Goal: Information Seeking & Learning: Learn about a topic

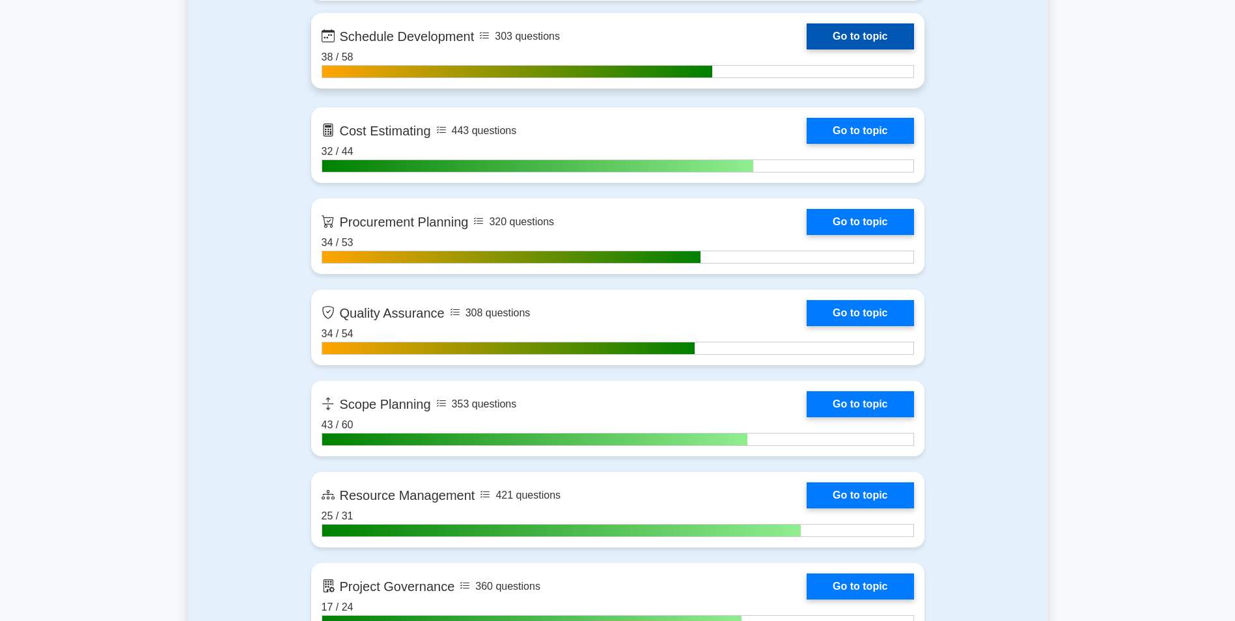
click at [878, 31] on link "Go to topic" at bounding box center [859, 36] width 107 height 26
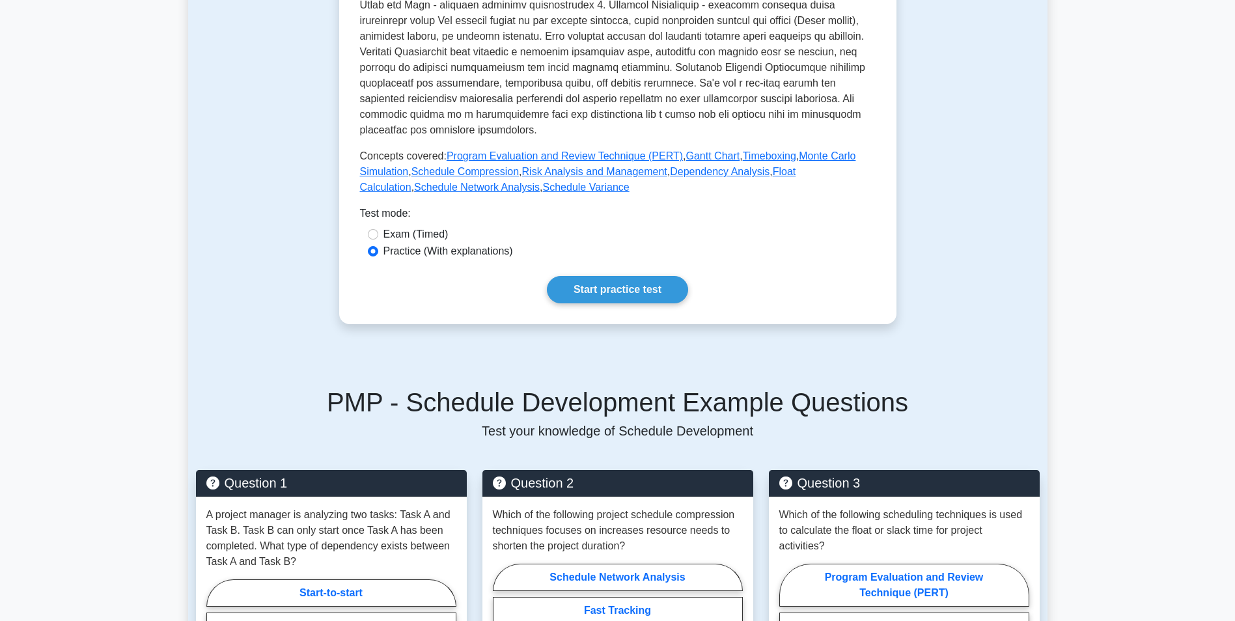
scroll to position [451, 0]
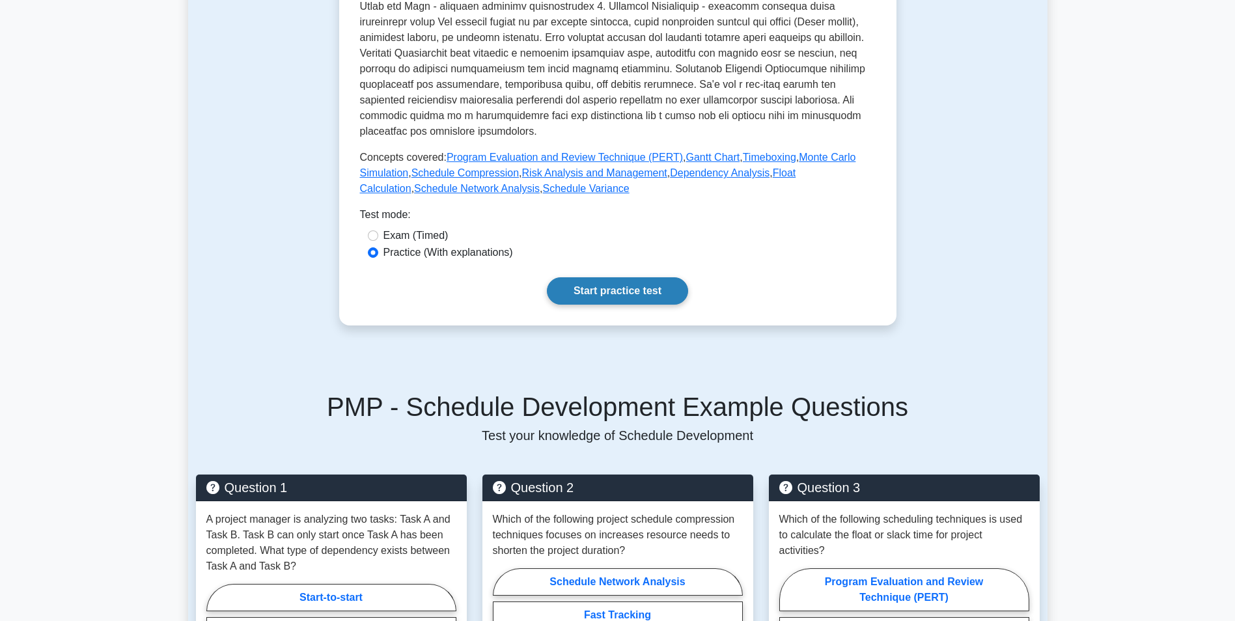
click at [611, 277] on link "Start practice test" at bounding box center [617, 290] width 141 height 27
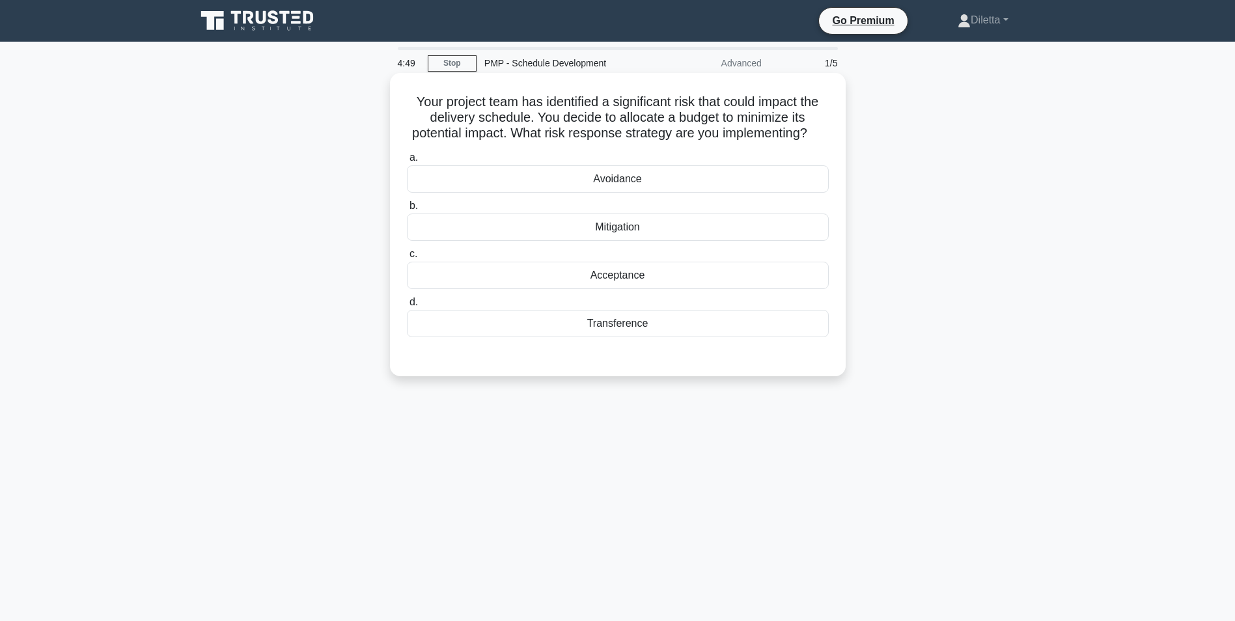
click at [711, 241] on div "Mitigation" at bounding box center [618, 226] width 422 height 27
click at [407, 210] on input "b. Mitigation" at bounding box center [407, 206] width 0 height 8
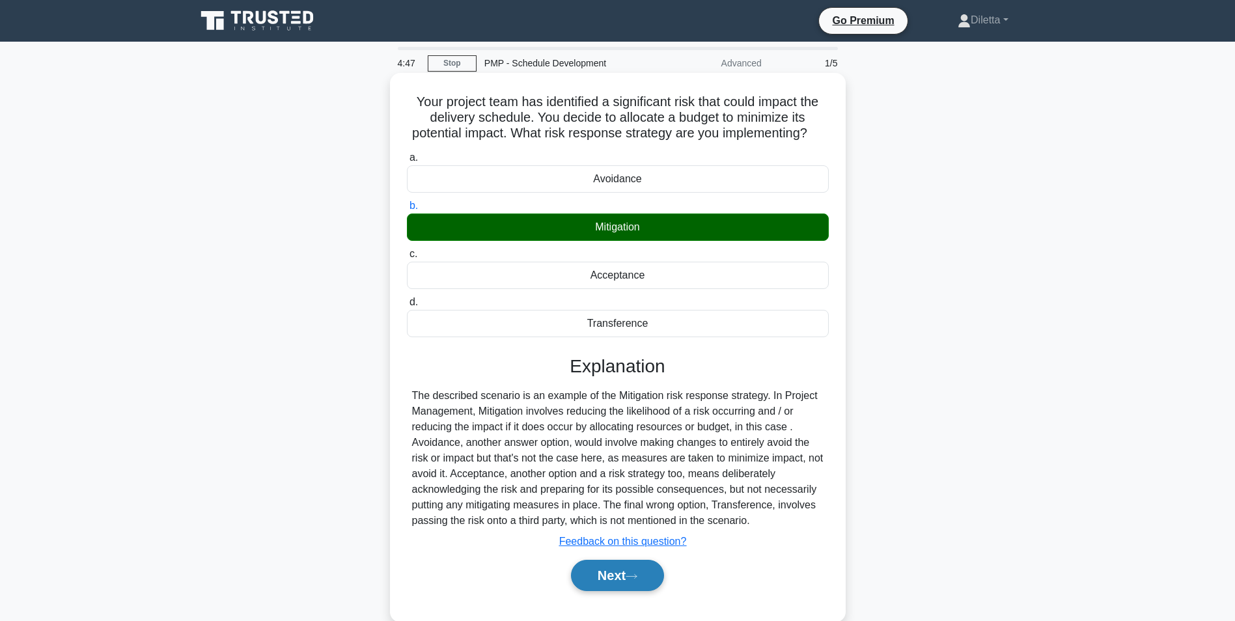
click at [610, 591] on button "Next" at bounding box center [617, 575] width 93 height 31
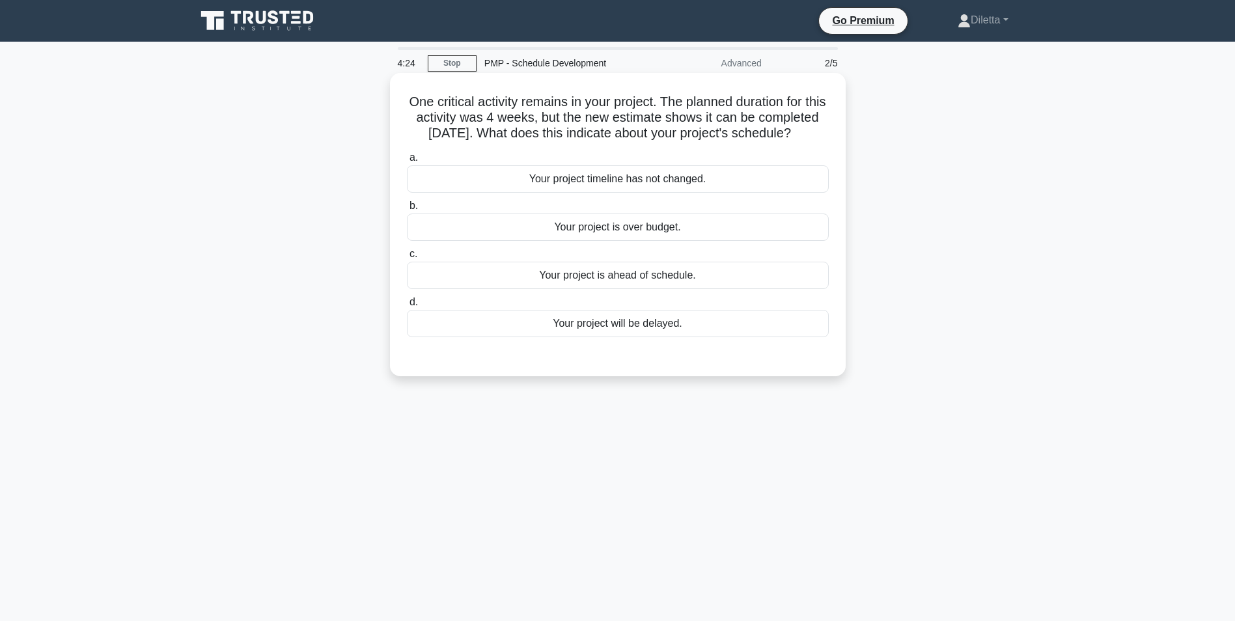
click at [747, 289] on div "Your project is ahead of schedule." at bounding box center [618, 275] width 422 height 27
click at [407, 258] on input "c. Your project is ahead of schedule." at bounding box center [407, 254] width 0 height 8
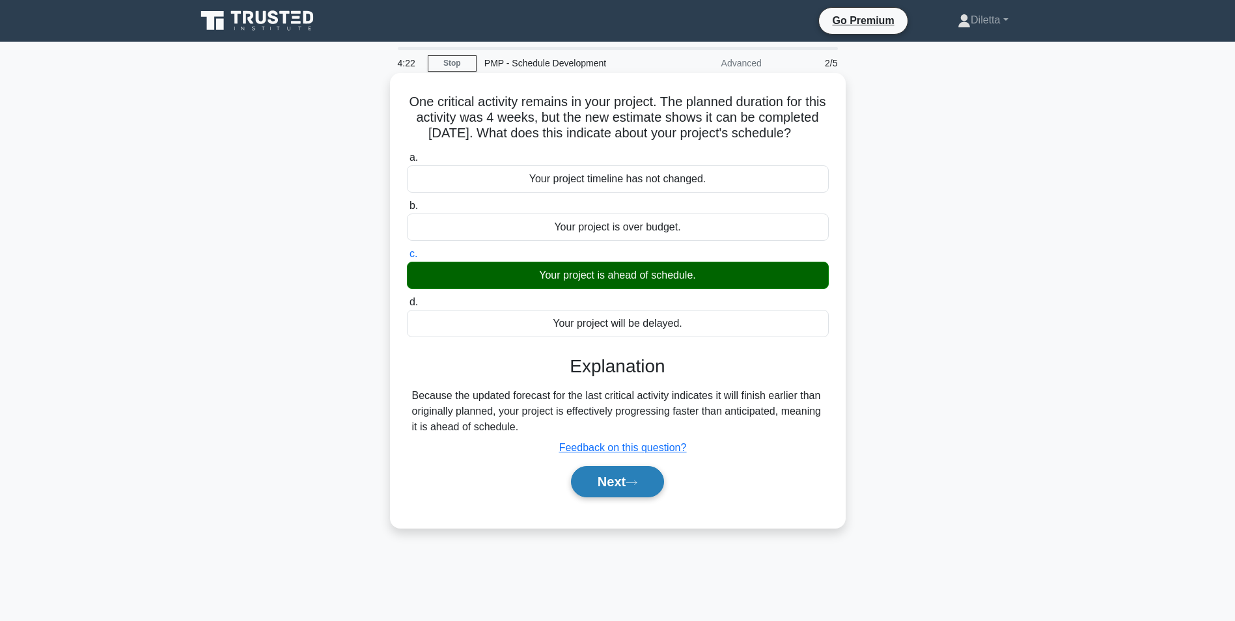
click at [635, 493] on button "Next" at bounding box center [617, 481] width 93 height 31
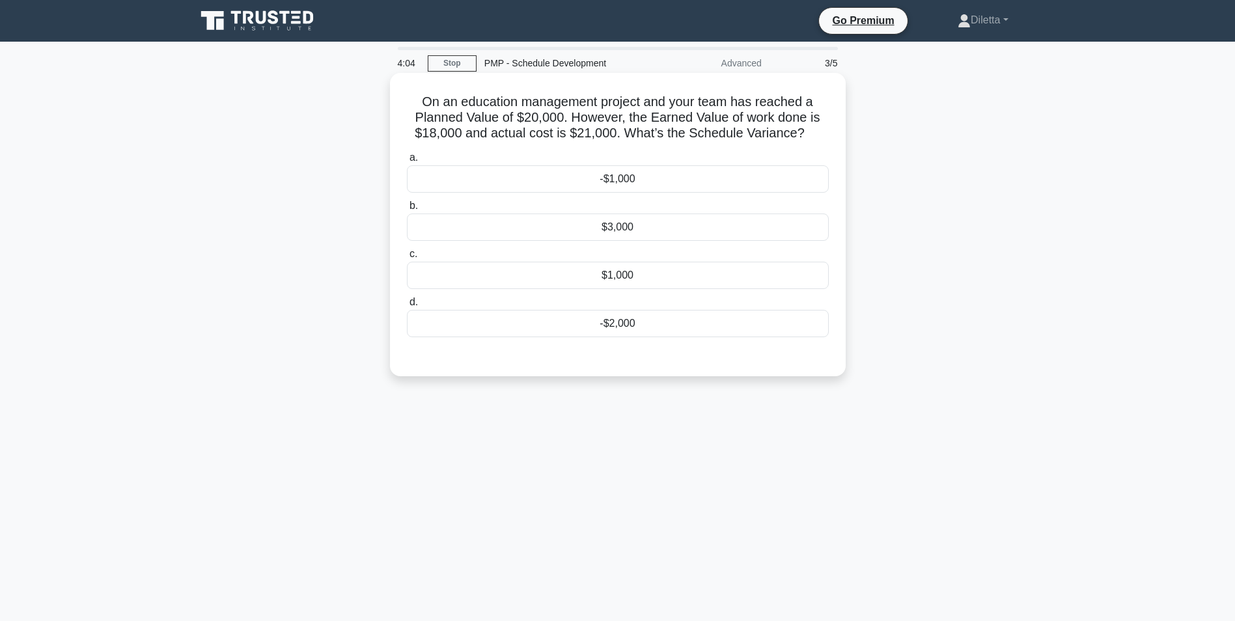
click at [800, 318] on div "-$2,000" at bounding box center [618, 323] width 422 height 27
click at [407, 307] on input "d. -$2,000" at bounding box center [407, 302] width 0 height 8
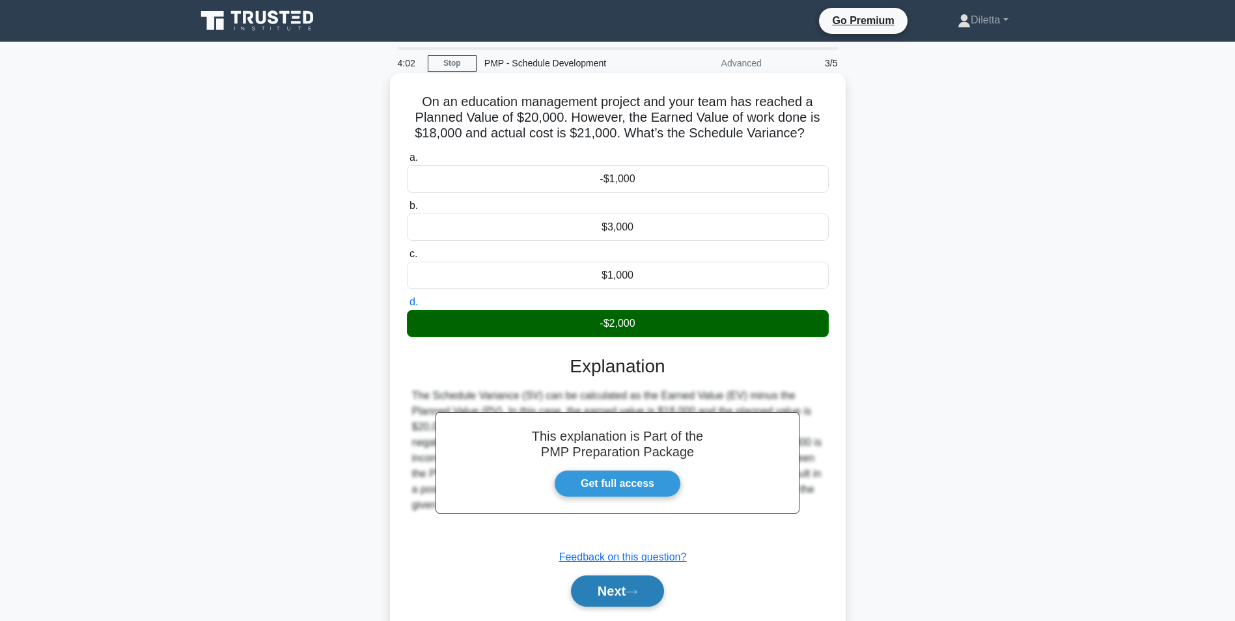
click at [614, 589] on button "Next" at bounding box center [617, 590] width 93 height 31
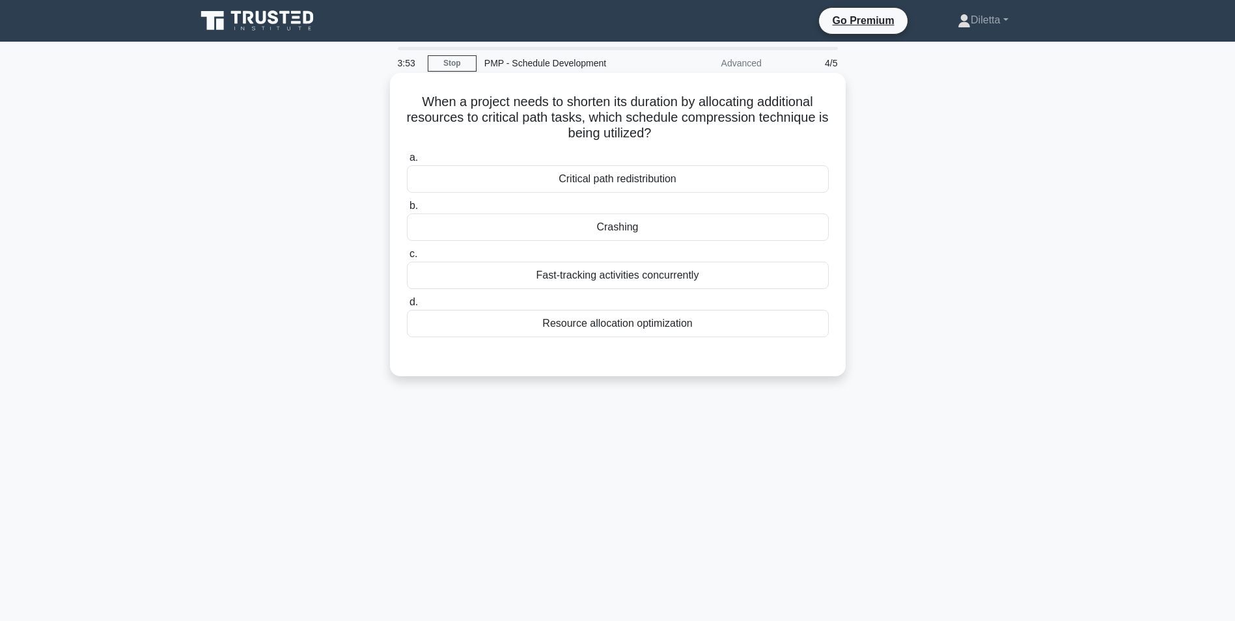
click at [741, 227] on div "Crashing" at bounding box center [618, 226] width 422 height 27
click at [407, 210] on input "b. Crashing" at bounding box center [407, 206] width 0 height 8
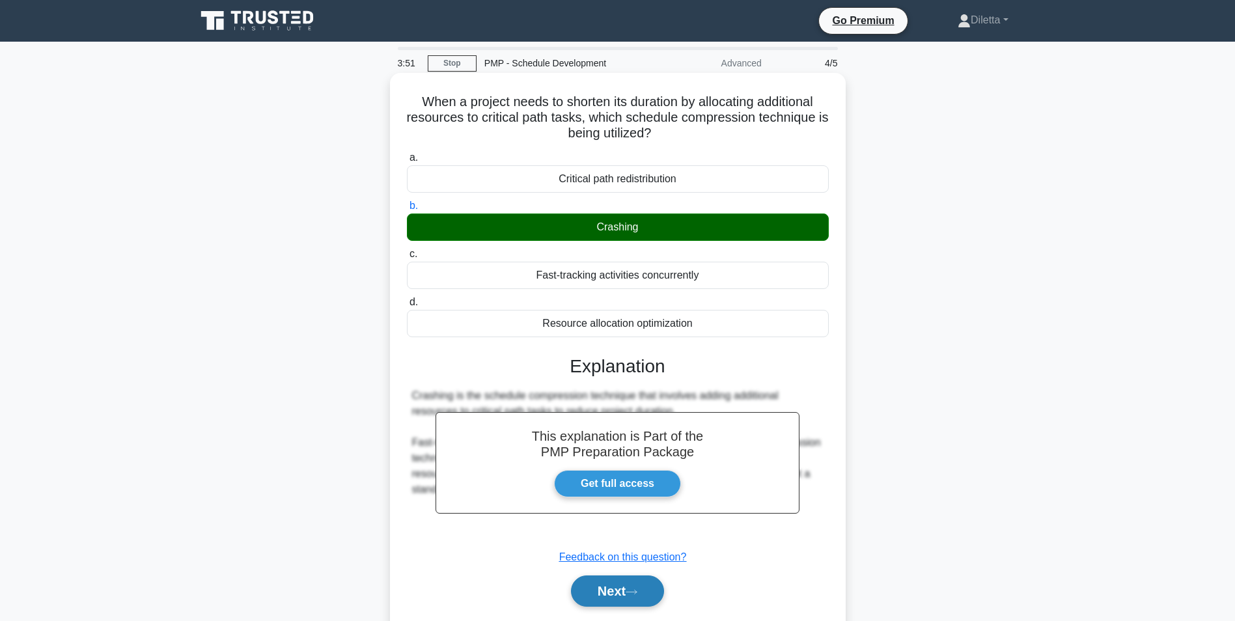
click at [592, 582] on button "Next" at bounding box center [617, 590] width 93 height 31
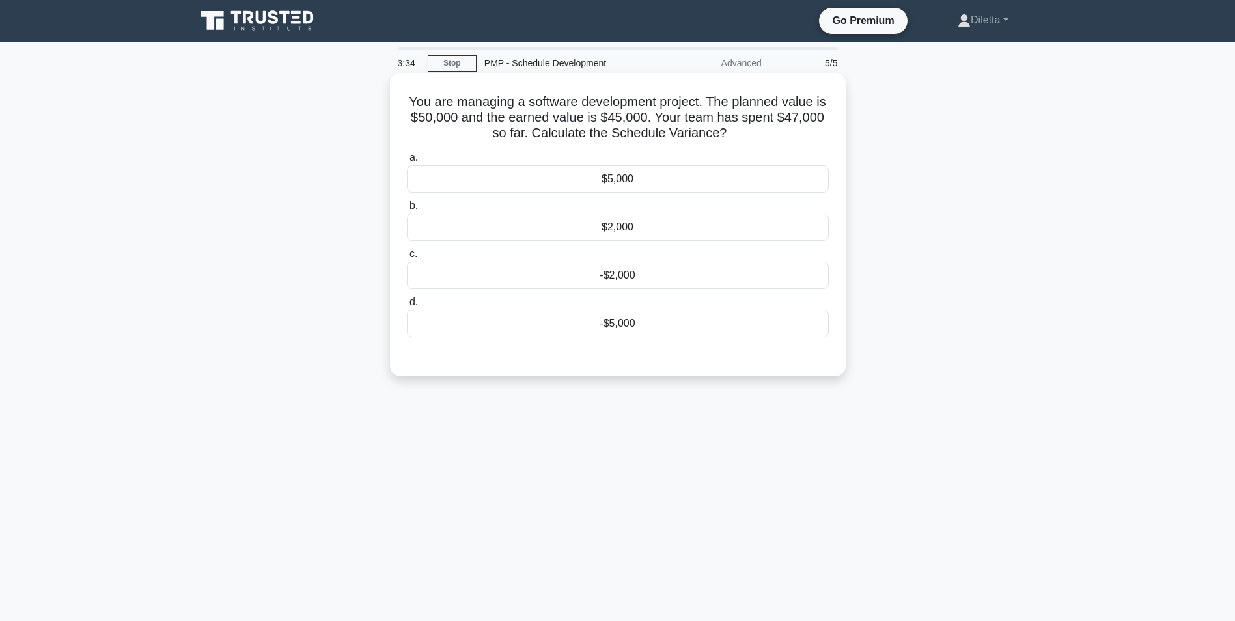
click at [800, 316] on div "-$5,000" at bounding box center [618, 323] width 422 height 27
click at [407, 307] on input "d. -$5,000" at bounding box center [407, 302] width 0 height 8
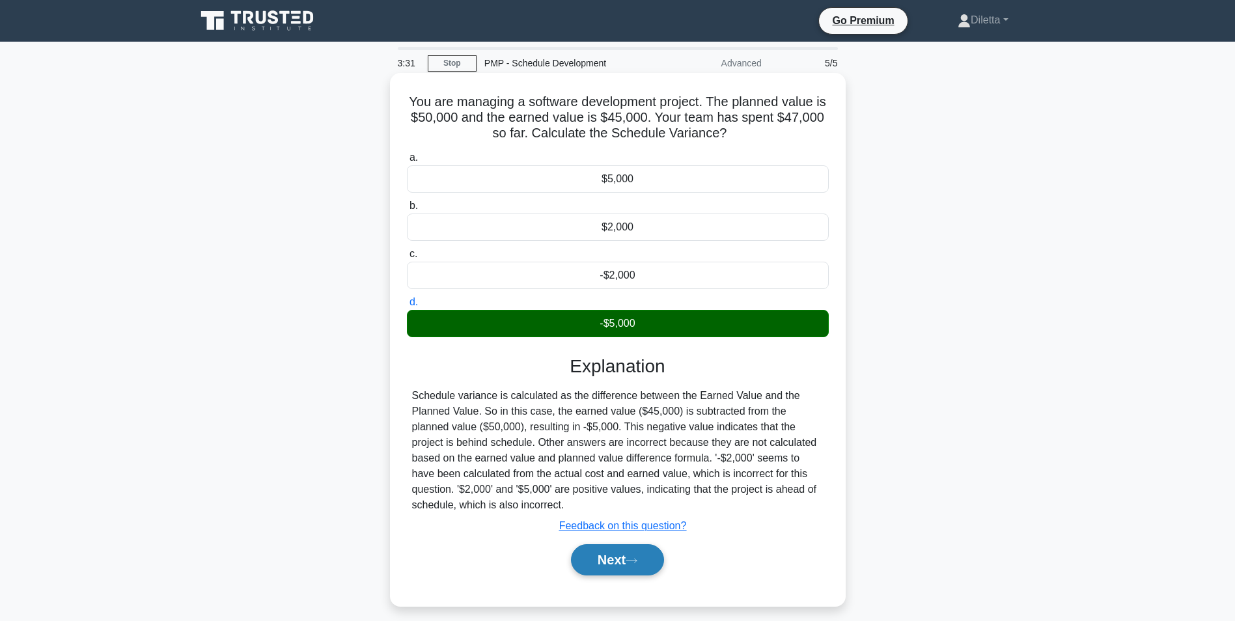
click at [603, 556] on button "Next" at bounding box center [617, 559] width 93 height 31
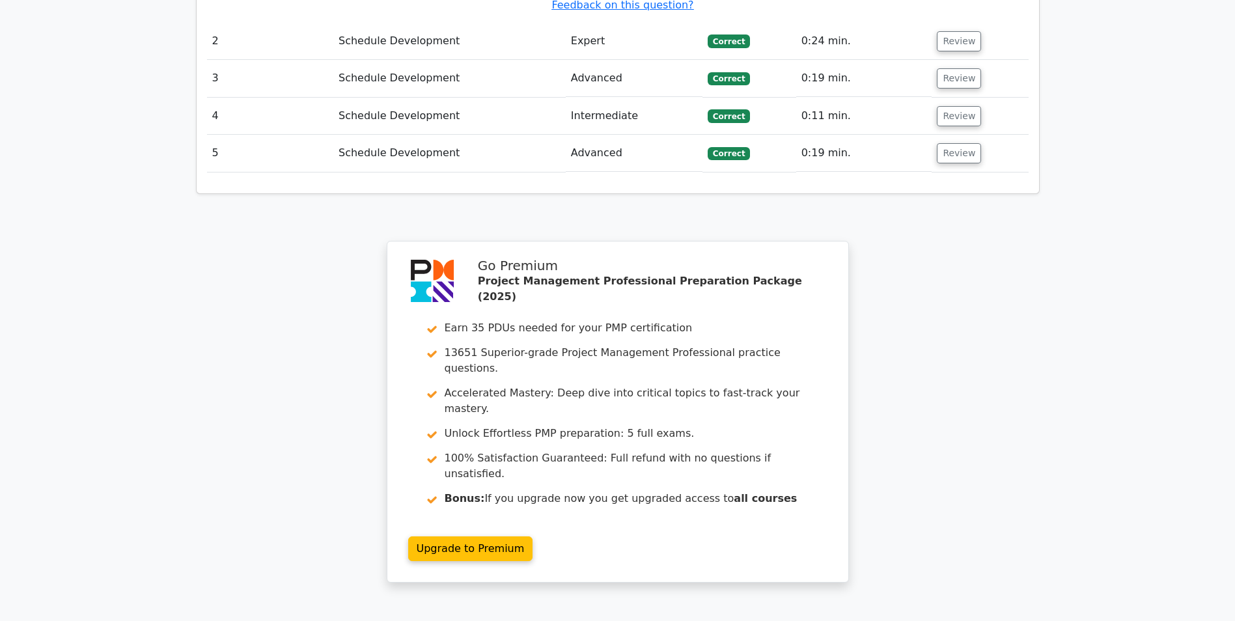
scroll to position [1708, 0]
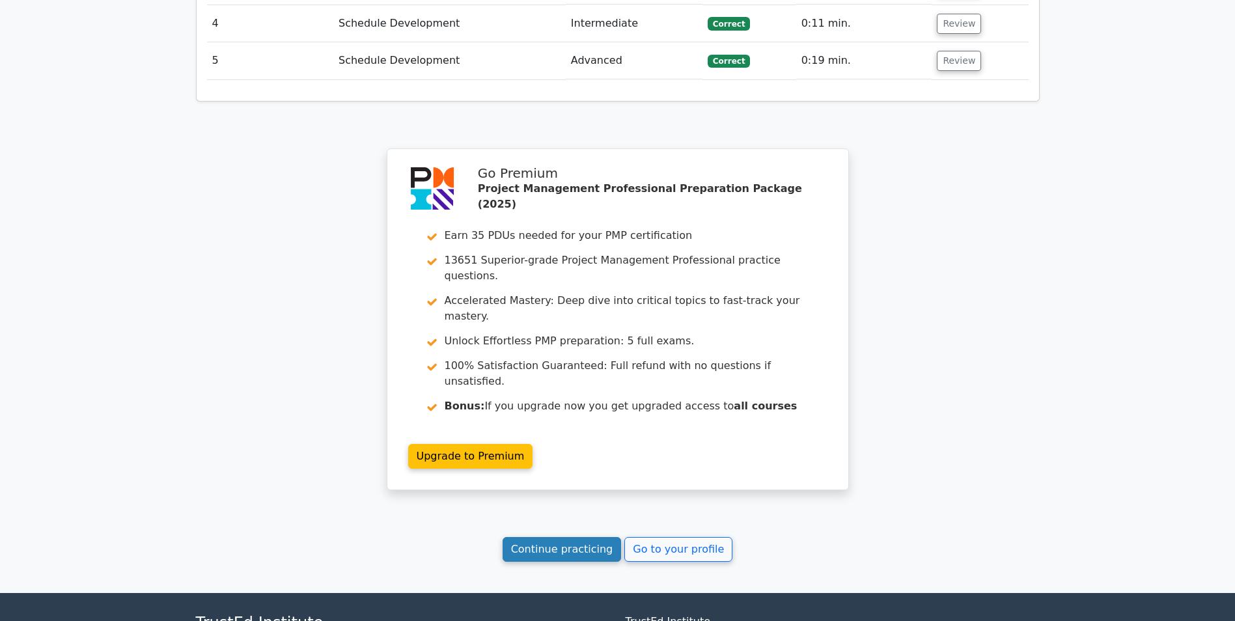
click at [571, 537] on link "Continue practicing" at bounding box center [561, 549] width 119 height 25
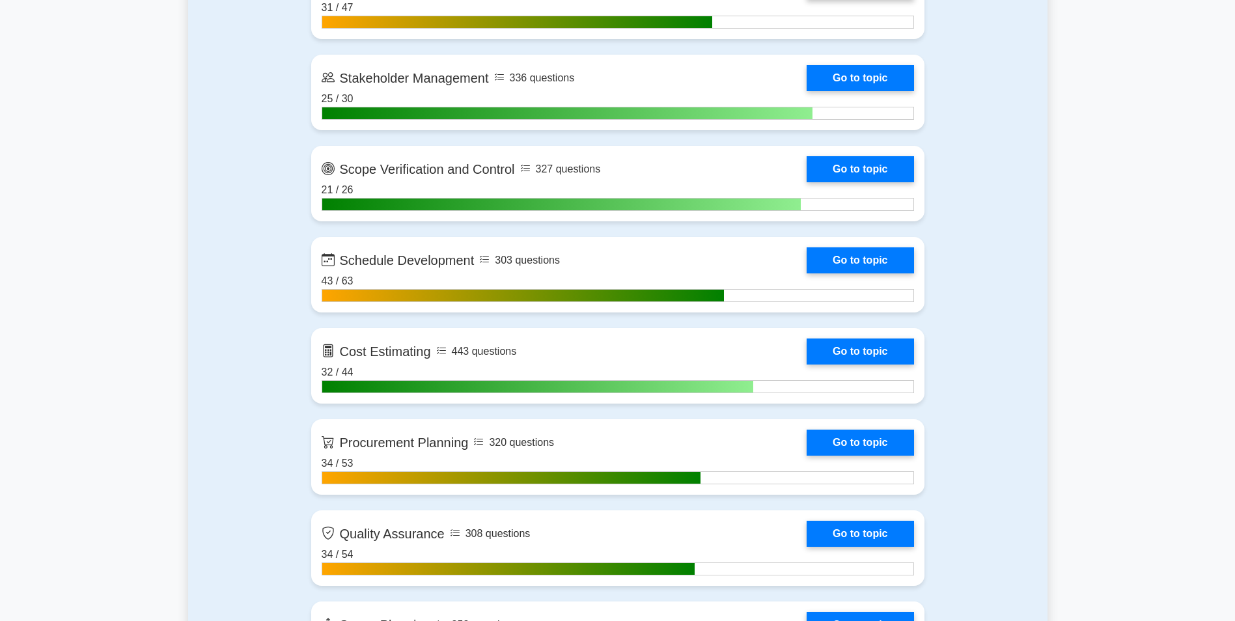
scroll to position [1748, 0]
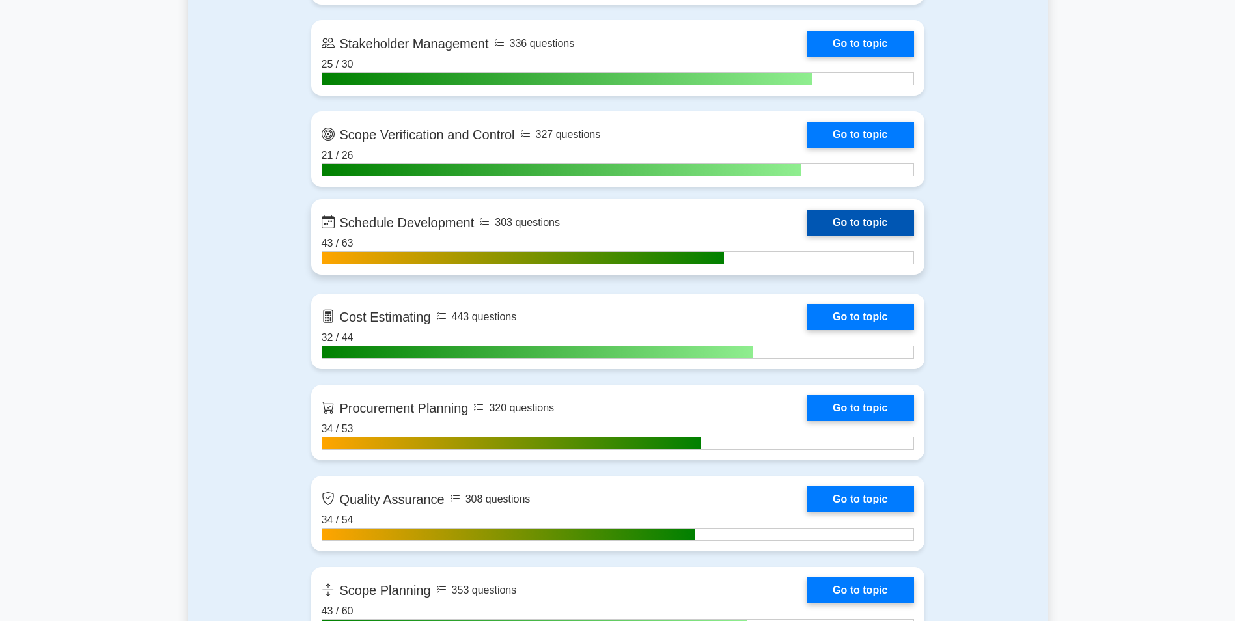
click link "Go to topic"
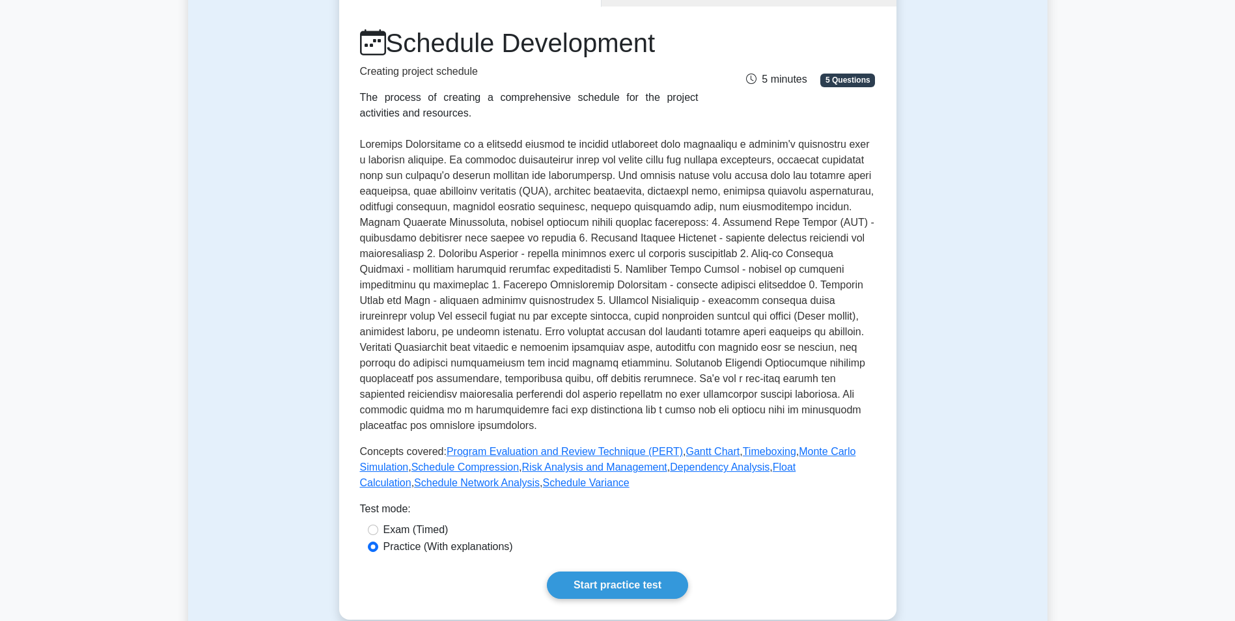
scroll to position [169, 0]
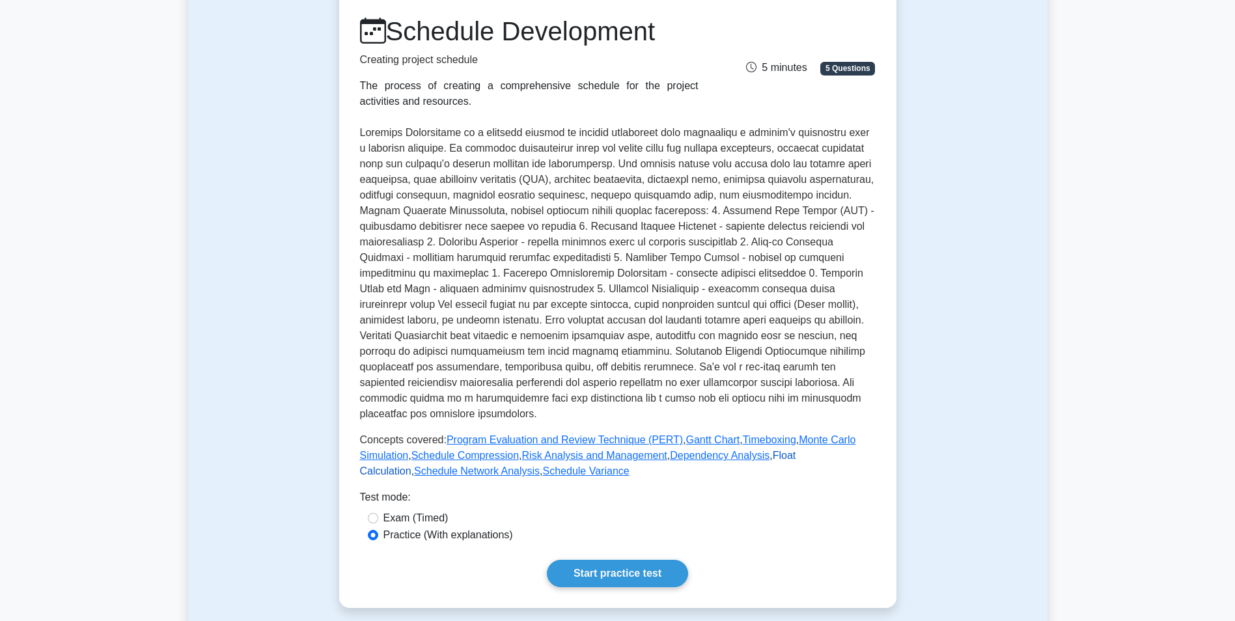
click at [796, 450] on link "Float Calculation" at bounding box center [578, 463] width 436 height 27
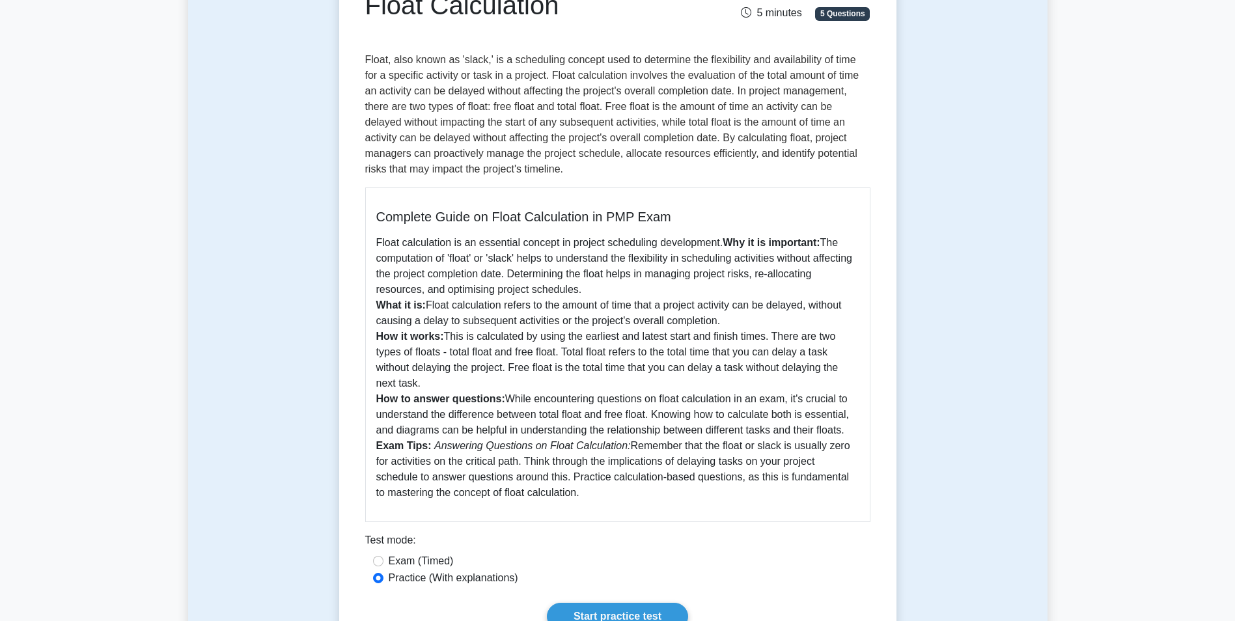
scroll to position [394, 0]
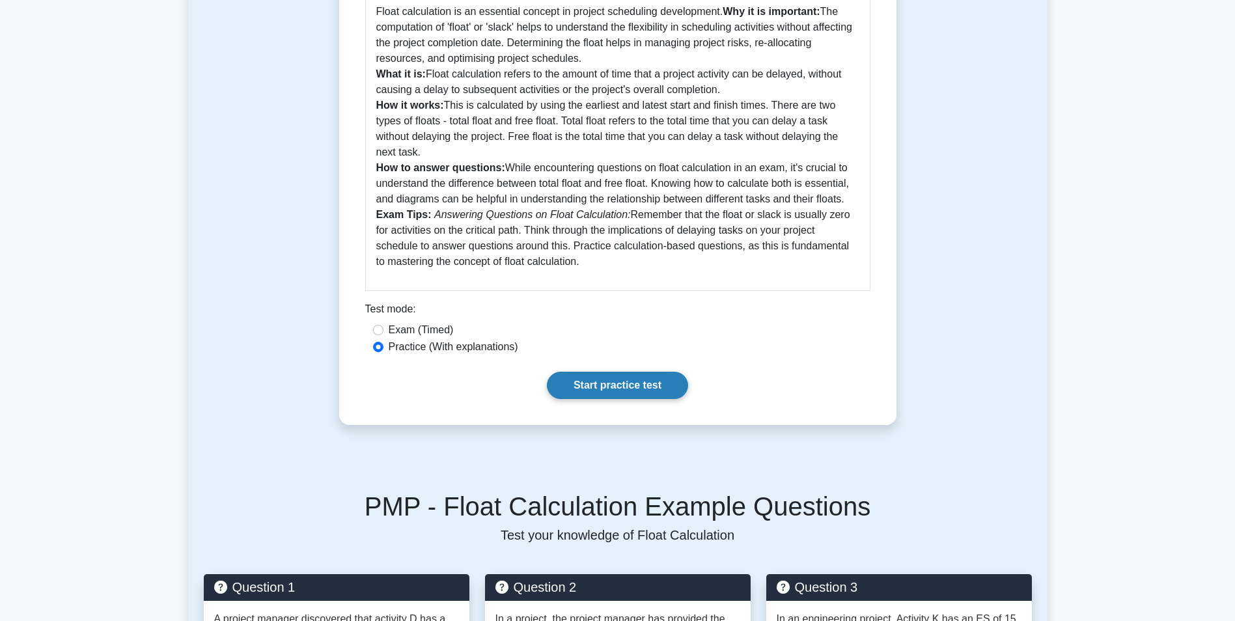
click at [659, 390] on link "Start practice test" at bounding box center [617, 385] width 141 height 27
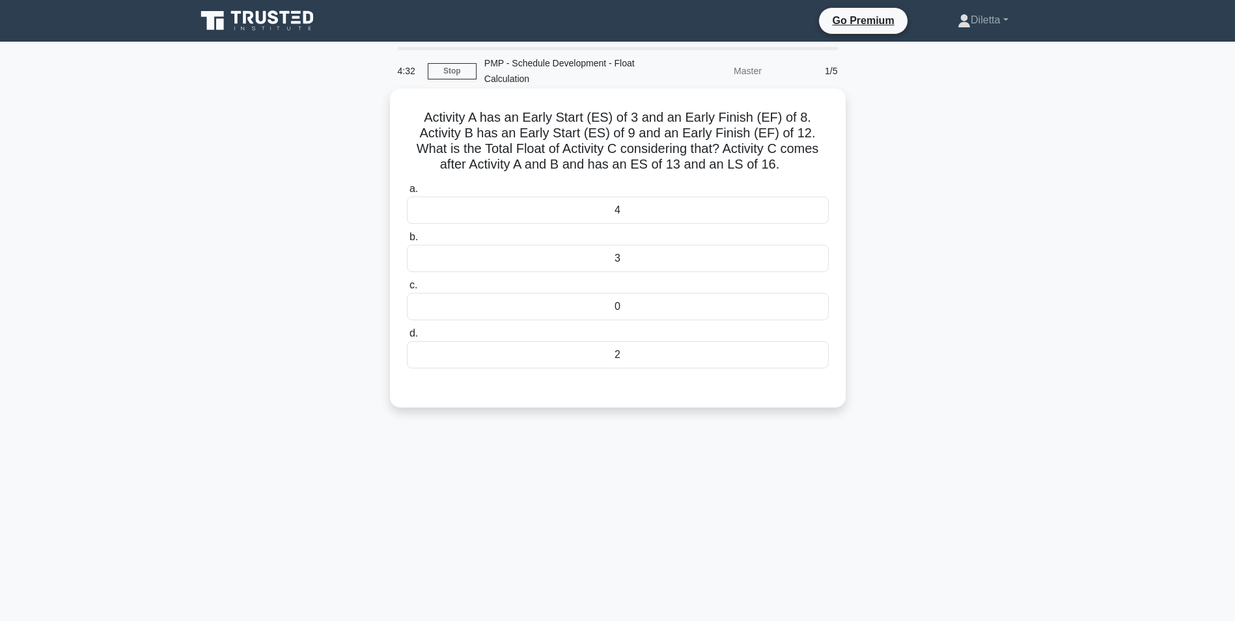
click at [785, 258] on div "3" at bounding box center [618, 258] width 422 height 27
click at [407, 241] on input "b. 3" at bounding box center [407, 237] width 0 height 8
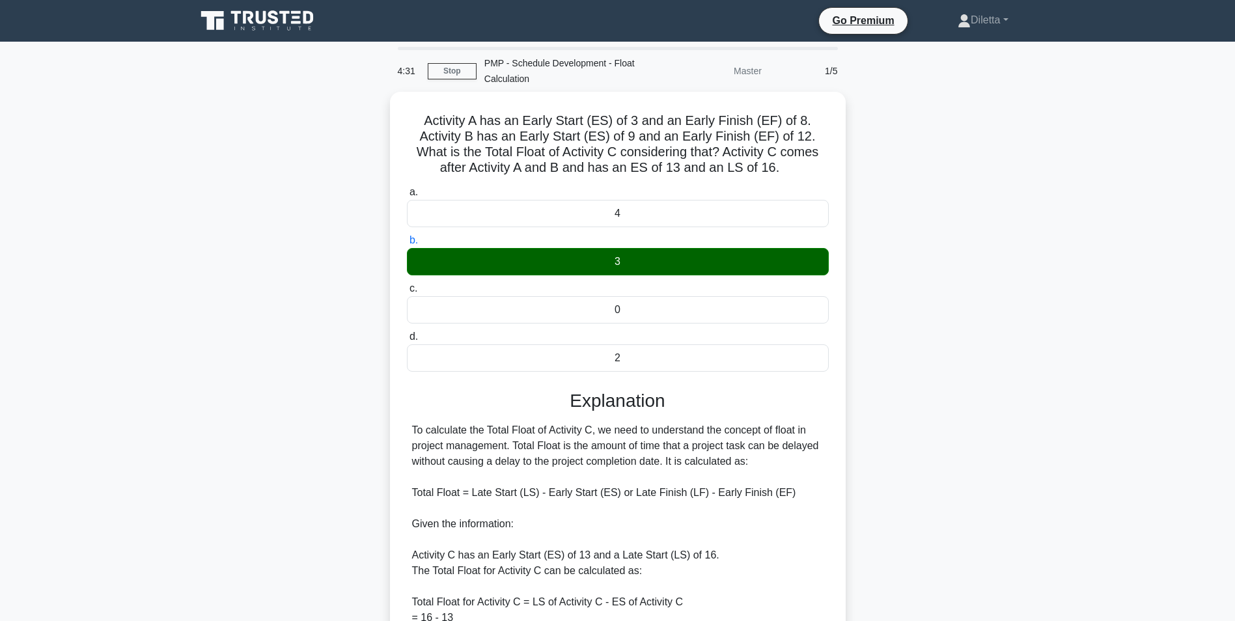
click at [914, 463] on div "Activity A has an Early Start (ES) of 3 and an Early Finish (EF) of 8. Activity…" at bounding box center [617, 444] width 859 height 705
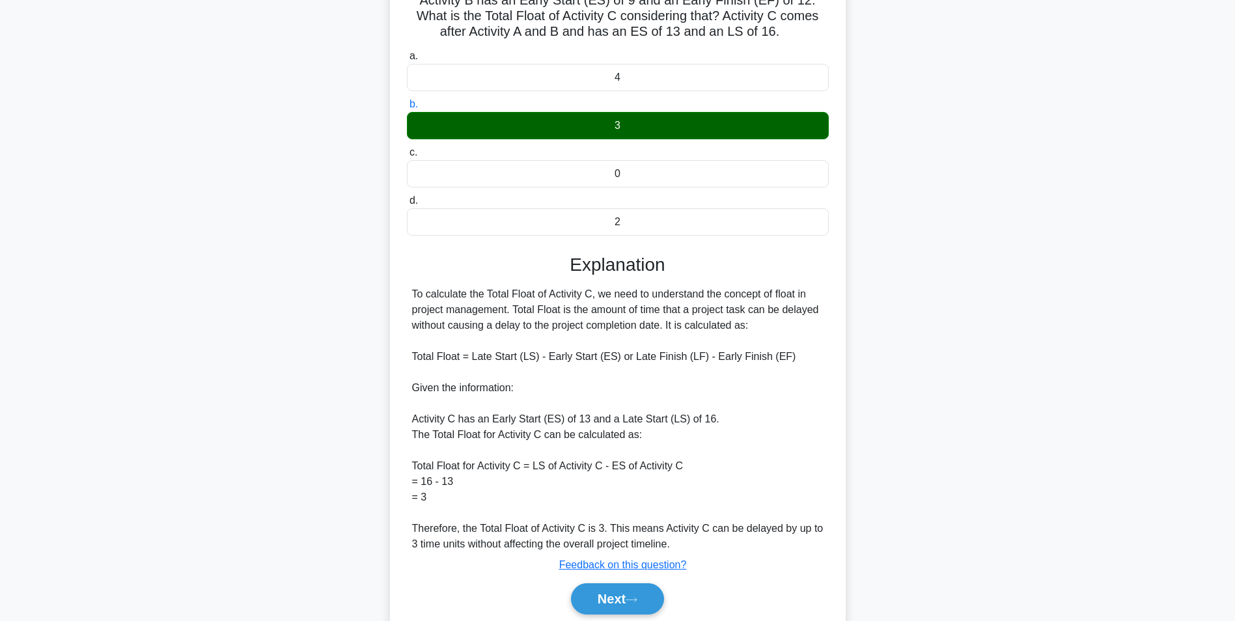
scroll to position [182, 0]
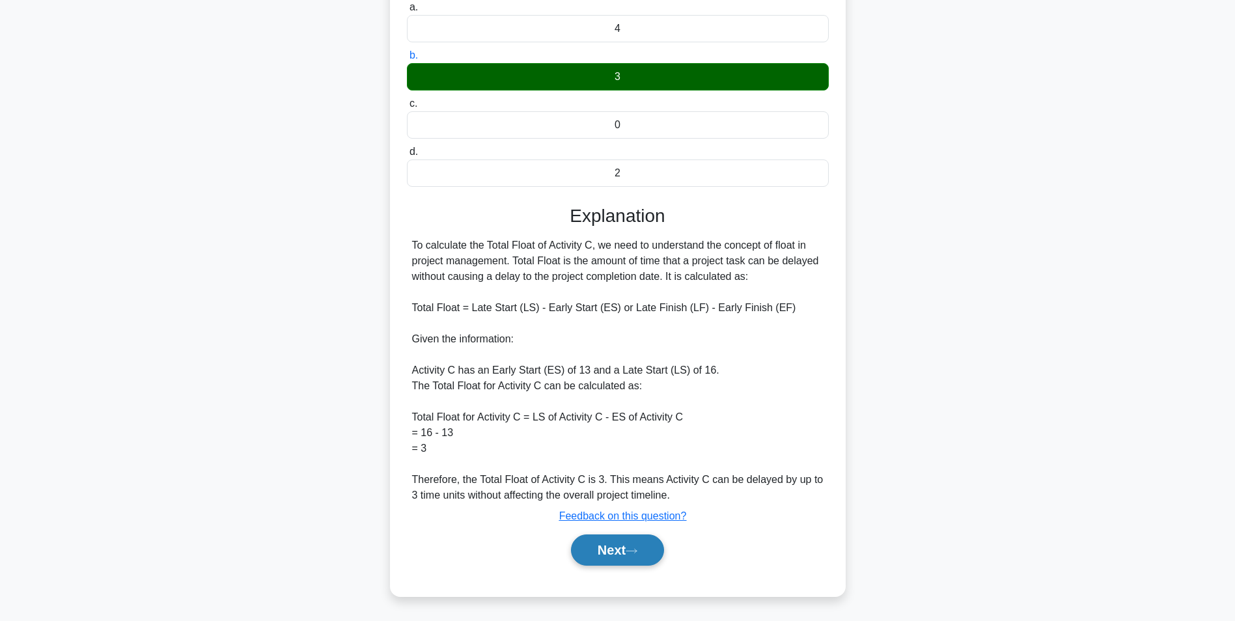
click at [642, 545] on button "Next" at bounding box center [617, 549] width 93 height 31
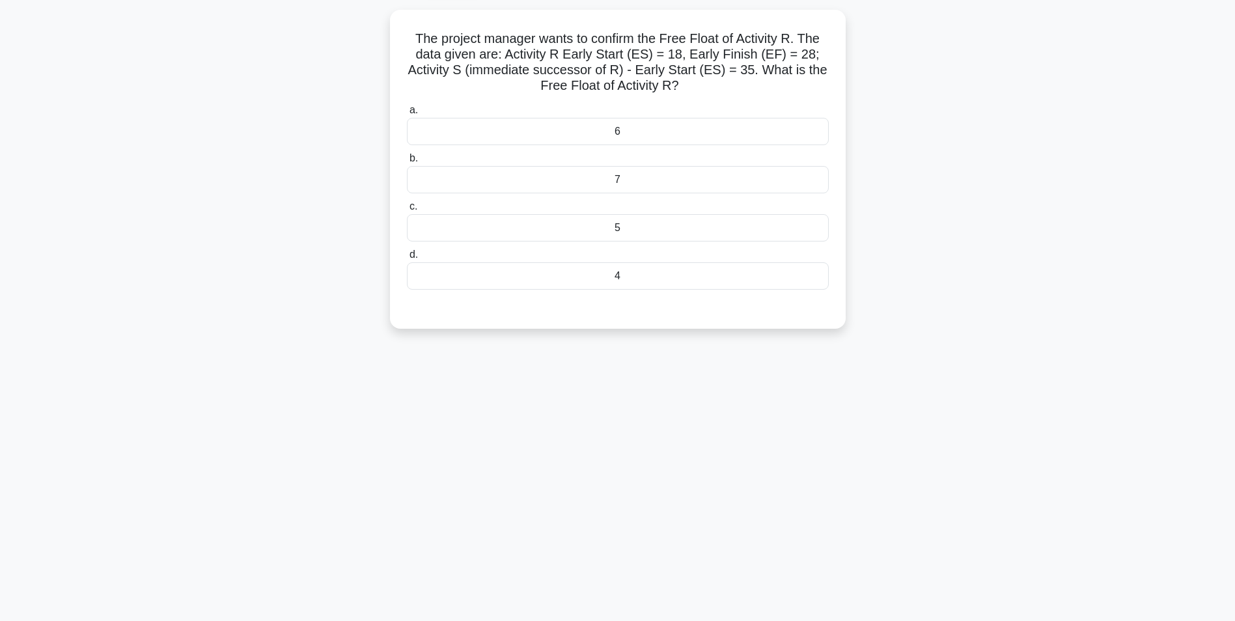
scroll to position [82, 0]
click at [772, 179] on div "7" at bounding box center [618, 176] width 422 height 27
click at [407, 159] on input "b. 7" at bounding box center [407, 155] width 0 height 8
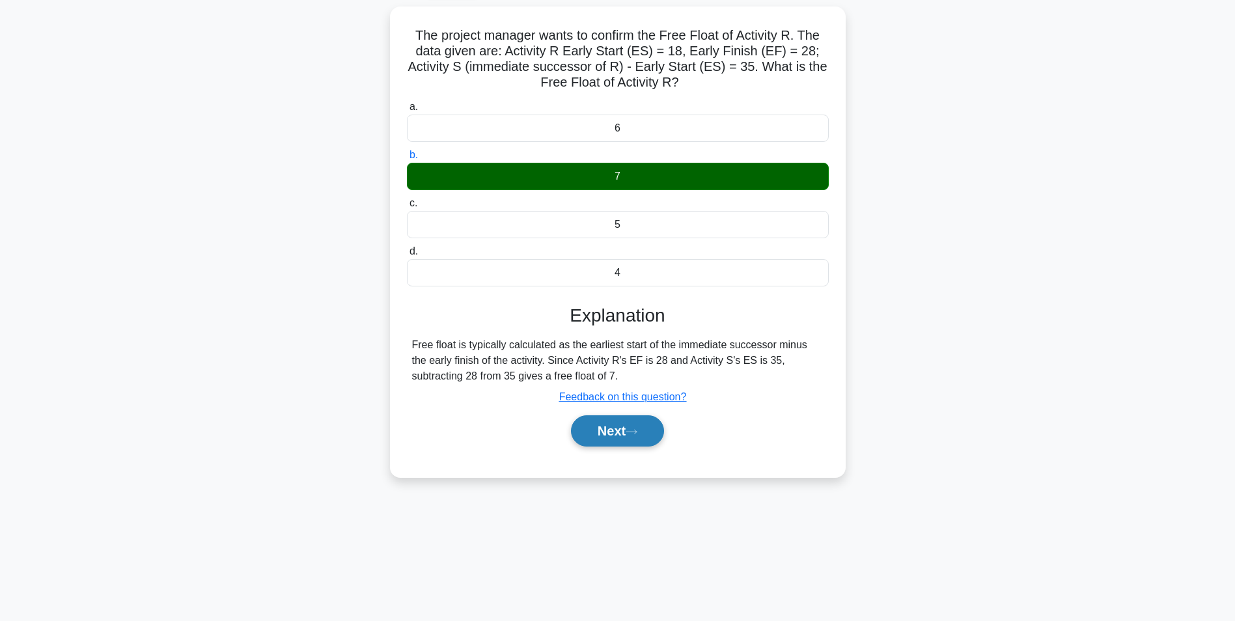
click at [661, 425] on button "Next" at bounding box center [617, 430] width 93 height 31
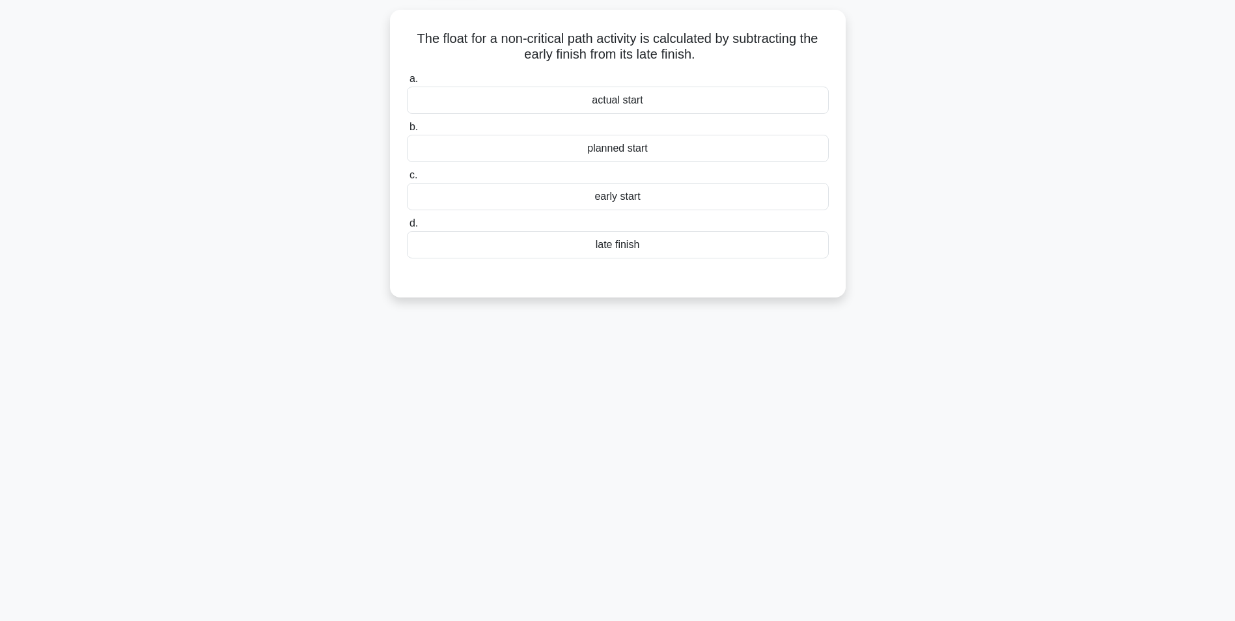
drag, startPoint x: 953, startPoint y: 225, endPoint x: 1095, endPoint y: 195, distance: 145.1
click at [1095, 195] on main "2:32 Stop PMP - Schedule Development - Float Calculation Master 3/5 The float f…" at bounding box center [617, 290] width 1235 height 661
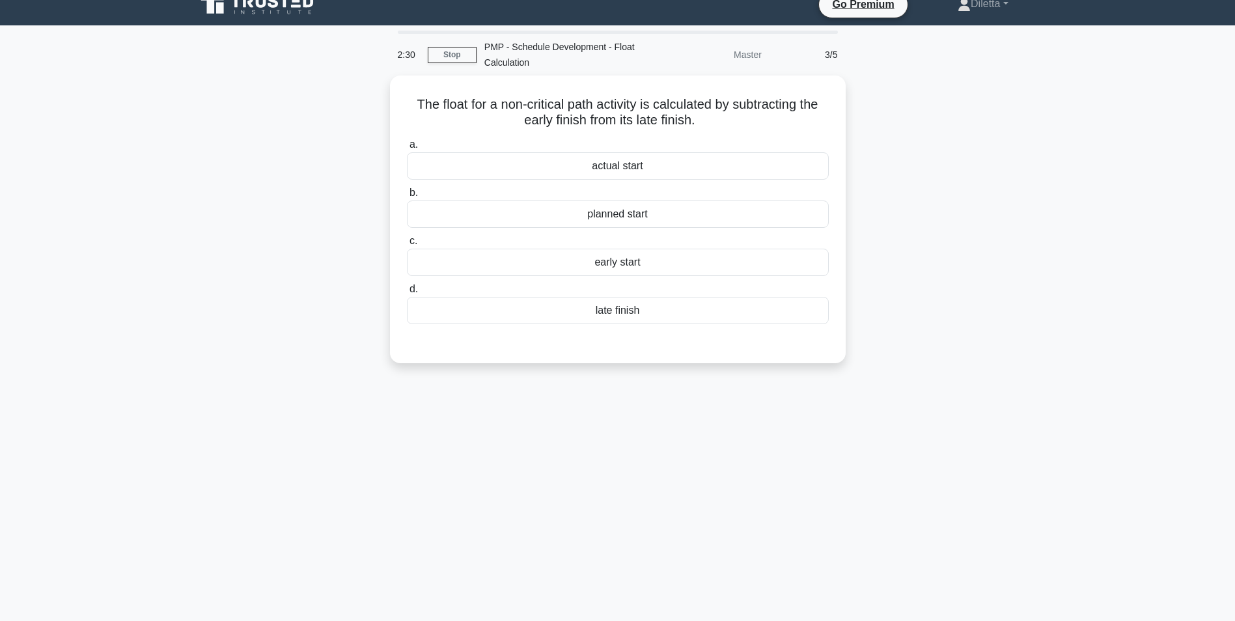
click at [1026, 274] on div "The float for a non-critical path activity is calculated by subtracting the ear…" at bounding box center [617, 226] width 859 height 303
click at [756, 267] on div "early start" at bounding box center [618, 258] width 422 height 27
click at [407, 242] on input "c. early start" at bounding box center [407, 238] width 0 height 8
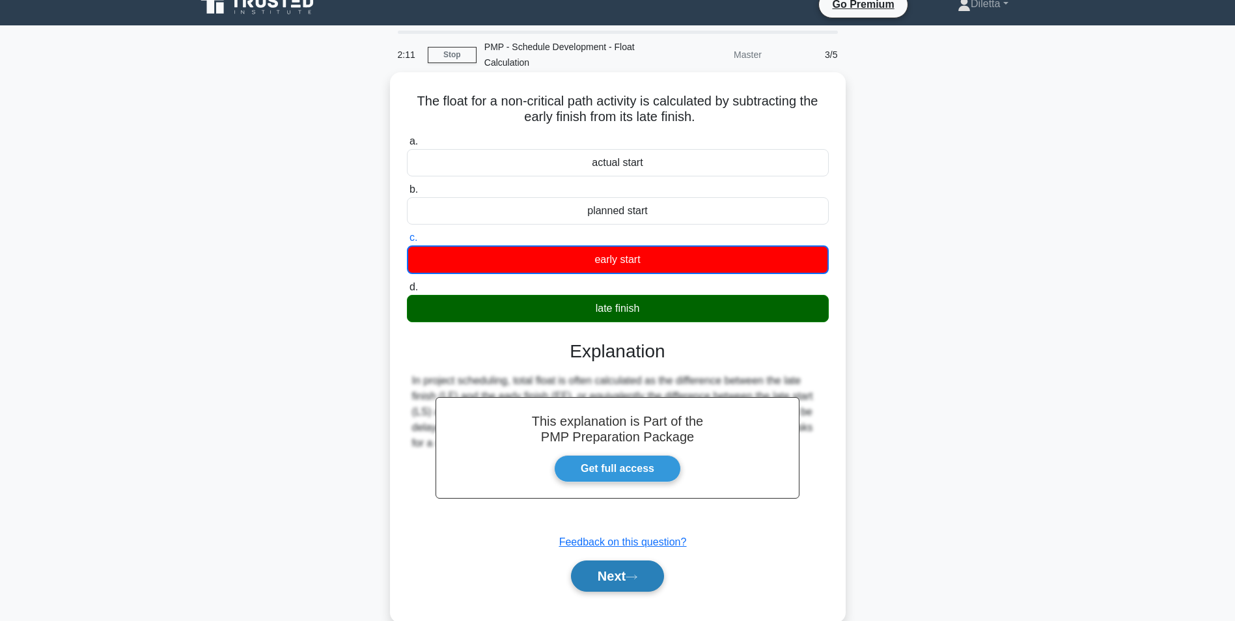
click at [646, 562] on button "Next" at bounding box center [617, 575] width 93 height 31
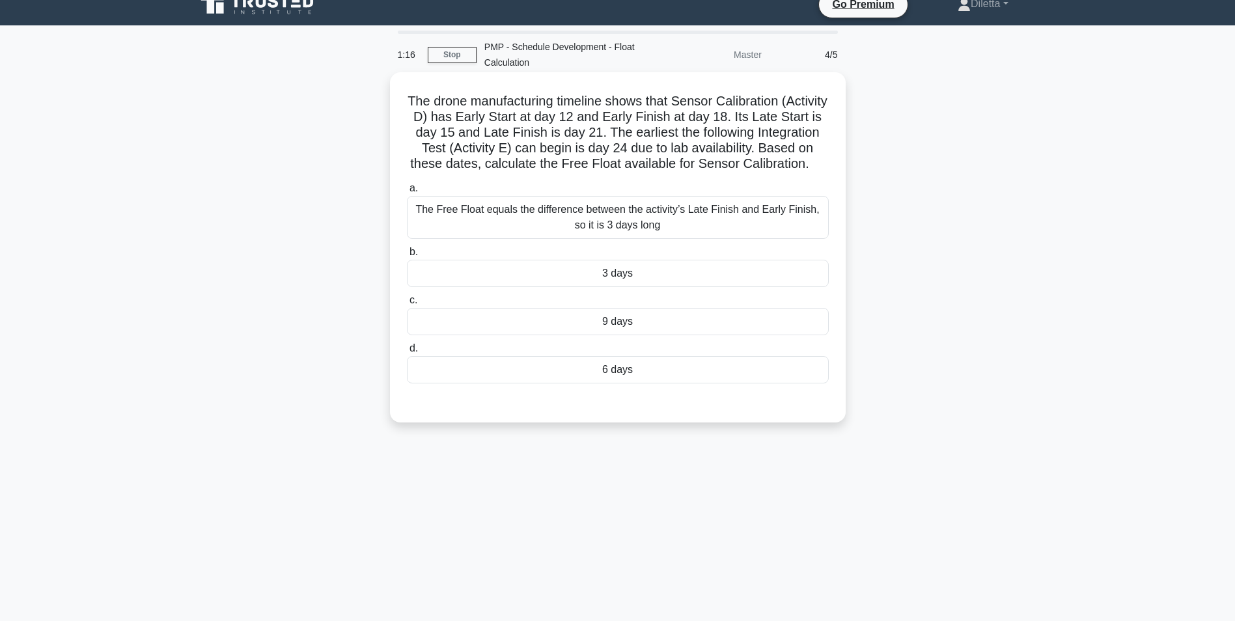
click at [730, 383] on div "6 days" at bounding box center [618, 369] width 422 height 27
click at [407, 353] on input "d. 6 days" at bounding box center [407, 348] width 0 height 8
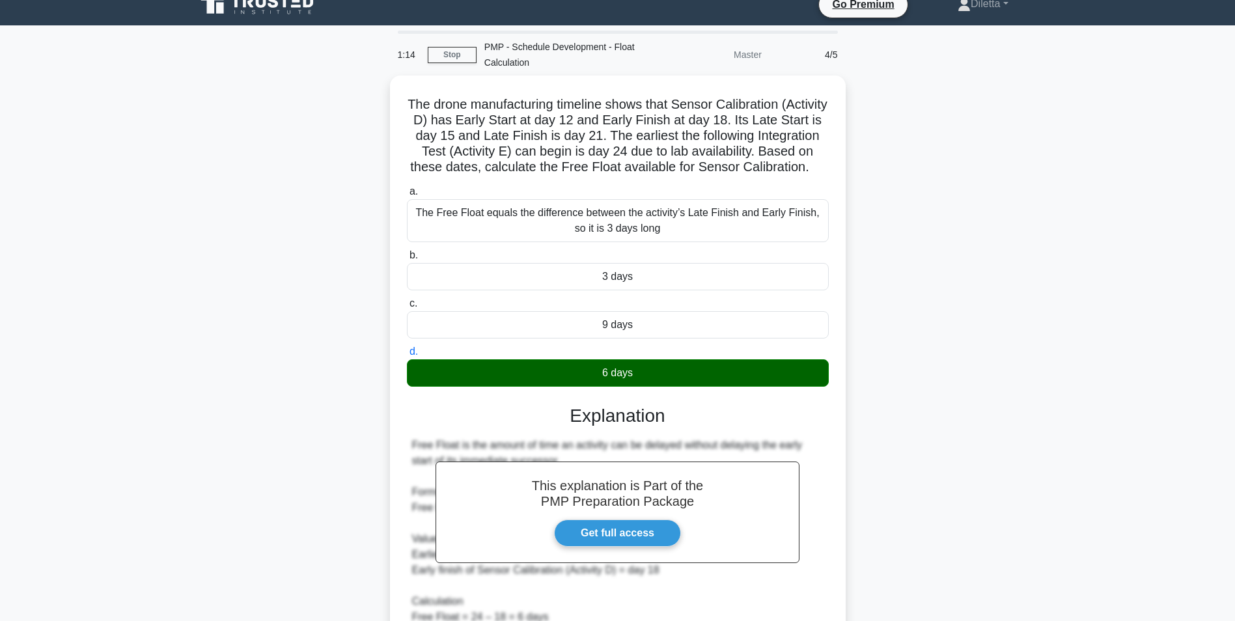
click at [1039, 435] on div "The drone manufacturing timeline shows that Sensor Calibration (Activity D) has…" at bounding box center [617, 466] width 859 height 783
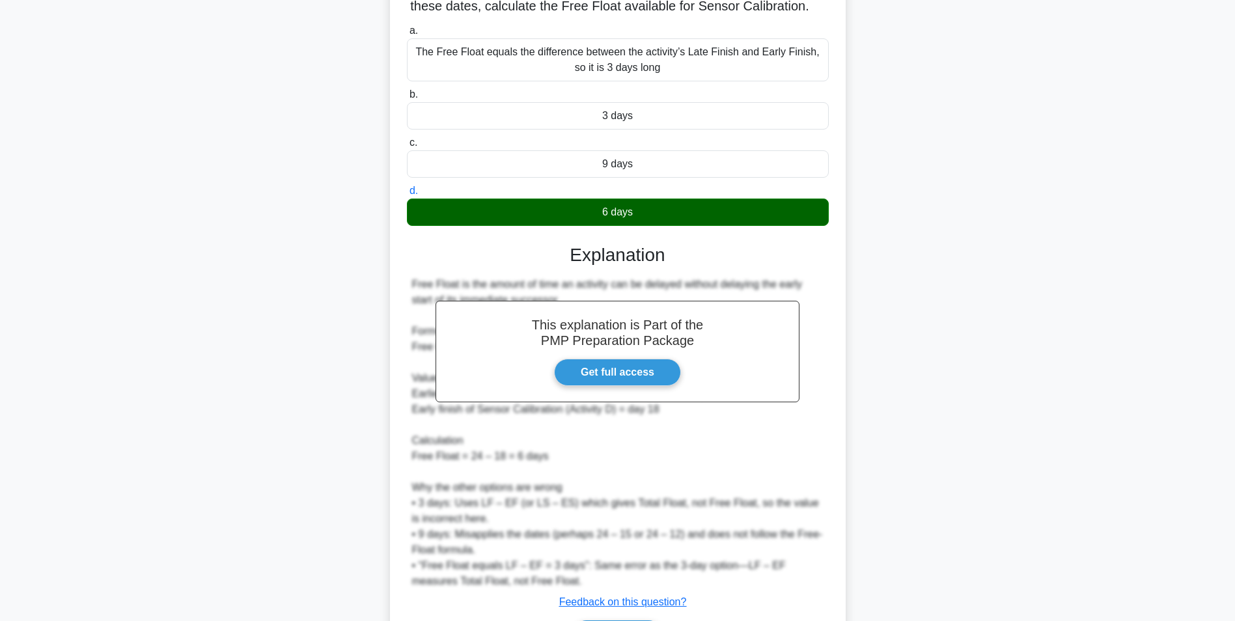
scroll to position [276, 0]
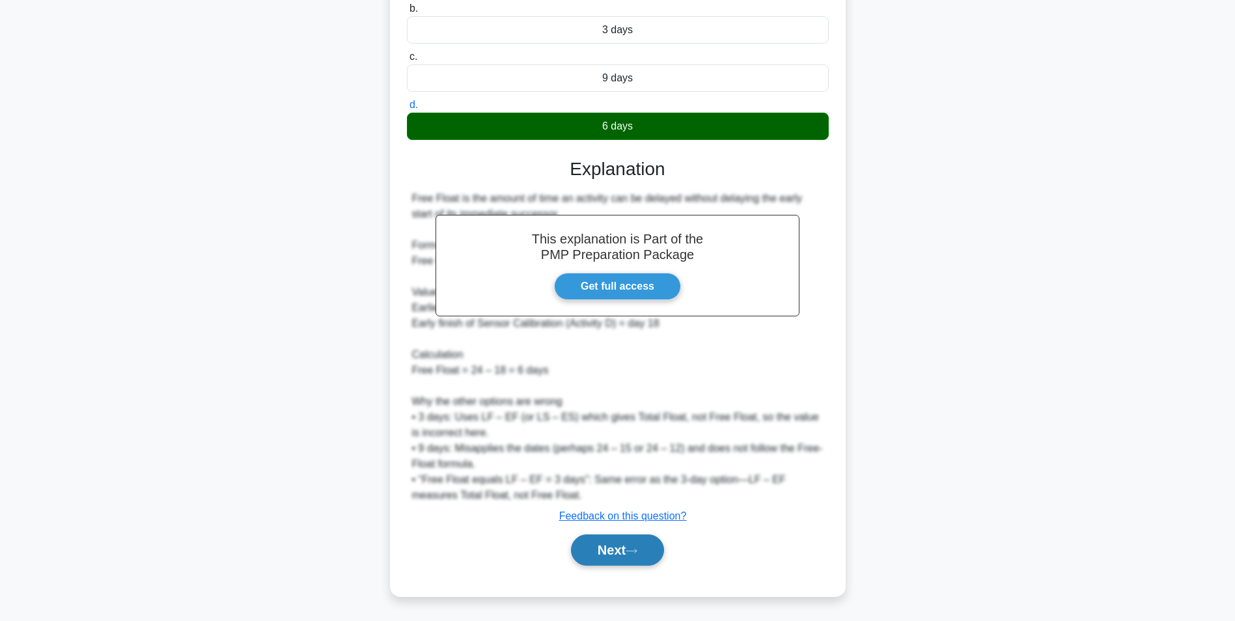
click at [597, 554] on button "Next" at bounding box center [617, 549] width 93 height 31
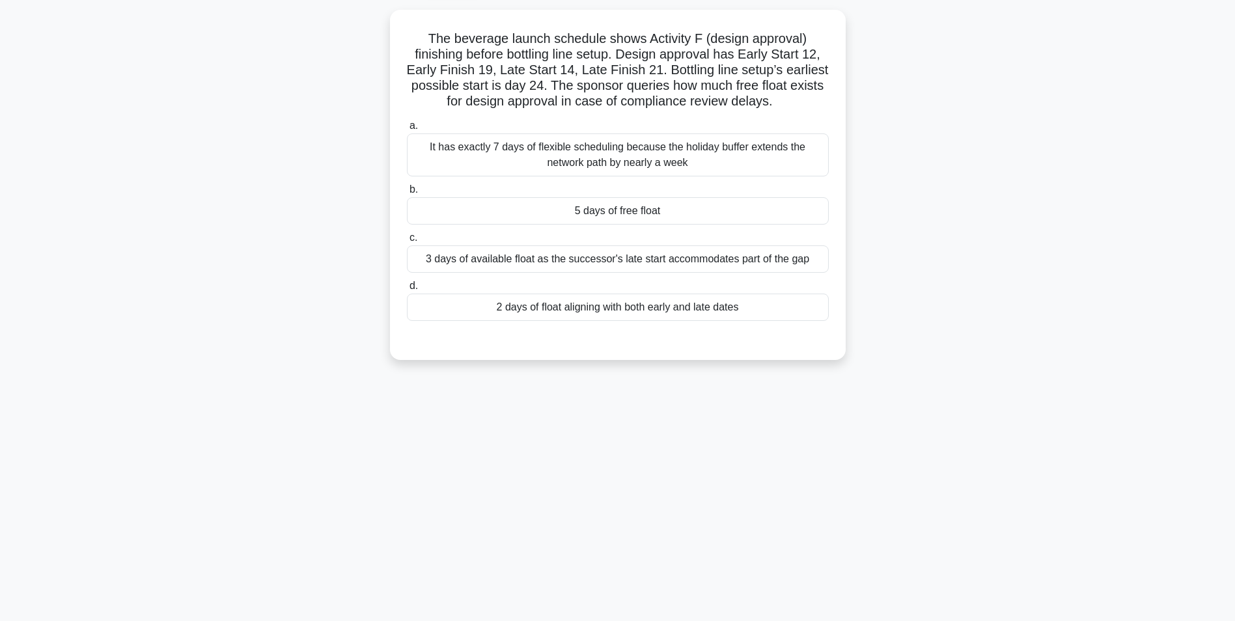
scroll to position [0, 0]
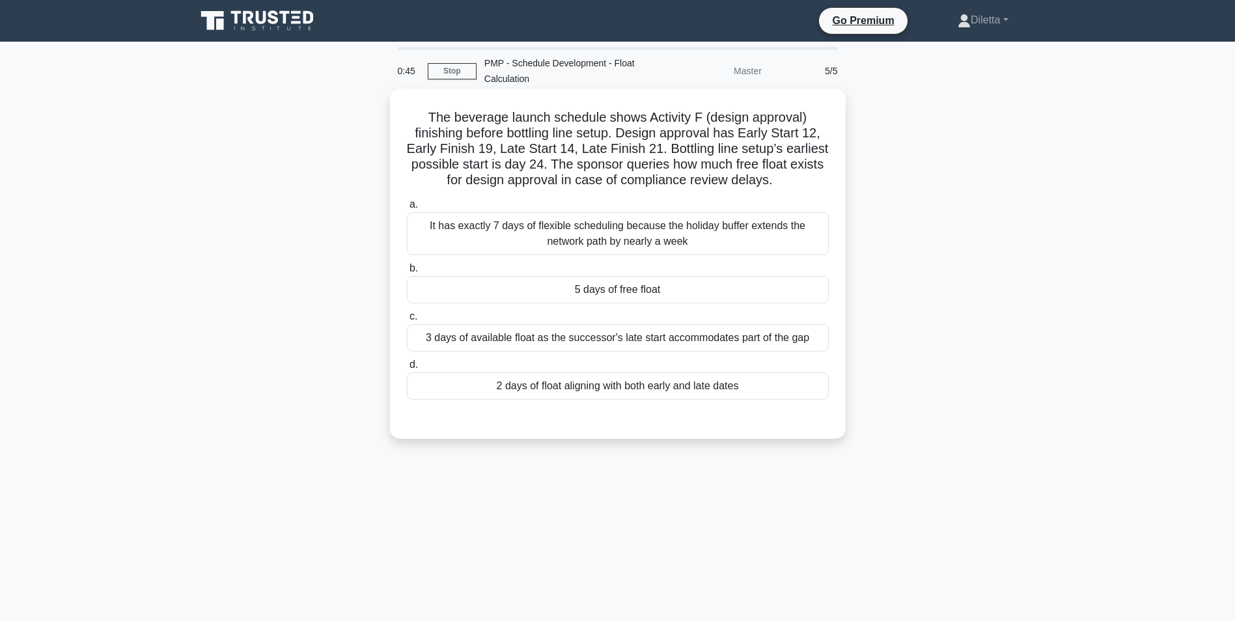
click at [757, 277] on div "5 days of free float" at bounding box center [618, 289] width 422 height 27
click at [407, 273] on input "b. 5 days of free float" at bounding box center [407, 268] width 0 height 8
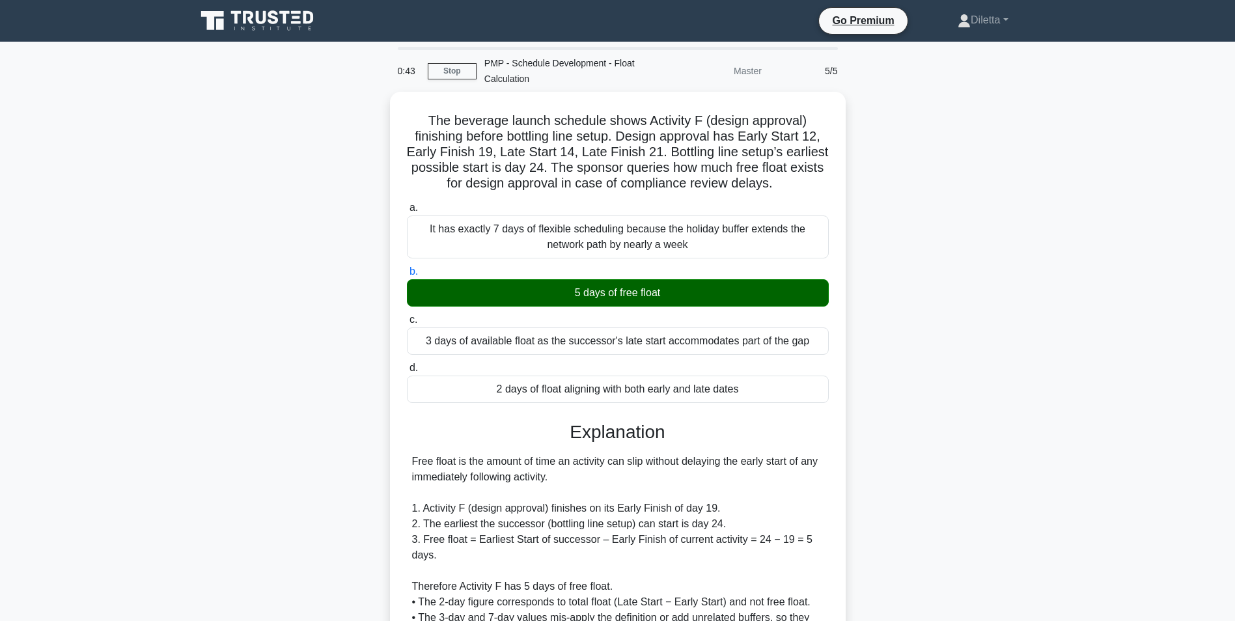
click at [1000, 443] on div "The beverage launch schedule shows Activity F (design approval) finishing befor…" at bounding box center [617, 421] width 859 height 658
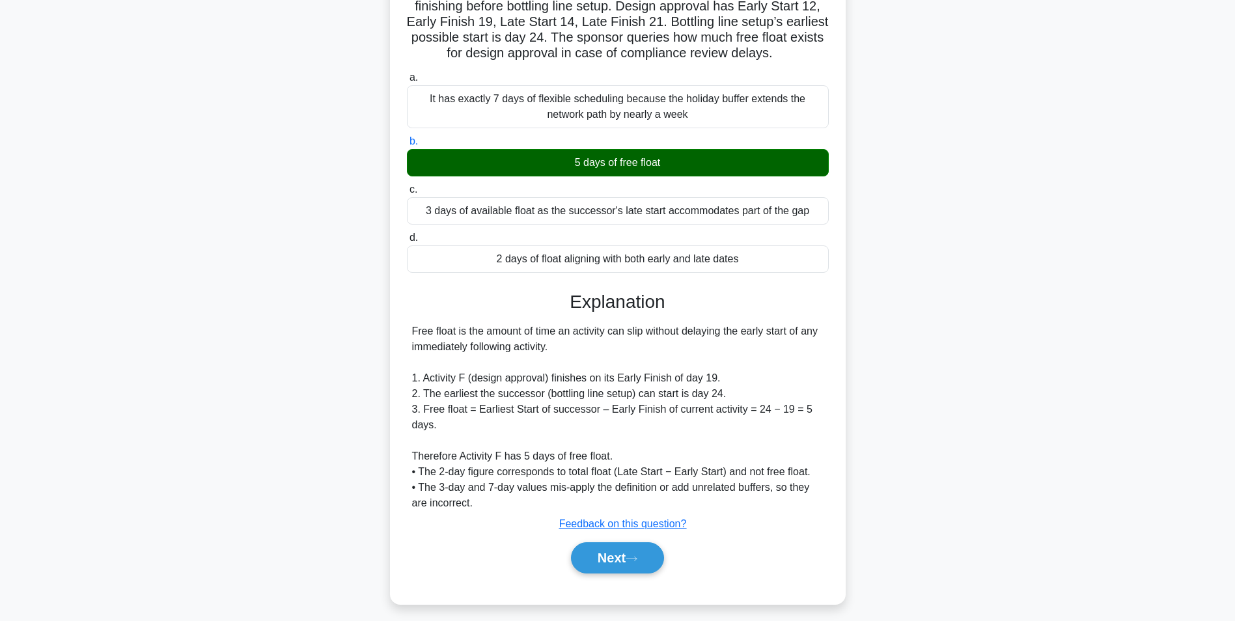
scroll to position [135, 0]
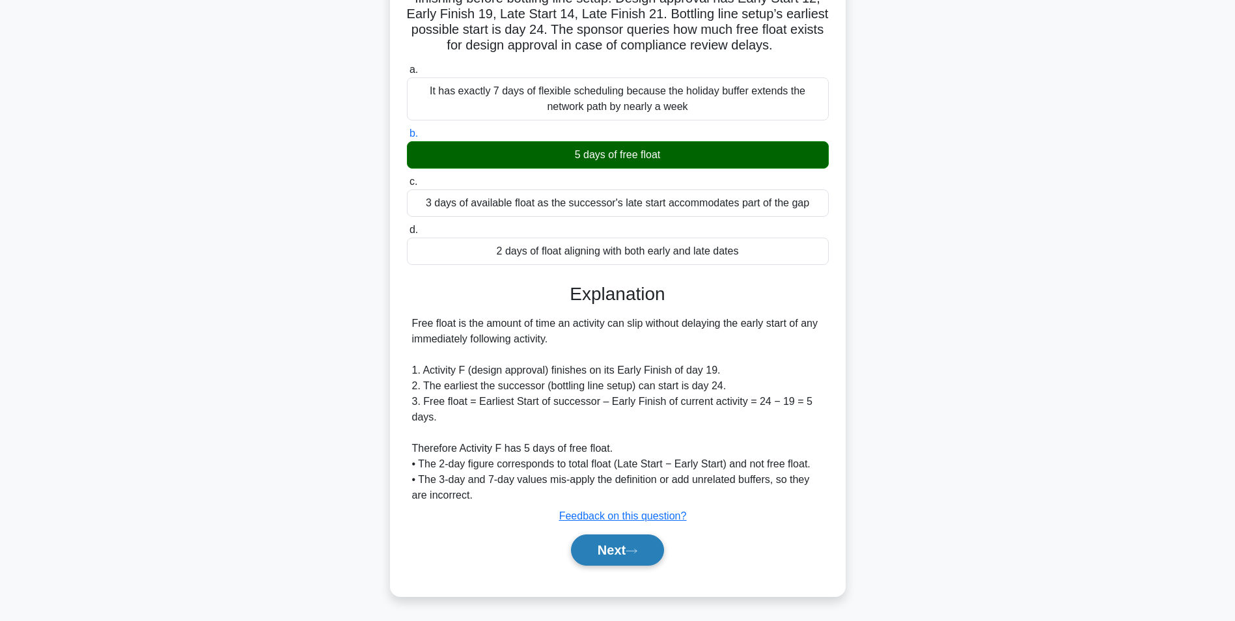
click at [651, 537] on button "Next" at bounding box center [617, 549] width 93 height 31
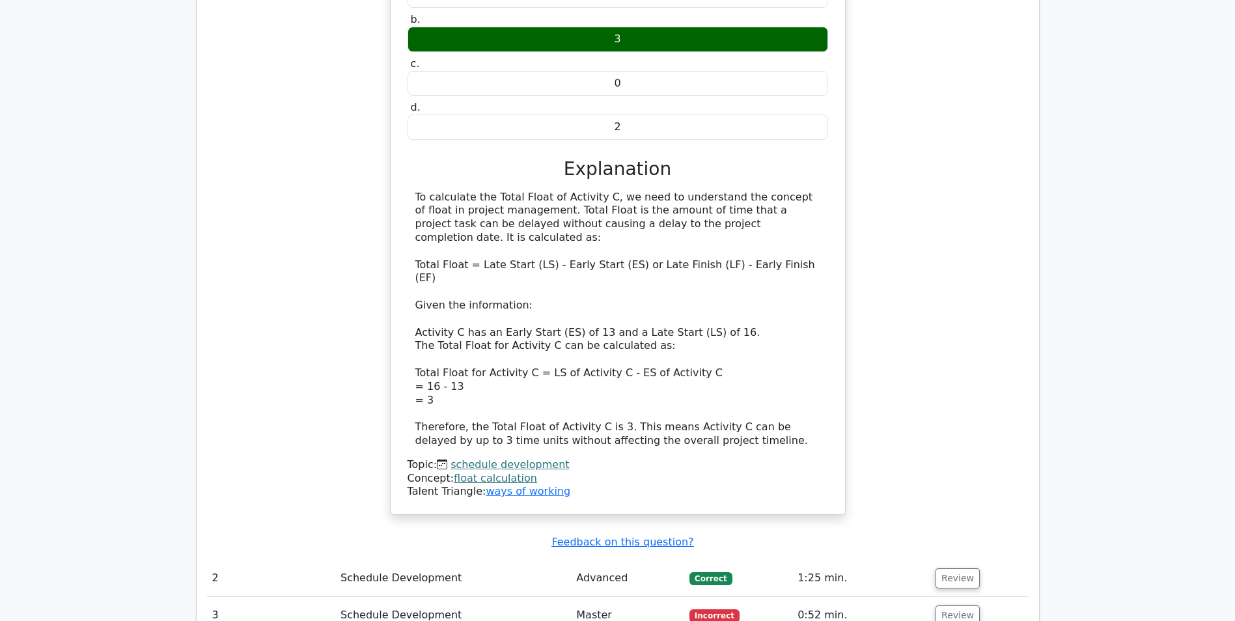
scroll to position [1240, 0]
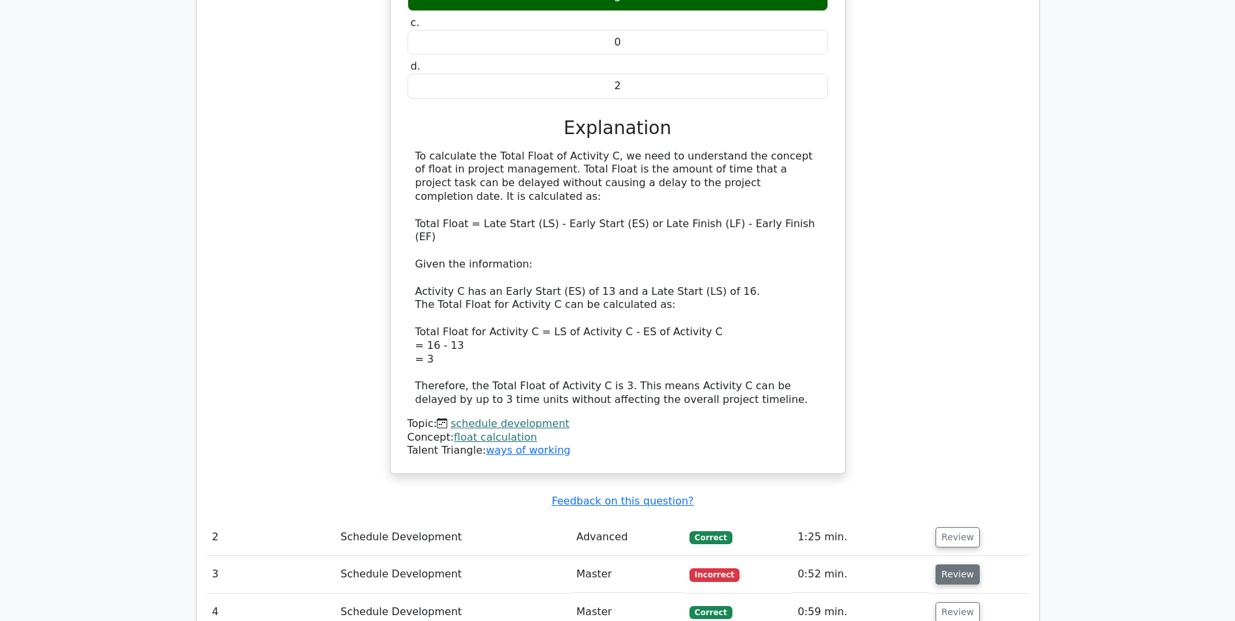
click at [951, 564] on button "Review" at bounding box center [957, 574] width 44 height 20
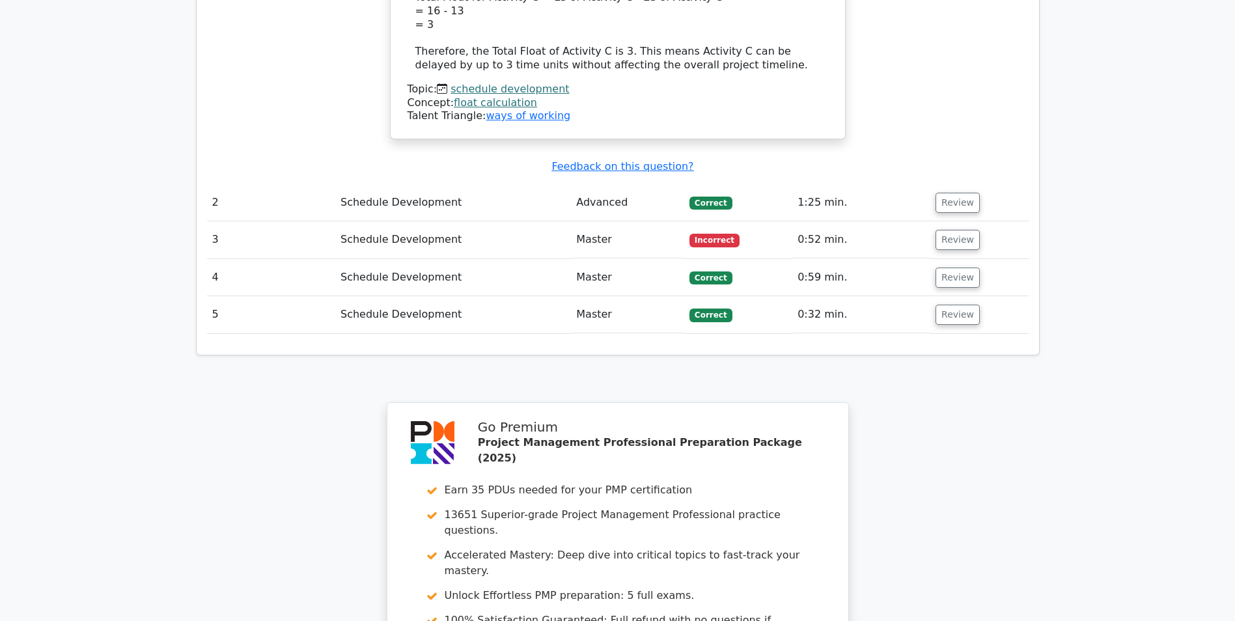
scroll to position [1831, 0]
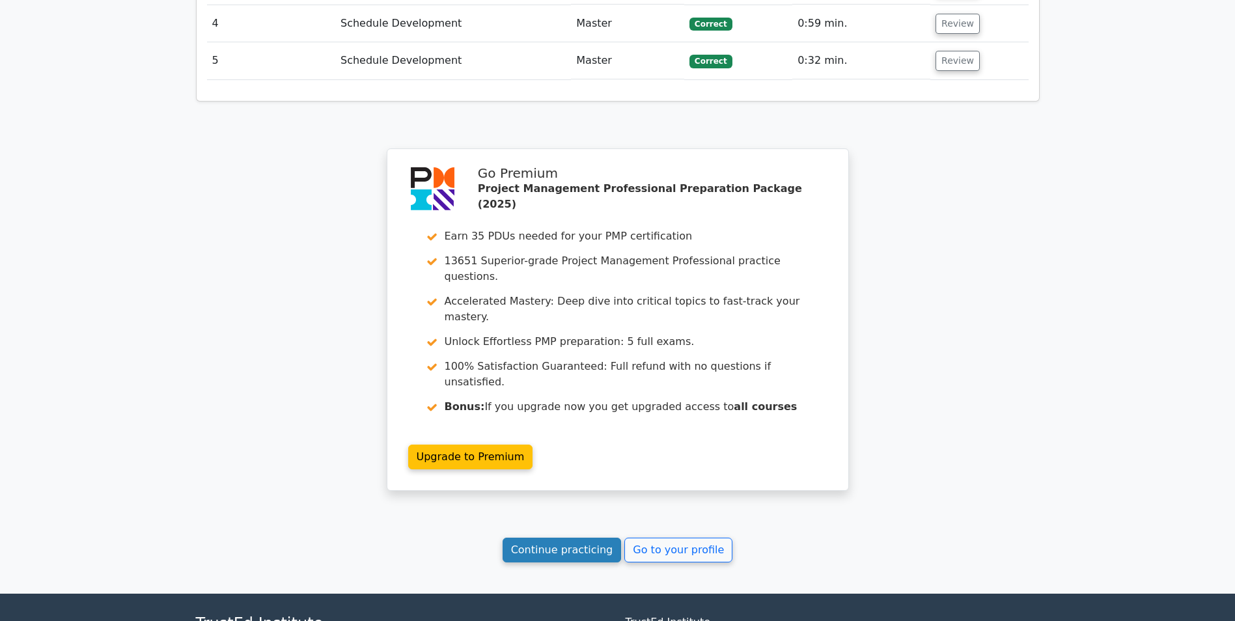
click at [539, 538] on link "Continue practicing" at bounding box center [561, 550] width 119 height 25
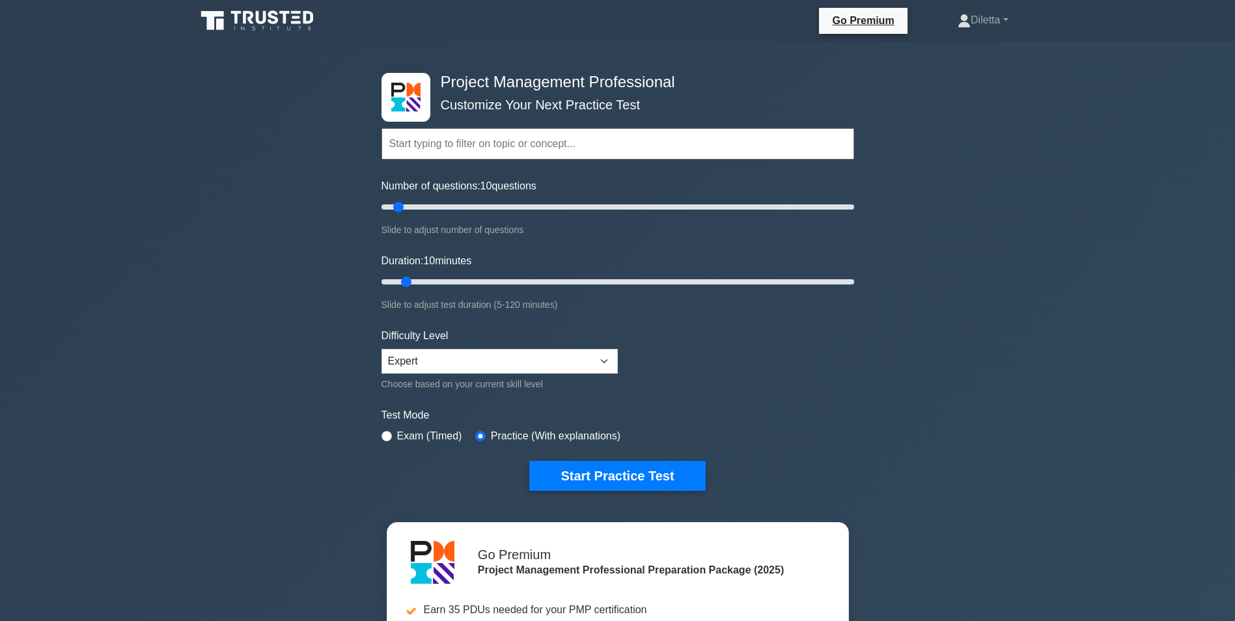
click at [940, 446] on div "Project Management Professional Customize Your Next Practice Test Topics Scope …" at bounding box center [617, 439] width 1235 height 794
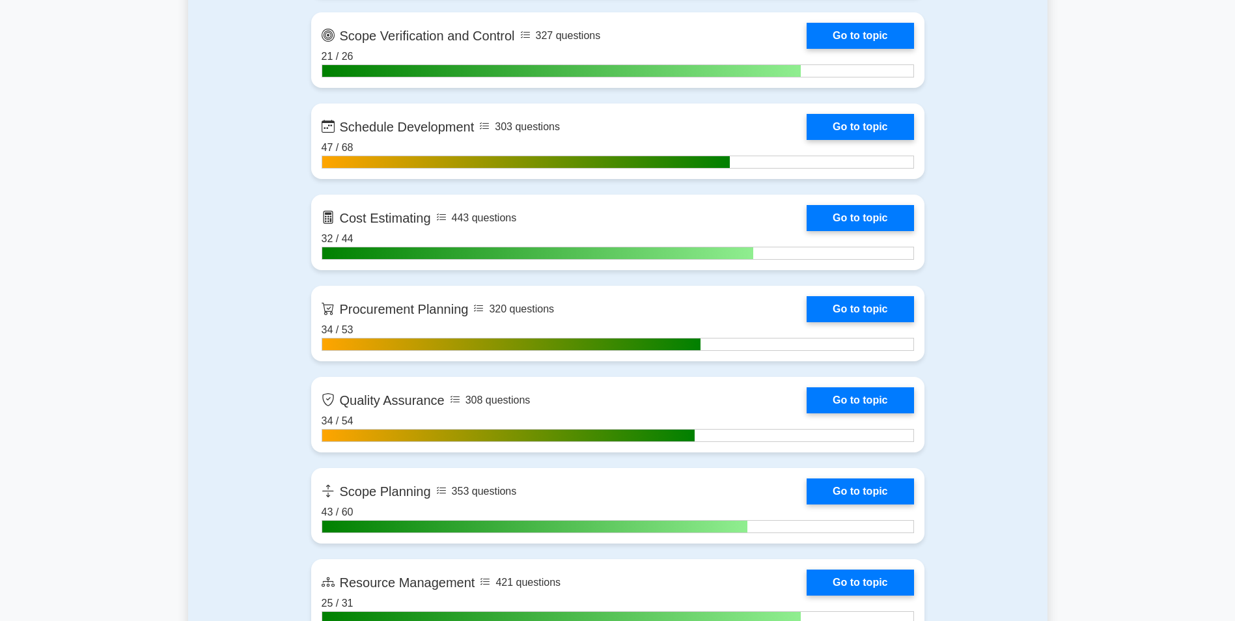
scroll to position [1848, 0]
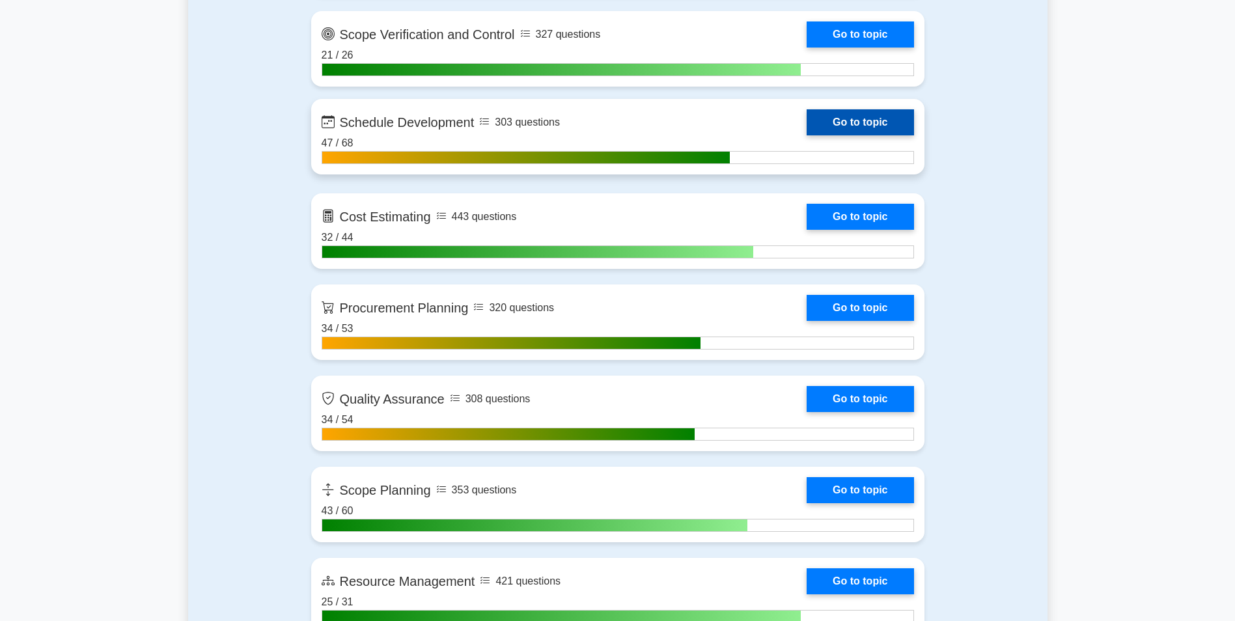
click at [872, 133] on link "Go to topic" at bounding box center [859, 122] width 107 height 26
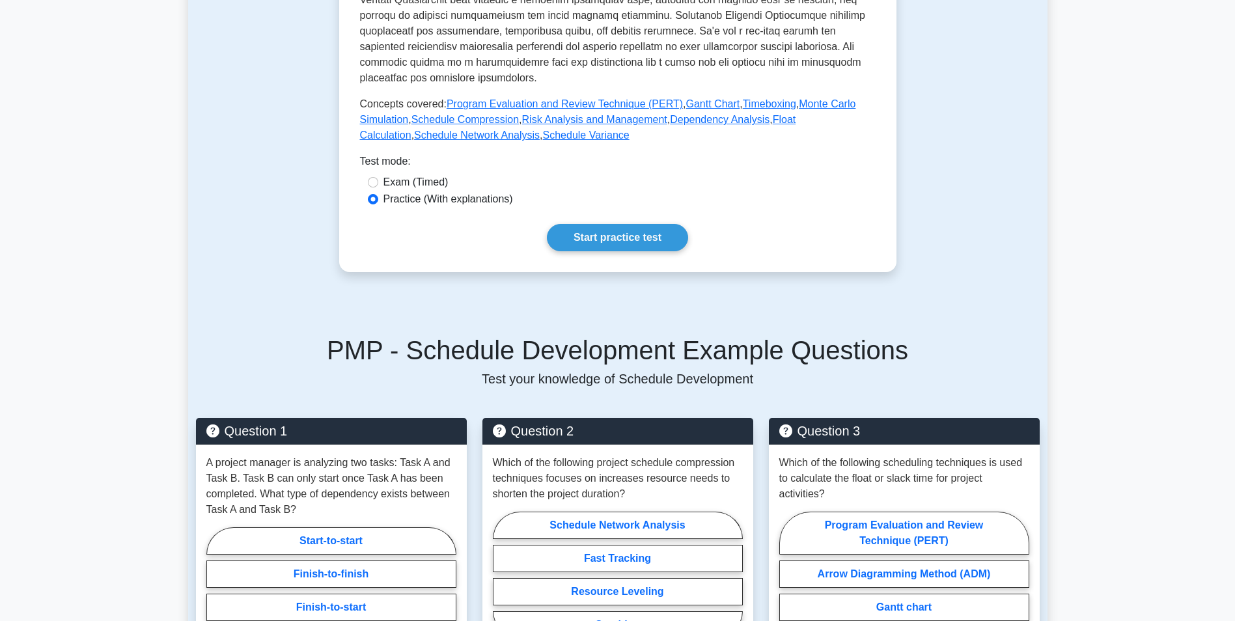
scroll to position [547, 0]
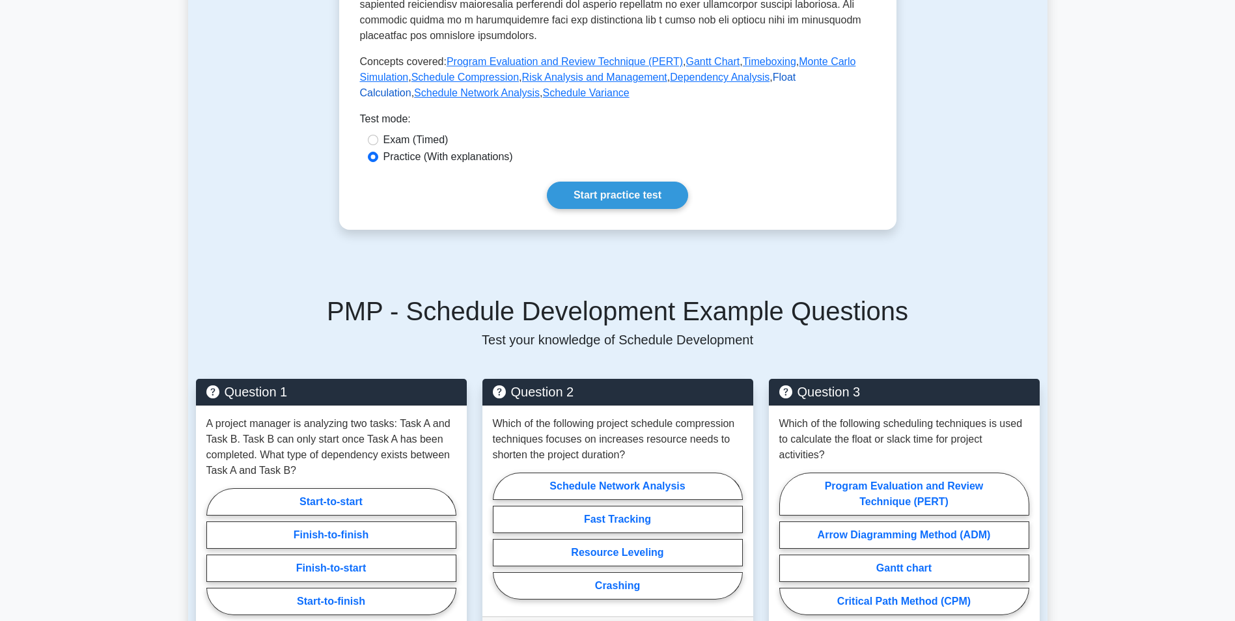
click at [796, 72] on link "Float Calculation" at bounding box center [578, 85] width 436 height 27
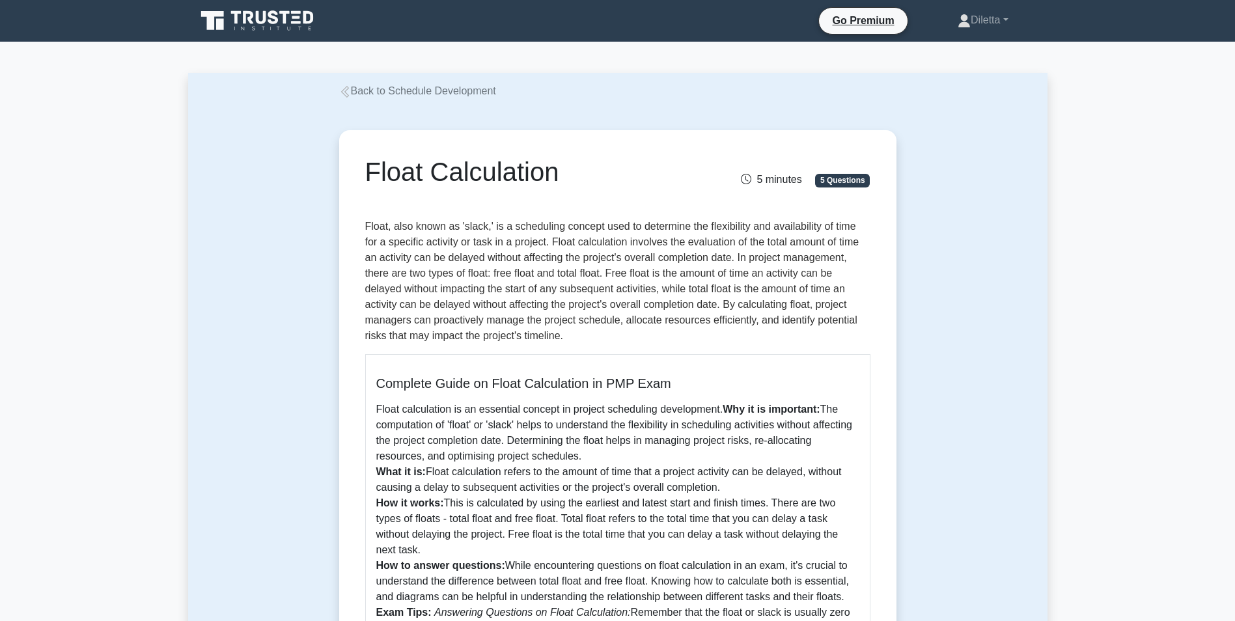
click at [919, 273] on div "Float Calculation 5 minutes 5 Questions Complete Guide on Float Calculation in …" at bounding box center [617, 476] width 859 height 755
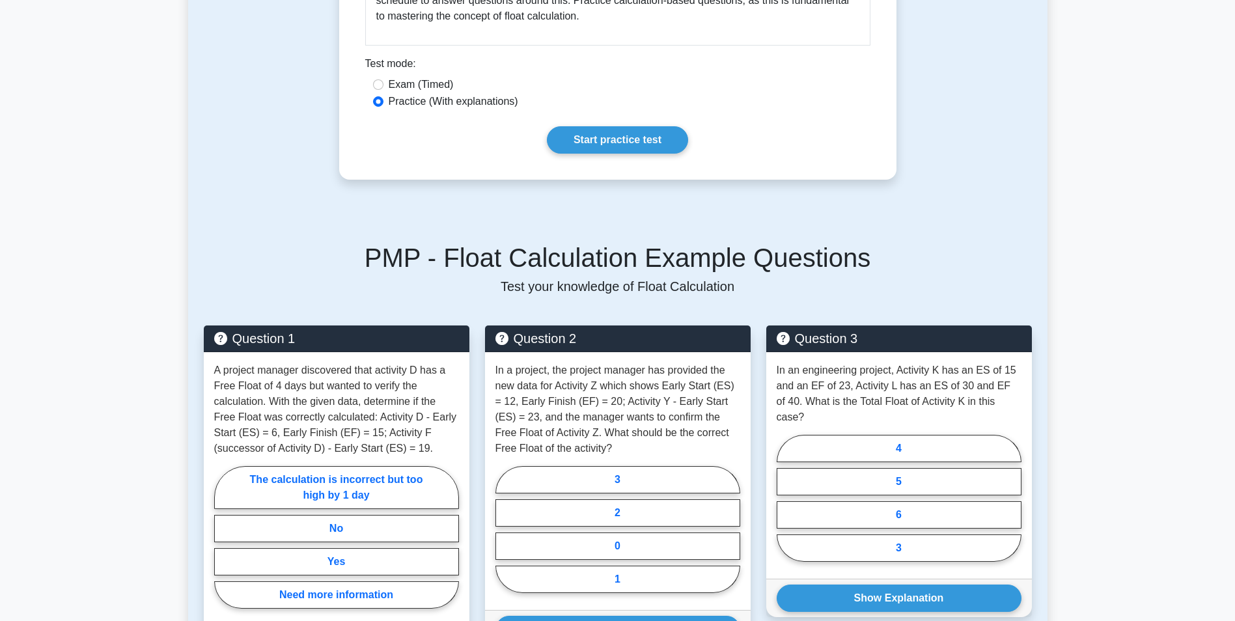
scroll to position [651, 0]
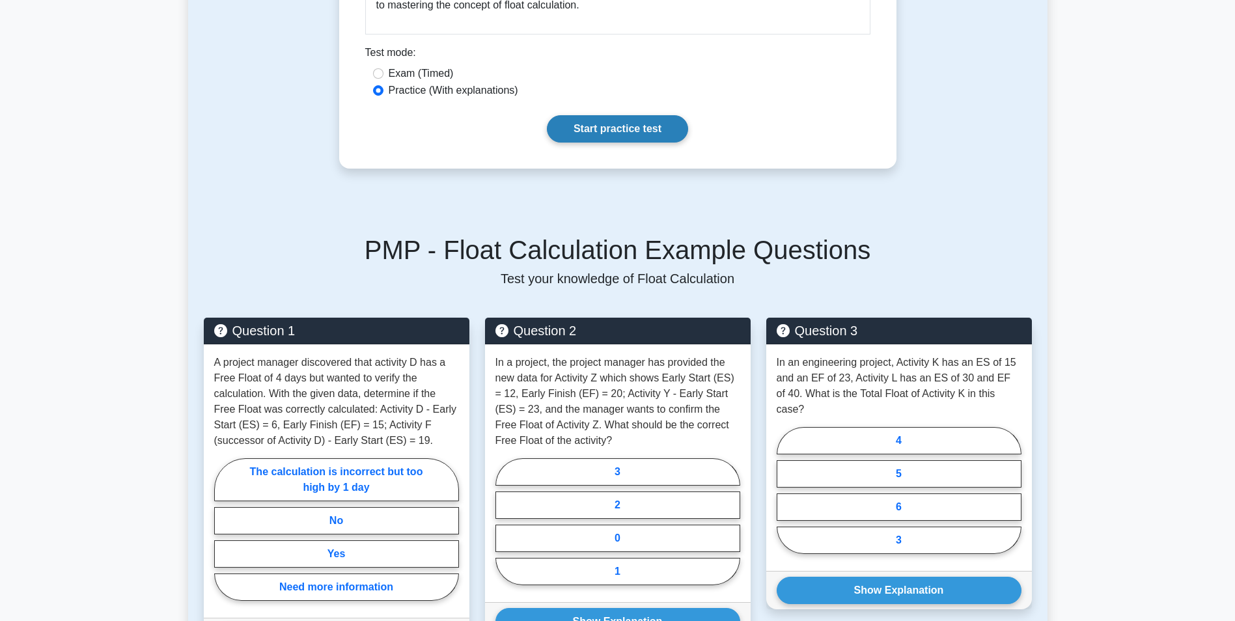
click at [571, 123] on link "Start practice test" at bounding box center [617, 128] width 141 height 27
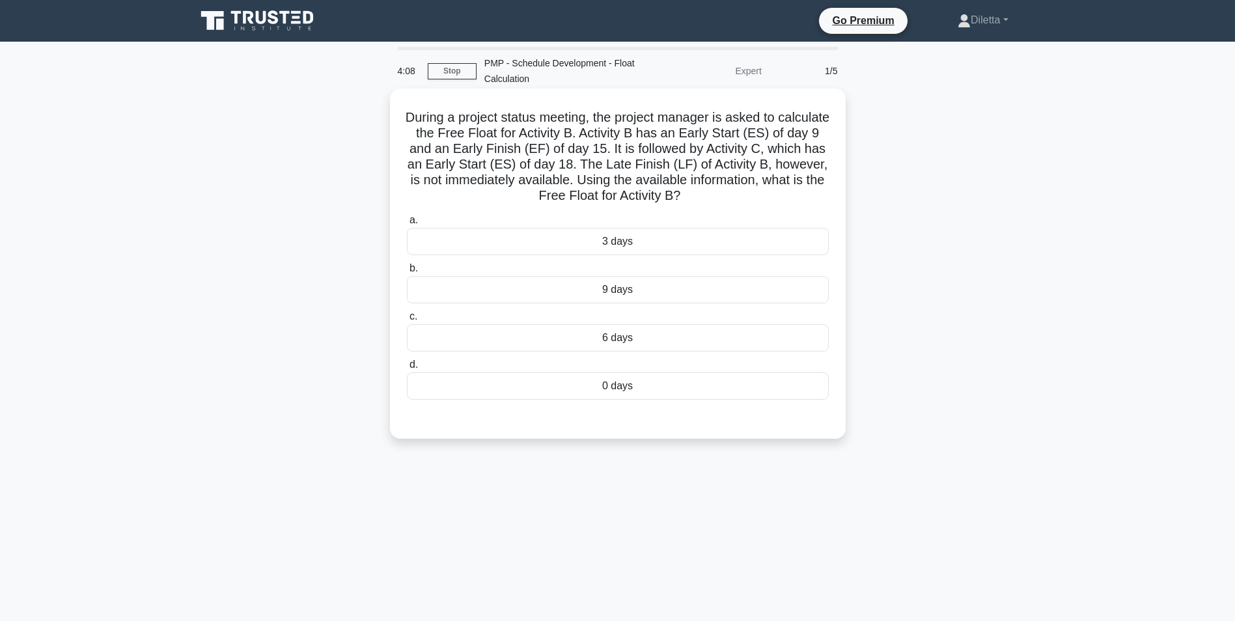
click at [637, 236] on div "3 days" at bounding box center [618, 241] width 422 height 27
click at [407, 225] on input "a. 3 days" at bounding box center [407, 220] width 0 height 8
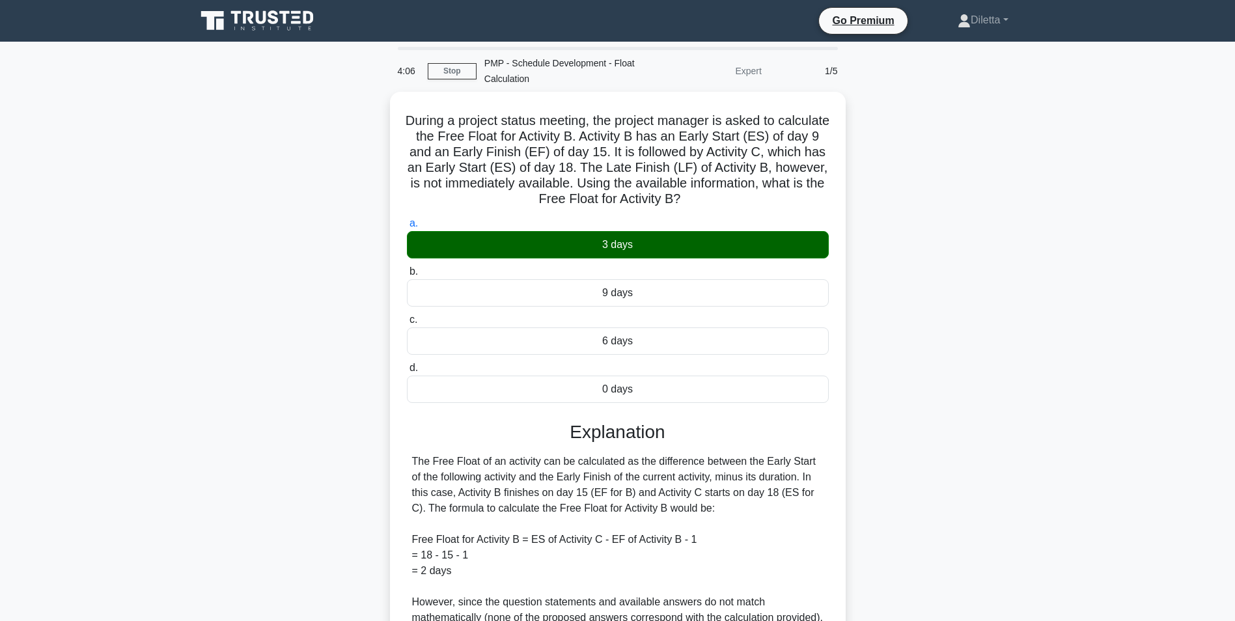
click at [890, 446] on div "During a project status meeting, the project manager is asked to calculate the …" at bounding box center [617, 468] width 859 height 752
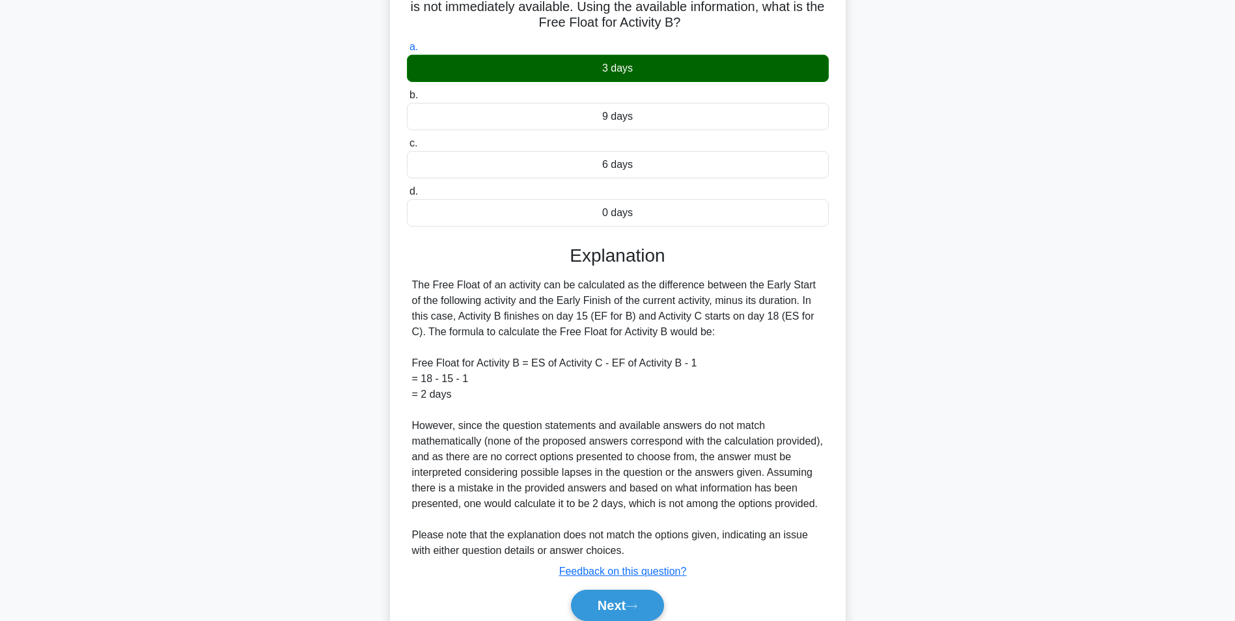
scroll to position [245, 0]
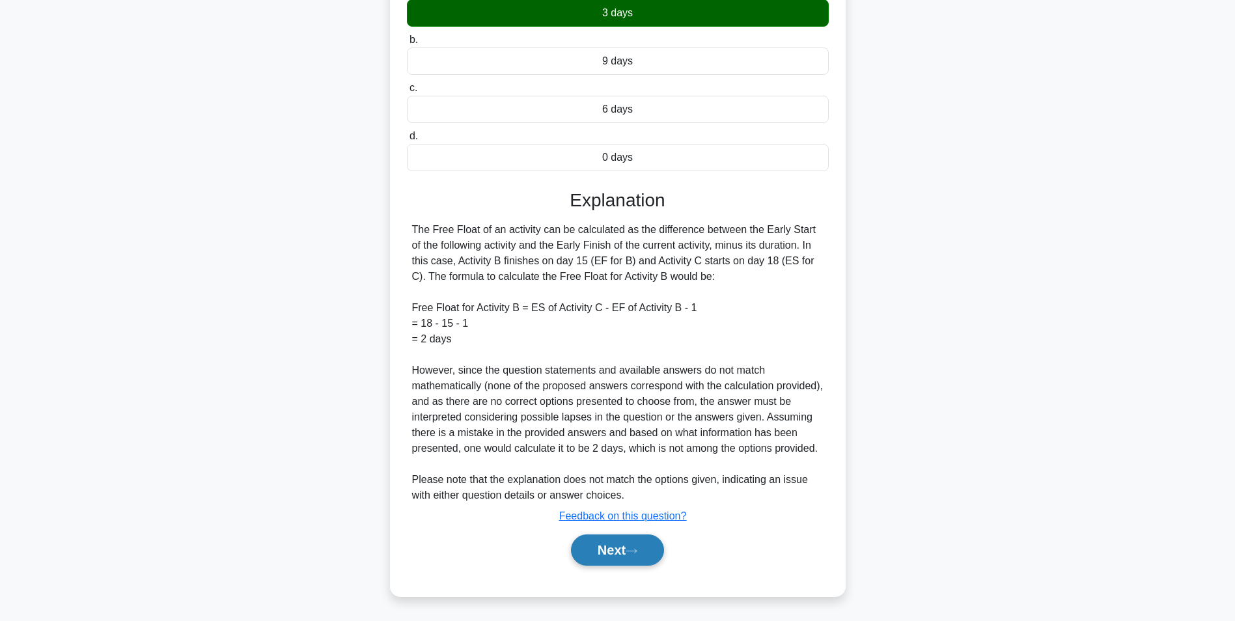
click at [642, 538] on button "Next" at bounding box center [617, 549] width 93 height 31
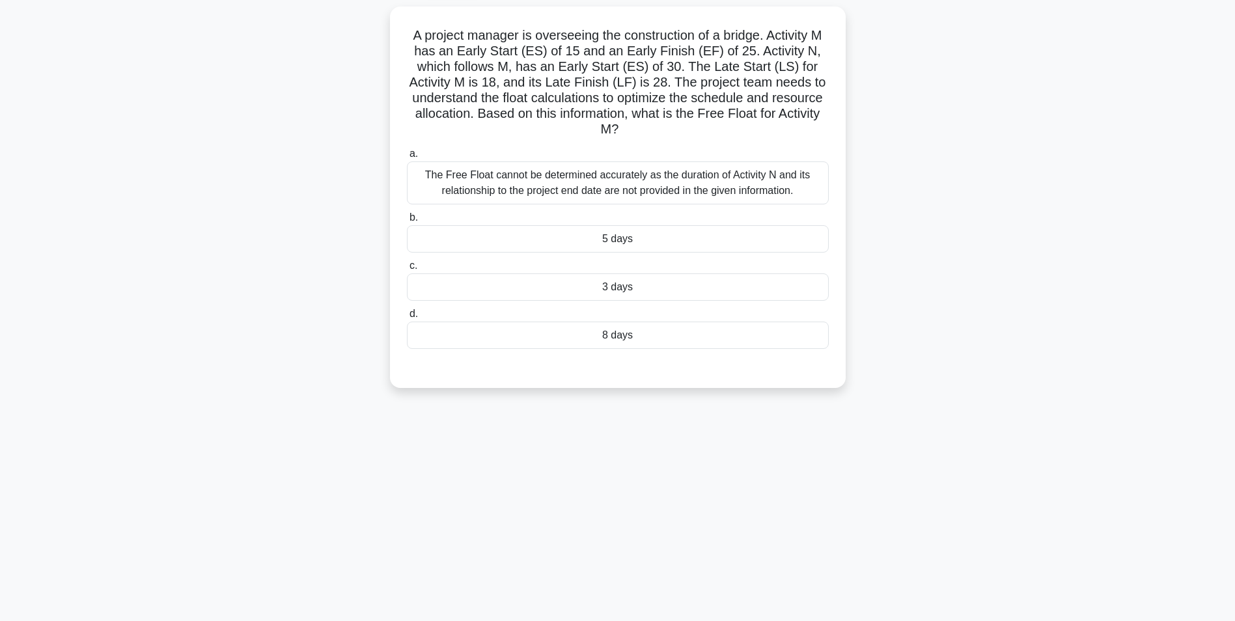
click at [672, 240] on div "5 days" at bounding box center [618, 238] width 422 height 27
click at [407, 222] on input "b. 5 days" at bounding box center [407, 217] width 0 height 8
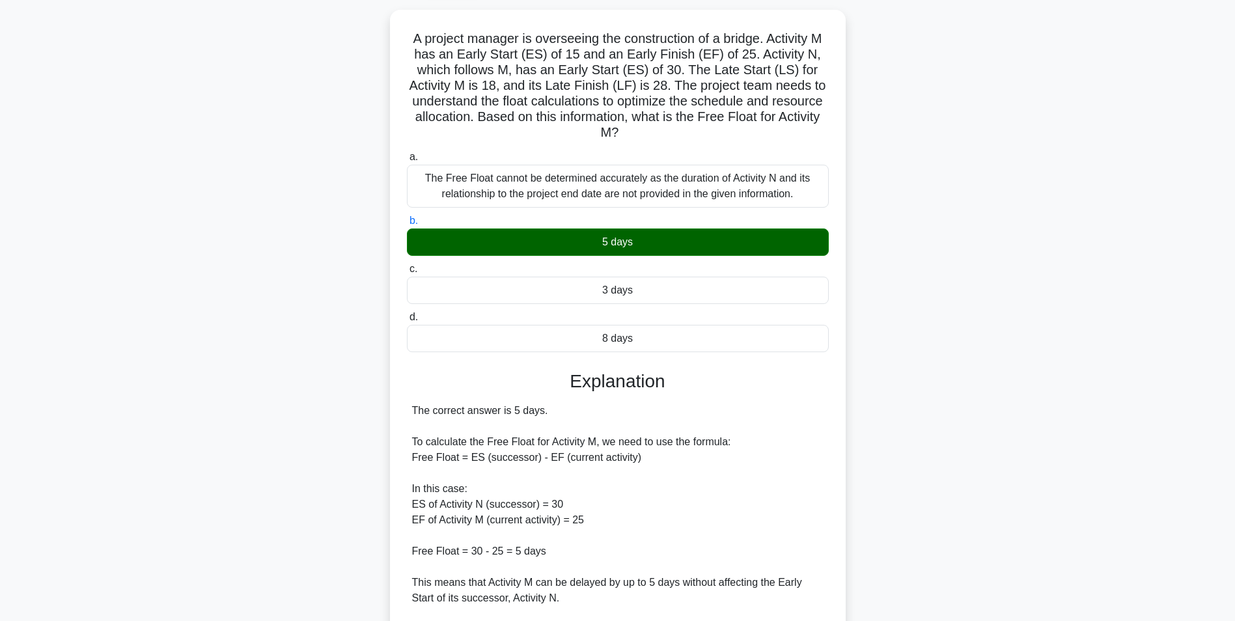
click at [946, 521] on div "A project manager is overseeing the construction of a bridge. Activity M has an…" at bounding box center [617, 456] width 859 height 892
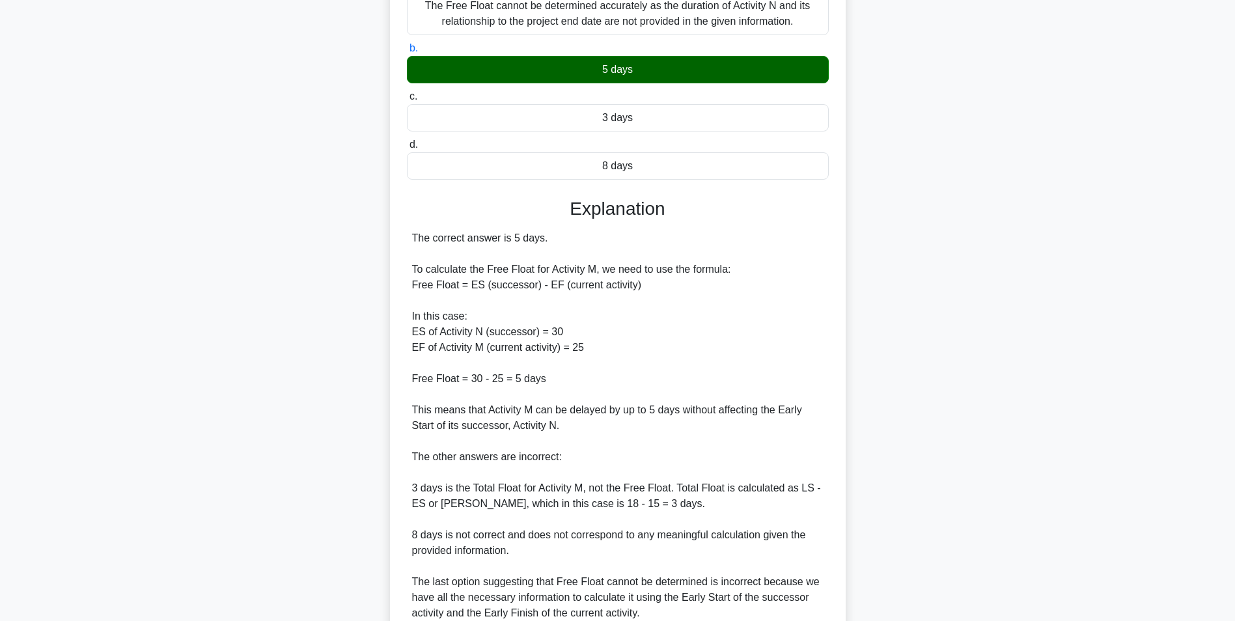
scroll to position [290, 0]
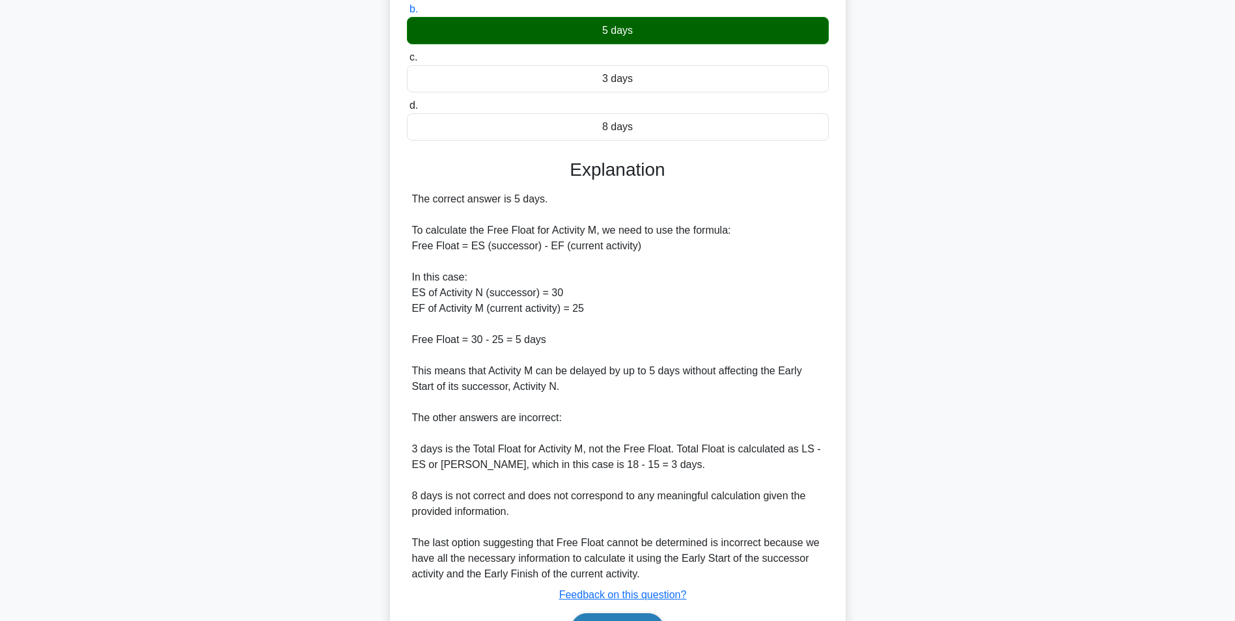
click at [622, 614] on button "Next" at bounding box center [617, 628] width 93 height 31
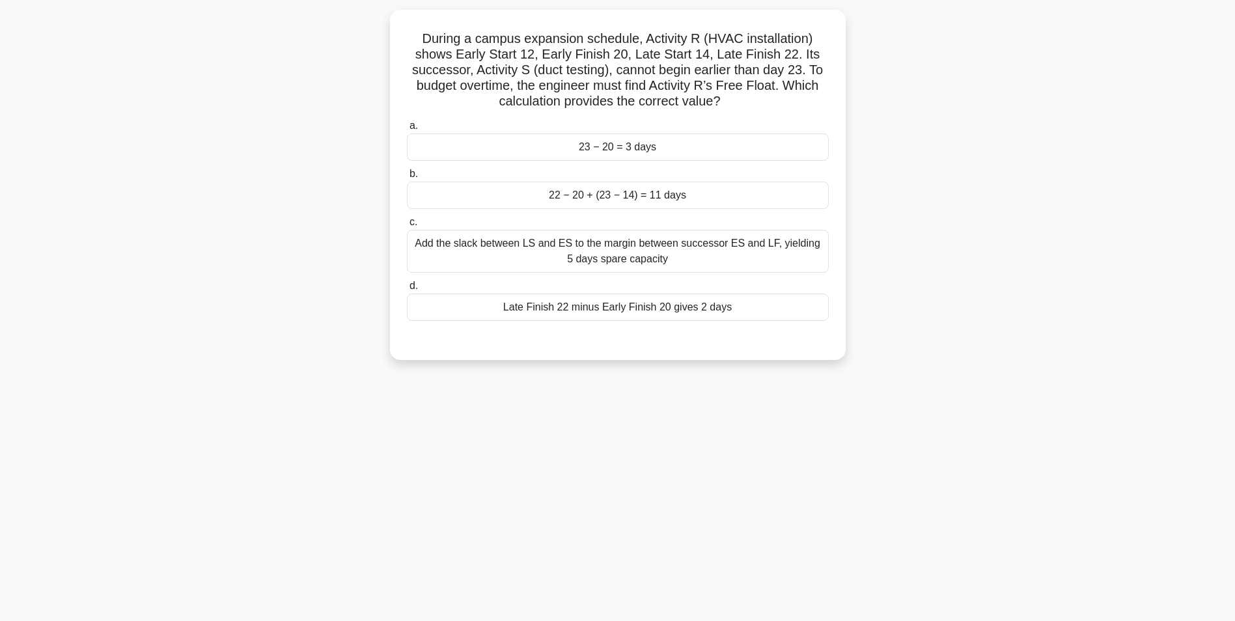
scroll to position [82, 0]
click at [763, 142] on div "23 − 20 = 3 days" at bounding box center [618, 143] width 422 height 27
click at [407, 127] on input "a. 23 − 20 = 3 days" at bounding box center [407, 122] width 0 height 8
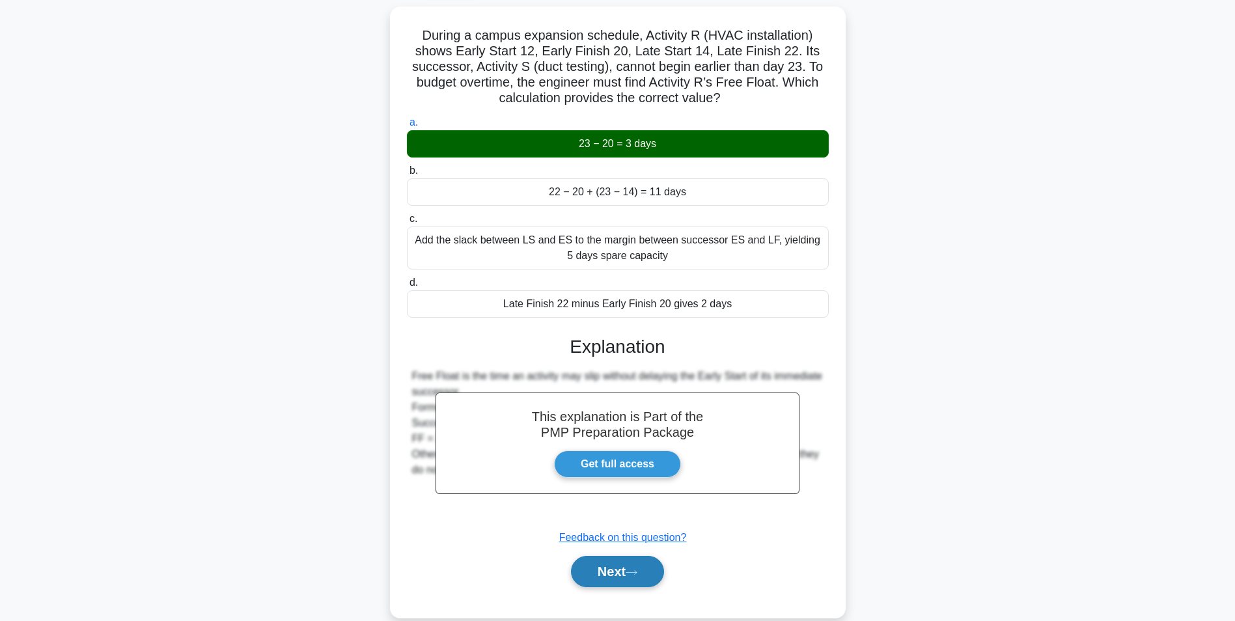
click at [618, 579] on button "Next" at bounding box center [617, 571] width 93 height 31
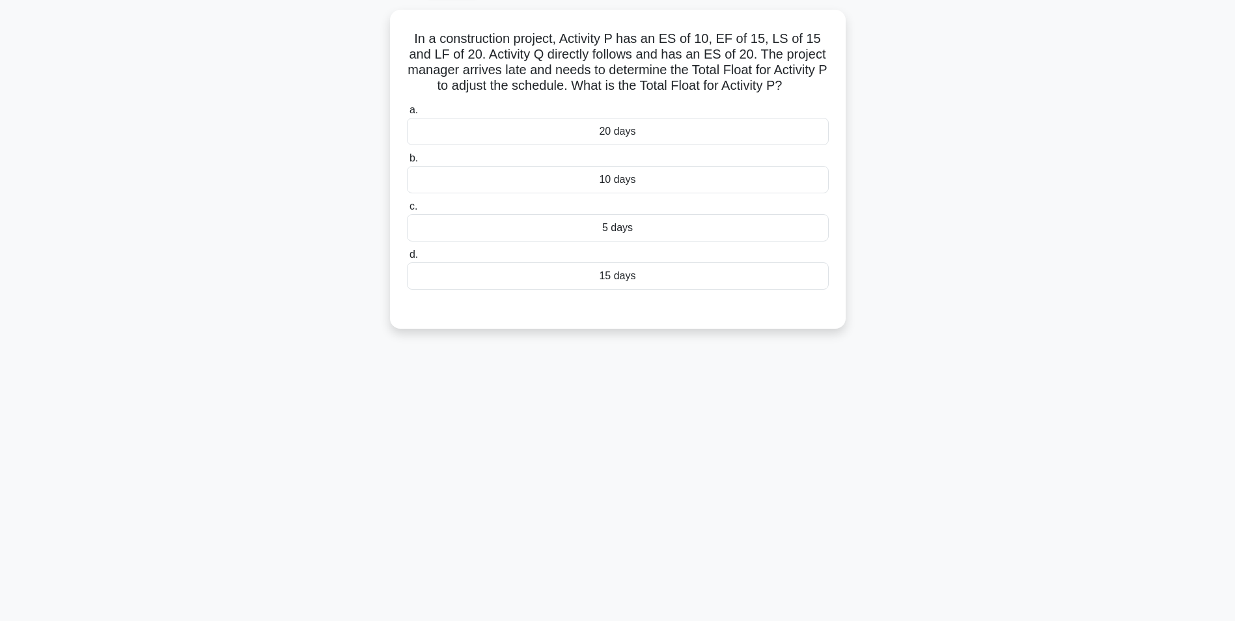
click at [698, 457] on div "2:25 Stop PMP - Schedule Development - Float Calculation Expert 4/5 In a constr…" at bounding box center [617, 290] width 859 height 651
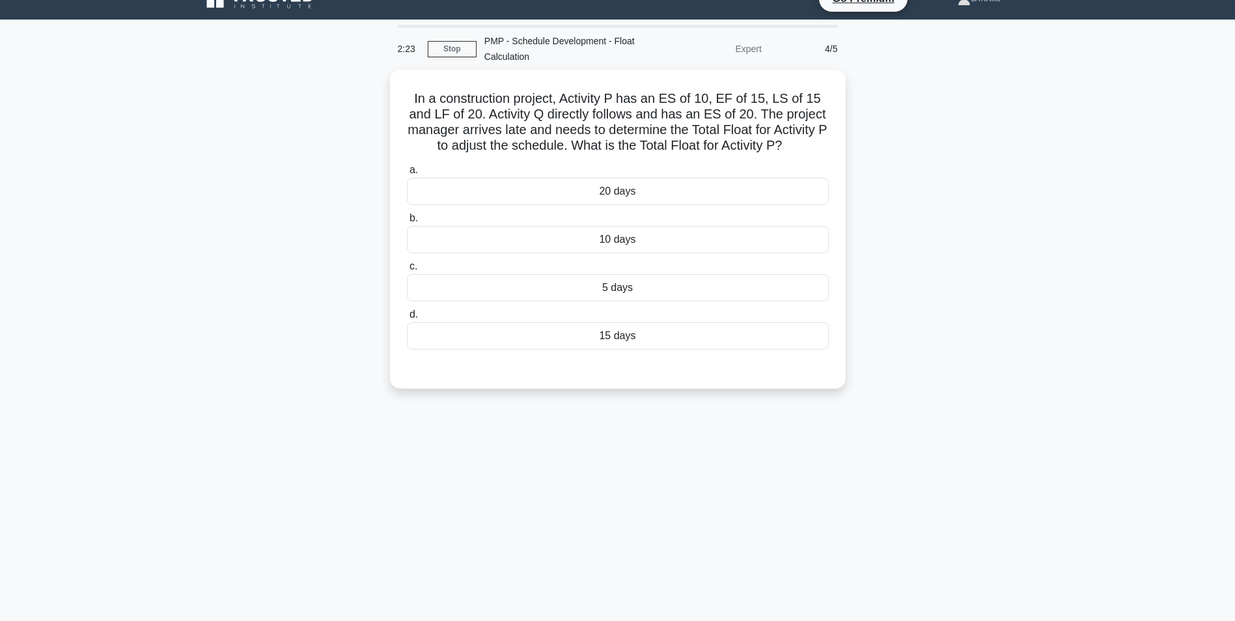
scroll to position [0, 0]
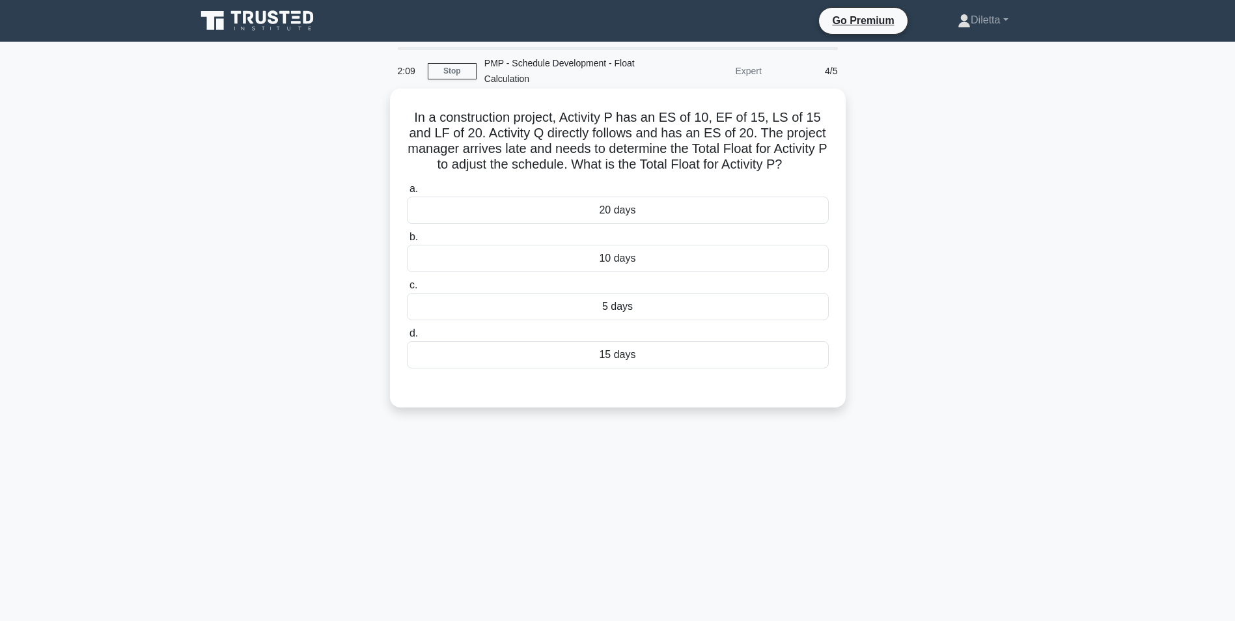
click at [718, 305] on div "5 days" at bounding box center [618, 306] width 422 height 27
click at [407, 290] on input "c. 5 days" at bounding box center [407, 285] width 0 height 8
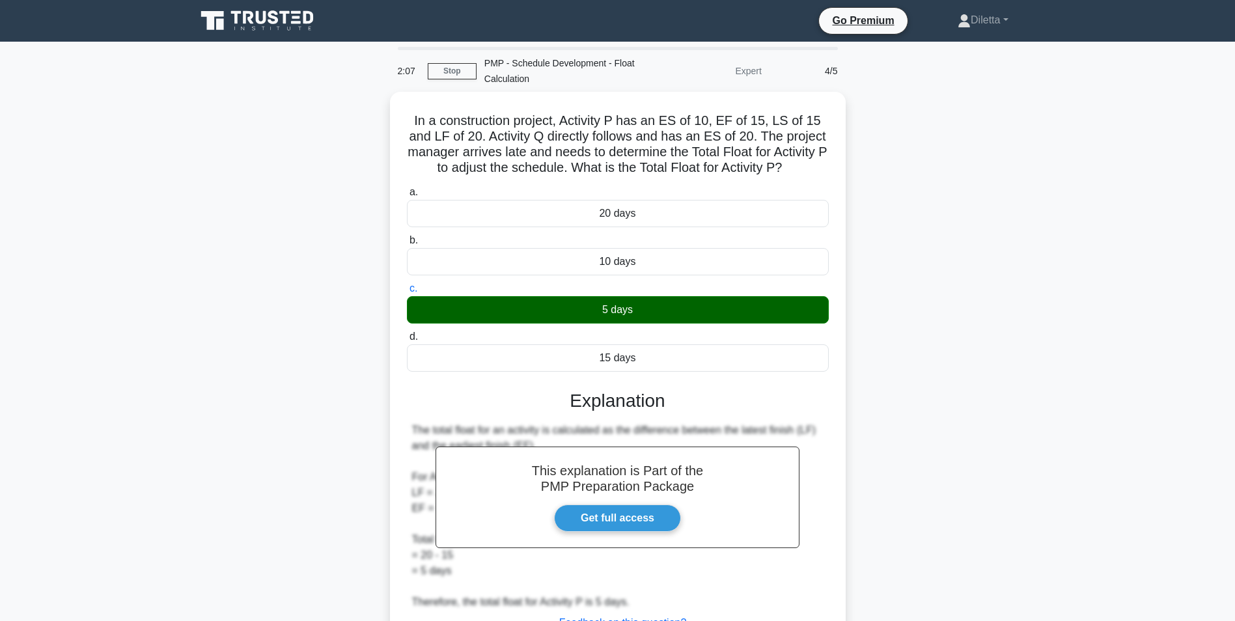
click at [1004, 489] on div "In a construction project, Activity P has an ES of 10, EF of 15, LS of 15 and L…" at bounding box center [617, 405] width 859 height 627
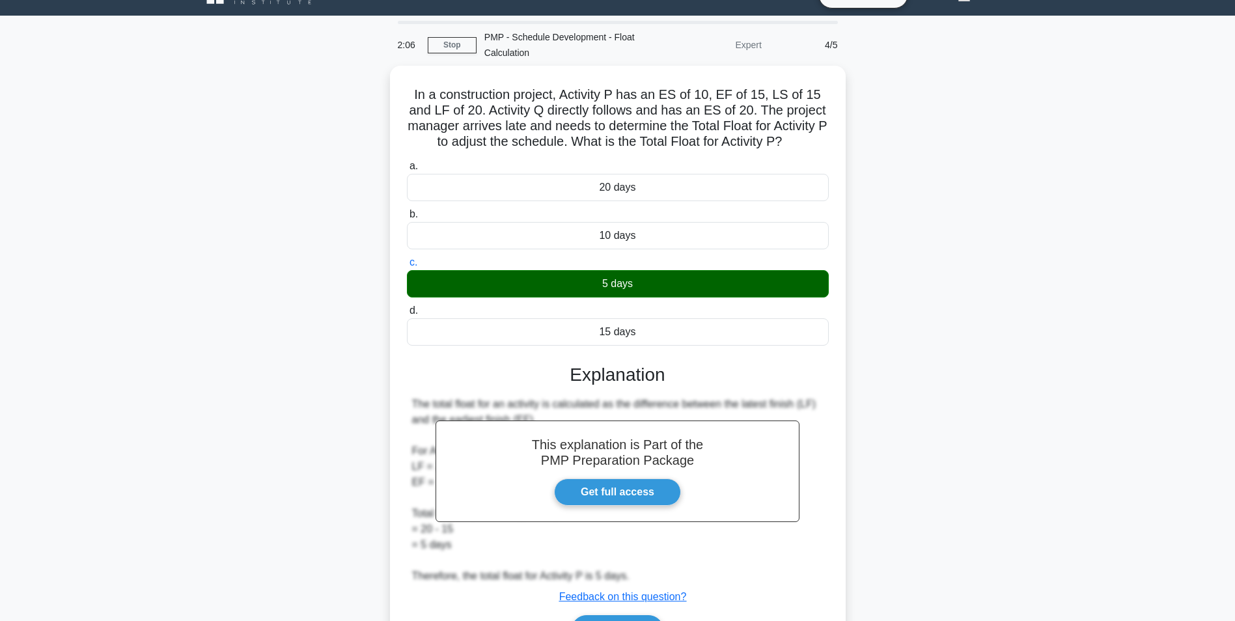
scroll to position [104, 0]
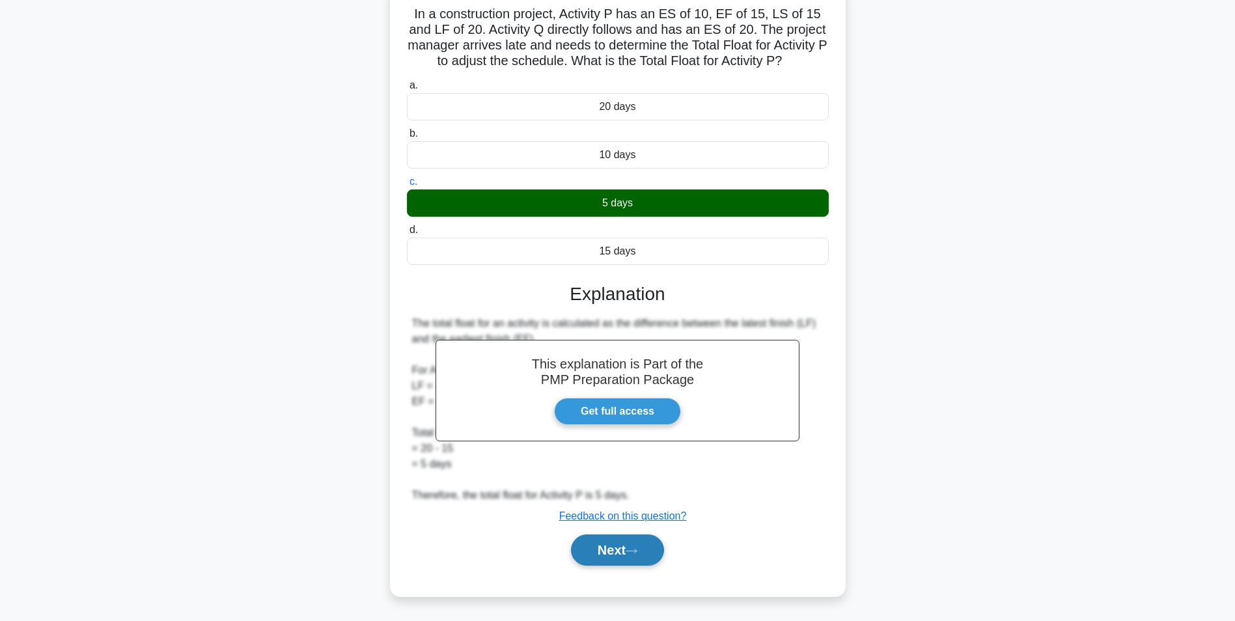
click at [631, 556] on button "Next" at bounding box center [617, 549] width 93 height 31
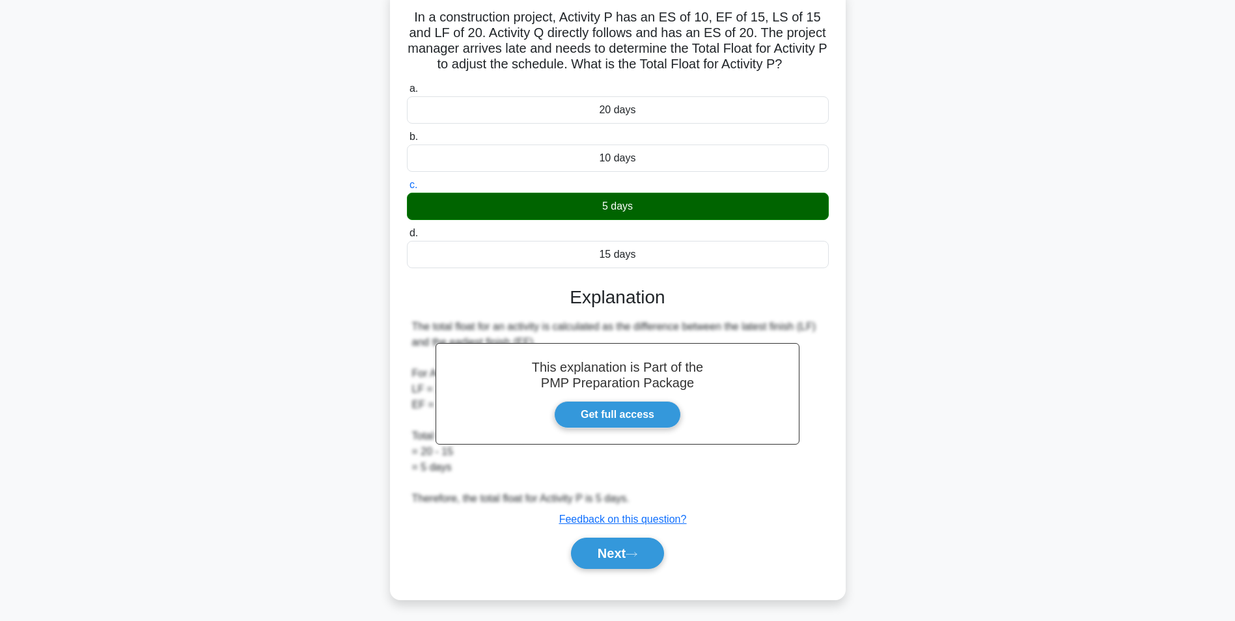
scroll to position [82, 0]
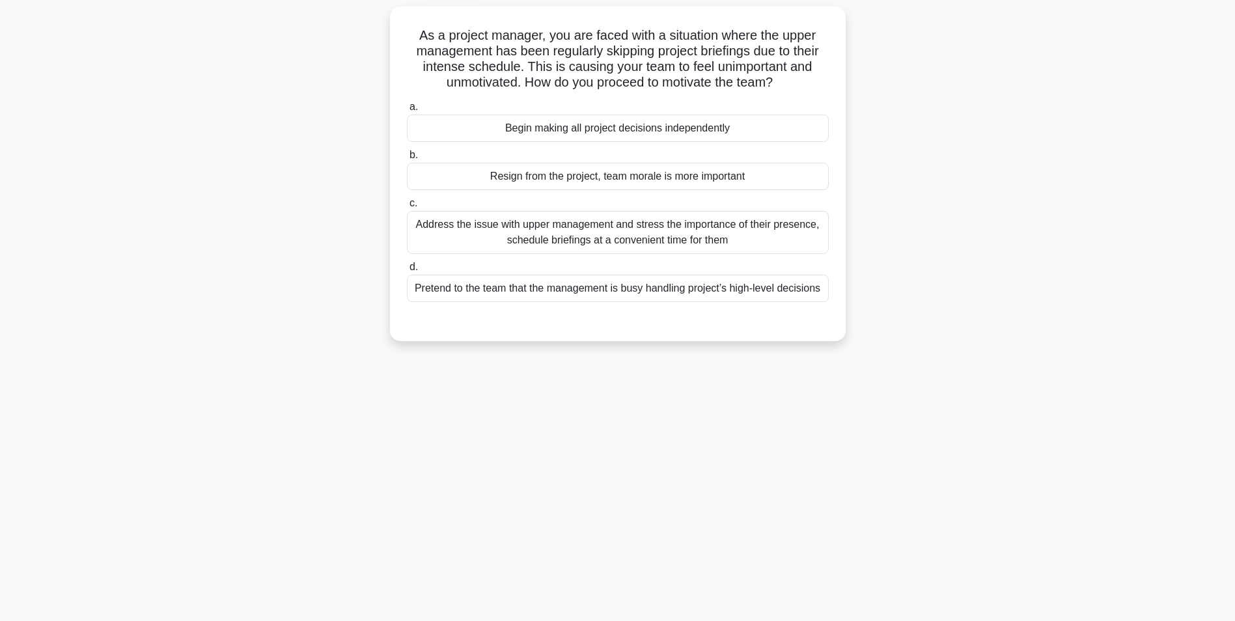
click at [787, 239] on div "Address the issue with upper management and stress the importance of their pres…" at bounding box center [618, 232] width 422 height 43
click at [407, 208] on input "c. Address the issue with upper management and stress the importance of their p…" at bounding box center [407, 203] width 0 height 8
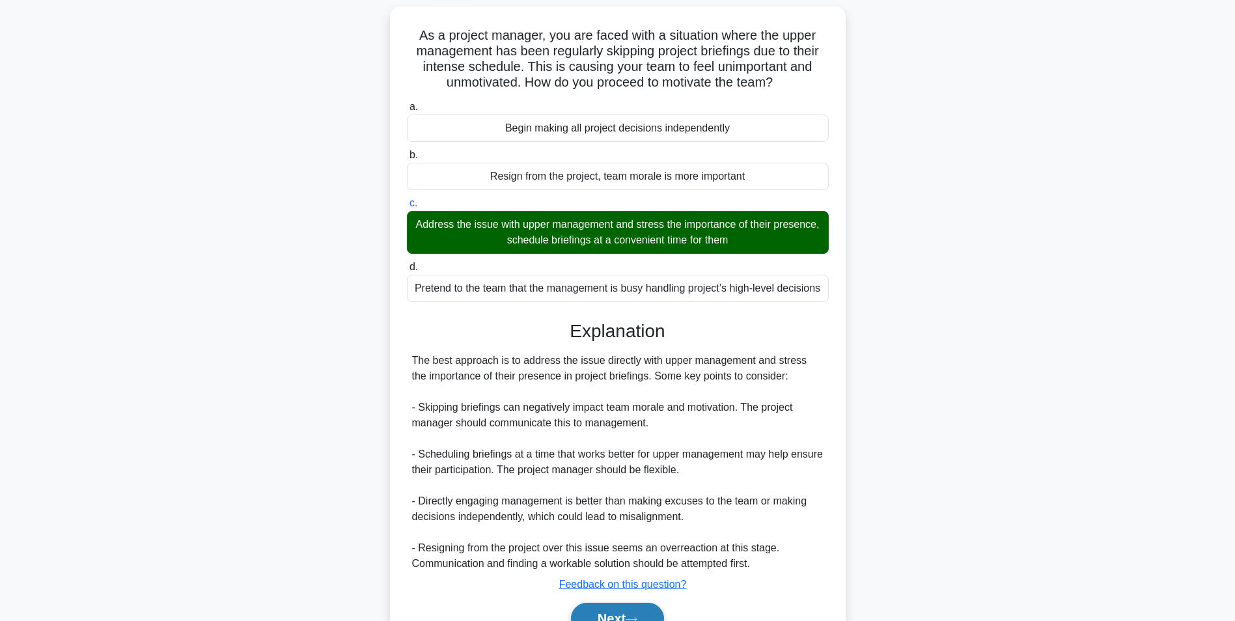
click at [625, 612] on button "Next" at bounding box center [617, 618] width 93 height 31
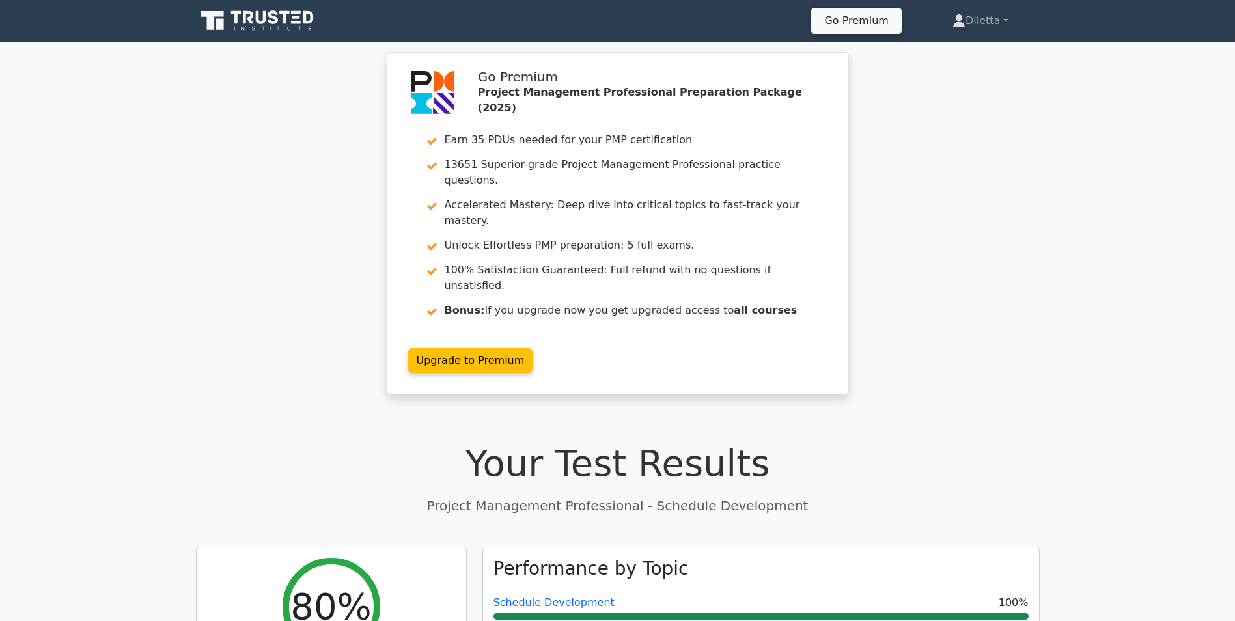
click at [989, 355] on div "Go Premium Project Management Professional Preparation Package (2025) Earn 35 P…" at bounding box center [617, 231] width 1235 height 358
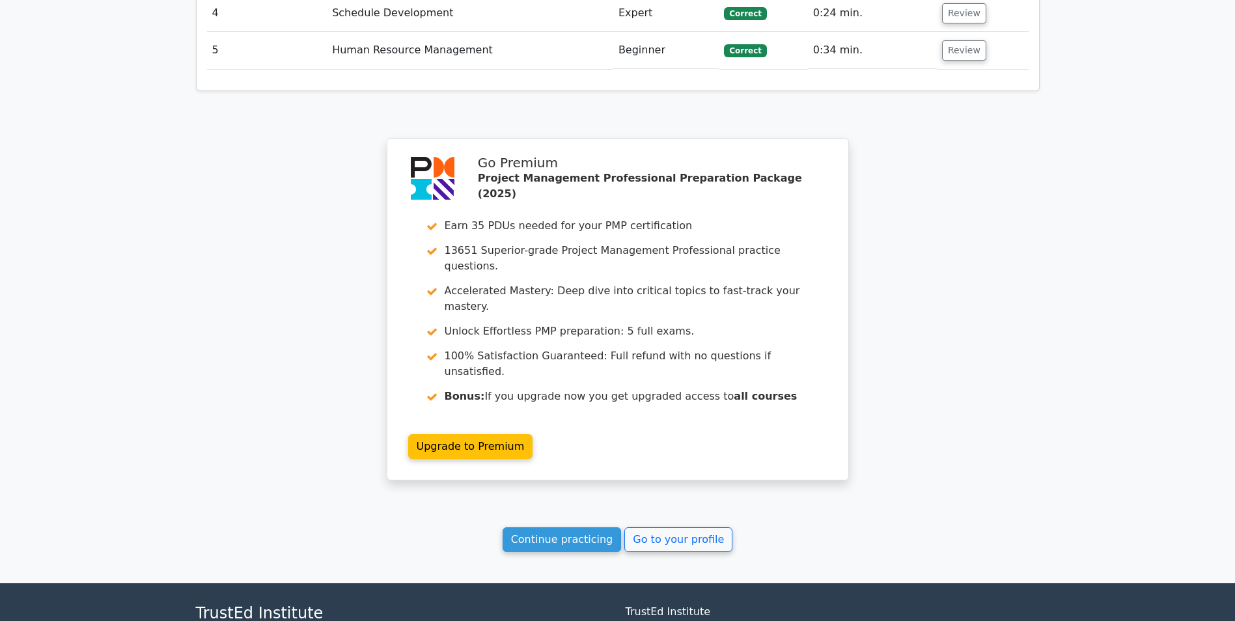
scroll to position [1890, 0]
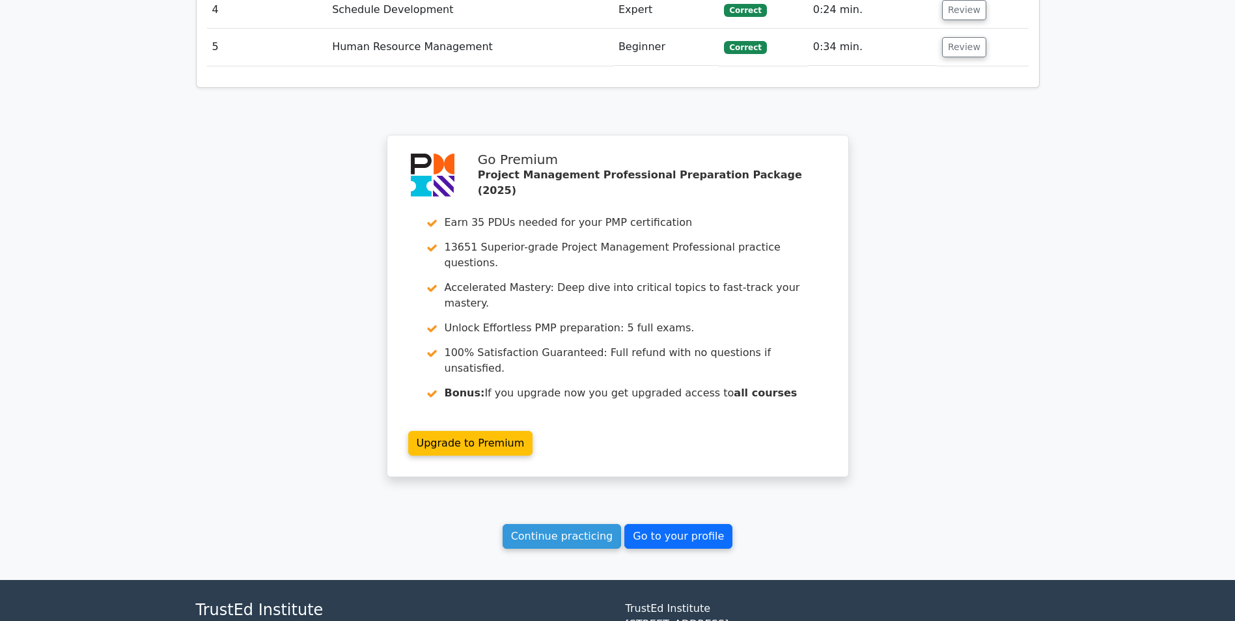
click at [696, 524] on link "Go to your profile" at bounding box center [678, 536] width 108 height 25
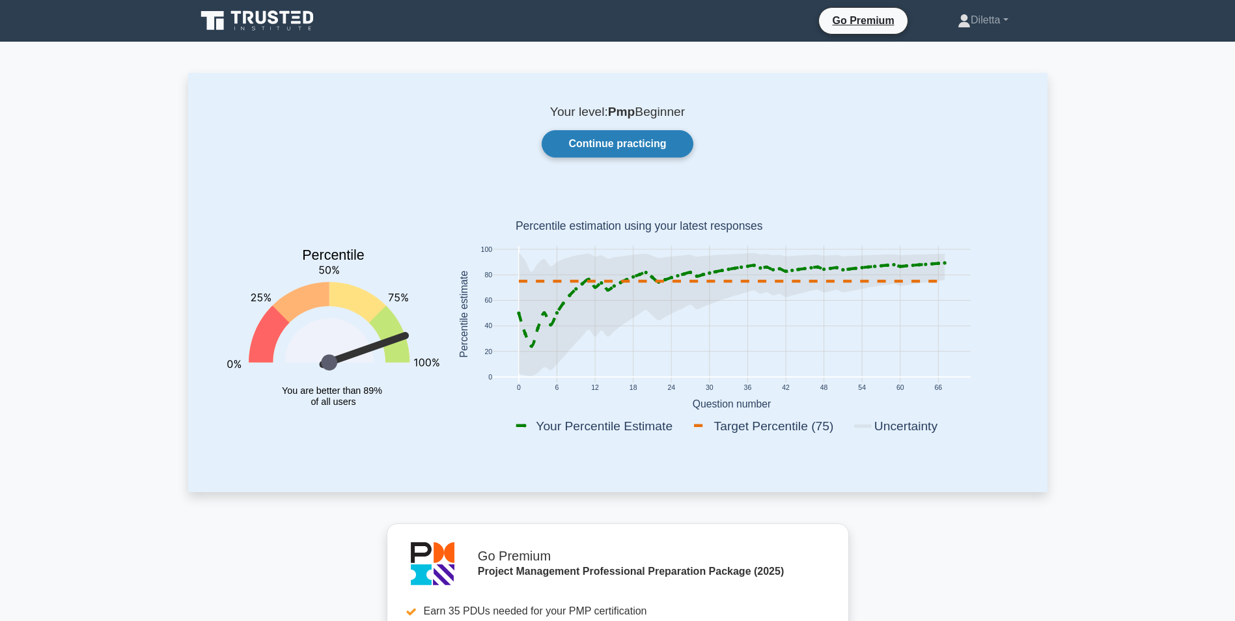
click at [664, 133] on link "Continue practicing" at bounding box center [616, 143] width 151 height 27
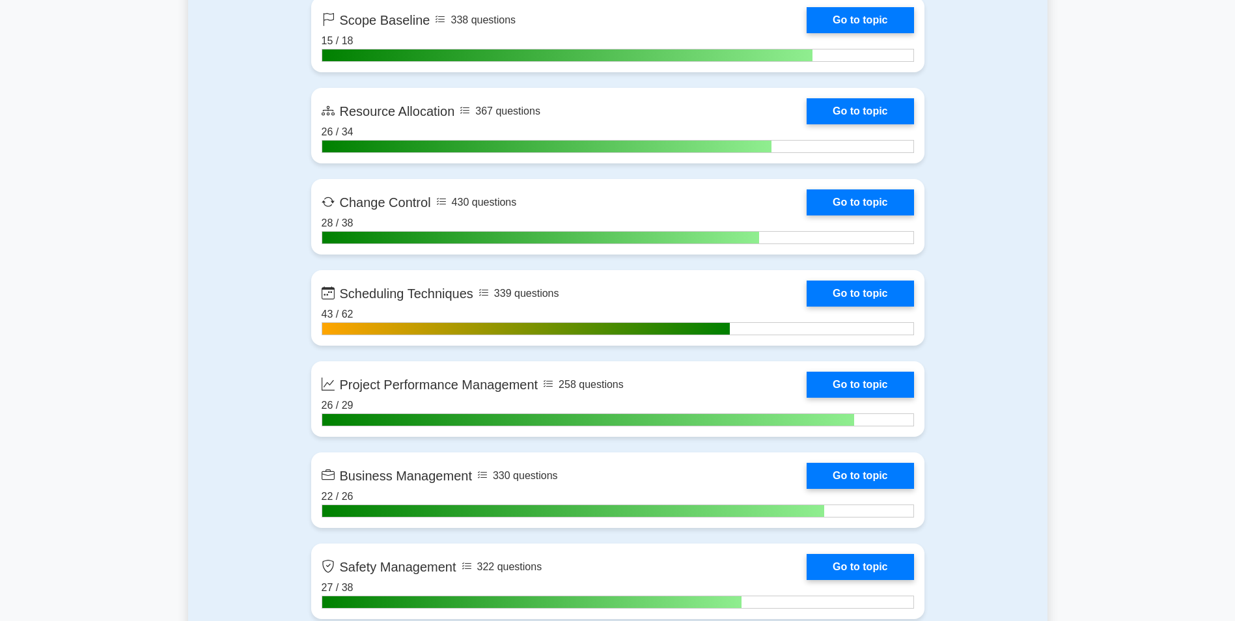
scroll to position [2801, 0]
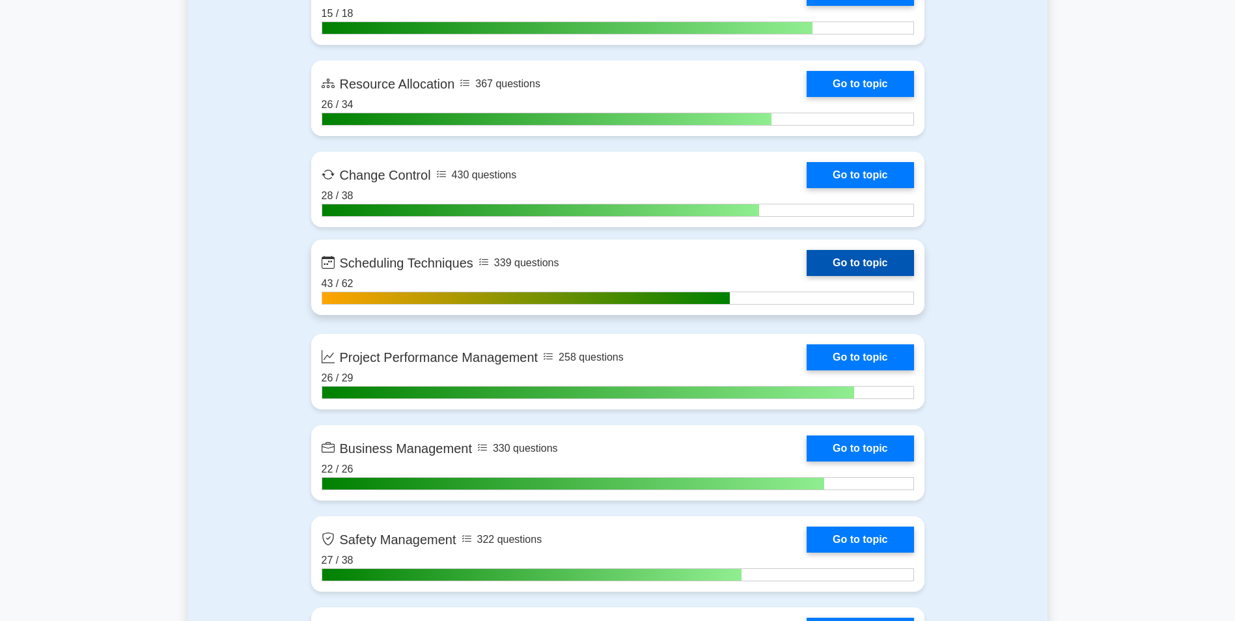
click at [821, 262] on link "Go to topic" at bounding box center [859, 263] width 107 height 26
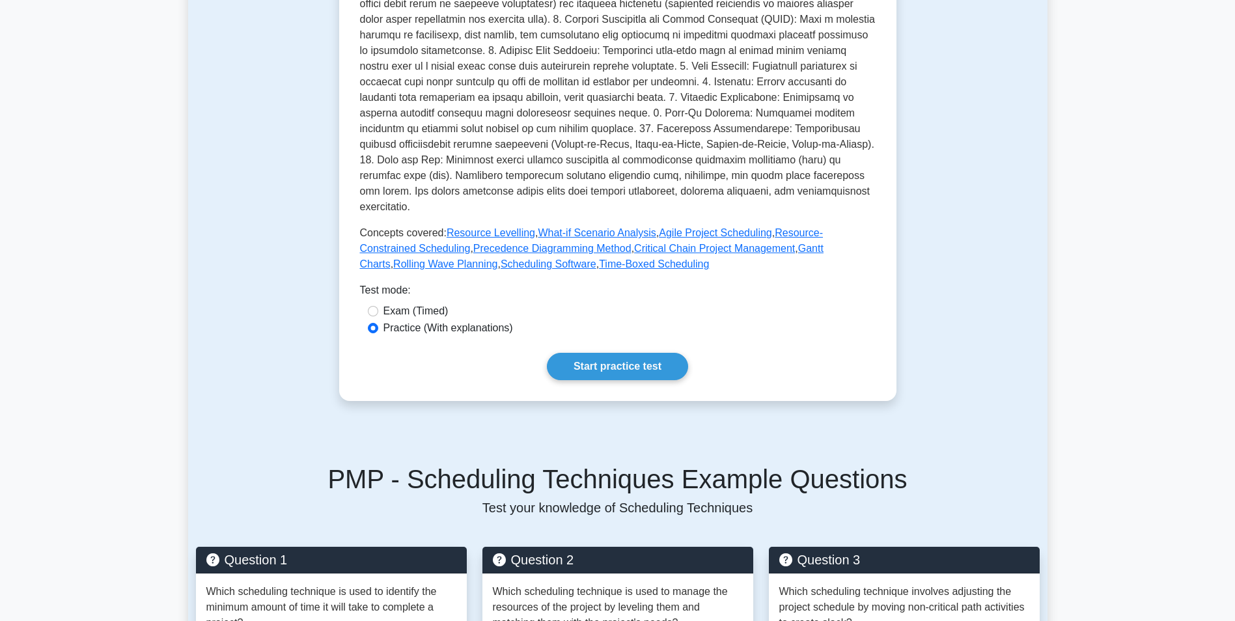
scroll to position [415, 0]
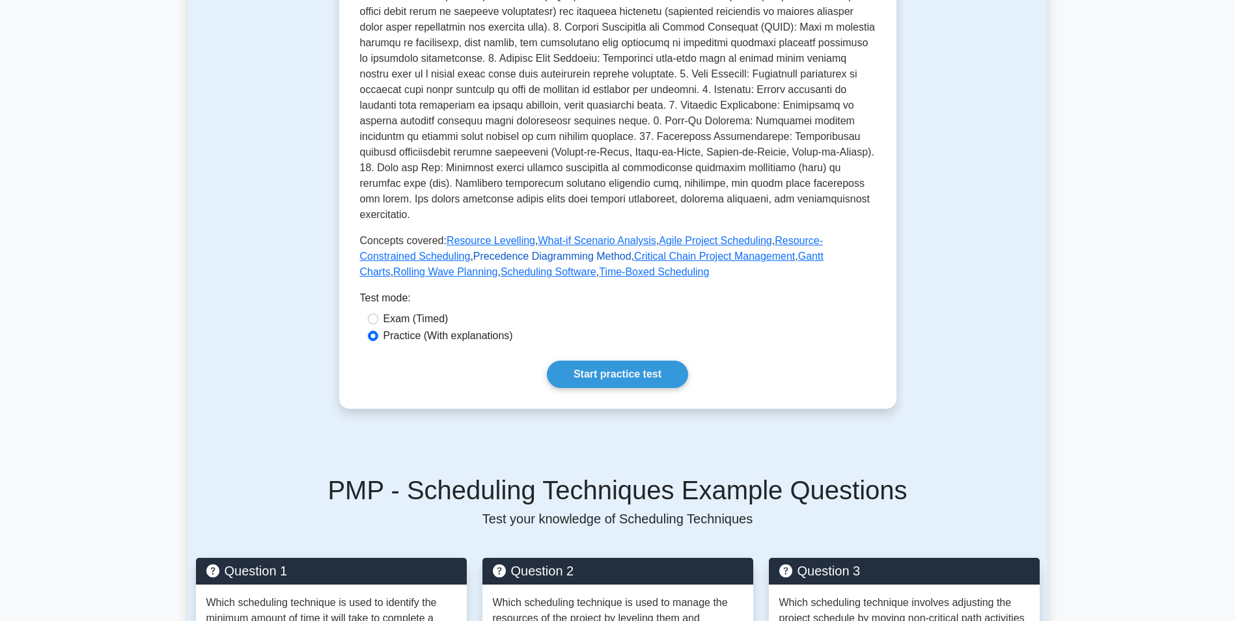
click at [473, 251] on link "Precedence Diagramming Method" at bounding box center [552, 256] width 158 height 11
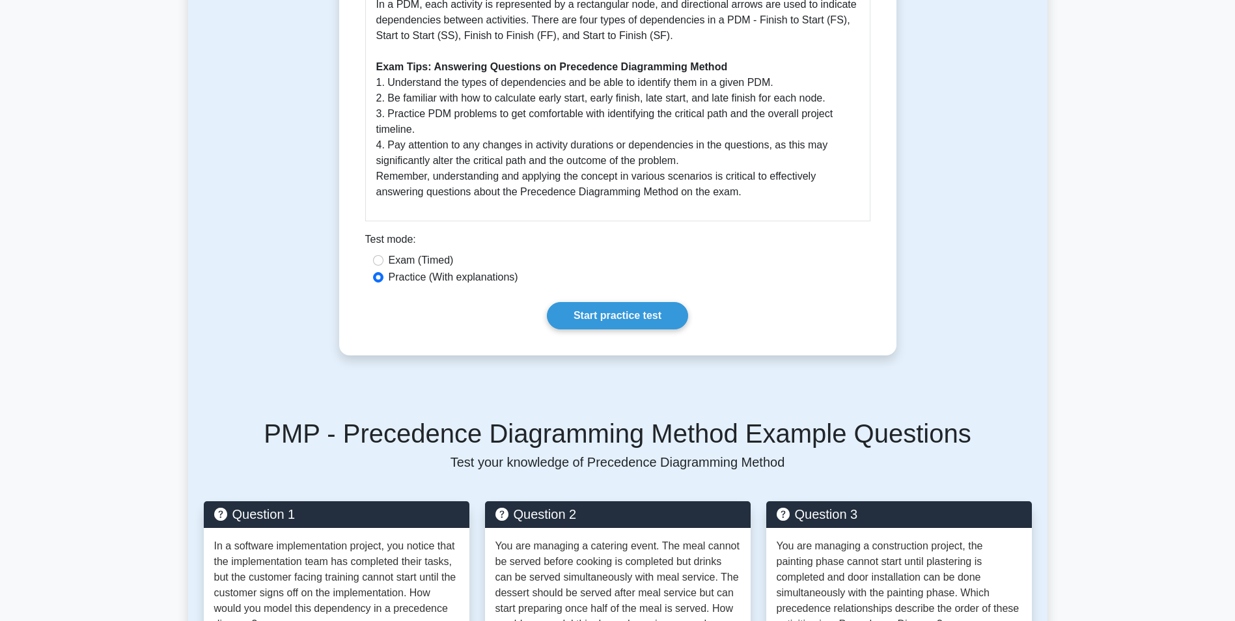
scroll to position [642, 0]
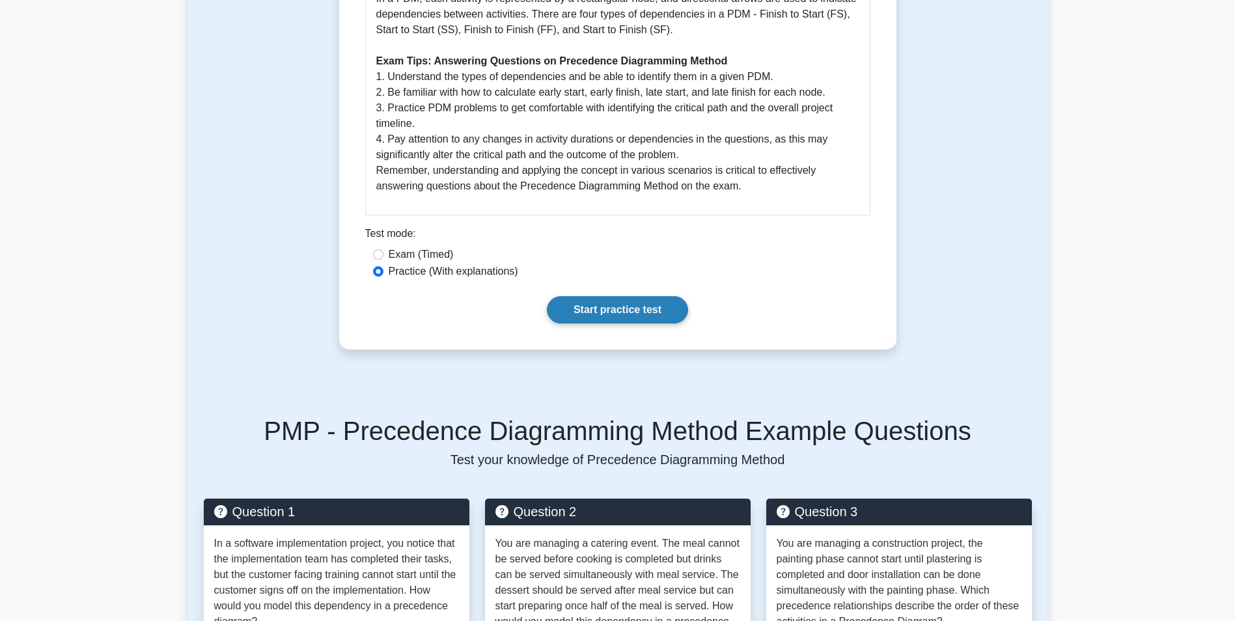
click at [626, 305] on link "Start practice test" at bounding box center [617, 309] width 141 height 27
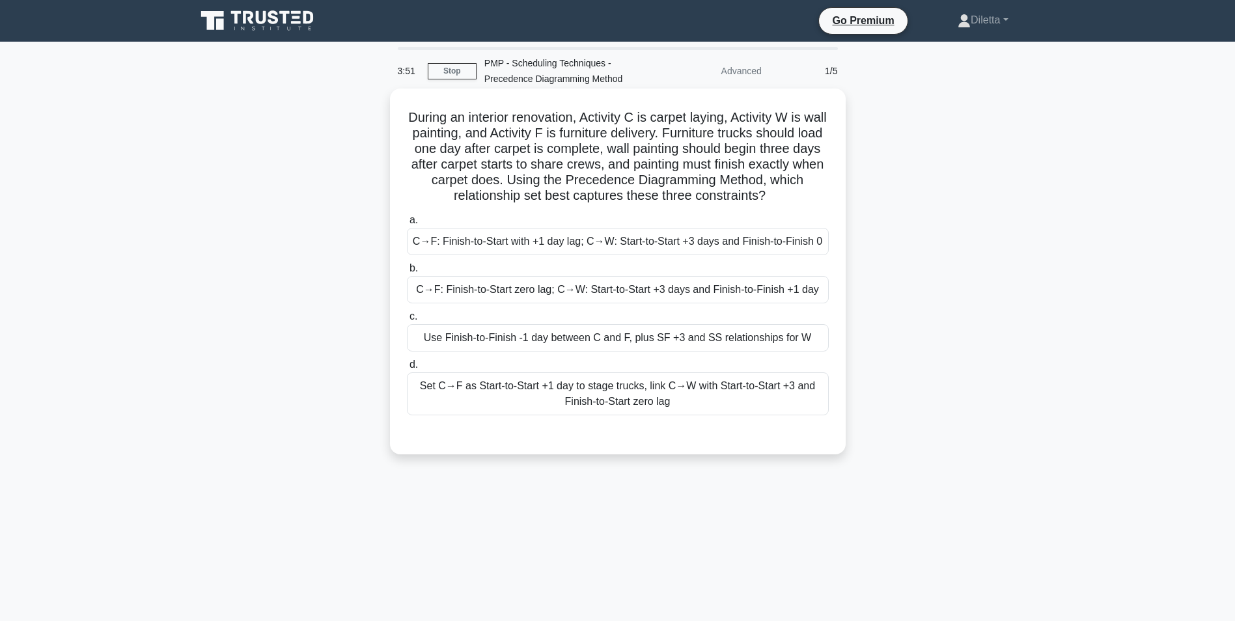
click at [748, 243] on div "C→F: Finish-to-Start with +1 day lag; C→W: Start-to-Start +3 days and Finish-to…" at bounding box center [618, 241] width 422 height 27
click at [407, 225] on input "a. C→F: Finish-to-Start with +1 day lag; C→W: Start-to-Start +3 days and Finish…" at bounding box center [407, 220] width 0 height 8
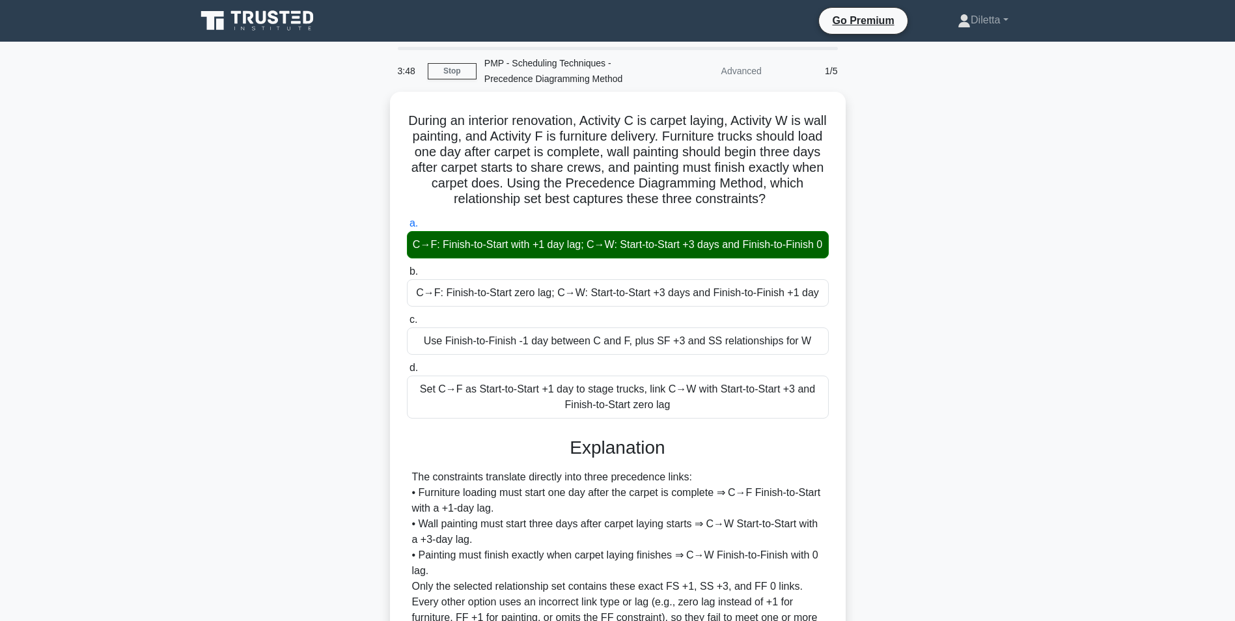
click at [977, 504] on div "During an interior renovation, Activity C is carpet laying, Activity W is wall …" at bounding box center [617, 421] width 859 height 658
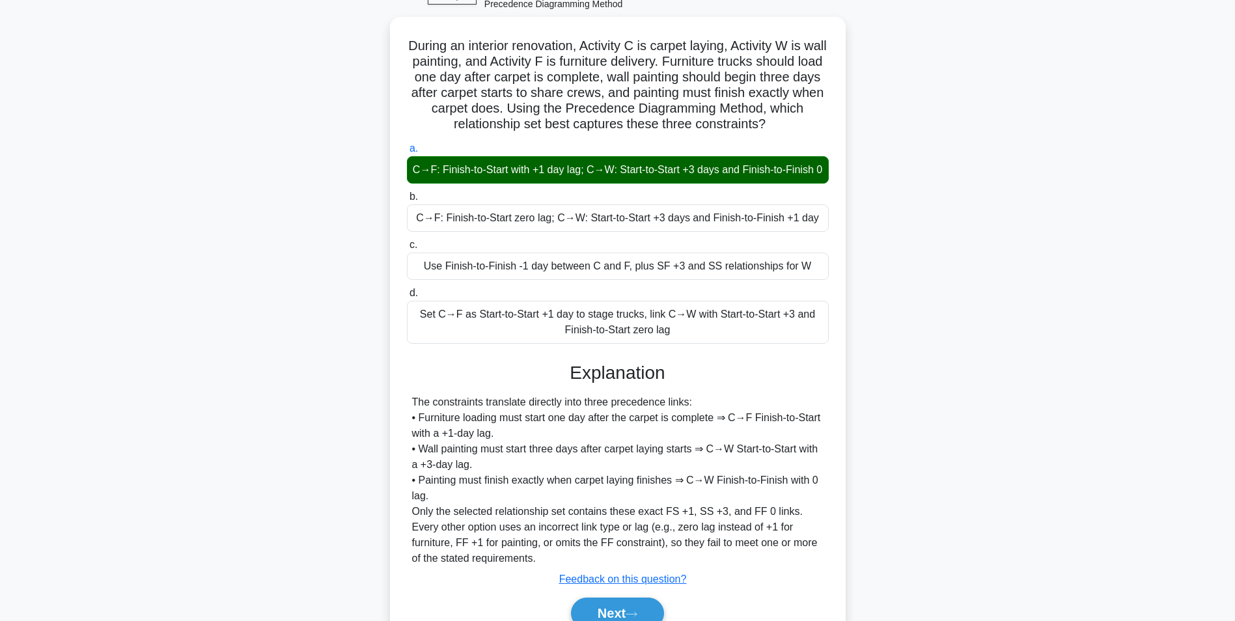
scroll to position [151, 0]
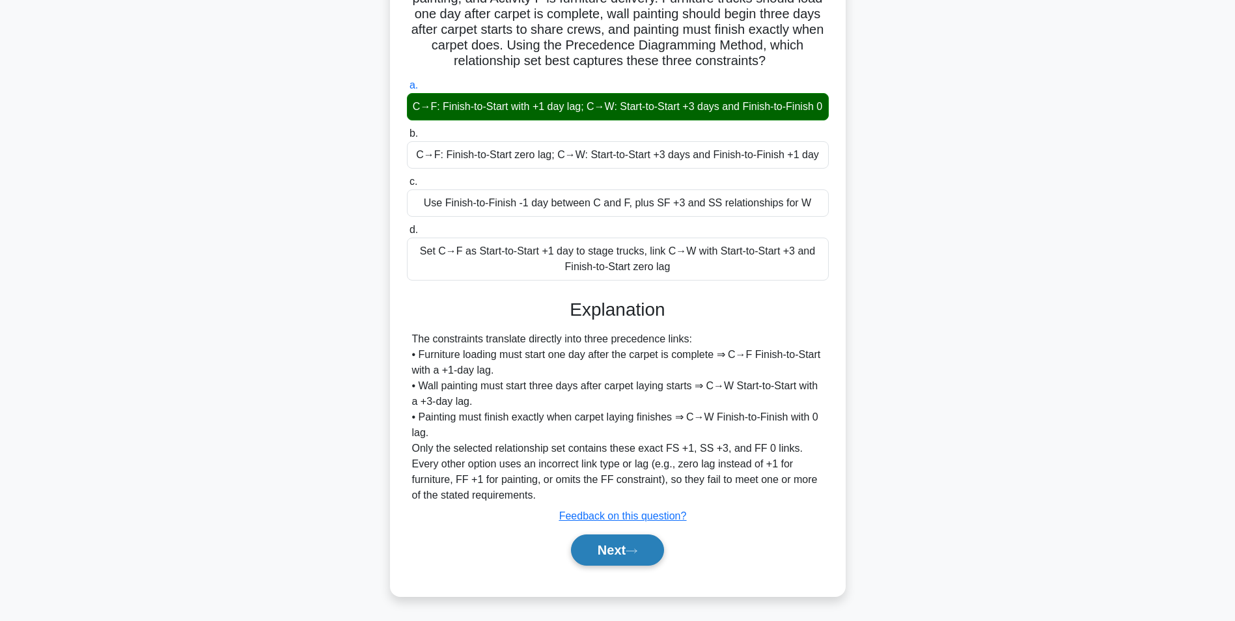
click at [646, 559] on button "Next" at bounding box center [617, 549] width 93 height 31
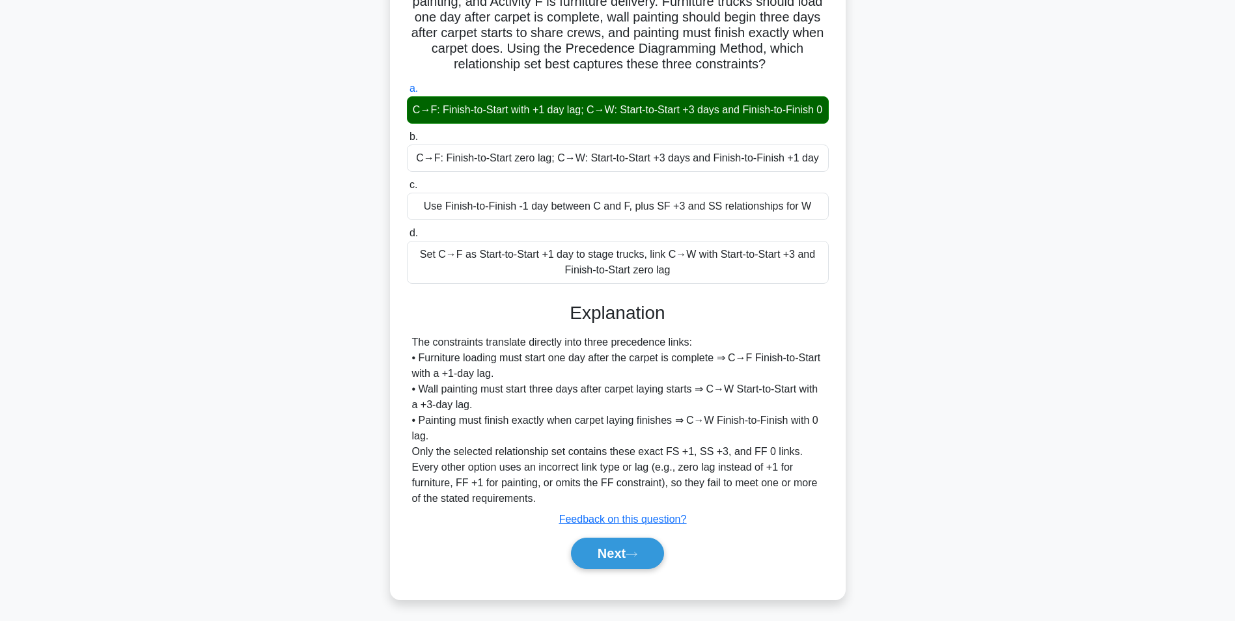
scroll to position [82, 0]
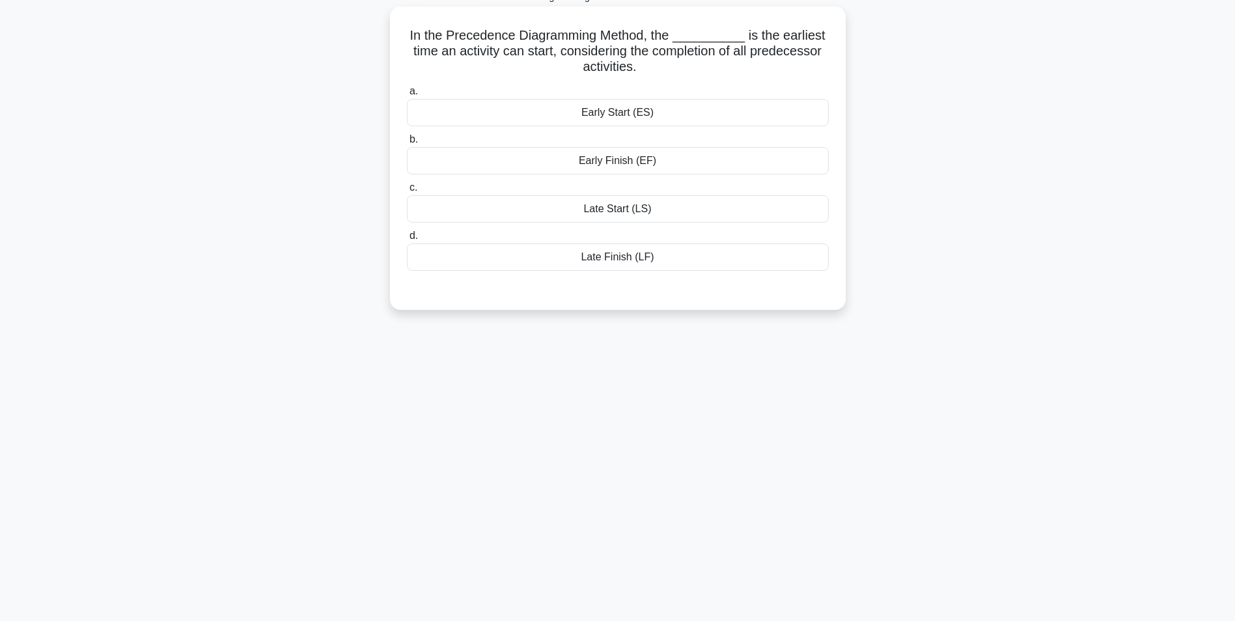
click at [767, 106] on div "Early Start (ES)" at bounding box center [618, 112] width 422 height 27
click at [407, 96] on input "a. Early Start (ES)" at bounding box center [407, 91] width 0 height 8
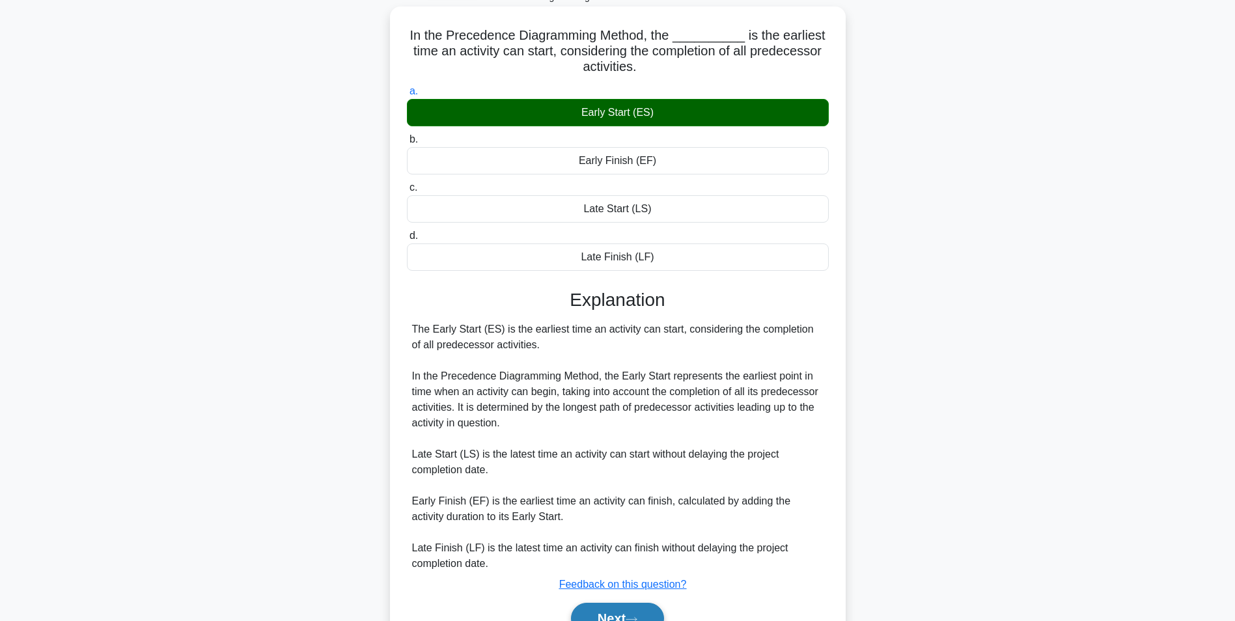
click at [617, 614] on button "Next" at bounding box center [617, 618] width 93 height 31
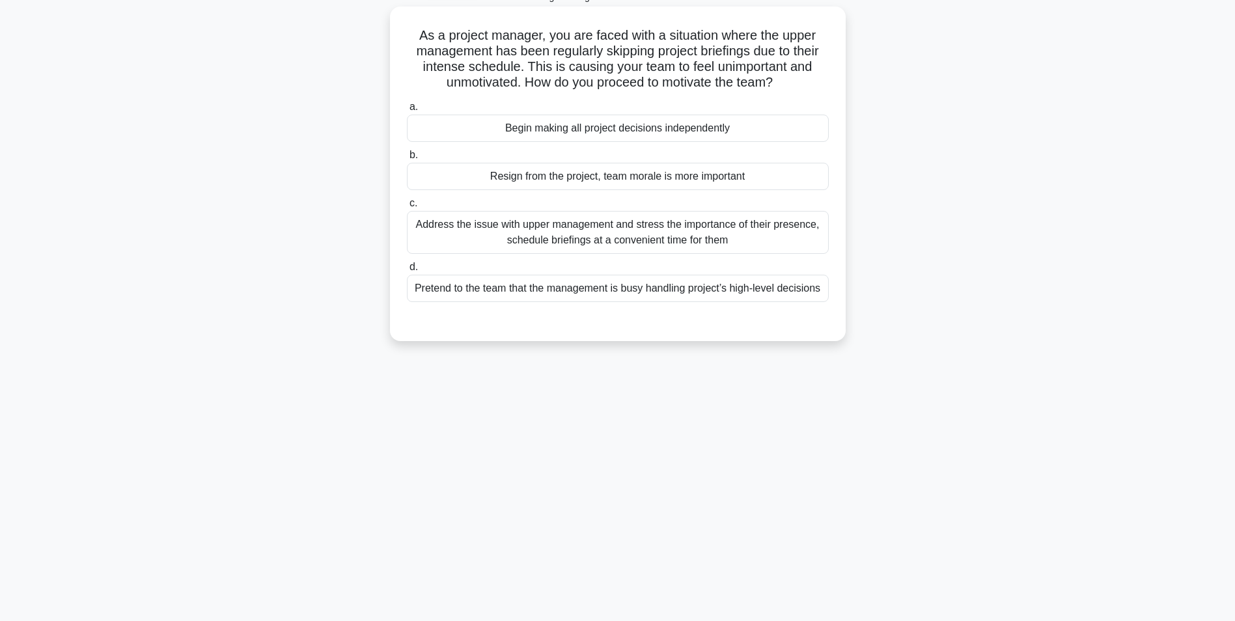
click at [801, 233] on div "Address the issue with upper management and stress the importance of their pres…" at bounding box center [618, 232] width 422 height 43
click at [407, 208] on input "c. Address the issue with upper management and stress the importance of their p…" at bounding box center [407, 203] width 0 height 8
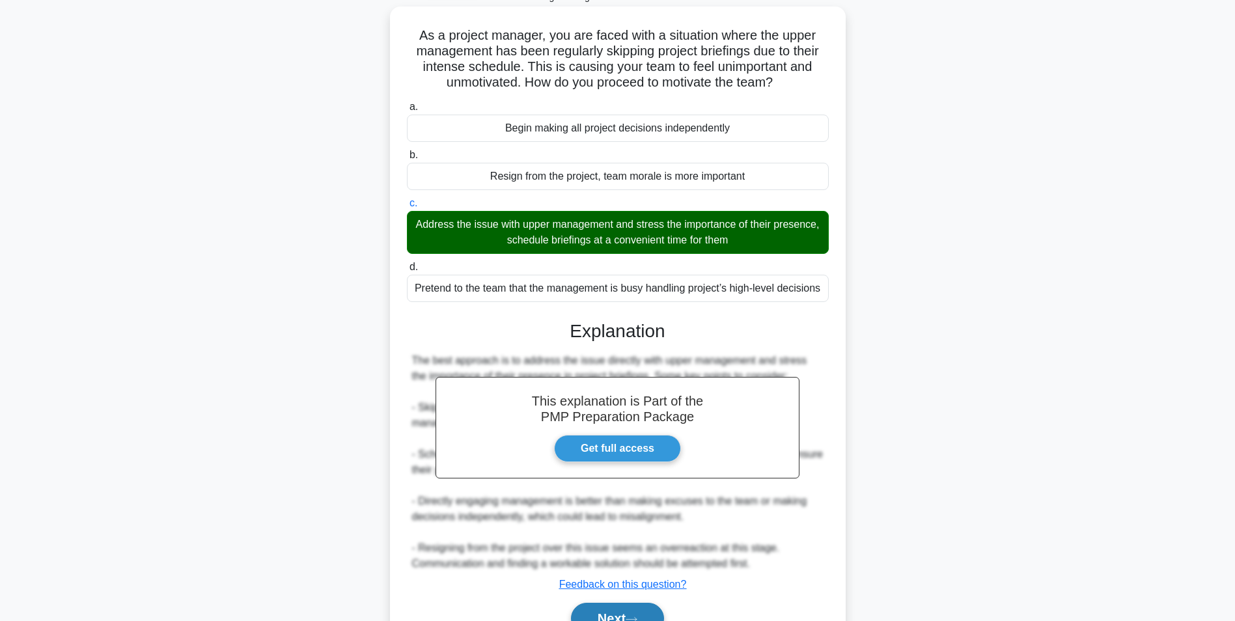
click at [633, 612] on button "Next" at bounding box center [617, 618] width 93 height 31
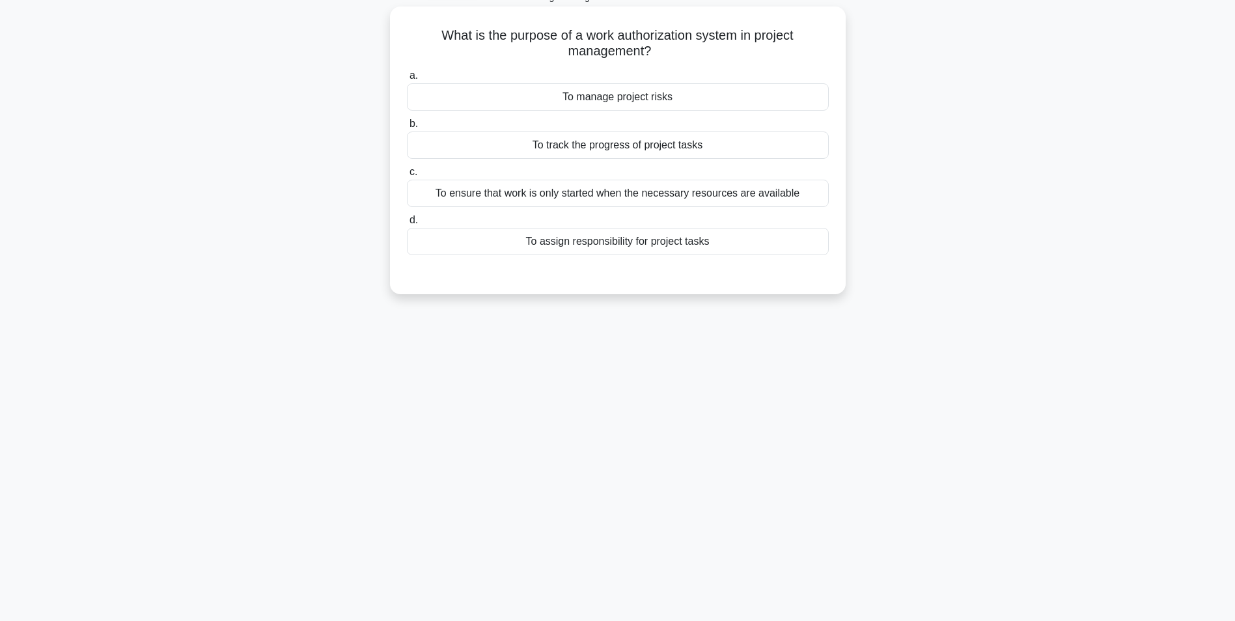
click at [803, 248] on div "To assign responsibility for project tasks" at bounding box center [618, 241] width 422 height 27
click at [407, 225] on input "d. To assign responsibility for project tasks" at bounding box center [407, 220] width 0 height 8
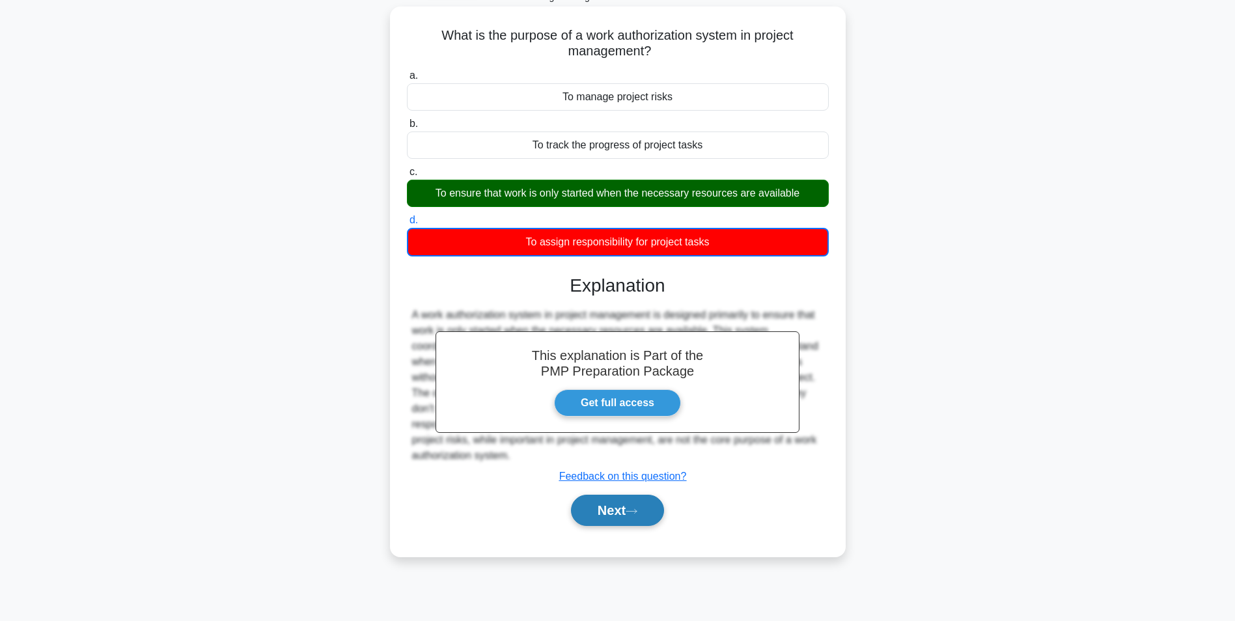
click at [633, 500] on button "Next" at bounding box center [617, 510] width 93 height 31
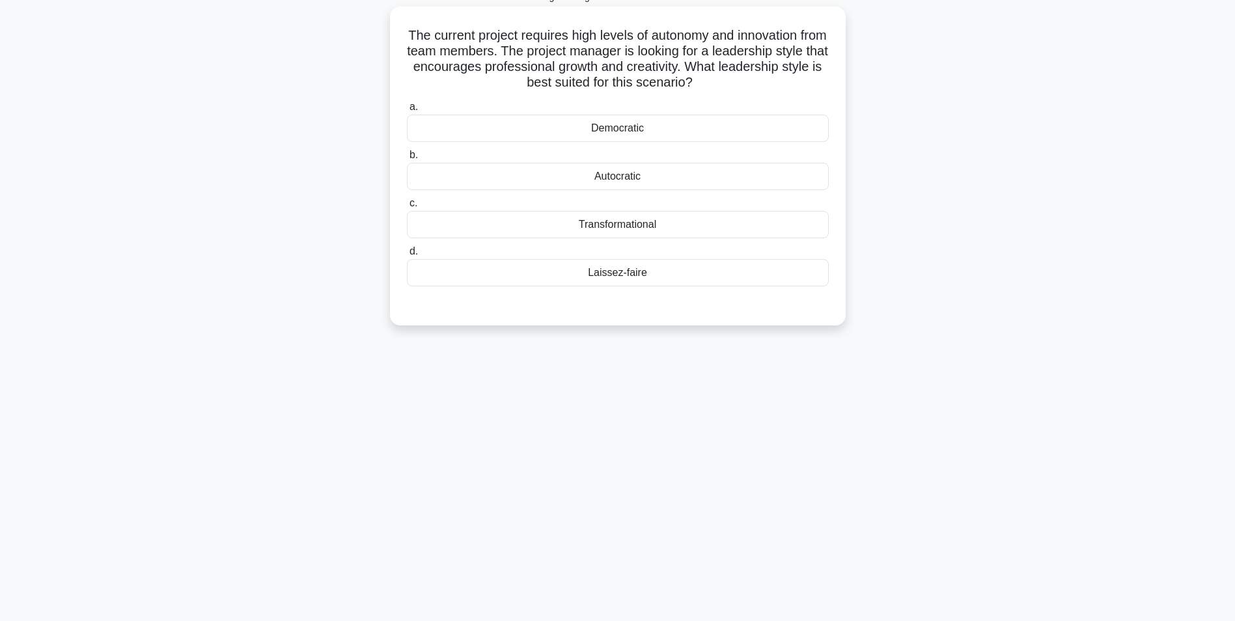
click at [821, 230] on div "Transformational" at bounding box center [618, 224] width 422 height 27
click at [407, 208] on input "c. Transformational" at bounding box center [407, 203] width 0 height 8
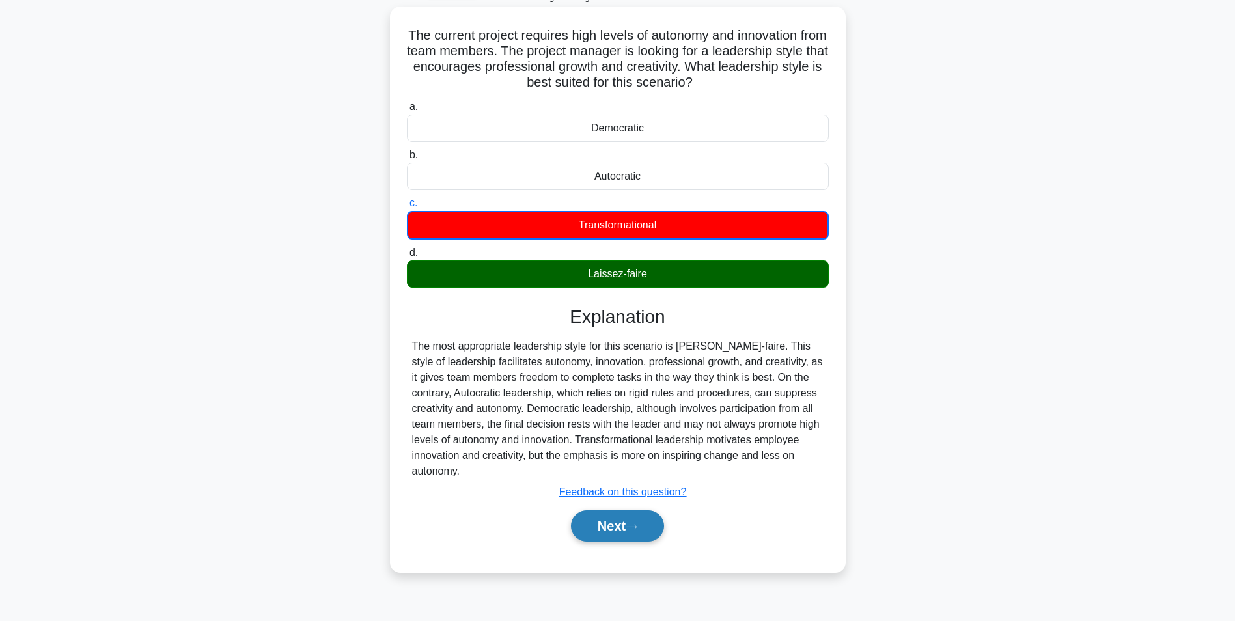
click at [637, 523] on icon at bounding box center [631, 526] width 12 height 7
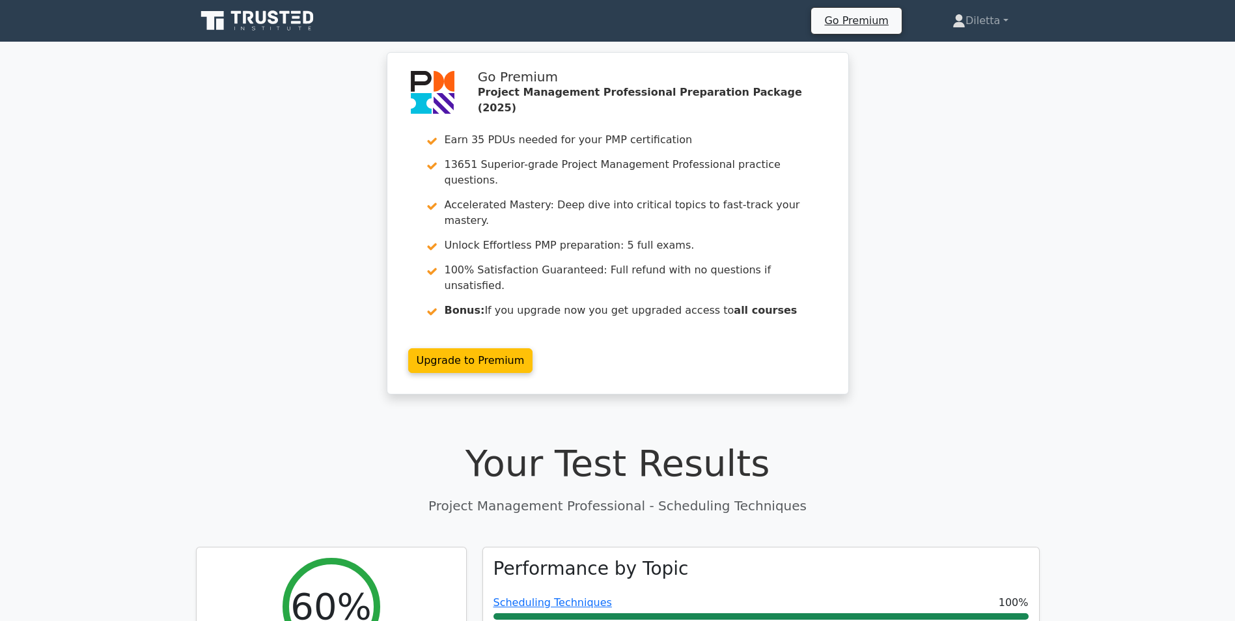
click at [1131, 323] on div "Go Premium Project Management Professional Preparation Package (2025) Earn 35 P…" at bounding box center [617, 231] width 1235 height 358
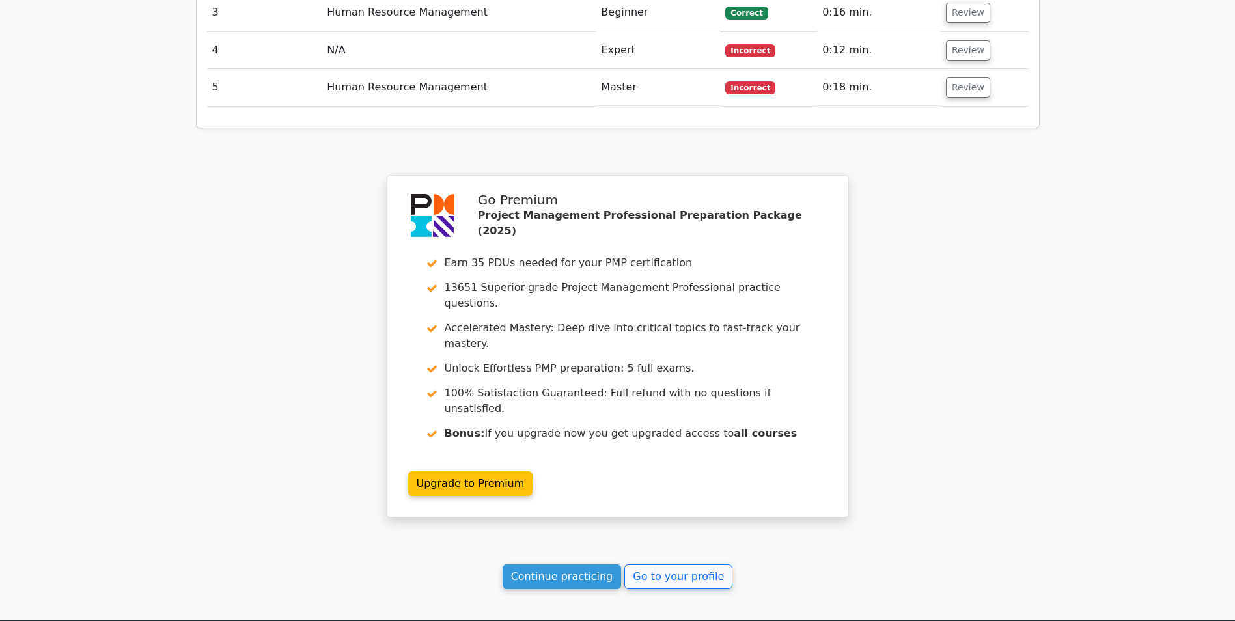
scroll to position [1809, 0]
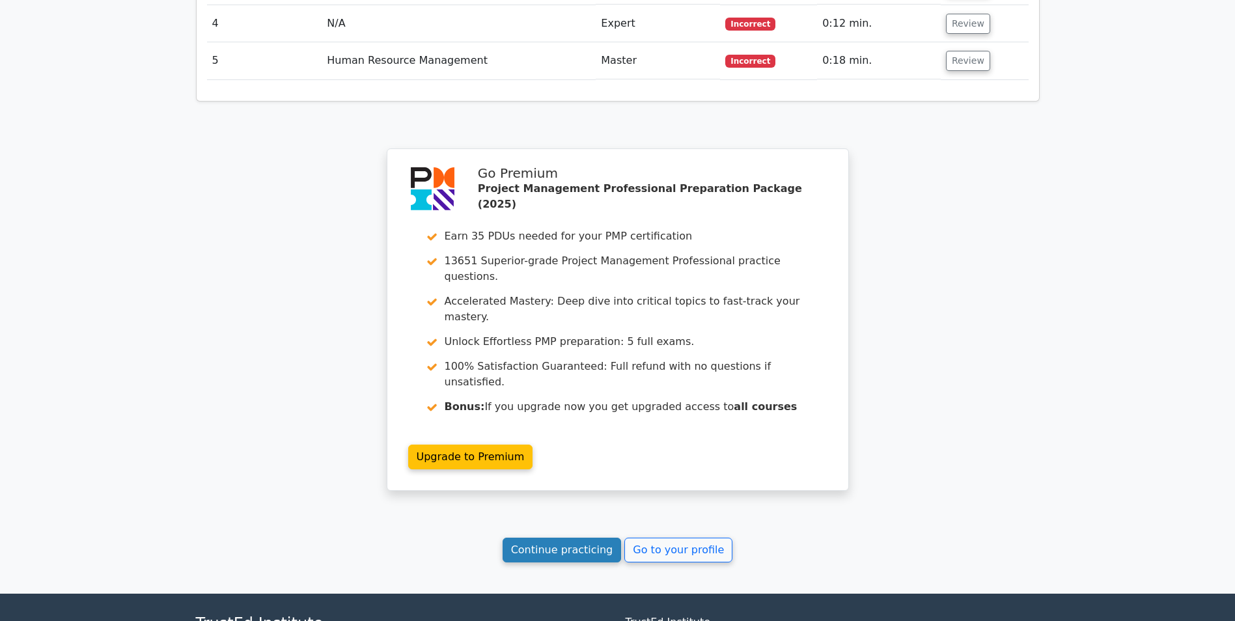
click at [536, 538] on link "Continue practicing" at bounding box center [561, 550] width 119 height 25
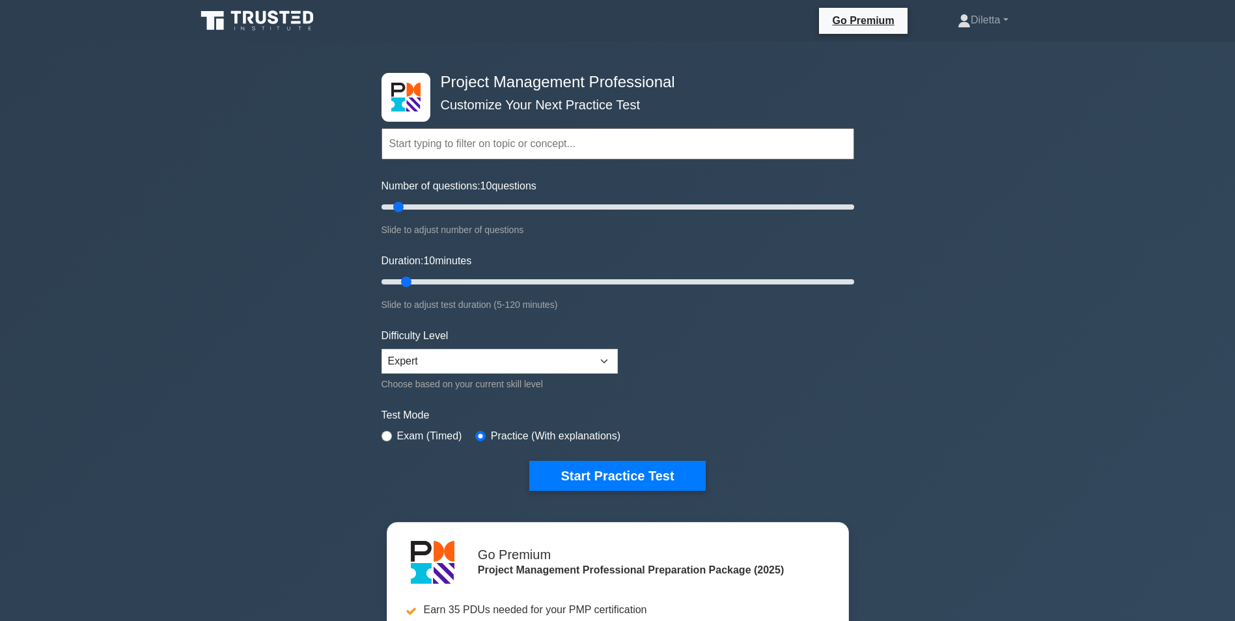
click at [902, 329] on div "Project Management Professional Customize Your Next Practice Test Topics Scope …" at bounding box center [617, 439] width 1235 height 794
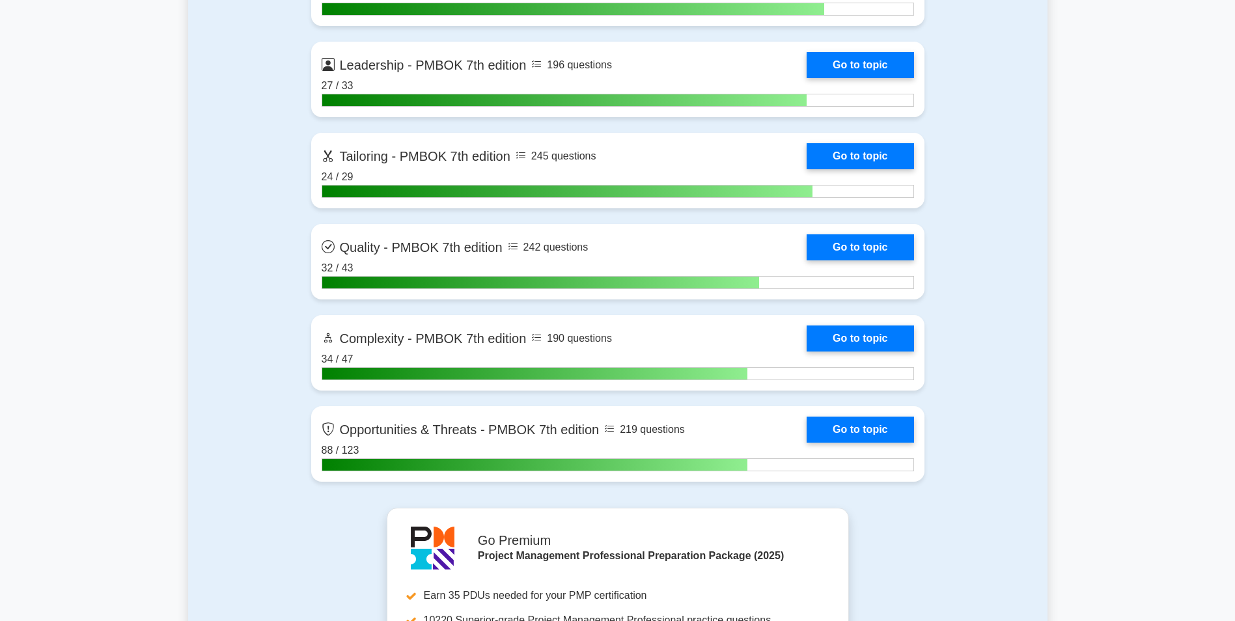
scroll to position [4116, 0]
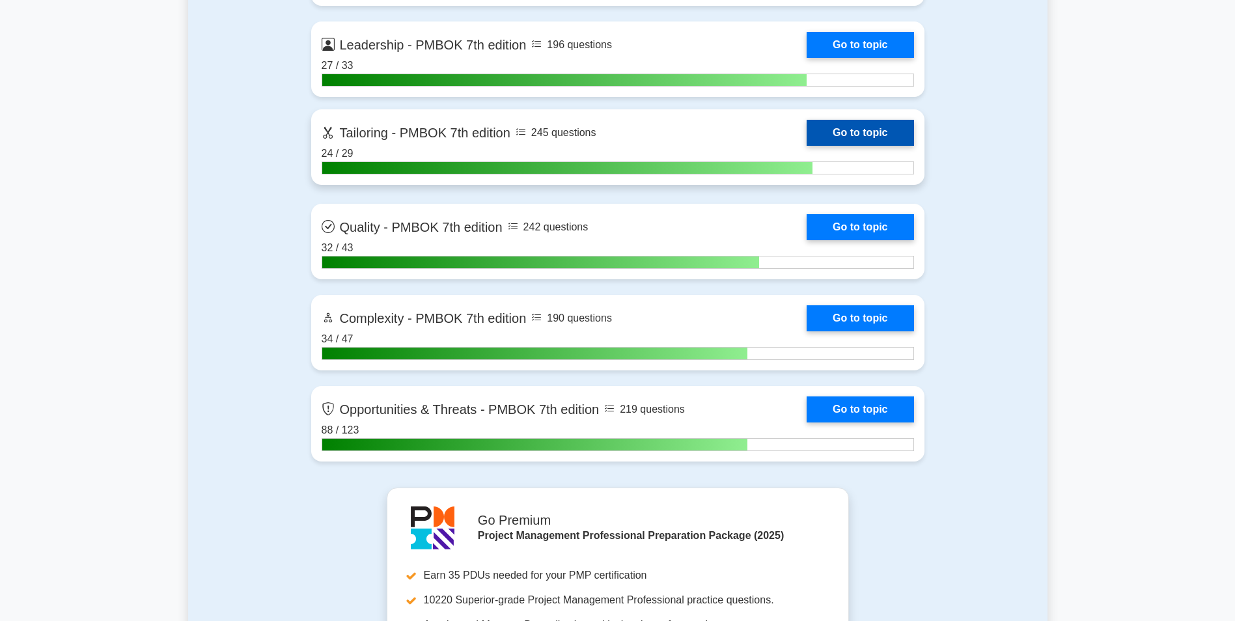
click at [864, 122] on link "Go to topic" at bounding box center [859, 133] width 107 height 26
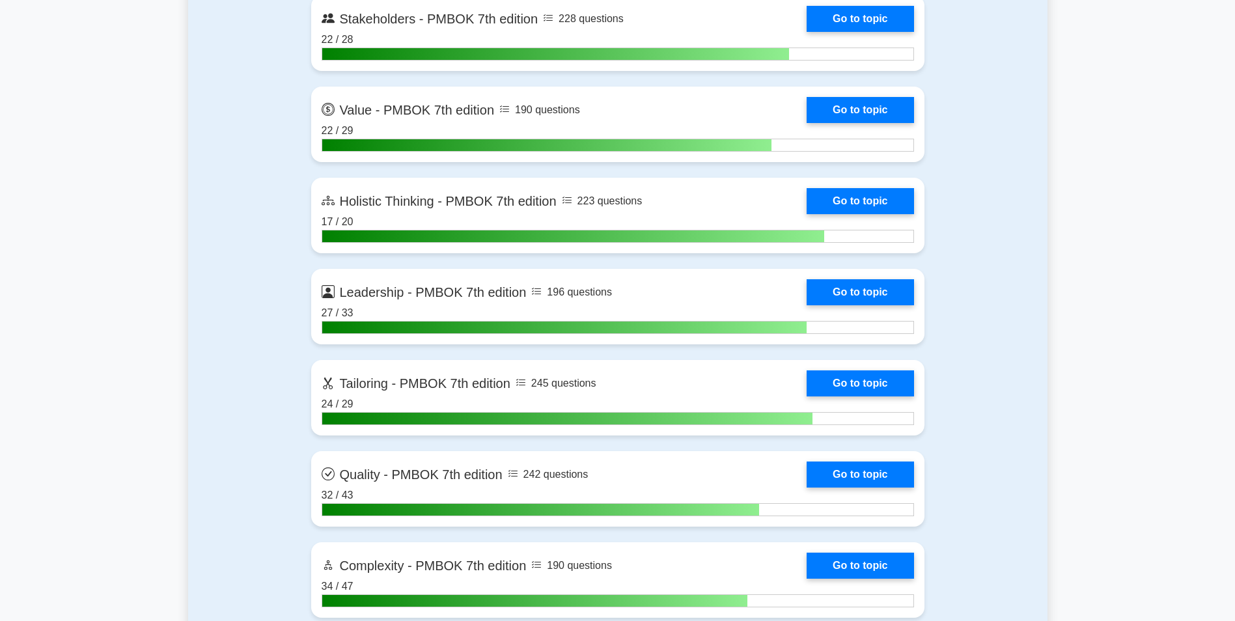
scroll to position [3854, 0]
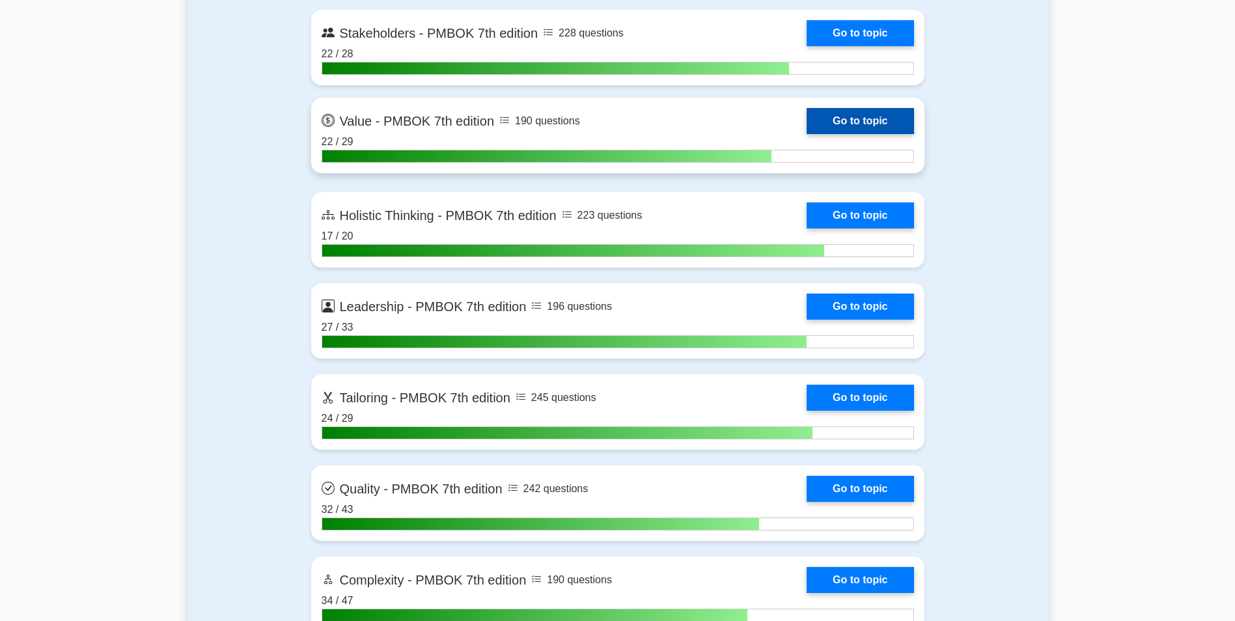
click at [856, 130] on link "Go to topic" at bounding box center [859, 121] width 107 height 26
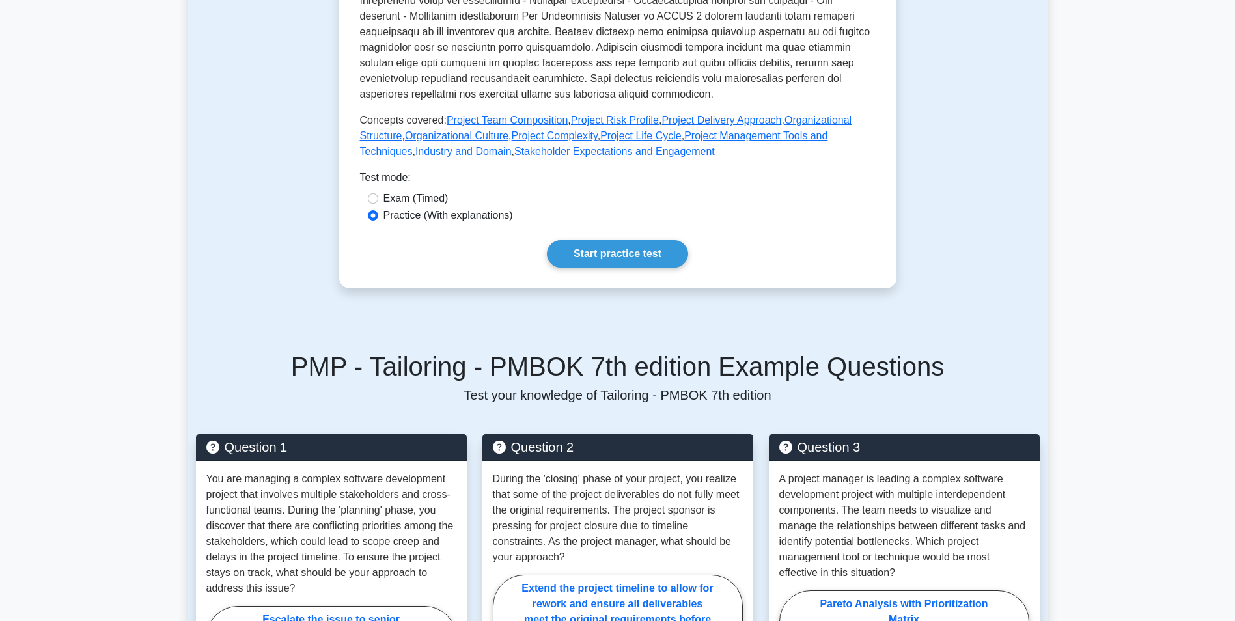
scroll to position [495, 0]
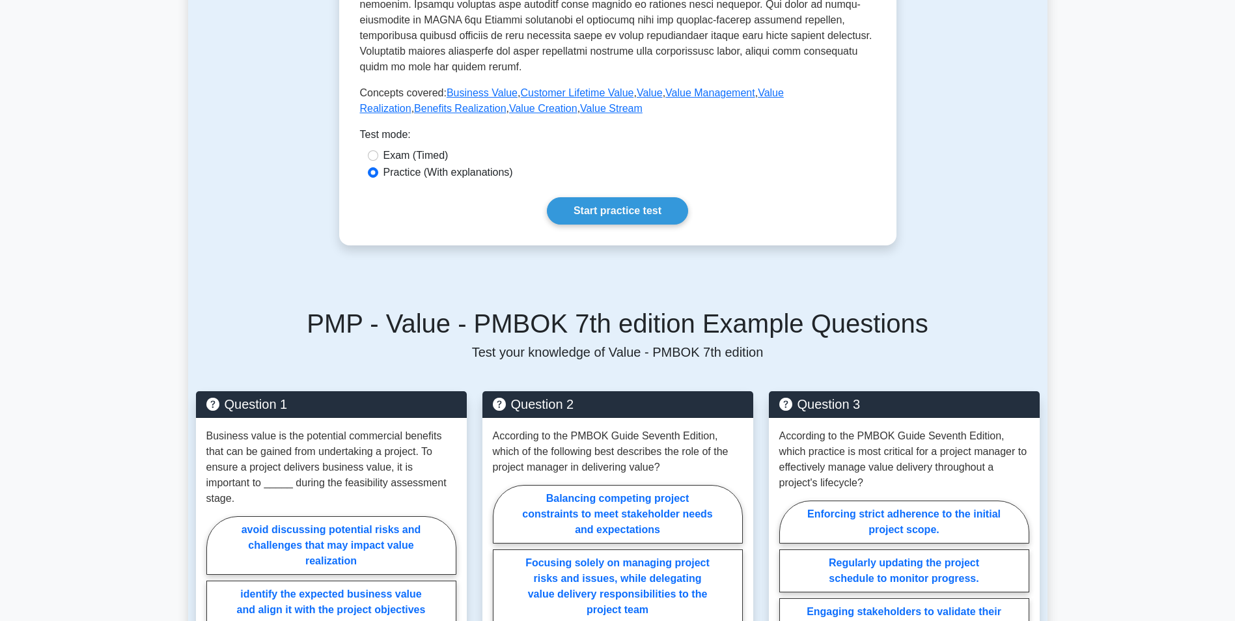
scroll to position [532, 0]
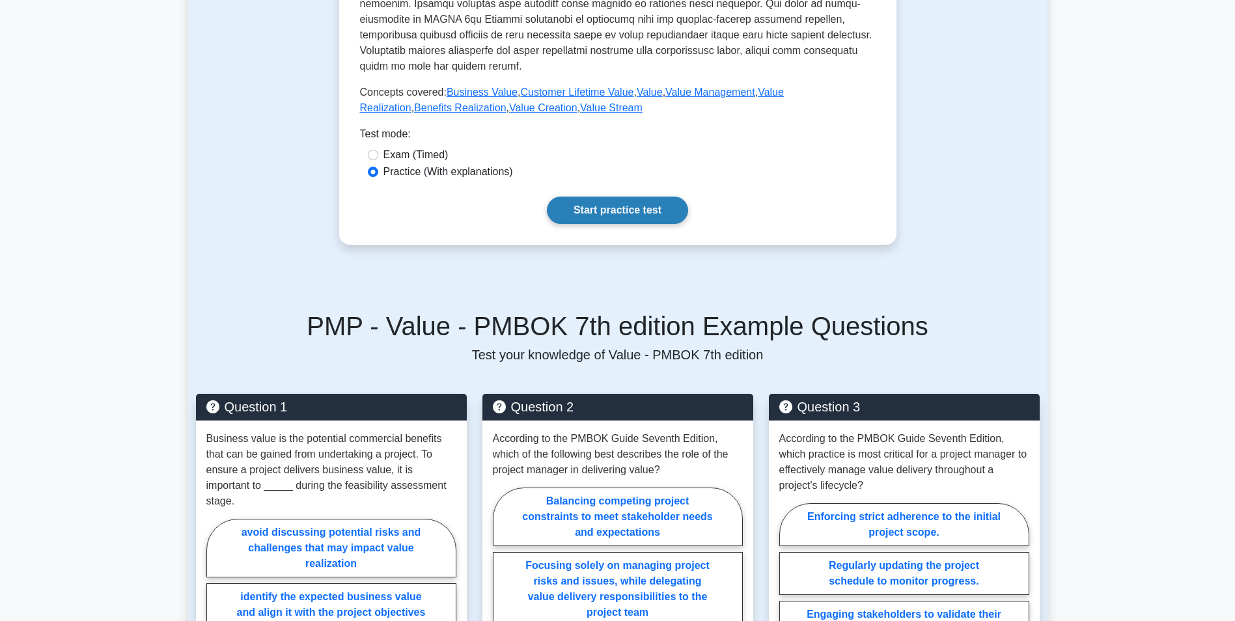
click at [585, 204] on link "Start practice test" at bounding box center [617, 210] width 141 height 27
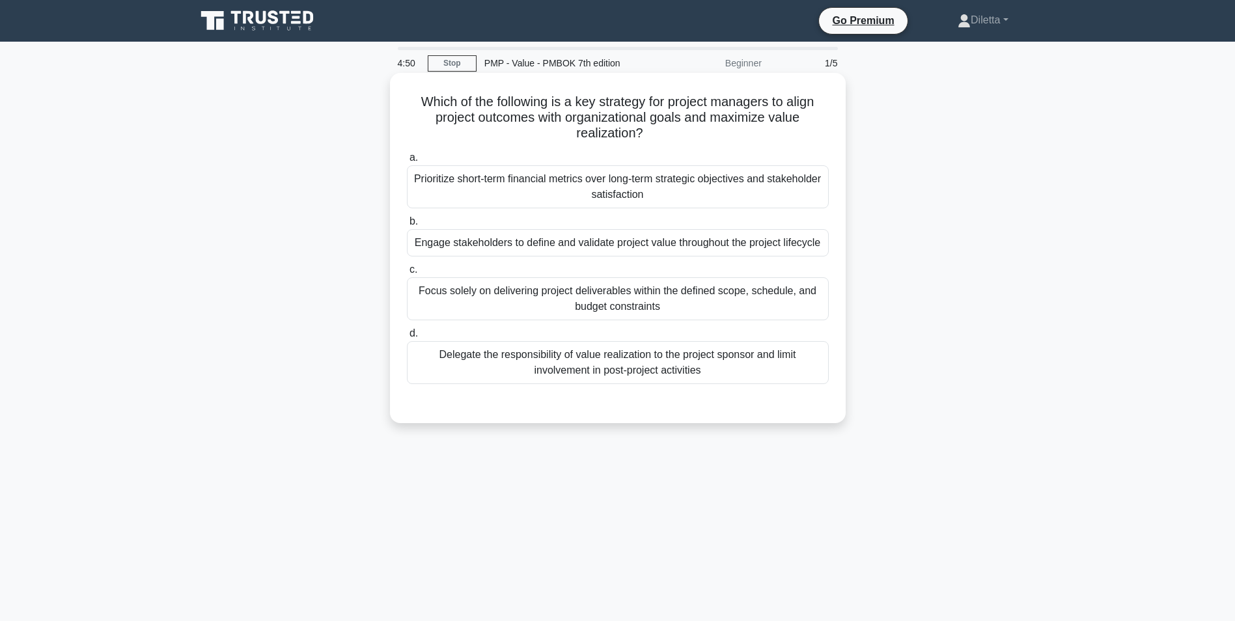
click at [727, 244] on div "Engage stakeholders to define and validate project value throughout the project…" at bounding box center [618, 242] width 422 height 27
click at [407, 226] on input "b. Engage stakeholders to define and validate project value throughout the proj…" at bounding box center [407, 221] width 0 height 8
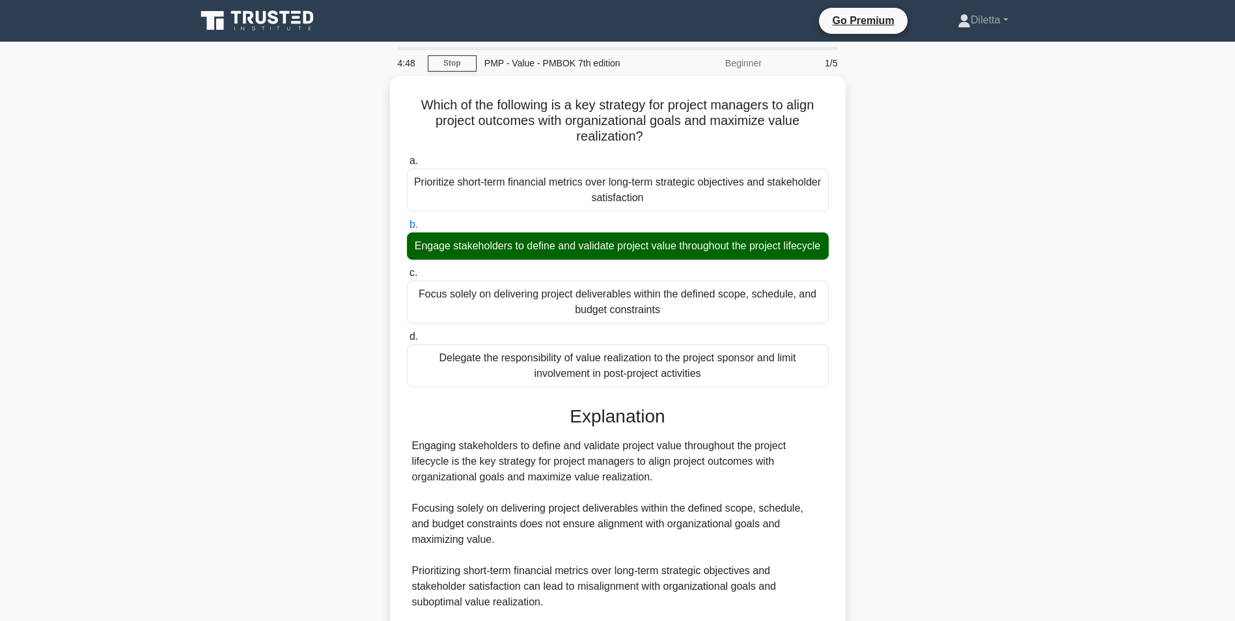
click at [1104, 458] on main "4:48 Stop PMP - Value - PMBOK 7th edition Beginner 1/5 Which of the following i…" at bounding box center [617, 414] width 1235 height 745
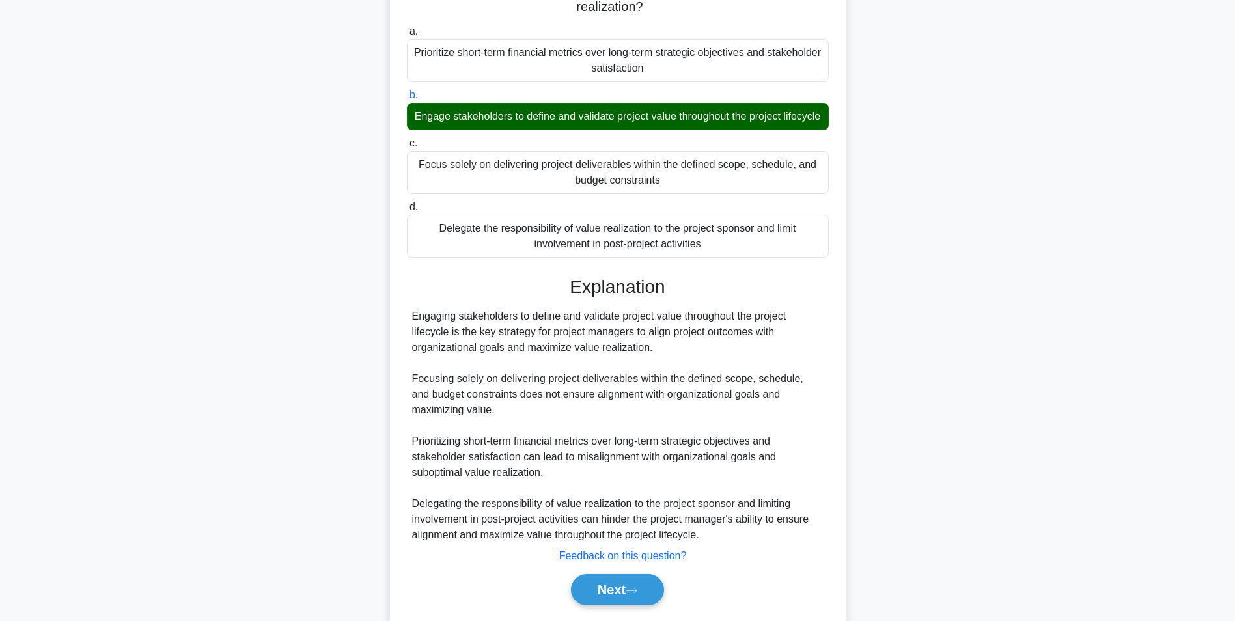
scroll to position [182, 0]
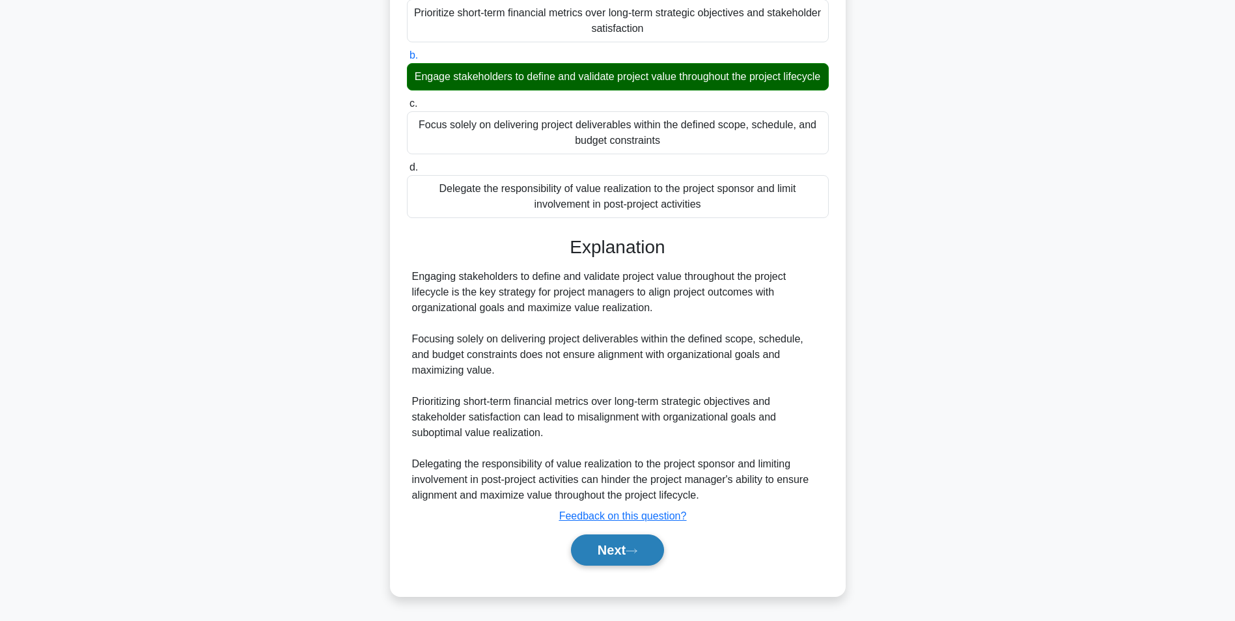
click at [655, 555] on button "Next" at bounding box center [617, 549] width 93 height 31
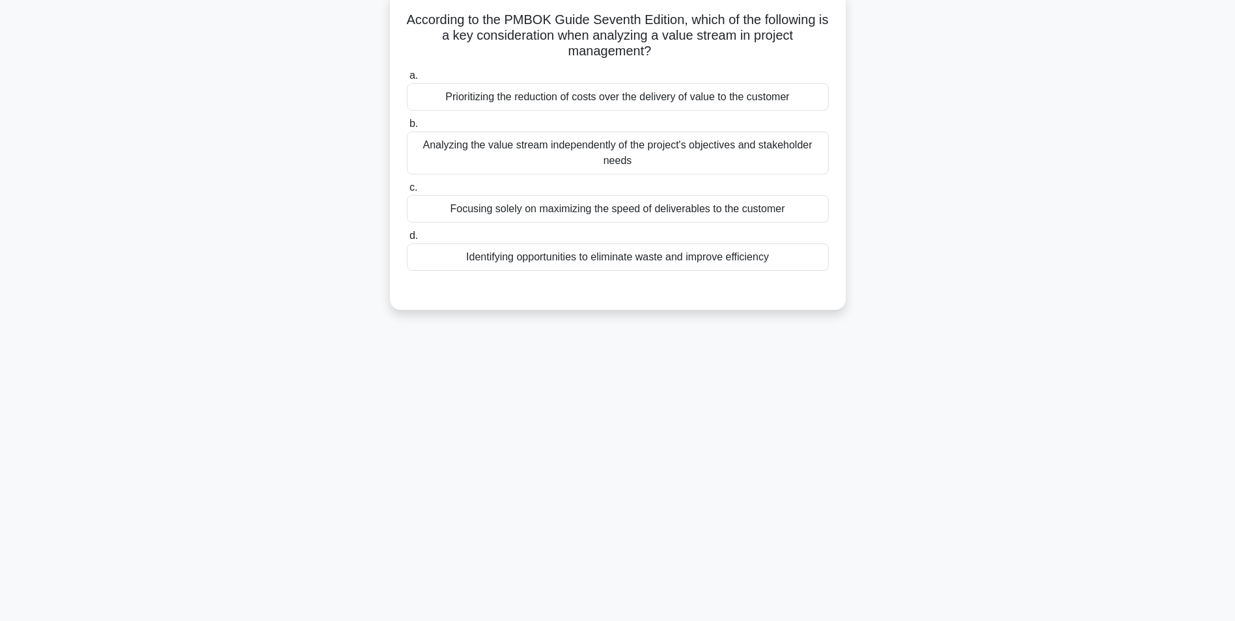
scroll to position [82, 0]
click at [721, 267] on div "Identifying opportunities to eliminate waste and improve efficiency" at bounding box center [618, 256] width 422 height 27
click at [407, 240] on input "d. Identifying opportunities to eliminate waste and improve efficiency" at bounding box center [407, 236] width 0 height 8
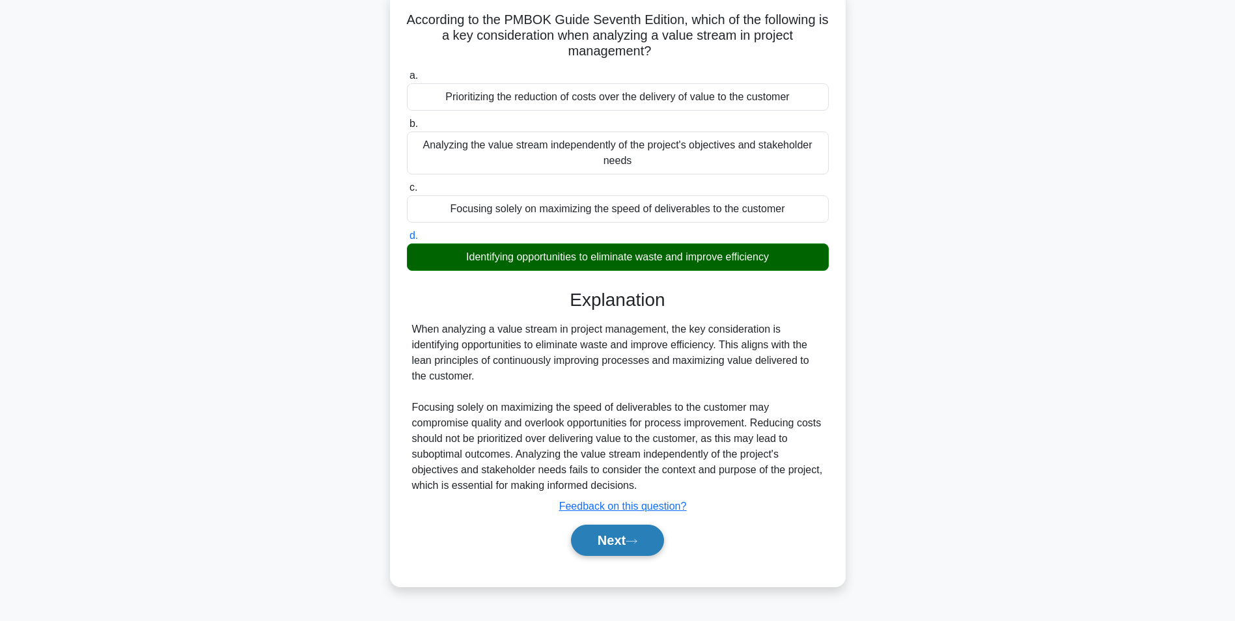
click at [609, 536] on button "Next" at bounding box center [617, 540] width 93 height 31
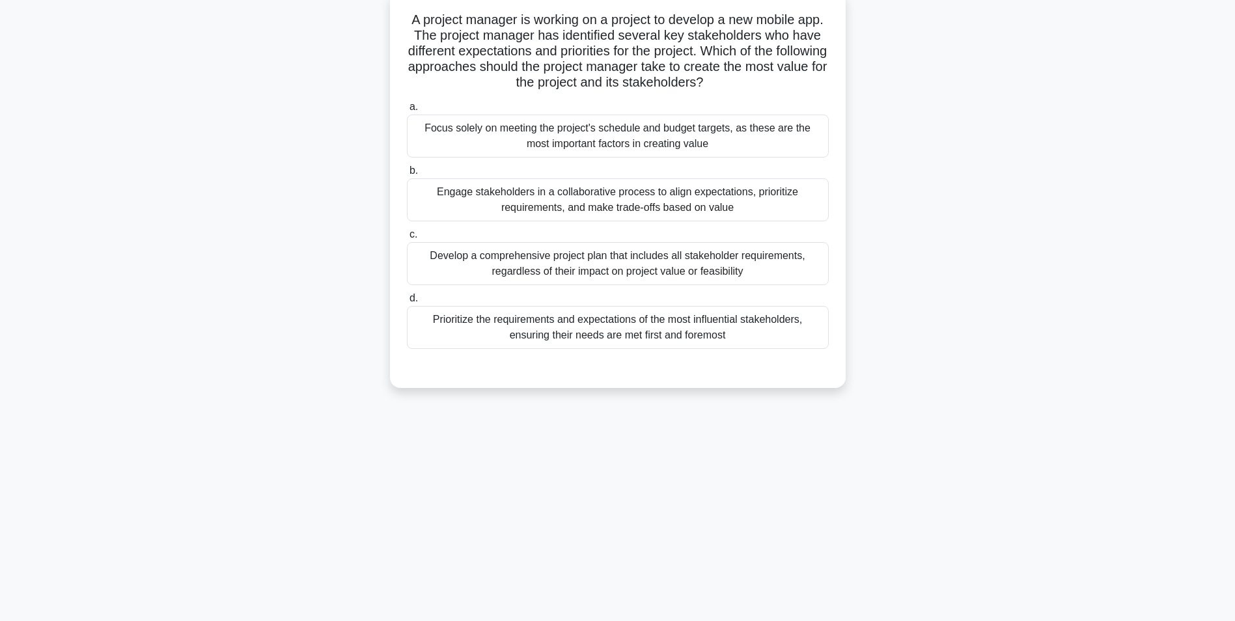
click at [691, 204] on div "Engage stakeholders in a collaborative process to align expectations, prioritiz…" at bounding box center [618, 199] width 422 height 43
click at [407, 175] on input "b. Engage stakeholders in a collaborative process to align expectations, priori…" at bounding box center [407, 171] width 0 height 8
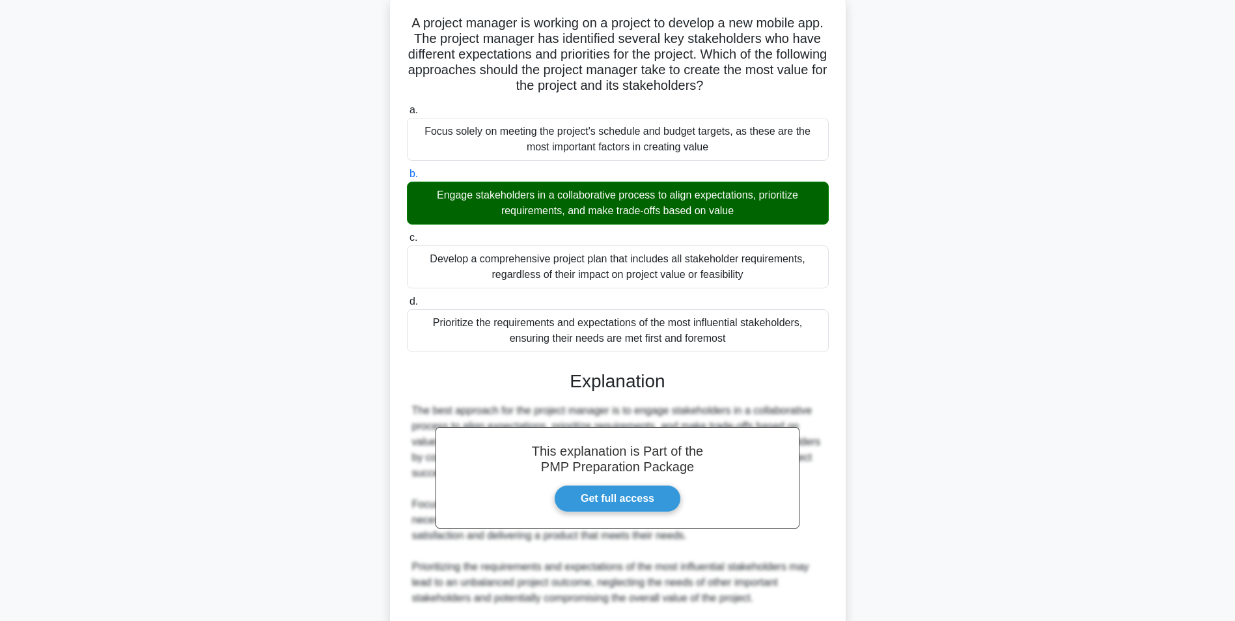
click at [888, 419] on div "A project manager is working on a project to develop a new mobile app. The proj…" at bounding box center [617, 393] width 859 height 799
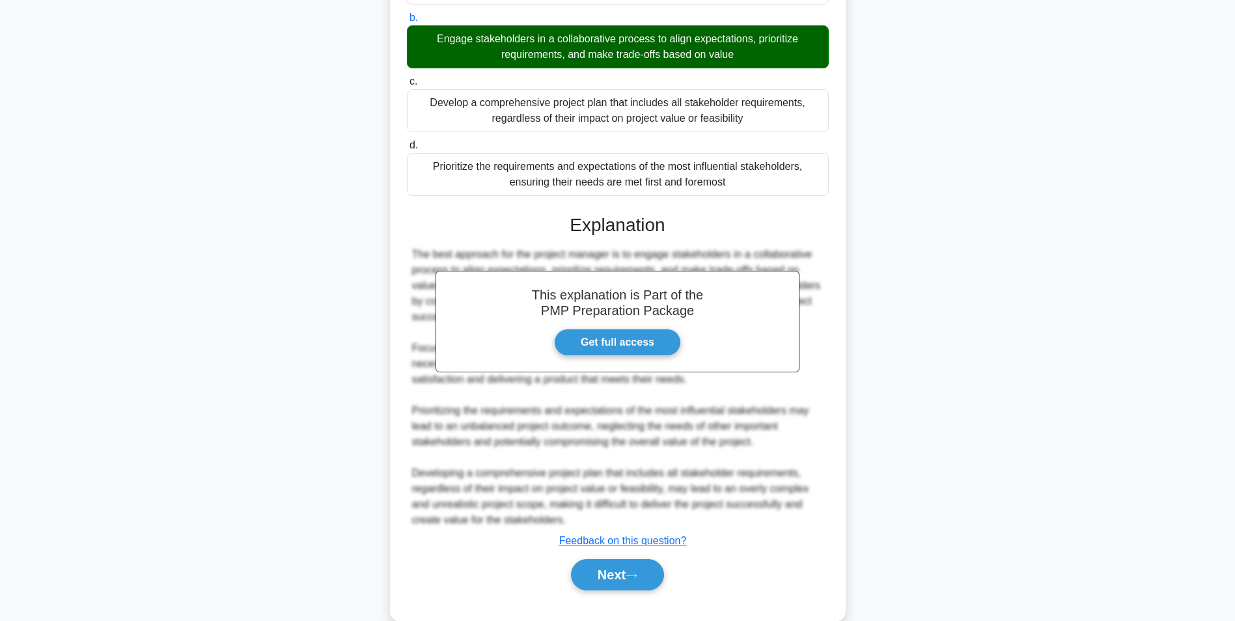
scroll to position [260, 0]
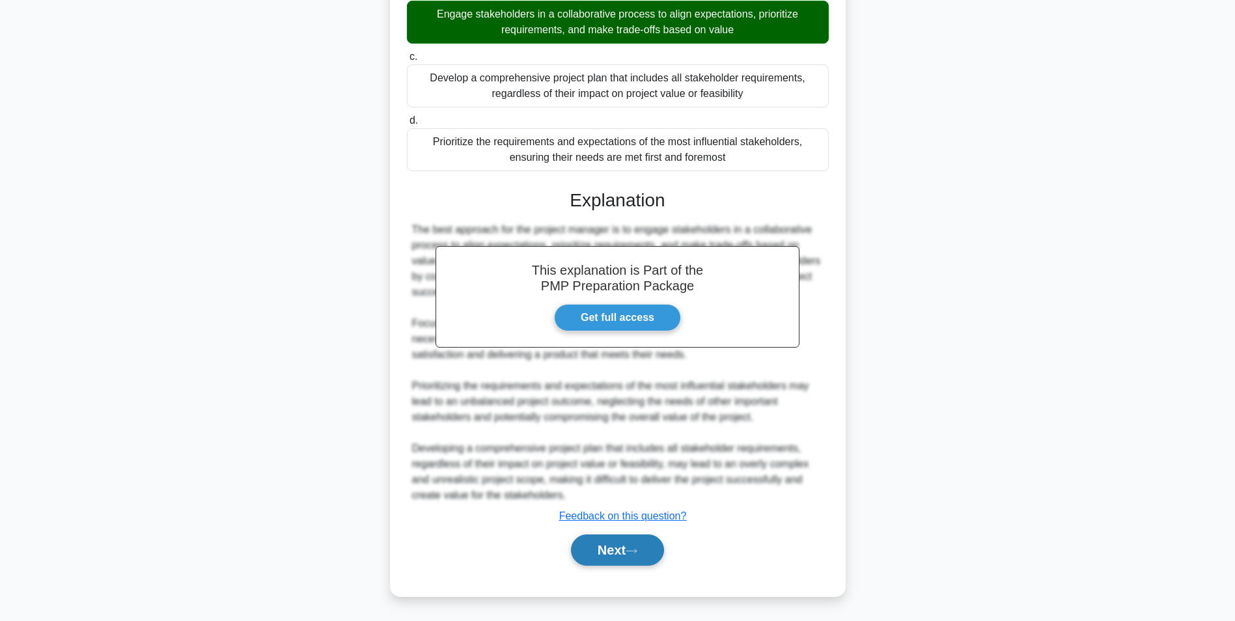
click at [607, 547] on button "Next" at bounding box center [617, 549] width 93 height 31
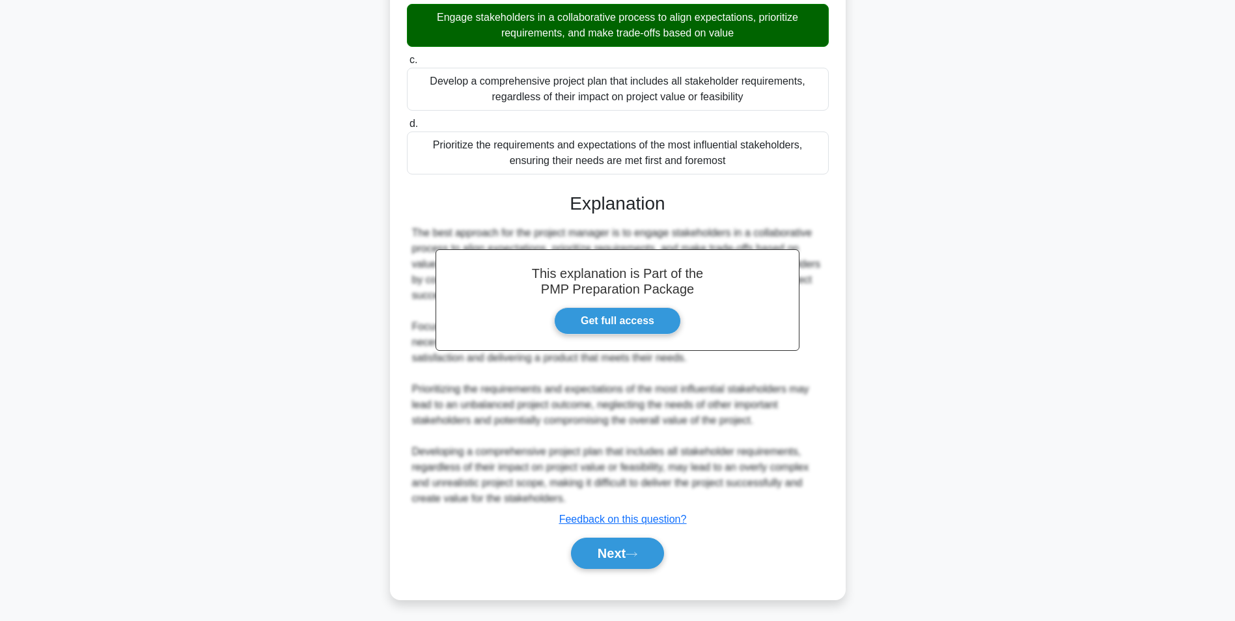
scroll to position [82, 0]
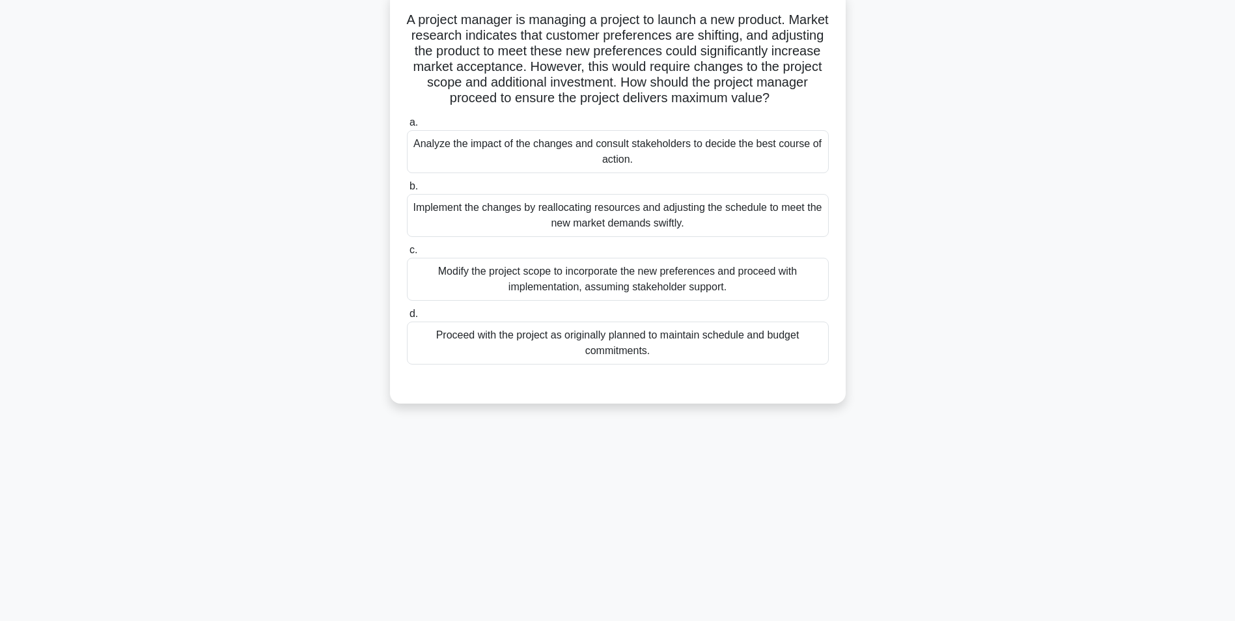
click at [784, 225] on div "Implement the changes by reallocating resources and adjusting the schedule to m…" at bounding box center [618, 215] width 422 height 43
click at [407, 191] on input "b. Implement the changes by reallocating resources and adjusting the schedule t…" at bounding box center [407, 186] width 0 height 8
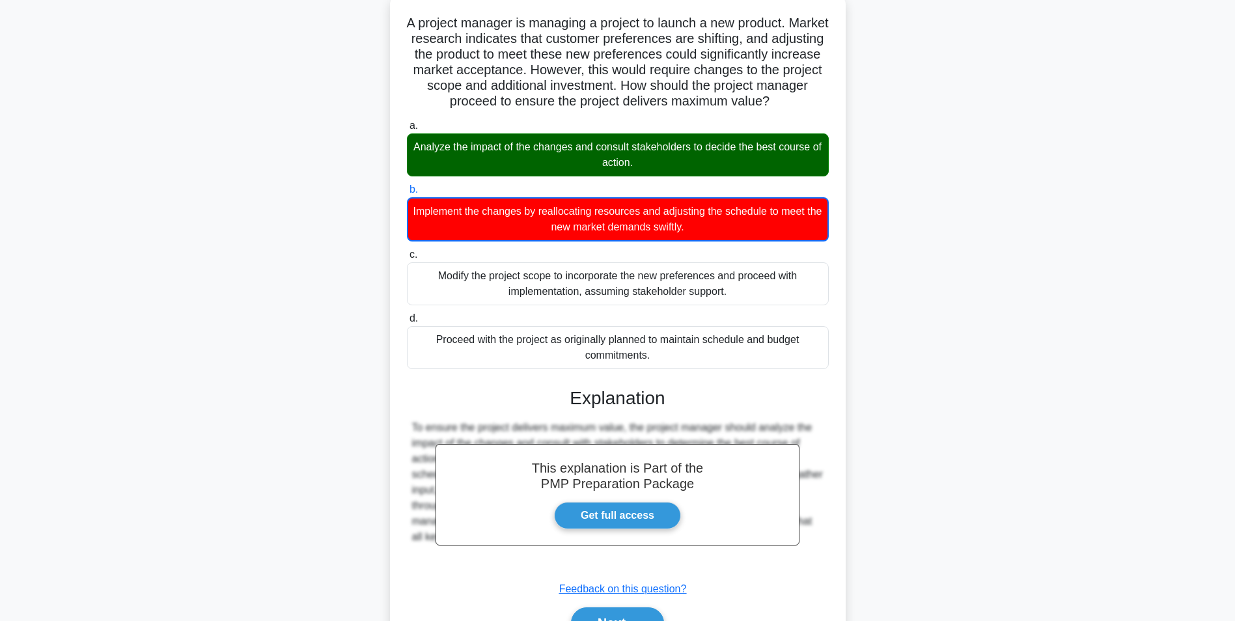
click at [998, 364] on div "A project manager is managing a project to launch a new product. Market researc…" at bounding box center [617, 339] width 859 height 691
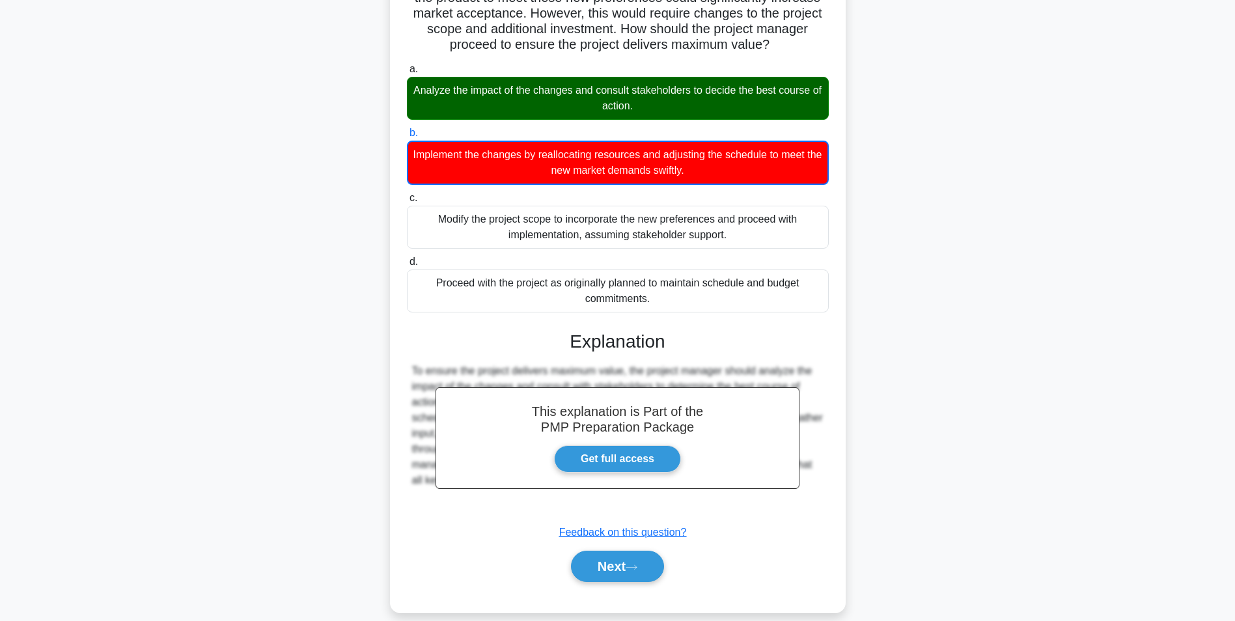
scroll to position [152, 0]
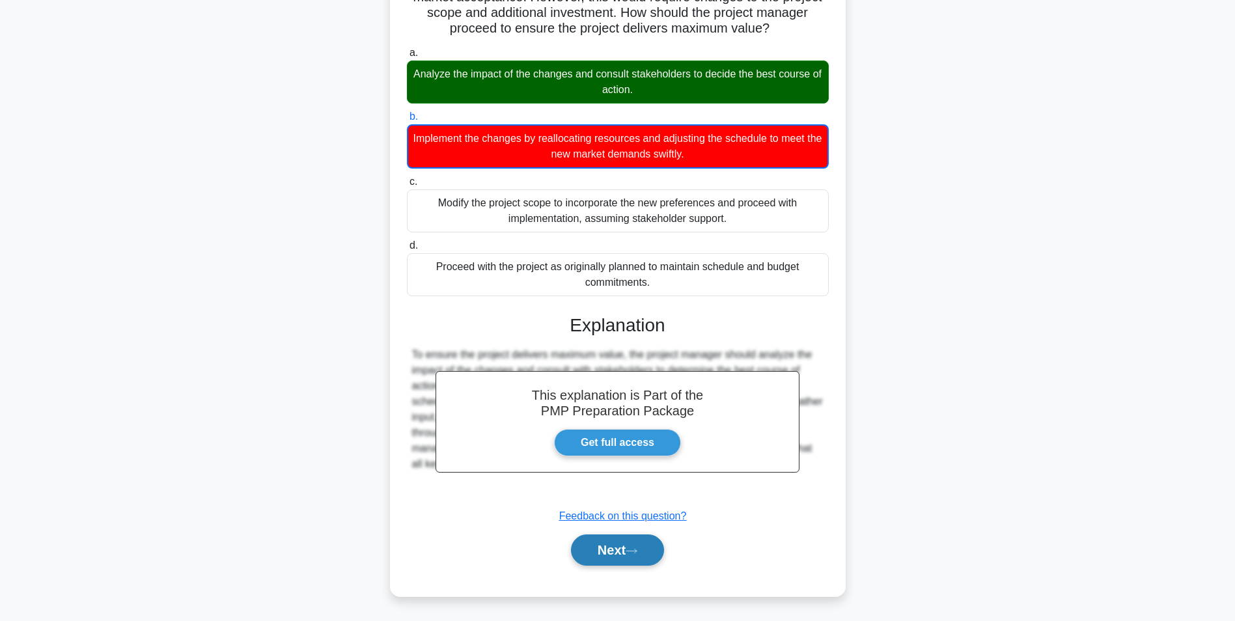
click at [629, 544] on button "Next" at bounding box center [617, 549] width 93 height 31
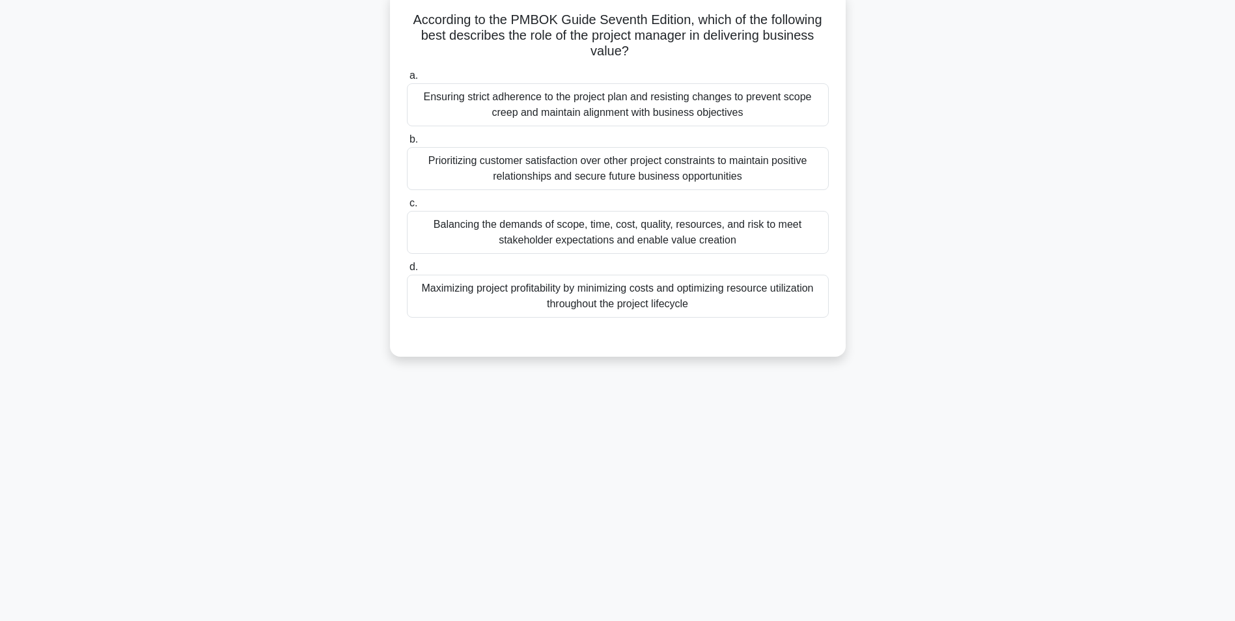
scroll to position [82, 0]
click at [734, 226] on div "Balancing the demands of scope, time, cost, quality, resources, and risk to mee…" at bounding box center [618, 232] width 422 height 43
click at [407, 208] on input "c. Balancing the demands of scope, time, cost, quality, resources, and risk to …" at bounding box center [407, 203] width 0 height 8
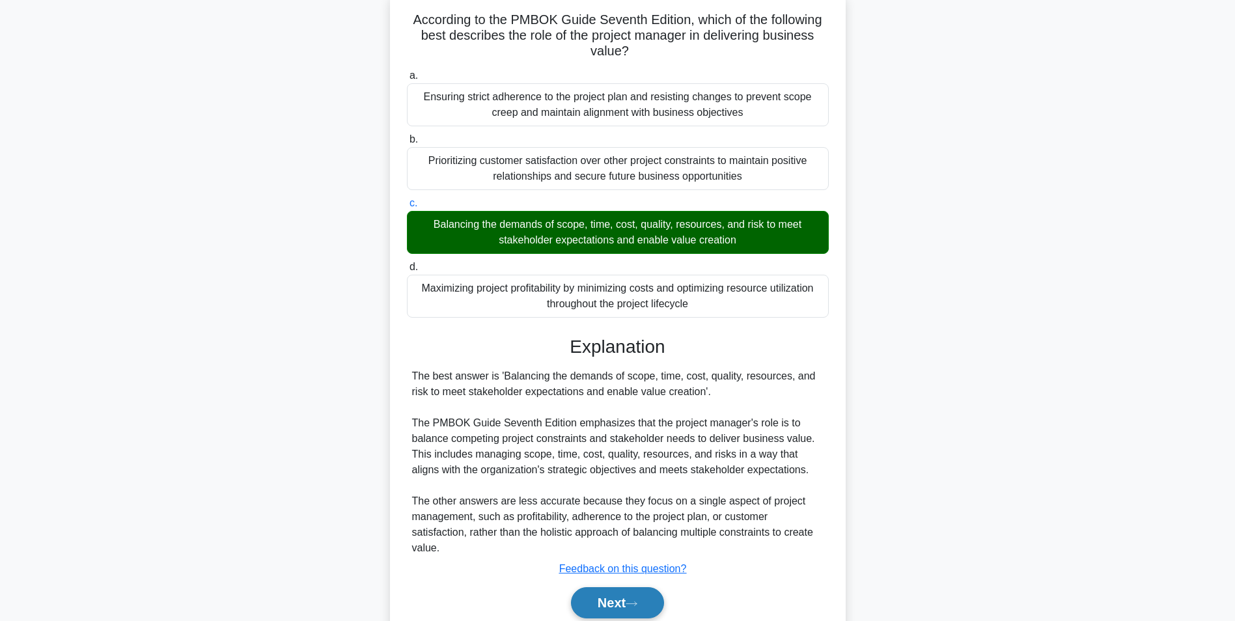
click at [622, 592] on button "Next" at bounding box center [617, 602] width 93 height 31
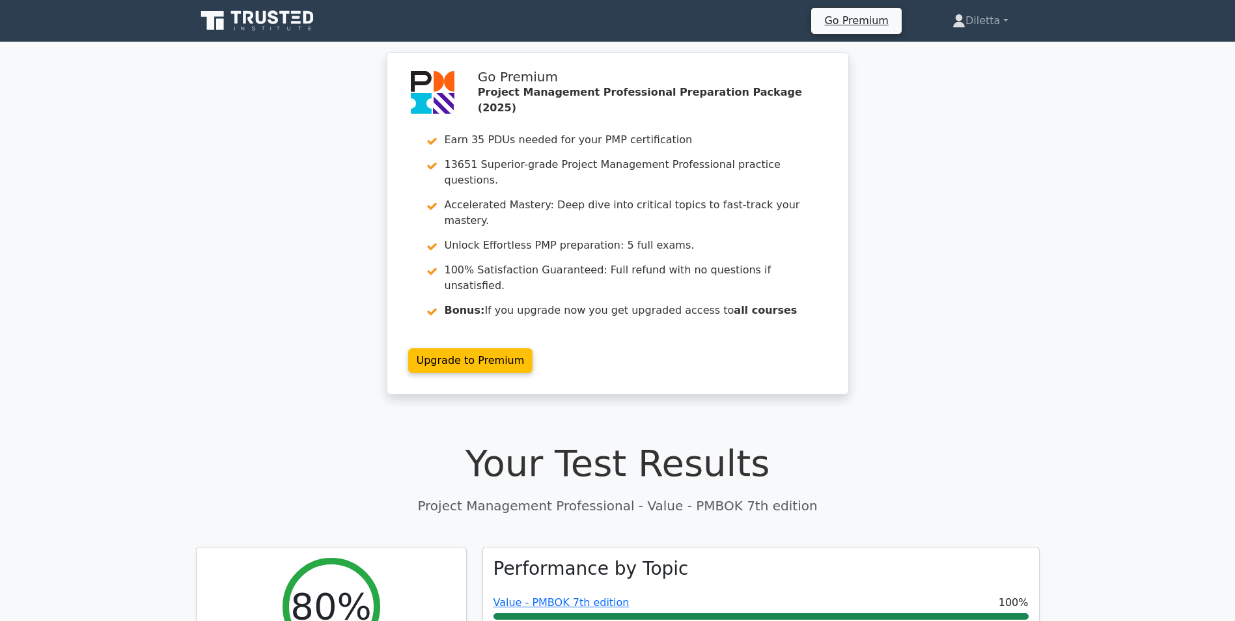
click at [998, 284] on div "Go Premium Project Management Professional Preparation Package (2025) Earn 35 P…" at bounding box center [617, 231] width 1235 height 358
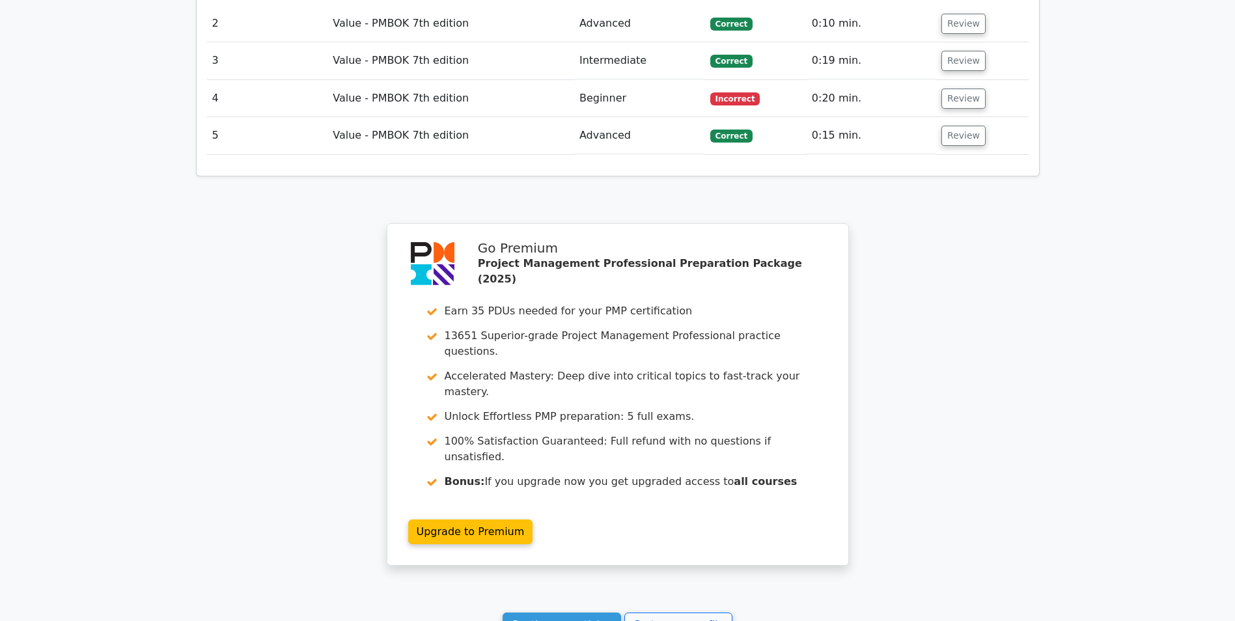
scroll to position [1744, 0]
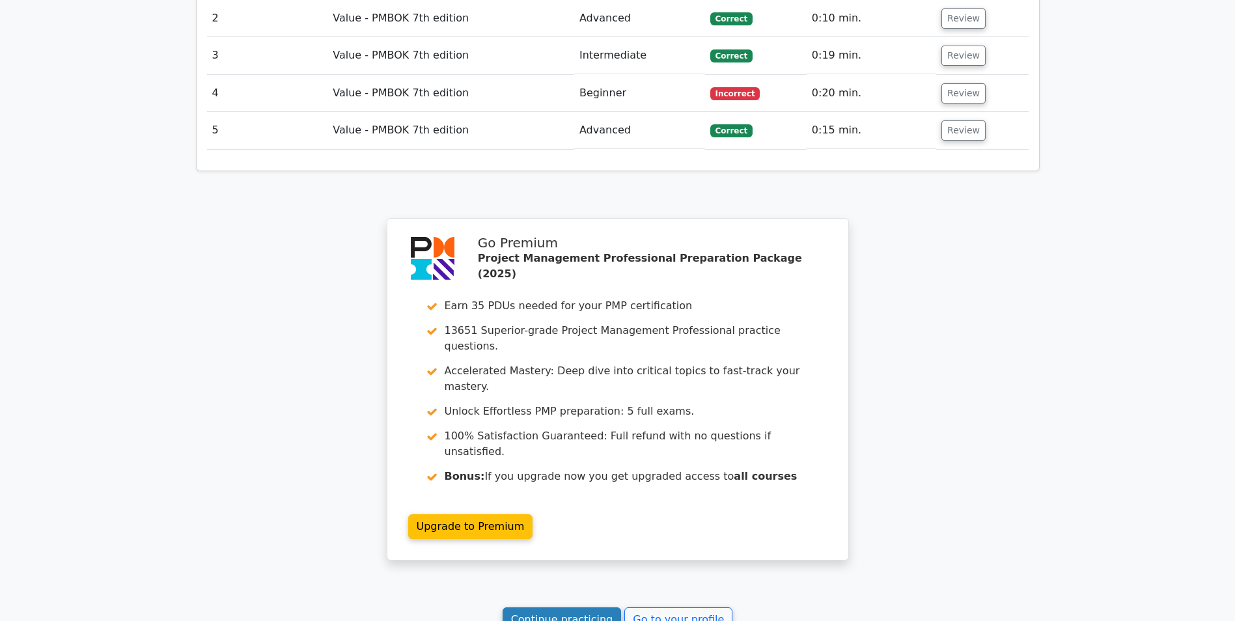
click at [532, 607] on link "Continue practicing" at bounding box center [561, 619] width 119 height 25
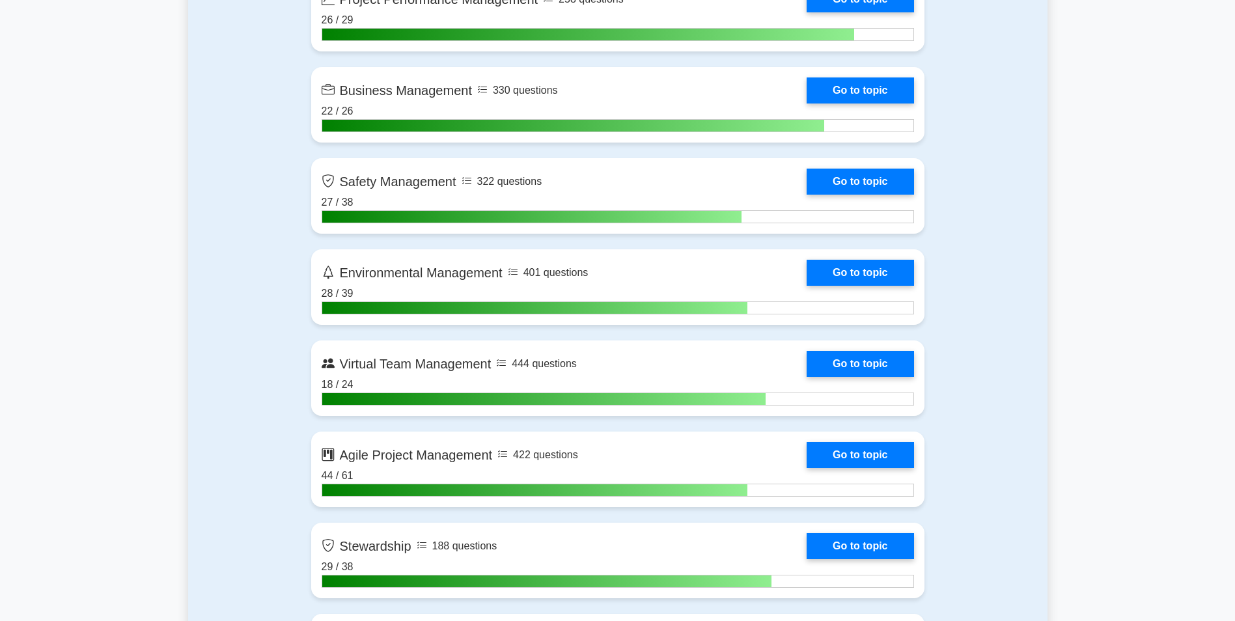
scroll to position [3176, 0]
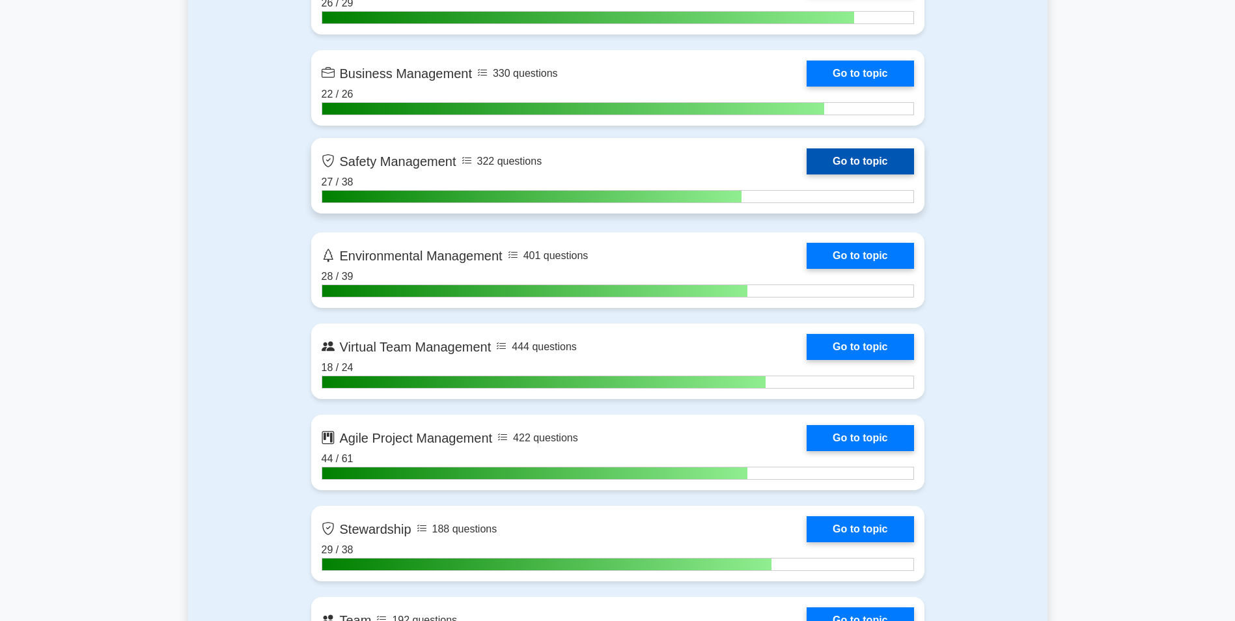
click at [853, 157] on link "Go to topic" at bounding box center [859, 161] width 107 height 26
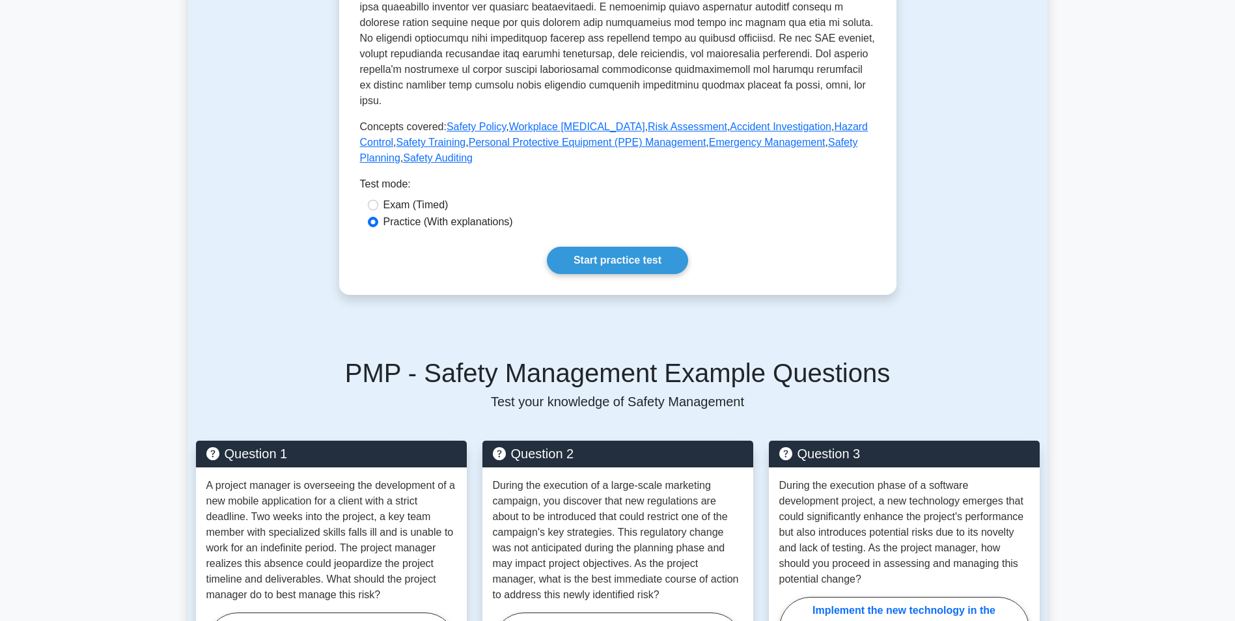
scroll to position [521, 0]
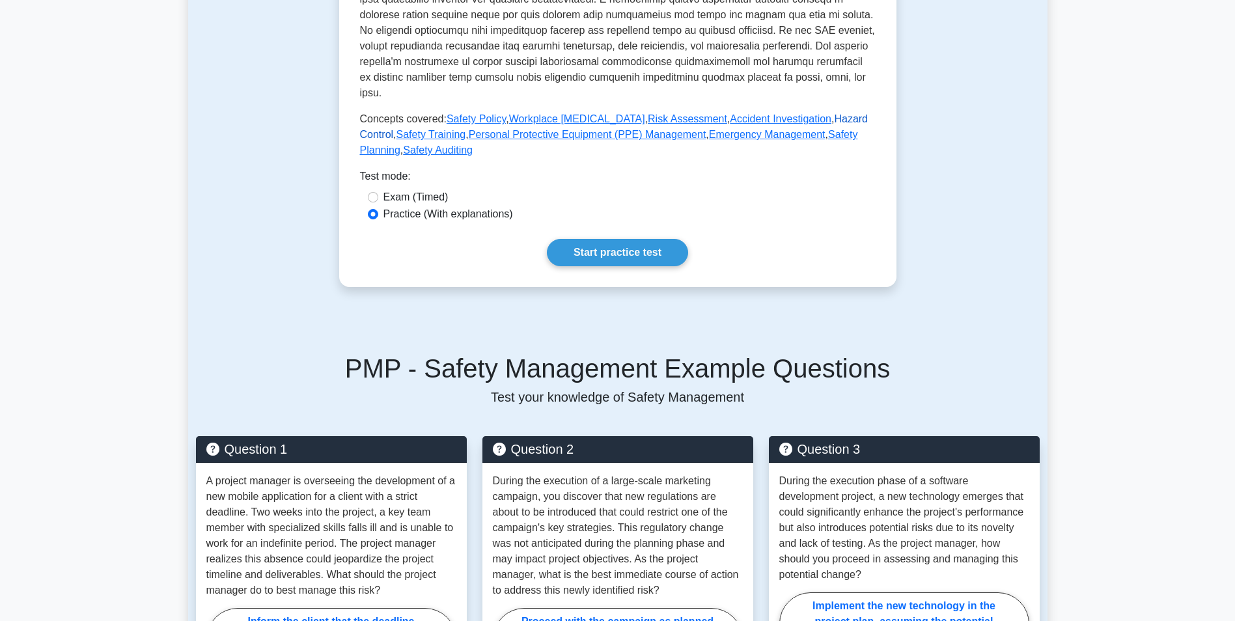
click at [827, 113] on link "Hazard Control" at bounding box center [614, 126] width 508 height 27
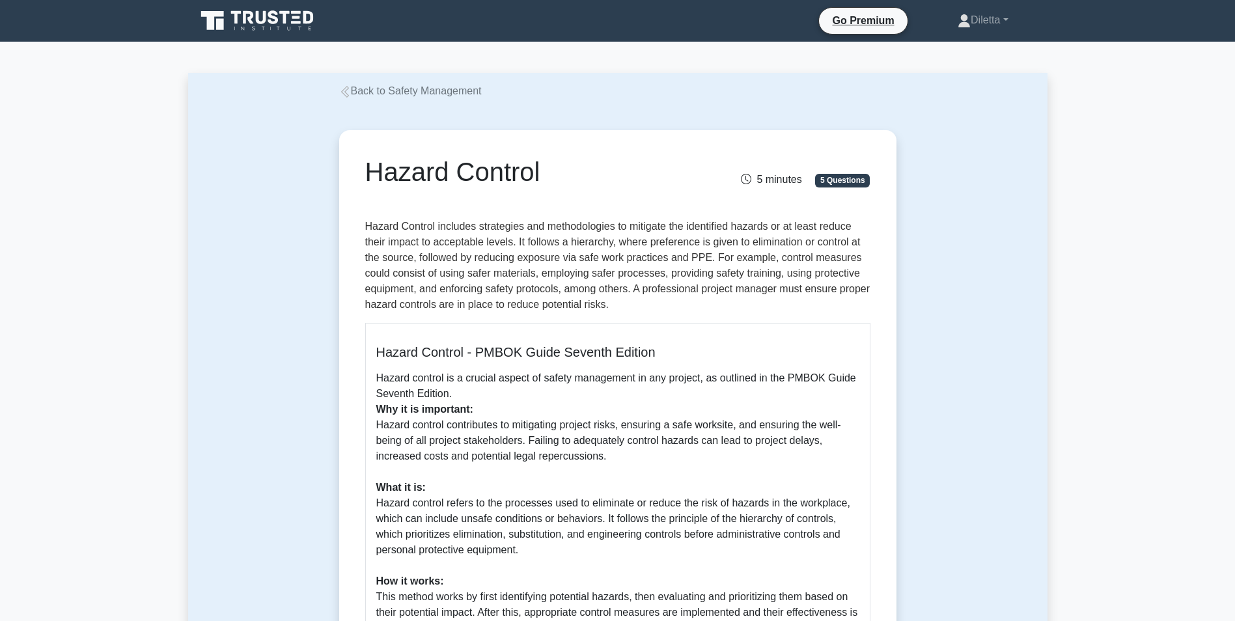
click at [350, 87] on icon at bounding box center [345, 92] width 12 height 12
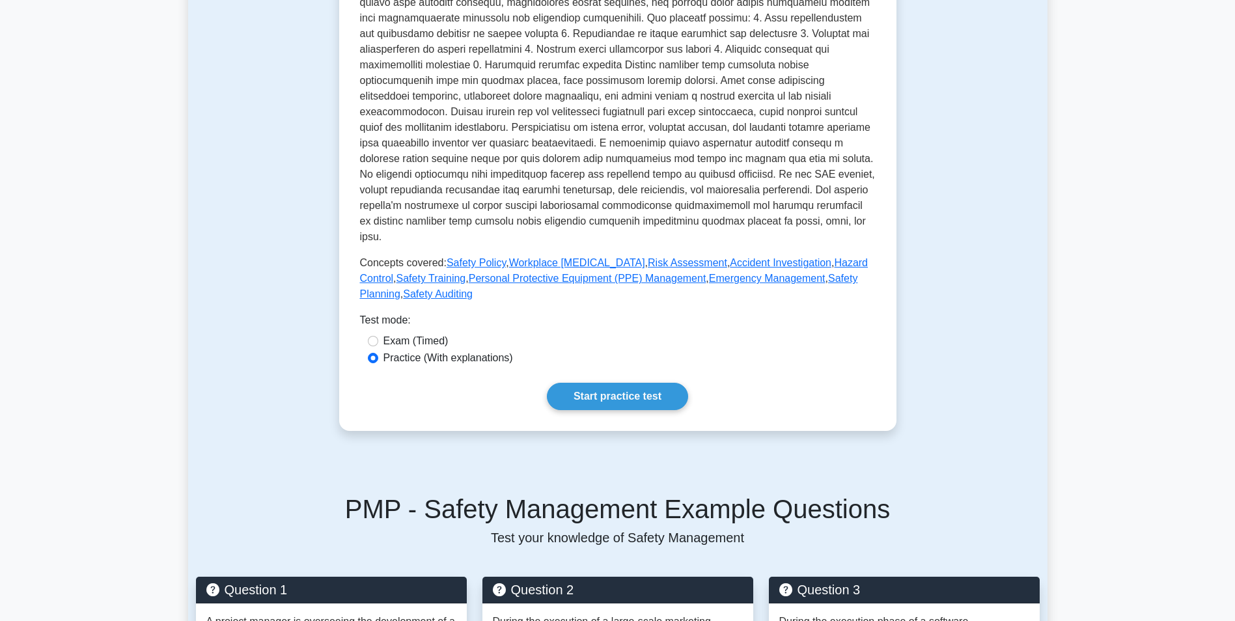
scroll to position [495, 0]
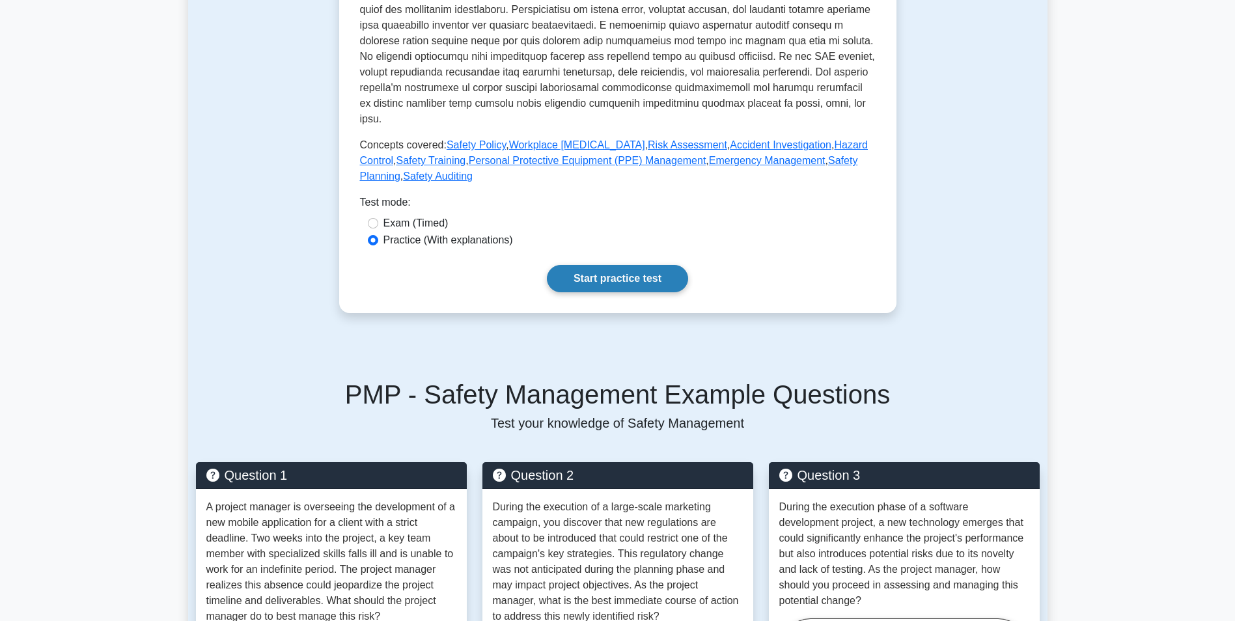
click at [631, 274] on link "Start practice test" at bounding box center [617, 278] width 141 height 27
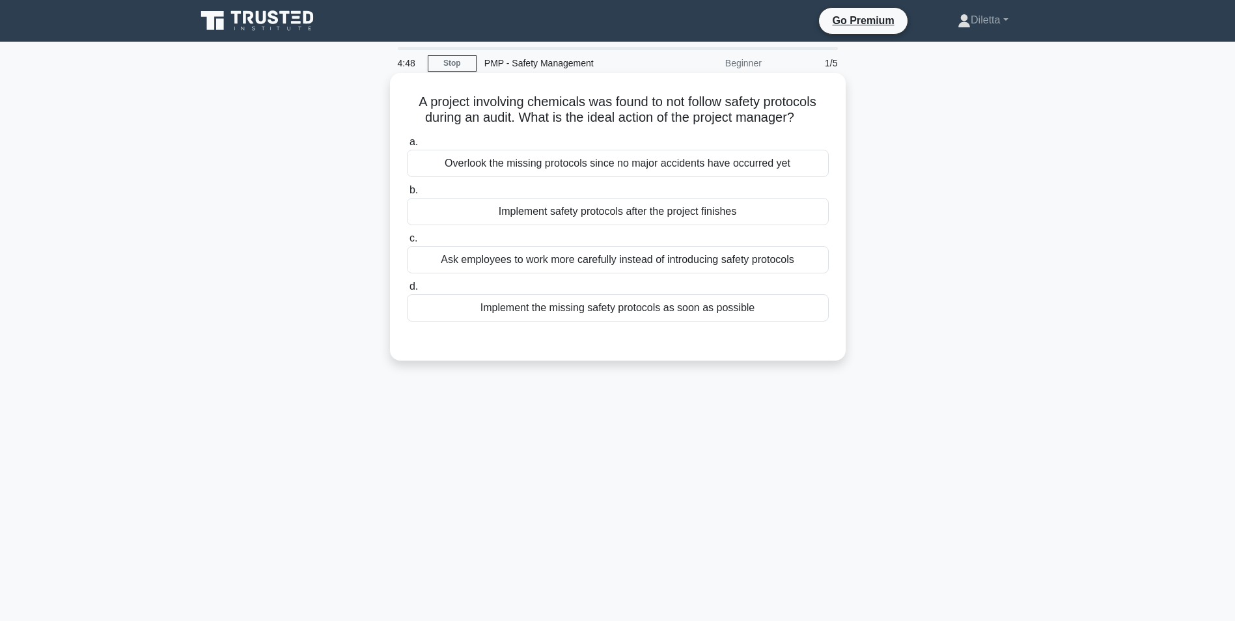
click at [640, 317] on div "Implement the missing safety protocols as soon as possible" at bounding box center [618, 307] width 422 height 27
click at [407, 291] on input "d. Implement the missing safety protocols as soon as possible" at bounding box center [407, 286] width 0 height 8
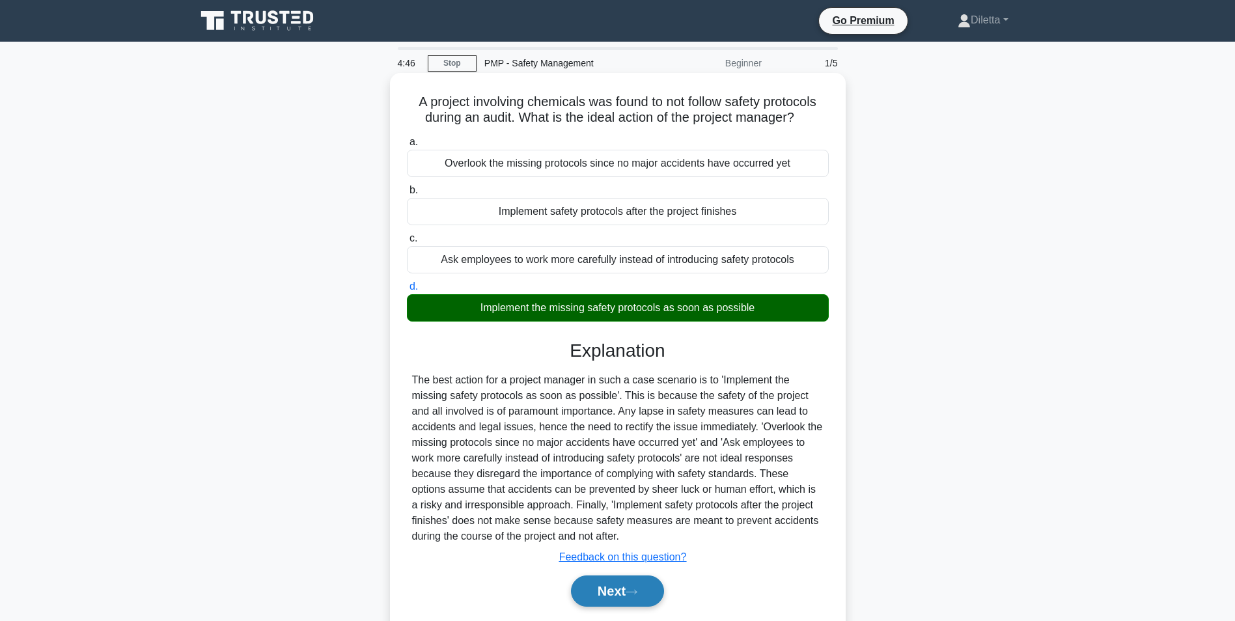
click at [597, 592] on button "Next" at bounding box center [617, 590] width 93 height 31
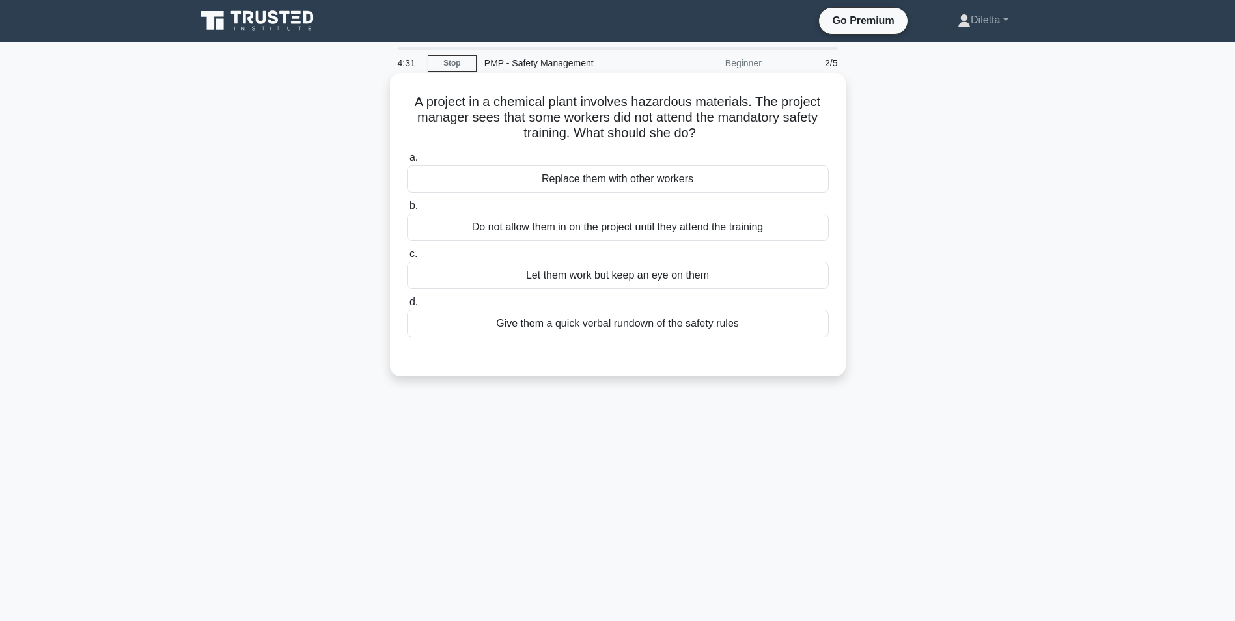
click at [657, 217] on div "Do not allow them in on the project until they attend the training" at bounding box center [618, 226] width 422 height 27
click at [407, 210] on input "b. Do not allow them in on the project until they attend the training" at bounding box center [407, 206] width 0 height 8
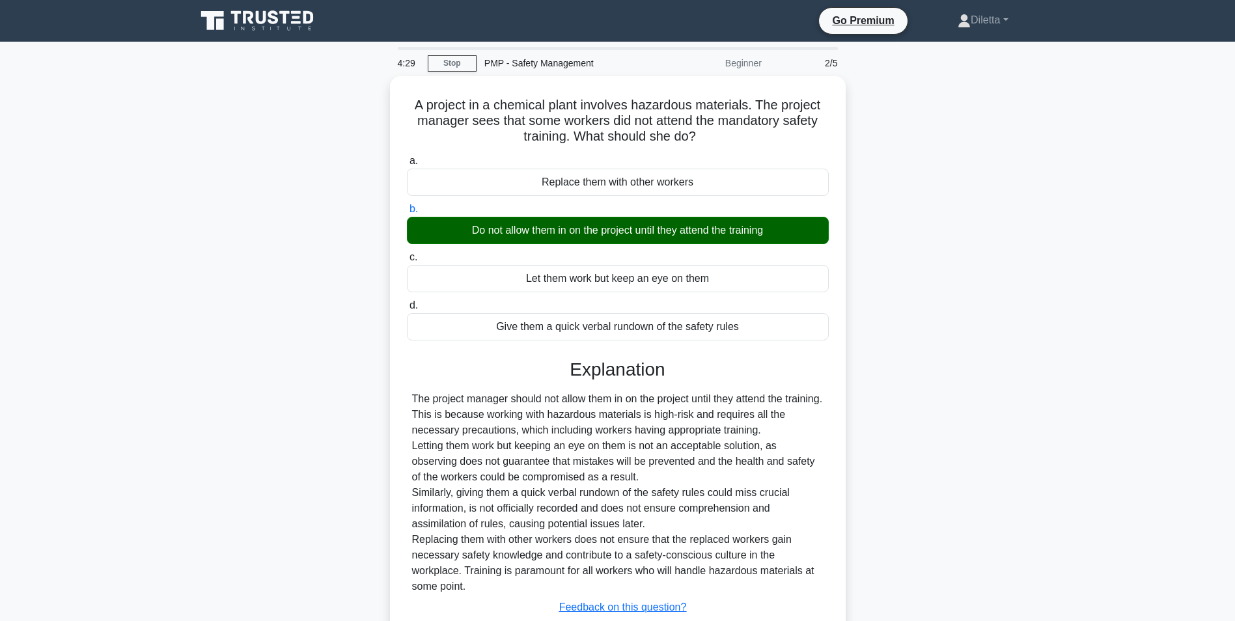
click at [1002, 507] on div "A project in a chemical plant involves hazardous materials. The project manager…" at bounding box center [617, 389] width 859 height 627
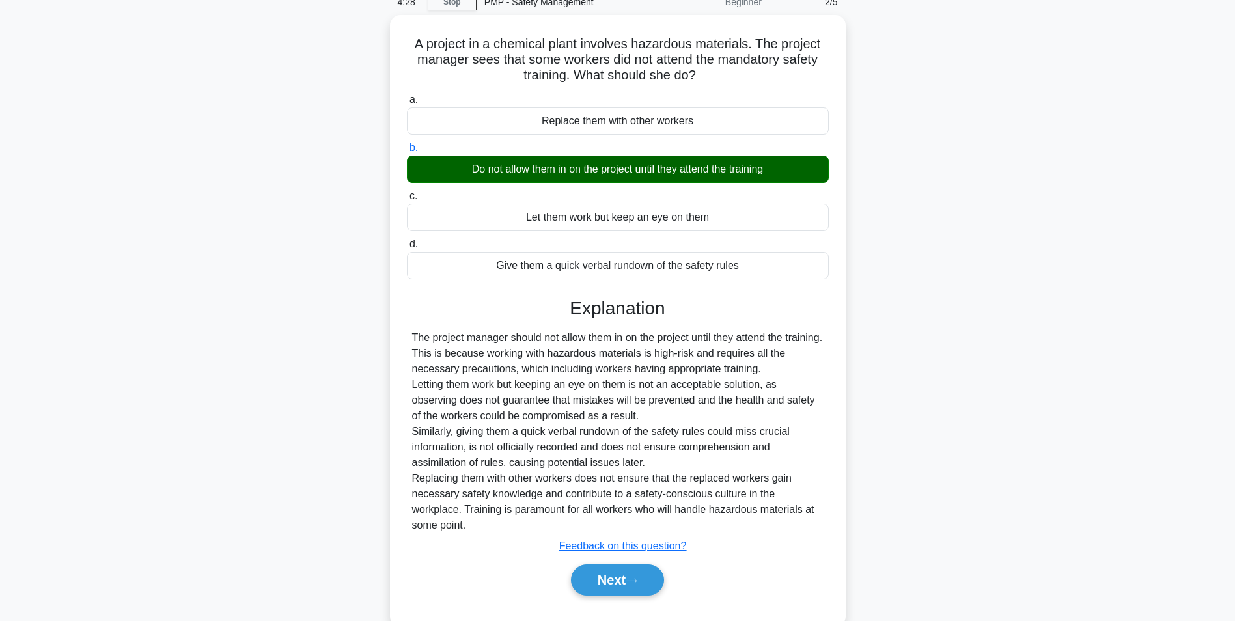
scroll to position [89, 0]
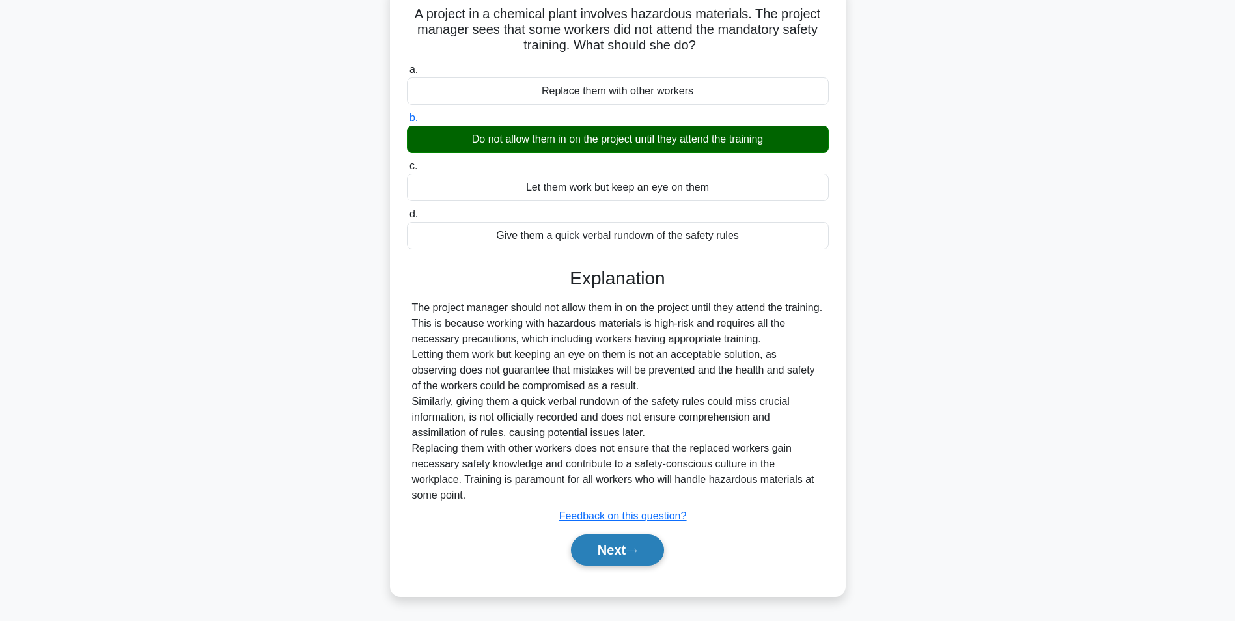
click at [628, 544] on button "Next" at bounding box center [617, 549] width 93 height 31
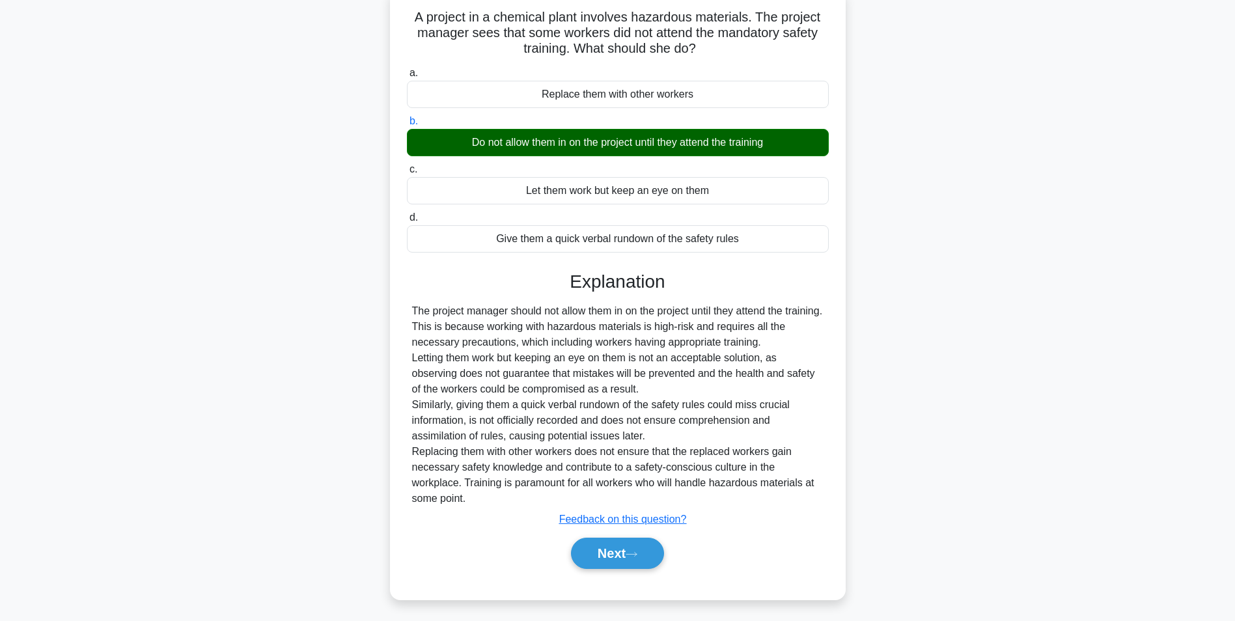
scroll to position [82, 0]
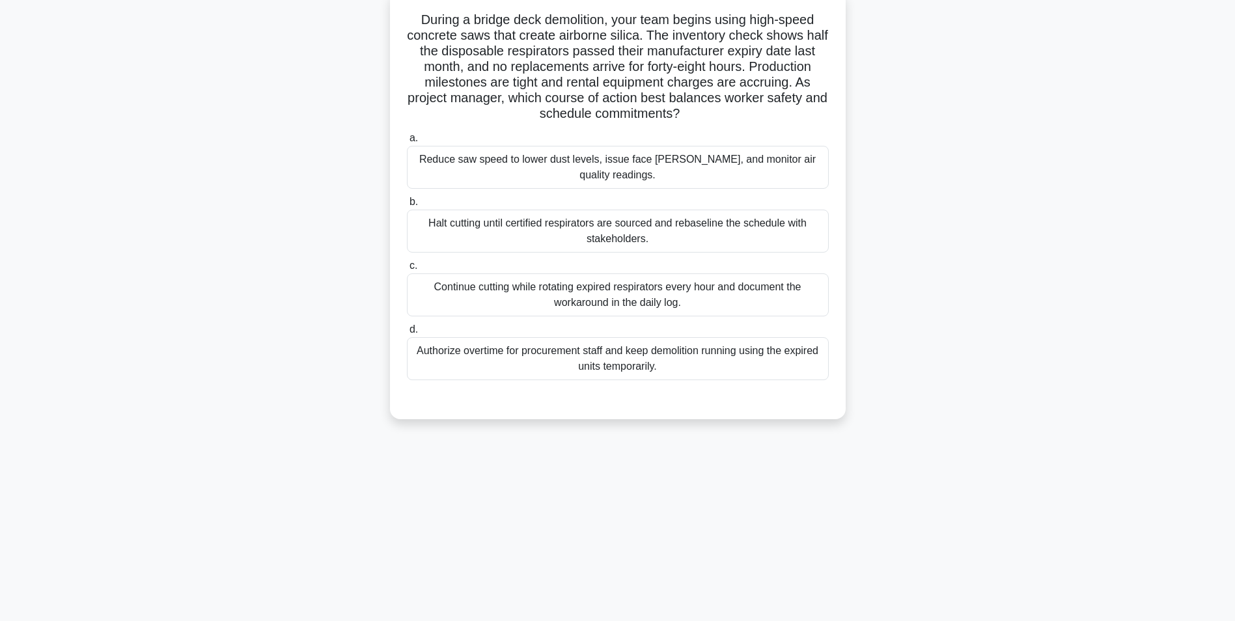
click at [789, 164] on div "Reduce saw speed to lower dust levels, issue face shields, and monitor air qual…" at bounding box center [618, 167] width 422 height 43
click at [407, 143] on input "a. Reduce saw speed to lower dust levels, issue face shields, and monitor air q…" at bounding box center [407, 138] width 0 height 8
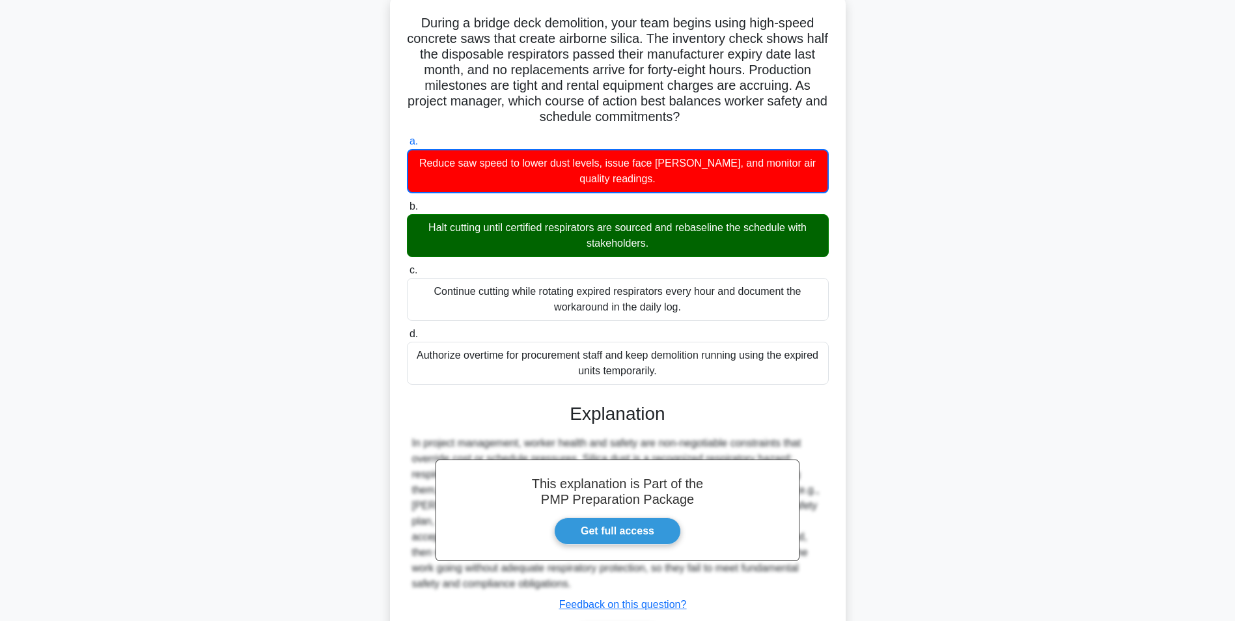
click at [981, 398] on div "During a bridge deck demolition, your team begins using high-speed concrete saw…" at bounding box center [617, 347] width 859 height 706
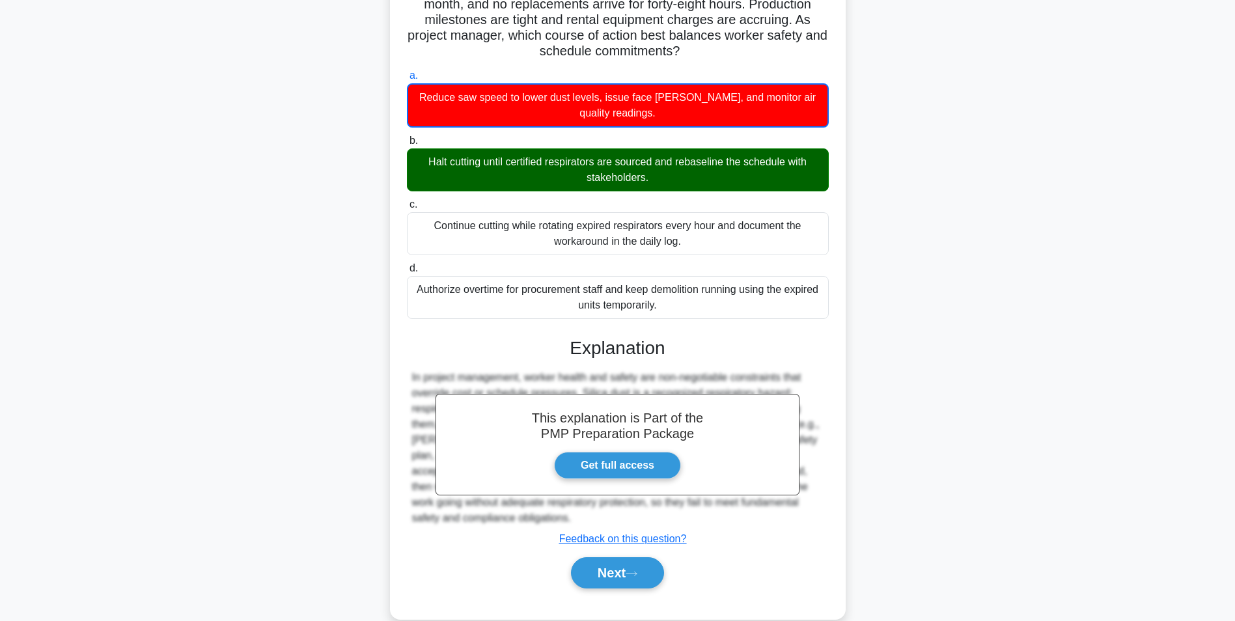
scroll to position [168, 0]
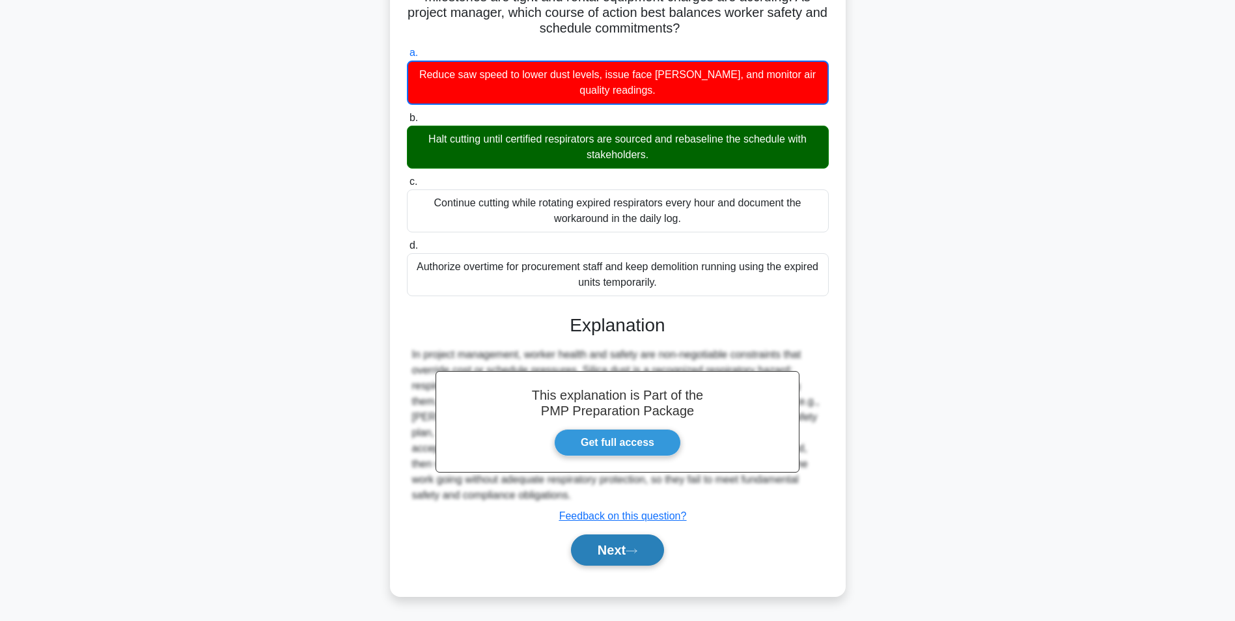
click at [640, 562] on button "Next" at bounding box center [617, 549] width 93 height 31
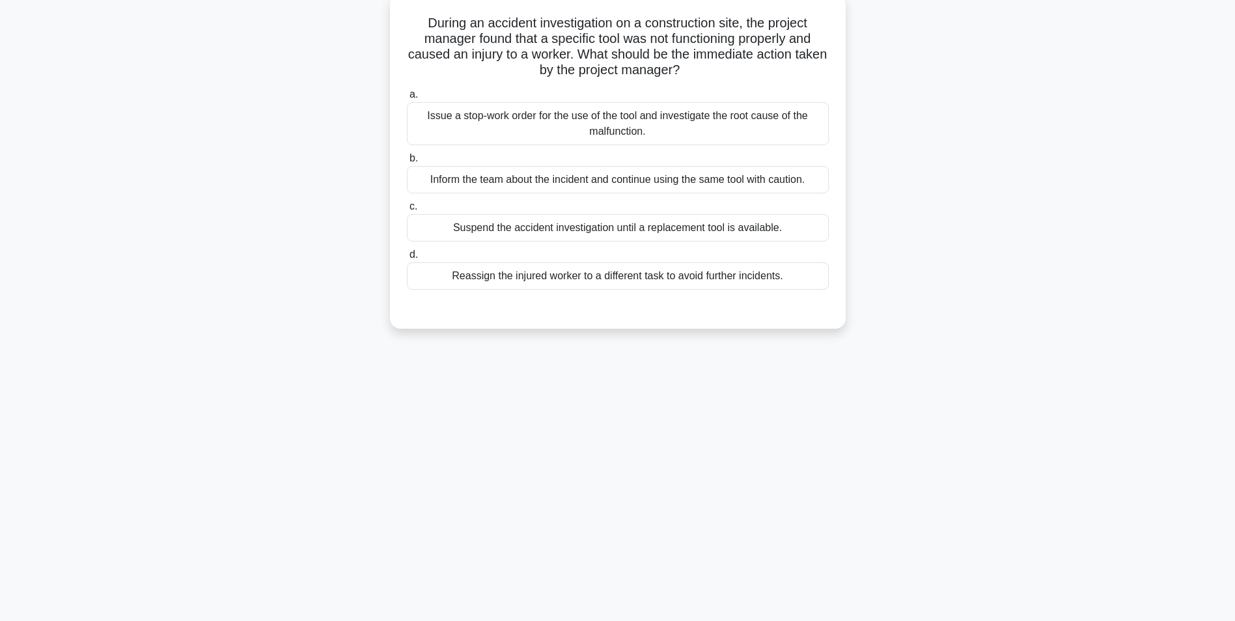
scroll to position [82, 0]
click at [810, 131] on div "Issue a stop-work order for the use of the tool and investigate the root cause …" at bounding box center [618, 120] width 422 height 43
click at [407, 96] on input "a. Issue a stop-work order for the use of the tool and investigate the root cau…" at bounding box center [407, 91] width 0 height 8
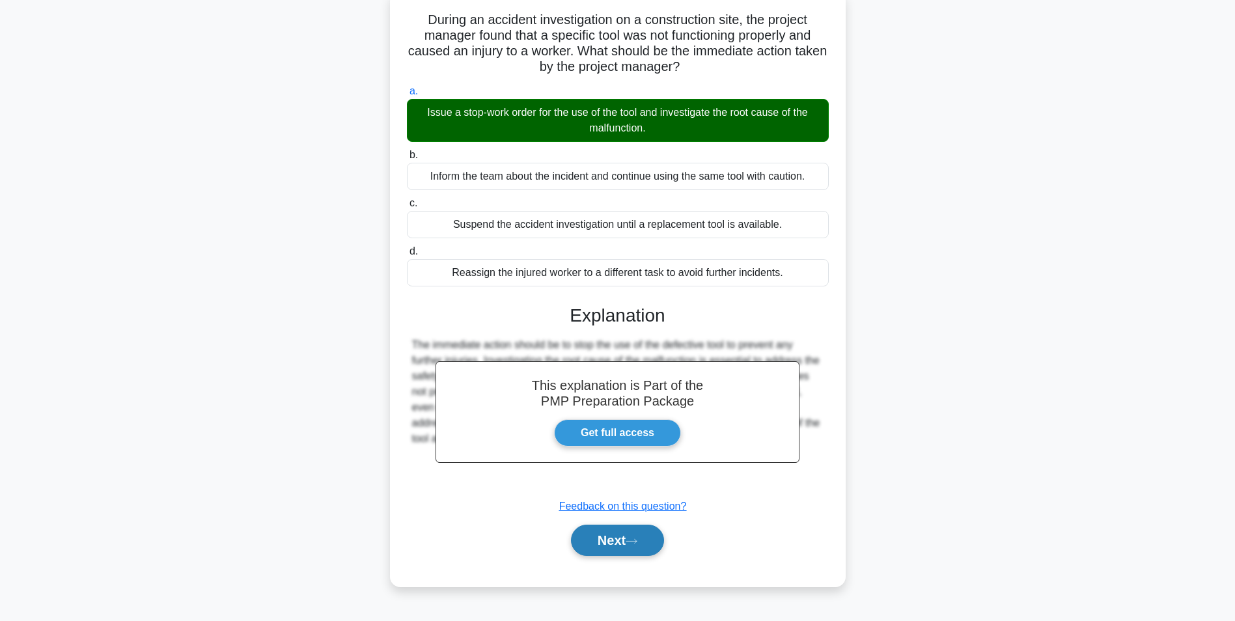
click at [590, 545] on button "Next" at bounding box center [617, 540] width 93 height 31
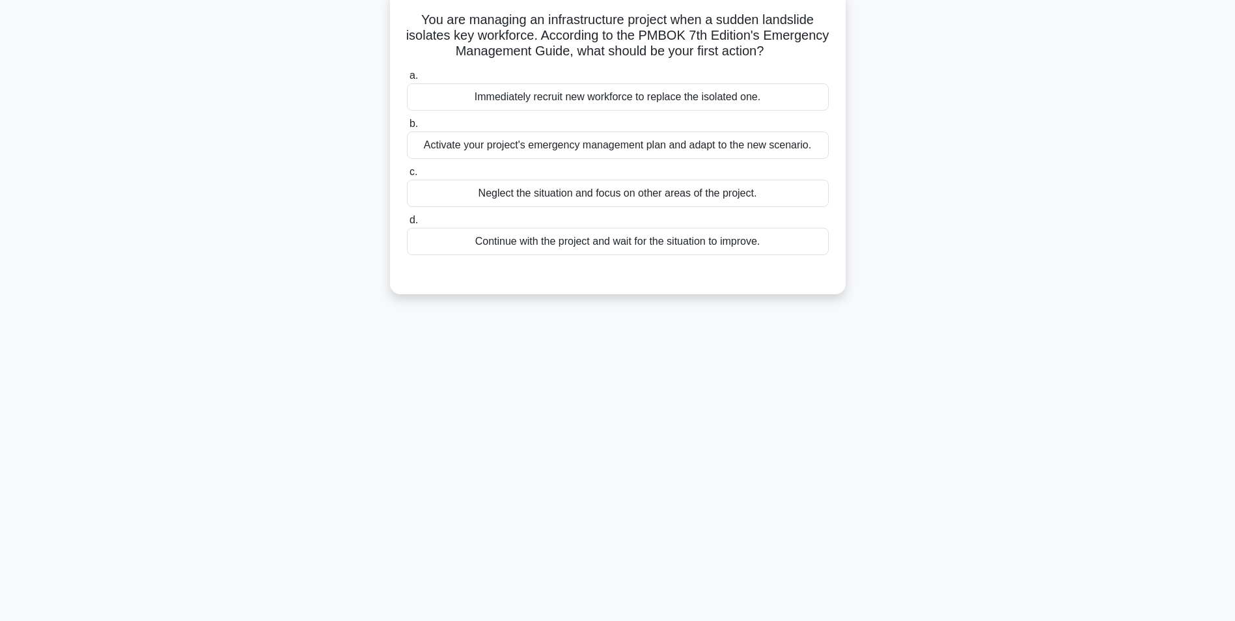
click at [814, 153] on div "Activate your project's emergency management plan and adapt to the new scenario." at bounding box center [618, 144] width 422 height 27
click at [407, 128] on input "b. Activate your project's emergency management plan and adapt to the new scena…" at bounding box center [407, 124] width 0 height 8
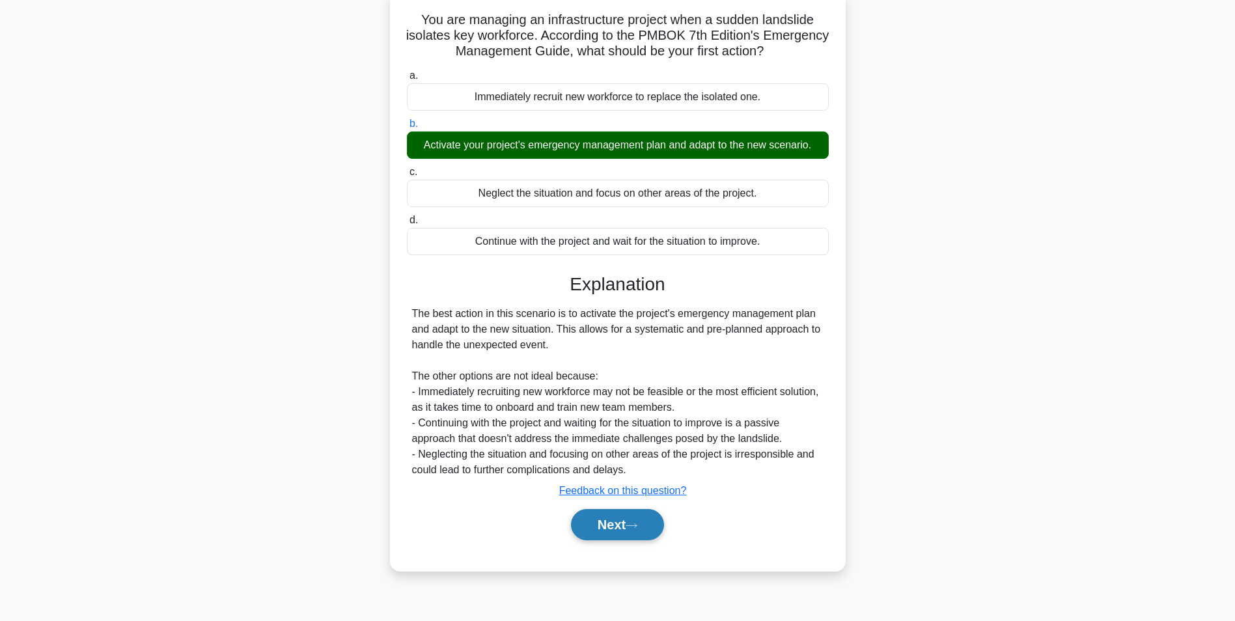
click at [619, 510] on button "Next" at bounding box center [617, 524] width 93 height 31
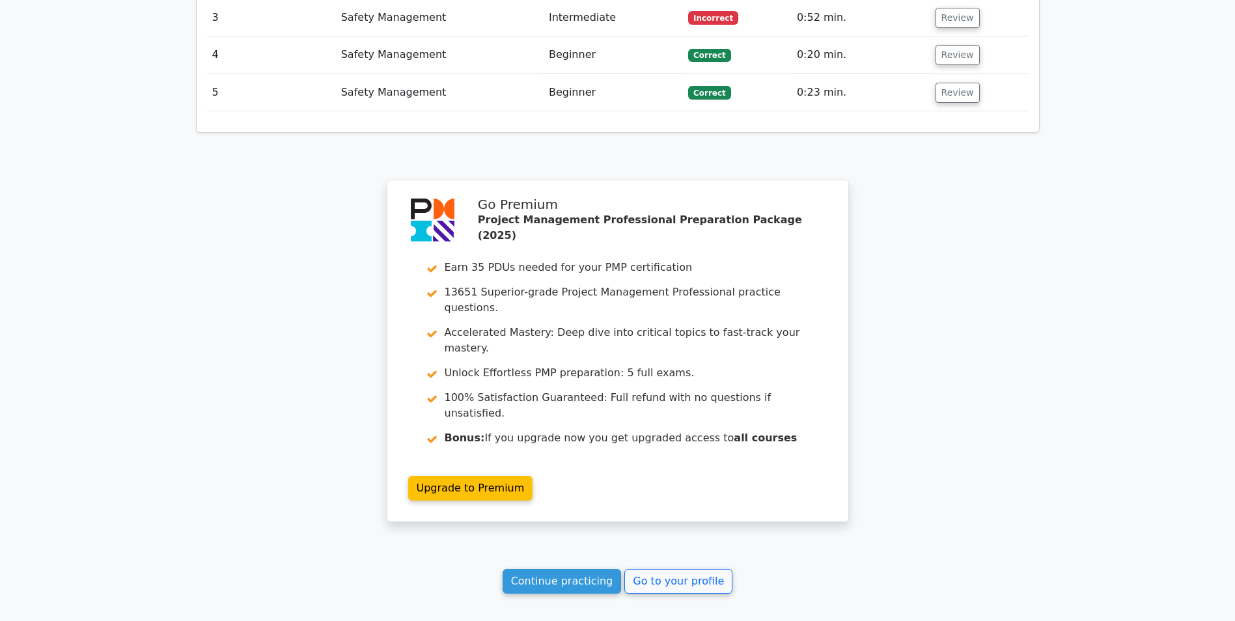
scroll to position [1719, 0]
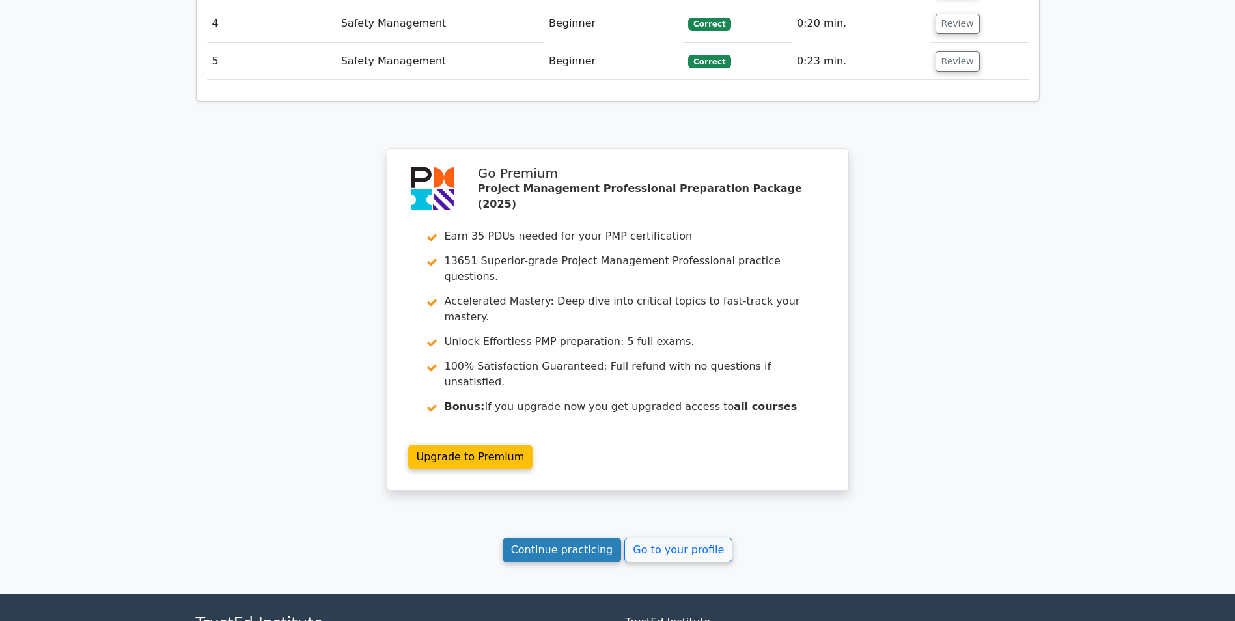
click at [578, 538] on link "Continue practicing" at bounding box center [561, 550] width 119 height 25
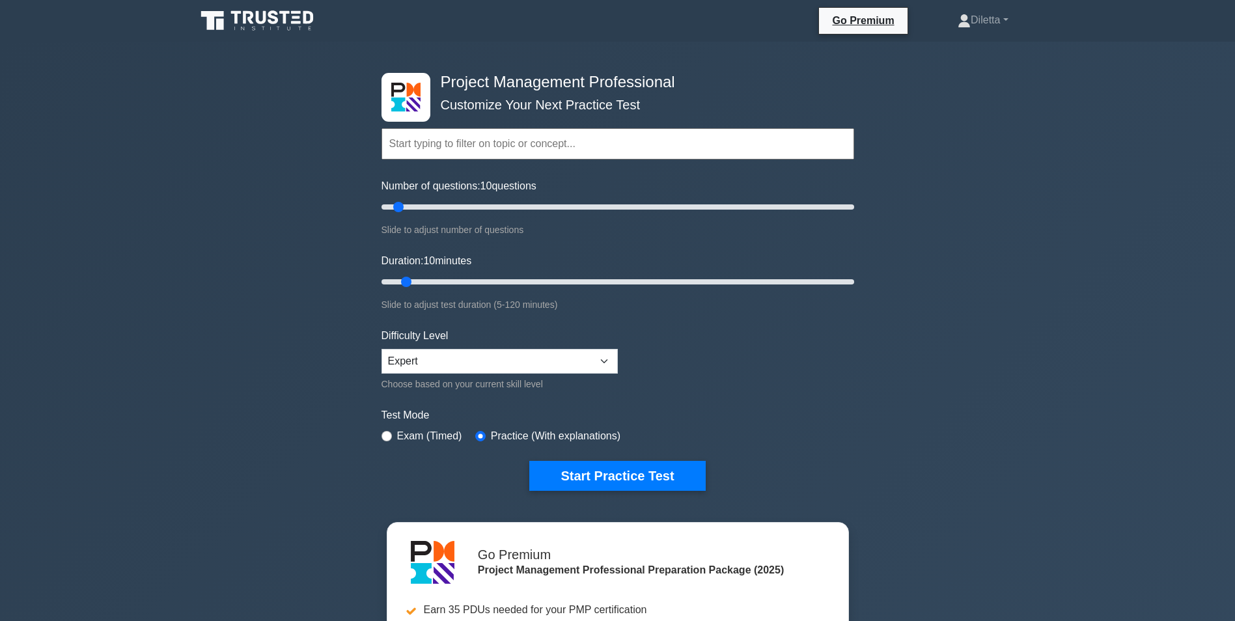
click at [786, 371] on form "Topics Scope Management Time Management Cost Management Quality Management Risk…" at bounding box center [617, 290] width 472 height 402
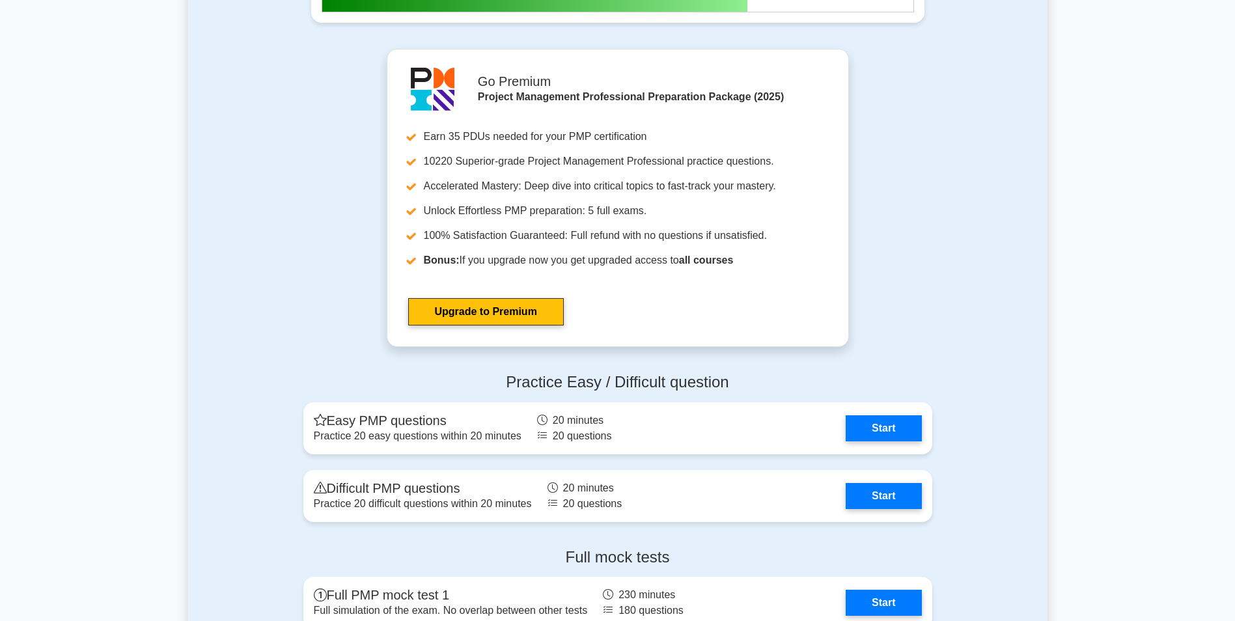
scroll to position [4556, 0]
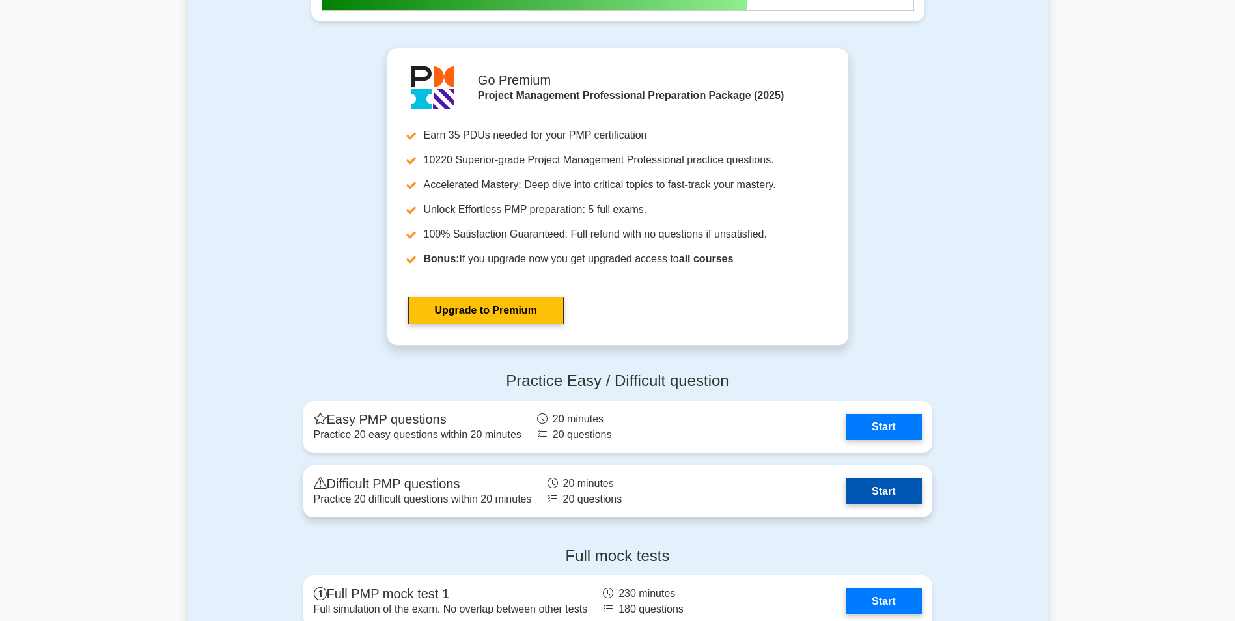
click at [858, 482] on link "Start" at bounding box center [882, 491] width 75 height 26
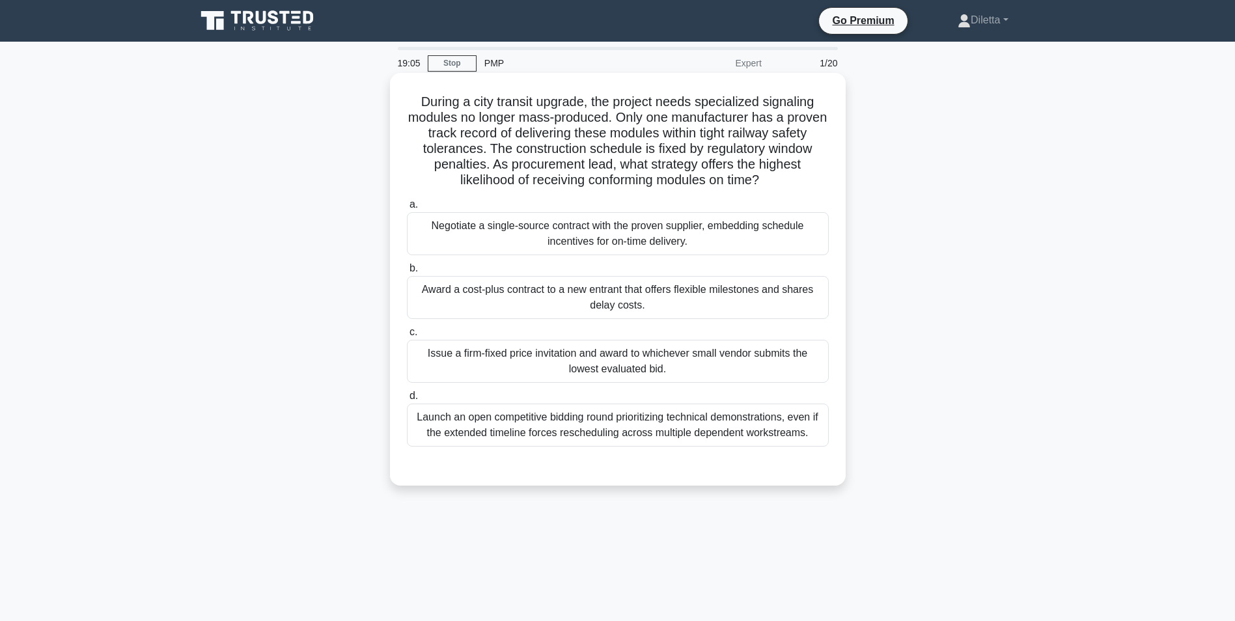
click at [812, 227] on div "Negotiate a single-source contract with the proven supplier, embedding schedule…" at bounding box center [618, 233] width 422 height 43
click at [407, 209] on input "a. Negotiate a single-source contract with the proven supplier, embedding sched…" at bounding box center [407, 204] width 0 height 8
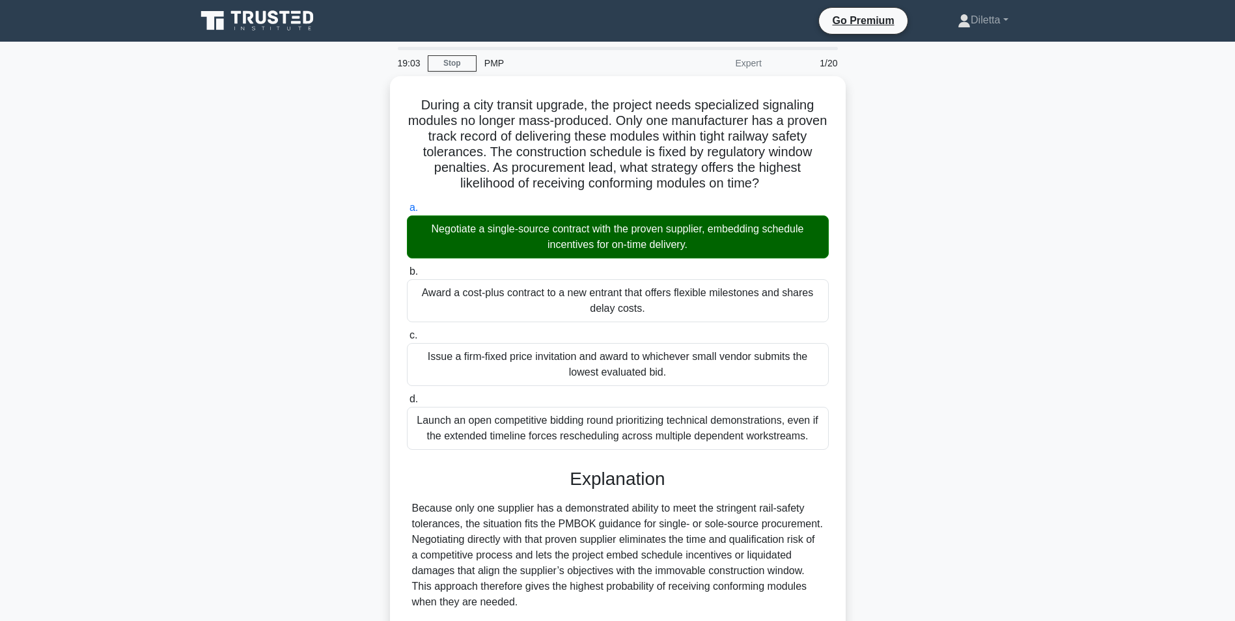
click at [980, 469] on div "During a city transit upgrade, the project needs specialized signaling modules …" at bounding box center [617, 483] width 859 height 814
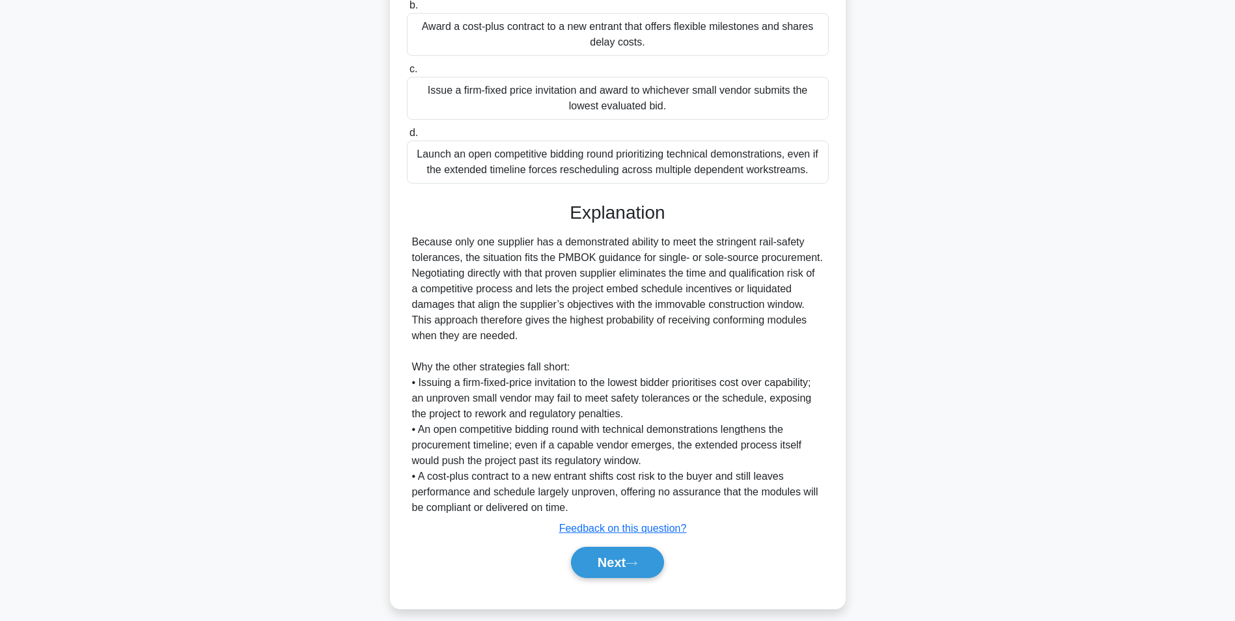
scroll to position [276, 0]
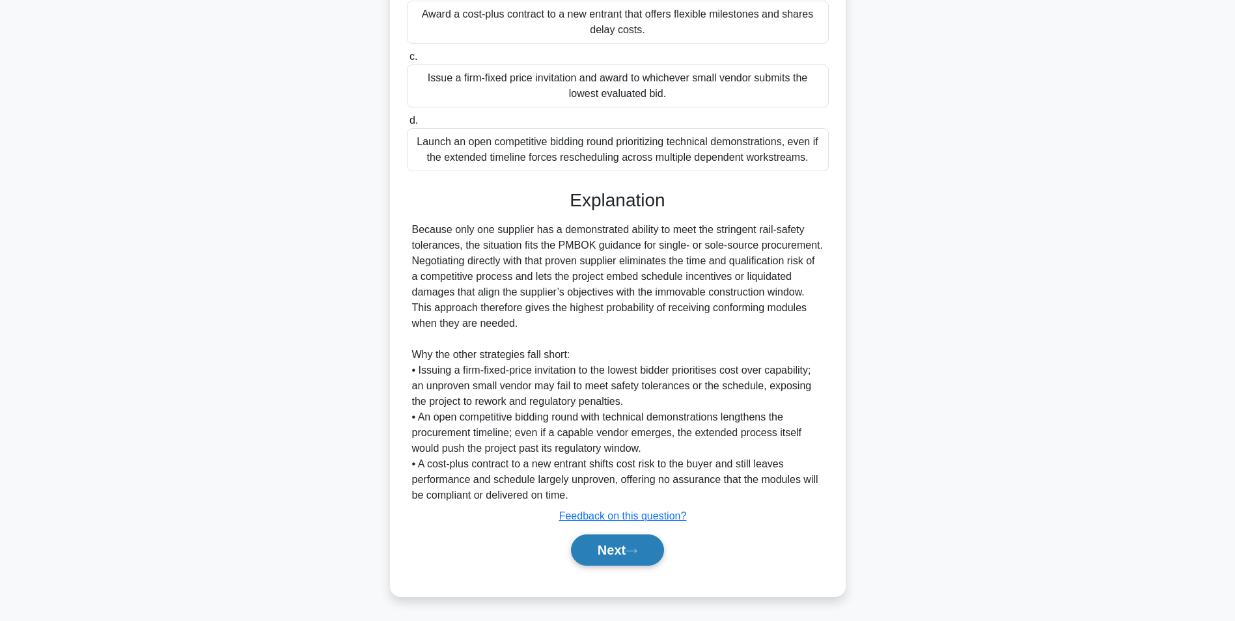
click at [629, 559] on button "Next" at bounding box center [617, 549] width 93 height 31
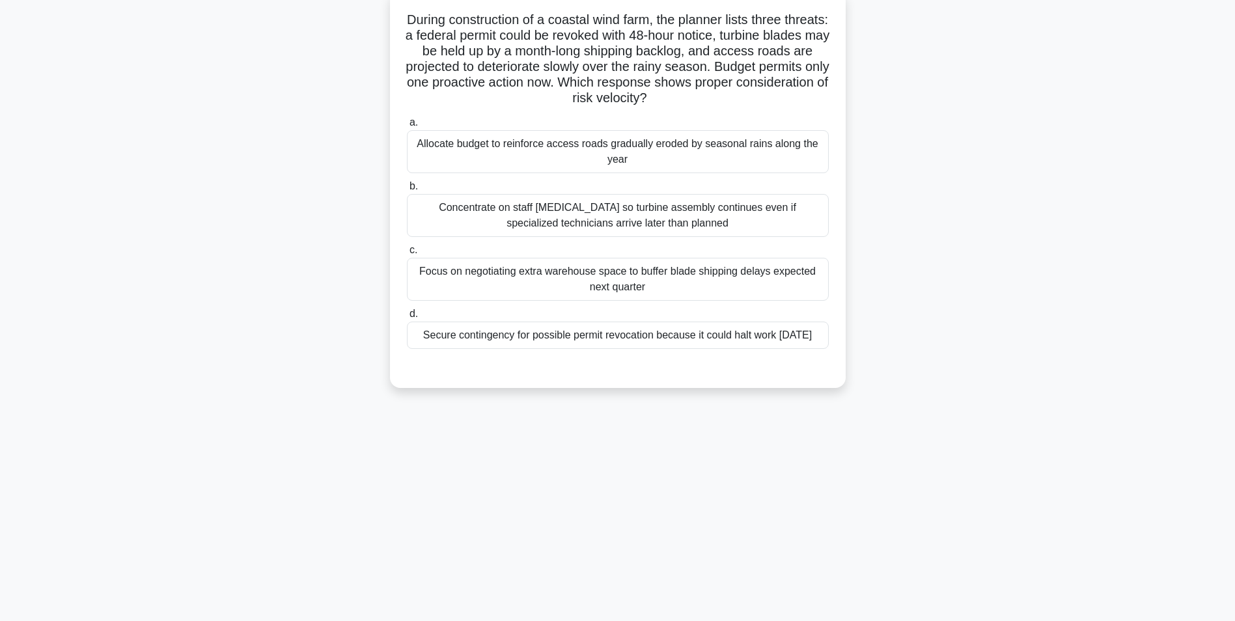
click at [824, 349] on div "Secure contingency for possible permit revocation because it could halt work wi…" at bounding box center [618, 335] width 422 height 27
click at [407, 318] on input "d. Secure contingency for possible permit revocation because it could halt work…" at bounding box center [407, 314] width 0 height 8
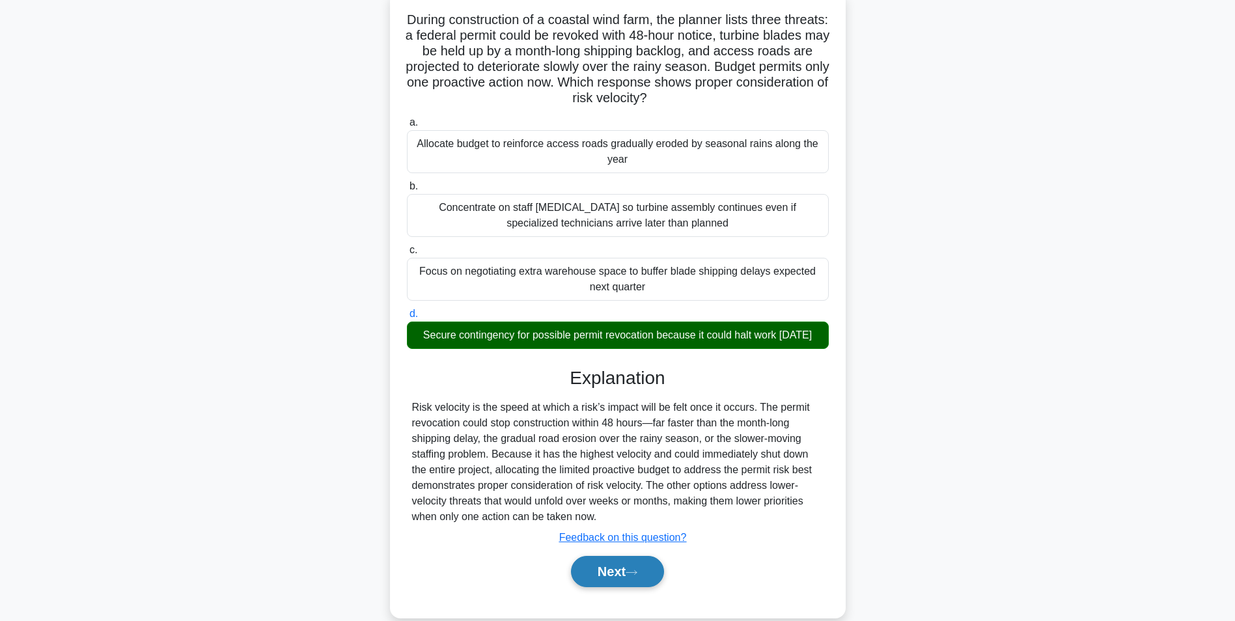
click at [621, 577] on button "Next" at bounding box center [617, 571] width 93 height 31
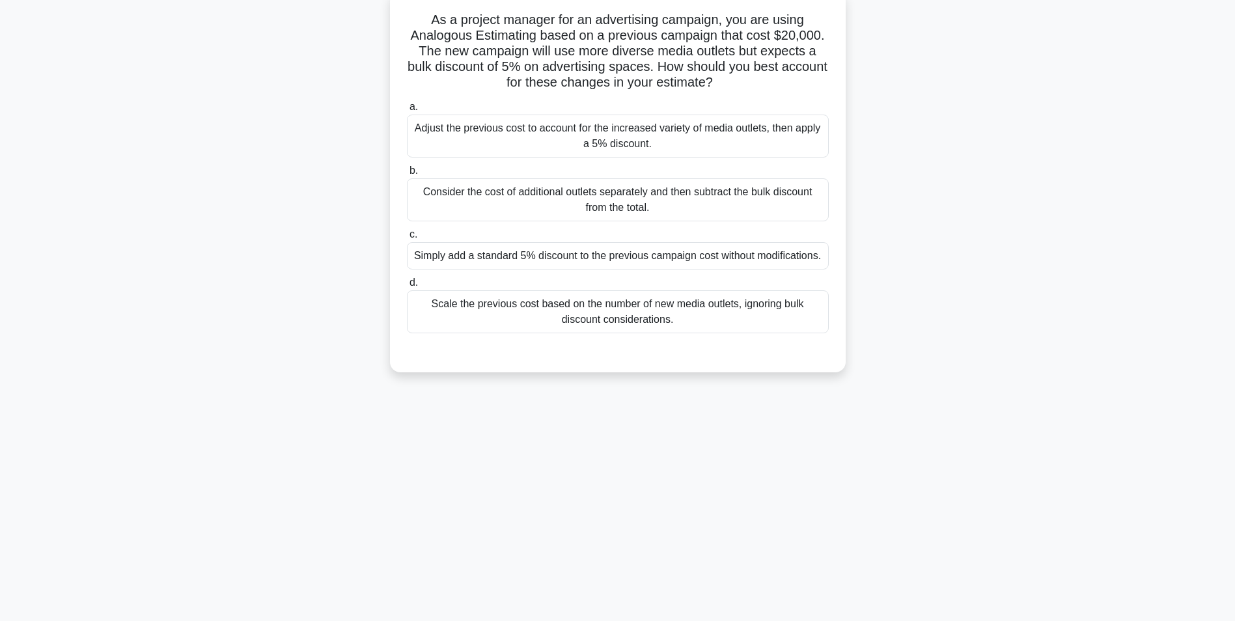
click at [686, 122] on div "Adjust the previous cost to account for the increased variety of media outlets,…" at bounding box center [618, 136] width 422 height 43
click at [407, 111] on input "a. Adjust the previous cost to account for the increased variety of media outle…" at bounding box center [407, 107] width 0 height 8
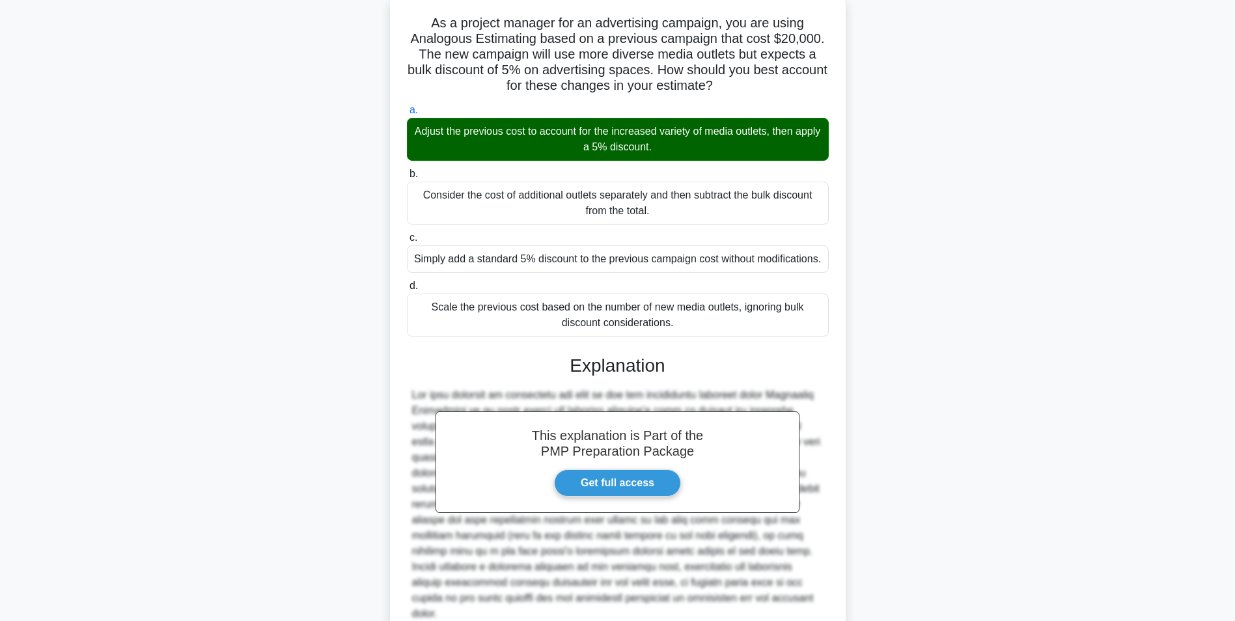
click at [1024, 384] on div "As a project manager for an advertising campaign, you are using Analogous Estim…" at bounding box center [617, 362] width 859 height 736
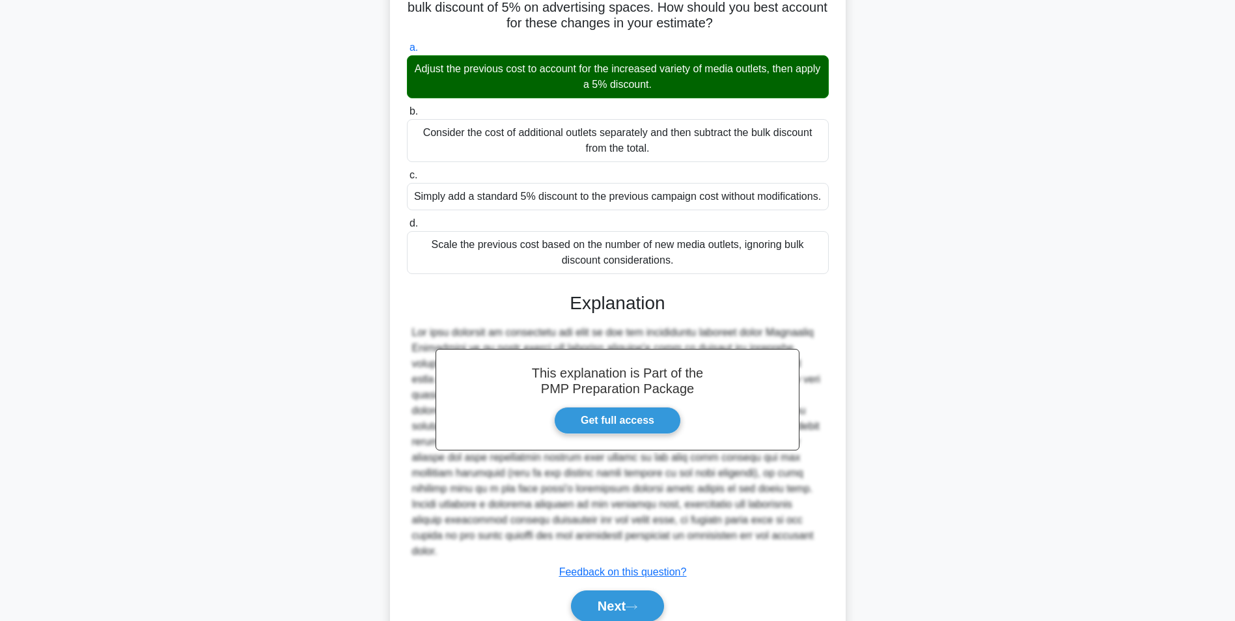
scroll to position [182, 0]
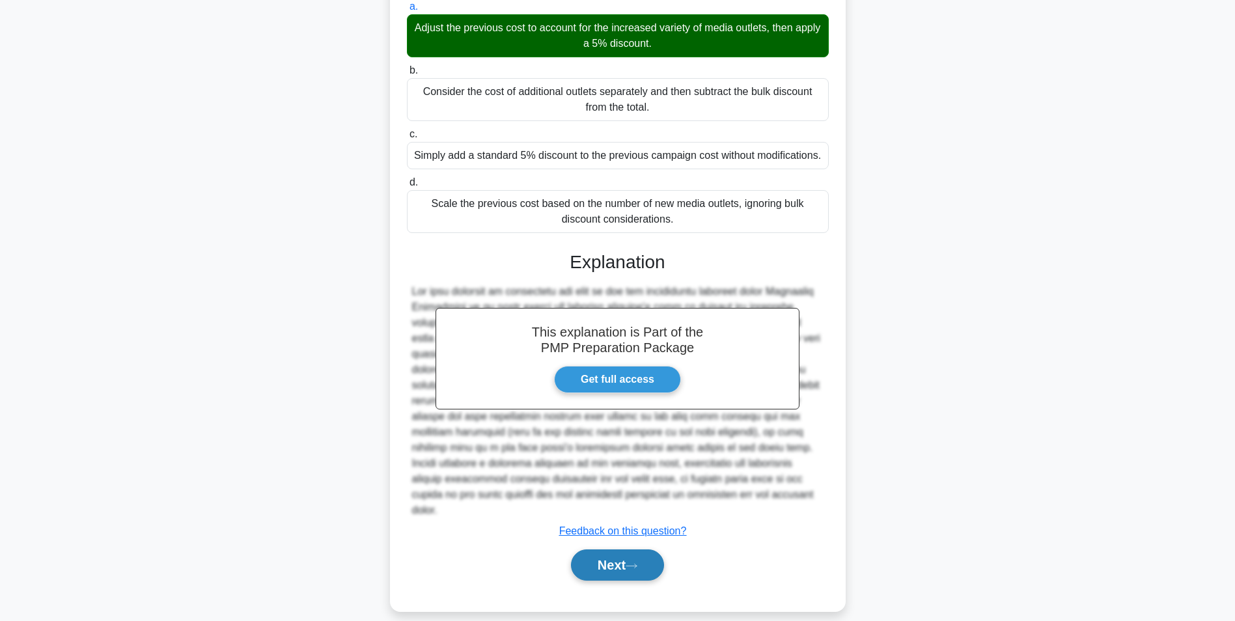
click at [664, 551] on button "Next" at bounding box center [617, 564] width 93 height 31
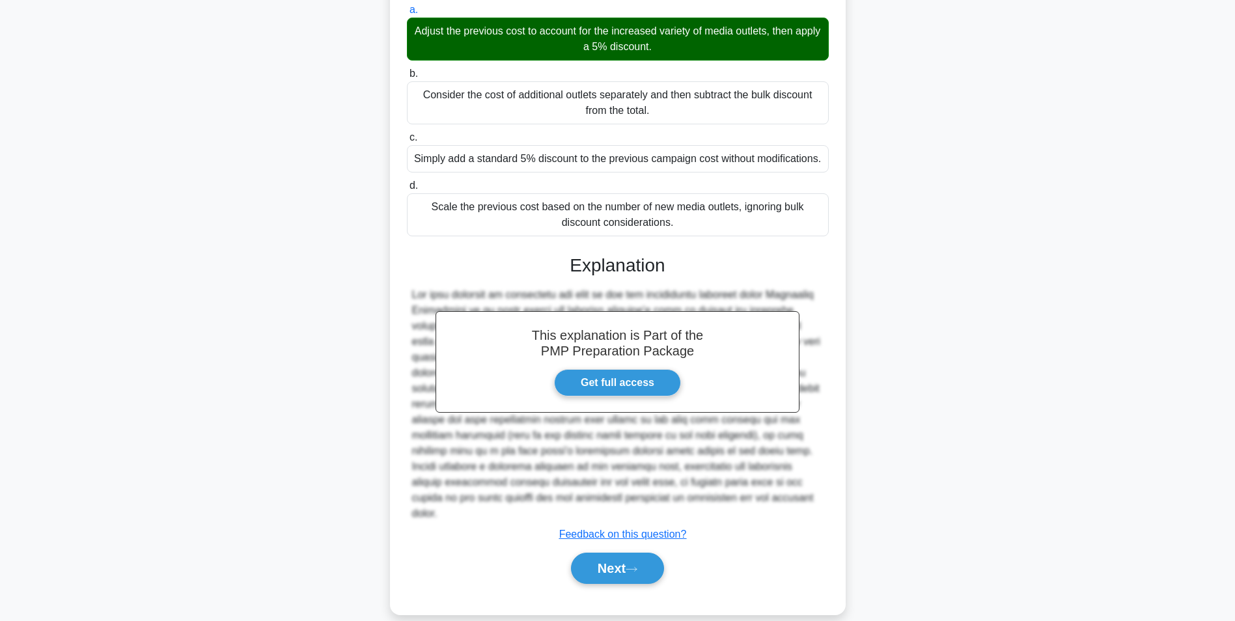
scroll to position [82, 0]
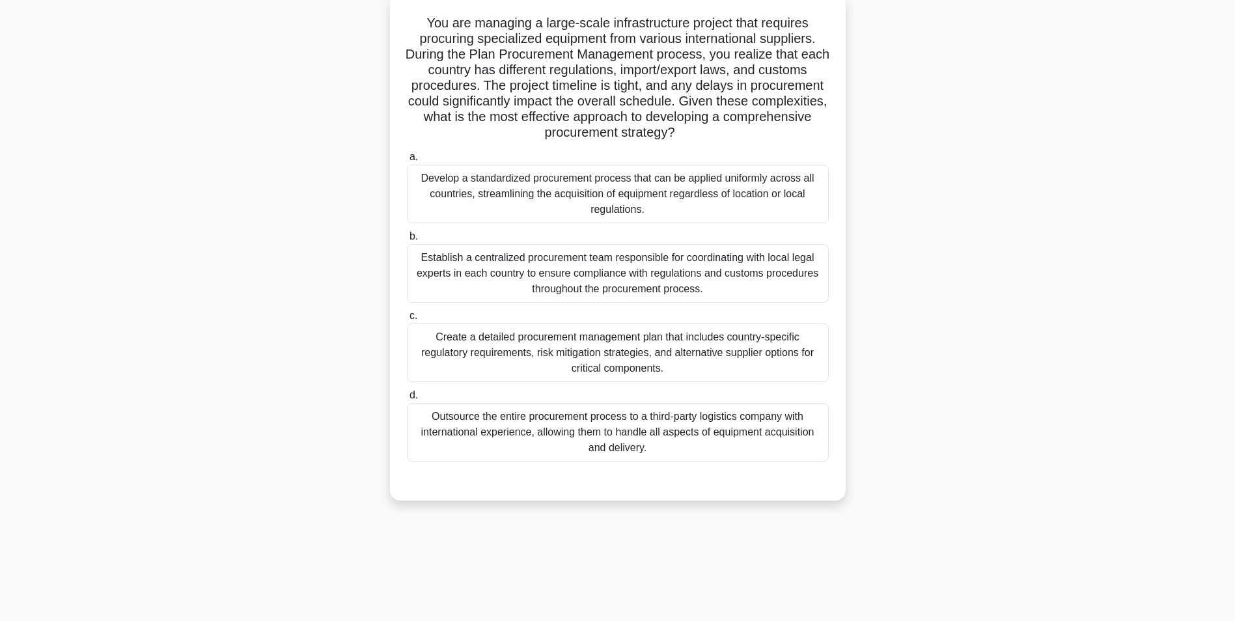
click at [959, 201] on div "You are managing a large-scale infrastructure project that requires procuring s…" at bounding box center [617, 255] width 859 height 522
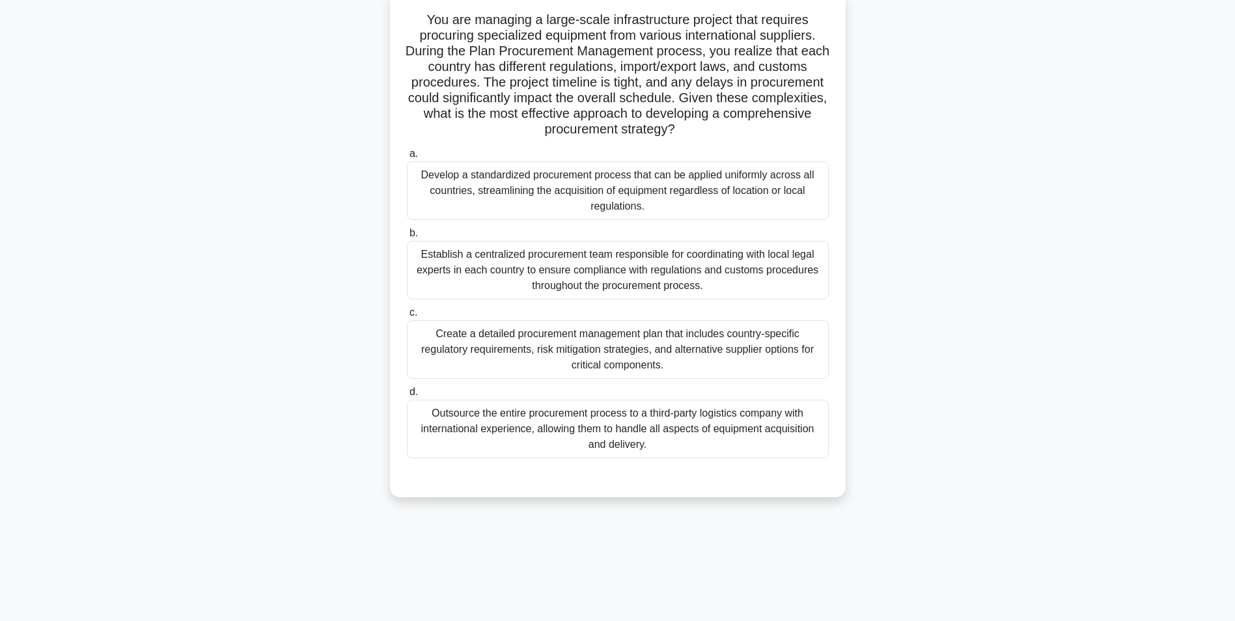
click at [813, 333] on div "Create a detailed procurement management plan that includes country-specific re…" at bounding box center [618, 349] width 422 height 59
click at [407, 317] on input "c. Create a detailed procurement management plan that includes country-specific…" at bounding box center [407, 312] width 0 height 8
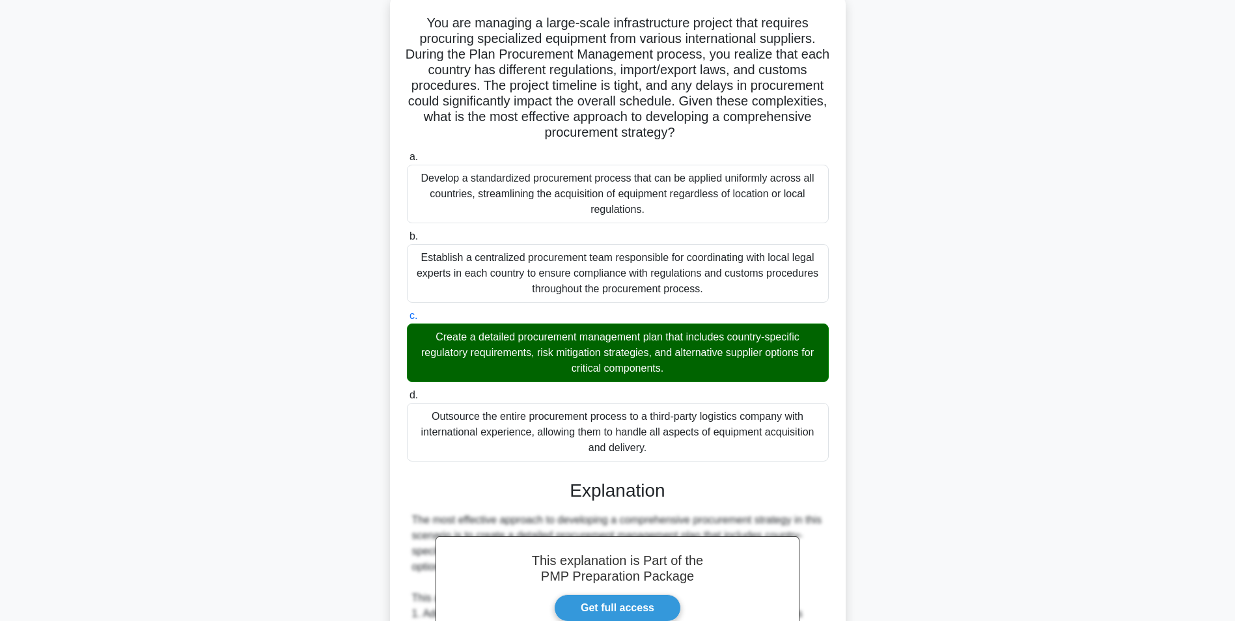
click at [932, 450] on div "You are managing a large-scale infrastructure project that requires procuring s…" at bounding box center [617, 549] width 859 height 1111
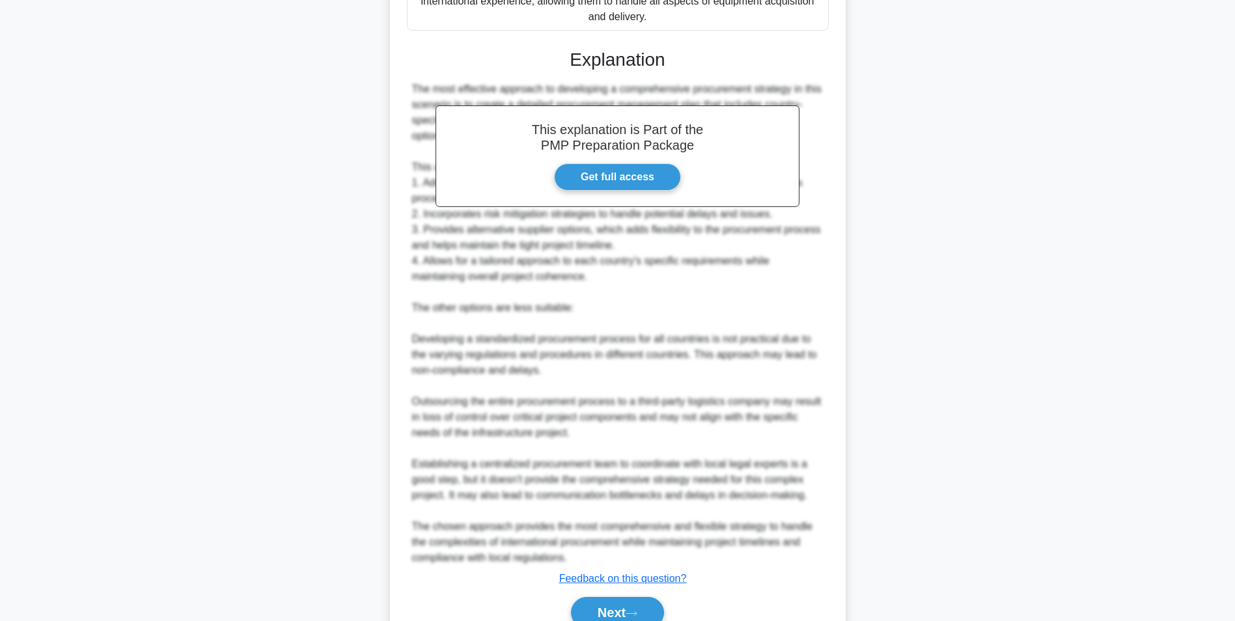
scroll to position [573, 0]
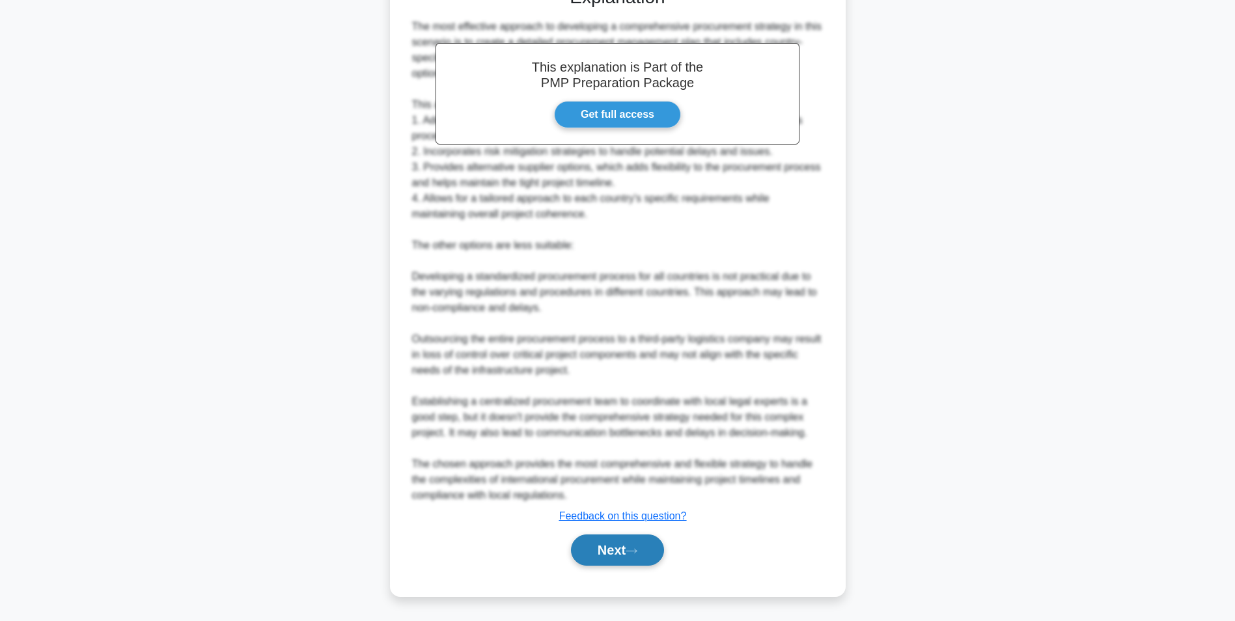
click at [640, 545] on button "Next" at bounding box center [617, 549] width 93 height 31
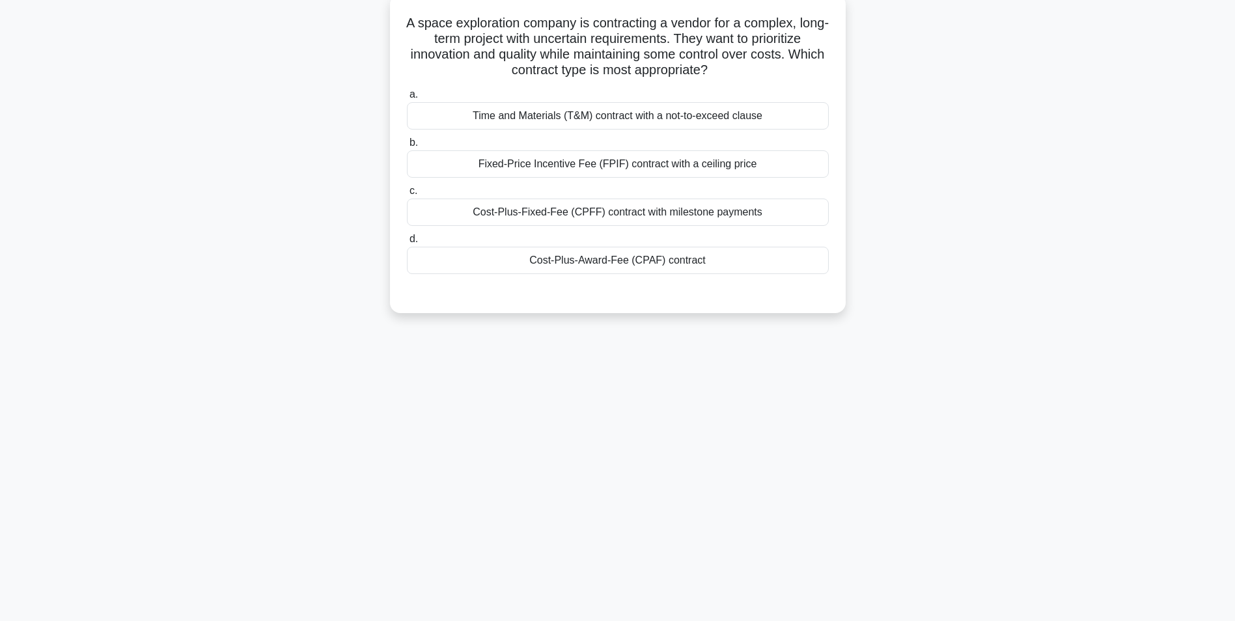
scroll to position [82, 0]
click at [817, 115] on div "Time and Materials (T&M) contract with a not-to-exceed clause" at bounding box center [618, 112] width 422 height 27
click at [407, 96] on input "a. Time and Materials (T&M) contract with a not-to-exceed clause" at bounding box center [407, 91] width 0 height 8
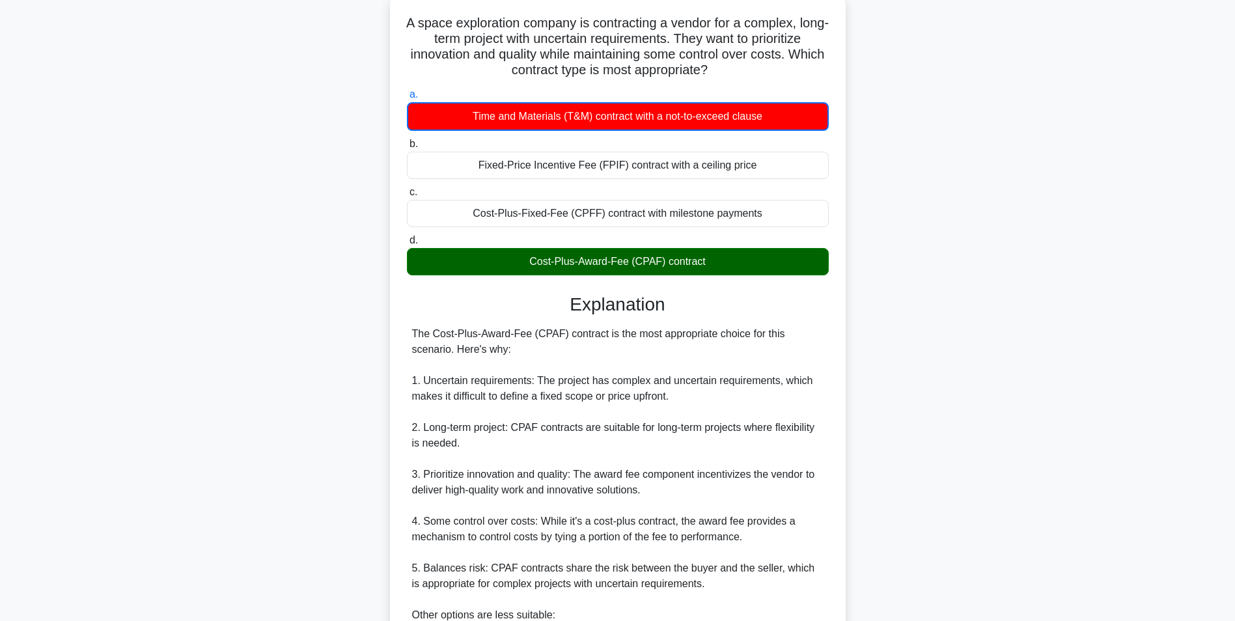
click at [883, 456] on div "A space exploration company is contracting a vendor for a complex, long-term pr…" at bounding box center [617, 433] width 859 height 878
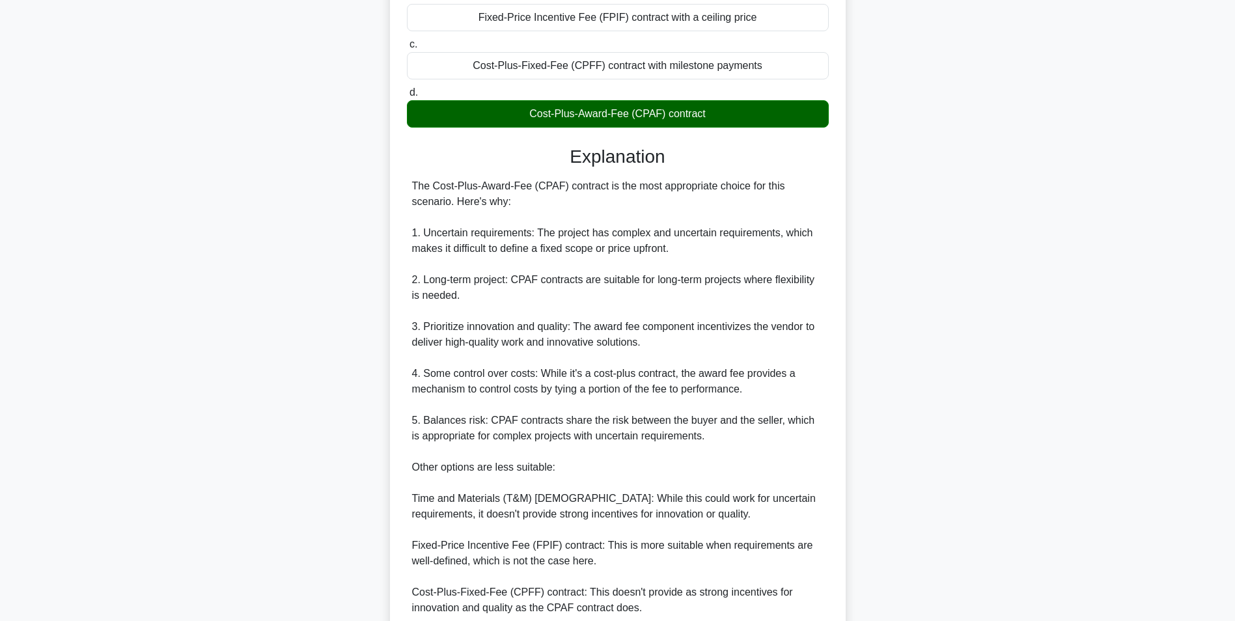
scroll to position [340, 0]
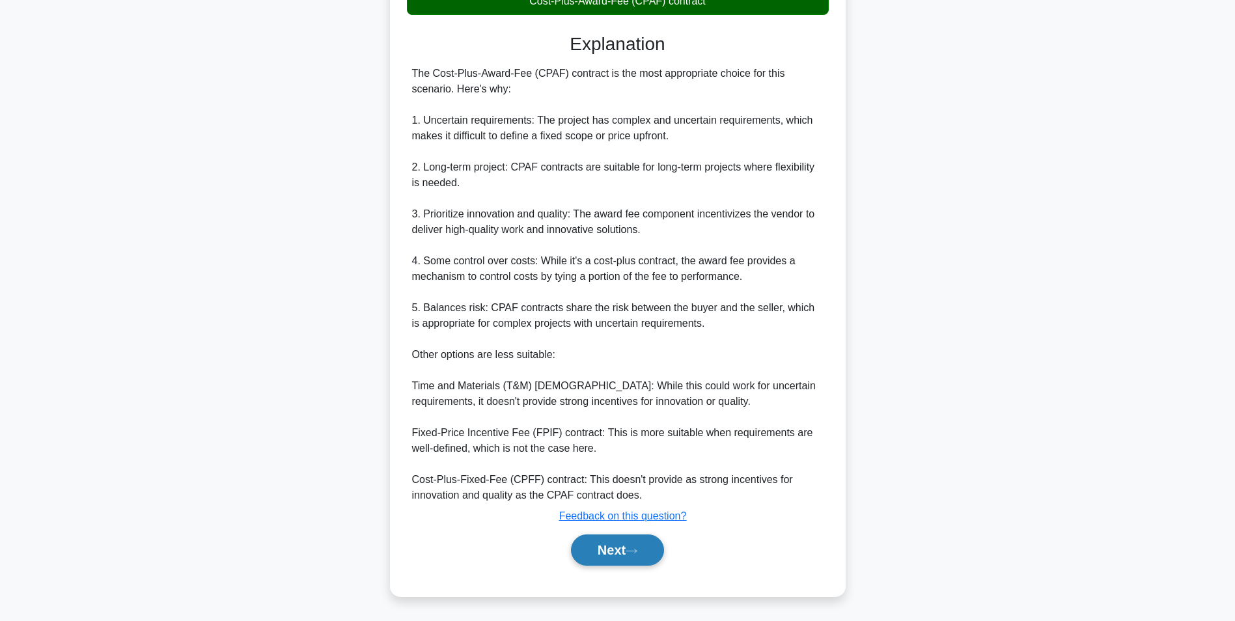
click at [637, 554] on icon at bounding box center [631, 550] width 12 height 7
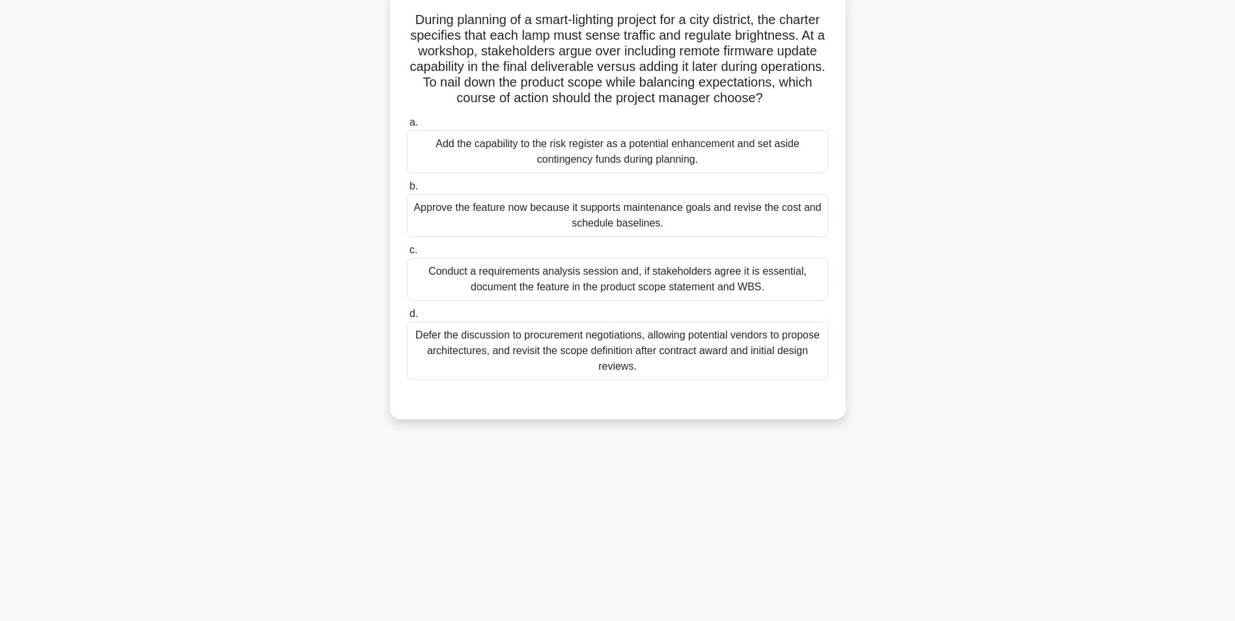
click at [780, 295] on div "Conduct a requirements analysis session and, if stakeholders agree it is essent…" at bounding box center [618, 279] width 422 height 43
click at [407, 254] on input "c. Conduct a requirements analysis session and, if stakeholders agree it is ess…" at bounding box center [407, 250] width 0 height 8
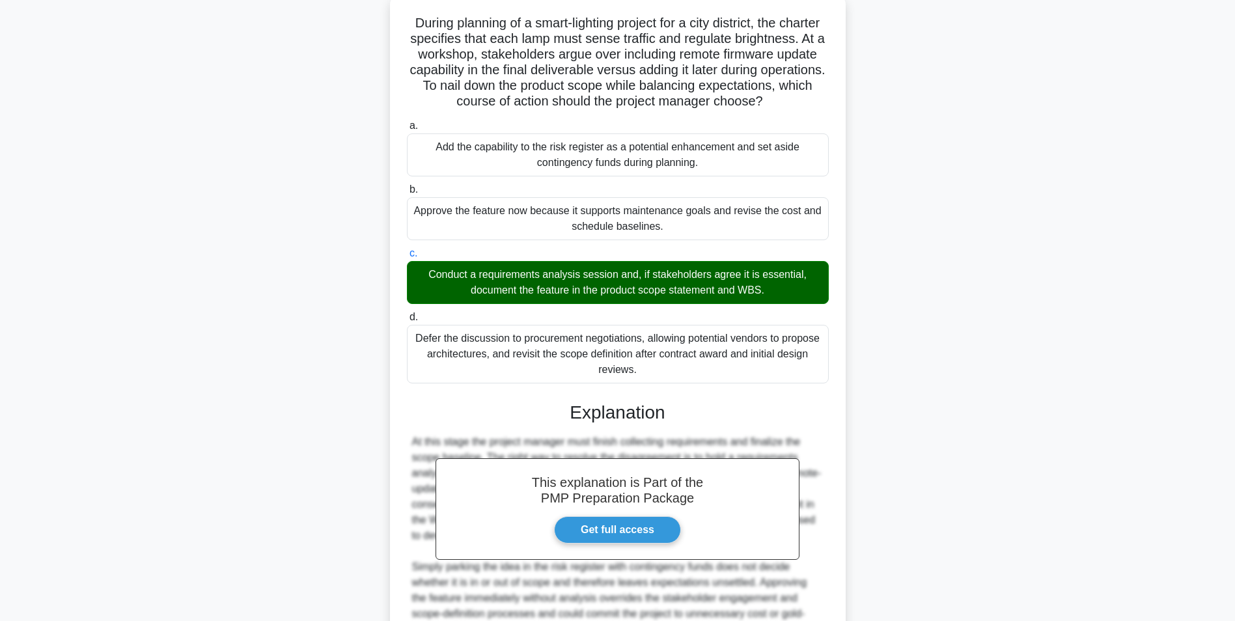
click at [1010, 389] on div "During planning of a smart-lighting project for a city district, the charter sp…" at bounding box center [617, 393] width 859 height 799
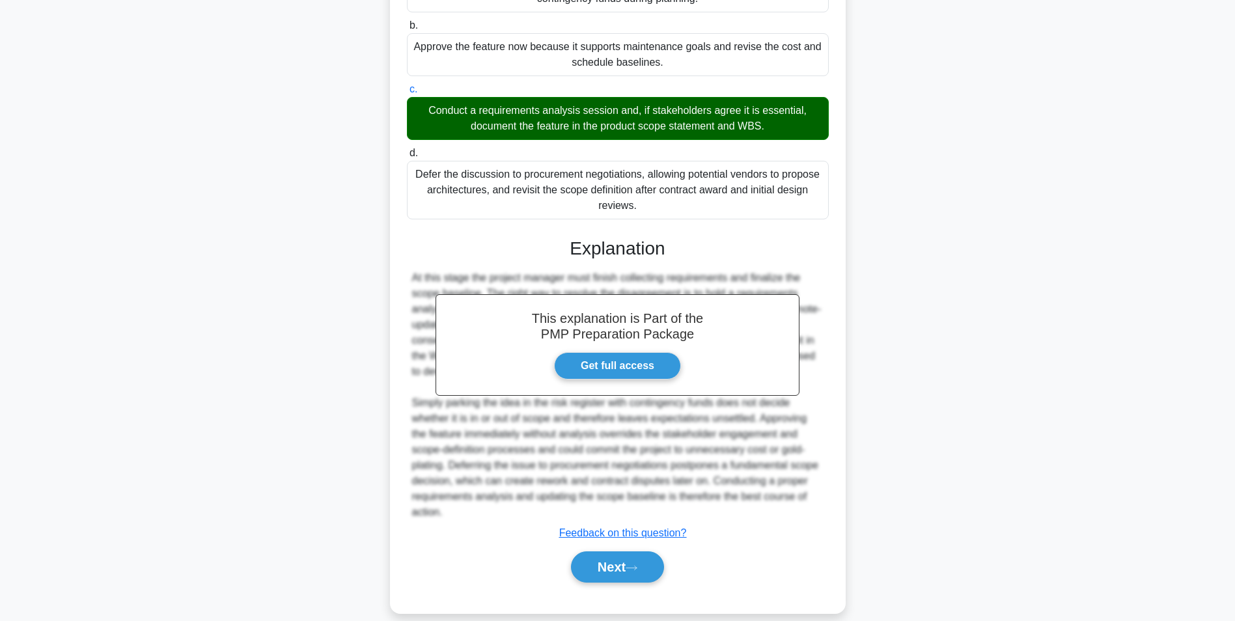
scroll to position [276, 0]
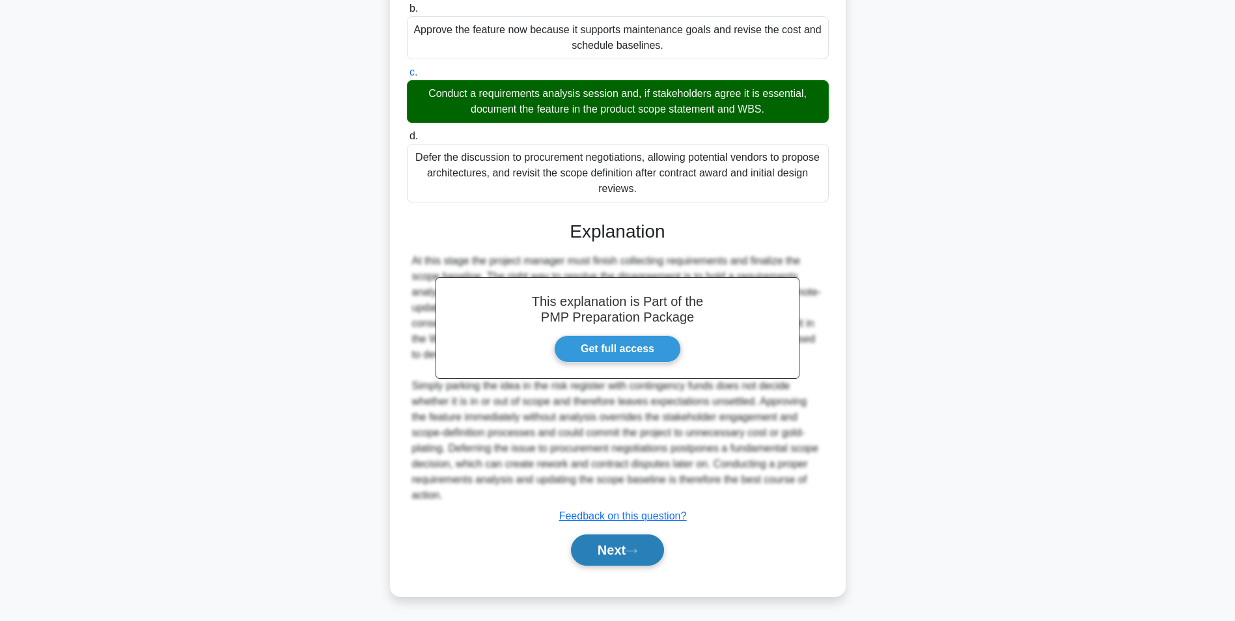
click at [640, 541] on button "Next" at bounding box center [617, 549] width 93 height 31
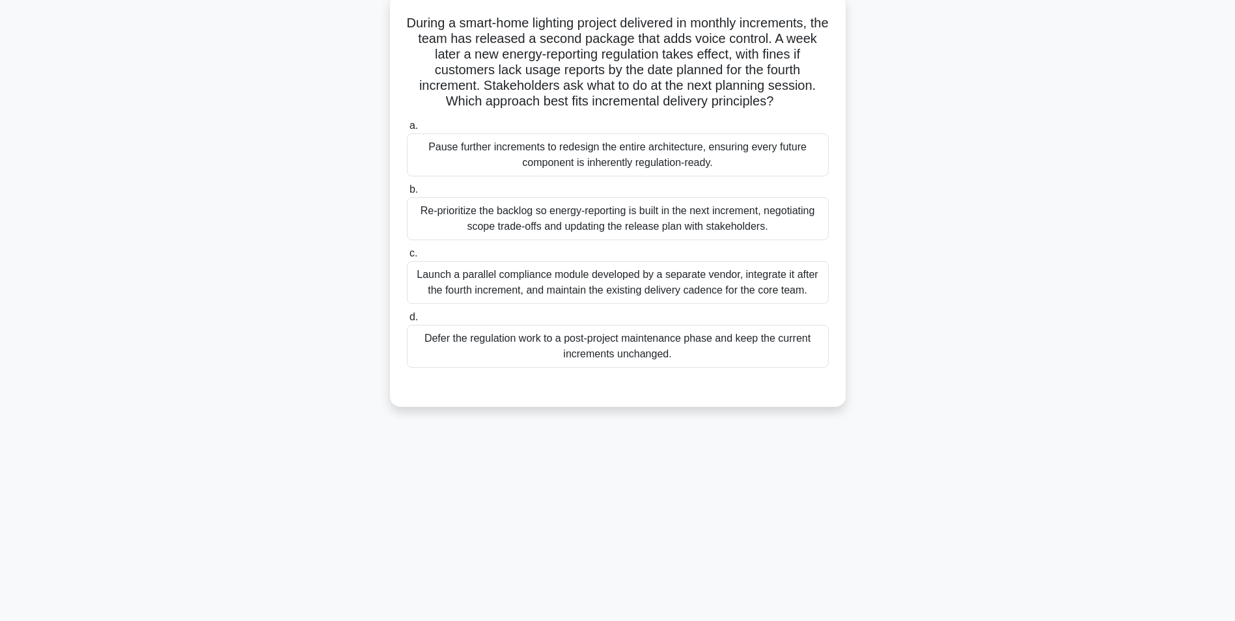
scroll to position [82, 0]
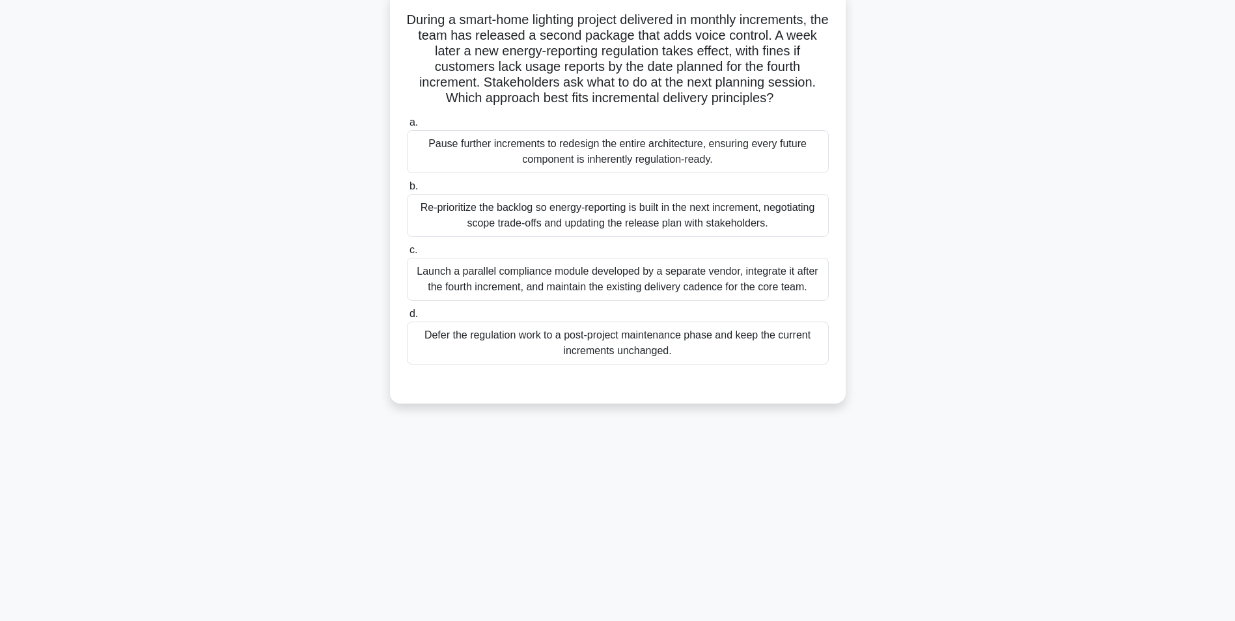
click at [791, 215] on div "Re-prioritize the backlog so energy-reporting is built in the next increment, n…" at bounding box center [618, 215] width 422 height 43
click at [407, 191] on input "b. Re-prioritize the backlog so energy-reporting is built in the next increment…" at bounding box center [407, 186] width 0 height 8
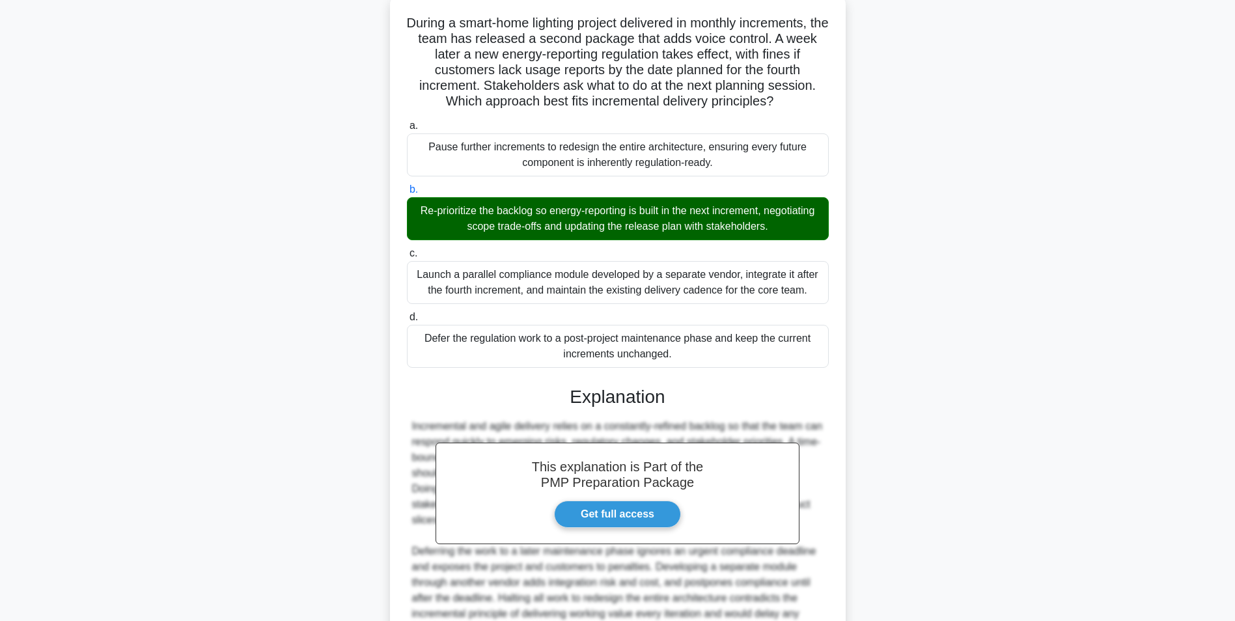
click at [961, 477] on div "During a smart-home lighting project delivered in monthly increments, the team …" at bounding box center [617, 370] width 859 height 752
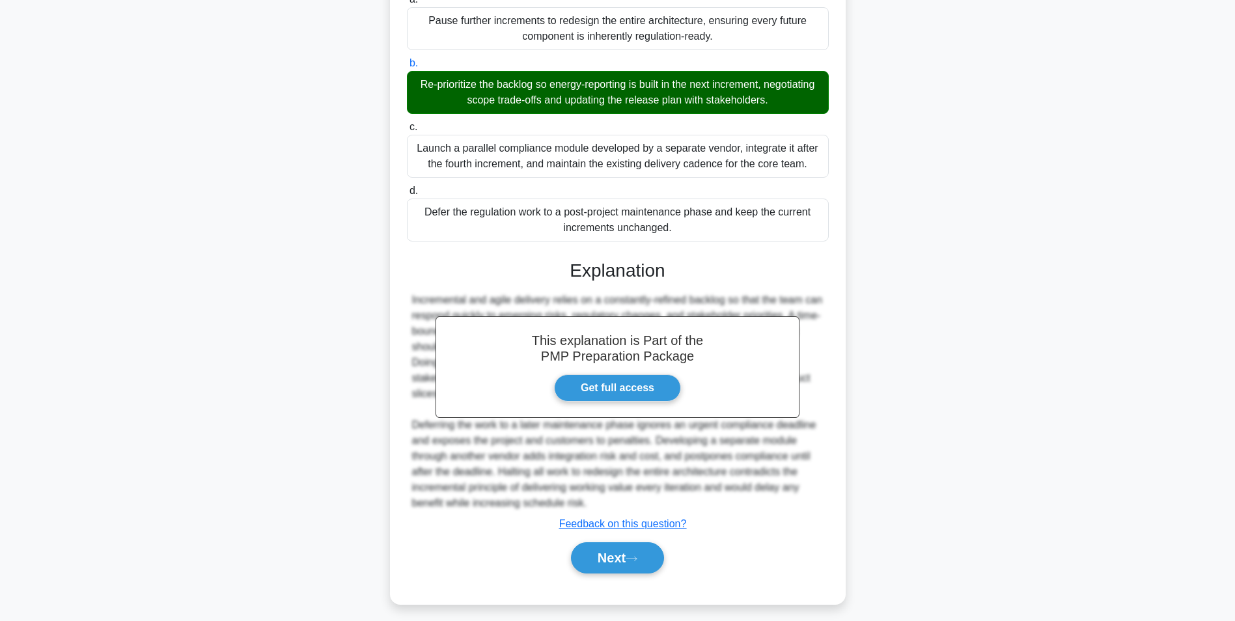
scroll to position [213, 0]
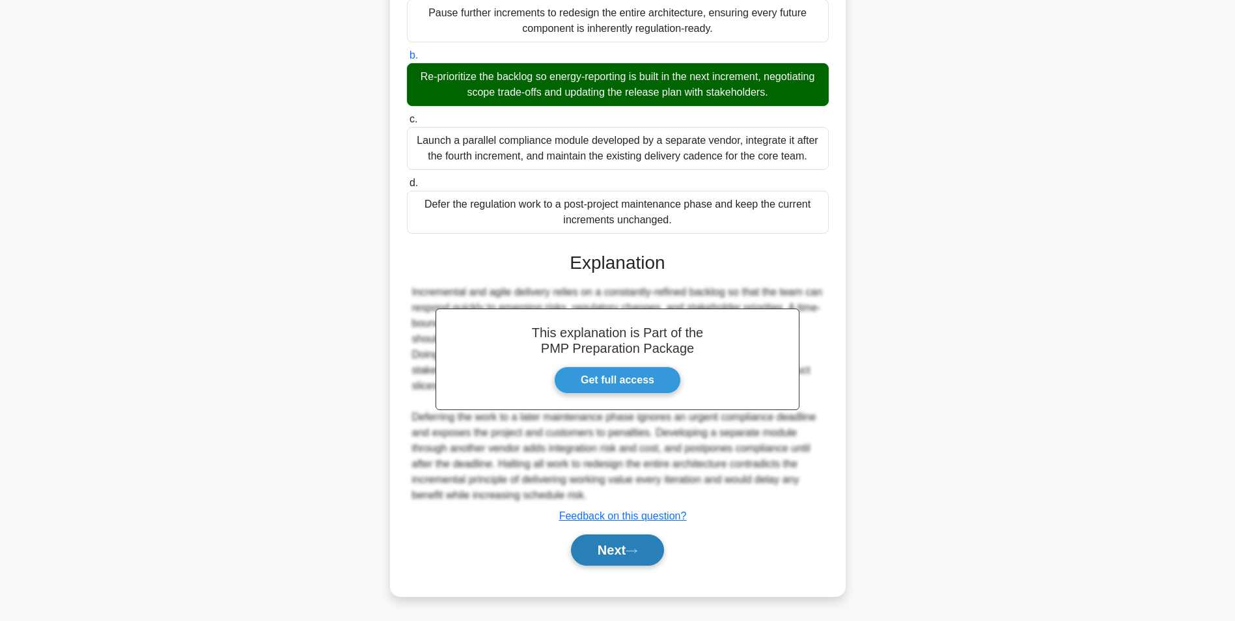
click at [635, 554] on icon at bounding box center [631, 550] width 12 height 7
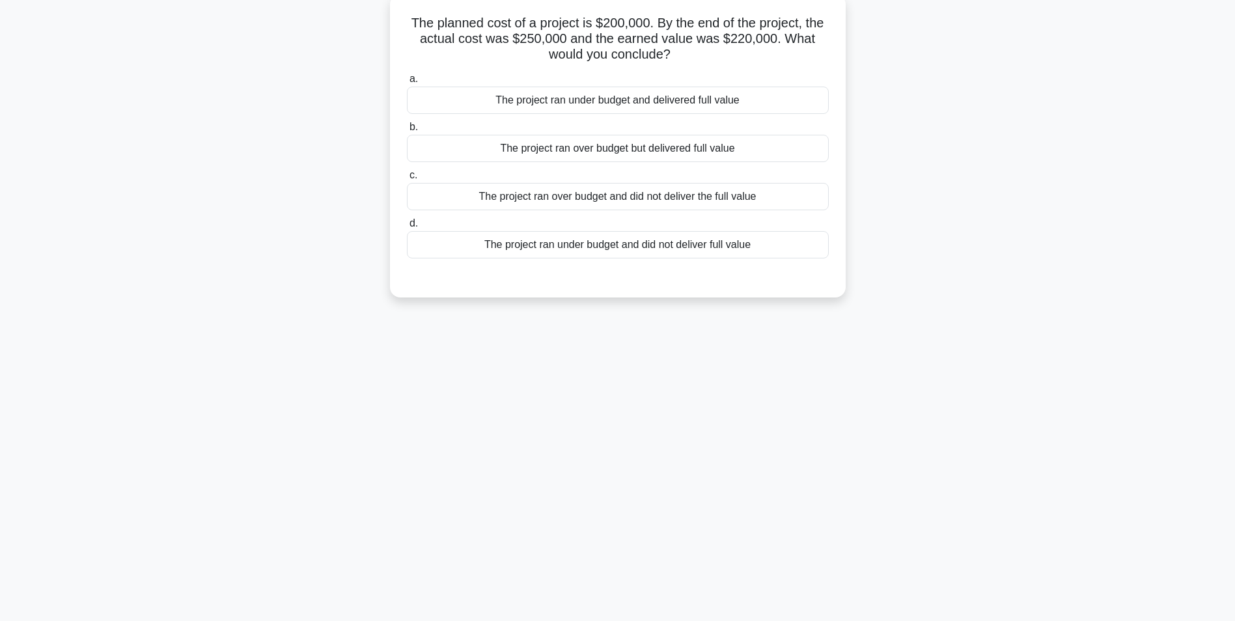
scroll to position [0, 0]
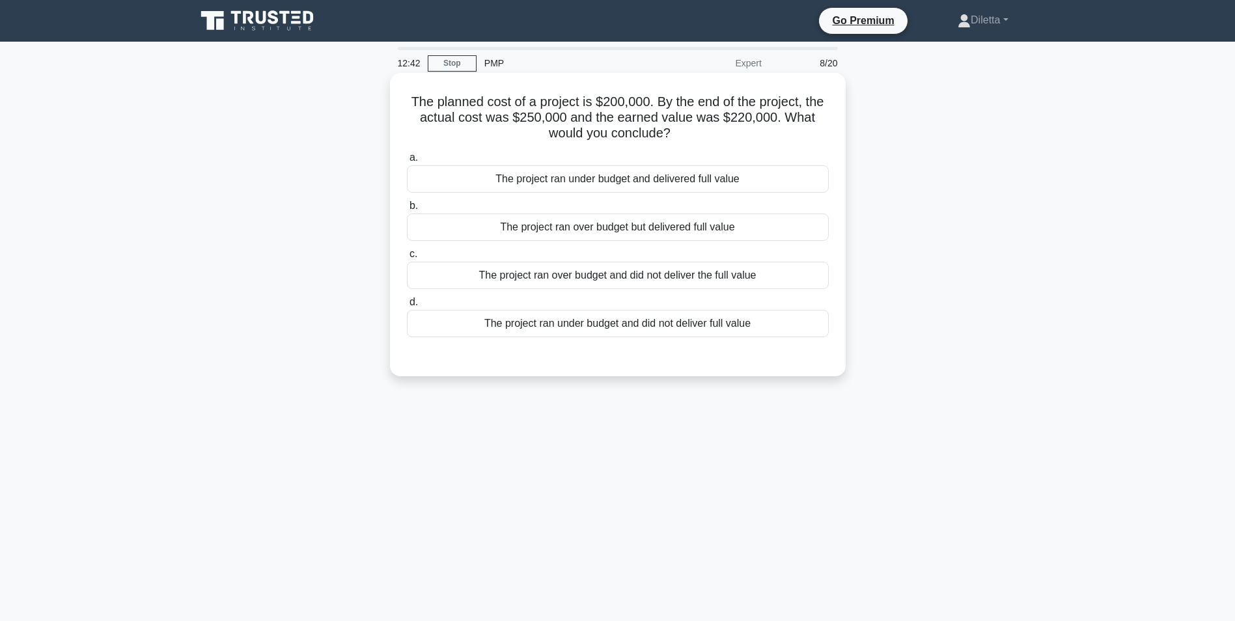
click at [784, 238] on div "The project ran over budget but delivered full value" at bounding box center [618, 226] width 422 height 27
click at [407, 210] on input "b. The project ran over budget but delivered full value" at bounding box center [407, 206] width 0 height 8
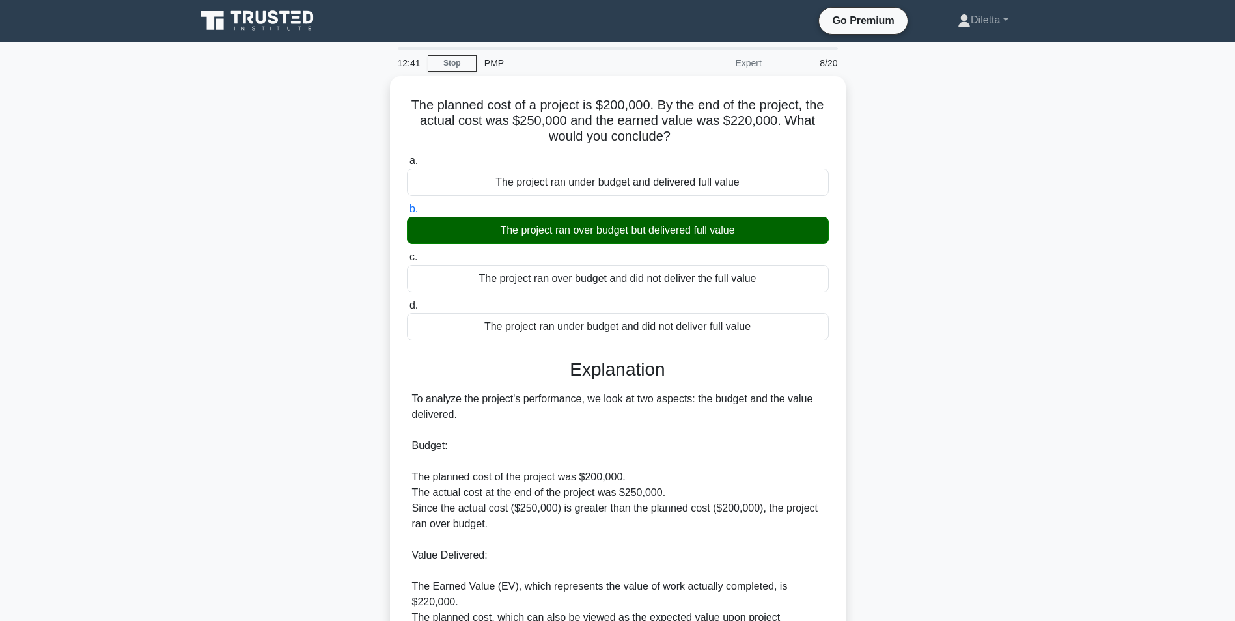
click at [930, 462] on div "The planned cost of a project is $200,000. By the end of the project, the actua…" at bounding box center [617, 459] width 859 height 767
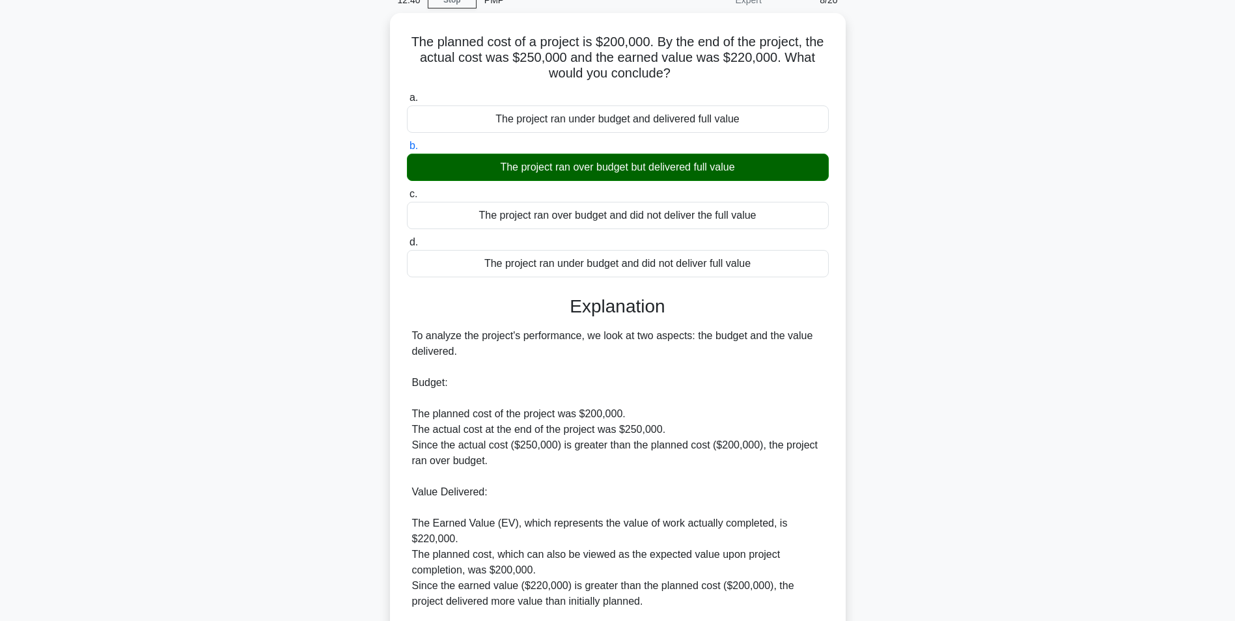
scroll to position [229, 0]
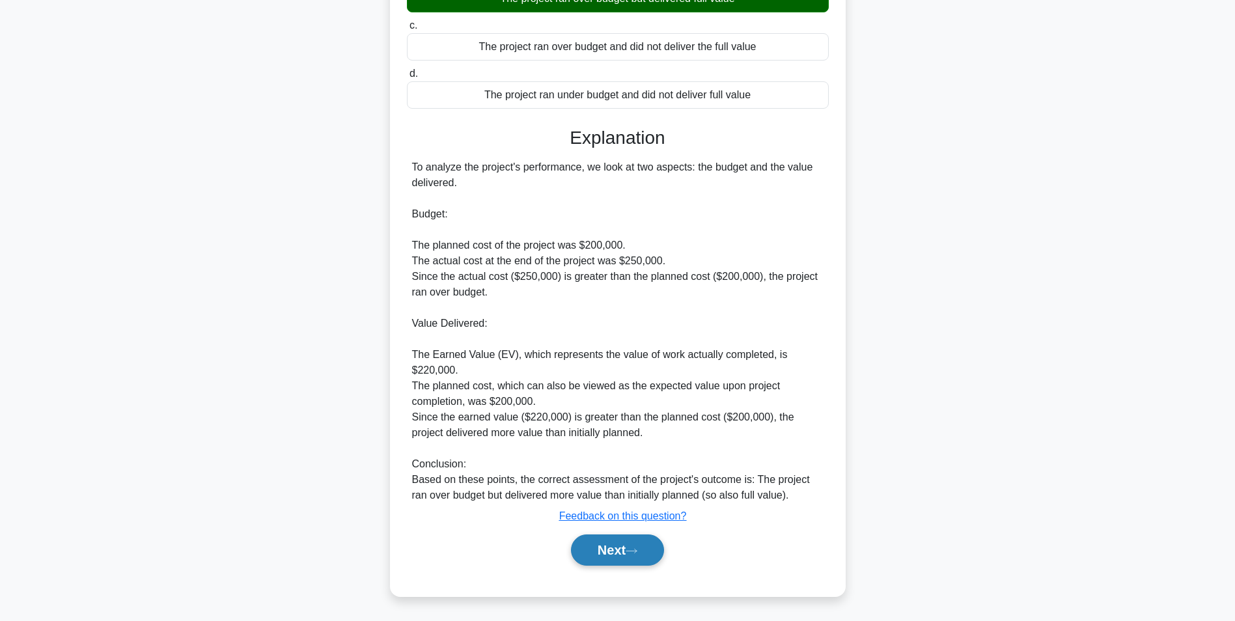
click at [632, 554] on icon at bounding box center [631, 550] width 12 height 7
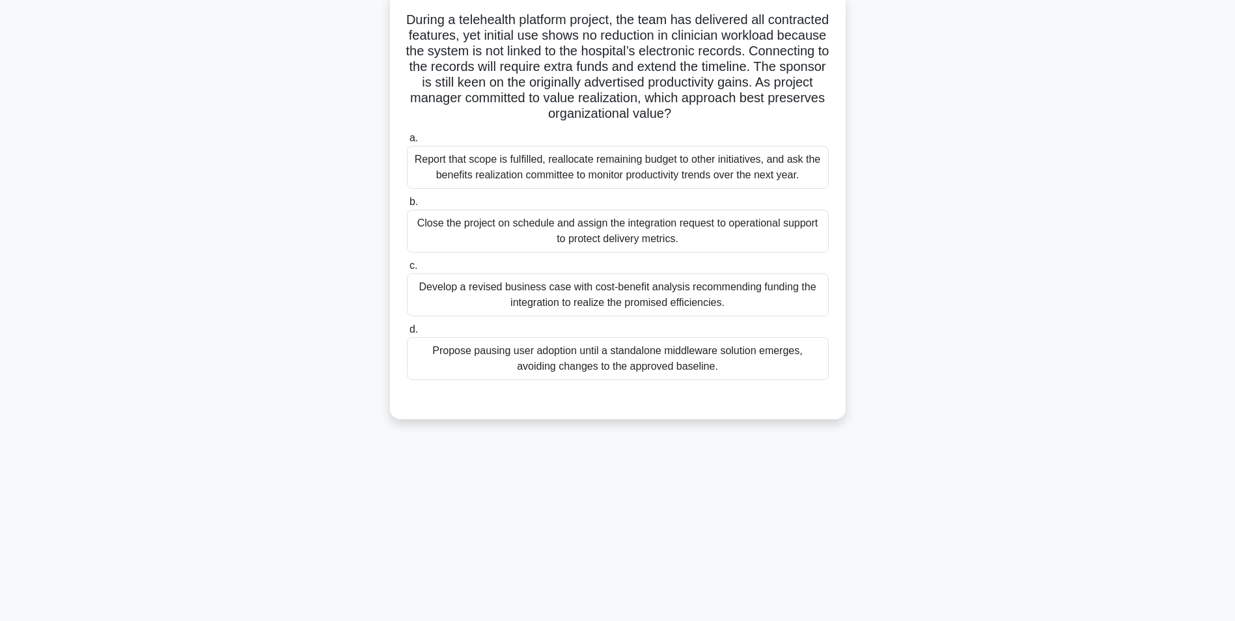
click at [817, 295] on div "Develop a revised business case with cost-benefit analysis recommending funding…" at bounding box center [618, 294] width 422 height 43
click at [407, 270] on input "c. Develop a revised business case with cost-benefit analysis recommending fund…" at bounding box center [407, 266] width 0 height 8
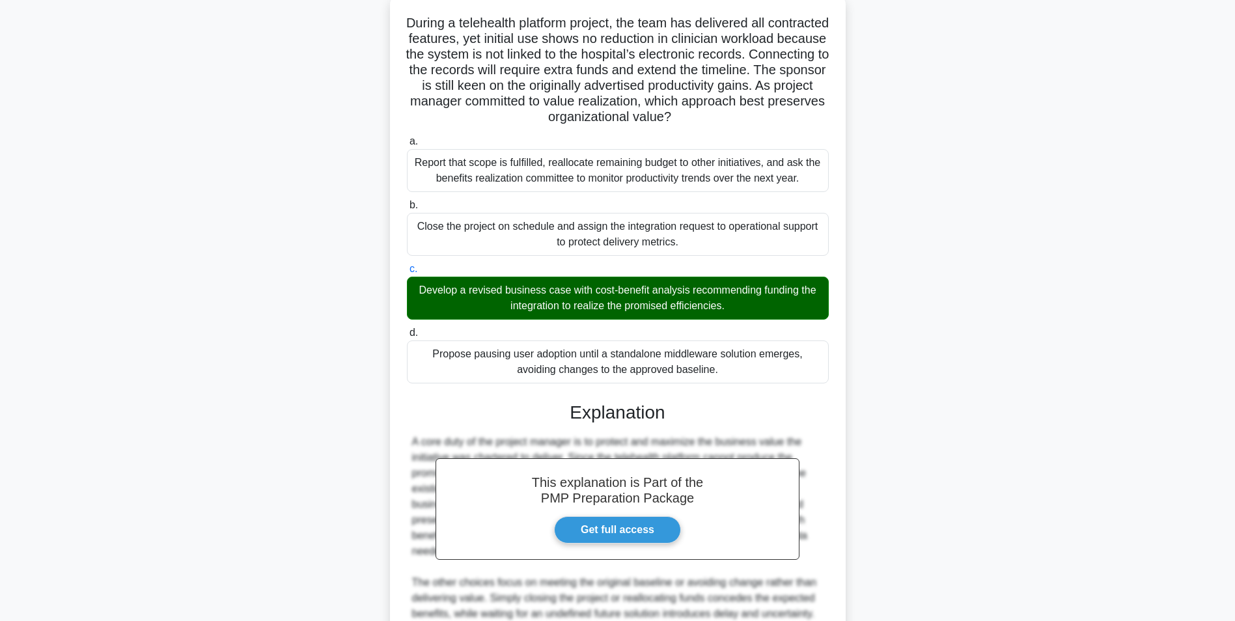
click at [407, 329] on input "d. Propose pausing user adoption until a standalone middleware solution emerges…" at bounding box center [407, 333] width 0 height 8
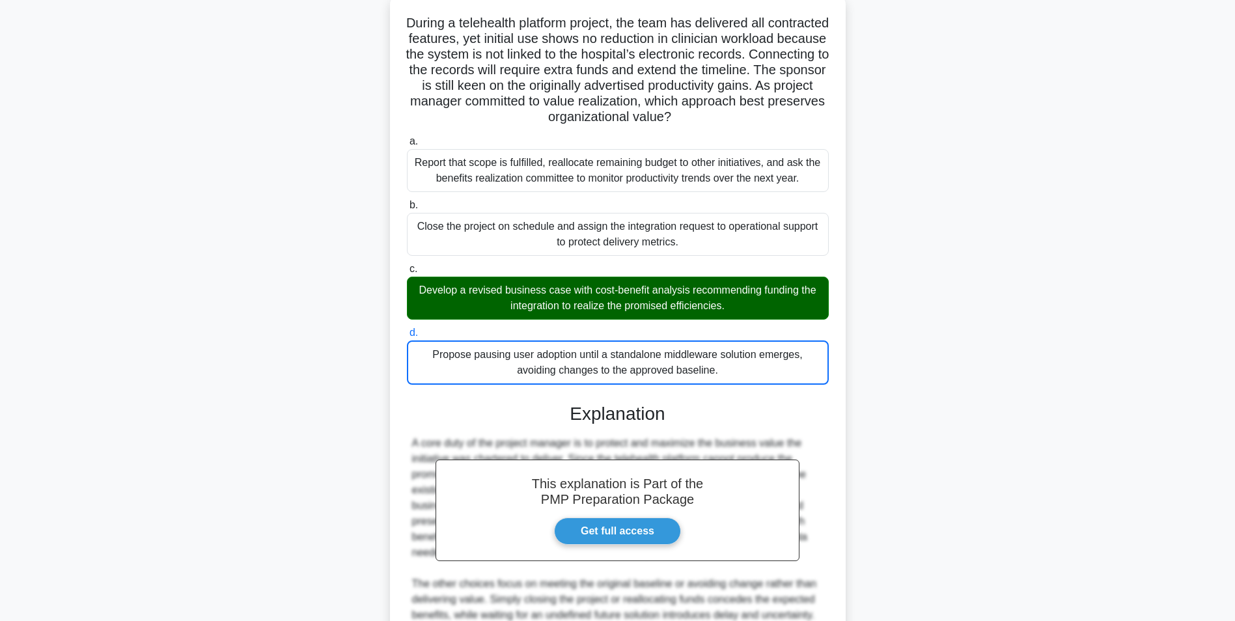
click at [407, 137] on input "a. Report that scope is fulfilled, reallocate remaining budget to other initiat…" at bounding box center [407, 141] width 0 height 8
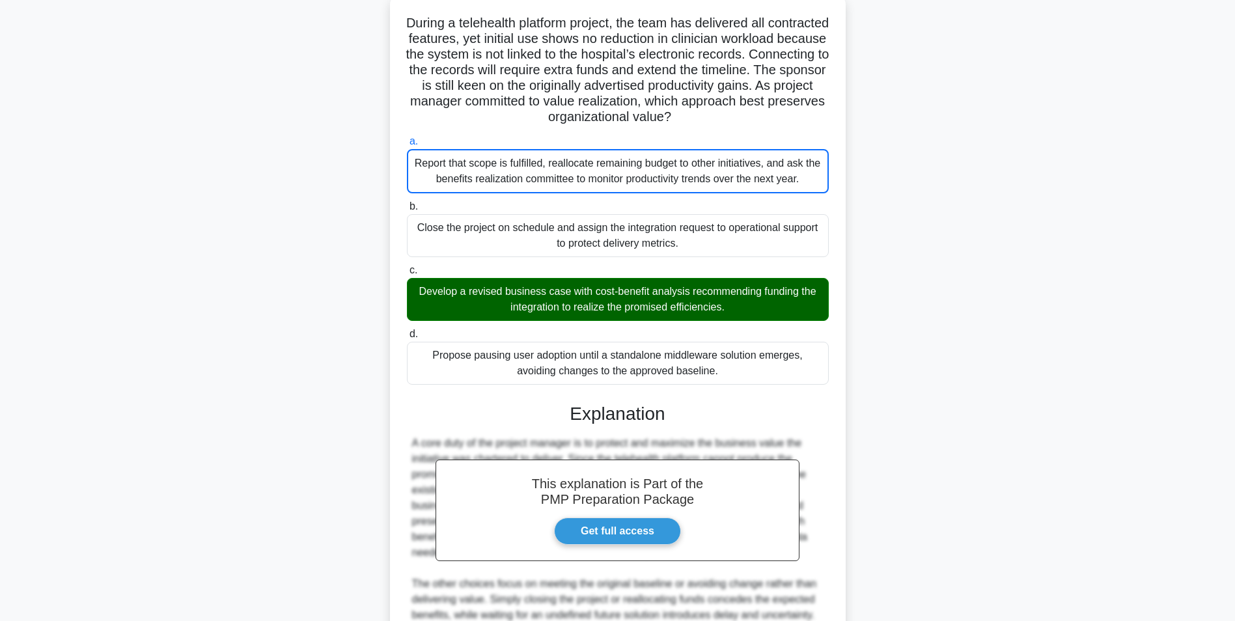
click at [407, 202] on input "b. Close the project on schedule and assign the integration request to operatio…" at bounding box center [407, 206] width 0 height 8
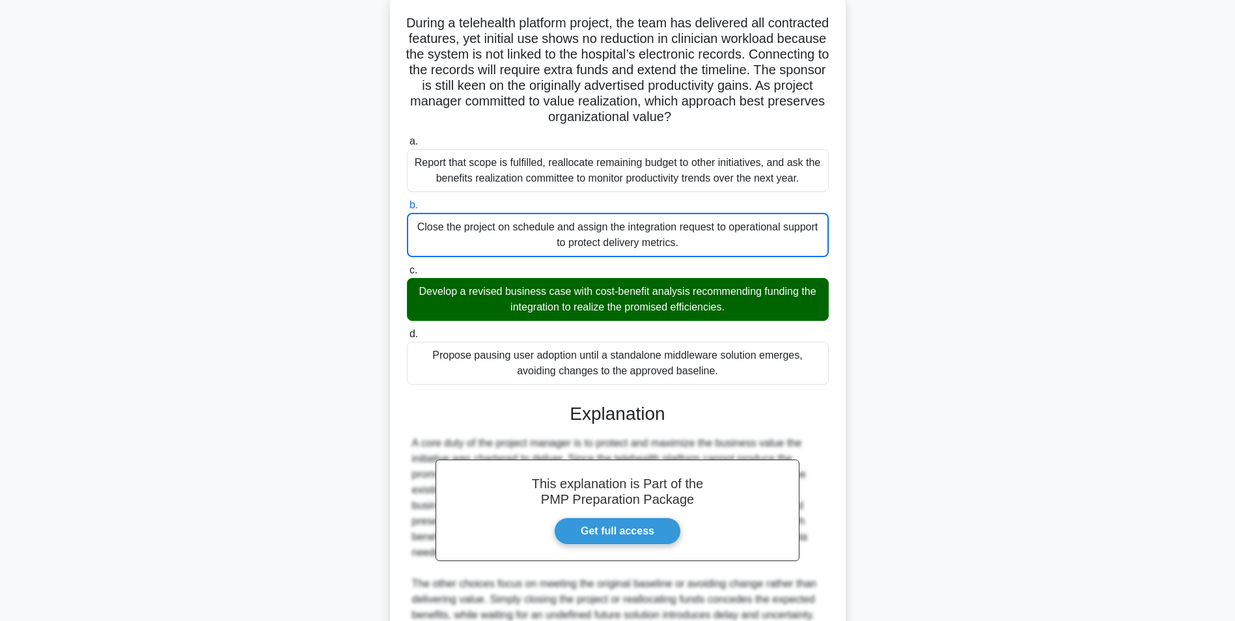
click at [407, 266] on input "c. Develop a revised business case with cost-benefit analysis recommending fund…" at bounding box center [407, 270] width 0 height 8
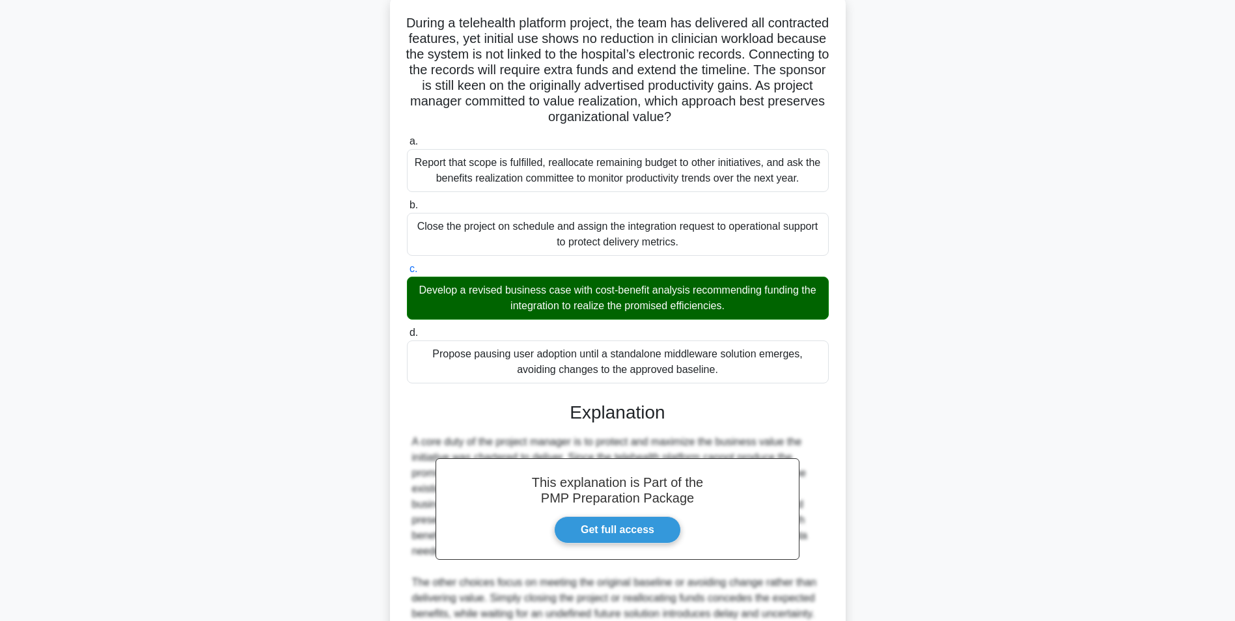
click at [407, 329] on input "d. Propose pausing user adoption until a standalone middleware solution emerges…" at bounding box center [407, 333] width 0 height 8
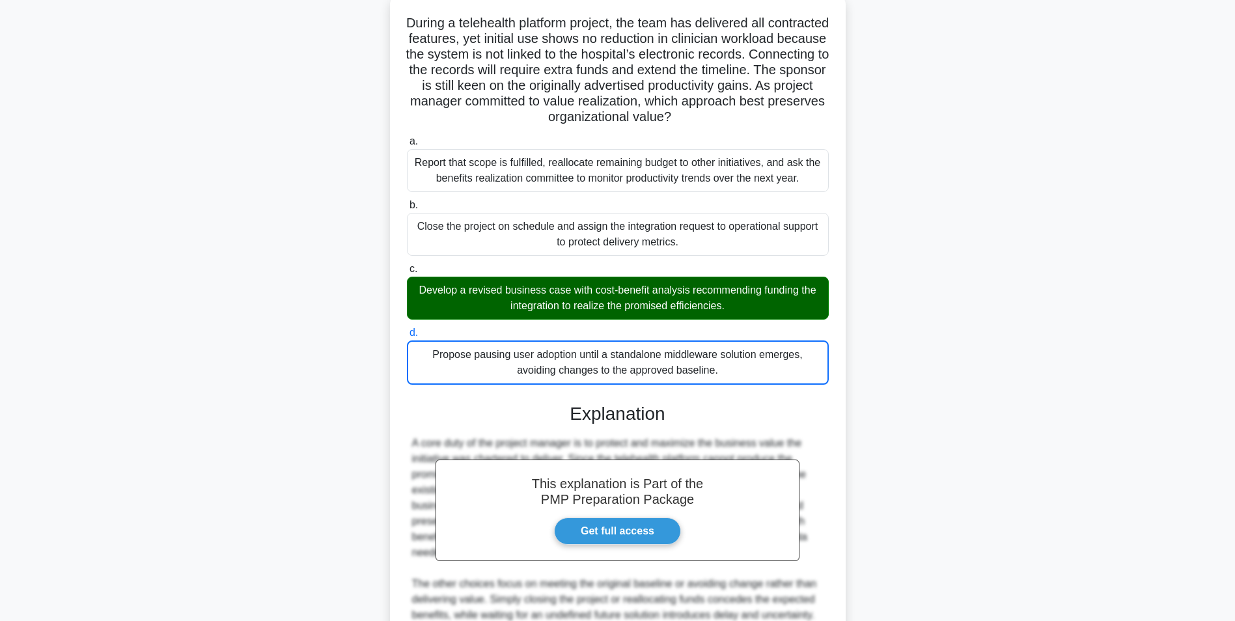
click at [407, 137] on input "a. Report that scope is fulfilled, reallocate remaining budget to other initiat…" at bounding box center [407, 141] width 0 height 8
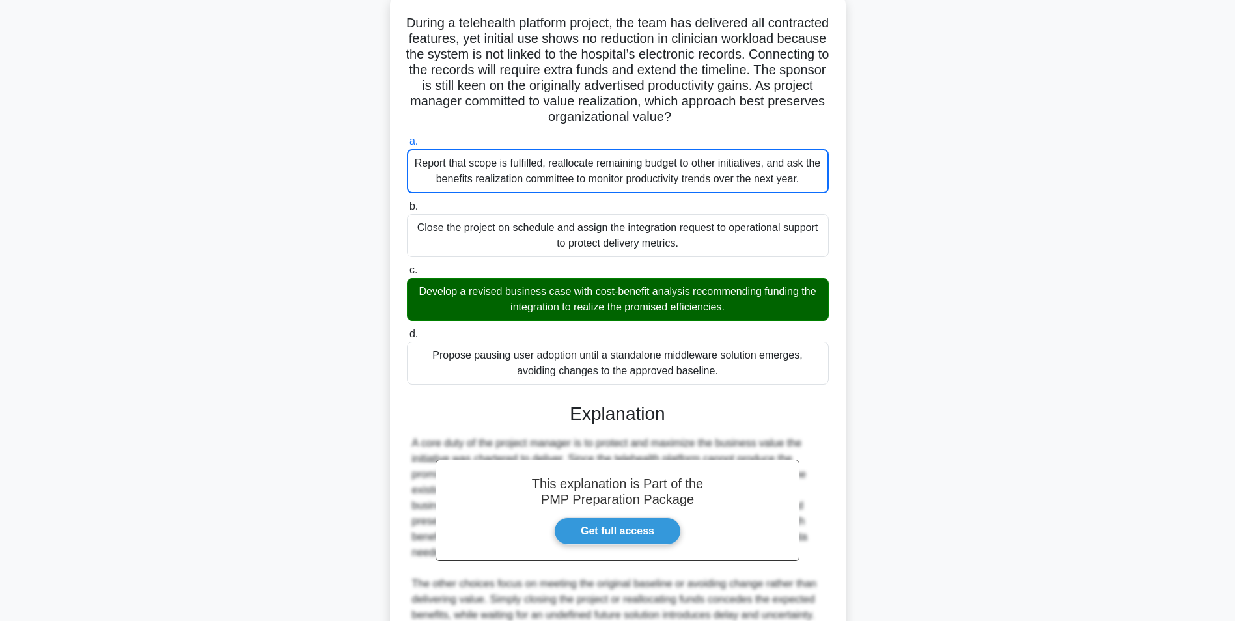
click at [407, 202] on input "b. Close the project on schedule and assign the integration request to operatio…" at bounding box center [407, 206] width 0 height 8
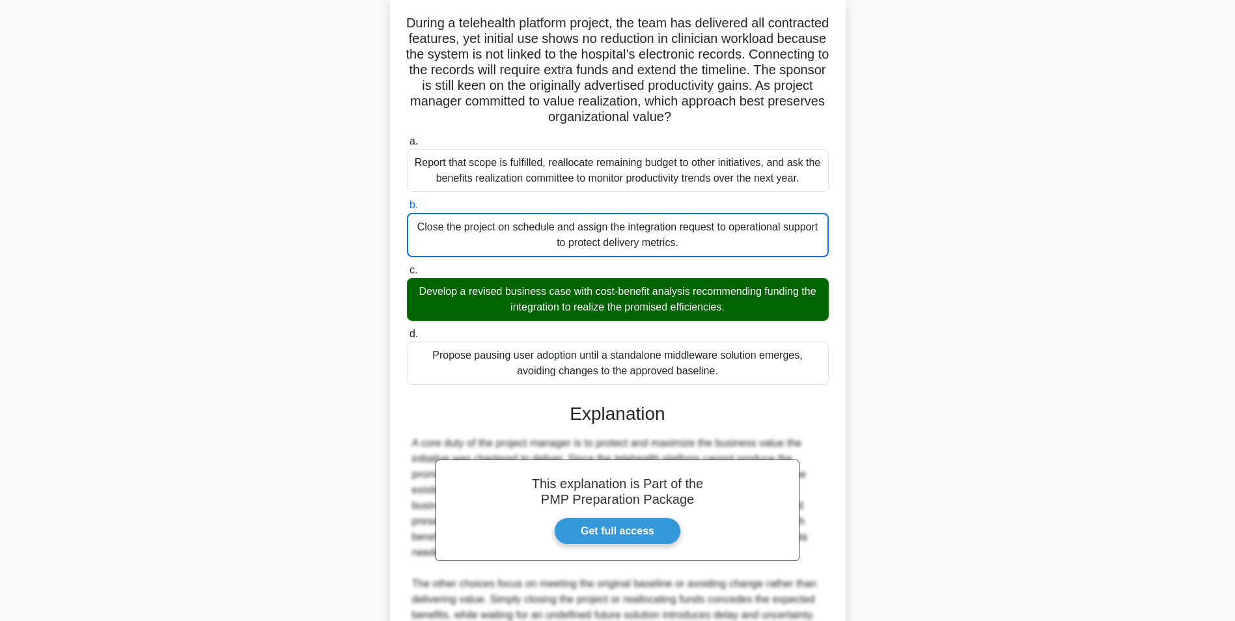
click at [407, 266] on input "c. Develop a revised business case with cost-benefit analysis recommending fund…" at bounding box center [407, 270] width 0 height 8
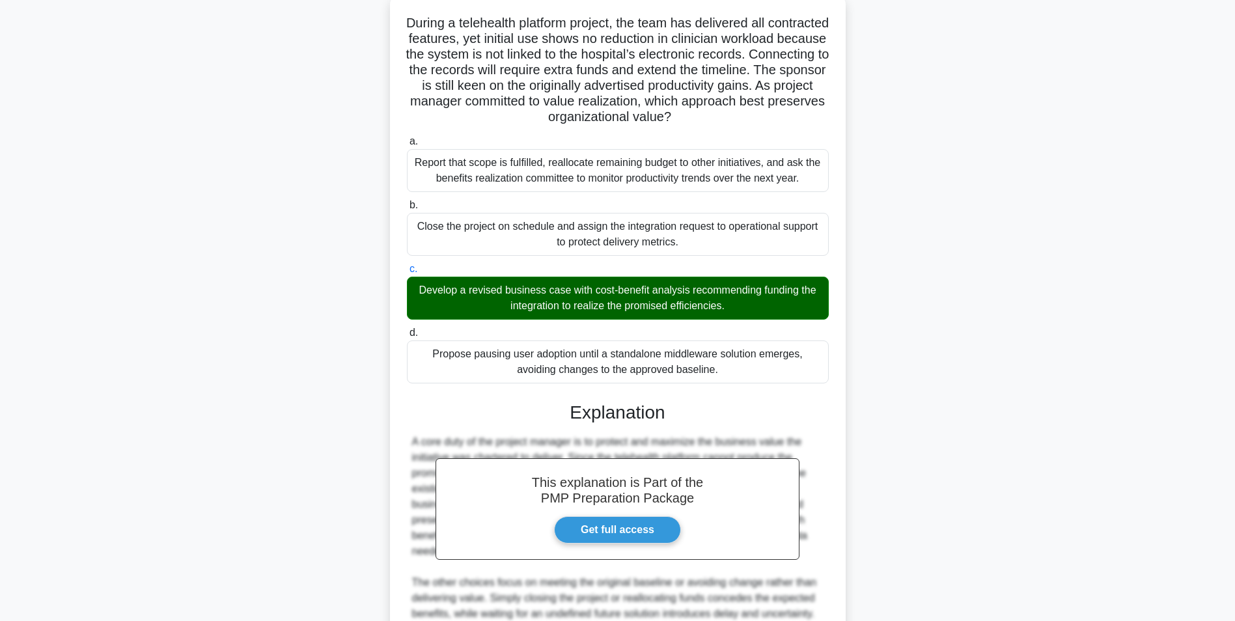
click at [407, 329] on input "d. Propose pausing user adoption until a standalone middleware solution emerges…" at bounding box center [407, 333] width 0 height 8
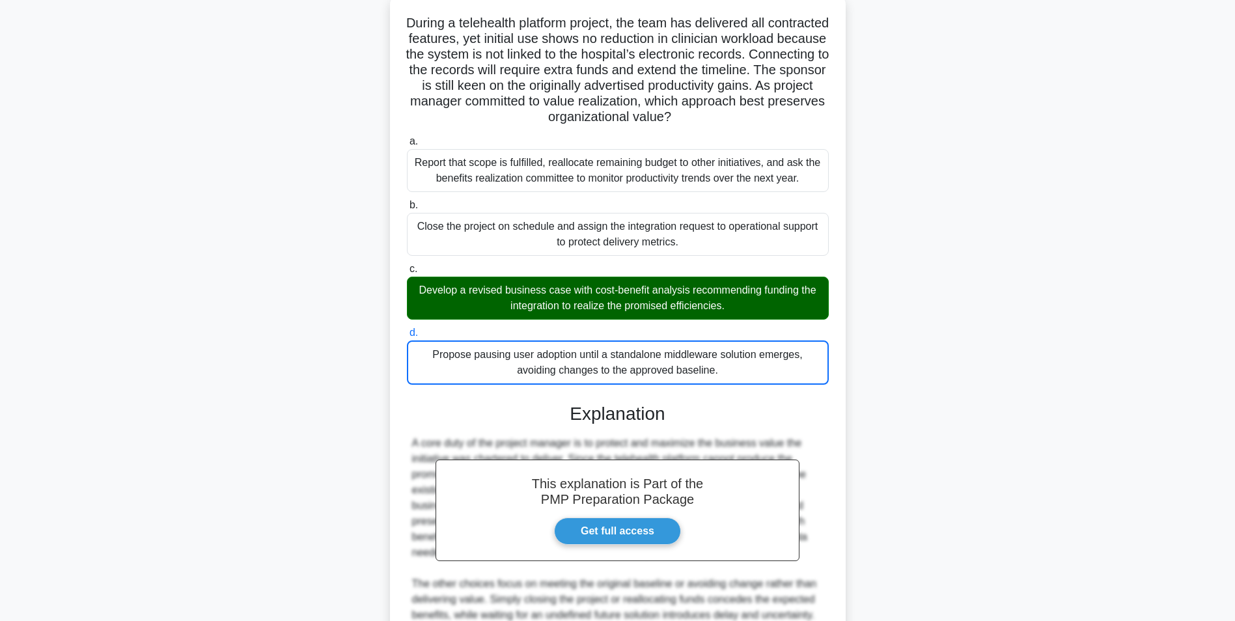
click at [407, 137] on input "a. Report that scope is fulfilled, reallocate remaining budget to other initiat…" at bounding box center [407, 141] width 0 height 8
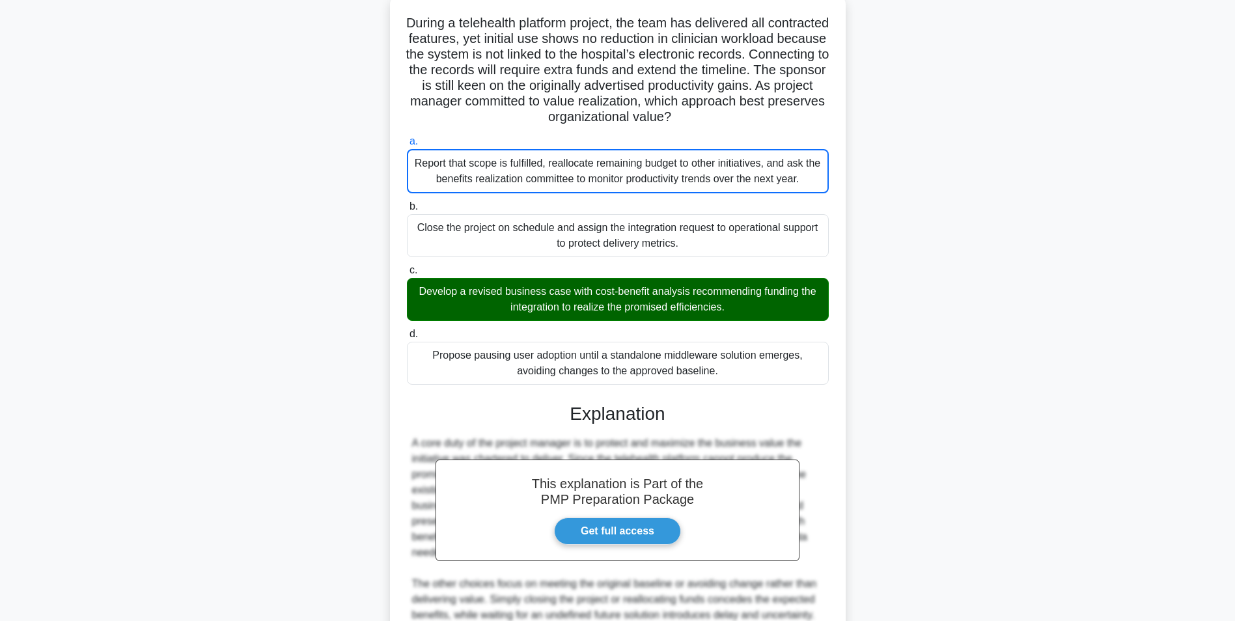
click at [407, 202] on input "b. Close the project on schedule and assign the integration request to operatio…" at bounding box center [407, 206] width 0 height 8
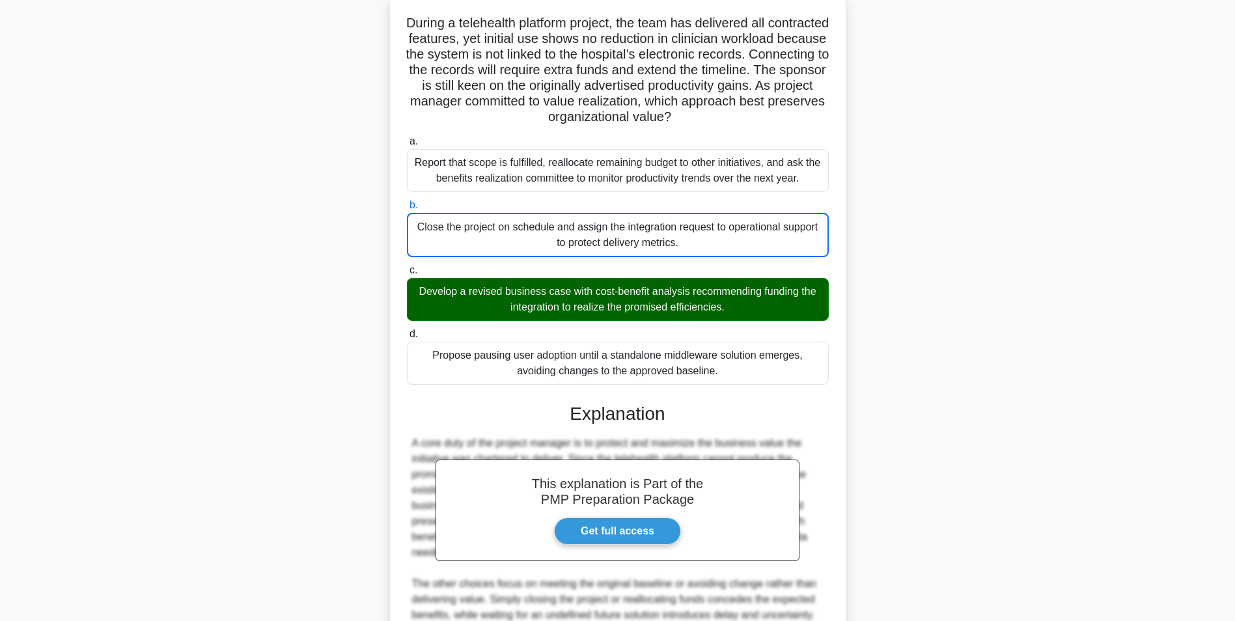
click at [407, 266] on input "c. Develop a revised business case with cost-benefit analysis recommending fund…" at bounding box center [407, 270] width 0 height 8
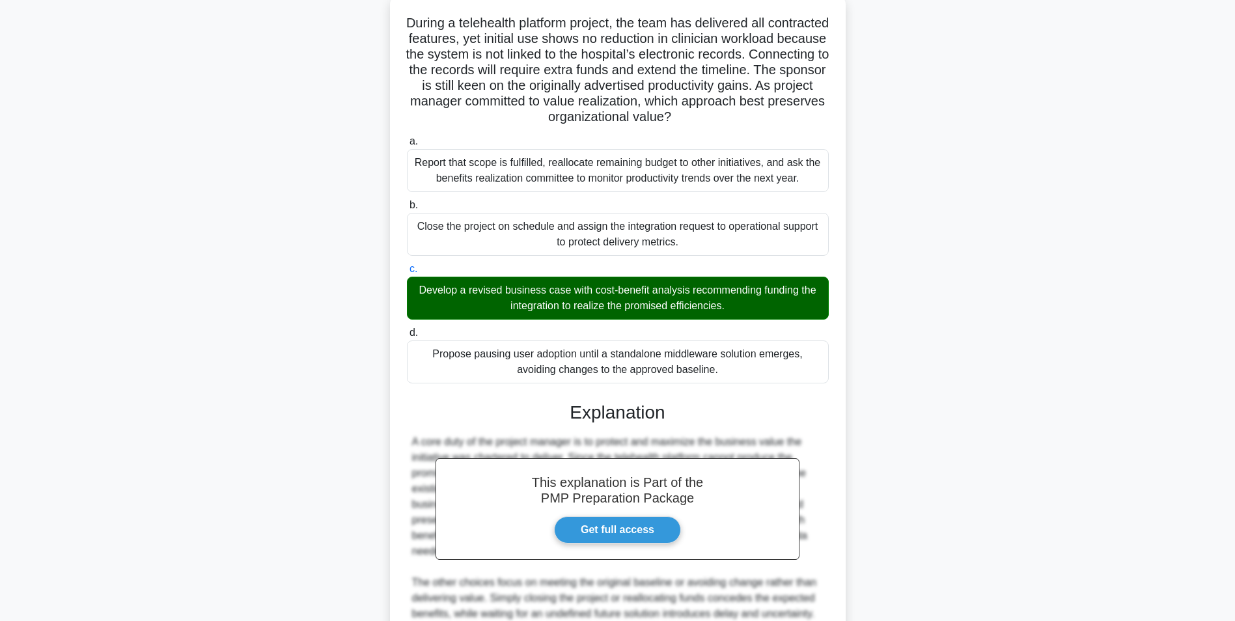
click at [407, 329] on input "d. Propose pausing user adoption until a standalone middleware solution emerges…" at bounding box center [407, 333] width 0 height 8
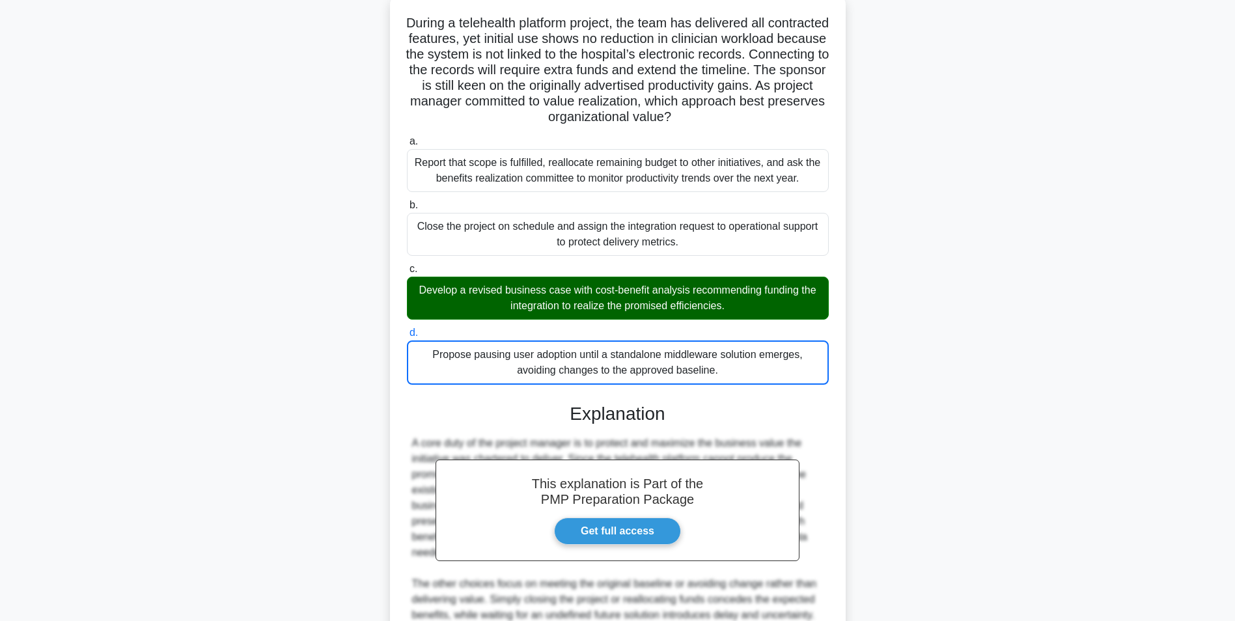
click at [407, 137] on input "a. Report that scope is fulfilled, reallocate remaining budget to other initiat…" at bounding box center [407, 141] width 0 height 8
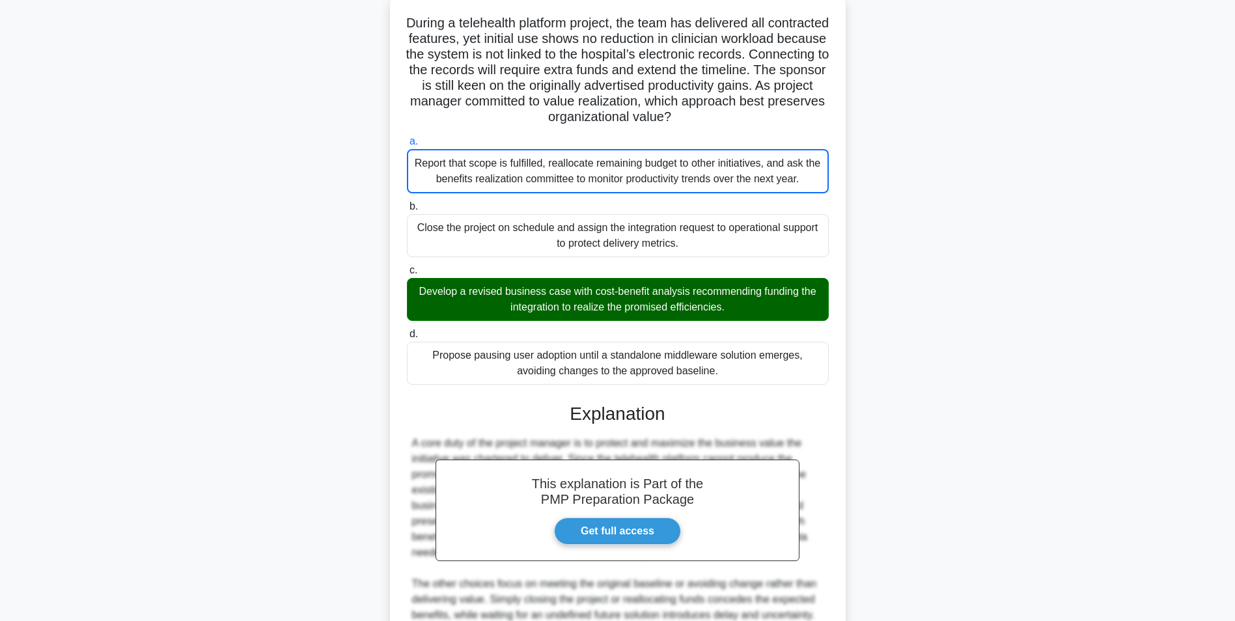
click at [407, 202] on input "b. Close the project on schedule and assign the integration request to operatio…" at bounding box center [407, 206] width 0 height 8
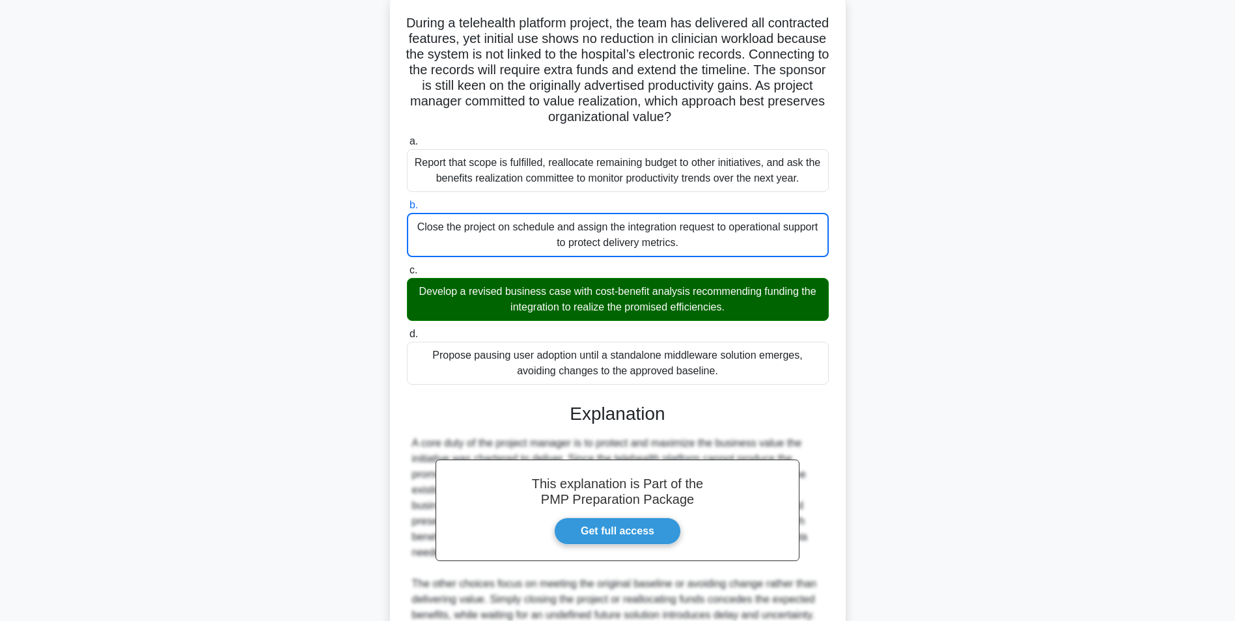
click at [407, 266] on input "c. Develop a revised business case with cost-benefit analysis recommending fund…" at bounding box center [407, 270] width 0 height 8
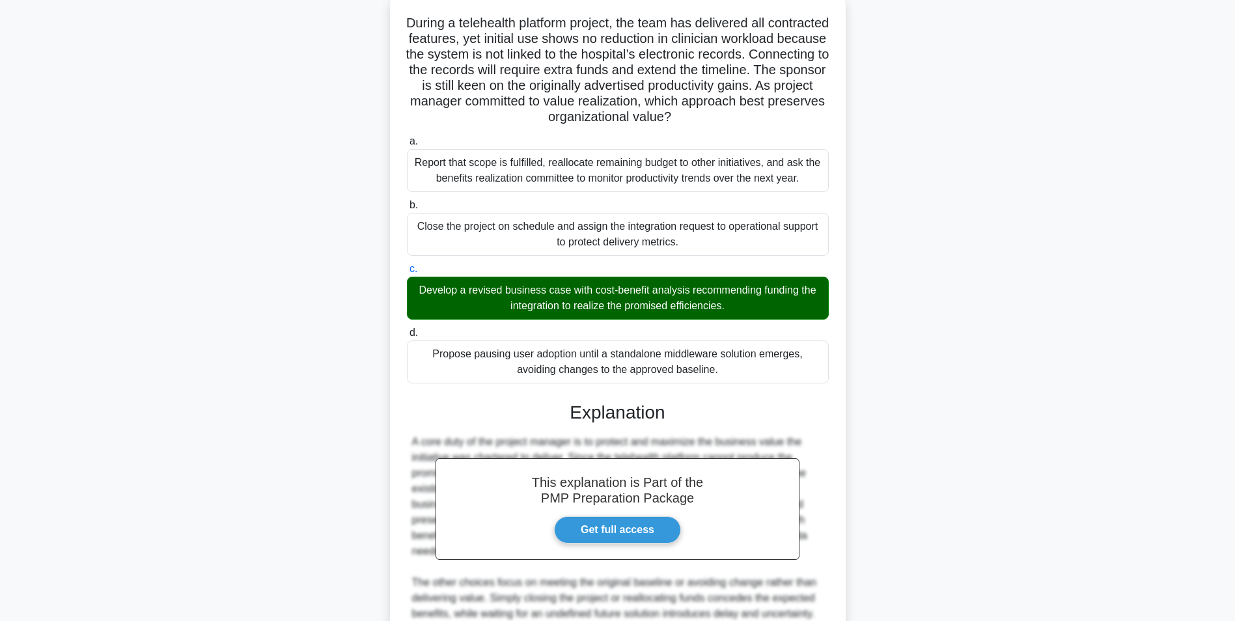
click at [407, 329] on input "d. Propose pausing user adoption until a standalone middleware solution emerges…" at bounding box center [407, 333] width 0 height 8
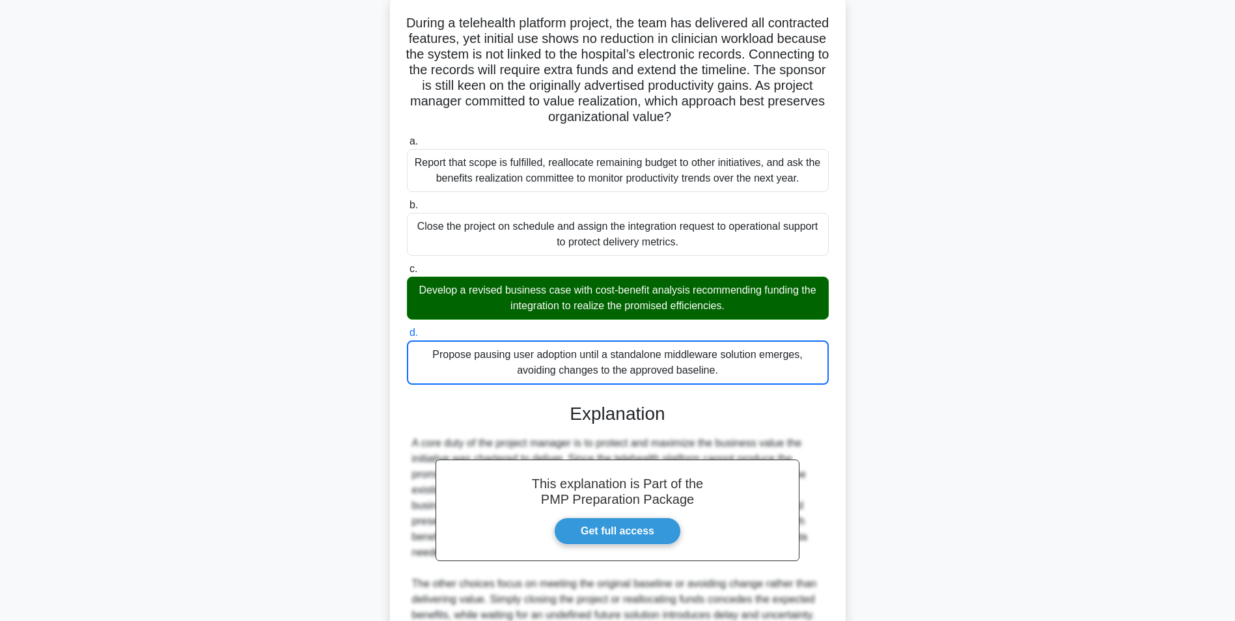
click at [407, 265] on input "c. Develop a revised business case with cost-benefit analysis recommending fund…" at bounding box center [407, 269] width 0 height 8
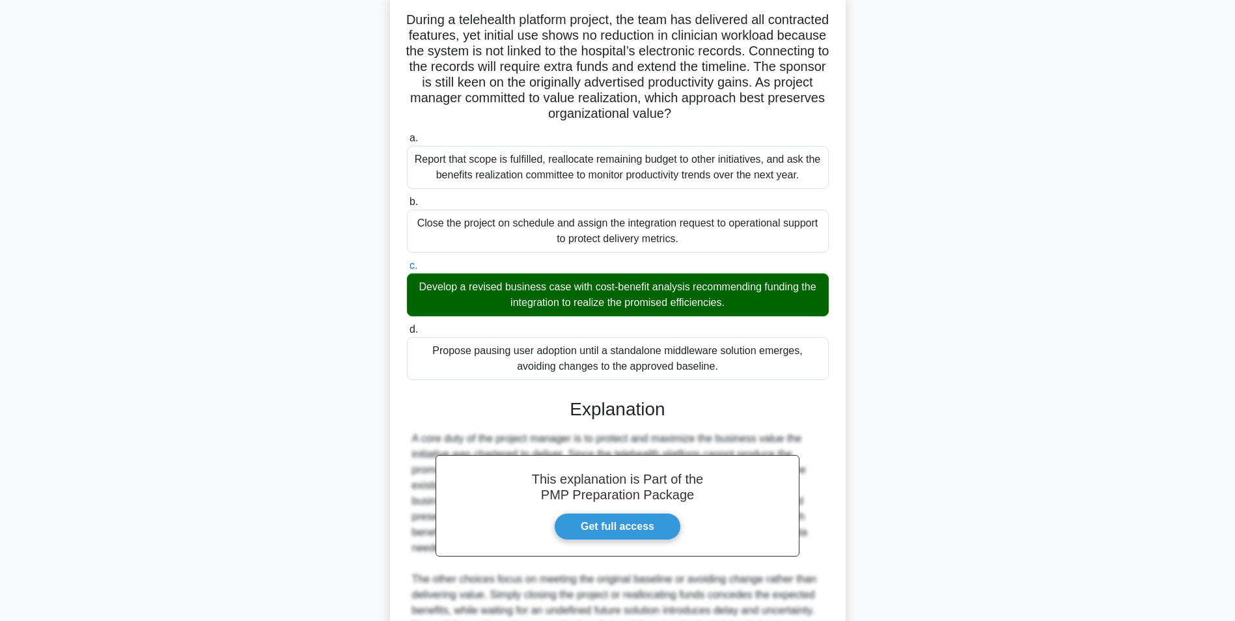
click at [810, 299] on div "Develop a revised business case with cost-benefit analysis recommending funding…" at bounding box center [618, 294] width 422 height 43
click at [407, 270] on input "c. Develop a revised business case with cost-benefit analysis recommending fund…" at bounding box center [407, 266] width 0 height 8
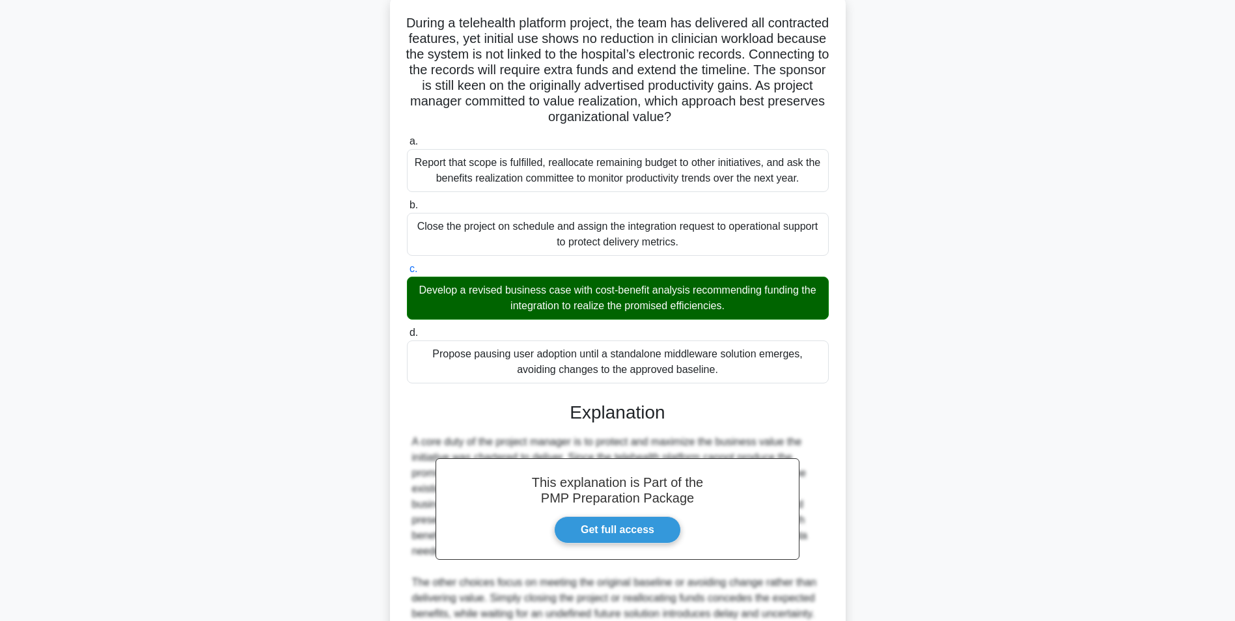
scroll to position [229, 0]
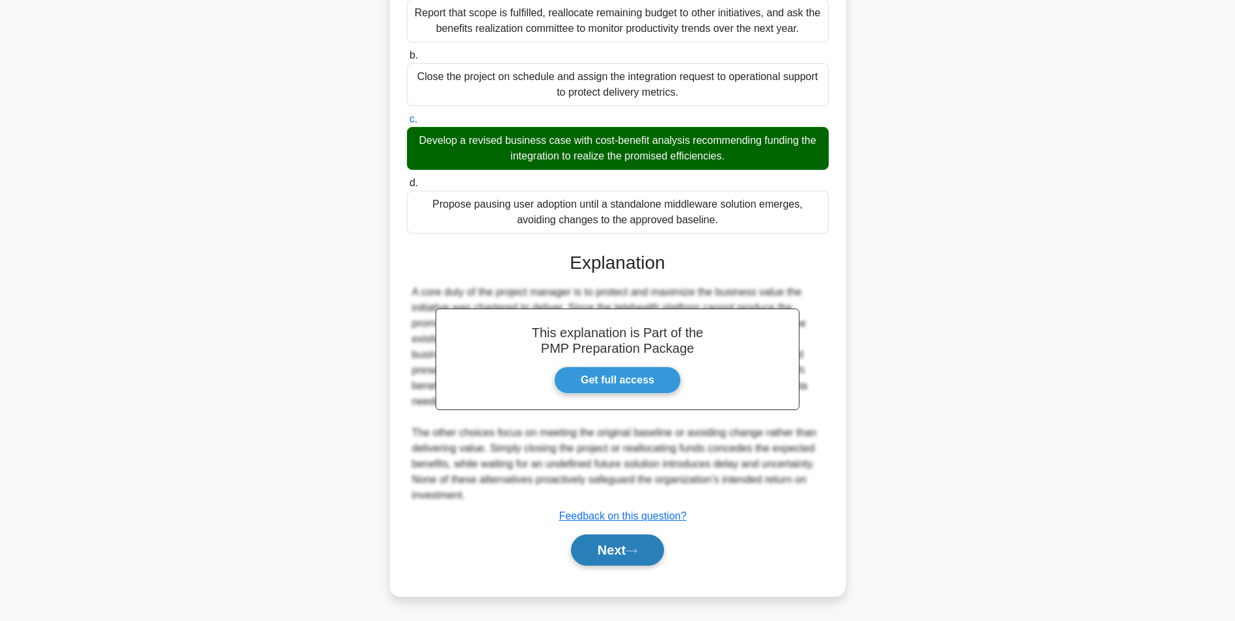
click at [613, 548] on button "Next" at bounding box center [617, 549] width 93 height 31
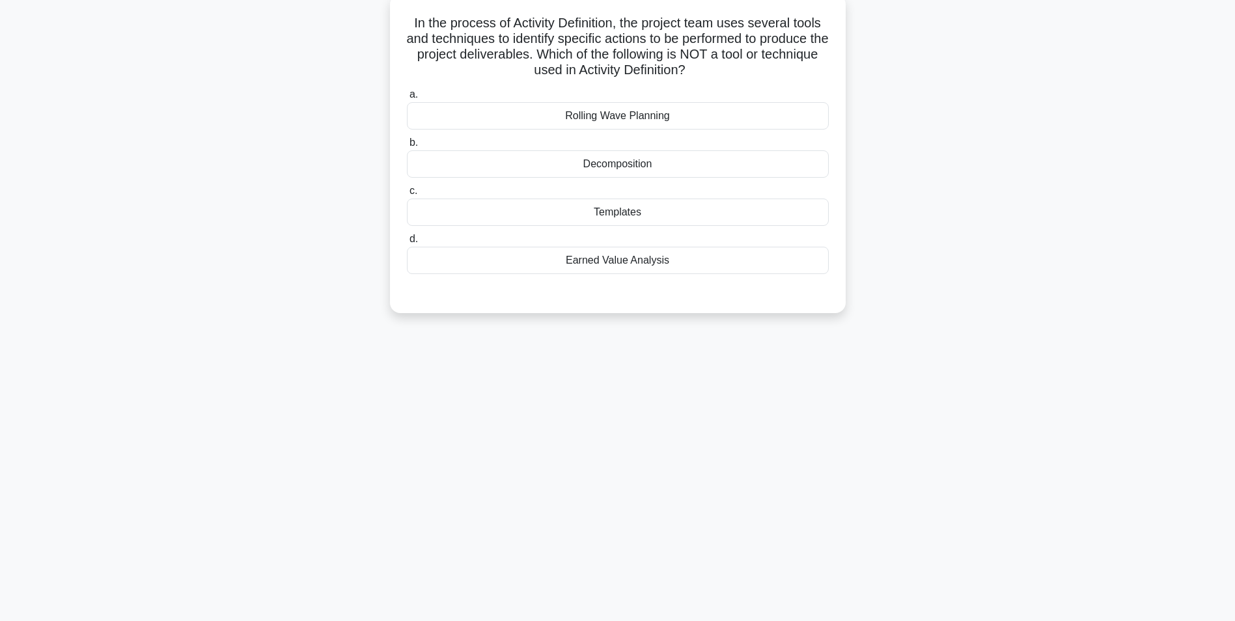
scroll to position [82, 0]
click at [979, 318] on div "In the process of Activity Definition, the project team uses several tools and …" at bounding box center [617, 161] width 859 height 335
click at [795, 269] on div "Earned Value Analysis" at bounding box center [618, 256] width 422 height 27
click at [407, 240] on input "d. Earned Value Analysis" at bounding box center [407, 236] width 0 height 8
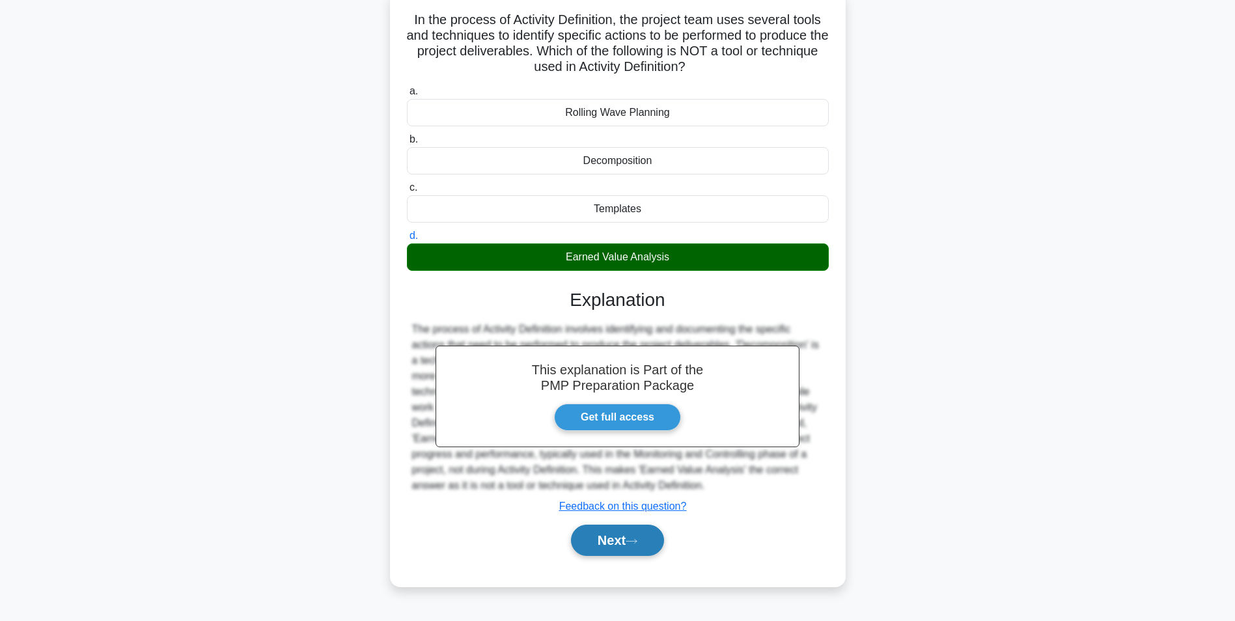
click at [633, 545] on icon at bounding box center [631, 541] width 12 height 7
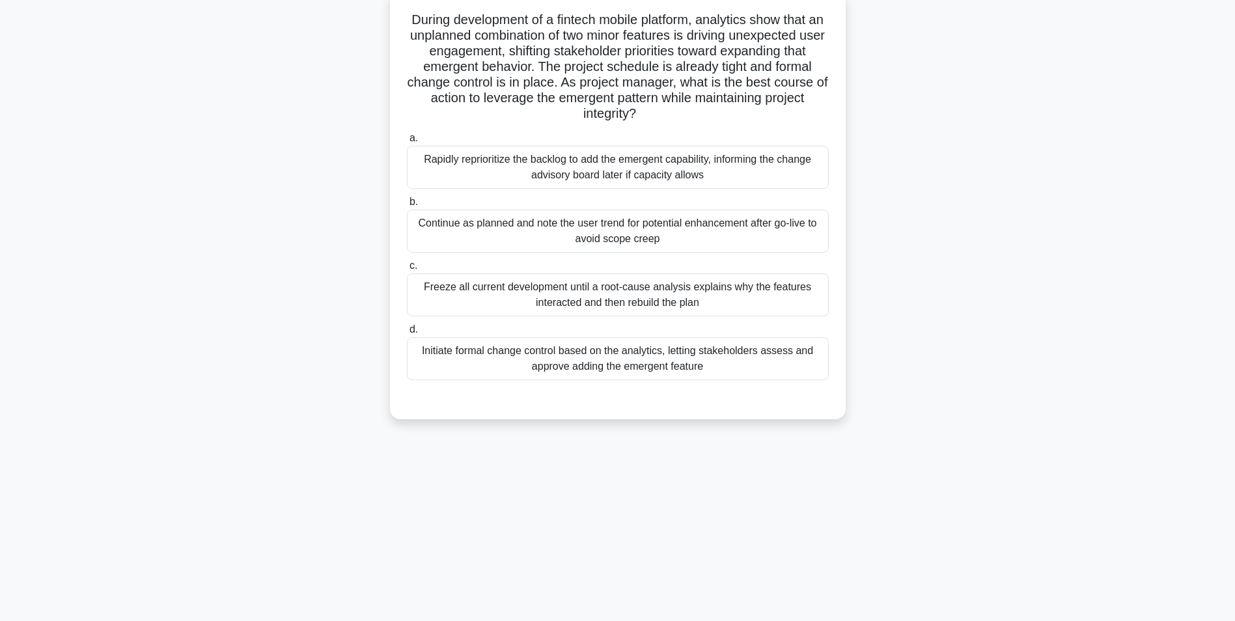
click at [787, 367] on div "Initiate formal change control based on the analytics, letting stakeholders ass…" at bounding box center [618, 358] width 422 height 43
click at [407, 334] on input "d. Initiate formal change control based on the analytics, letting stakeholders …" at bounding box center [407, 329] width 0 height 8
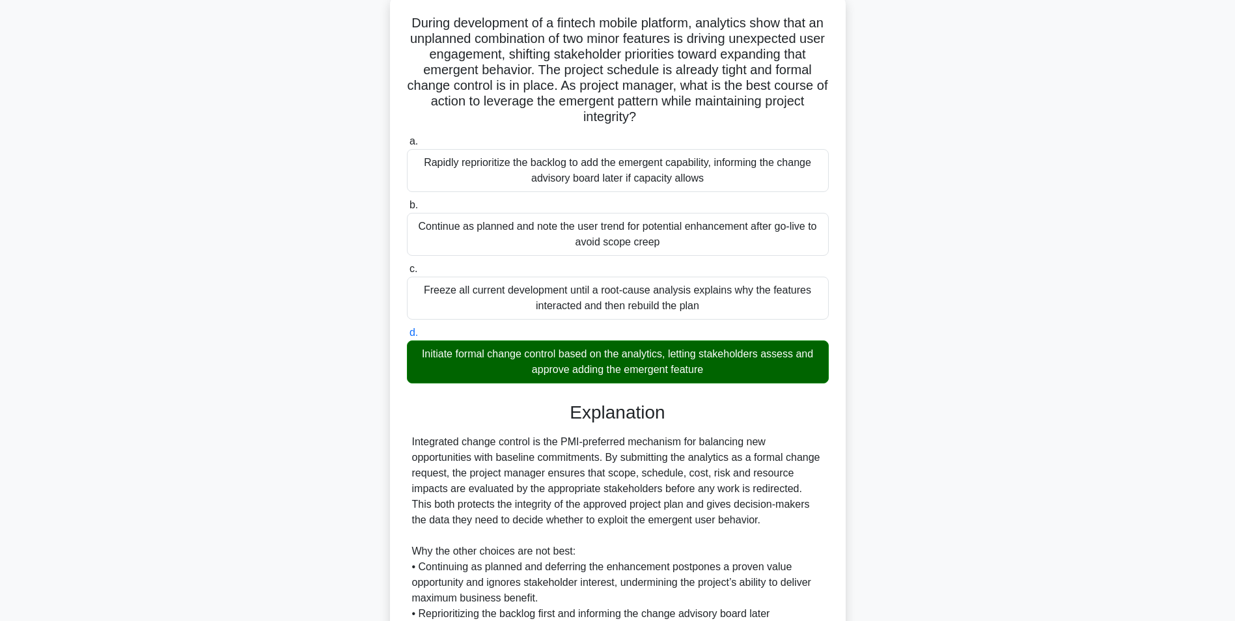
click at [1005, 443] on div "During development of a fintech mobile platform, analytics show that an unplann…" at bounding box center [617, 401] width 859 height 814
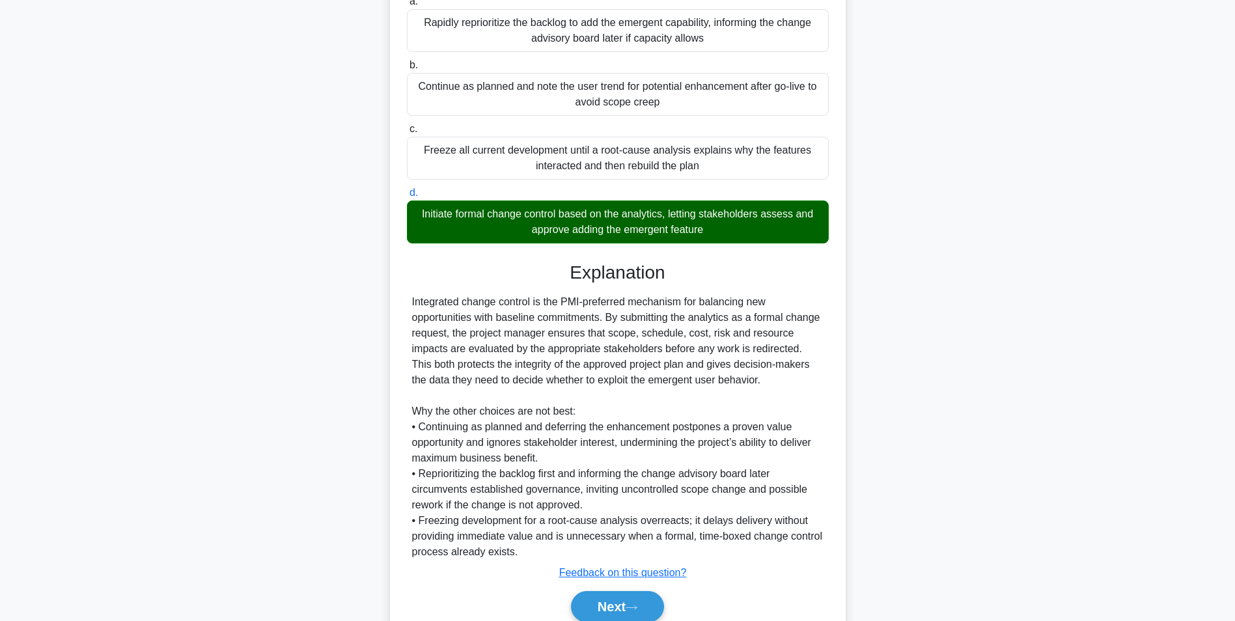
scroll to position [276, 0]
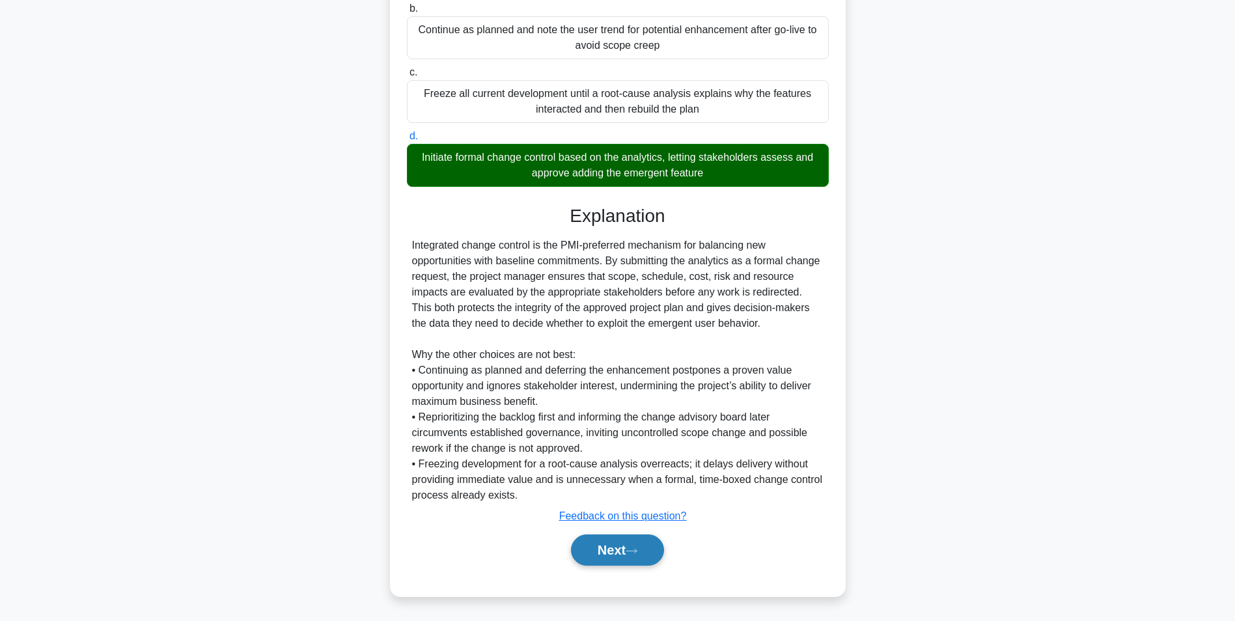
click at [627, 536] on button "Next" at bounding box center [617, 549] width 93 height 31
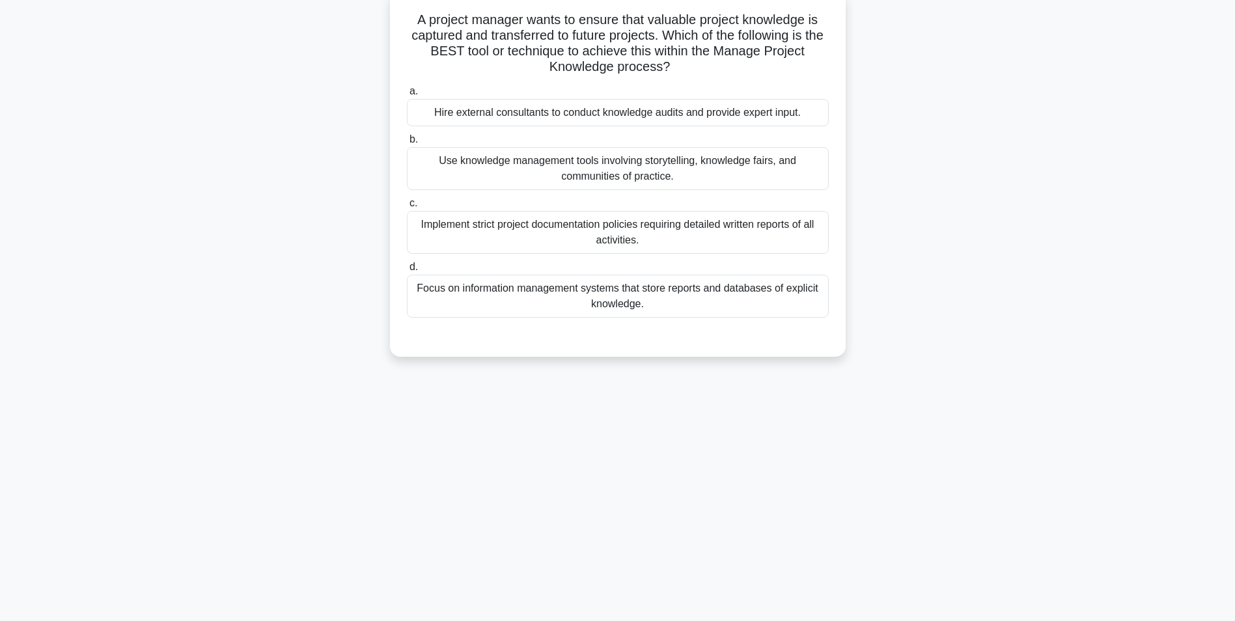
click at [763, 296] on div "Focus on information management systems that store reports and databases of exp…" at bounding box center [618, 296] width 422 height 43
click at [407, 271] on input "d. Focus on information management systems that store reports and databases of …" at bounding box center [407, 267] width 0 height 8
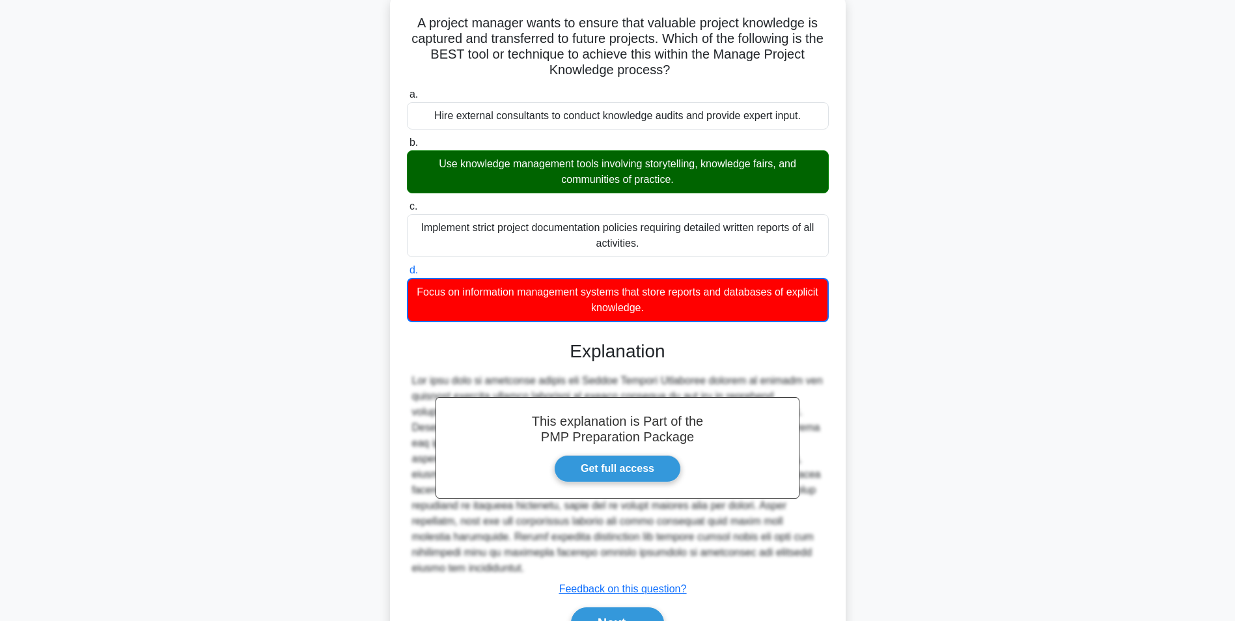
click at [858, 344] on div "A project manager wants to ensure that valuable project knowledge is captured a…" at bounding box center [617, 339] width 859 height 691
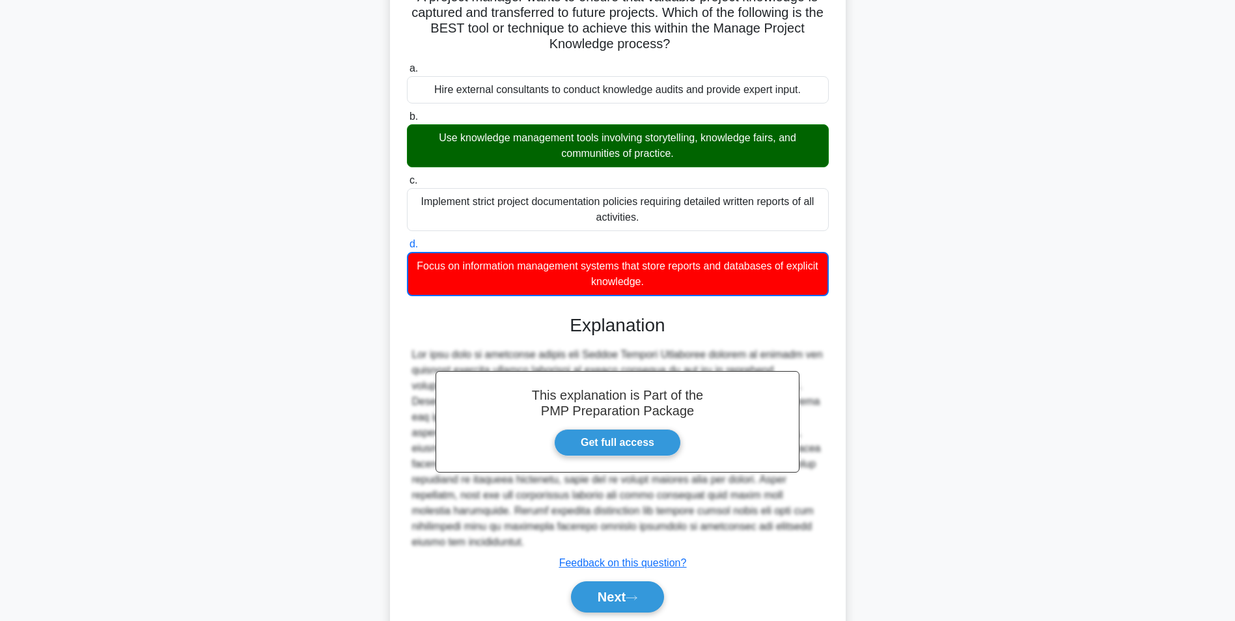
scroll to position [152, 0]
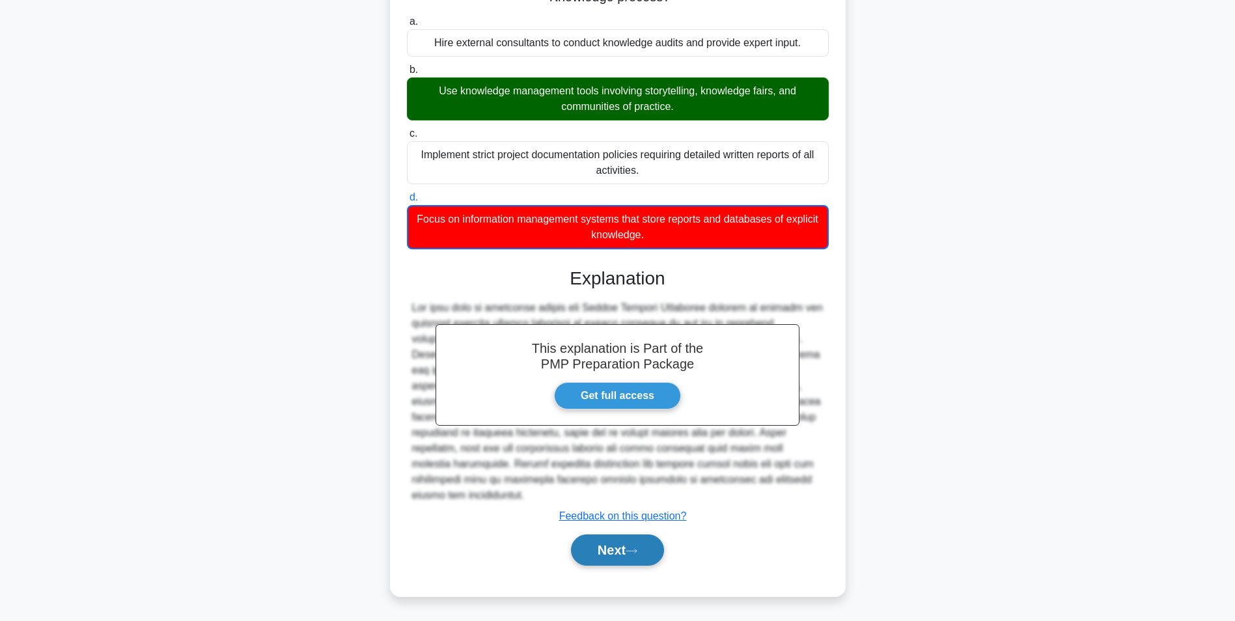
click at [639, 557] on button "Next" at bounding box center [617, 549] width 93 height 31
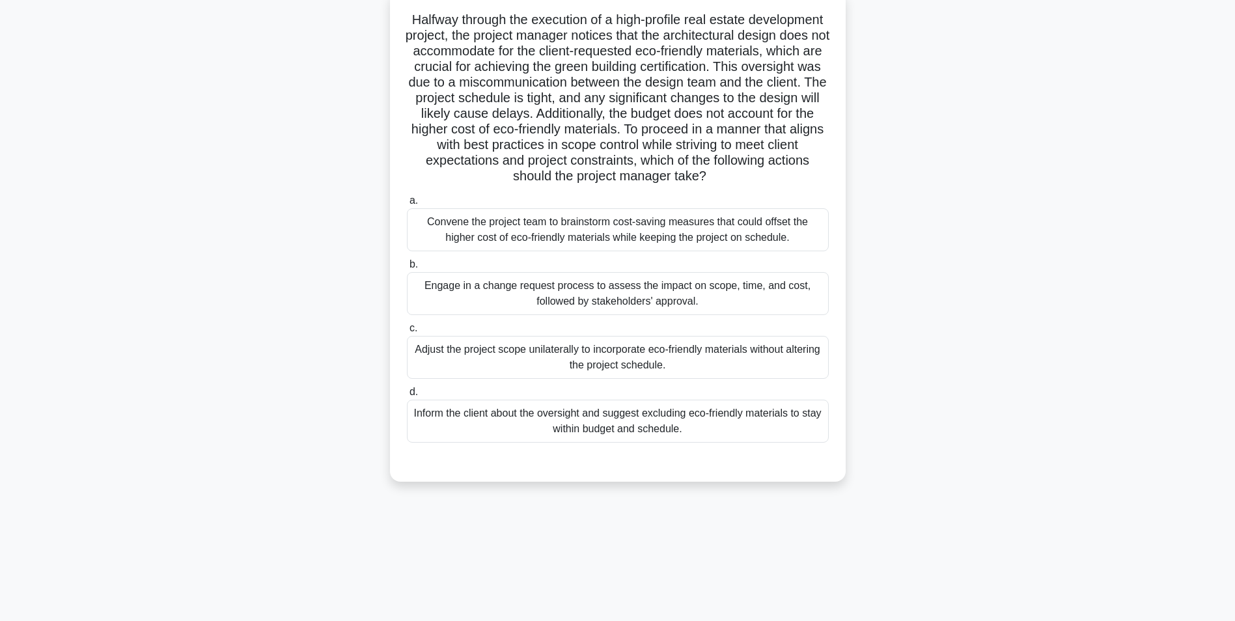
scroll to position [82, 0]
click at [751, 303] on div "Engage in a change request process to assess the impact on scope, time, and cos…" at bounding box center [618, 293] width 422 height 43
click at [407, 269] on input "b. Engage in a change request process to assess the impact on scope, time, and …" at bounding box center [407, 264] width 0 height 8
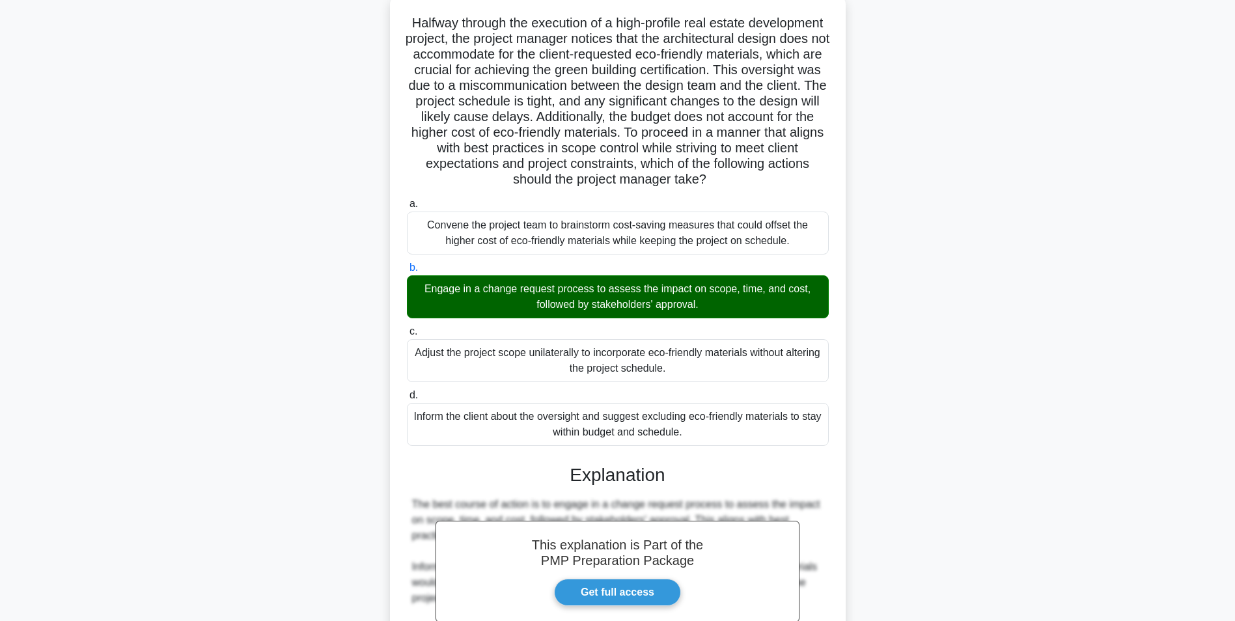
click at [1062, 383] on main "9:09 Stop PMP Expert 13/20 .spinner_0XTQ{transform-origin:center;animation:spin…" at bounding box center [617, 410] width 1235 height 901
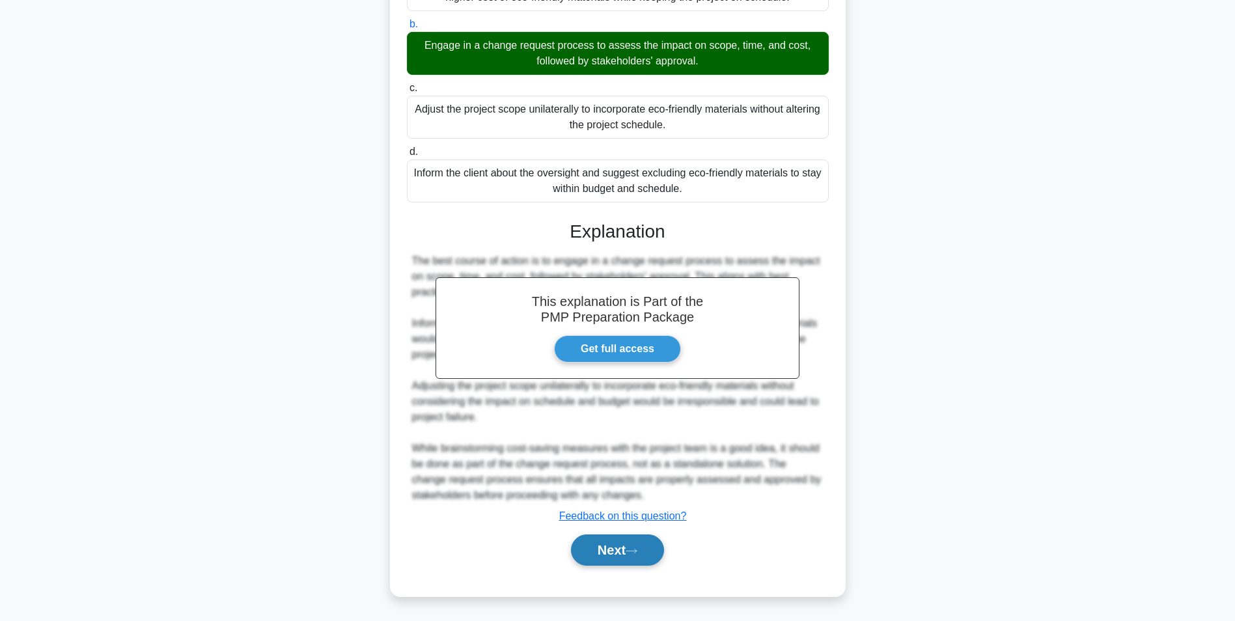
click at [650, 546] on button "Next" at bounding box center [617, 549] width 93 height 31
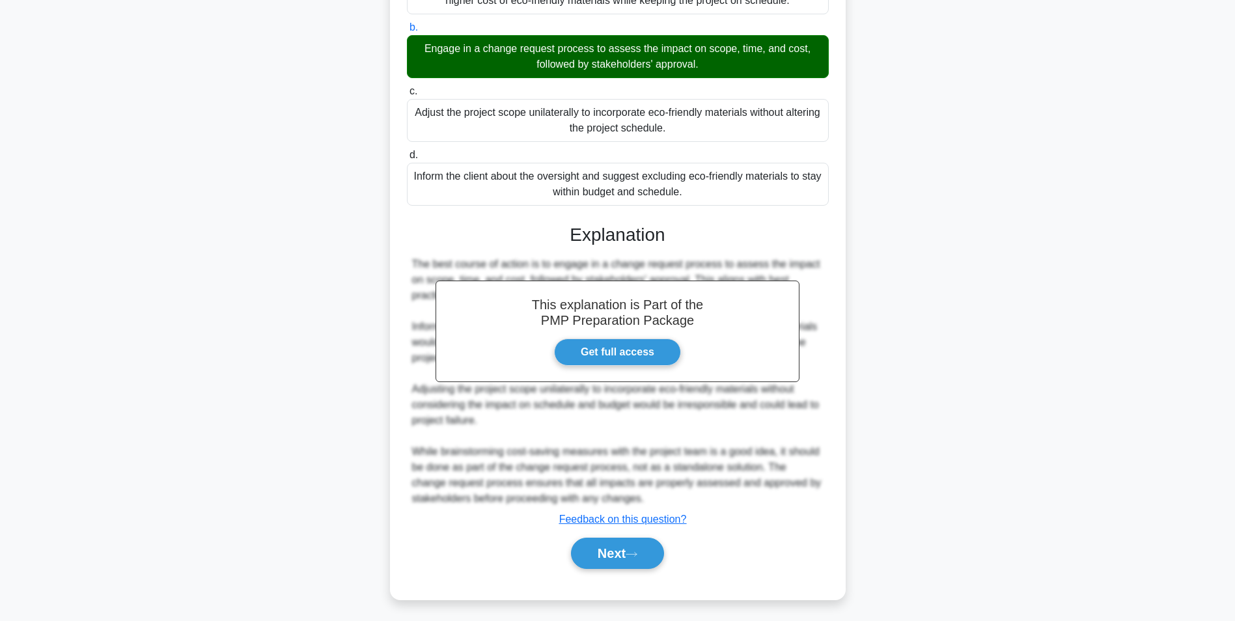
scroll to position [82, 0]
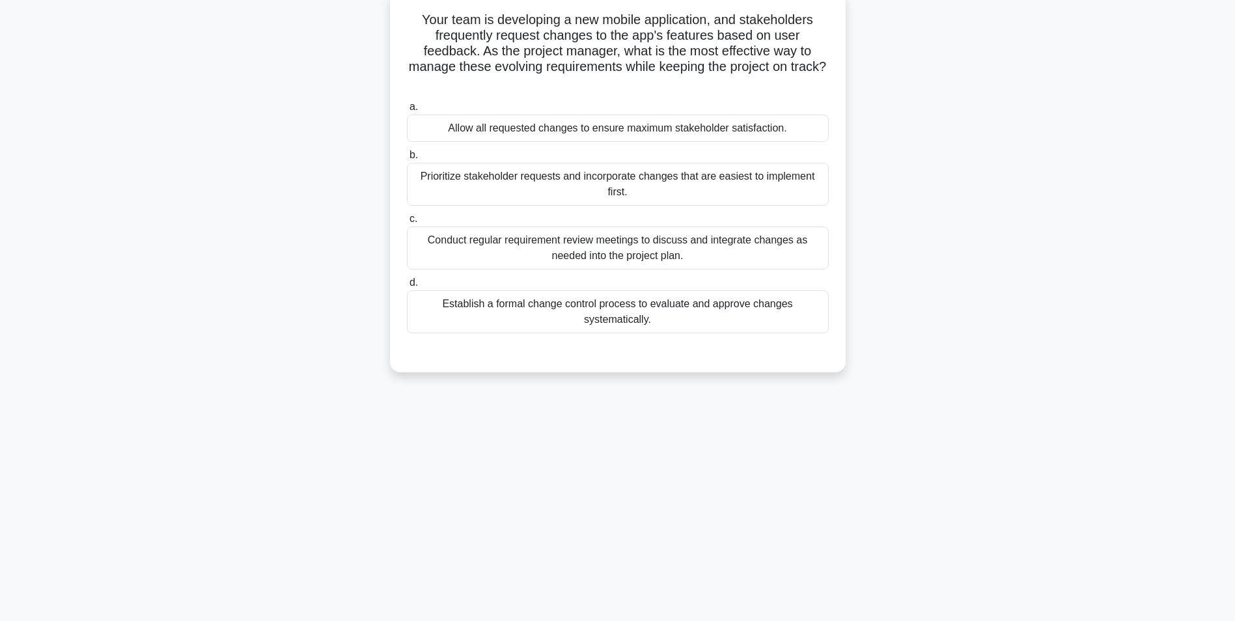
click at [808, 322] on div "Establish a formal change control process to evaluate and approve changes syste…" at bounding box center [618, 311] width 422 height 43
click at [407, 287] on input "d. Establish a formal change control process to evaluate and approve changes sy…" at bounding box center [407, 283] width 0 height 8
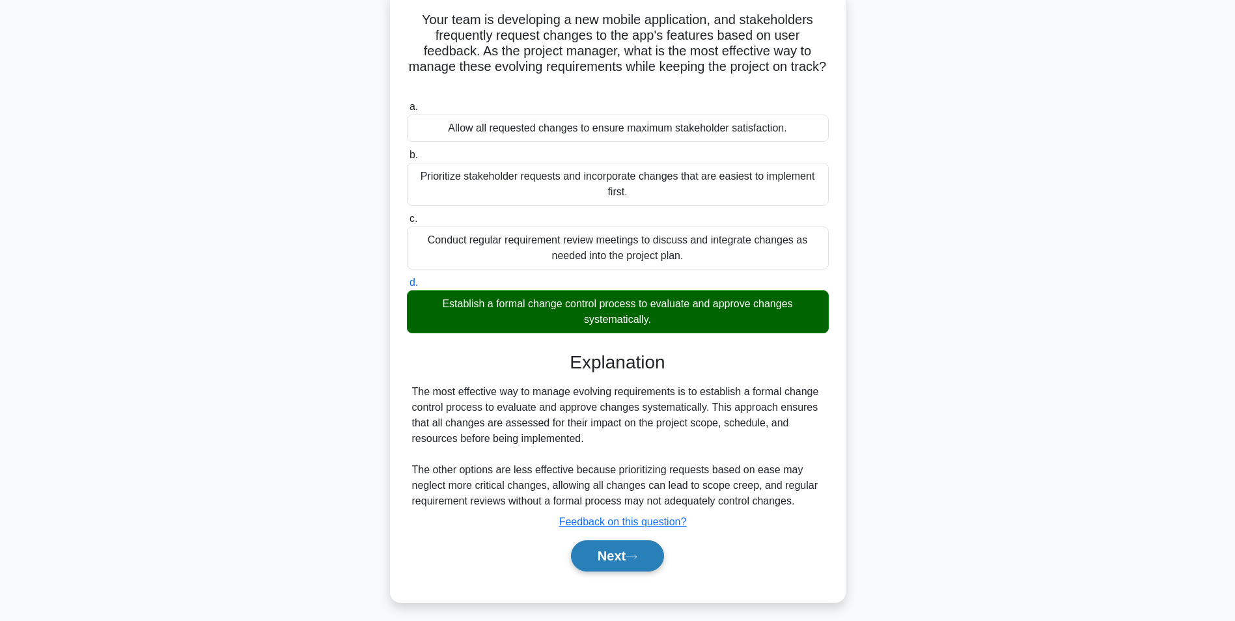
click at [599, 550] on button "Next" at bounding box center [617, 555] width 93 height 31
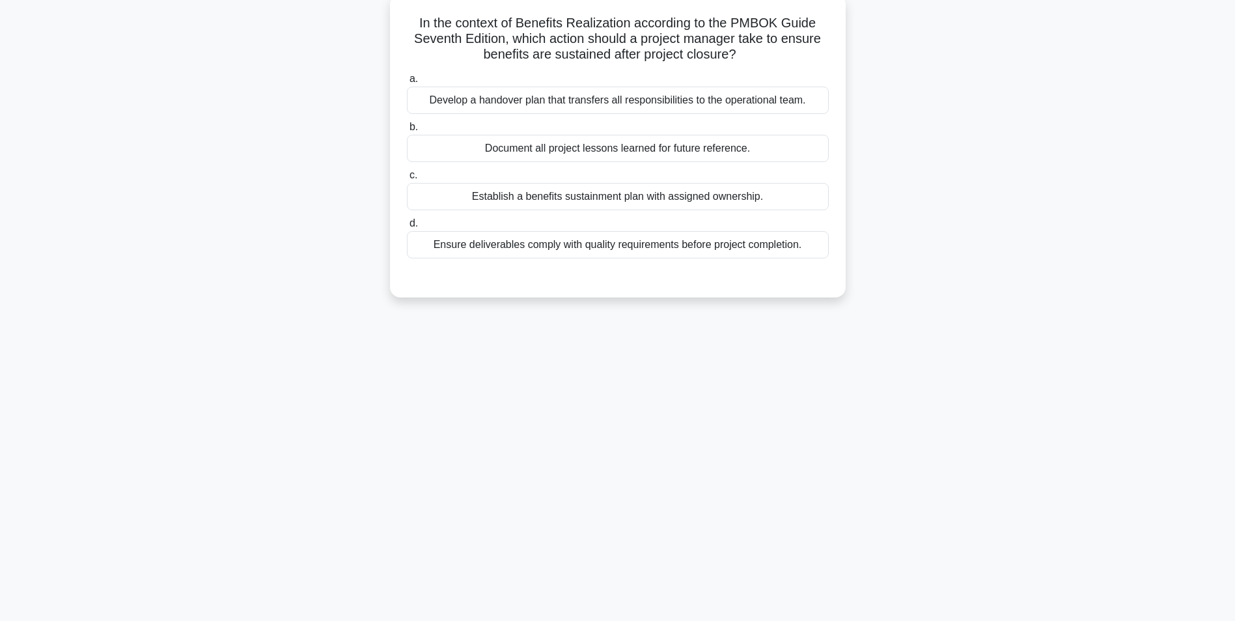
scroll to position [0, 0]
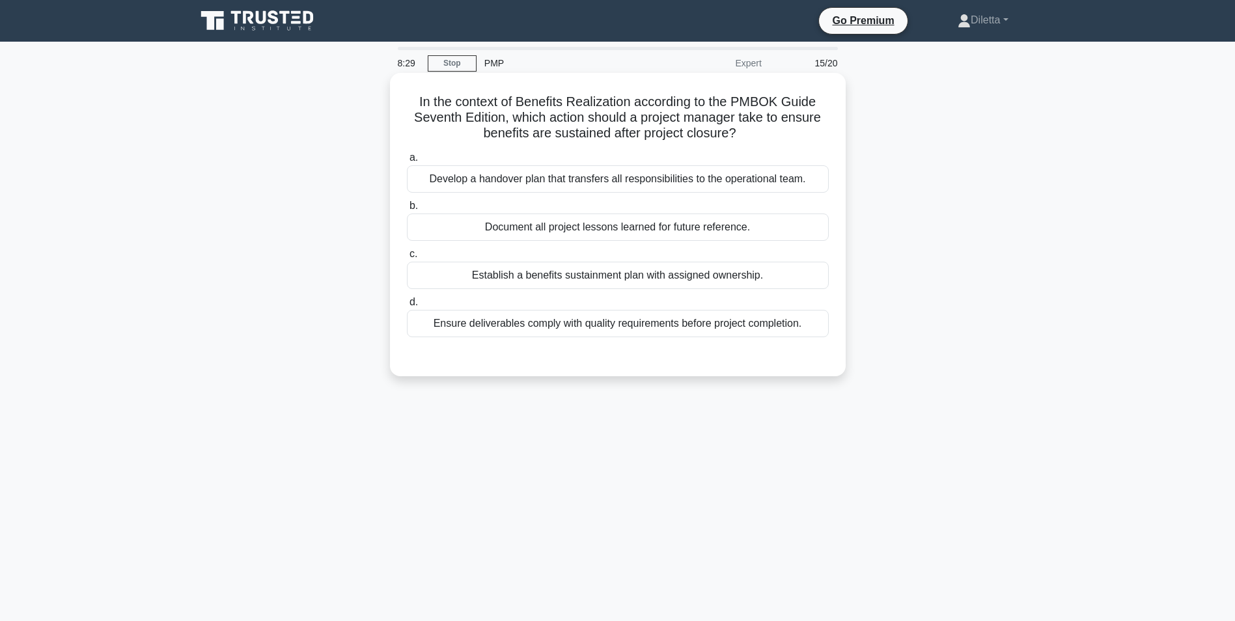
click at [801, 327] on div "Ensure deliverables comply with quality requirements before project completion." at bounding box center [618, 323] width 422 height 27
click at [407, 307] on input "d. Ensure deliverables comply with quality requirements before project completi…" at bounding box center [407, 302] width 0 height 8
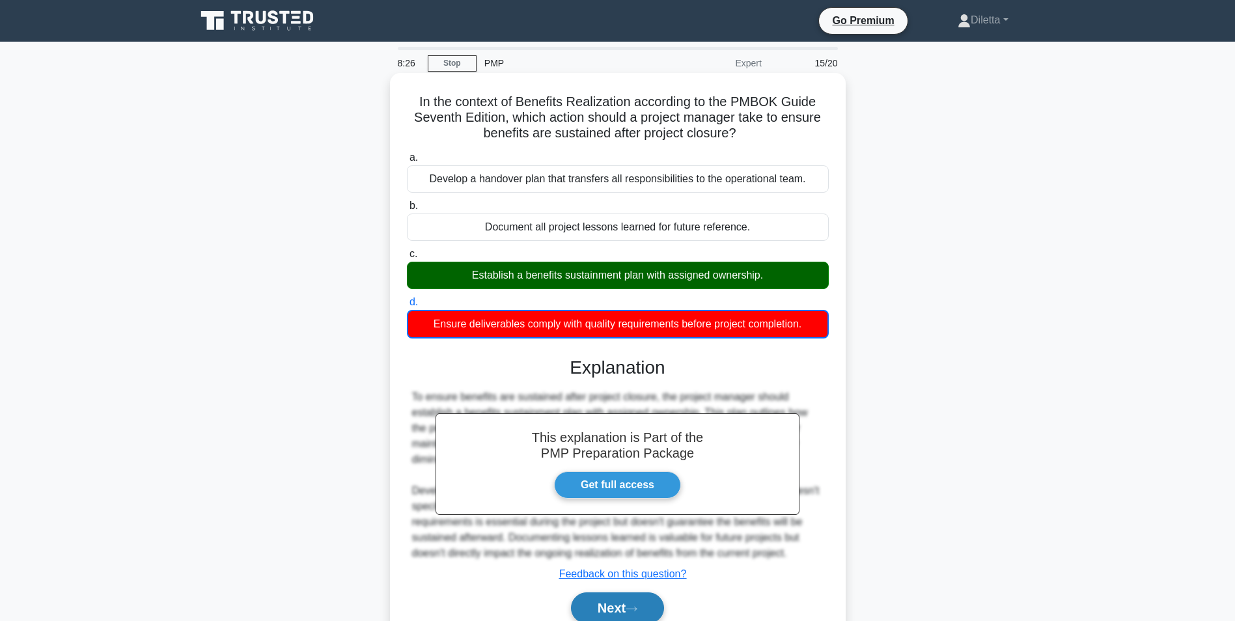
click at [629, 601] on button "Next" at bounding box center [617, 607] width 93 height 31
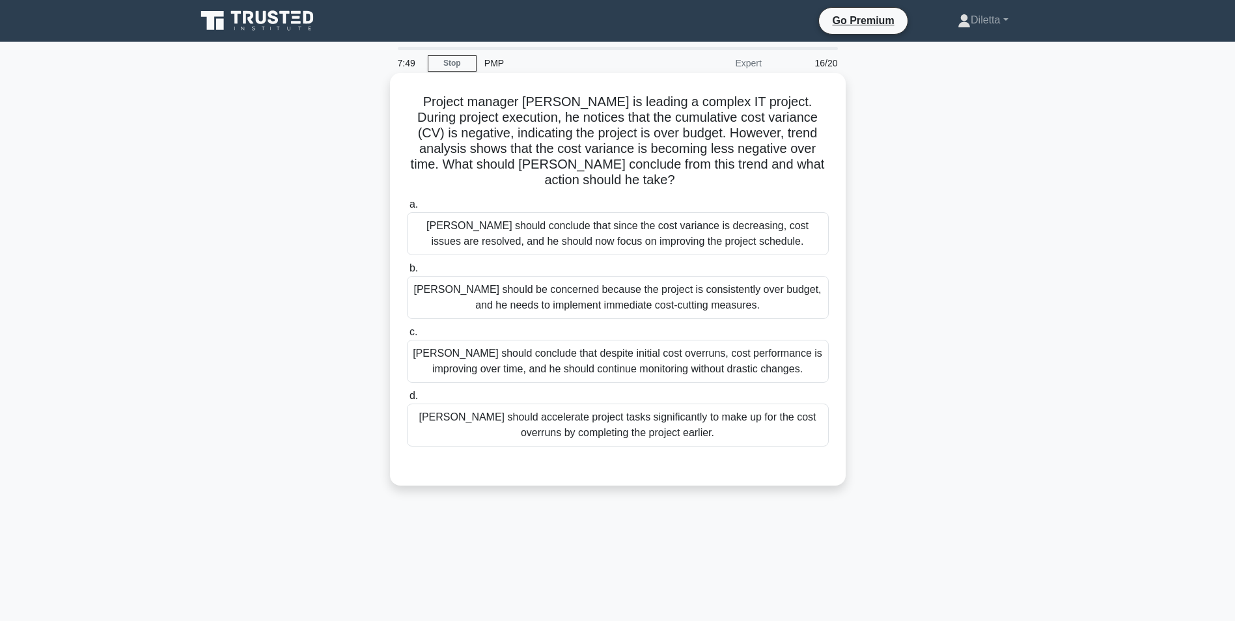
click at [780, 279] on div "David should be concerned because the project is consistently over budget, and …" at bounding box center [618, 297] width 422 height 43
click at [407, 273] on input "b. David should be concerned because the project is consistently over budget, a…" at bounding box center [407, 268] width 0 height 8
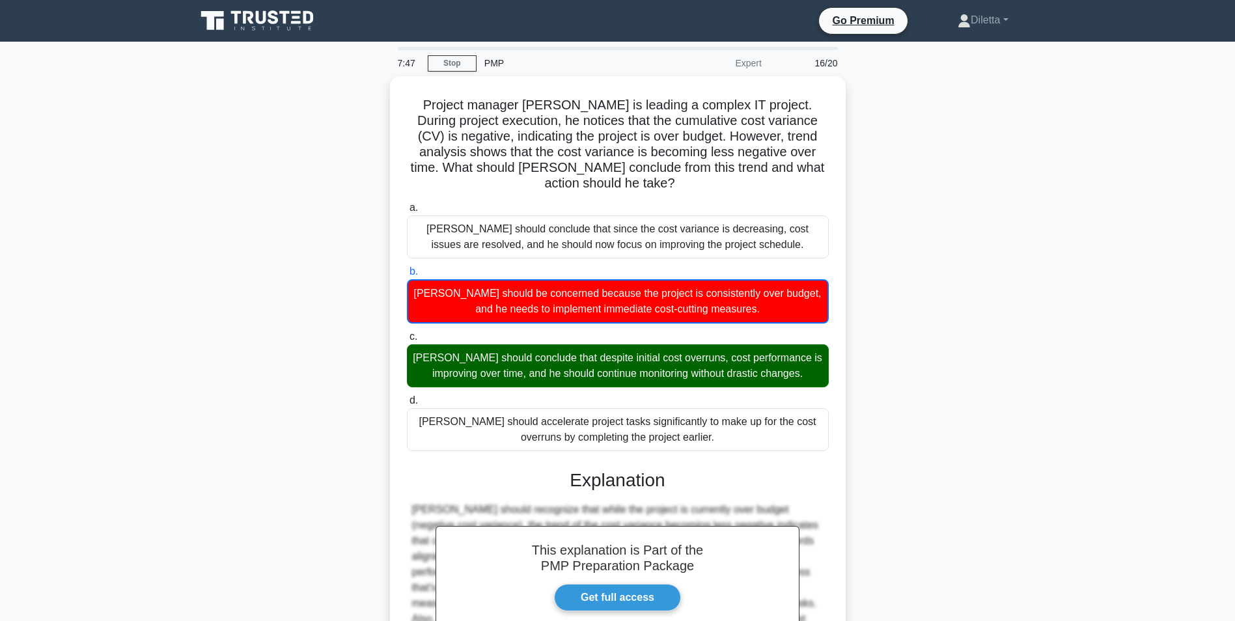
click at [904, 492] on div "Project manager David is leading a complex IT project. During project execution…" at bounding box center [617, 421] width 859 height 691
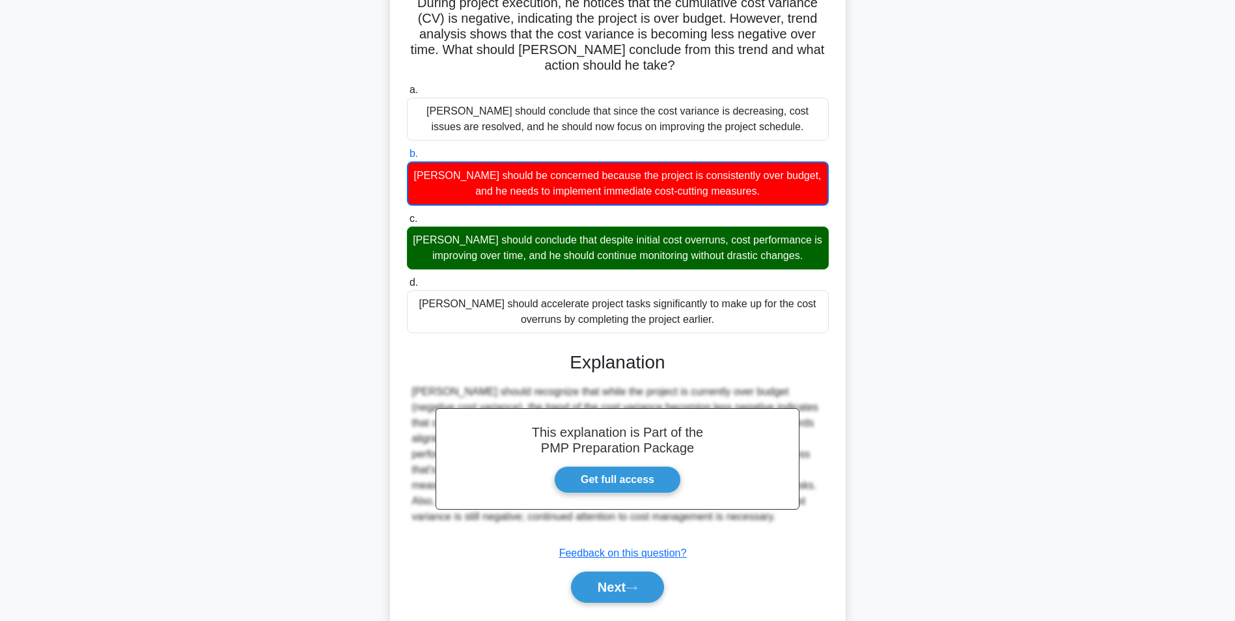
scroll to position [124, 0]
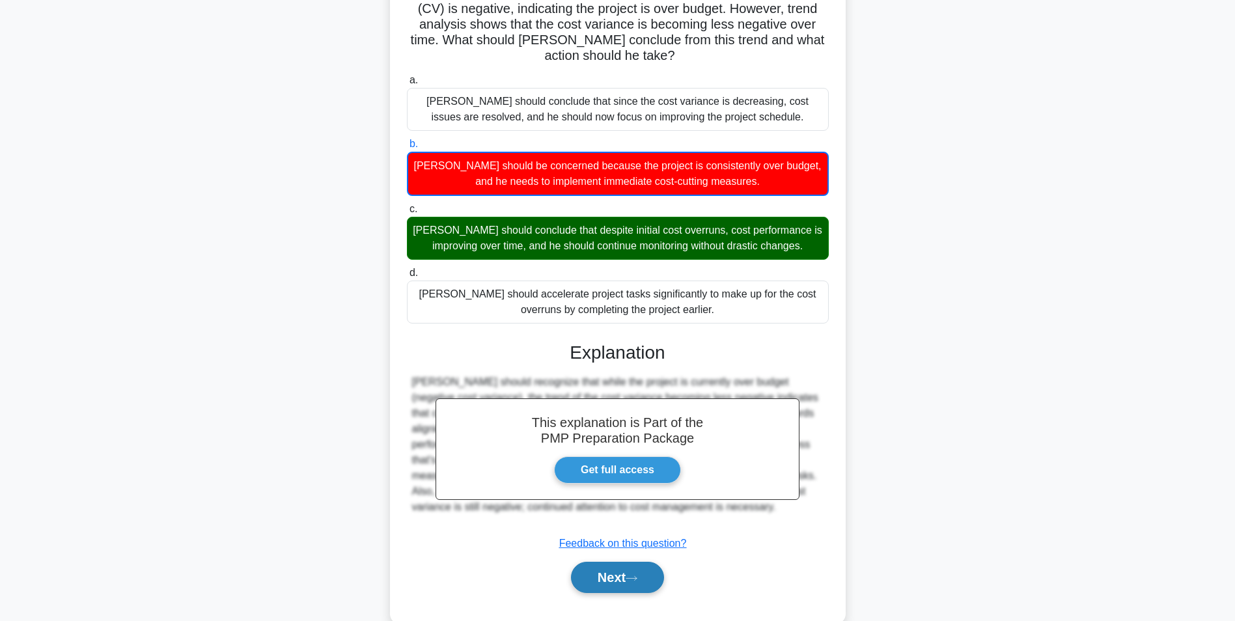
click at [634, 575] on icon at bounding box center [631, 578] width 12 height 7
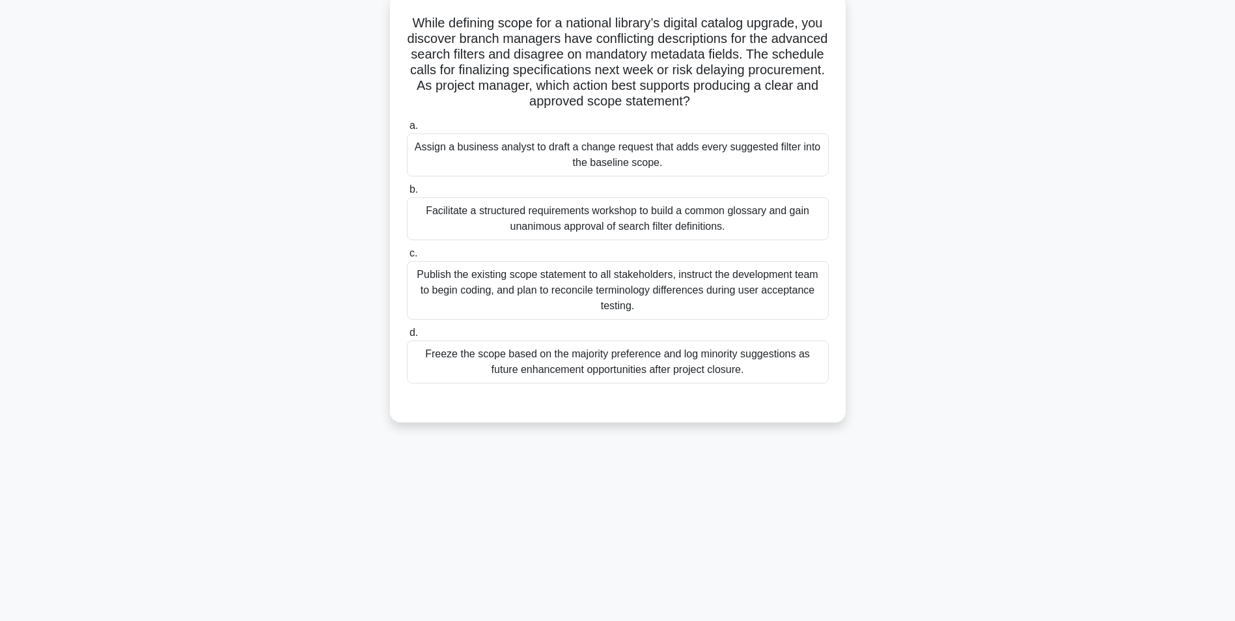
scroll to position [0, 0]
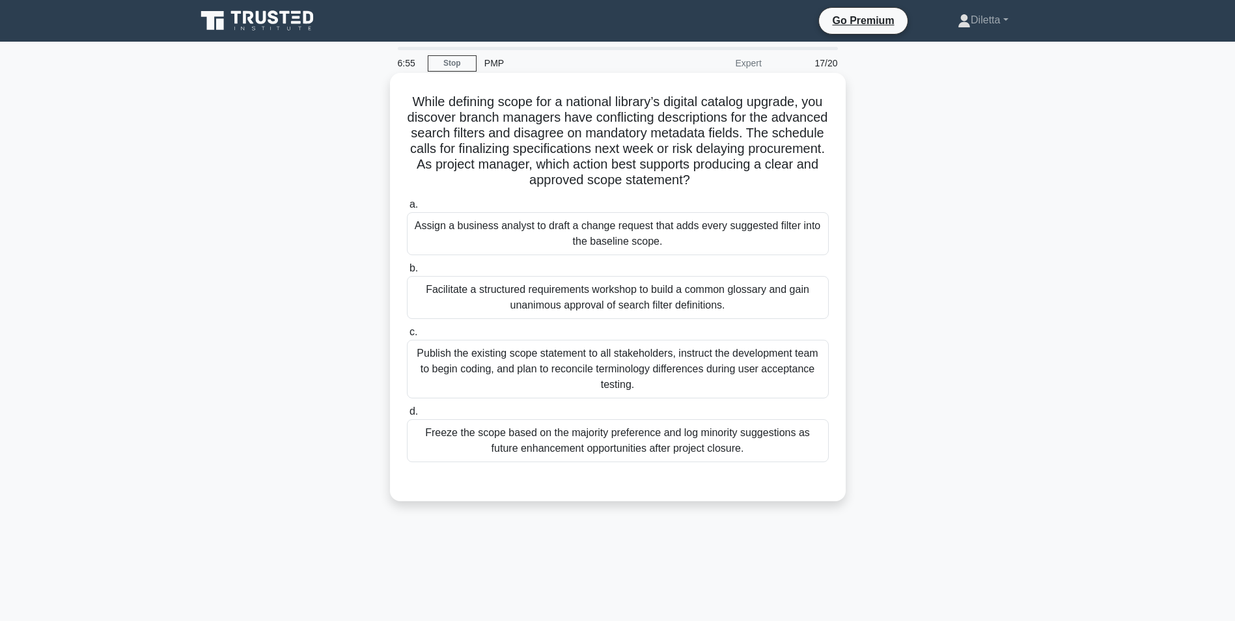
click at [793, 303] on div "Facilitate a structured requirements workshop to build a common glossary and ga…" at bounding box center [618, 297] width 422 height 43
click at [407, 273] on input "b. Facilitate a structured requirements workshop to build a common glossary and…" at bounding box center [407, 268] width 0 height 8
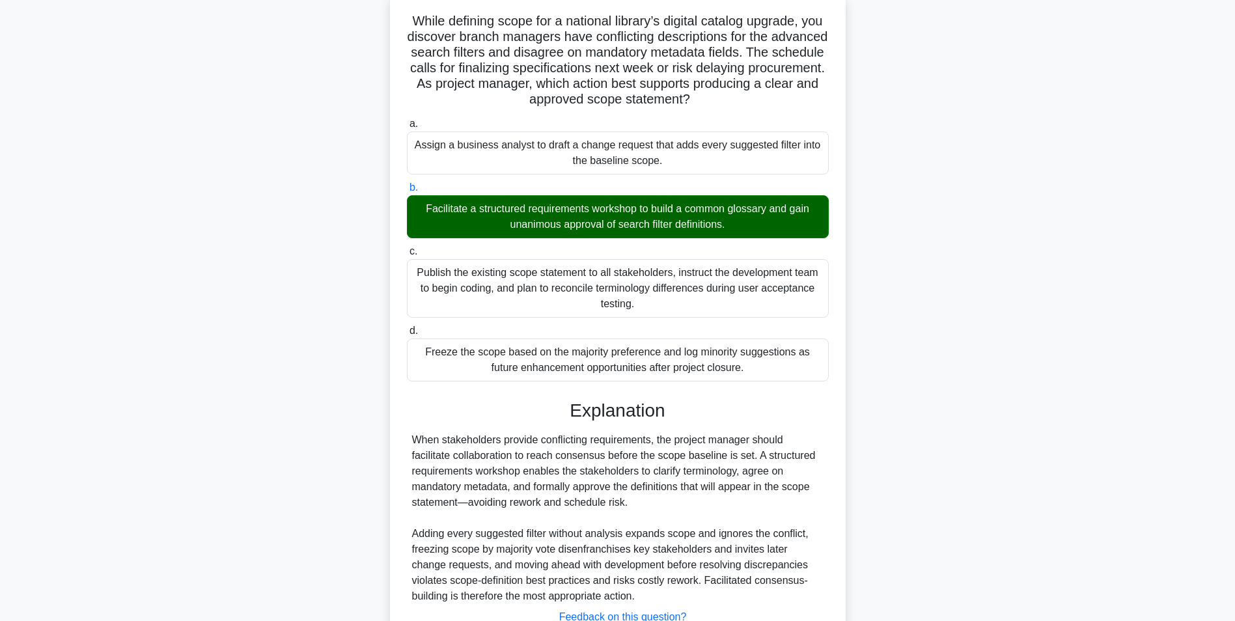
scroll to position [182, 0]
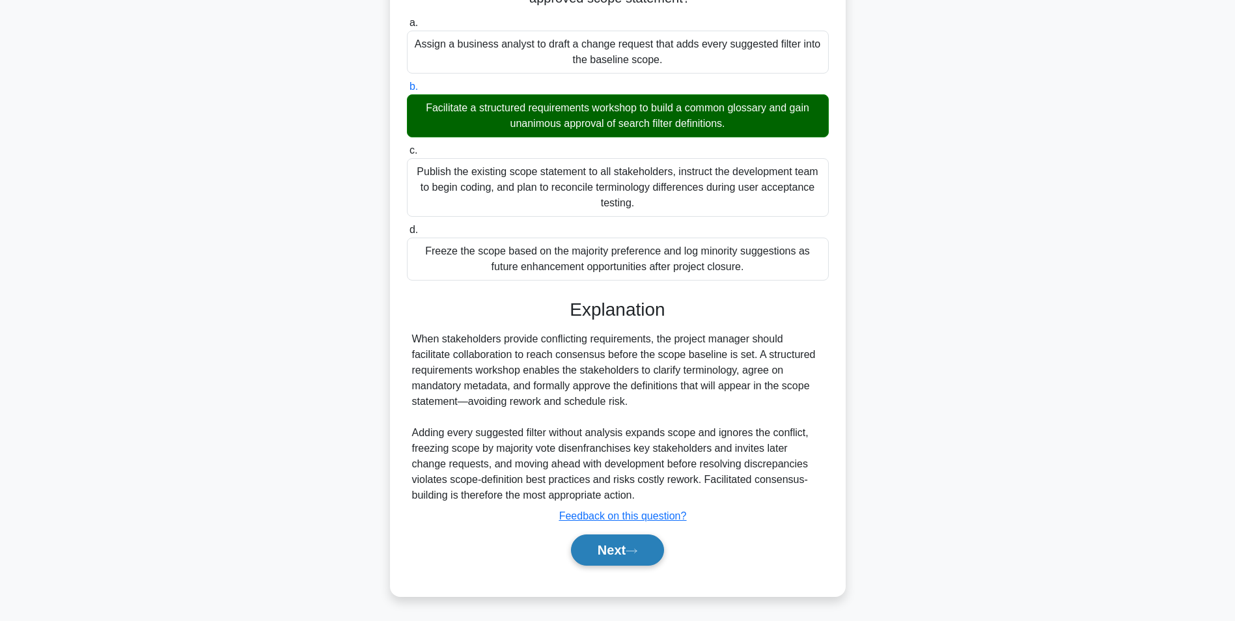
click at [589, 546] on button "Next" at bounding box center [617, 549] width 93 height 31
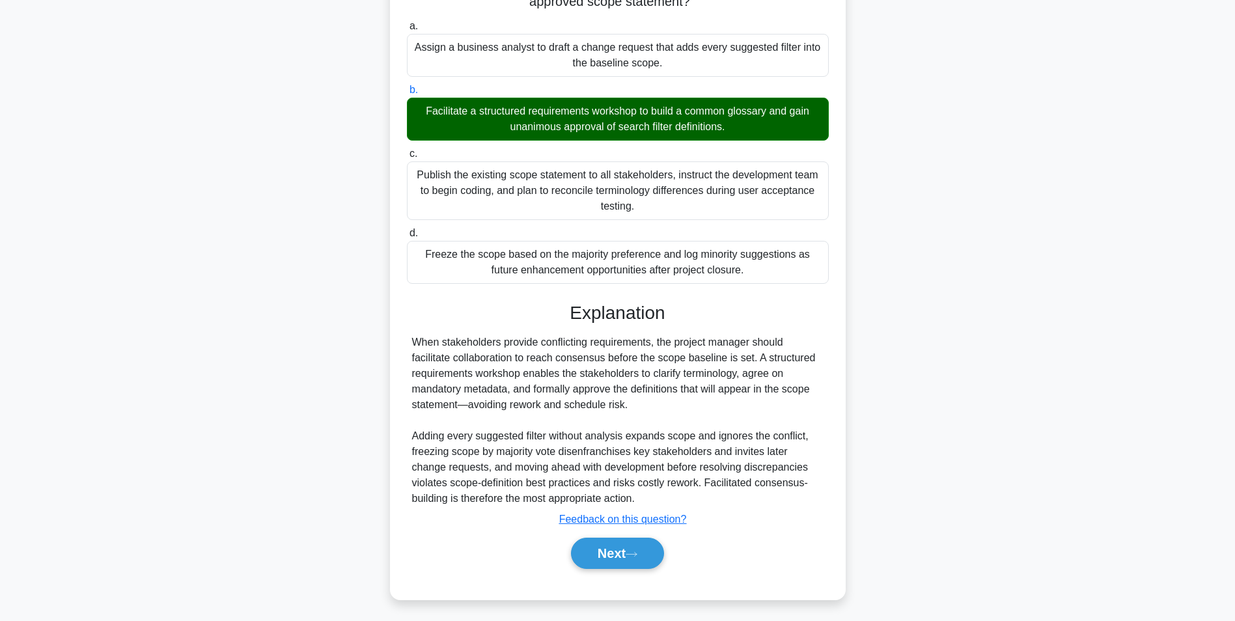
scroll to position [82, 0]
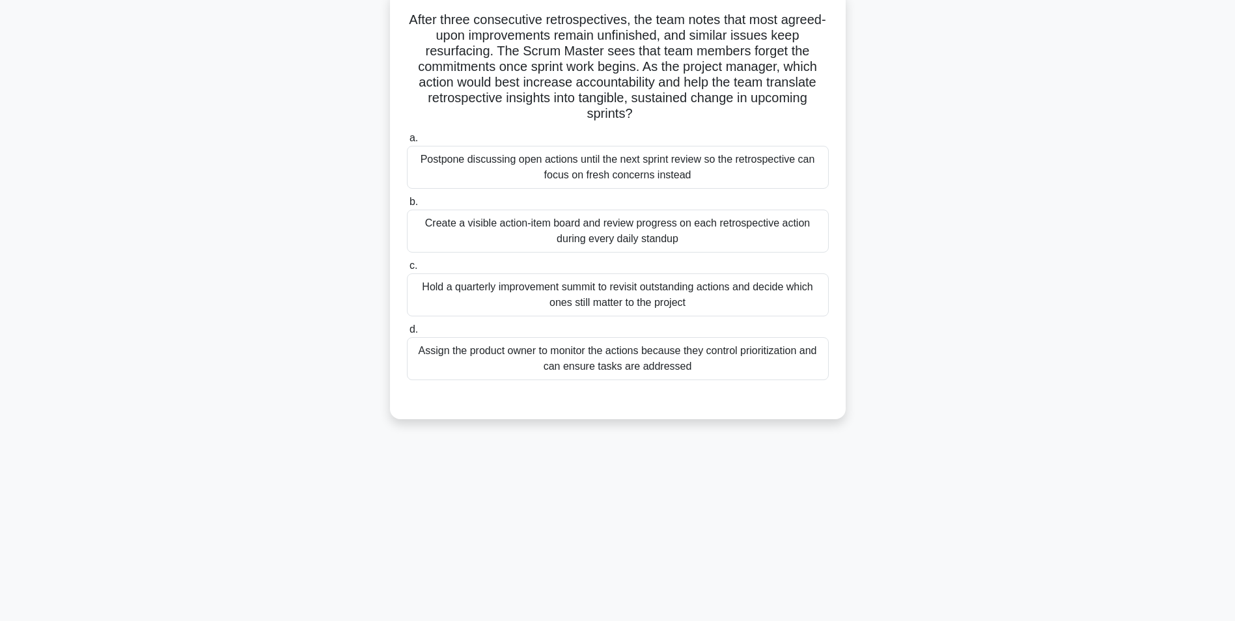
click at [804, 217] on div "Create a visible action-item board and review progress on each retrospective ac…" at bounding box center [618, 231] width 422 height 43
click at [407, 206] on input "b. Create a visible action-item board and review progress on each retrospective…" at bounding box center [407, 202] width 0 height 8
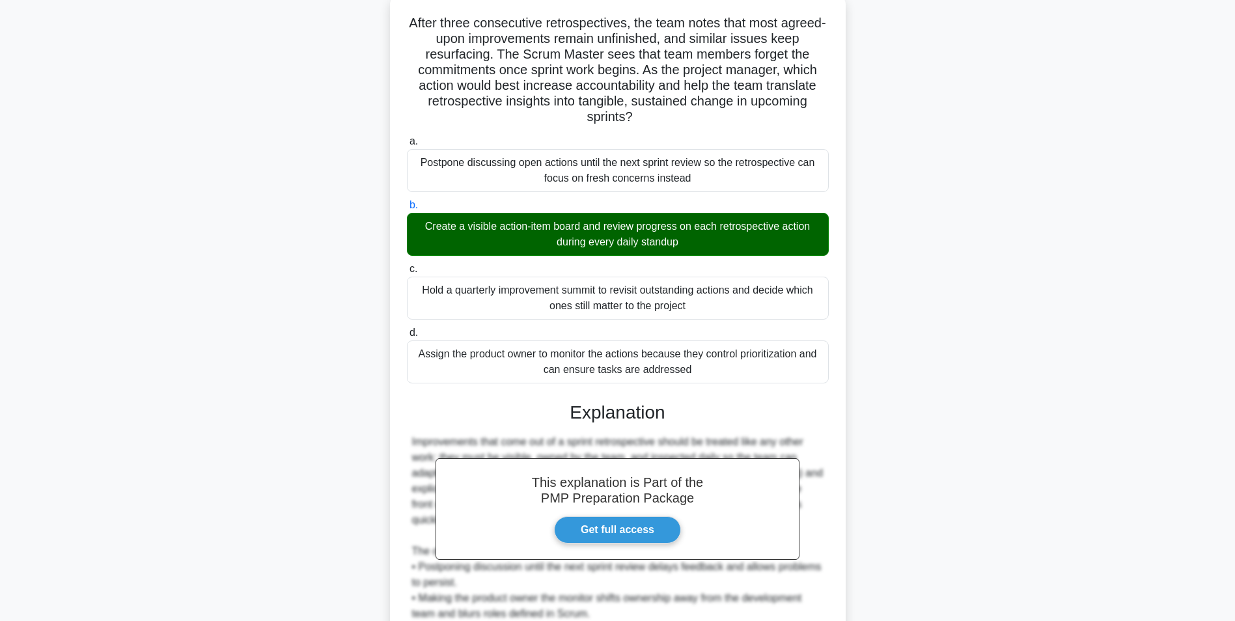
click at [1011, 369] on div "After three consecutive retrospectives, the team notes that most agreed-upon im…" at bounding box center [617, 377] width 859 height 767
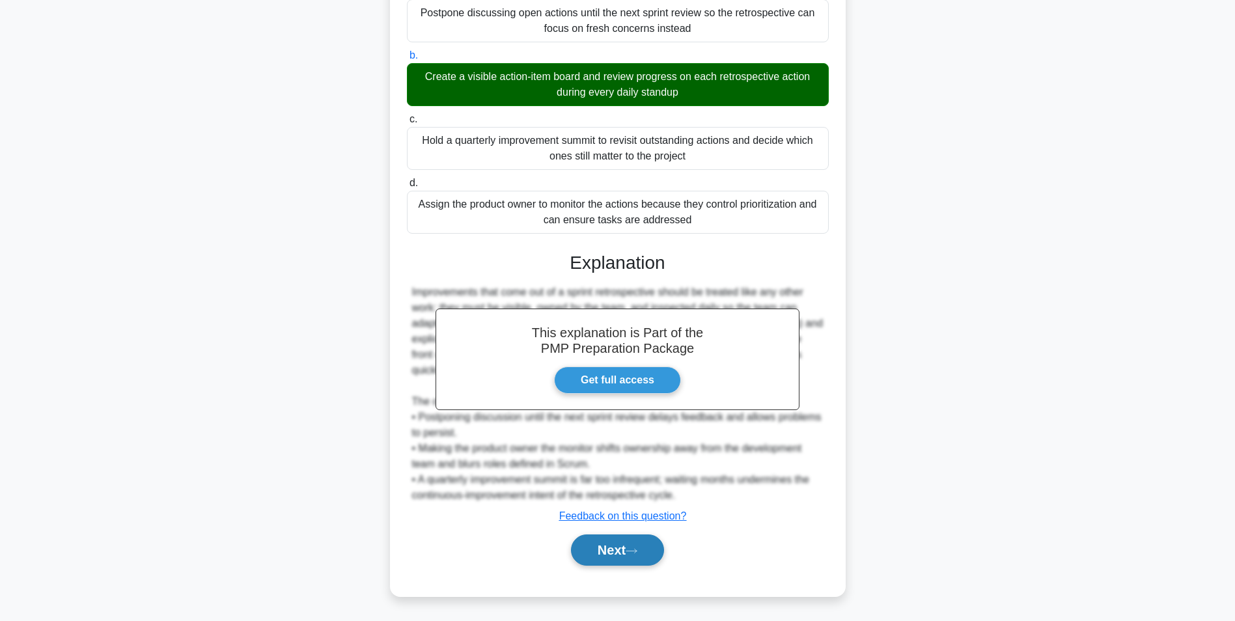
click at [637, 549] on icon at bounding box center [631, 550] width 12 height 7
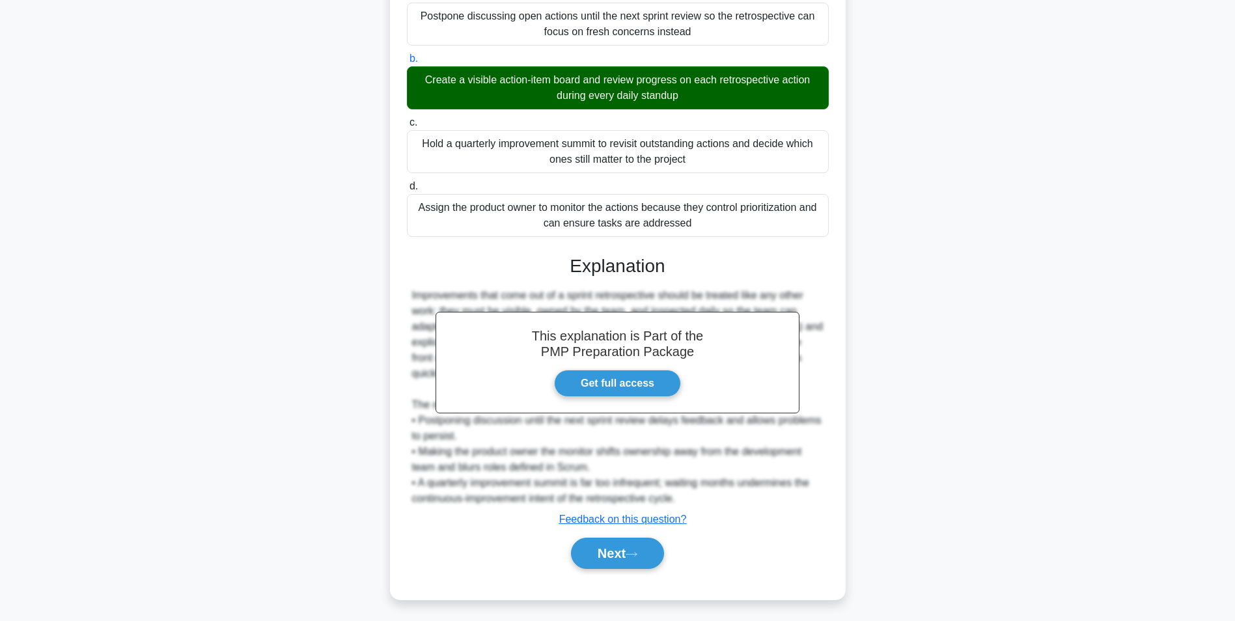
scroll to position [82, 0]
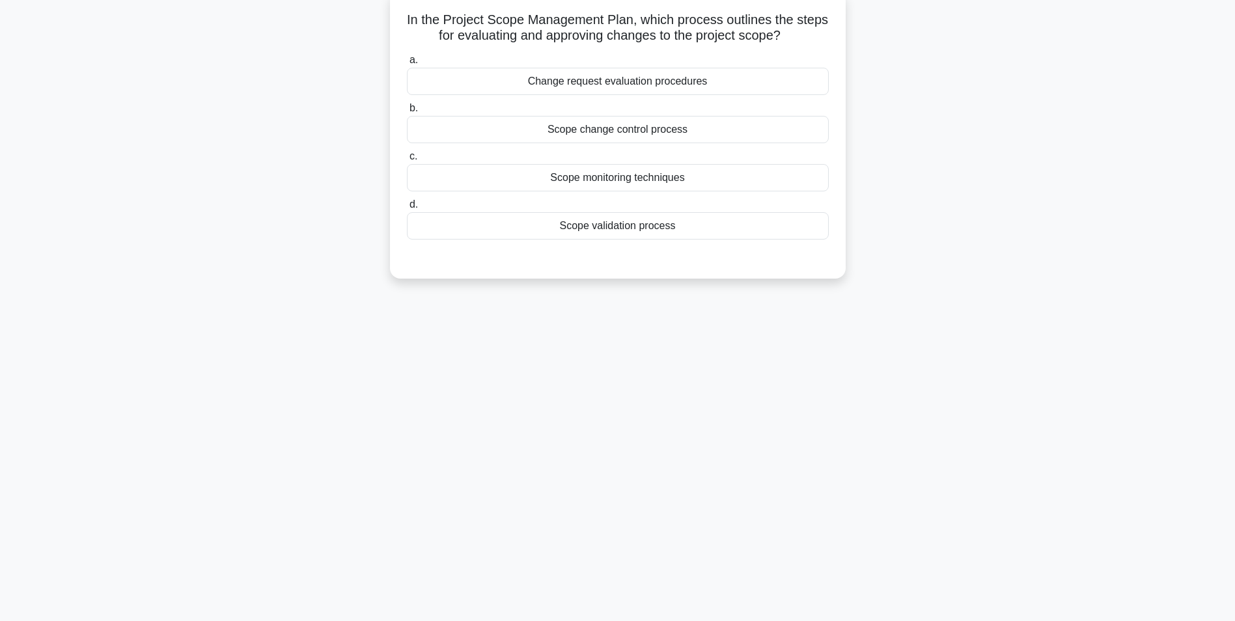
click at [715, 122] on div "Scope change control process" at bounding box center [618, 129] width 422 height 27
click at [407, 113] on input "b. Scope change control process" at bounding box center [407, 108] width 0 height 8
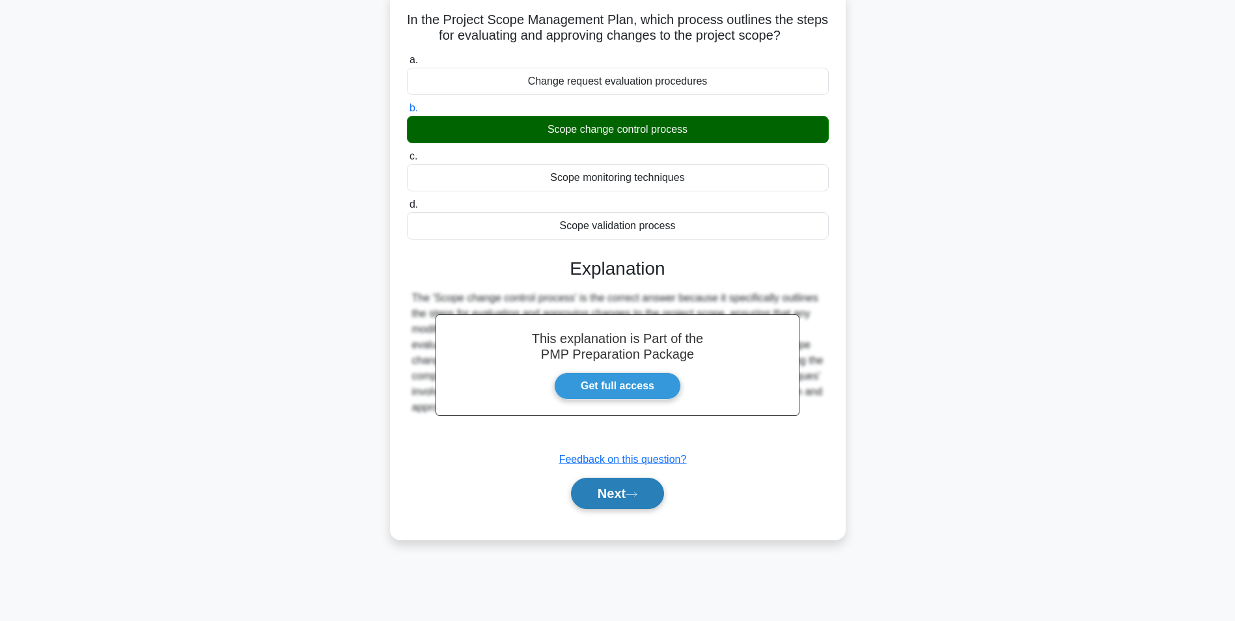
click at [609, 489] on button "Next" at bounding box center [617, 493] width 93 height 31
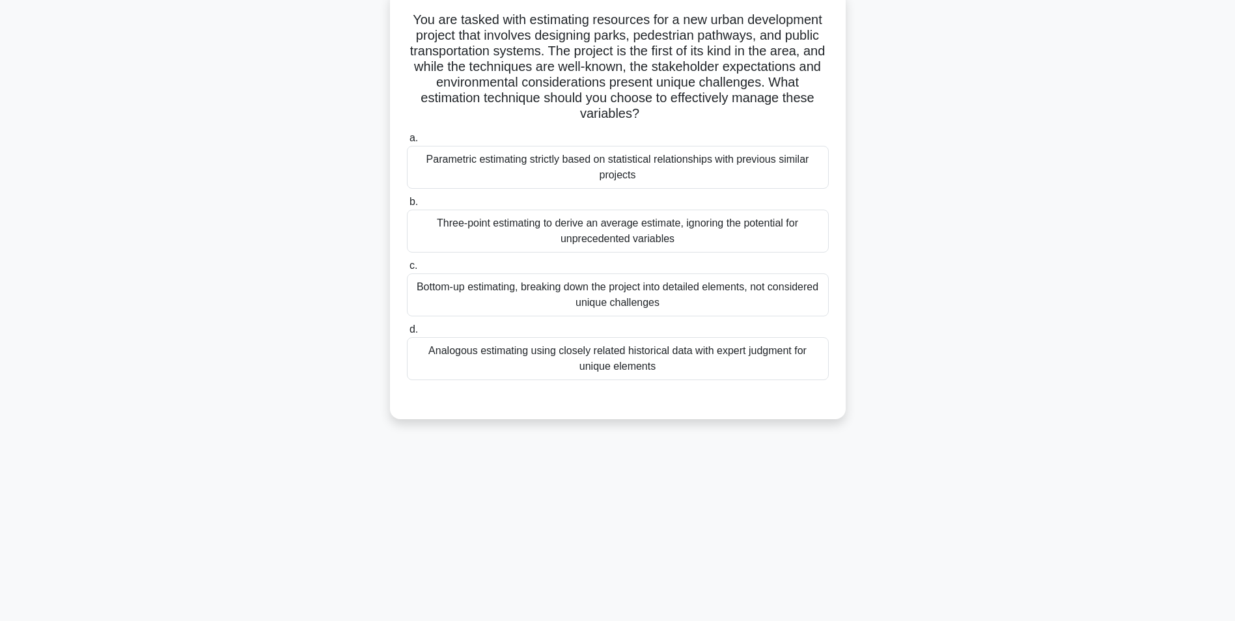
click at [755, 350] on div "Analogous estimating using closely related historical data with expert judgment…" at bounding box center [618, 358] width 422 height 43
click at [407, 334] on input "d. Analogous estimating using closely related historical data with expert judgm…" at bounding box center [407, 329] width 0 height 8
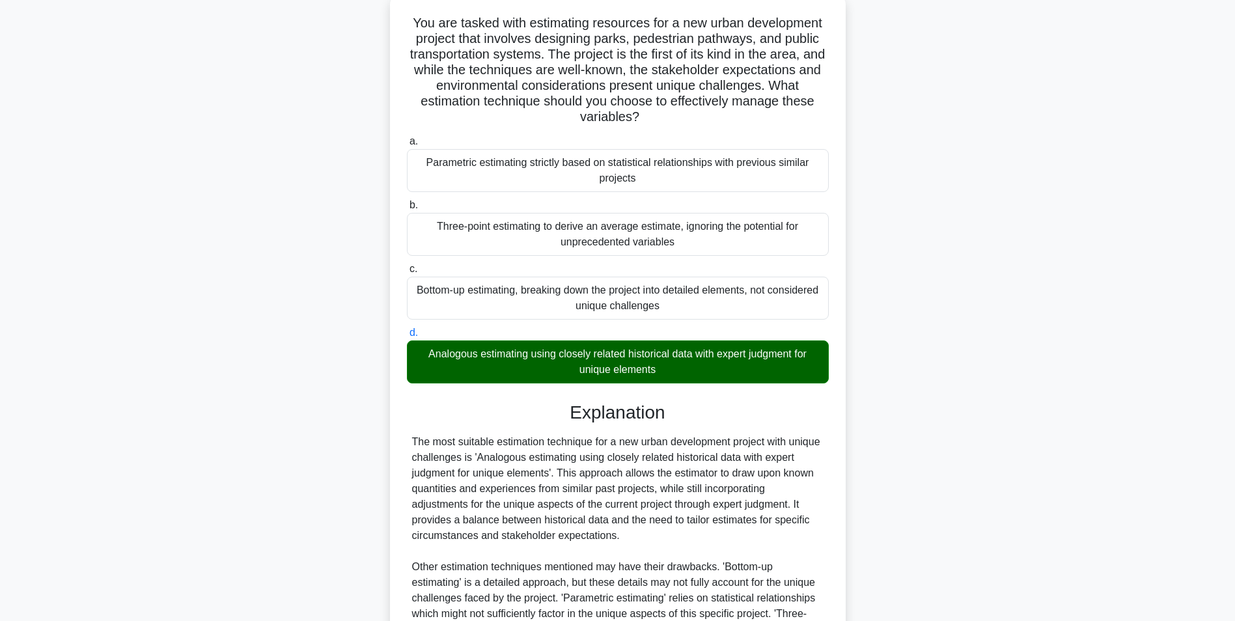
click at [1085, 426] on main "5:22 Stop PMP Expert 20/20 You are tasked with estimating resources for a new u…" at bounding box center [617, 379] width 1235 height 838
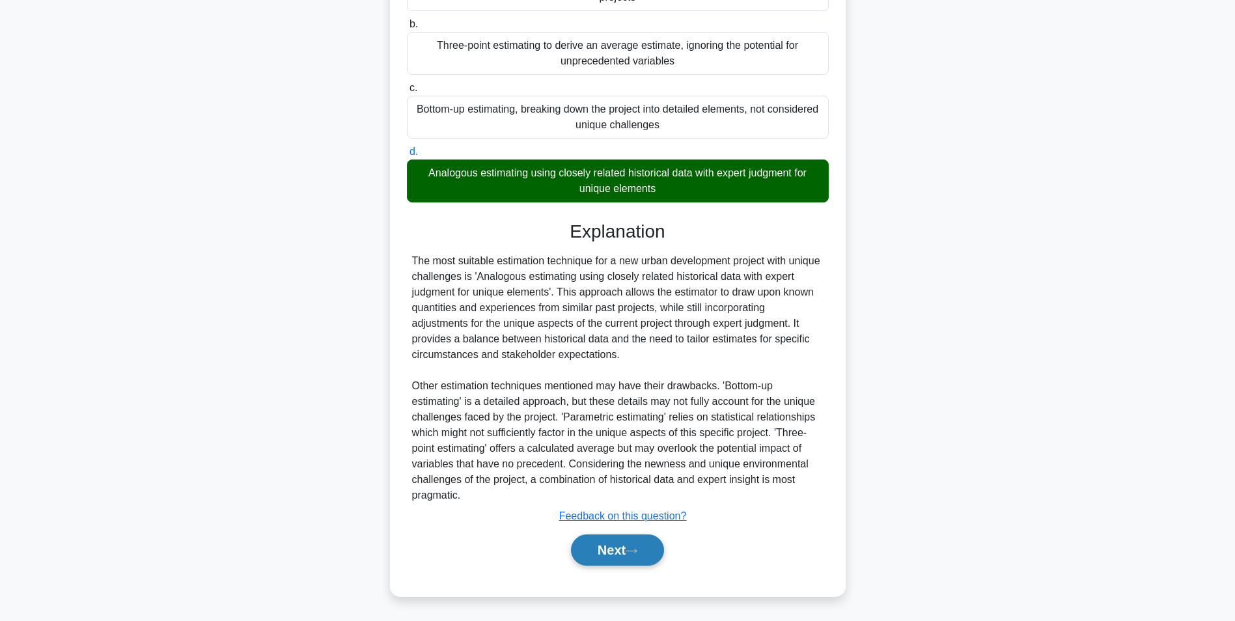
click at [650, 534] on button "Next" at bounding box center [617, 549] width 93 height 31
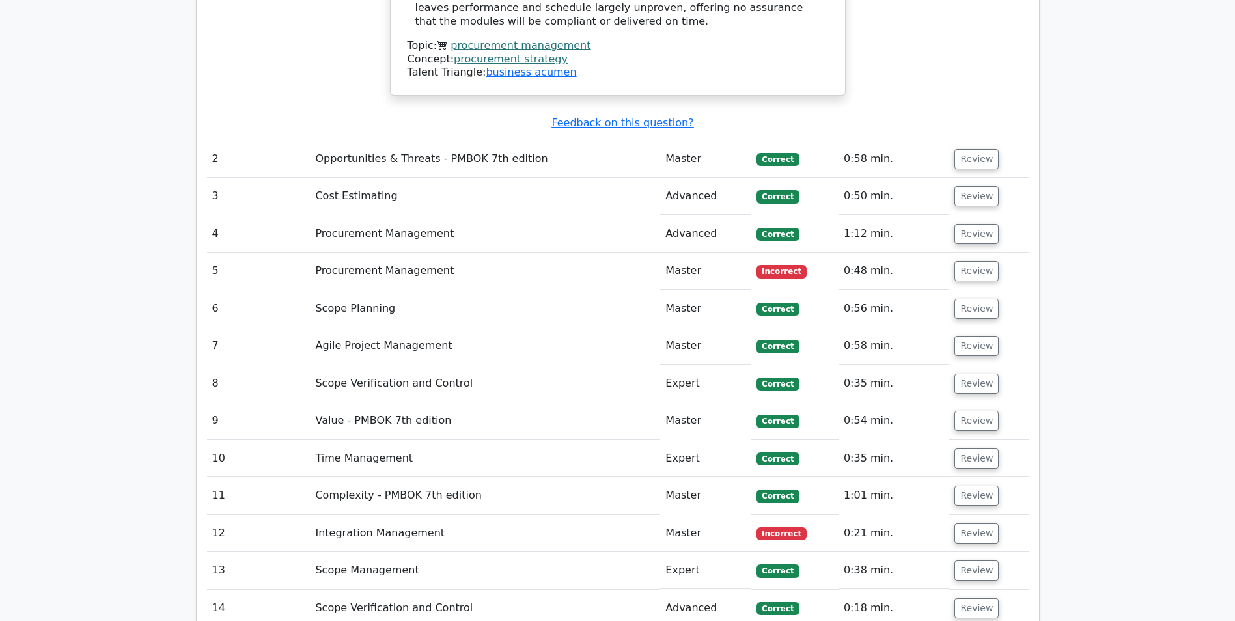
scroll to position [1965, 0]
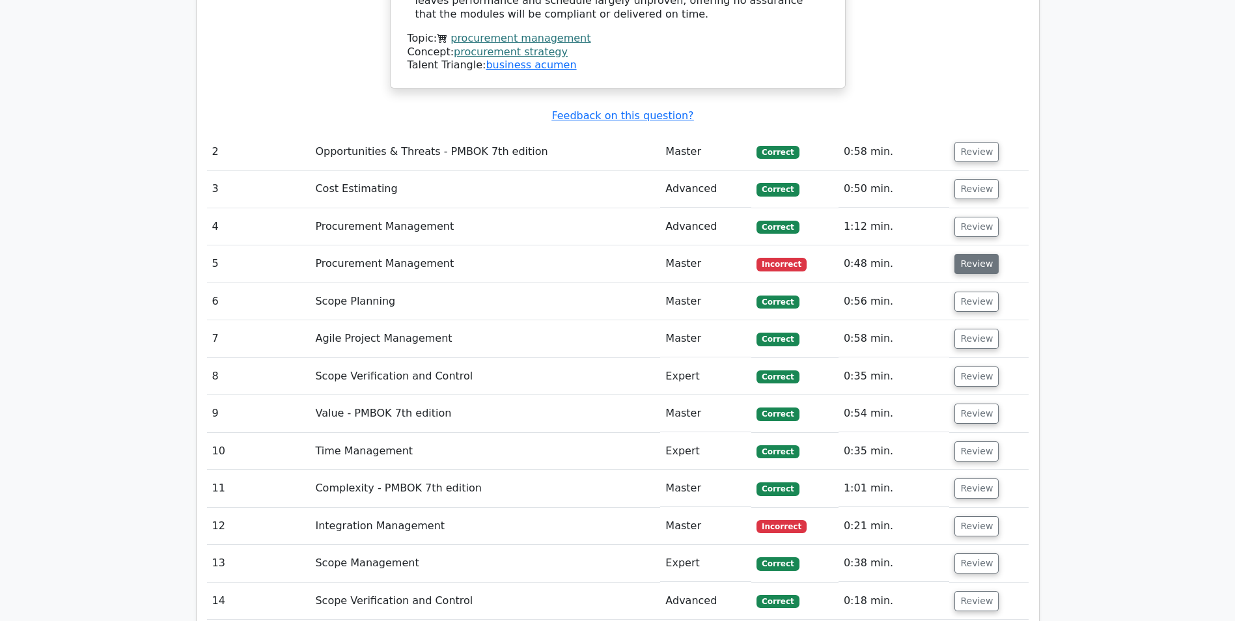
click at [986, 254] on button "Review" at bounding box center [976, 264] width 44 height 20
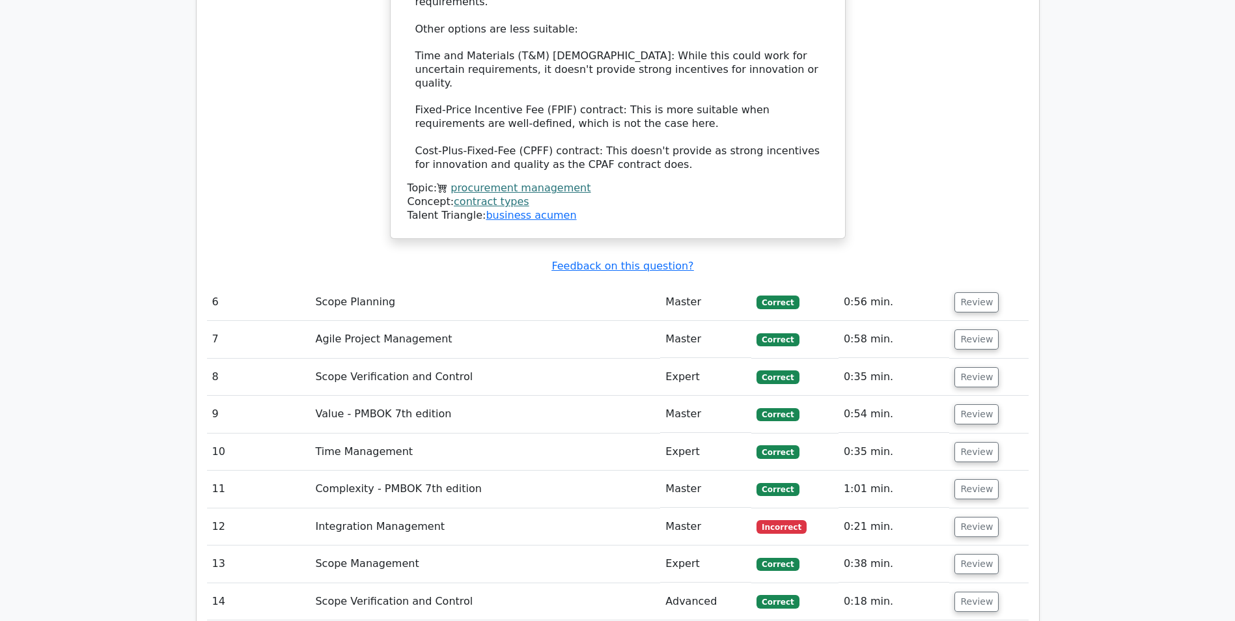
scroll to position [2830, 0]
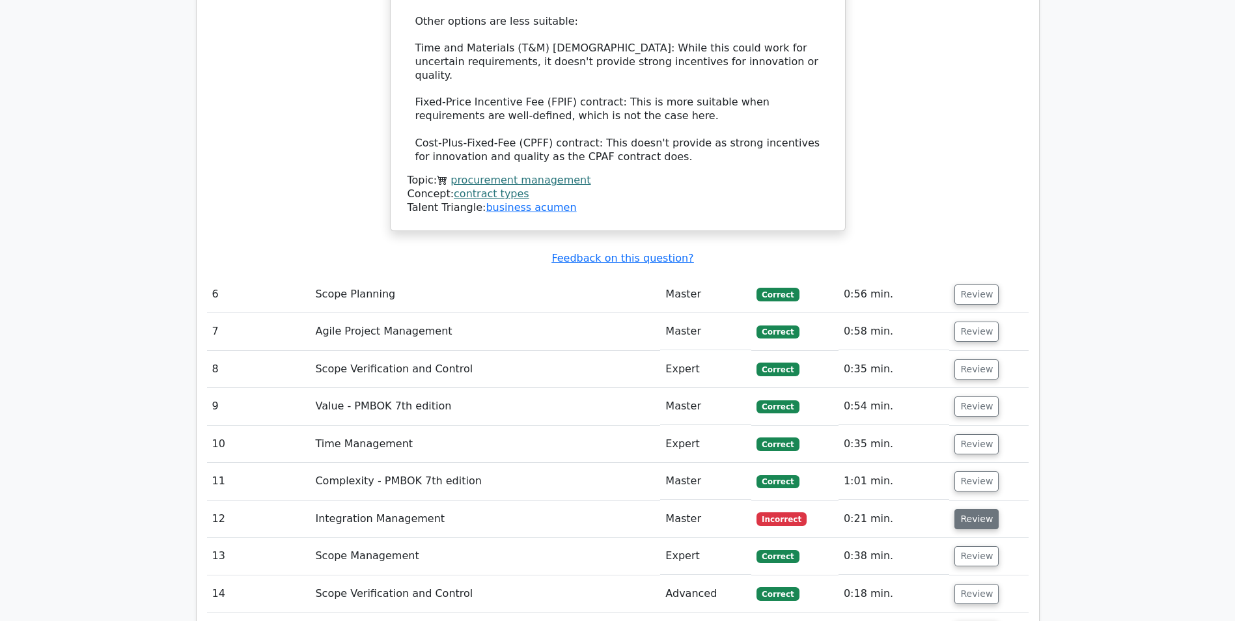
click at [976, 509] on button "Review" at bounding box center [976, 519] width 44 height 20
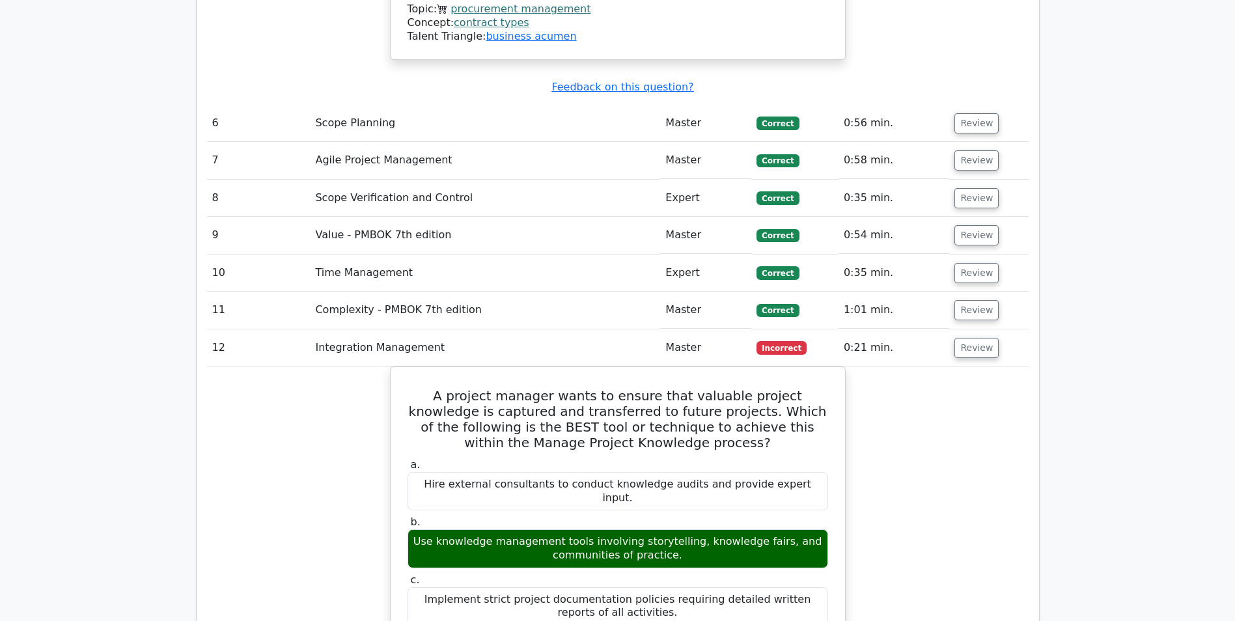
scroll to position [2989, 0]
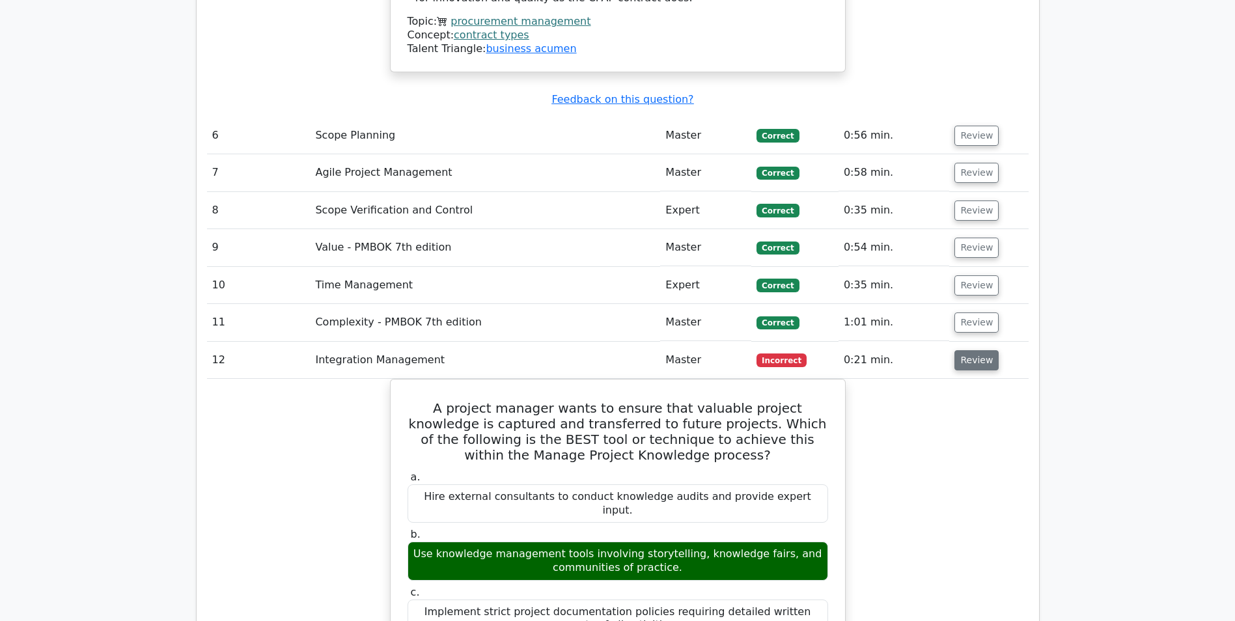
click at [972, 350] on button "Review" at bounding box center [976, 360] width 44 height 20
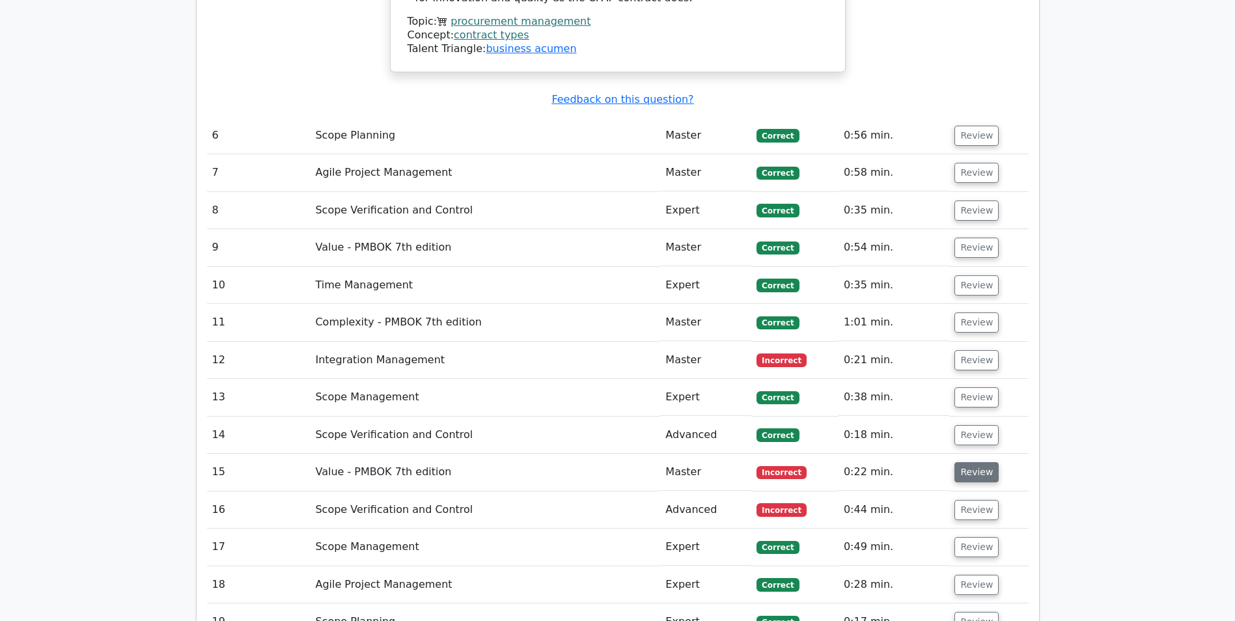
click at [961, 462] on button "Review" at bounding box center [976, 472] width 44 height 20
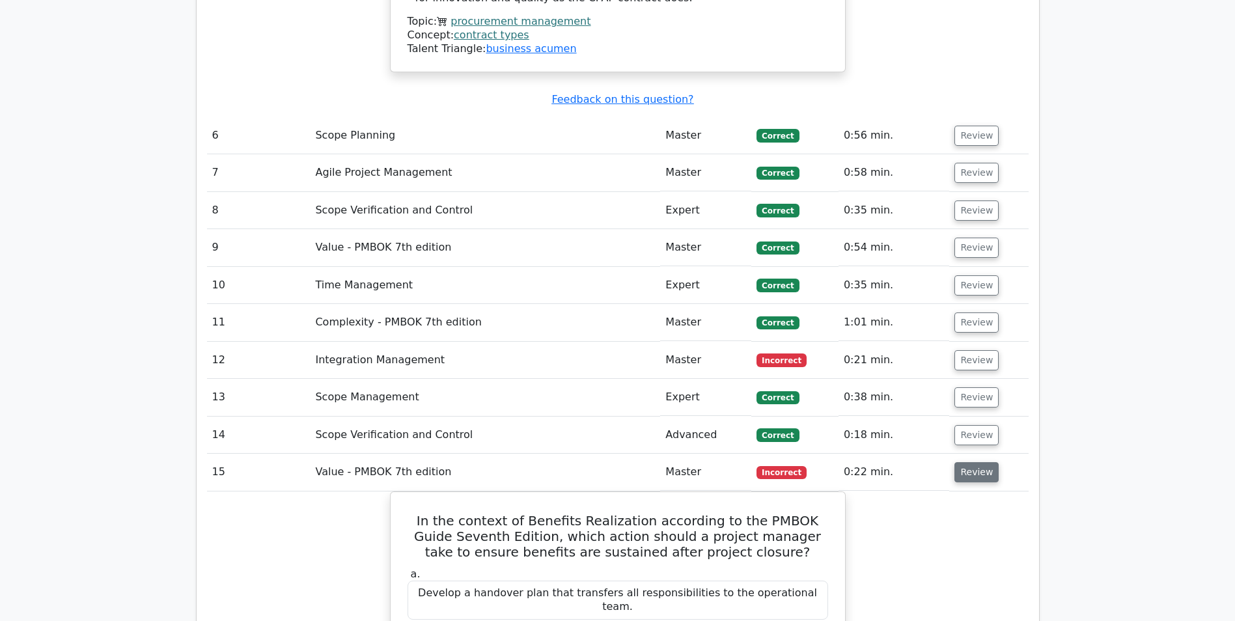
click at [961, 462] on button "Review" at bounding box center [976, 472] width 44 height 20
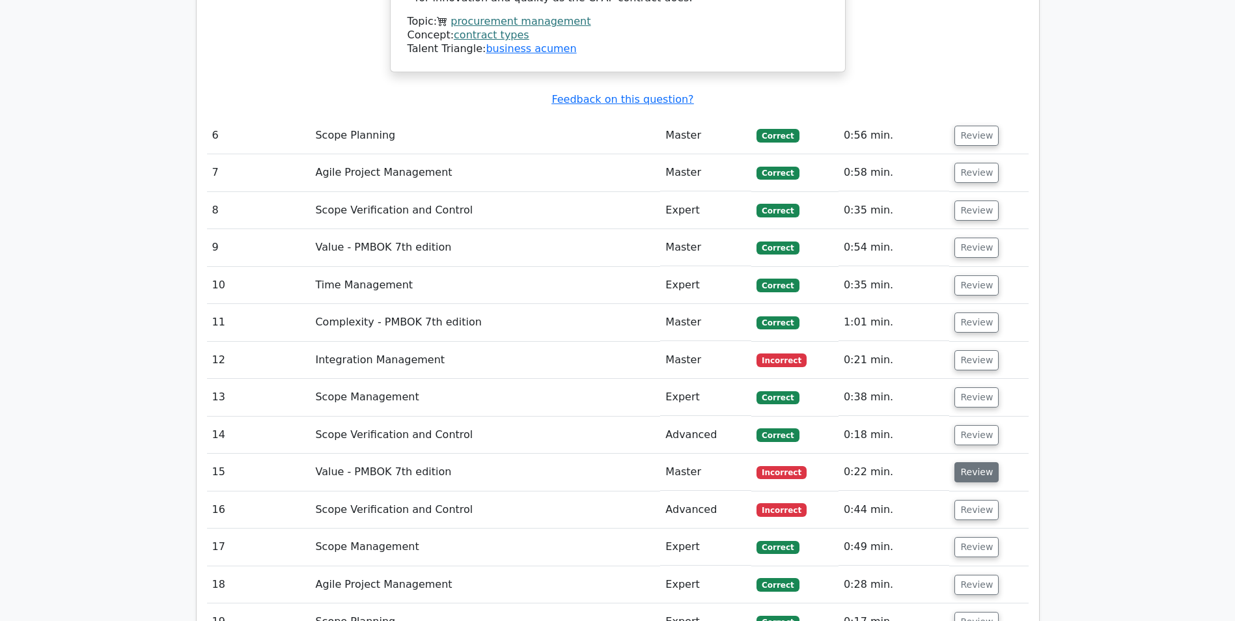
click at [961, 462] on button "Review" at bounding box center [976, 472] width 44 height 20
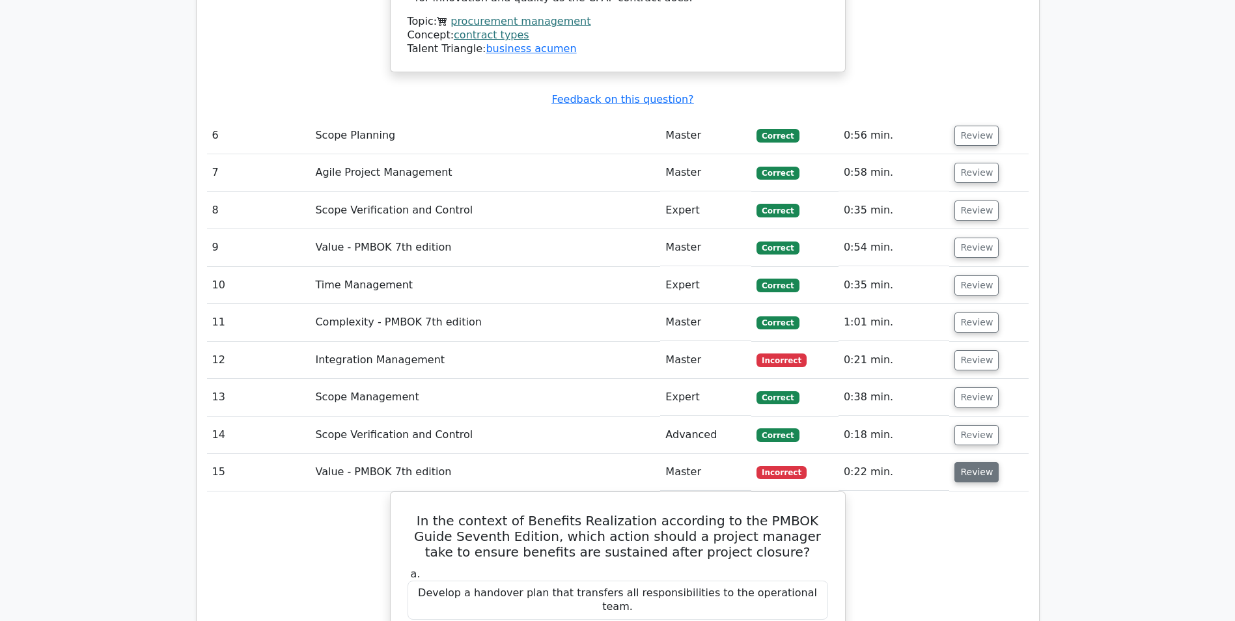
click at [961, 462] on button "Review" at bounding box center [976, 472] width 44 height 20
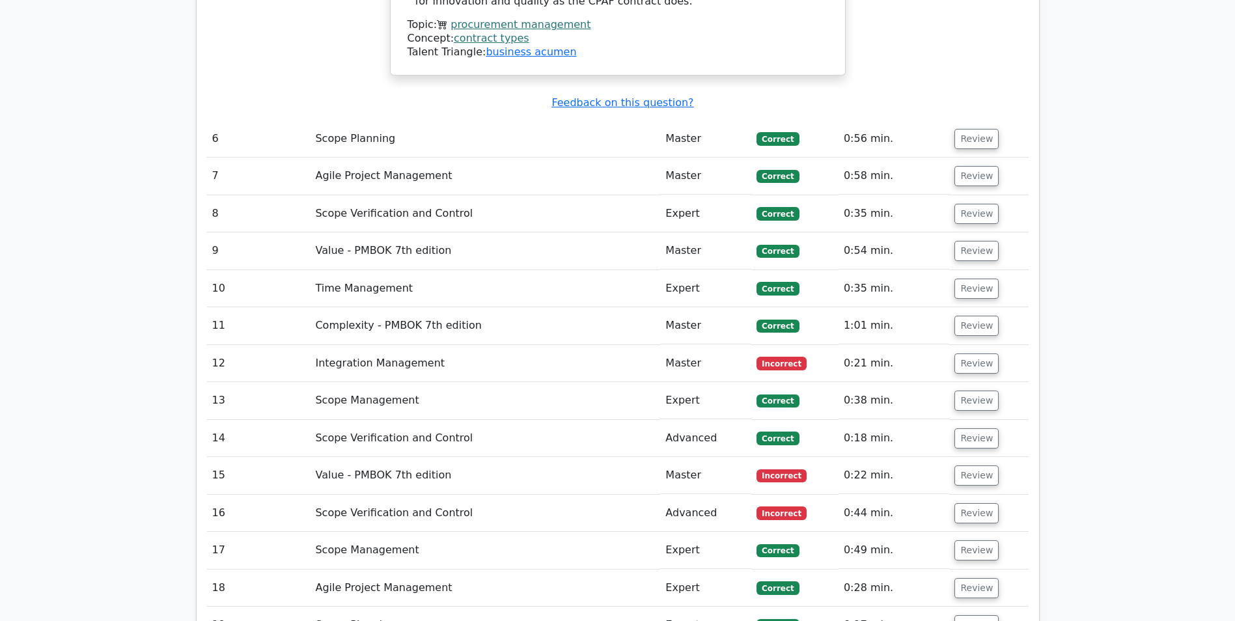
scroll to position [3537, 0]
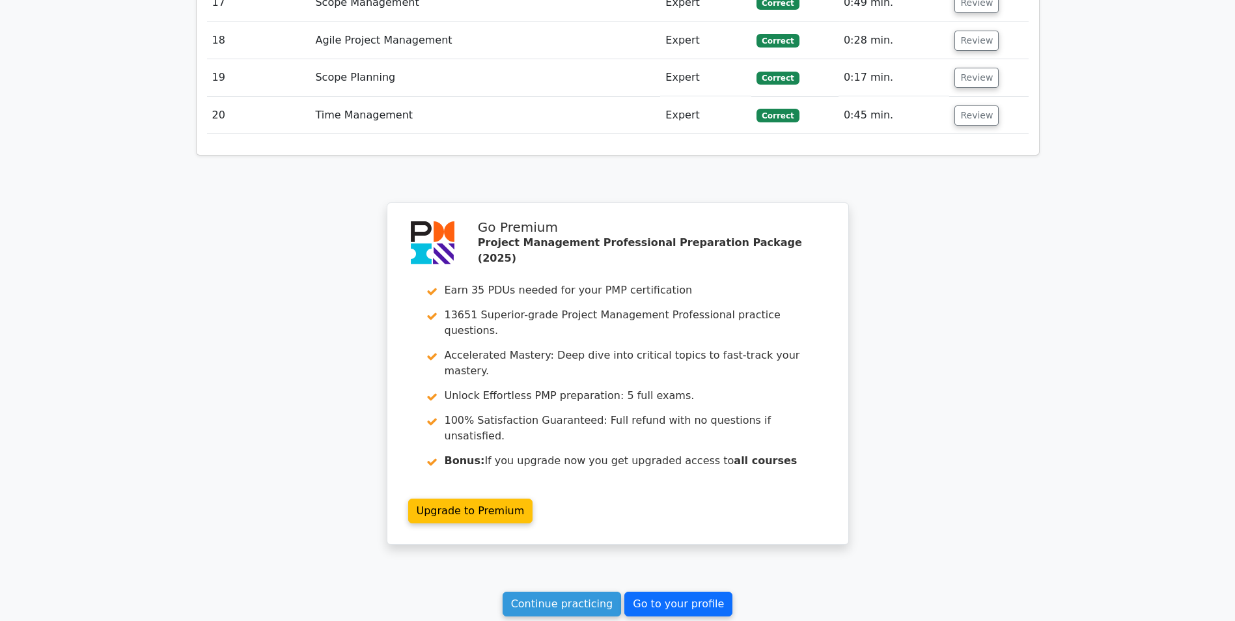
click at [672, 592] on link "Go to your profile" at bounding box center [678, 604] width 108 height 25
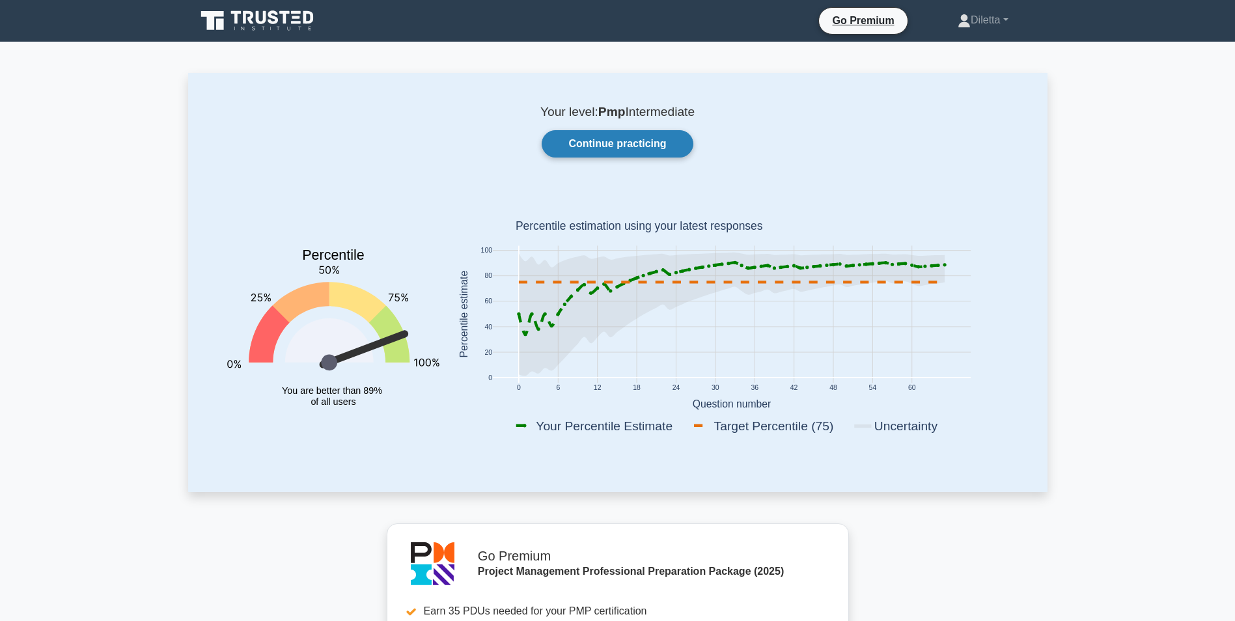
click at [676, 137] on link "Continue practicing" at bounding box center [616, 143] width 151 height 27
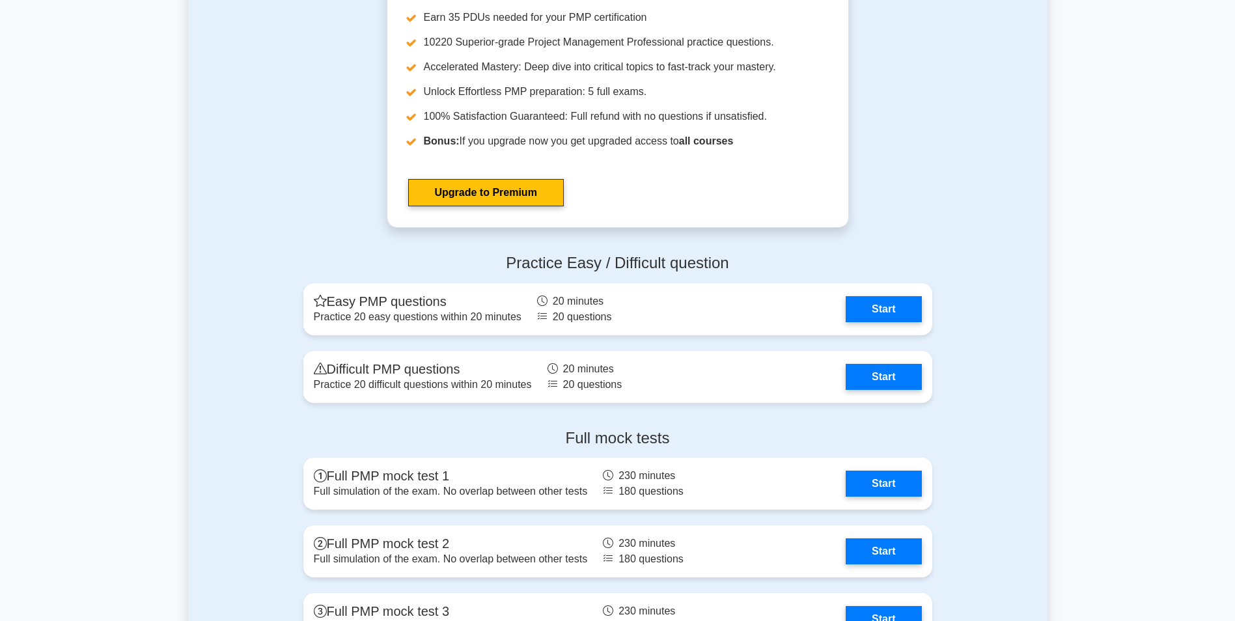
scroll to position [4666, 0]
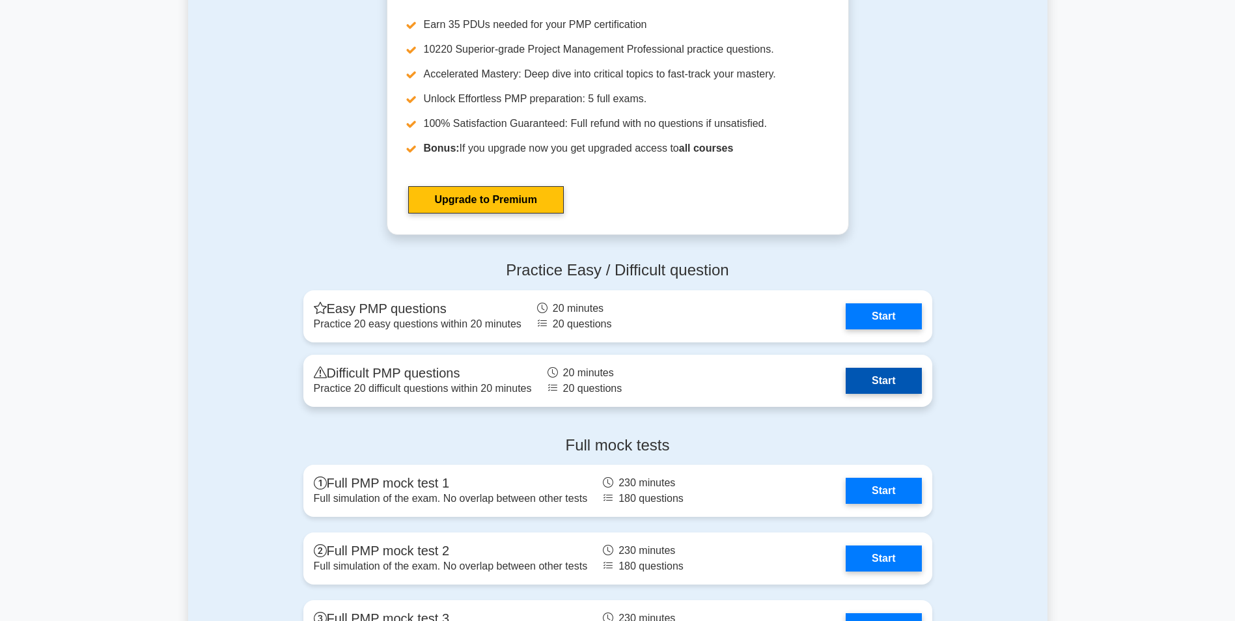
click at [905, 382] on link "Start" at bounding box center [882, 381] width 75 height 26
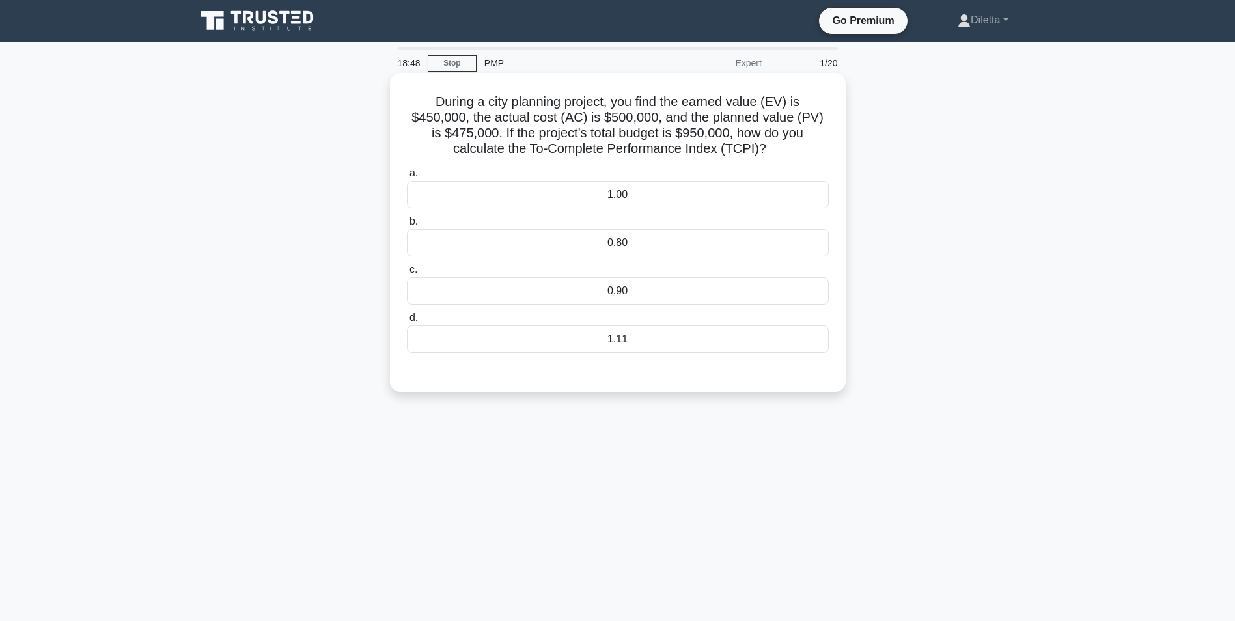
click at [665, 346] on div "1.11" at bounding box center [618, 338] width 422 height 27
click at [407, 322] on input "d. 1.11" at bounding box center [407, 318] width 0 height 8
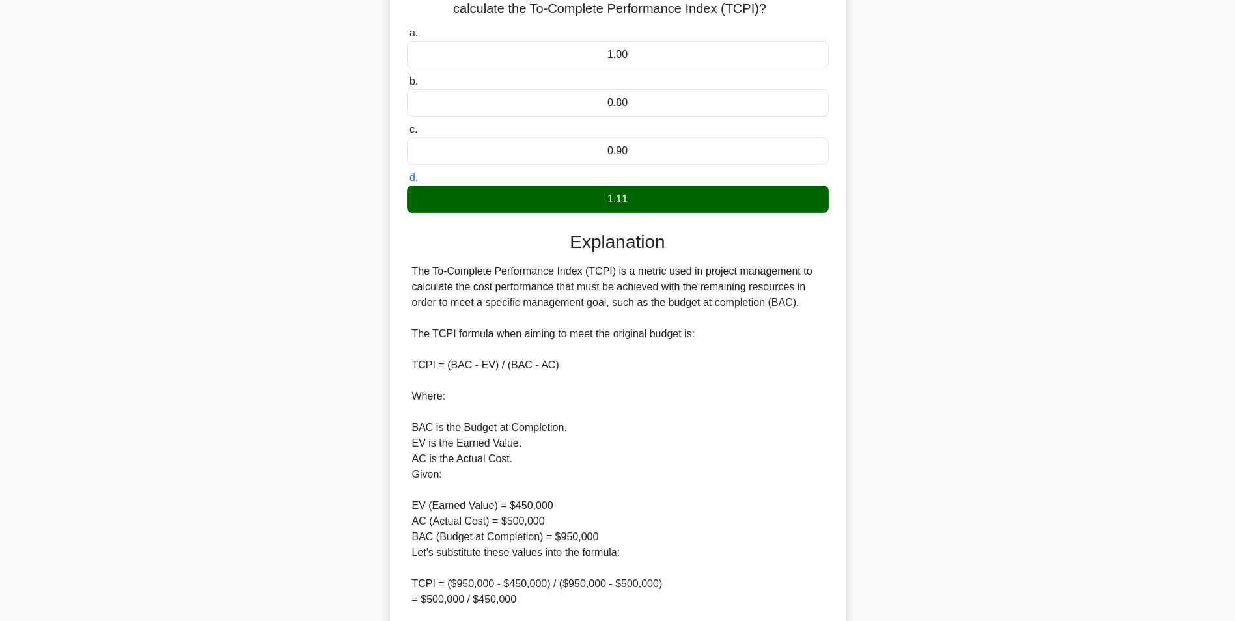
scroll to position [323, 0]
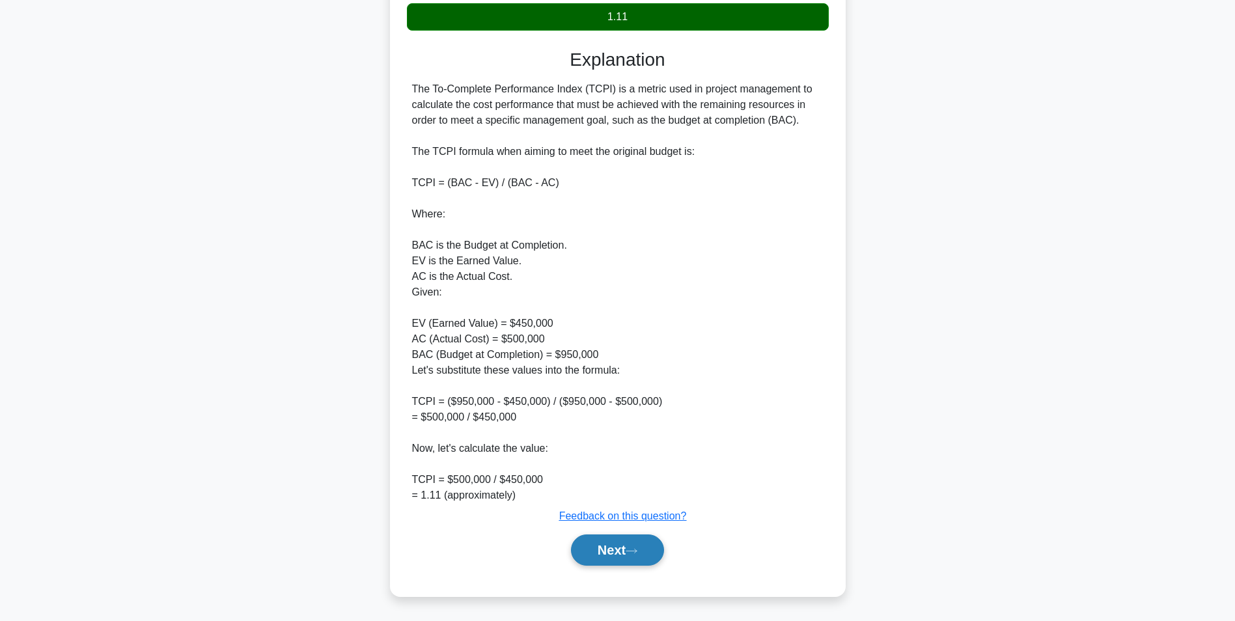
click at [629, 543] on button "Next" at bounding box center [617, 549] width 93 height 31
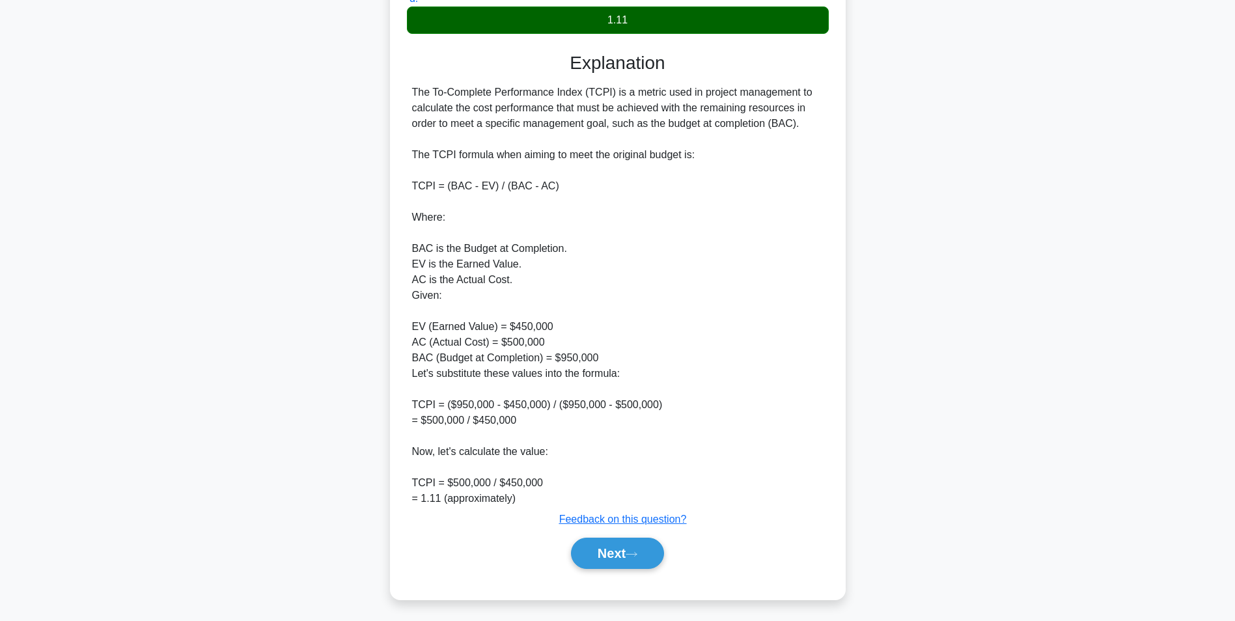
scroll to position [82, 0]
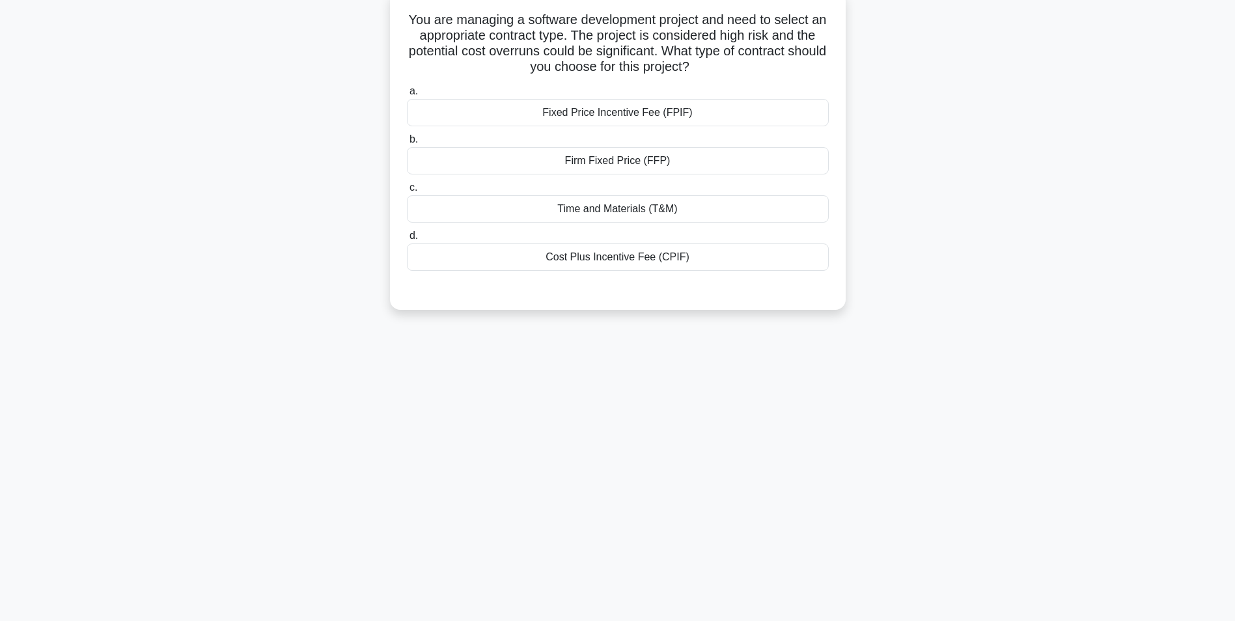
click at [759, 156] on div "Firm Fixed Price (FFP)" at bounding box center [618, 160] width 422 height 27
click at [407, 144] on input "b. Firm Fixed Price (FFP)" at bounding box center [407, 139] width 0 height 8
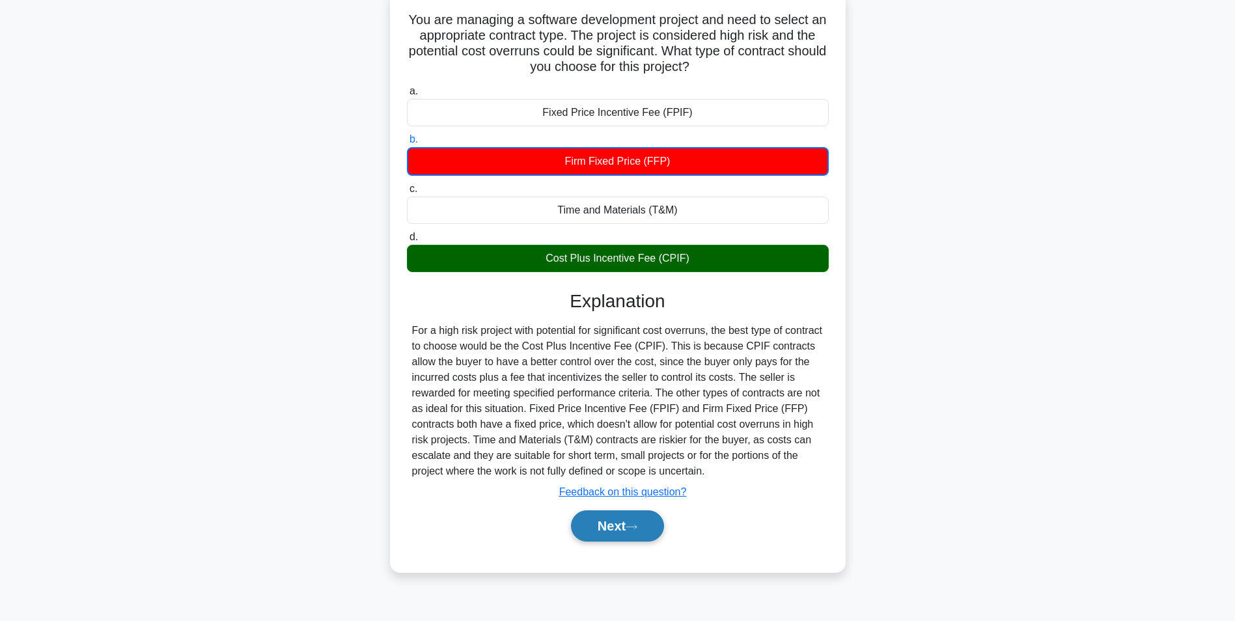
click at [611, 523] on button "Next" at bounding box center [617, 525] width 93 height 31
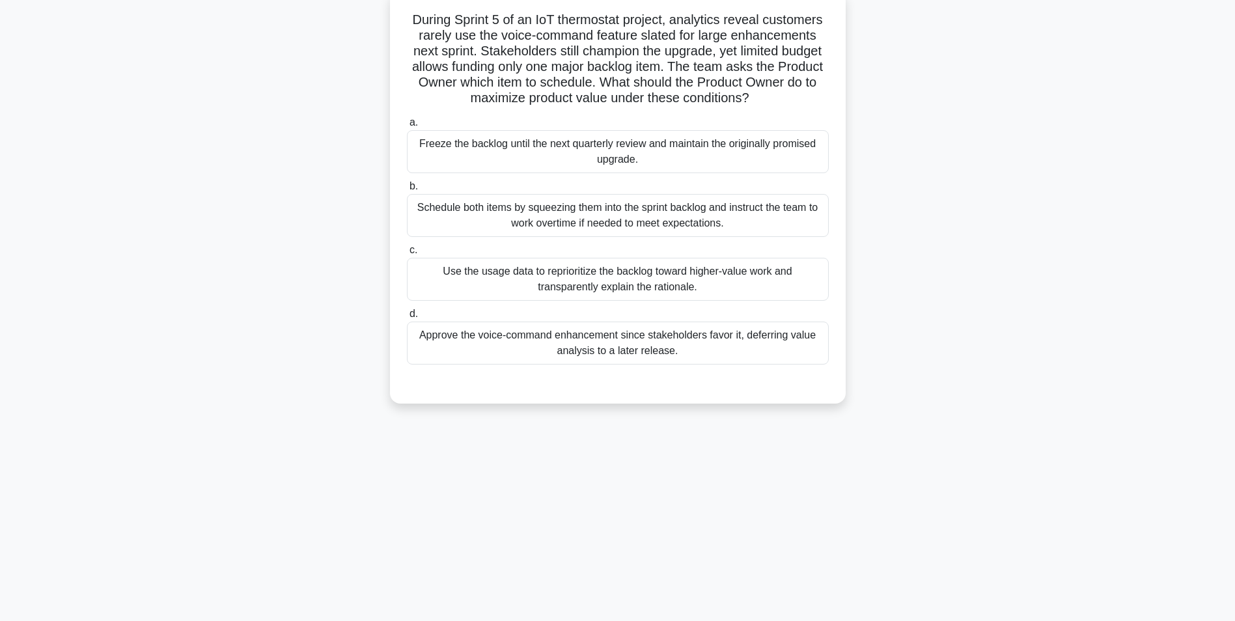
click at [782, 273] on div "Use the usage data to reprioritize the backlog toward higher-value work and tra…" at bounding box center [618, 279] width 422 height 43
click at [407, 254] on input "c. Use the usage data to reprioritize the backlog toward higher-value work and …" at bounding box center [407, 250] width 0 height 8
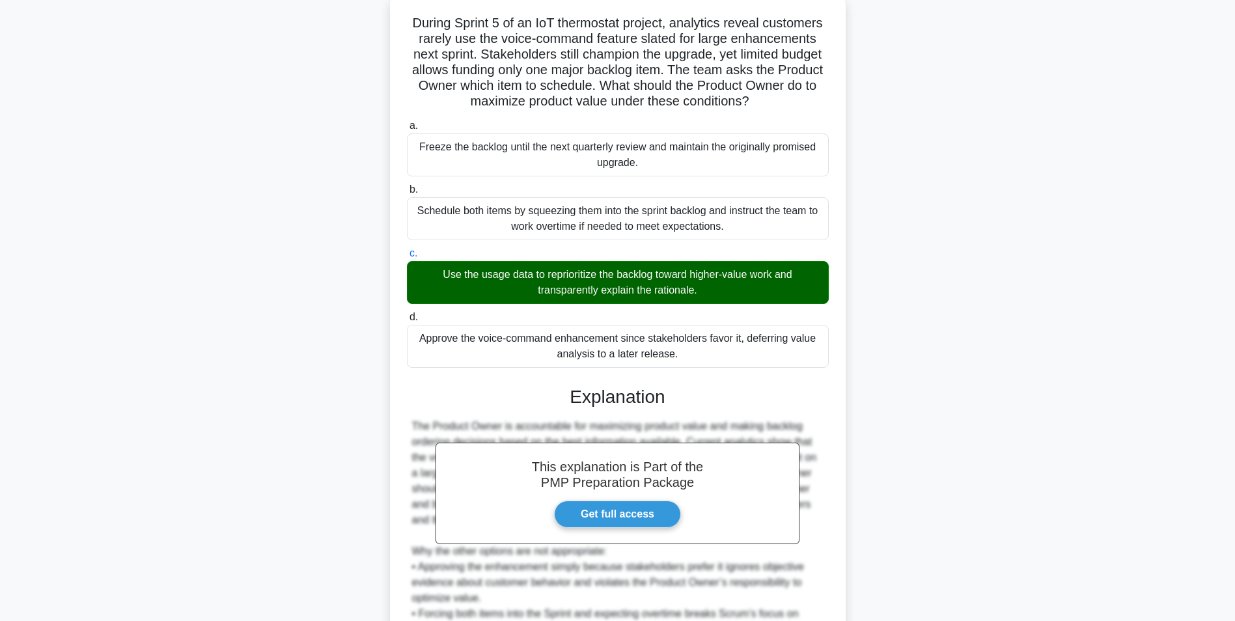
click at [1054, 413] on main "17:21 Stop PMP Expert 3/20 During Sprint 5 of an IoT thermostat project, analyt…" at bounding box center [617, 371] width 1235 height 823
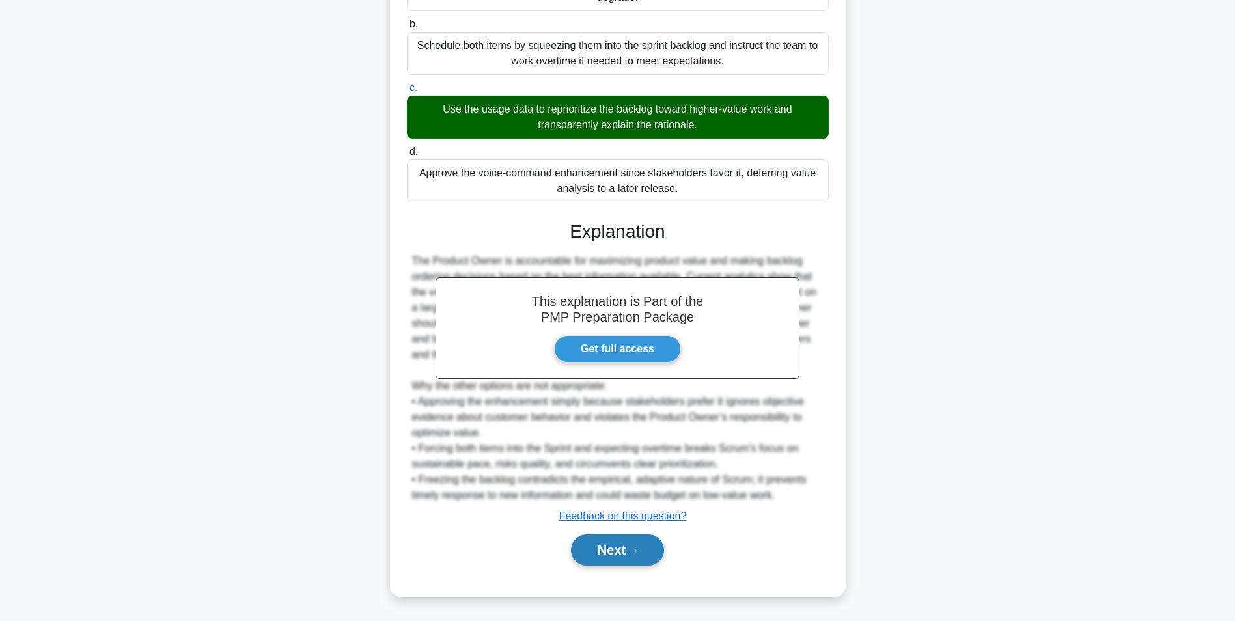
click at [629, 549] on button "Next" at bounding box center [617, 549] width 93 height 31
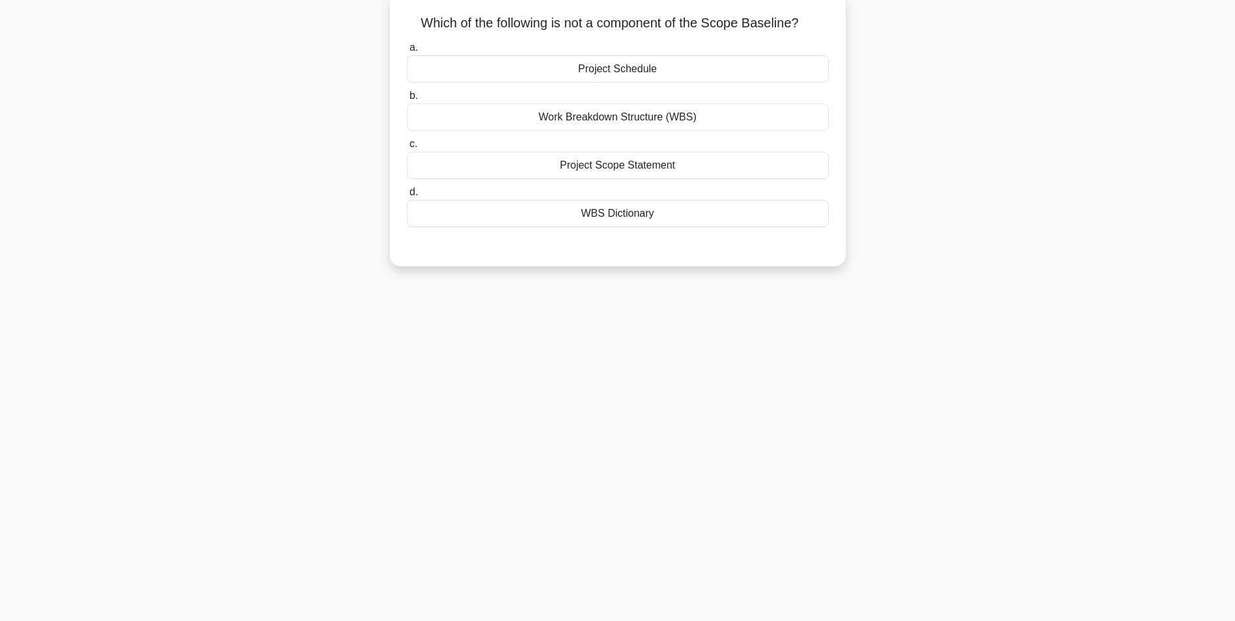
scroll to position [82, 0]
click at [797, 66] on div "Project Schedule" at bounding box center [618, 65] width 422 height 27
click at [407, 49] on input "a. Project Schedule" at bounding box center [407, 44] width 0 height 8
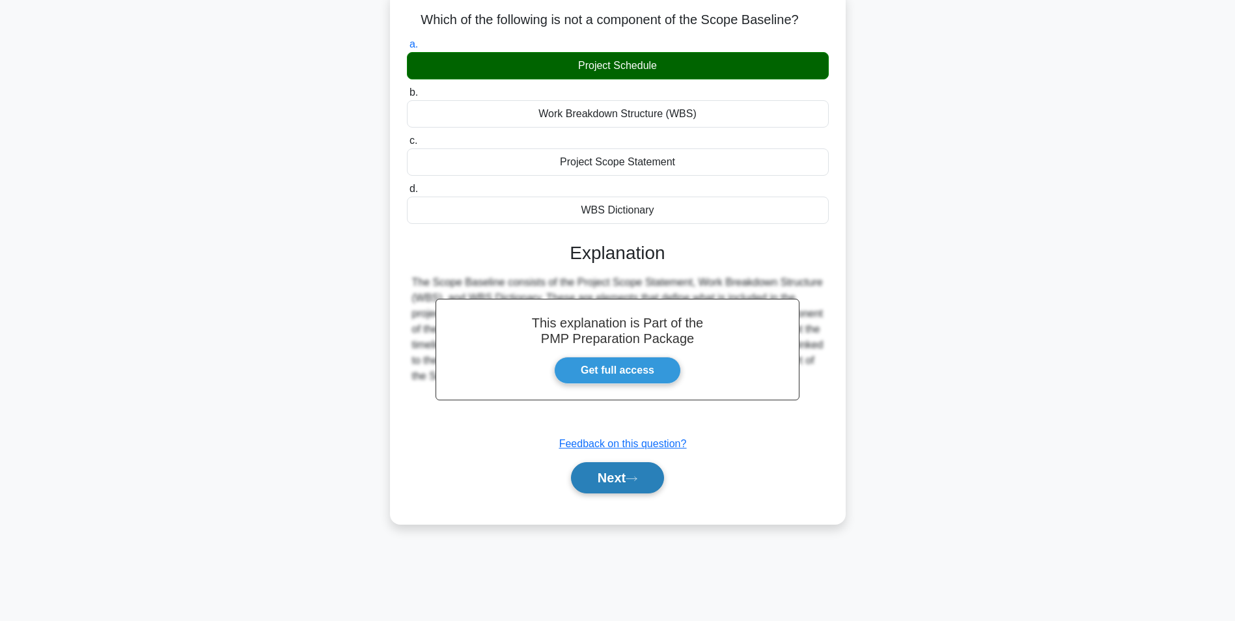
click at [601, 476] on button "Next" at bounding box center [617, 477] width 93 height 31
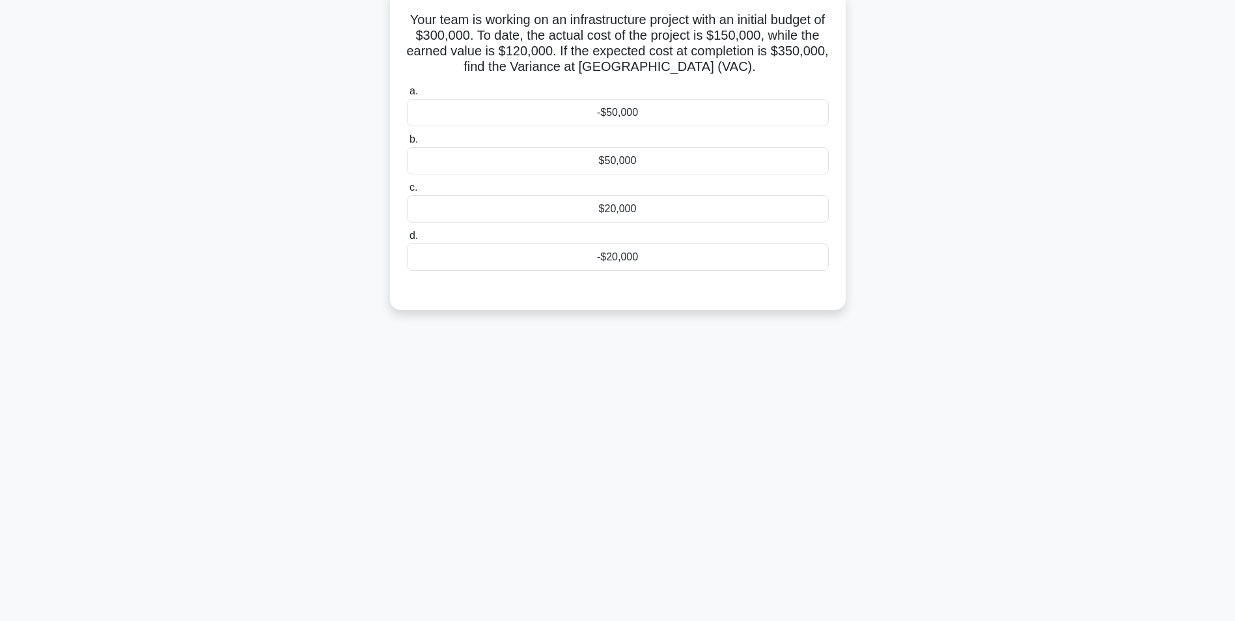
click at [770, 111] on div "-$50,000" at bounding box center [618, 112] width 422 height 27
click at [407, 96] on input "a. -$50,000" at bounding box center [407, 91] width 0 height 8
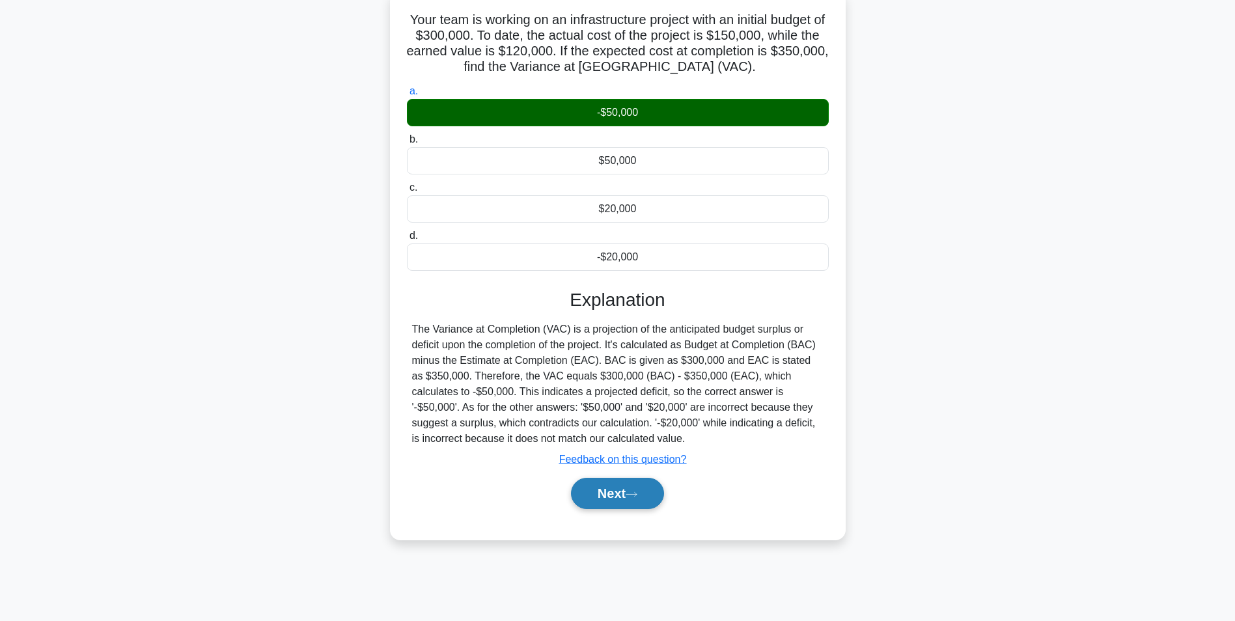
click at [597, 489] on button "Next" at bounding box center [617, 493] width 93 height 31
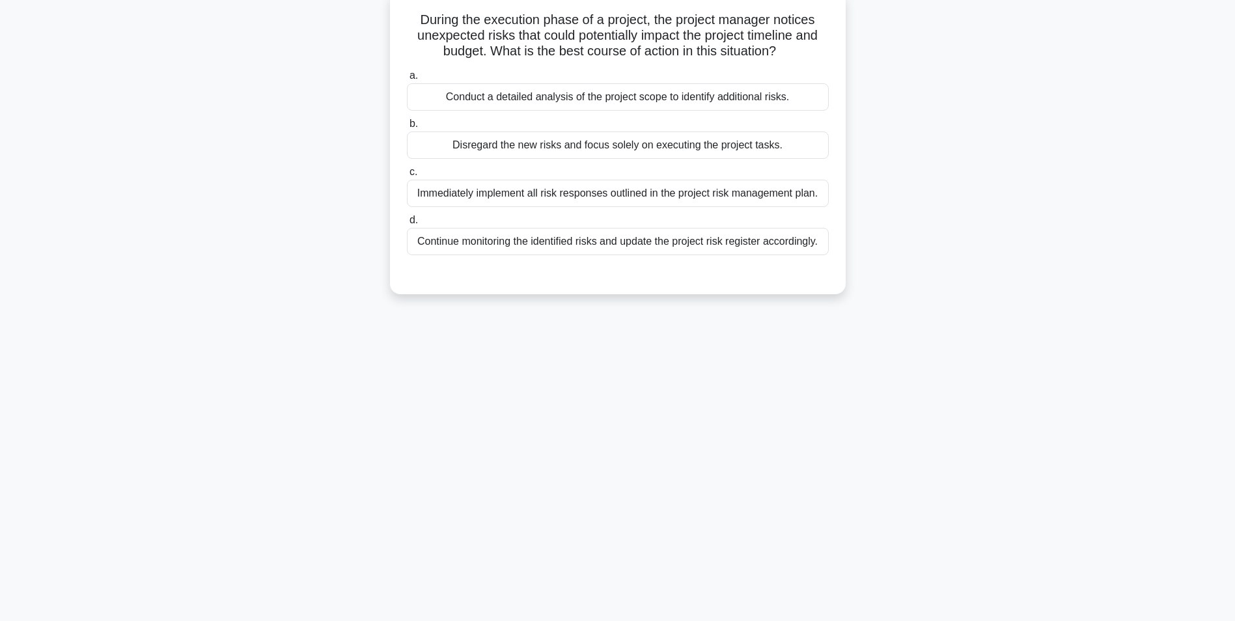
click at [818, 187] on div "Immediately implement all risk responses outlined in the project risk managemen…" at bounding box center [618, 193] width 422 height 27
click at [407, 176] on input "c. Immediately implement all risk responses outlined in the project risk manage…" at bounding box center [407, 172] width 0 height 8
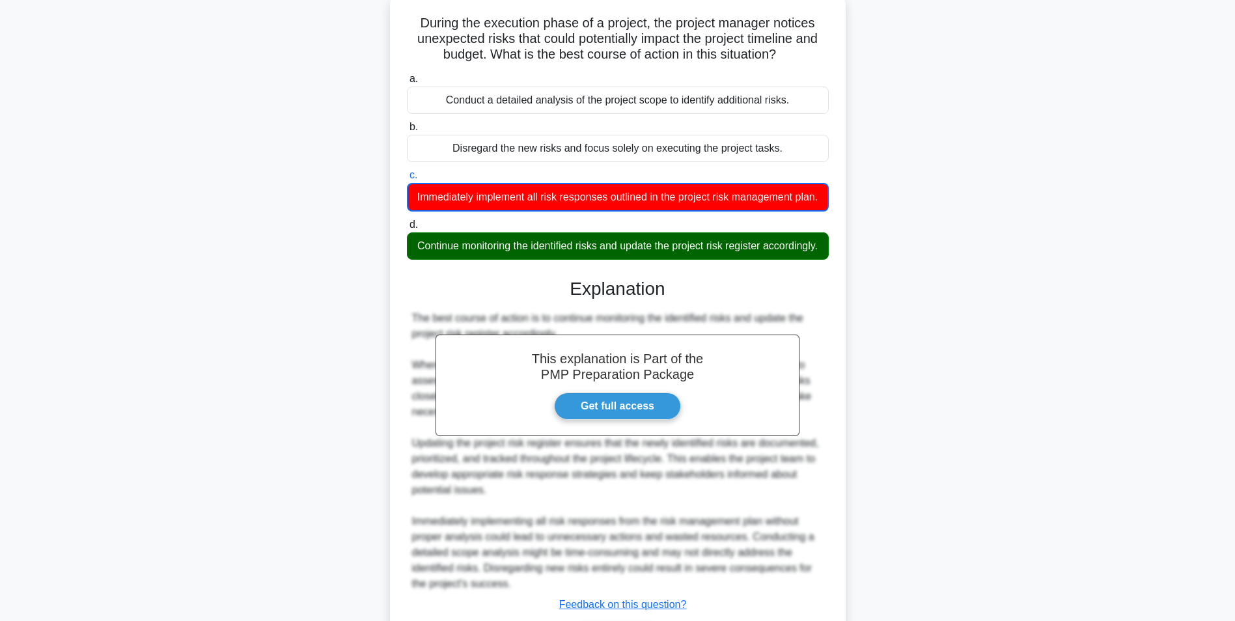
scroll to position [199, 0]
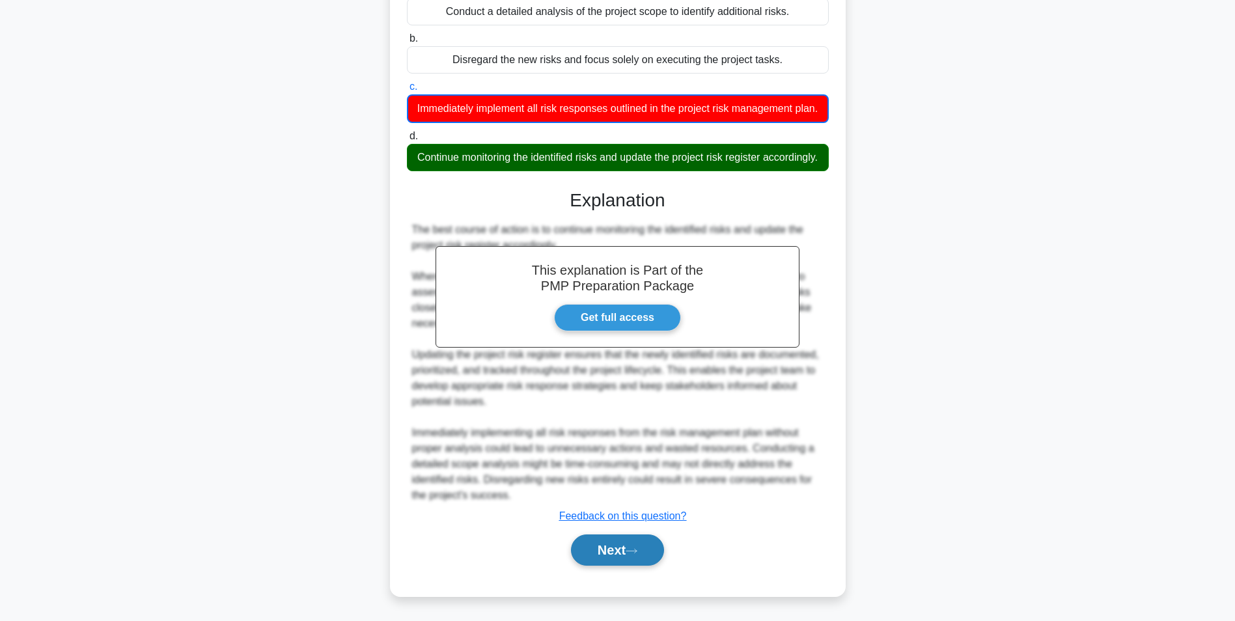
click at [606, 566] on button "Next" at bounding box center [617, 549] width 93 height 31
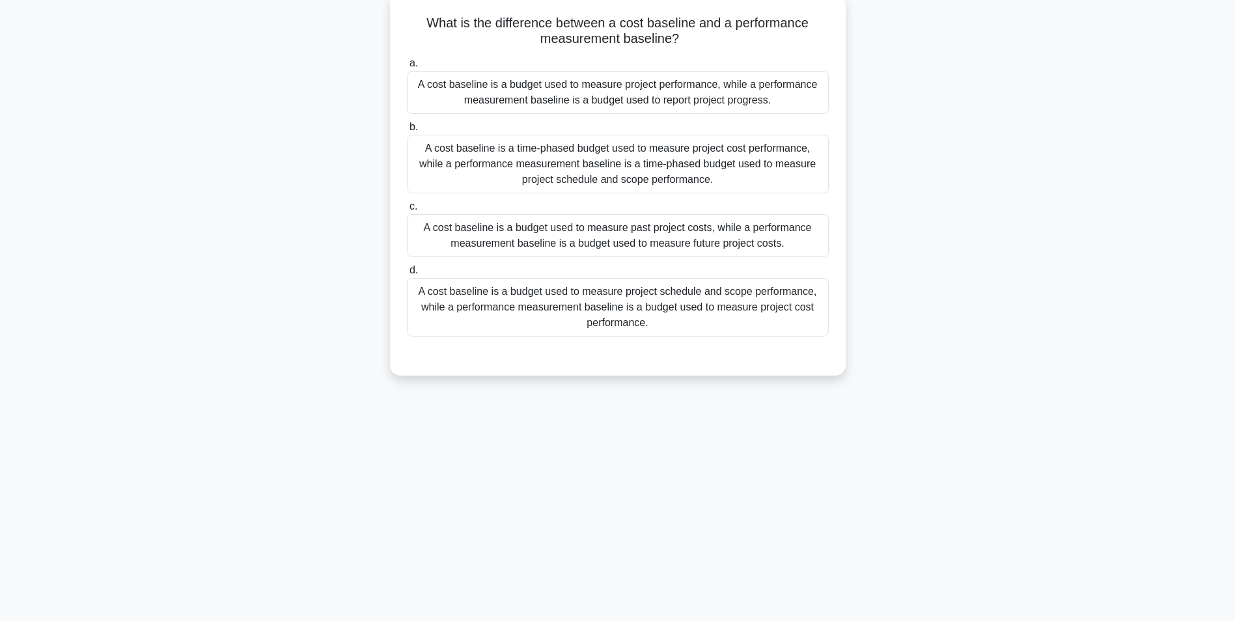
scroll to position [82, 0]
click at [812, 176] on div "A cost baseline is a time-phased budget used to measure project cost performanc…" at bounding box center [618, 160] width 422 height 59
click at [407, 128] on input "b. A cost baseline is a time-phased budget used to measure project cost perform…" at bounding box center [407, 124] width 0 height 8
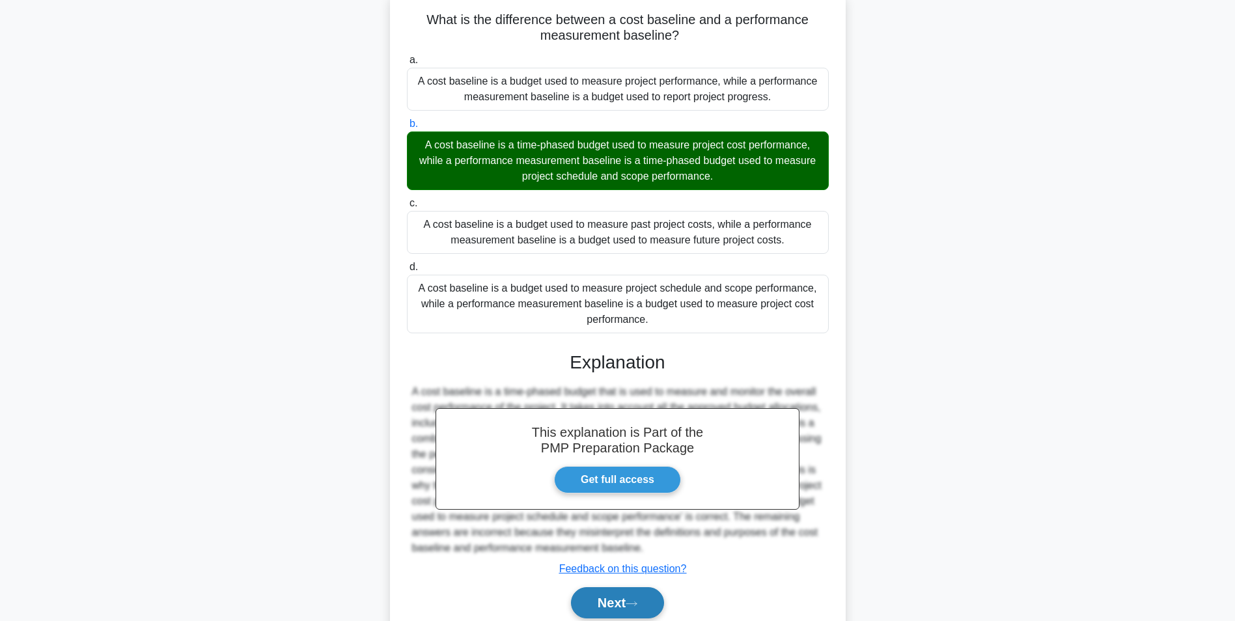
click at [625, 594] on button "Next" at bounding box center [617, 602] width 93 height 31
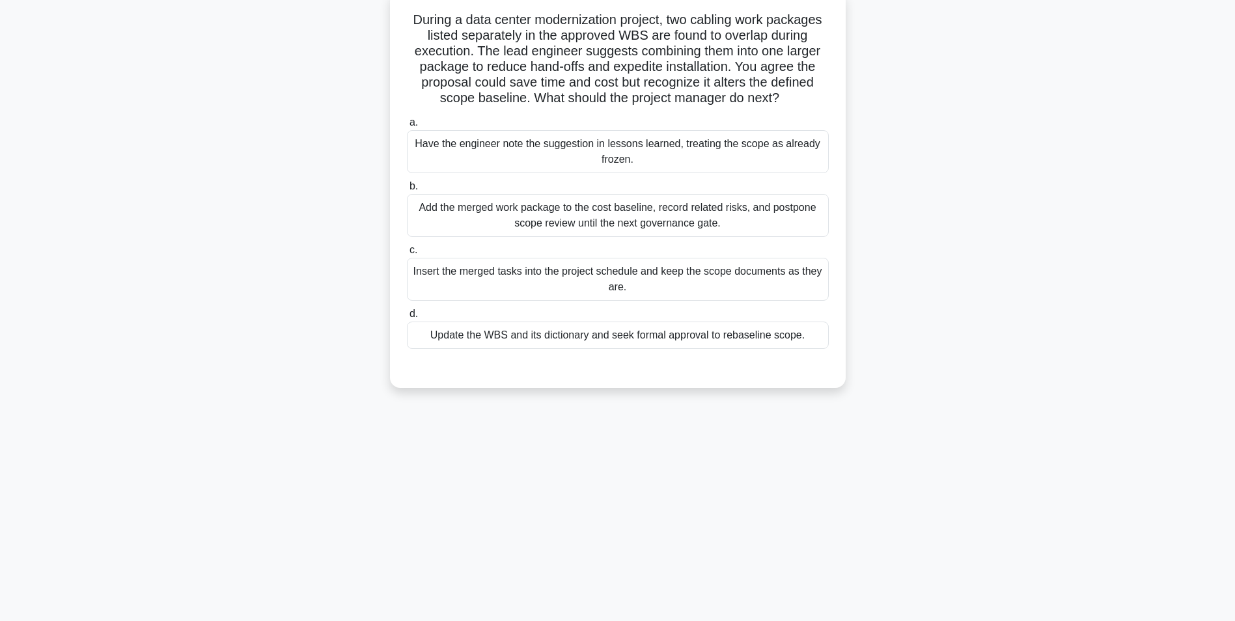
click at [825, 211] on div "Add the merged work package to the cost baseline, record related risks, and pos…" at bounding box center [618, 215] width 422 height 43
click at [407, 191] on input "b. Add the merged work package to the cost baseline, record related risks, and …" at bounding box center [407, 186] width 0 height 8
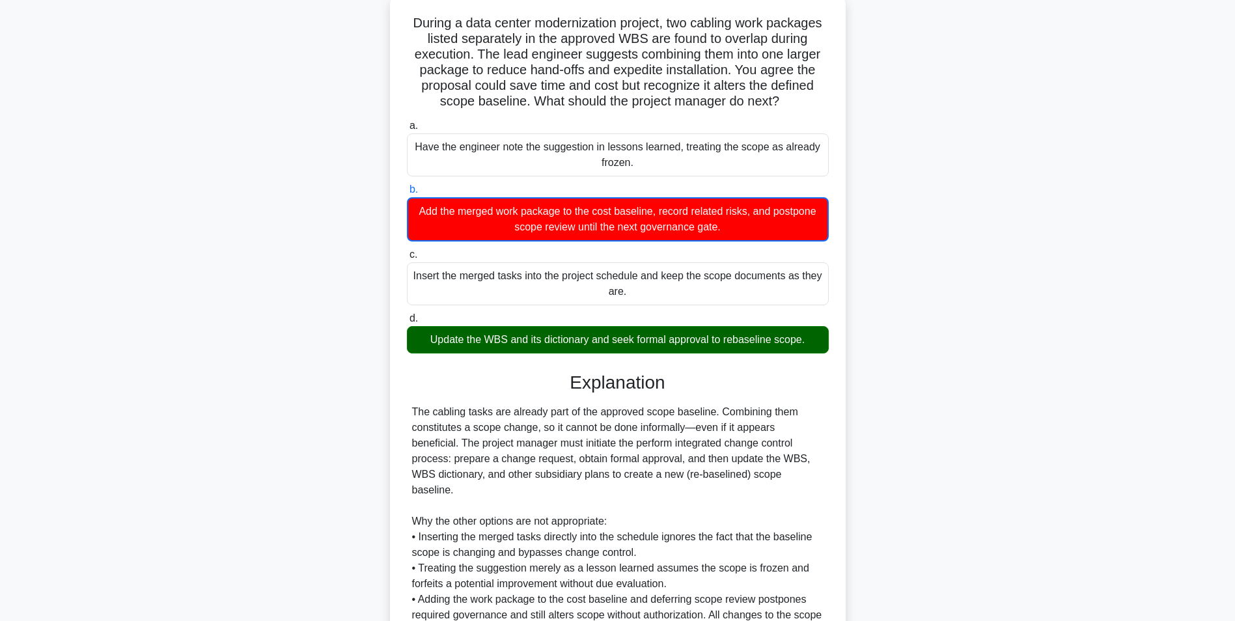
click at [998, 507] on div "During a data center modernization project, two cabling work packages listed se…" at bounding box center [617, 370] width 859 height 753
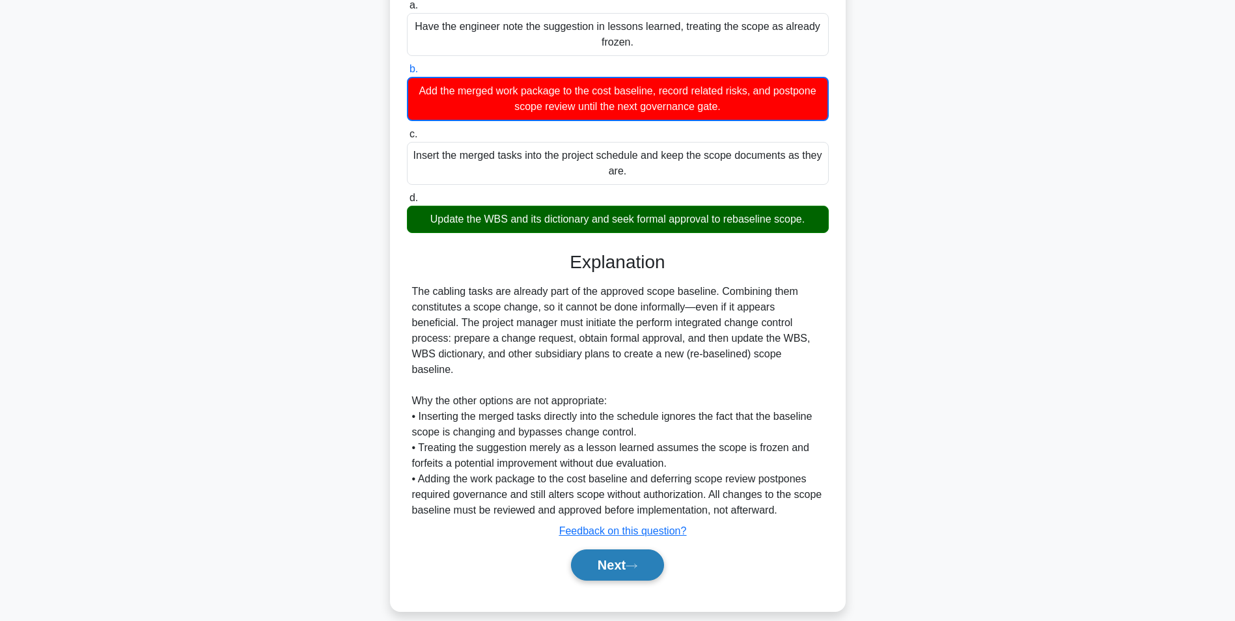
click at [650, 551] on button "Next" at bounding box center [617, 564] width 93 height 31
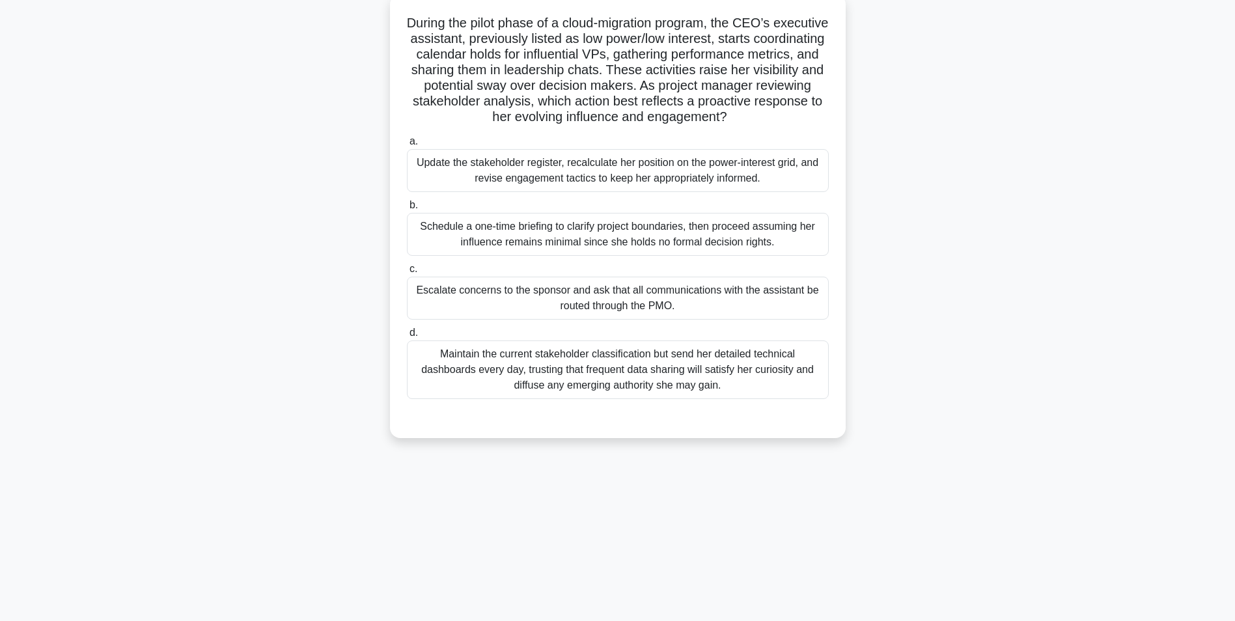
scroll to position [82, 0]
click at [817, 161] on div "Update the stakeholder register, recalculate her position on the power-interest…" at bounding box center [618, 167] width 422 height 43
click at [407, 143] on input "a. Update the stakeholder register, recalculate her position on the power-inter…" at bounding box center [407, 138] width 0 height 8
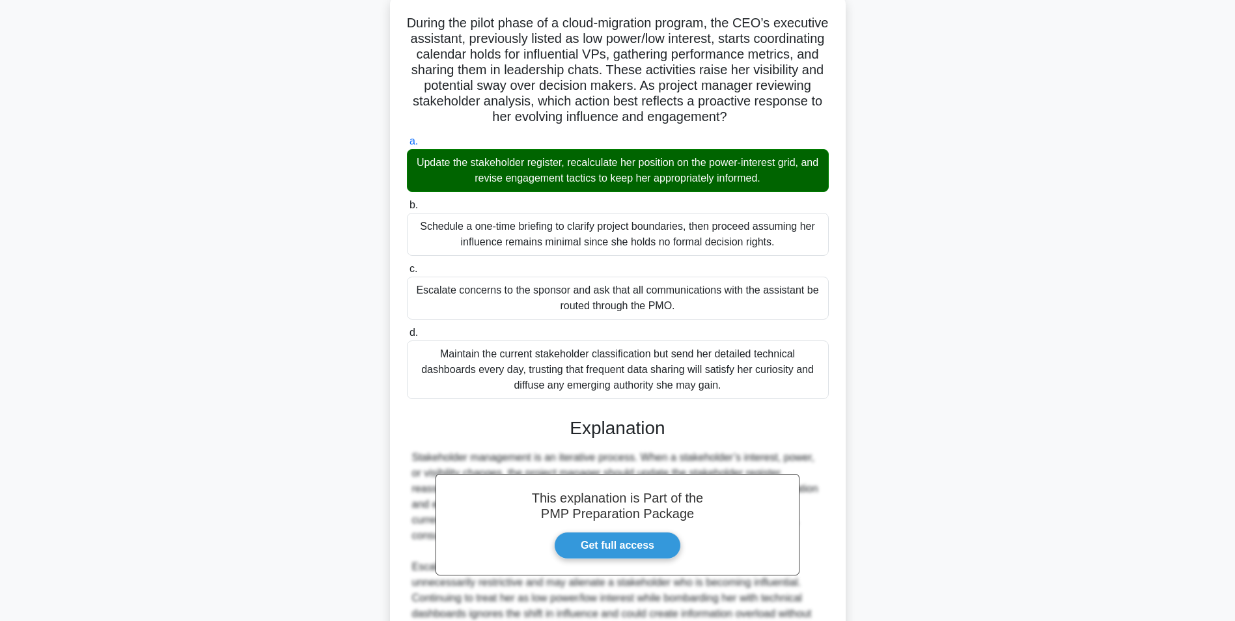
click at [1051, 465] on main "13:58 Stop PMP Expert 9/20 During the pilot phase of a cloud-migration program,…" at bounding box center [617, 363] width 1235 height 807
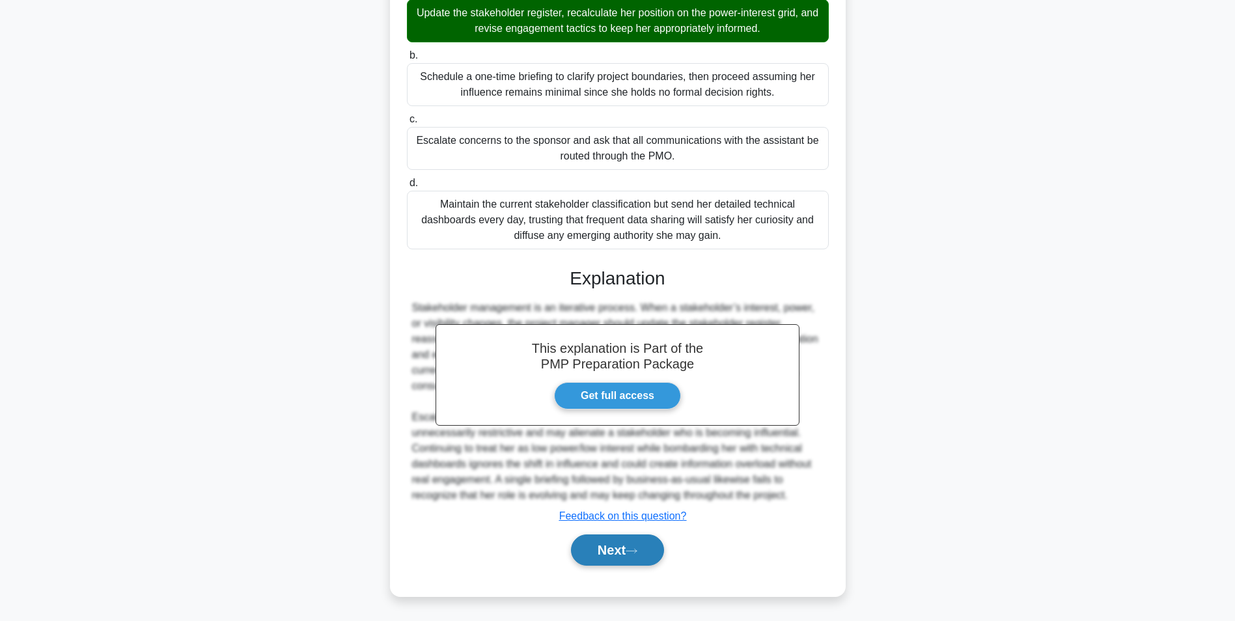
click at [648, 547] on button "Next" at bounding box center [617, 549] width 93 height 31
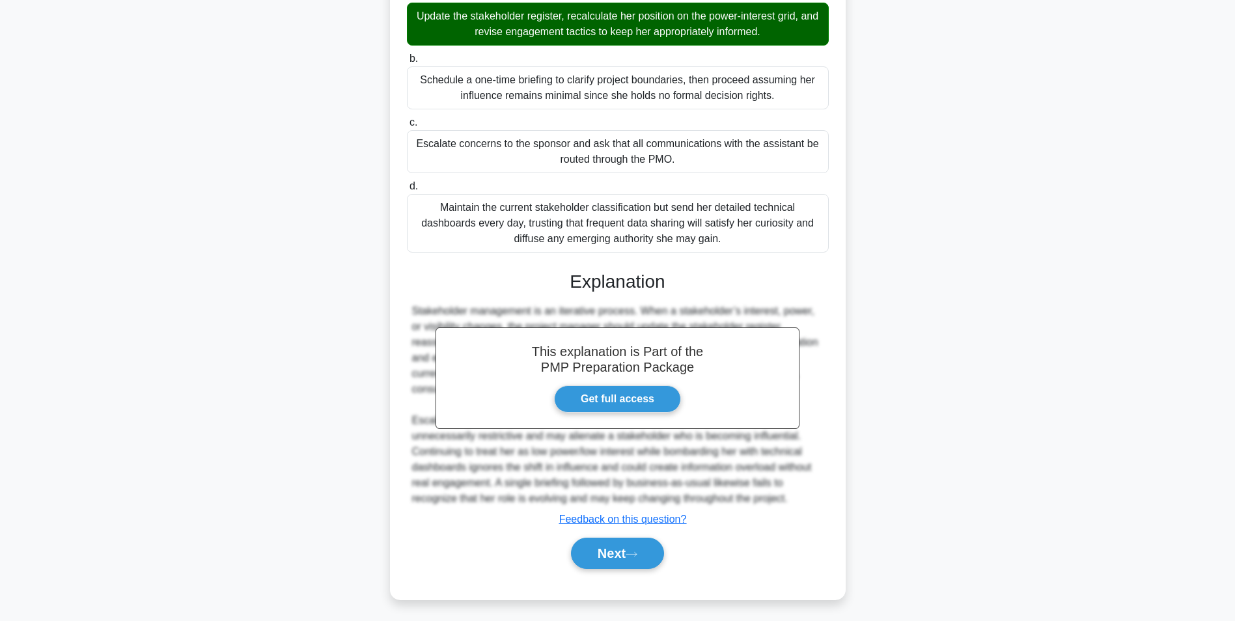
scroll to position [82, 0]
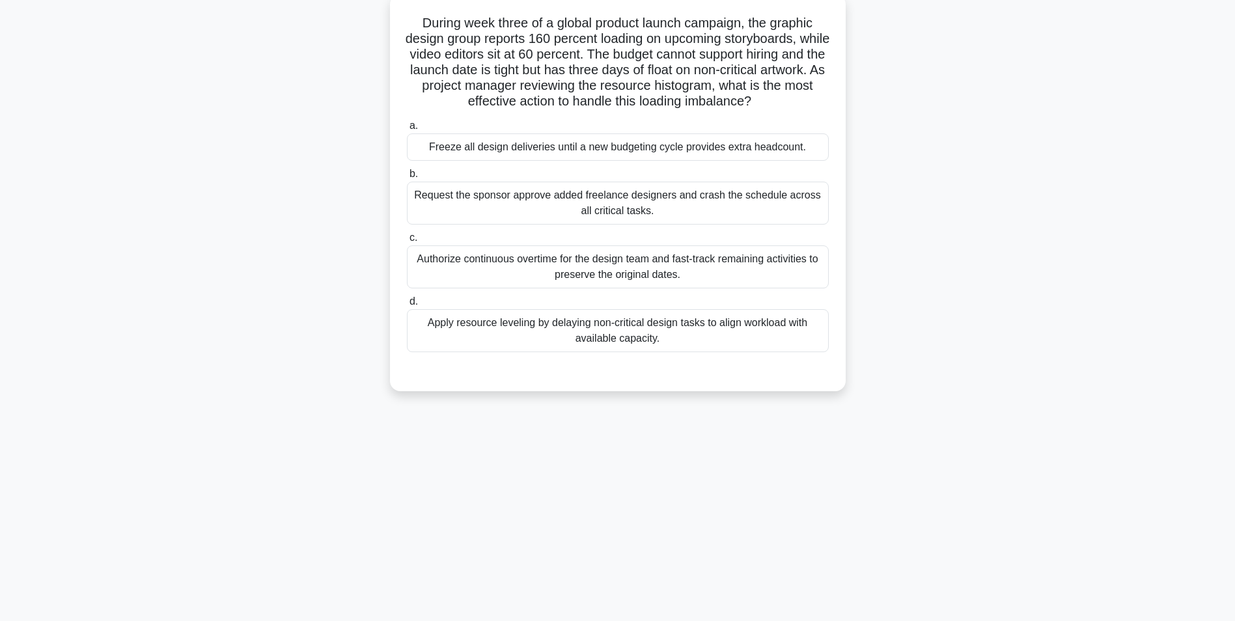
click at [949, 288] on div "During week three of a global product launch campaign, the graphic design group…" at bounding box center [617, 200] width 859 height 413
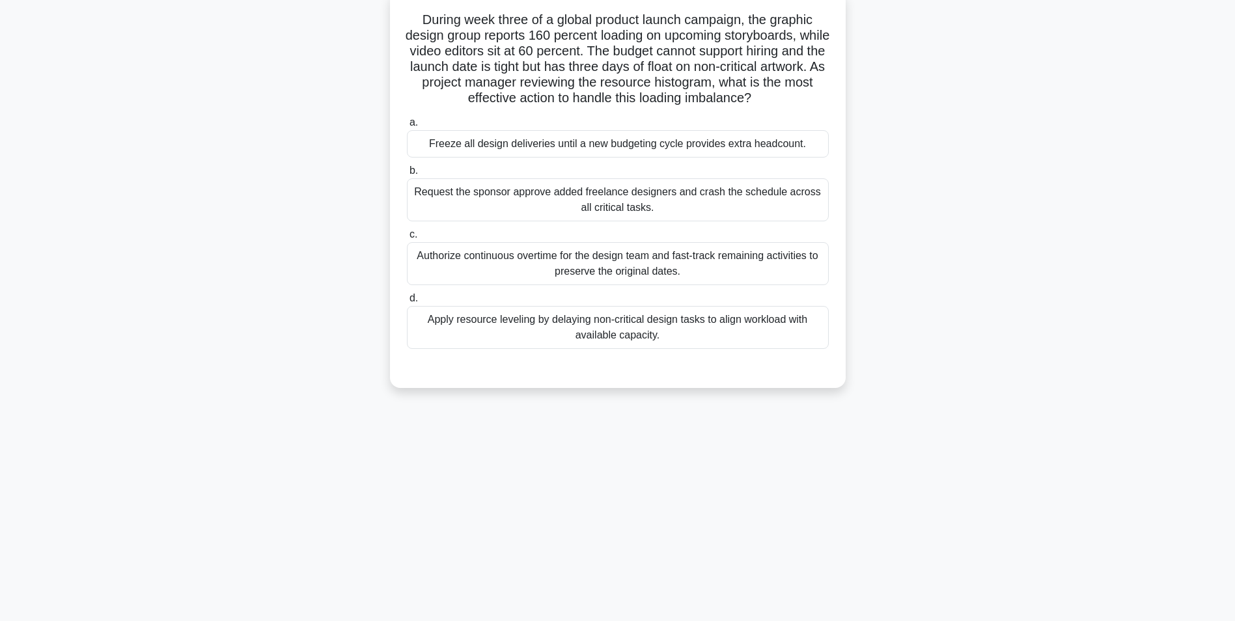
click at [816, 342] on div "Apply resource leveling by delaying non-critical design tasks to align workload…" at bounding box center [618, 327] width 422 height 43
click at [407, 303] on input "d. Apply resource leveling by delaying non-critical design tasks to align workl…" at bounding box center [407, 298] width 0 height 8
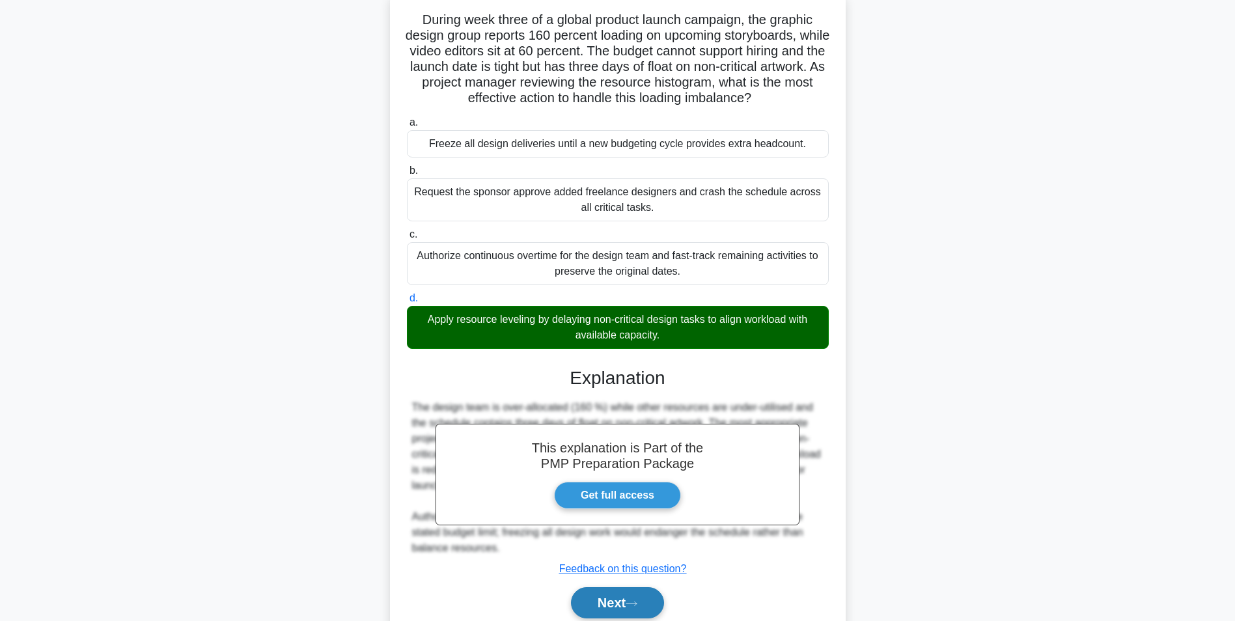
click at [638, 597] on button "Next" at bounding box center [617, 602] width 93 height 31
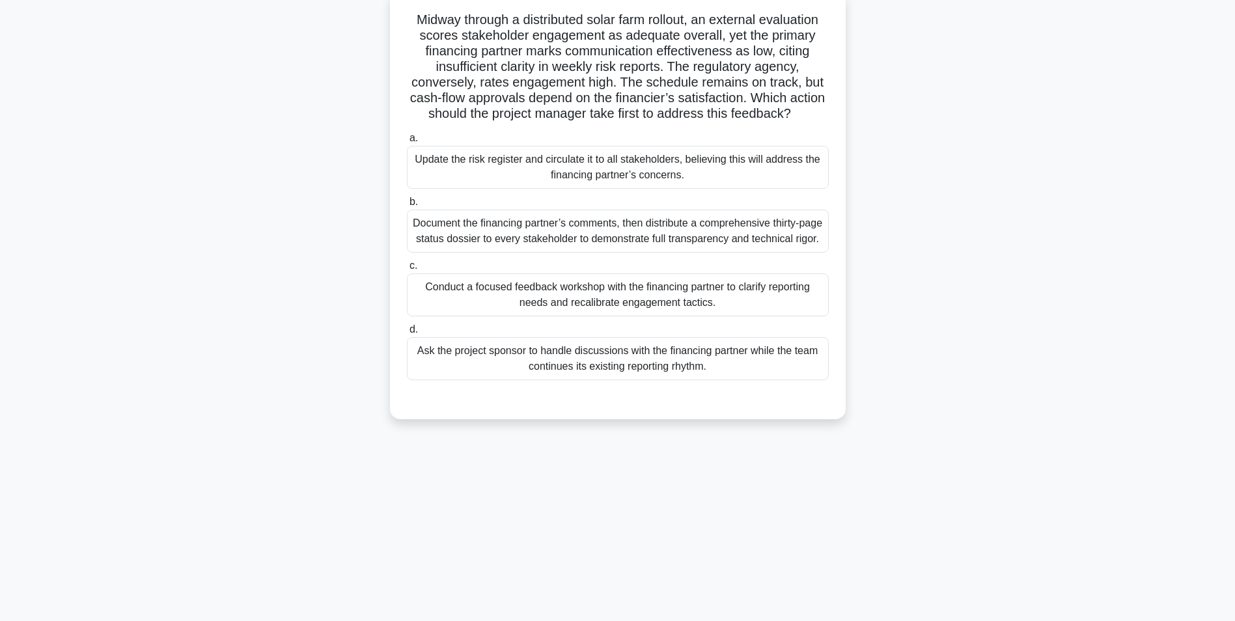
click at [810, 311] on div "Conduct a focused feedback workshop with the financing partner to clarify repor…" at bounding box center [618, 294] width 422 height 43
click at [407, 270] on input "c. Conduct a focused feedback workshop with the financing partner to clarify re…" at bounding box center [407, 266] width 0 height 8
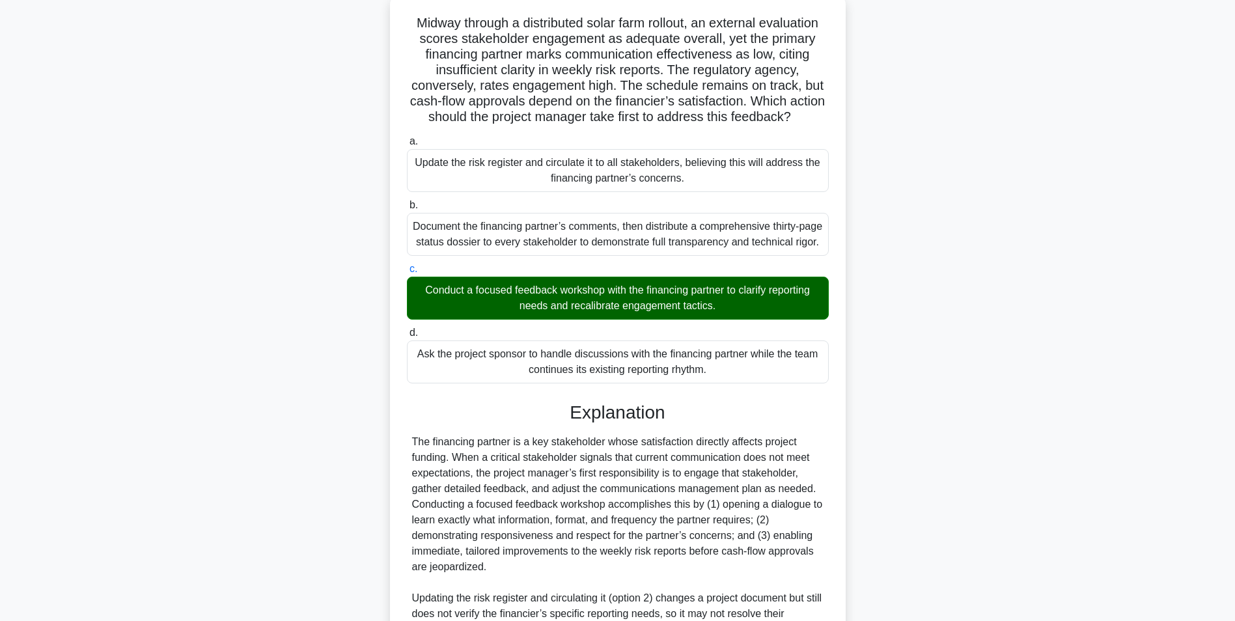
scroll to position [338, 0]
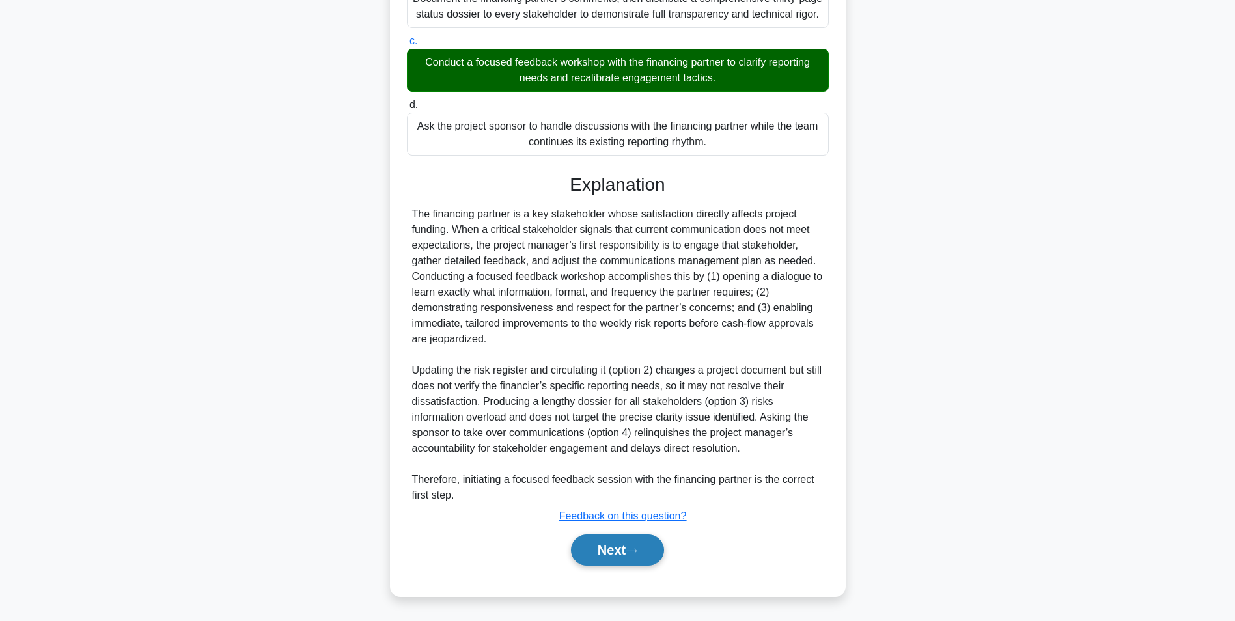
click at [607, 540] on button "Next" at bounding box center [617, 549] width 93 height 31
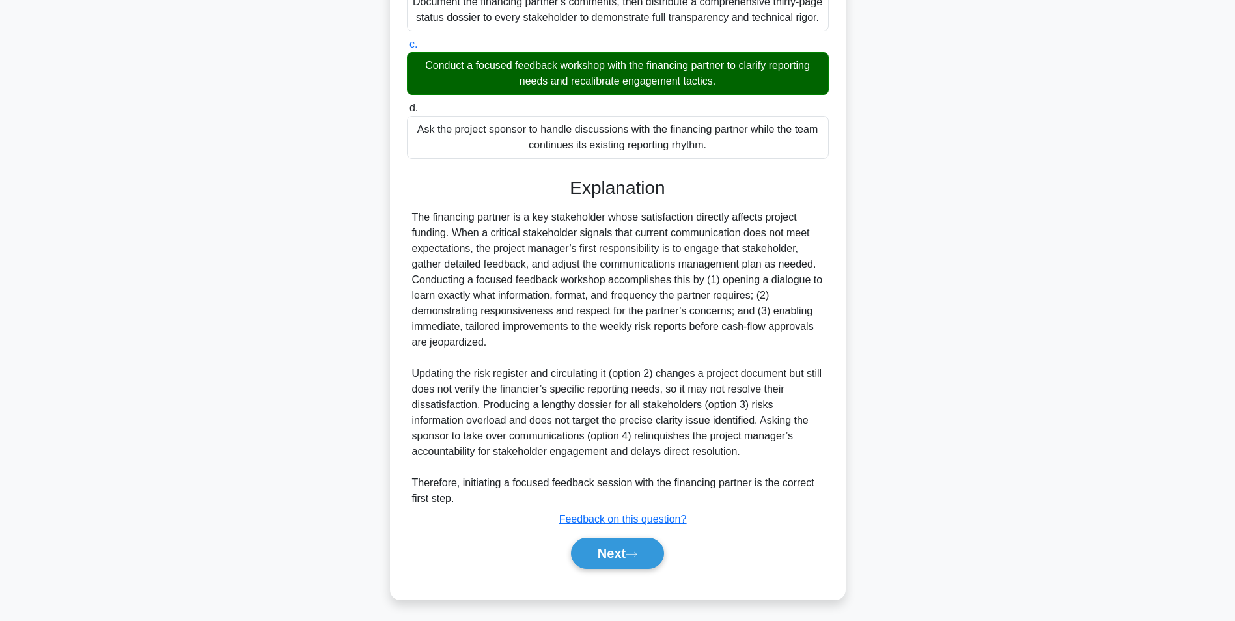
scroll to position [82, 0]
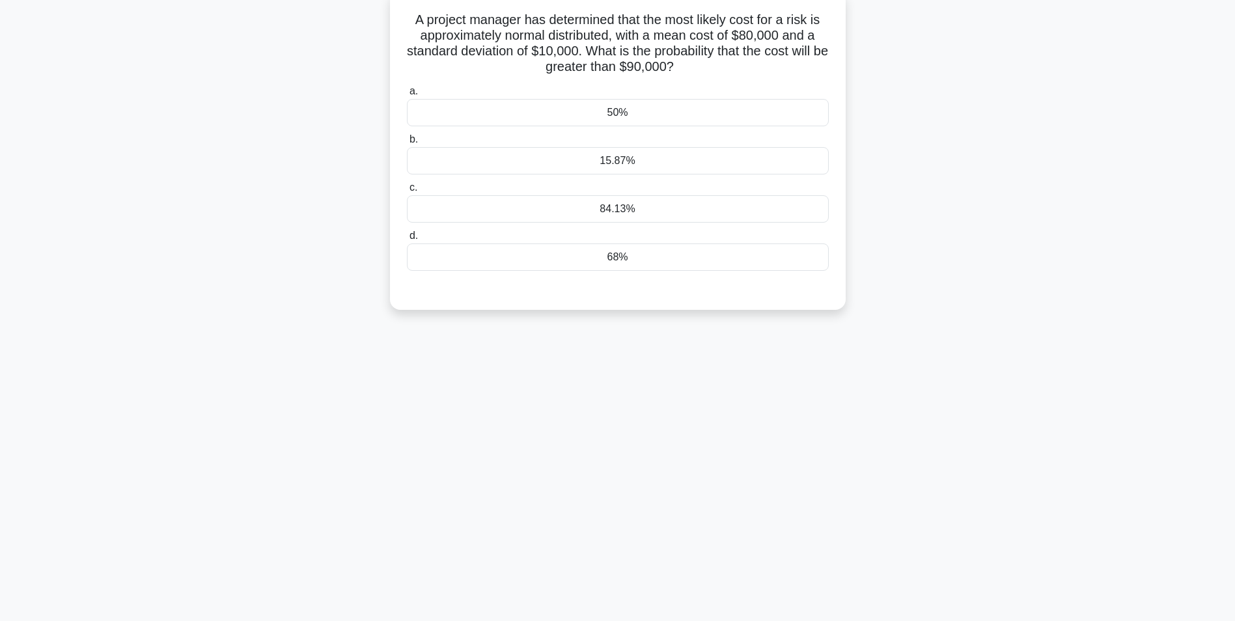
click at [792, 172] on div "15.87%" at bounding box center [618, 160] width 422 height 27
click at [407, 144] on input "b. 15.87%" at bounding box center [407, 139] width 0 height 8
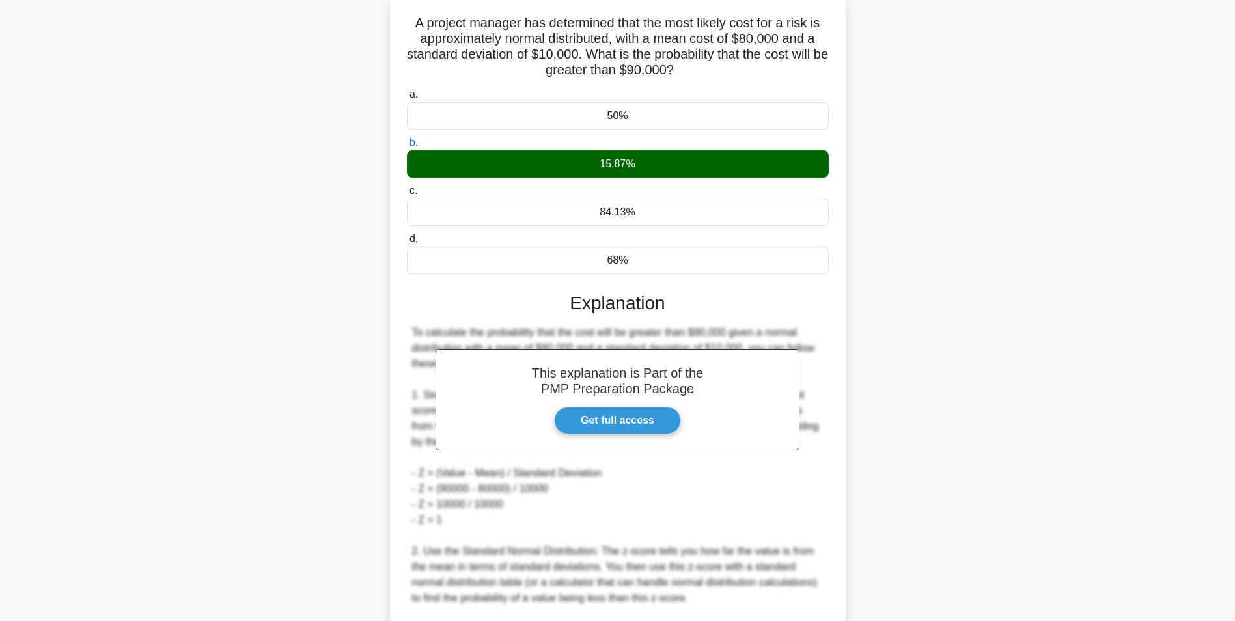
click at [1061, 416] on main "10:45 Stop PMP Expert 12/20 A project manager has determined that the most like…" at bounding box center [617, 457] width 1235 height 994
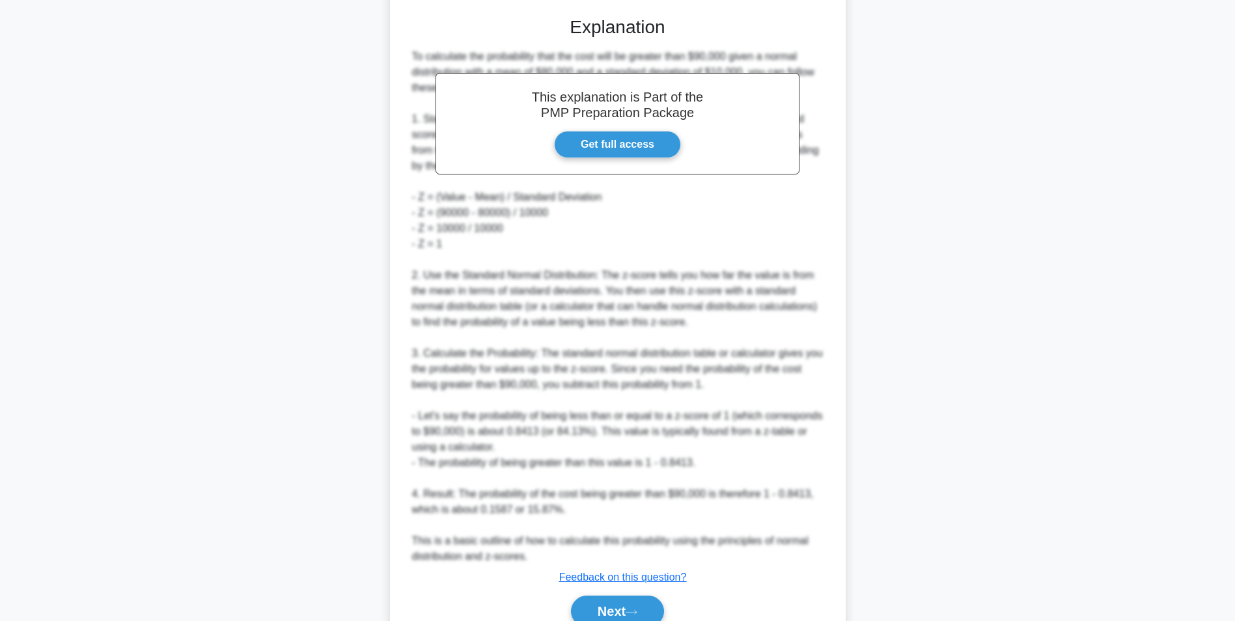
scroll to position [382, 0]
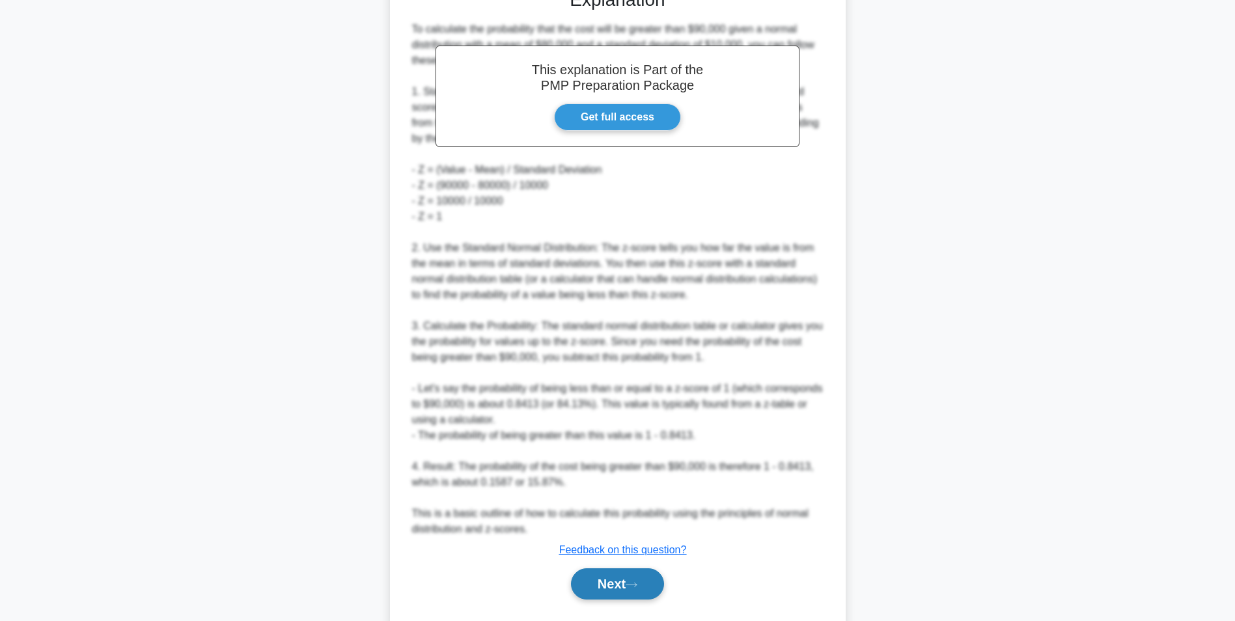
click at [637, 582] on icon at bounding box center [631, 584] width 12 height 7
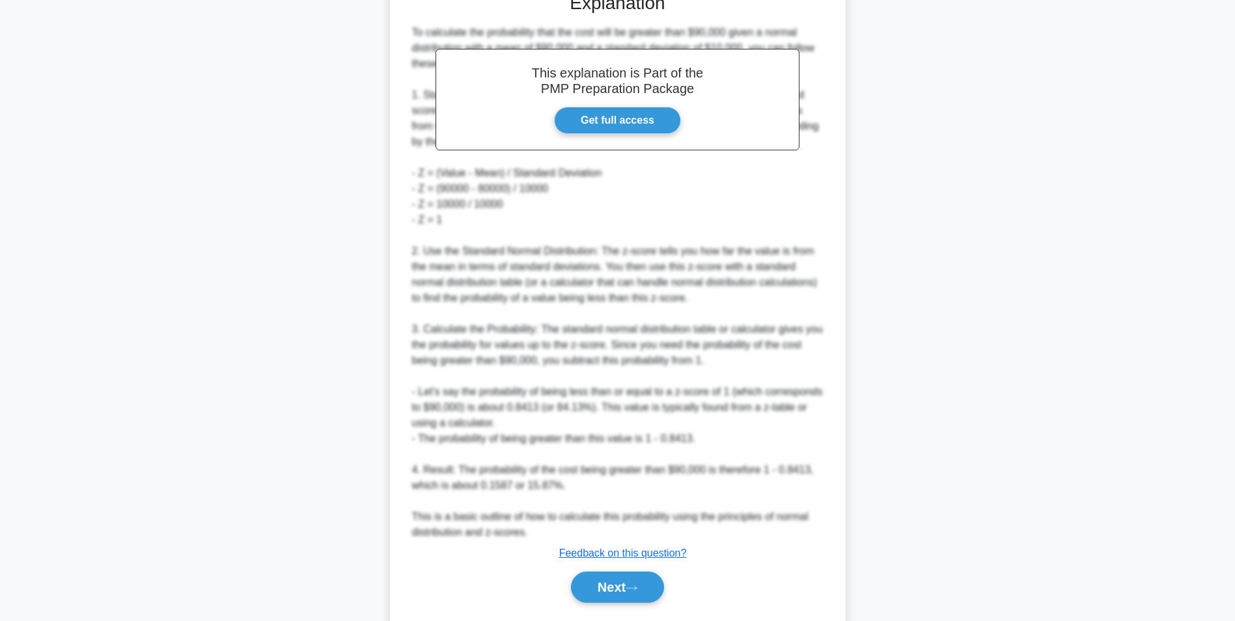
scroll to position [82, 0]
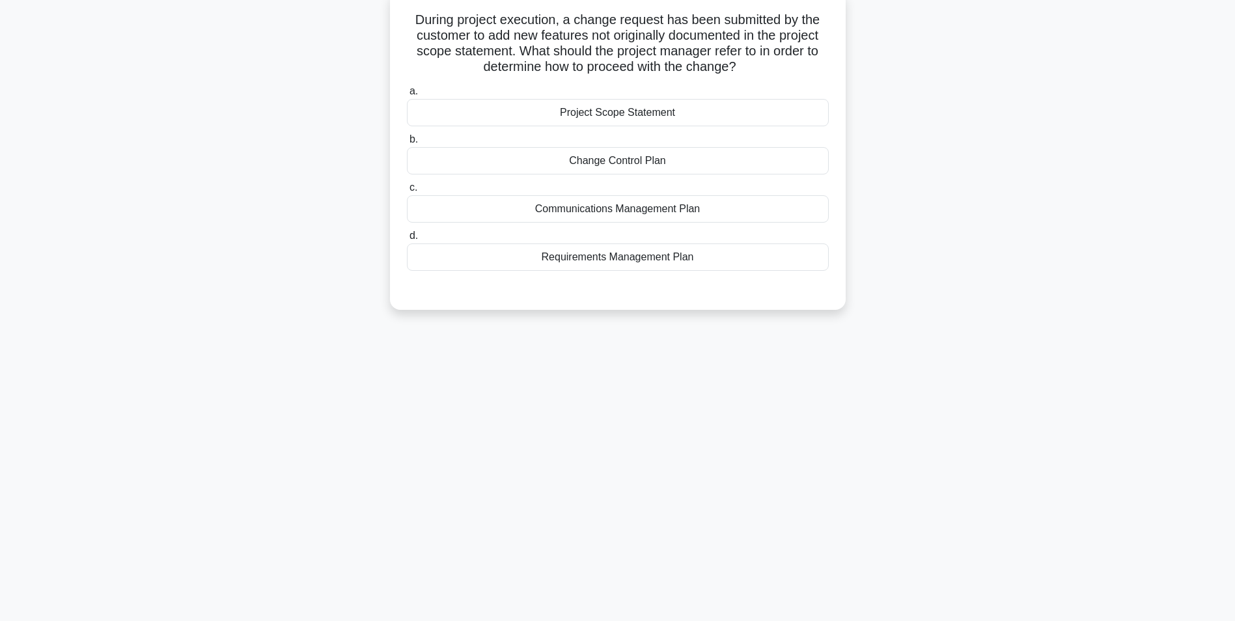
click at [823, 164] on div "Change Control Plan" at bounding box center [618, 160] width 422 height 27
click at [407, 144] on input "b. Change Control Plan" at bounding box center [407, 139] width 0 height 8
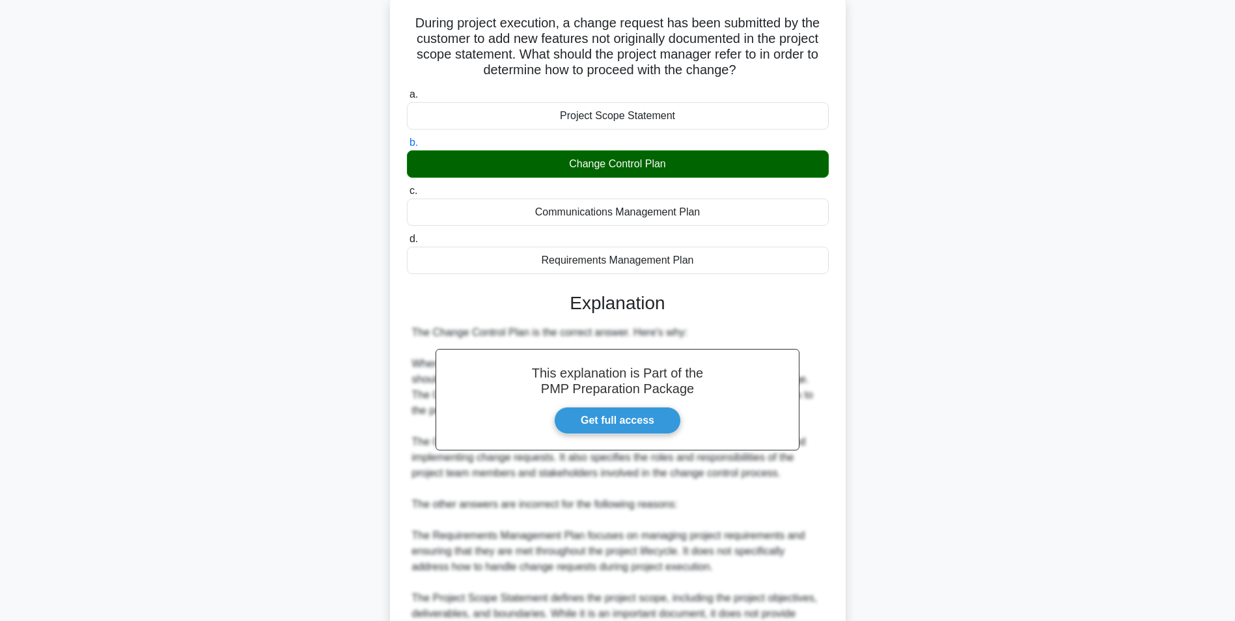
click at [1038, 431] on div "During project execution, a change request has been submitted by the customer t…" at bounding box center [617, 401] width 859 height 814
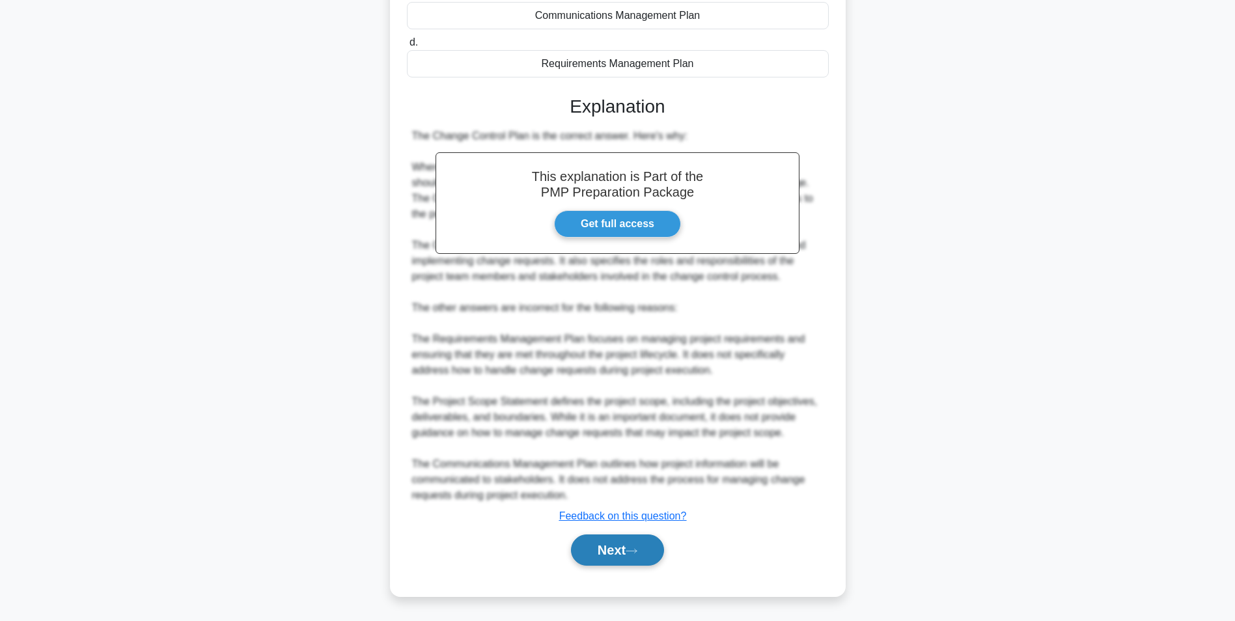
click at [628, 540] on button "Next" at bounding box center [617, 549] width 93 height 31
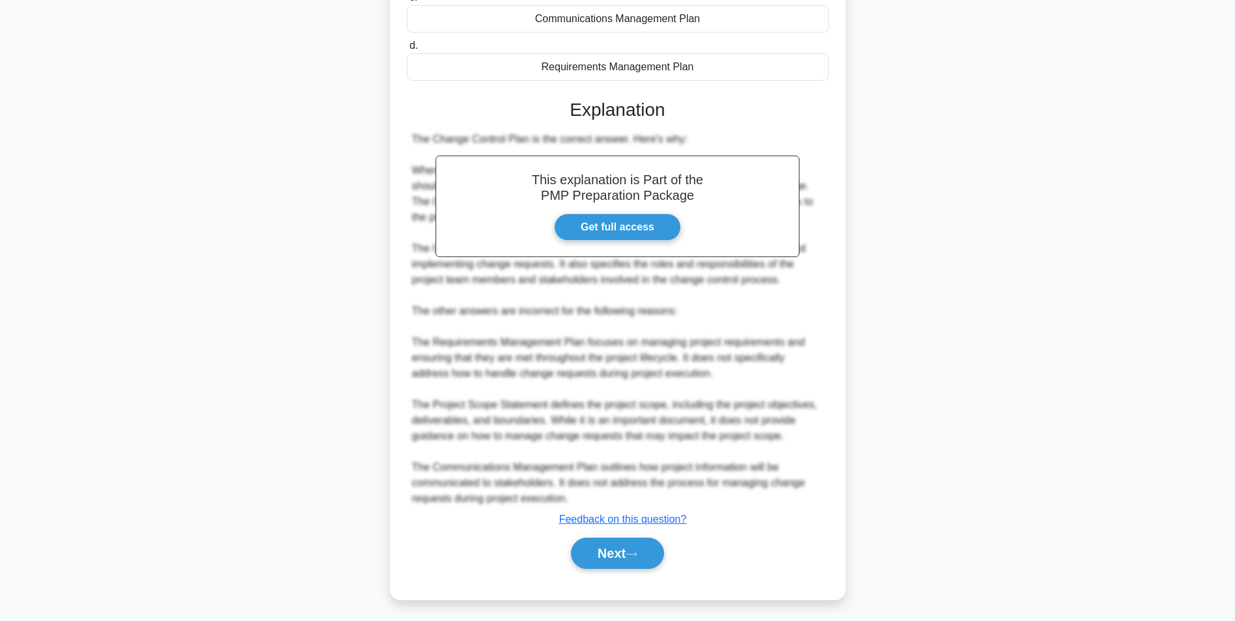
scroll to position [82, 0]
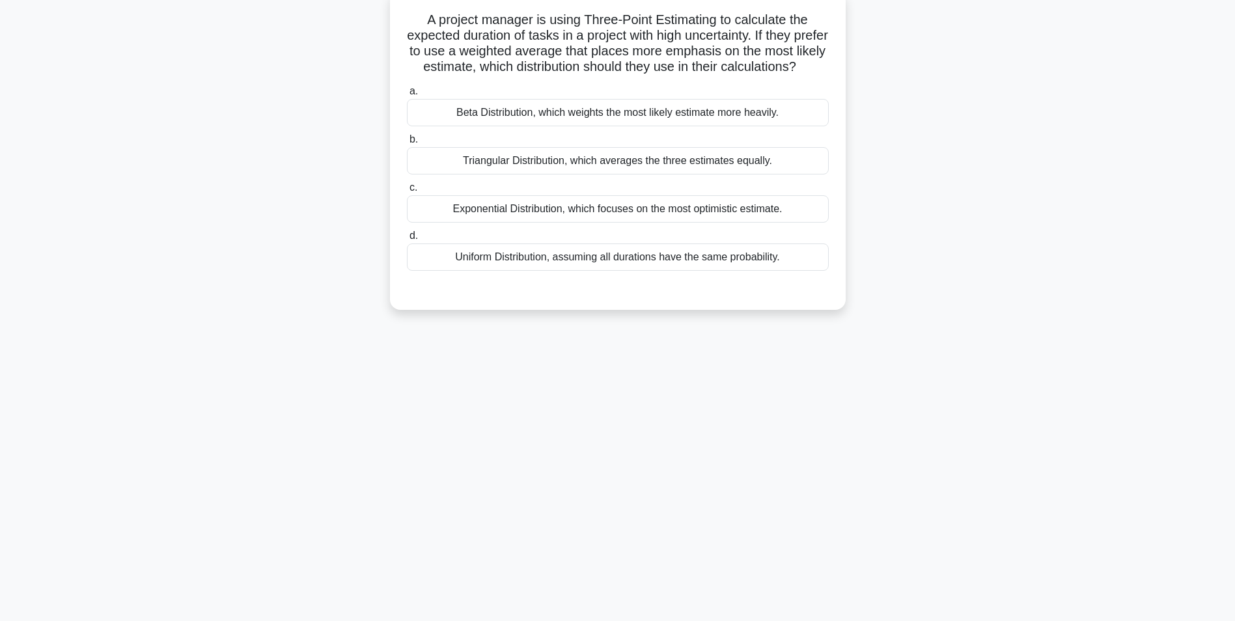
click at [814, 126] on div "Beta Distribution, which weights the most likely estimate more heavily." at bounding box center [618, 112] width 422 height 27
click at [407, 96] on input "a. Beta Distribution, which weights the most likely estimate more heavily." at bounding box center [407, 91] width 0 height 8
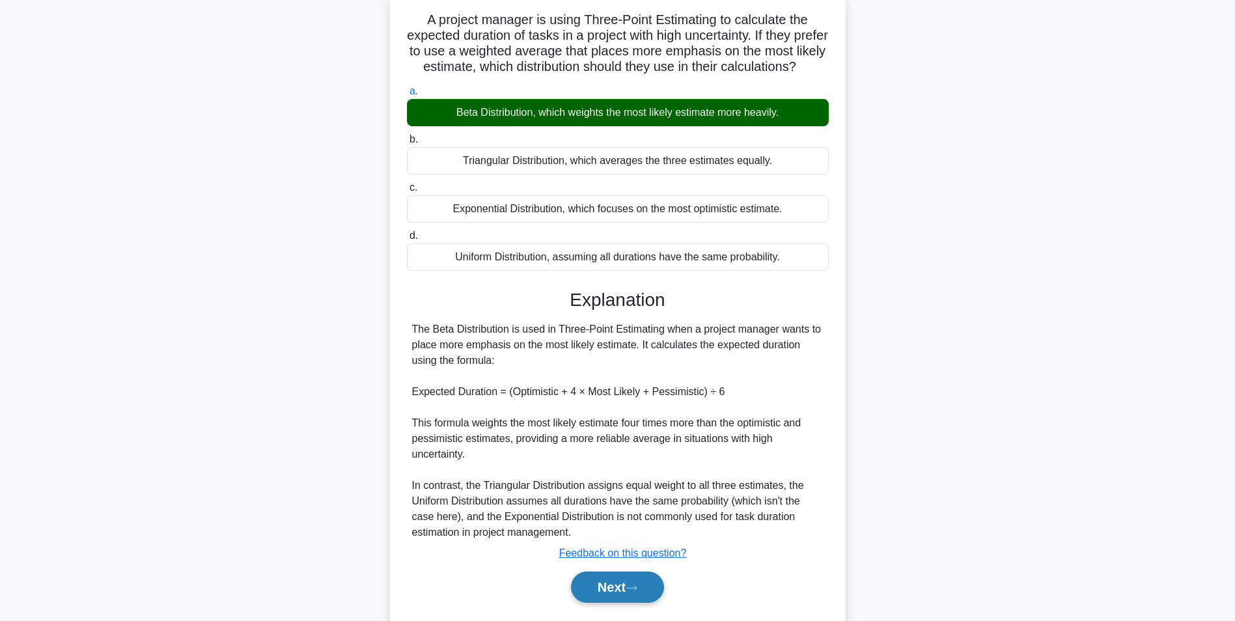
click at [624, 592] on button "Next" at bounding box center [617, 586] width 93 height 31
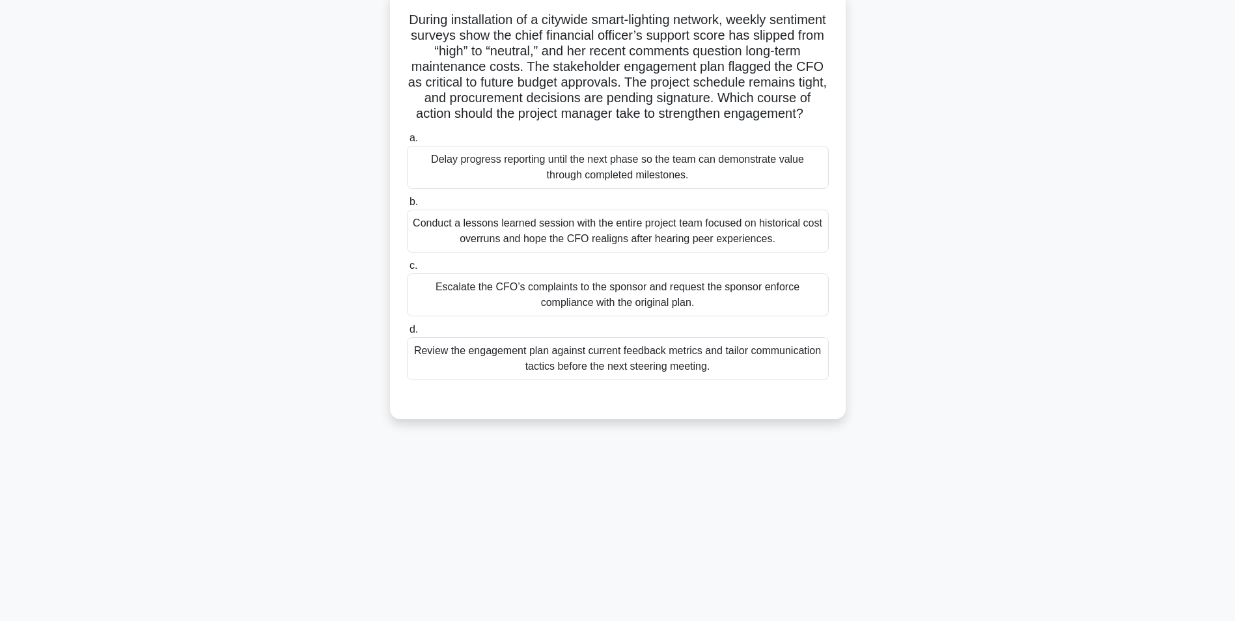
click at [767, 380] on div "Review the engagement plan against current feedback metrics and tailor communic…" at bounding box center [618, 358] width 422 height 43
click at [407, 334] on input "d. Review the engagement plan against current feedback metrics and tailor commu…" at bounding box center [407, 329] width 0 height 8
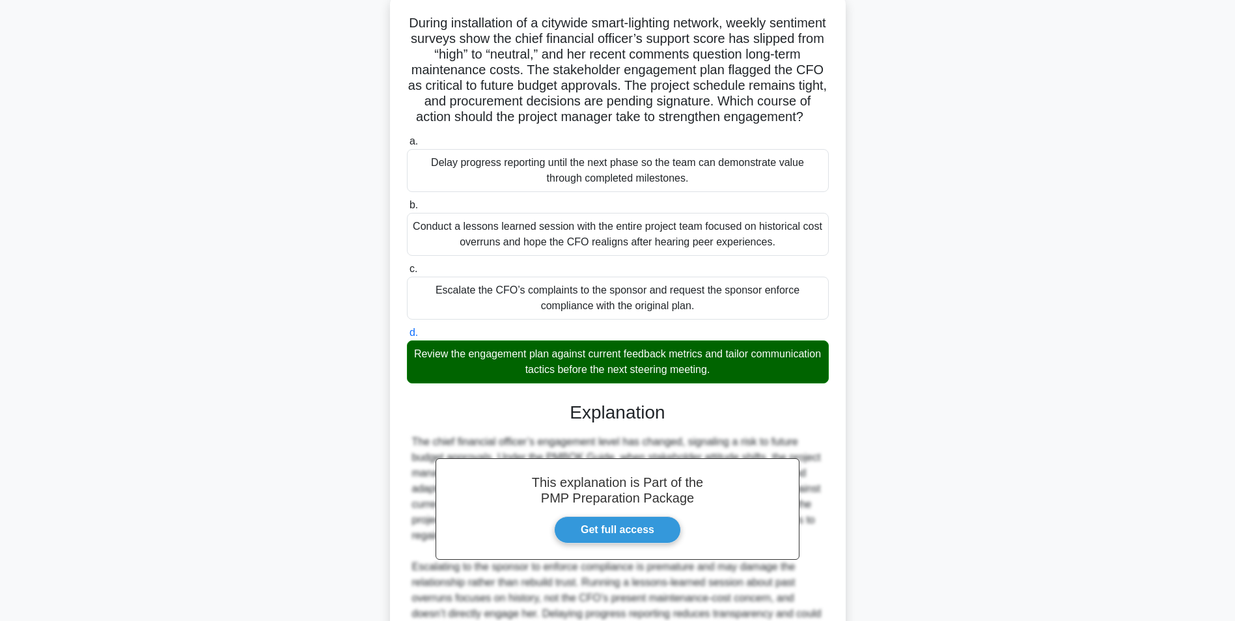
click at [1117, 469] on main "9:22 Stop PMP Expert 15/20 During installation of a citywide smart-lighting net…" at bounding box center [617, 363] width 1235 height 807
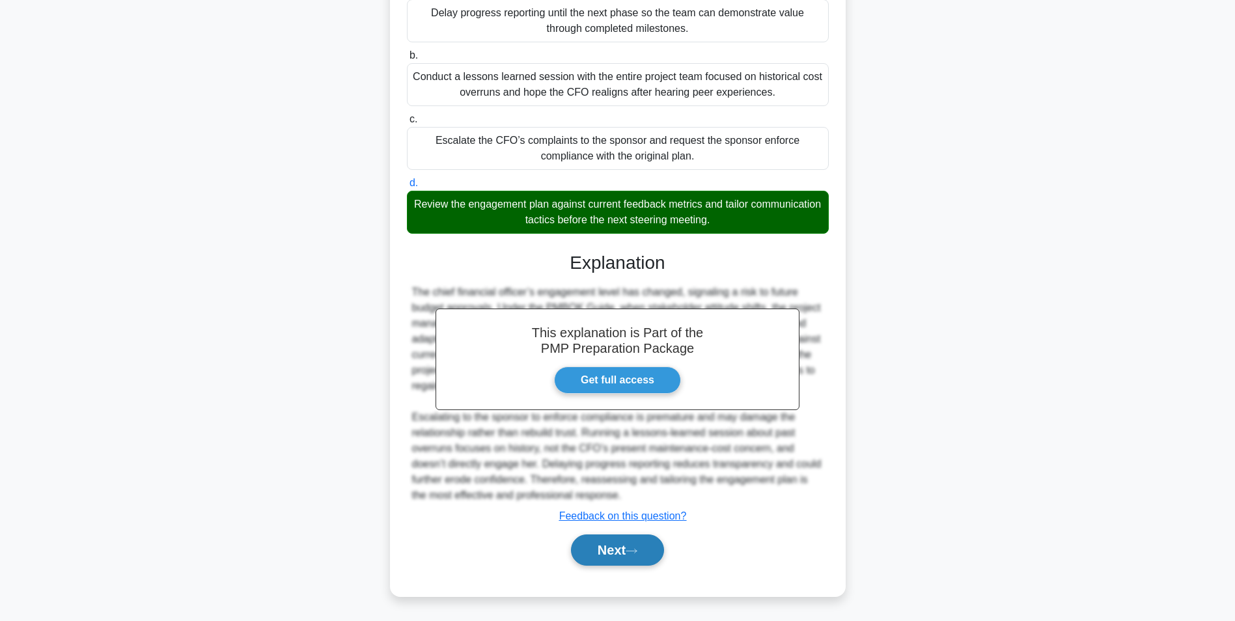
click at [622, 558] on button "Next" at bounding box center [617, 549] width 93 height 31
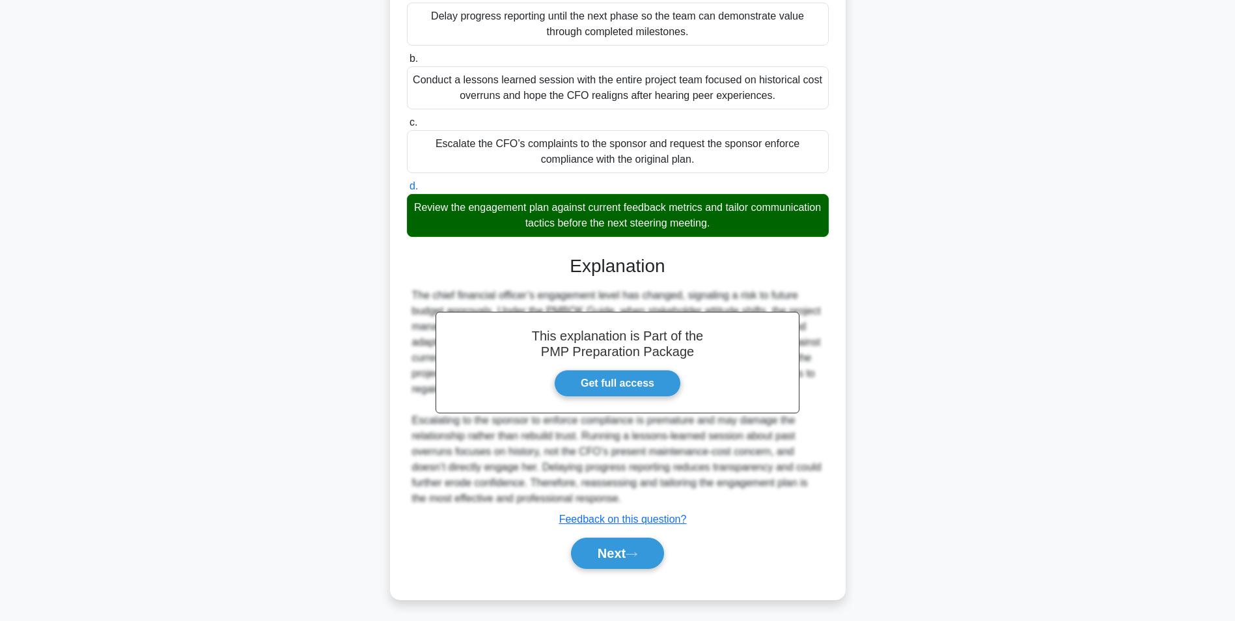
scroll to position [82, 0]
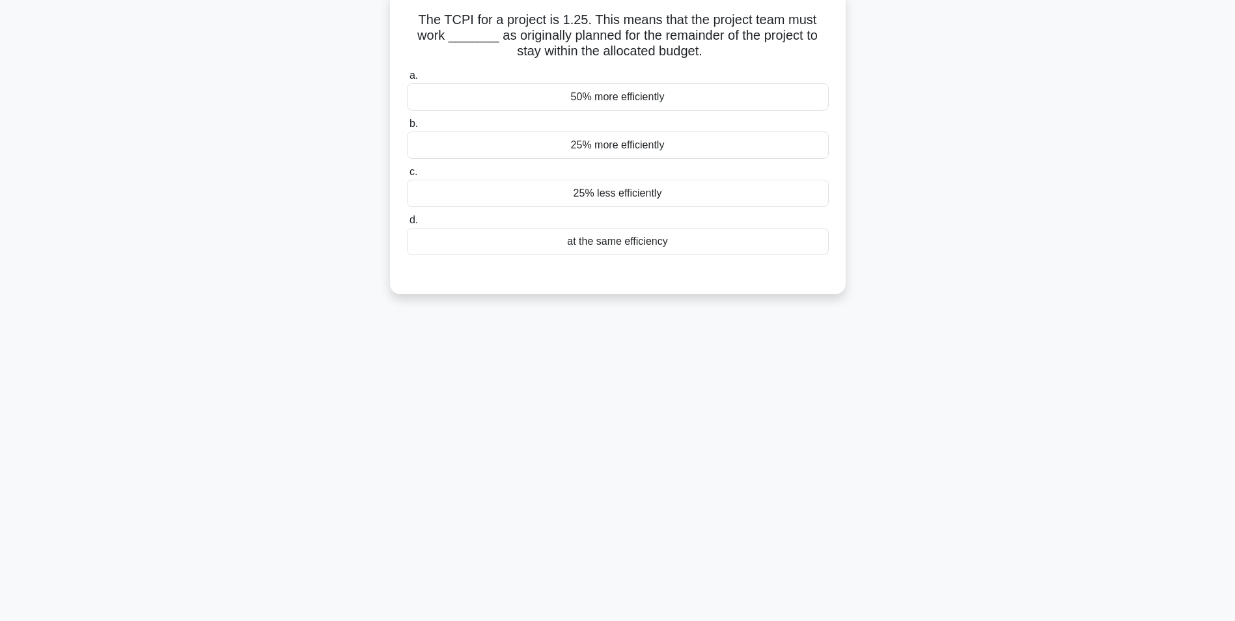
click at [821, 150] on div "25% more efficiently" at bounding box center [618, 144] width 422 height 27
click at [407, 128] on input "b. 25% more efficiently" at bounding box center [407, 124] width 0 height 8
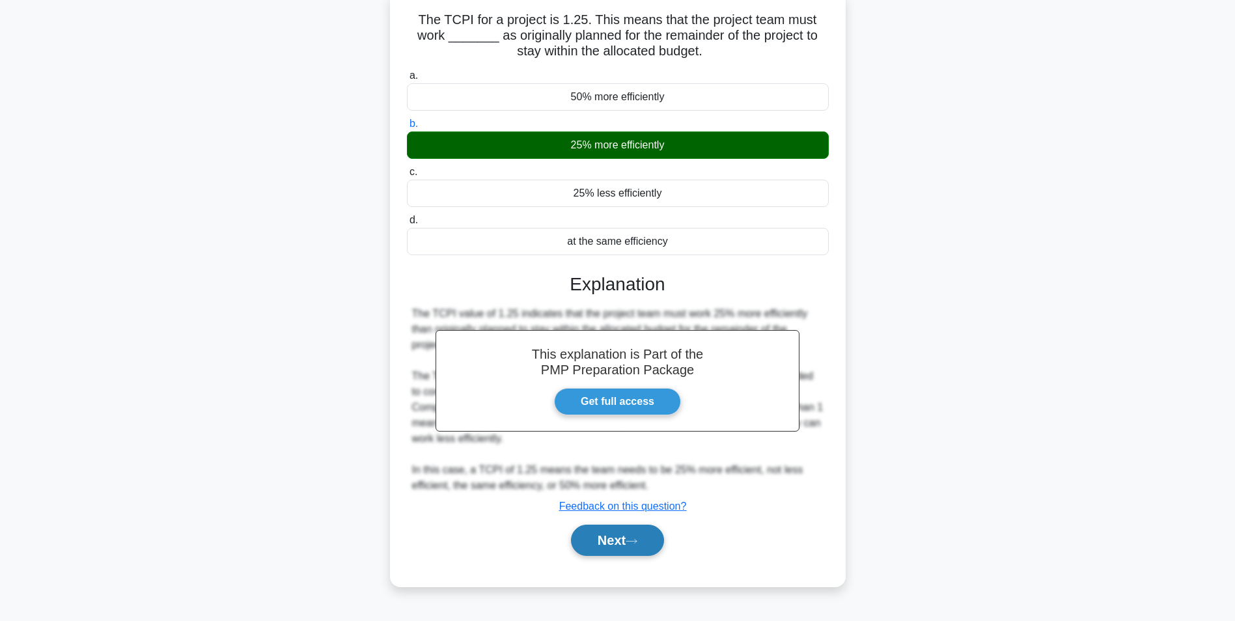
click at [598, 553] on button "Next" at bounding box center [617, 540] width 93 height 31
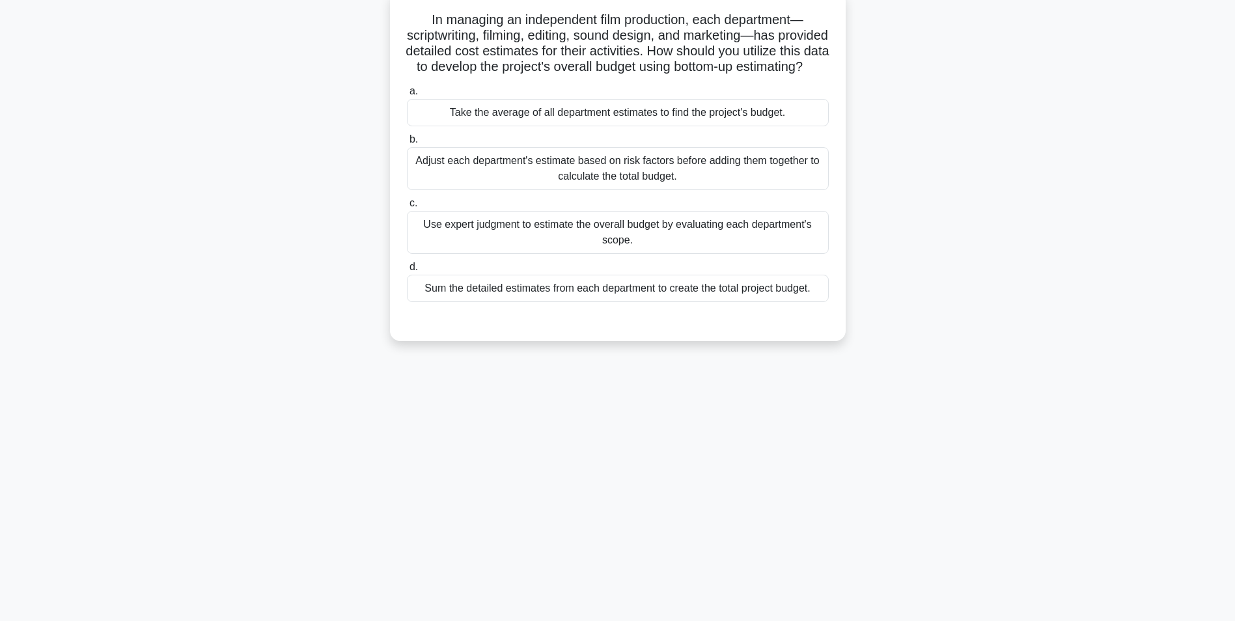
click at [827, 185] on div "Adjust each department's estimate based on risk factors before adding them toge…" at bounding box center [618, 168] width 422 height 43
click at [407, 144] on input "b. Adjust each department's estimate based on risk factors before adding them t…" at bounding box center [407, 139] width 0 height 8
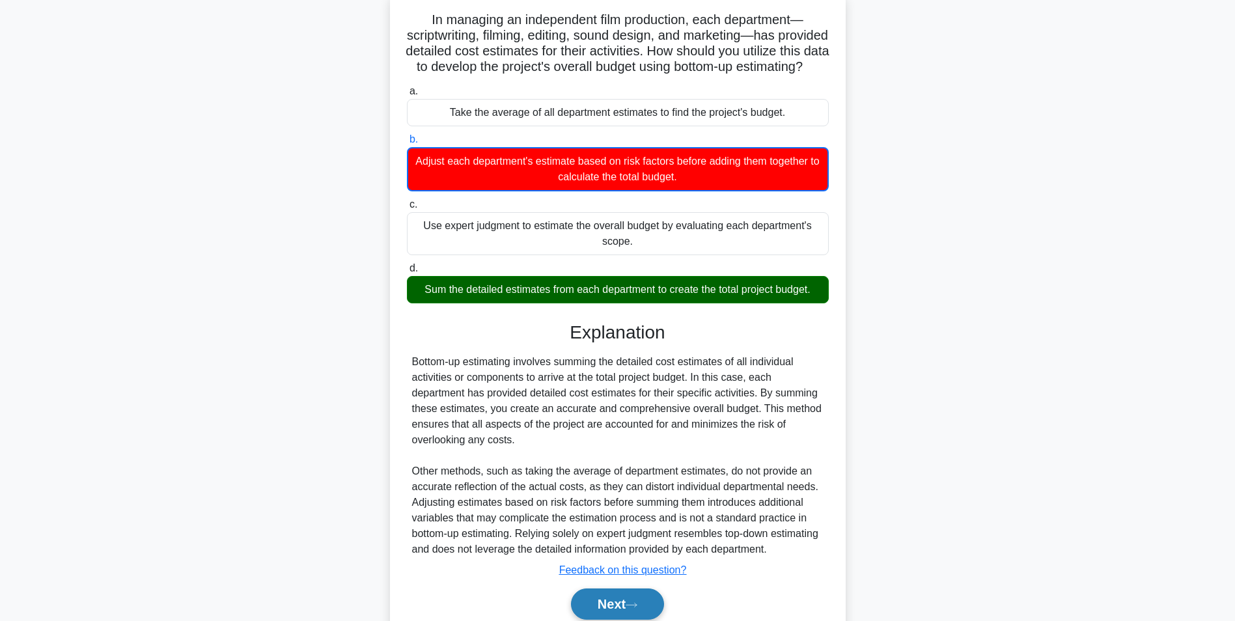
click at [642, 609] on button "Next" at bounding box center [617, 603] width 93 height 31
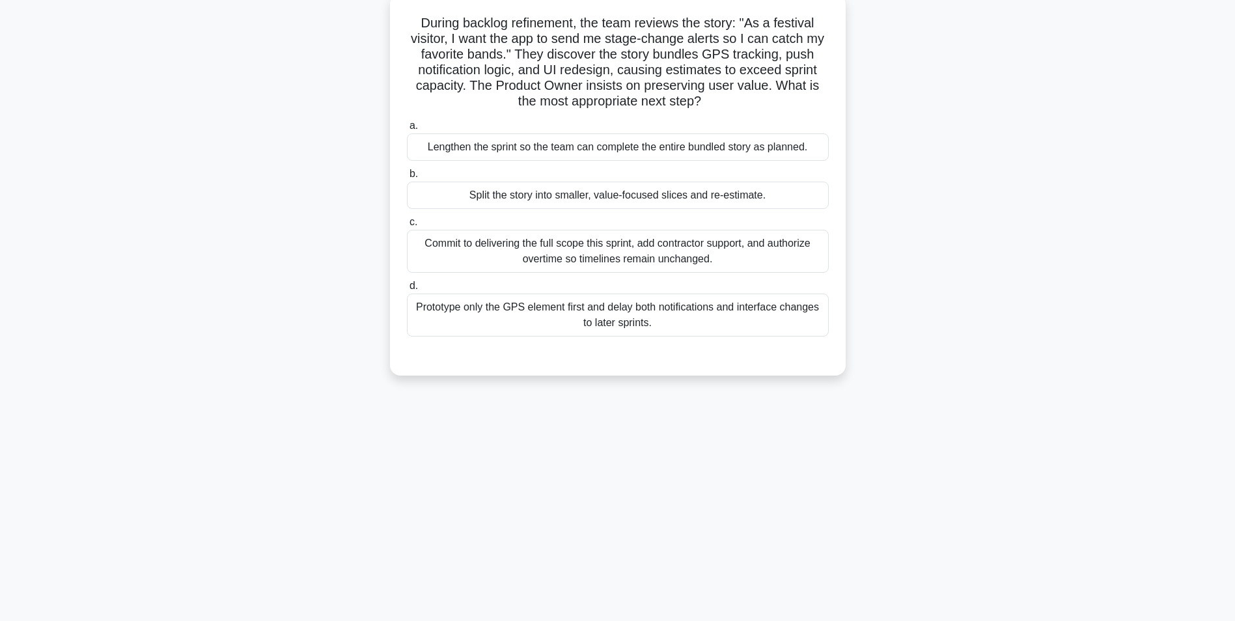
scroll to position [0, 0]
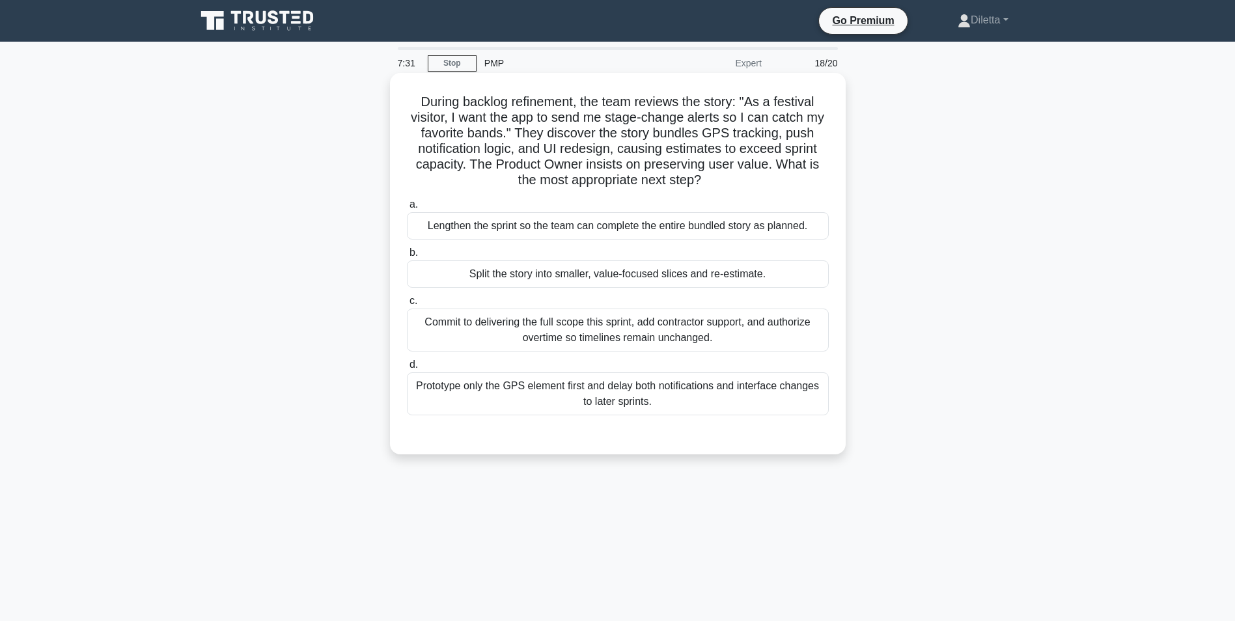
click at [778, 407] on div "Prototype only the GPS element first and delay both notifications and interface…" at bounding box center [618, 393] width 422 height 43
click at [407, 369] on input "d. Prototype only the GPS element first and delay both notifications and interf…" at bounding box center [407, 365] width 0 height 8
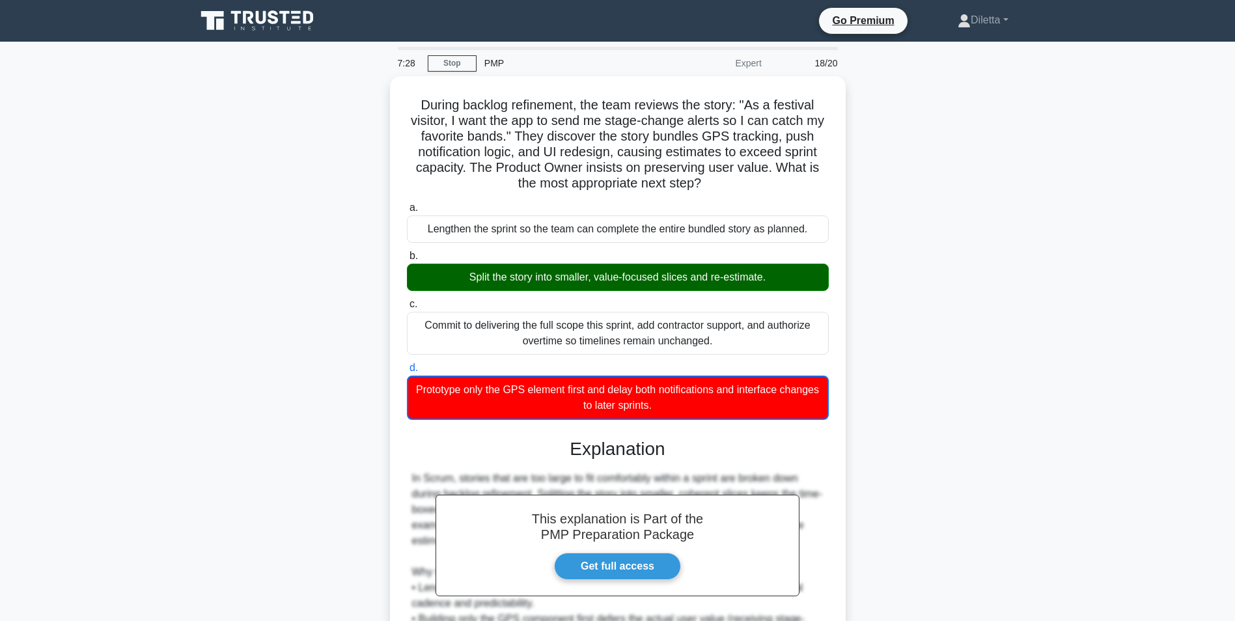
scroll to position [184, 0]
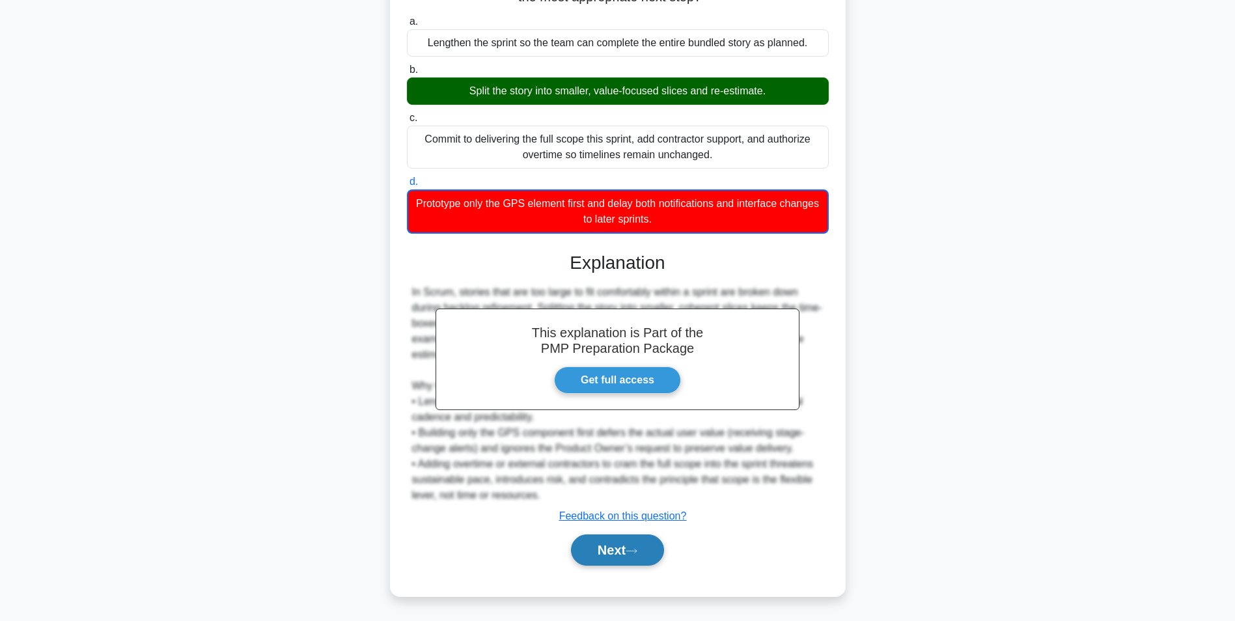
click at [632, 553] on icon at bounding box center [631, 550] width 12 height 7
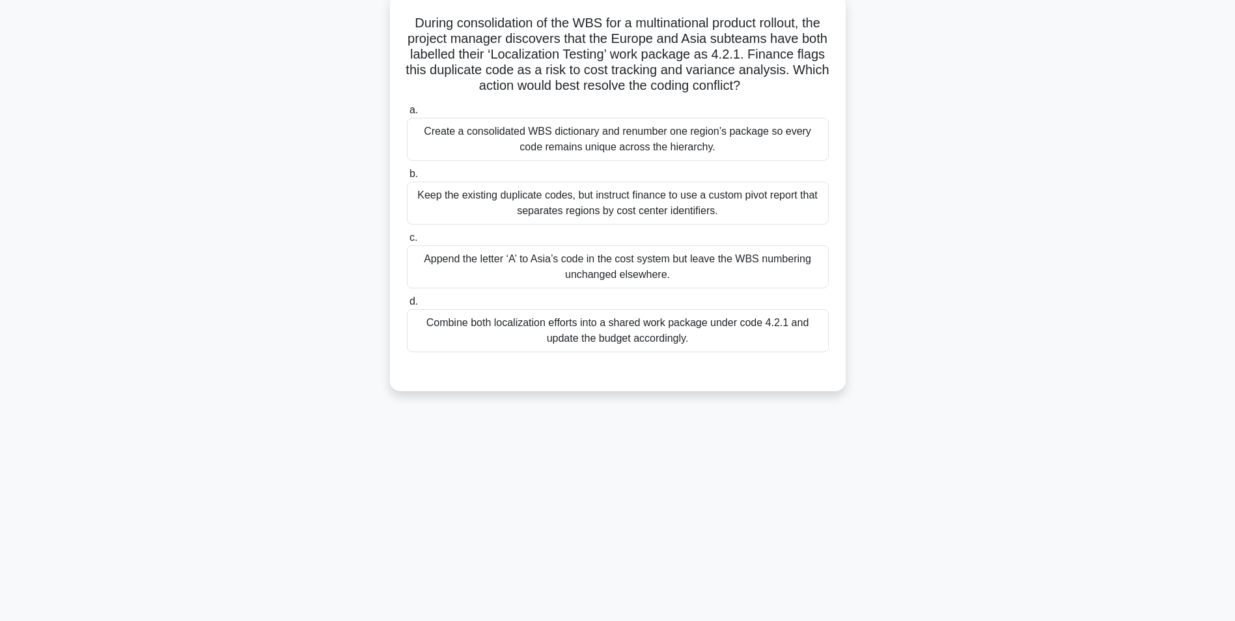
scroll to position [82, 0]
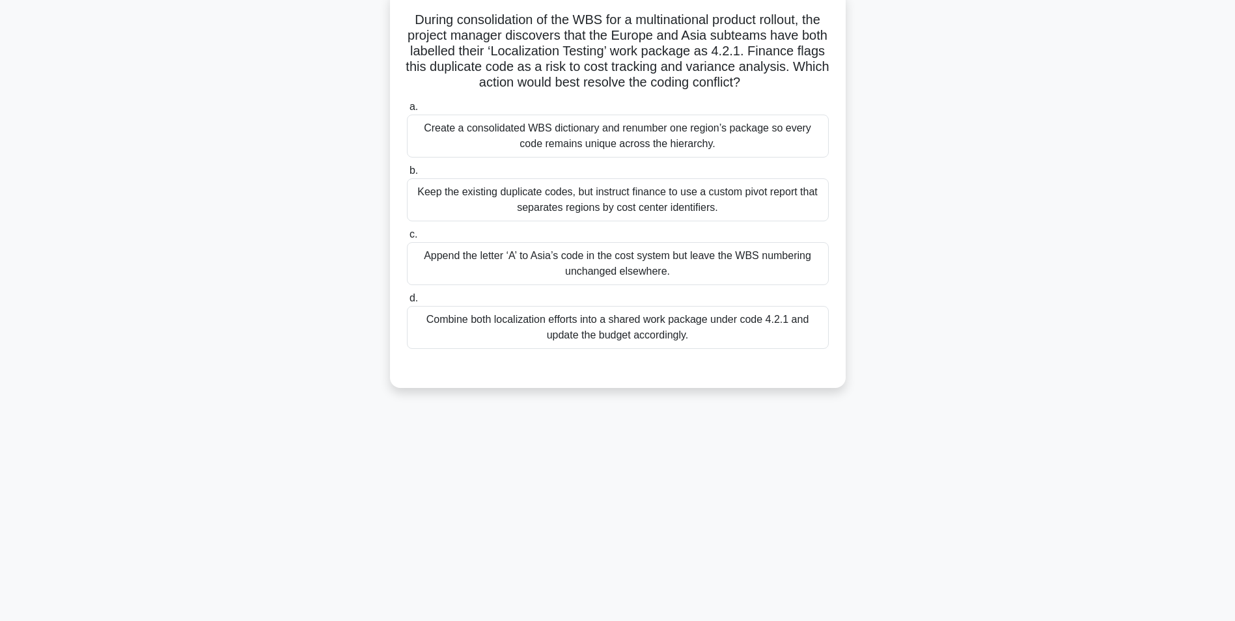
click at [785, 336] on div "Combine both localization efforts into a shared work package under code 4.2.1 a…" at bounding box center [618, 327] width 422 height 43
click at [407, 303] on input "d. Combine both localization efforts into a shared work package under code 4.2.…" at bounding box center [407, 298] width 0 height 8
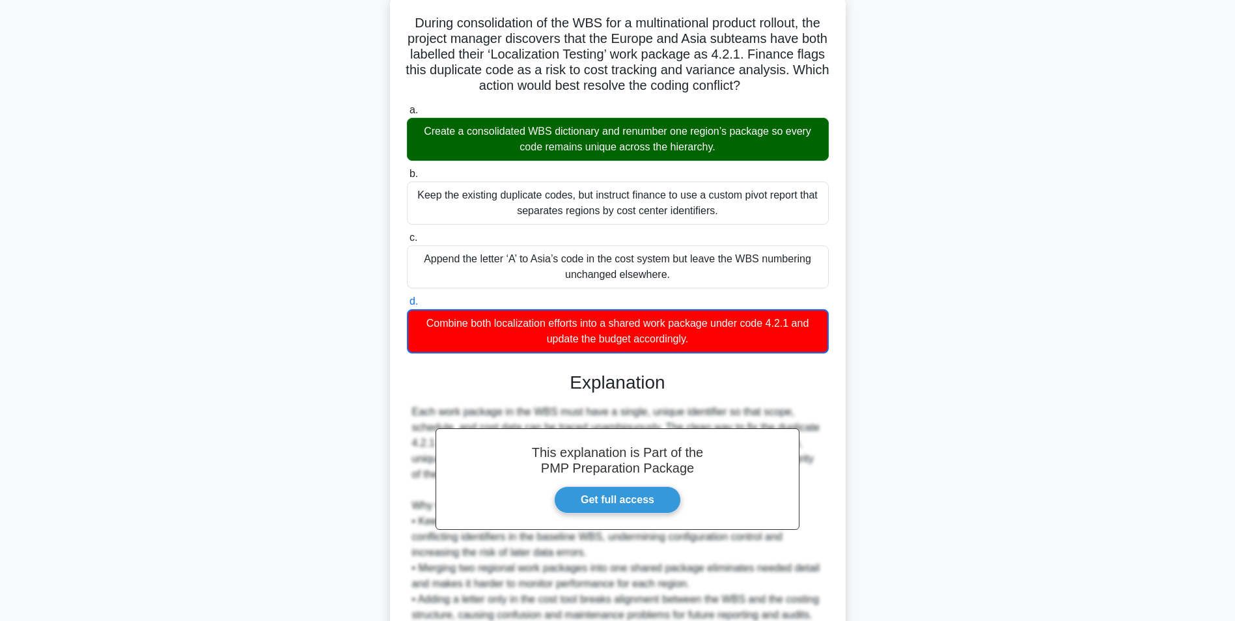
scroll to position [199, 0]
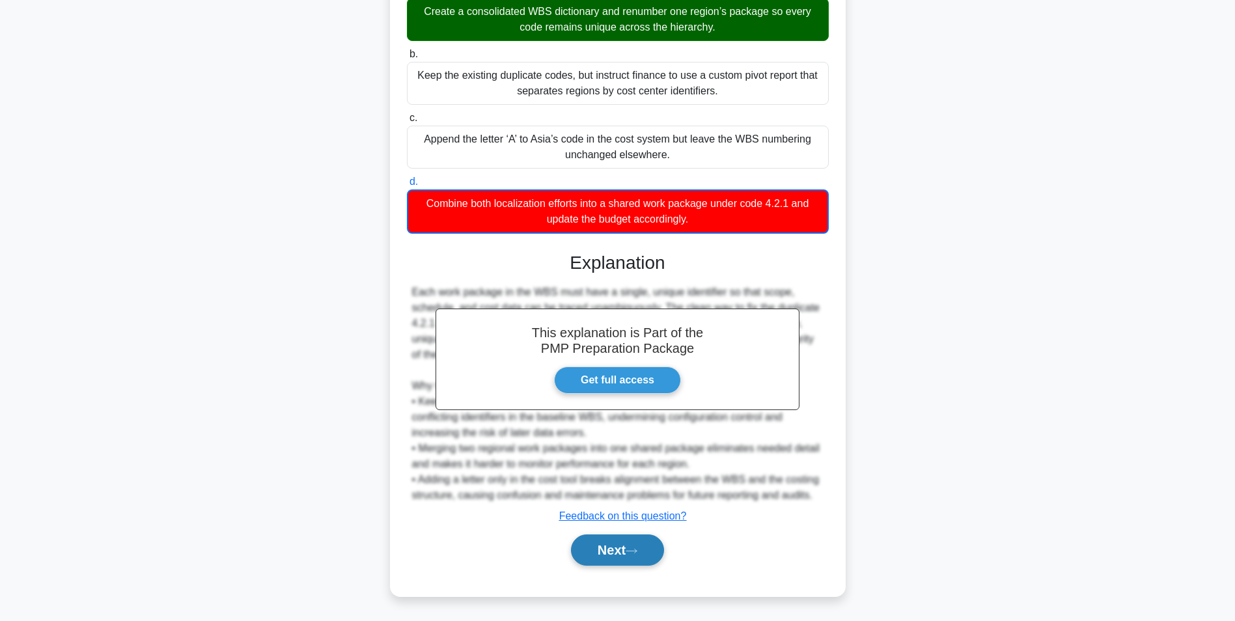
click at [626, 550] on button "Next" at bounding box center [617, 549] width 93 height 31
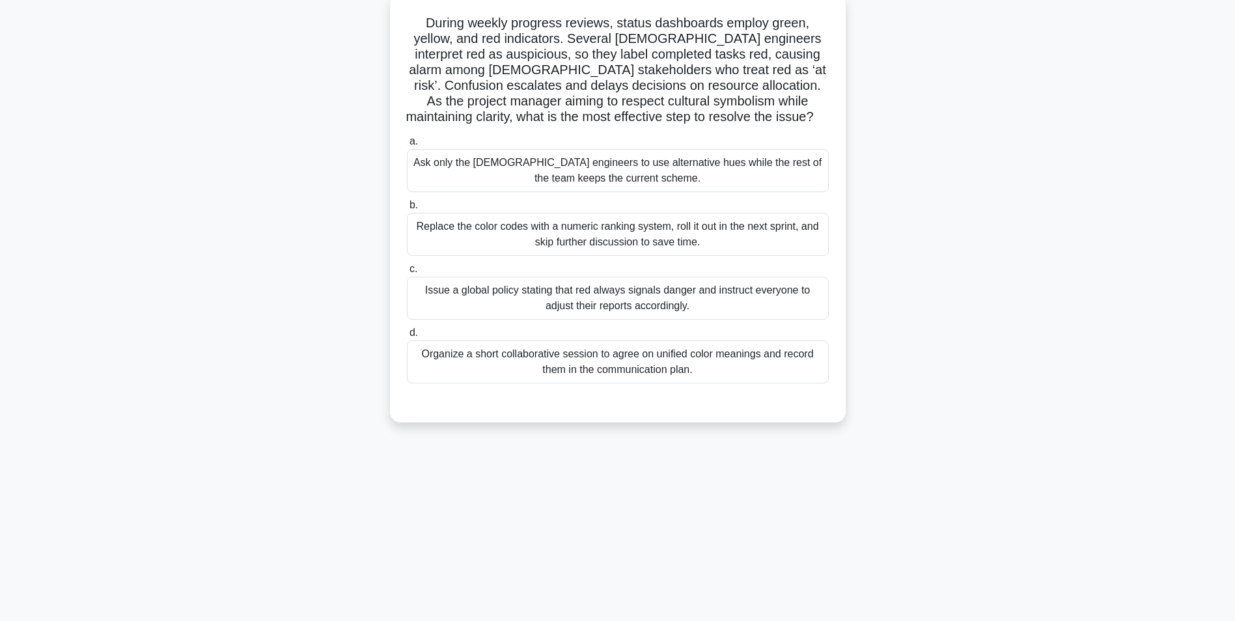
scroll to position [0, 0]
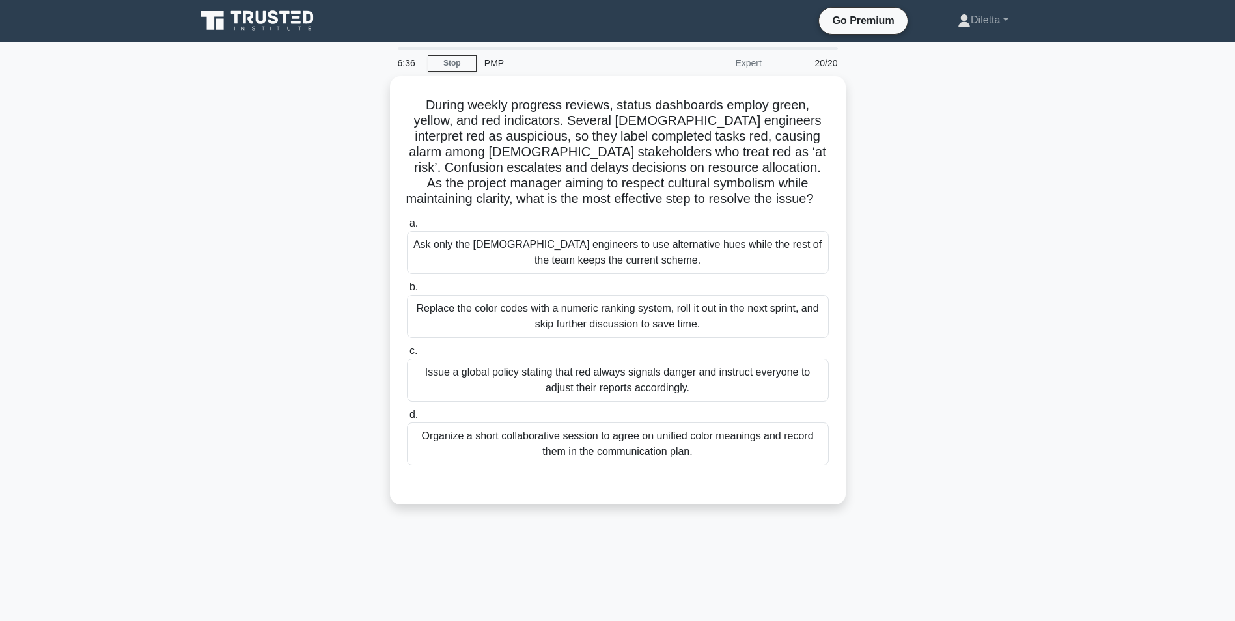
click at [890, 258] on div "During weekly progress reviews, status dashboards employ green, yellow, and red…" at bounding box center [617, 298] width 859 height 444
click at [715, 448] on div "Organize a short collaborative session to agree on unified color meanings and r…" at bounding box center [618, 440] width 422 height 43
click at [407, 416] on input "d. Organize a short collaborative session to agree on unified color meanings an…" at bounding box center [407, 411] width 0 height 8
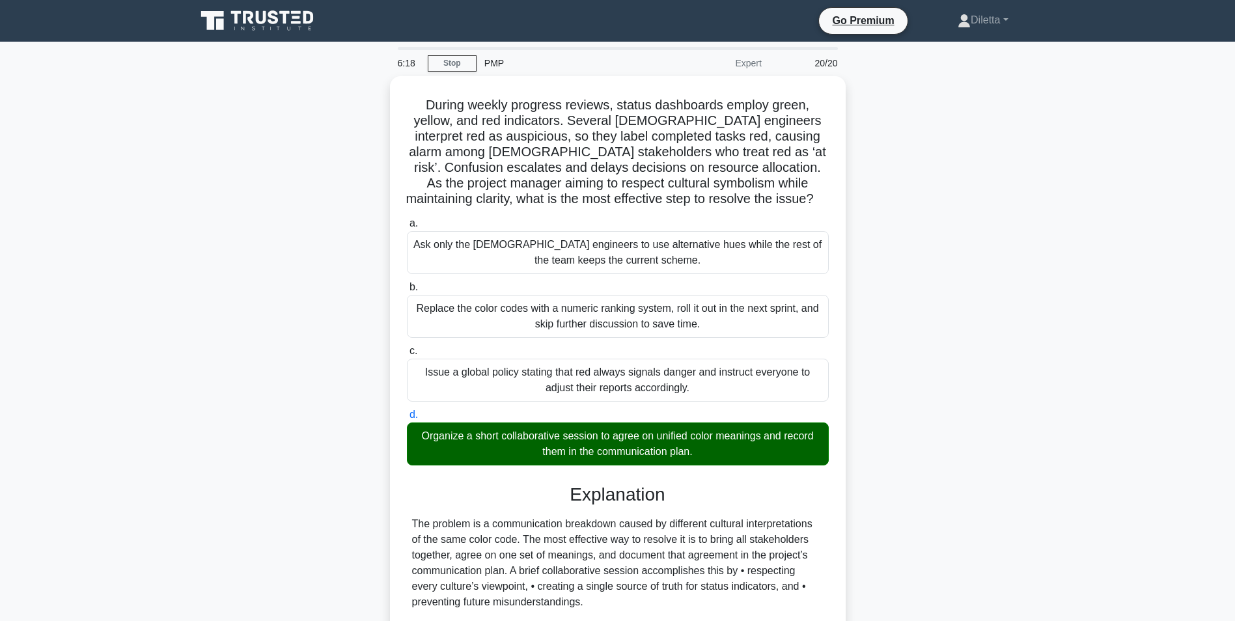
scroll to position [307, 0]
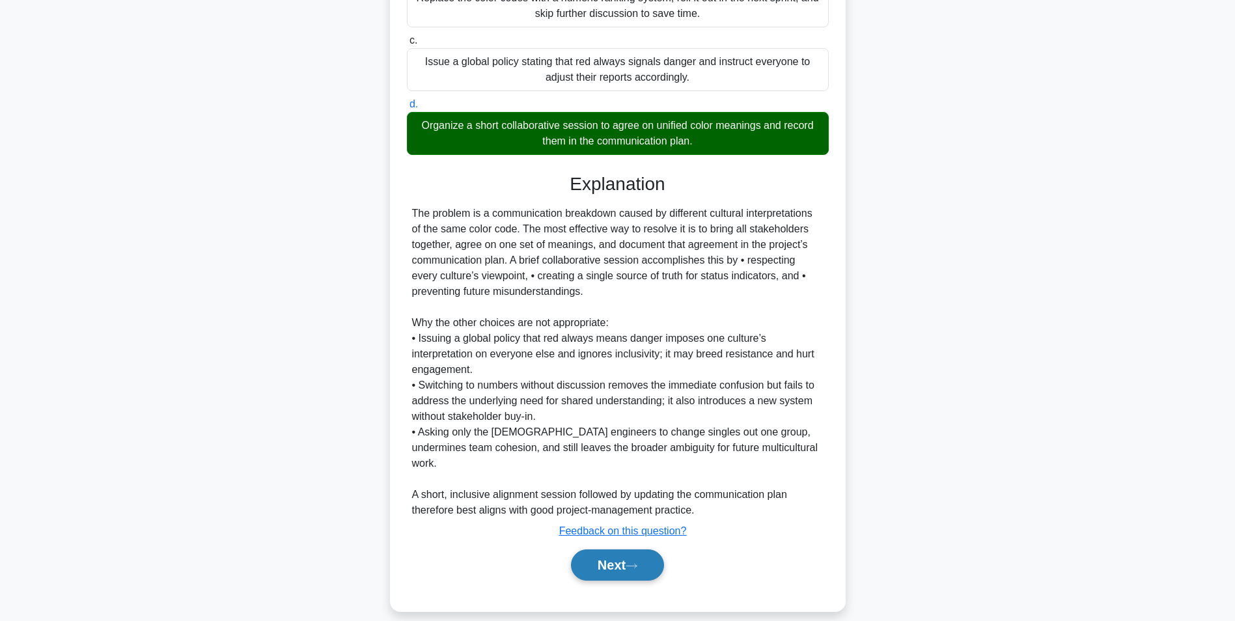
click at [640, 549] on button "Next" at bounding box center [617, 564] width 93 height 31
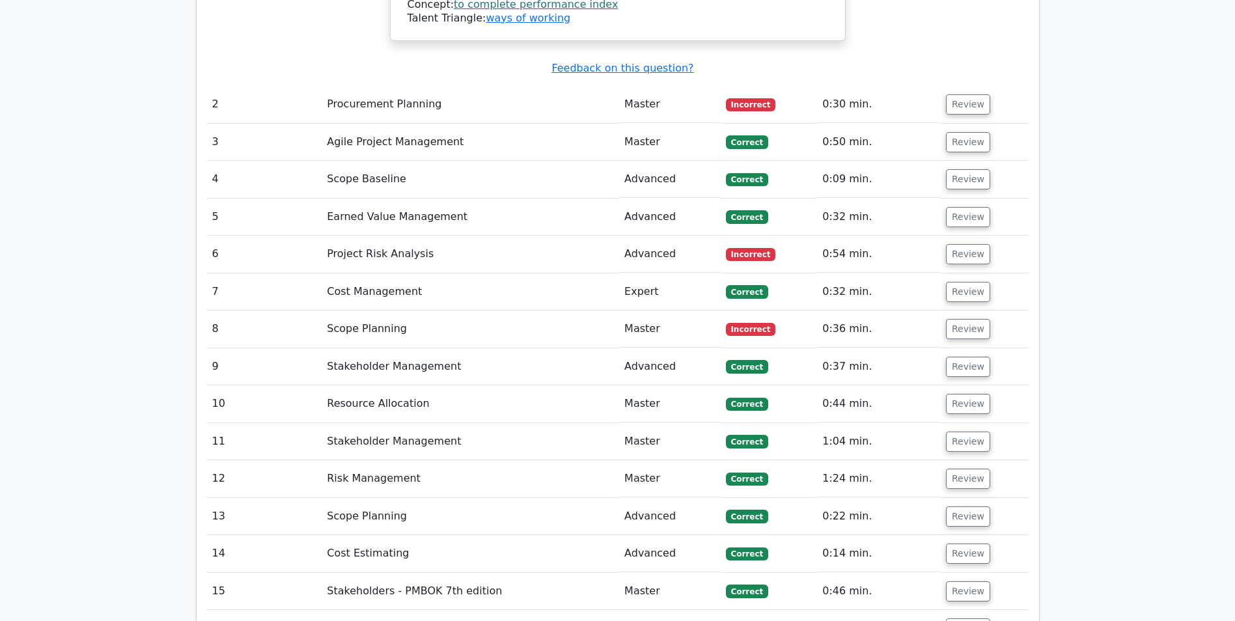
scroll to position [2140, 0]
click at [953, 95] on button "Review" at bounding box center [968, 105] width 44 height 20
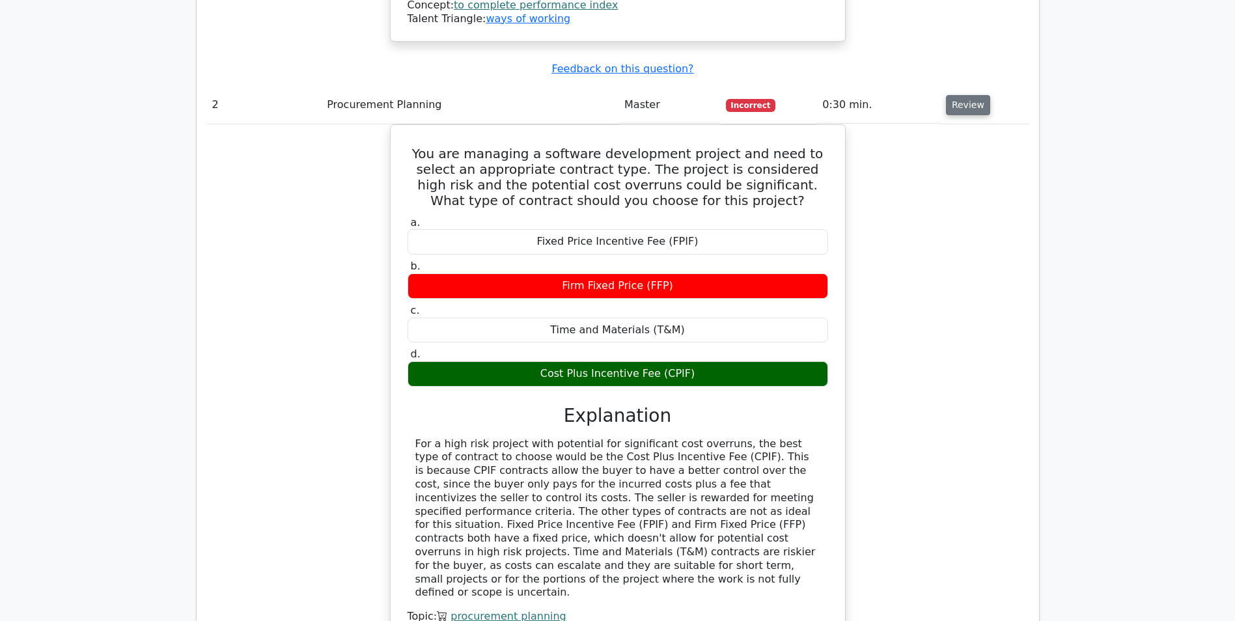
click at [953, 95] on button "Review" at bounding box center [968, 105] width 44 height 20
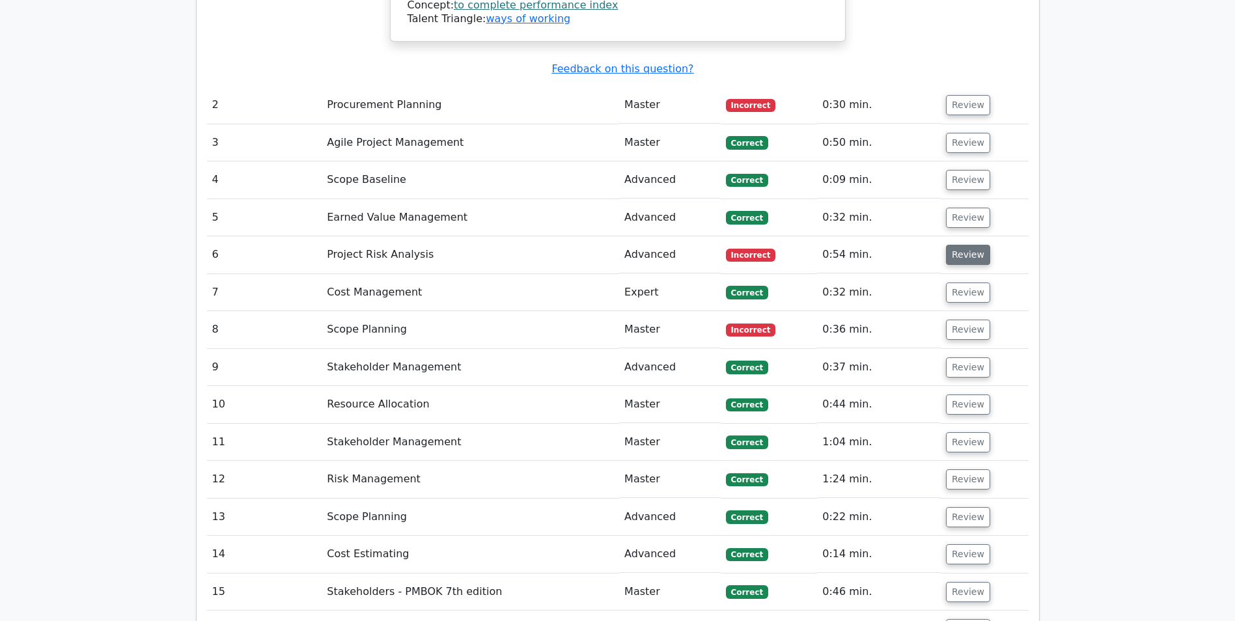
click at [963, 245] on button "Review" at bounding box center [968, 255] width 44 height 20
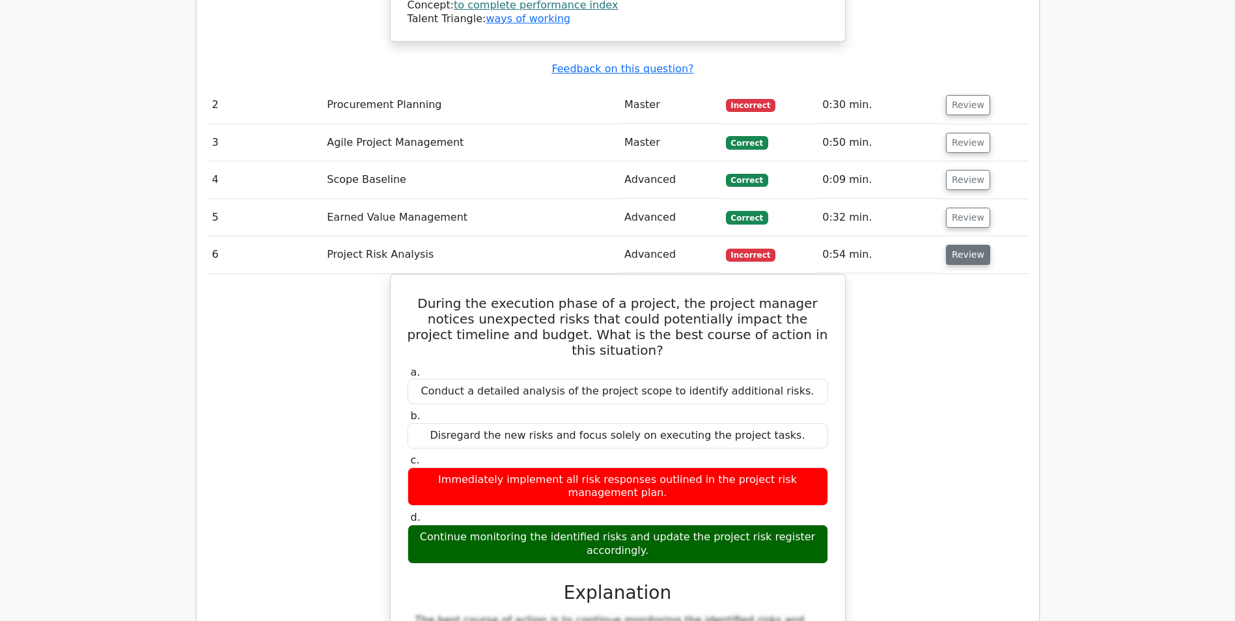
click at [963, 245] on button "Review" at bounding box center [968, 255] width 44 height 20
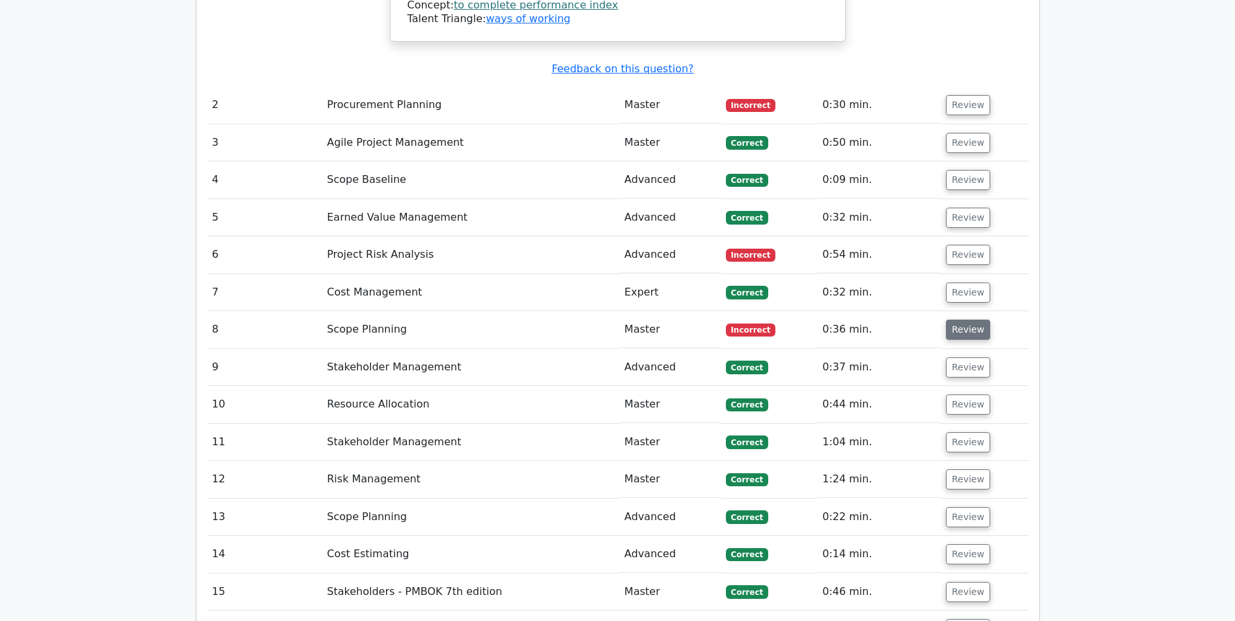
click at [959, 320] on button "Review" at bounding box center [968, 330] width 44 height 20
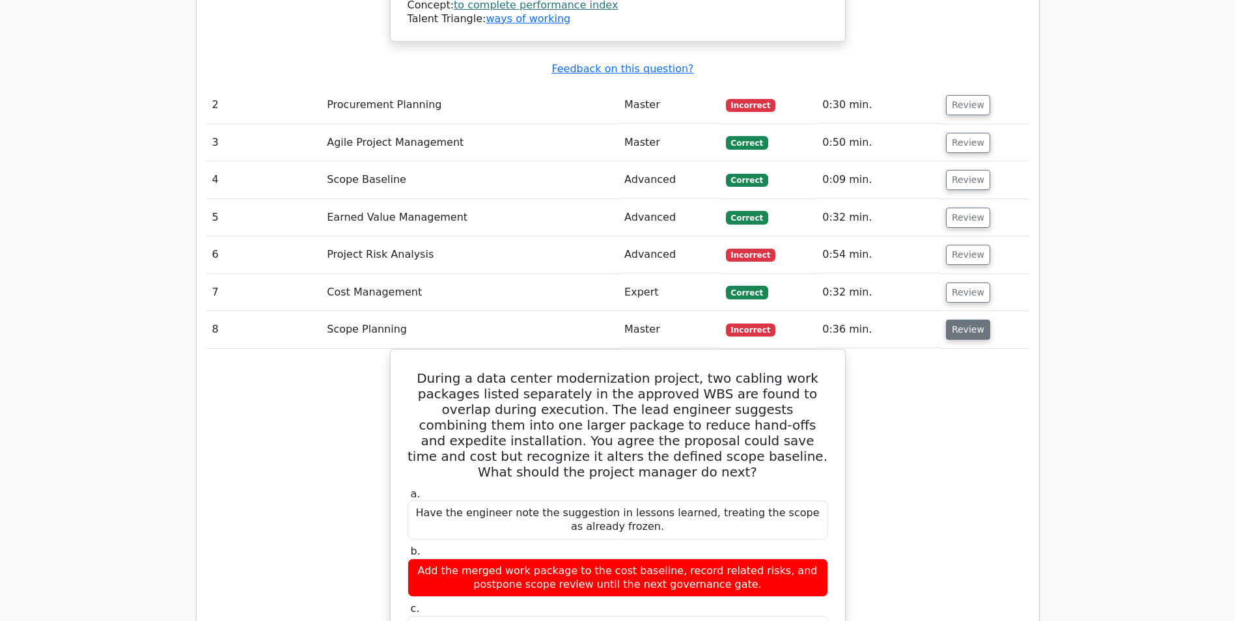
click at [959, 320] on button "Review" at bounding box center [968, 330] width 44 height 20
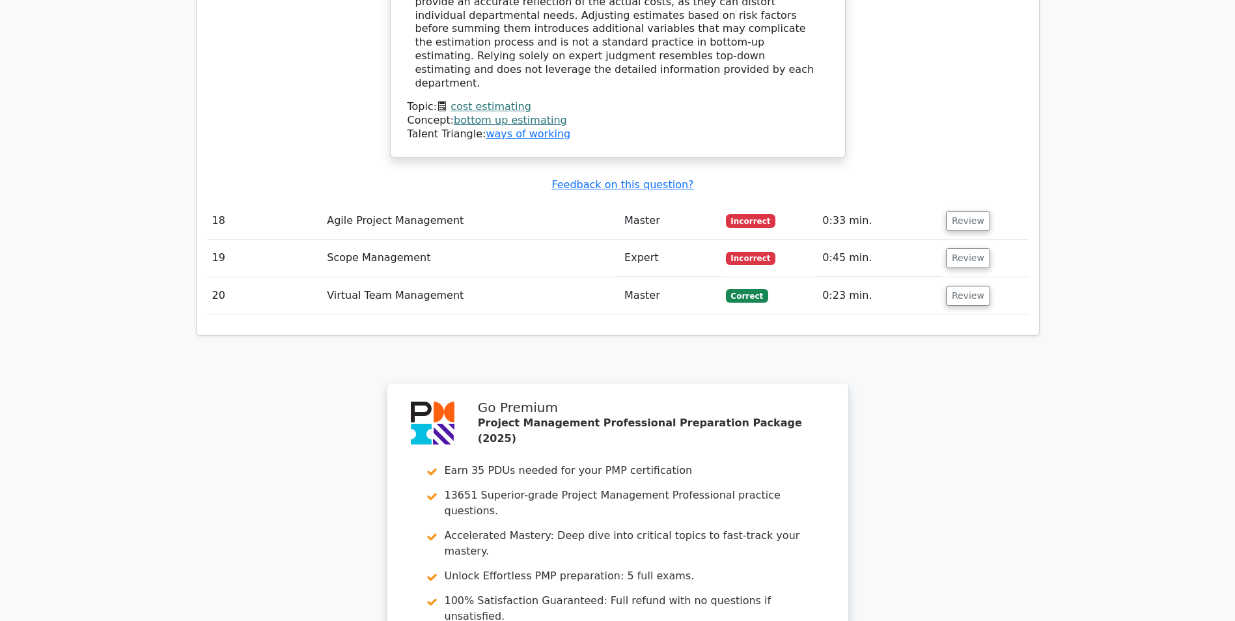
scroll to position [3531, 0]
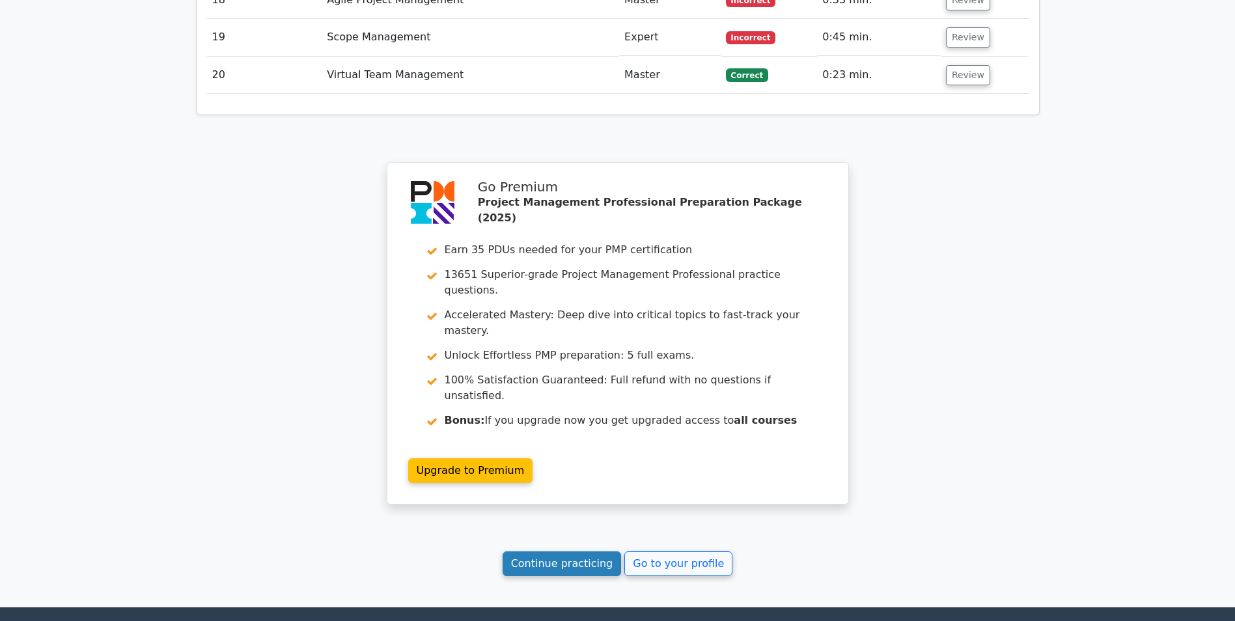
click at [560, 551] on link "Continue practicing" at bounding box center [561, 563] width 119 height 25
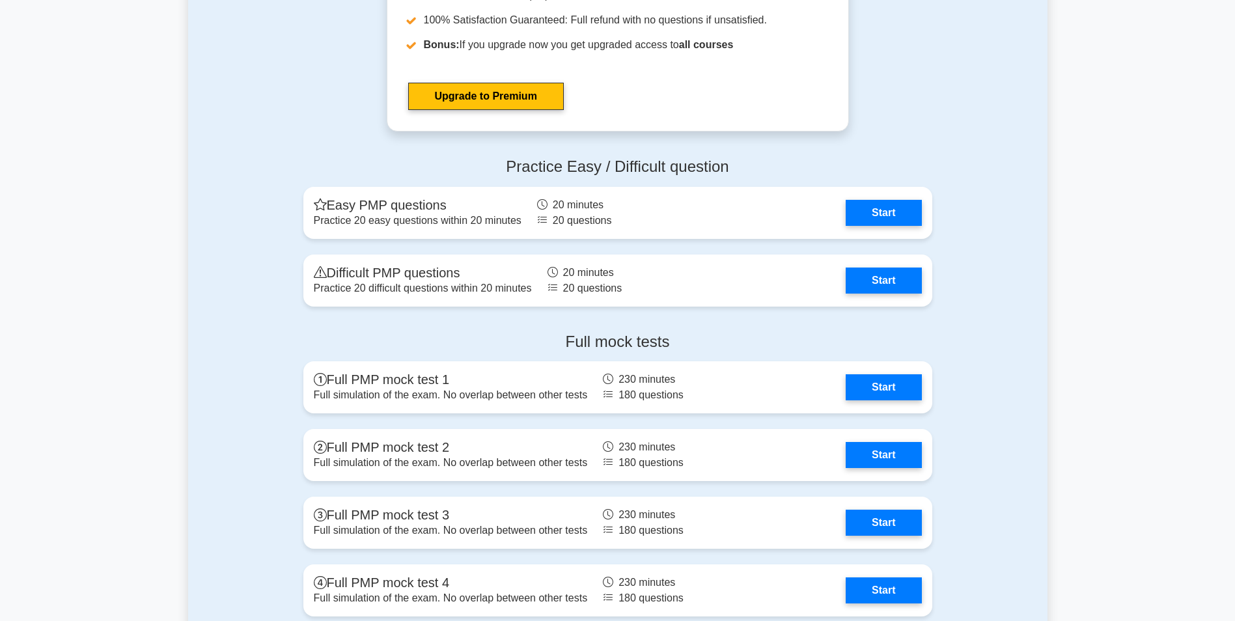
scroll to position [4763, 0]
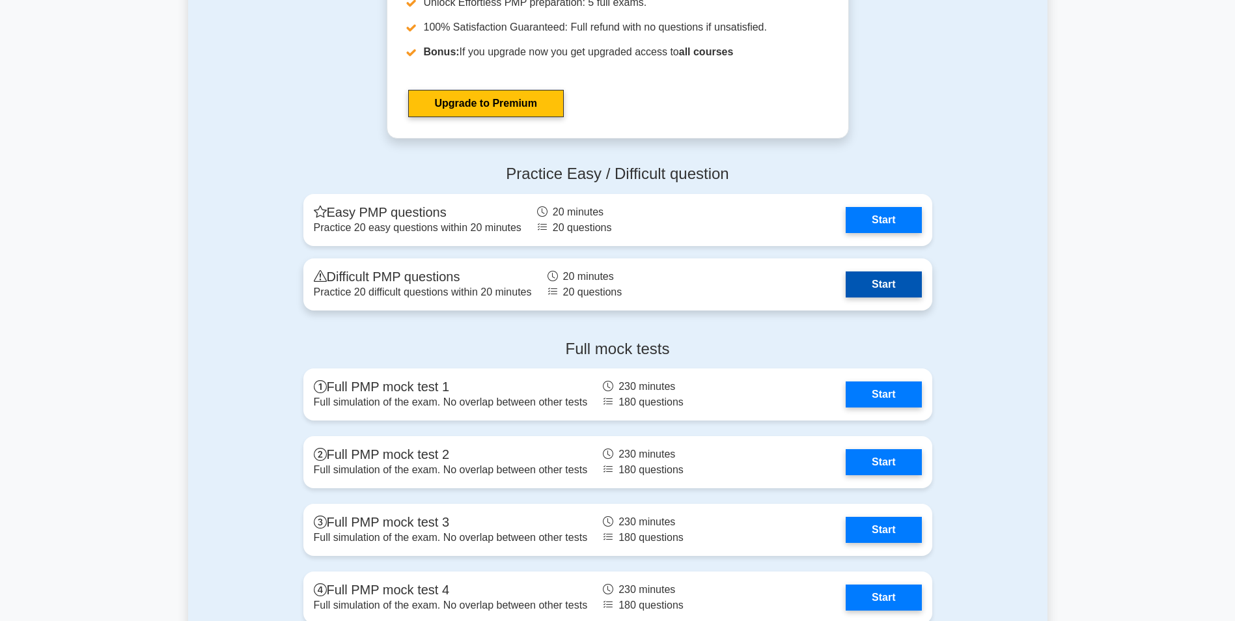
click at [890, 285] on link "Start" at bounding box center [882, 284] width 75 height 26
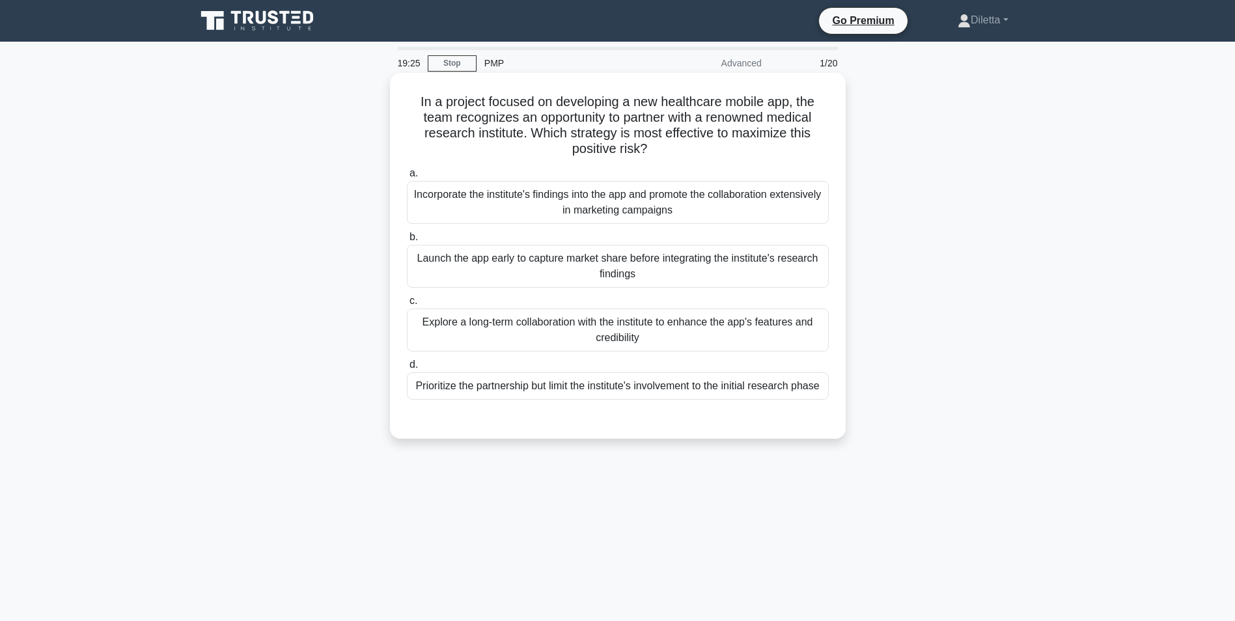
click at [822, 325] on div "Explore a long-term collaboration with the institute to enhance the app's featu…" at bounding box center [618, 329] width 422 height 43
click at [407, 305] on input "c. Explore a long-term collaboration with the institute to enhance the app's fe…" at bounding box center [407, 301] width 0 height 8
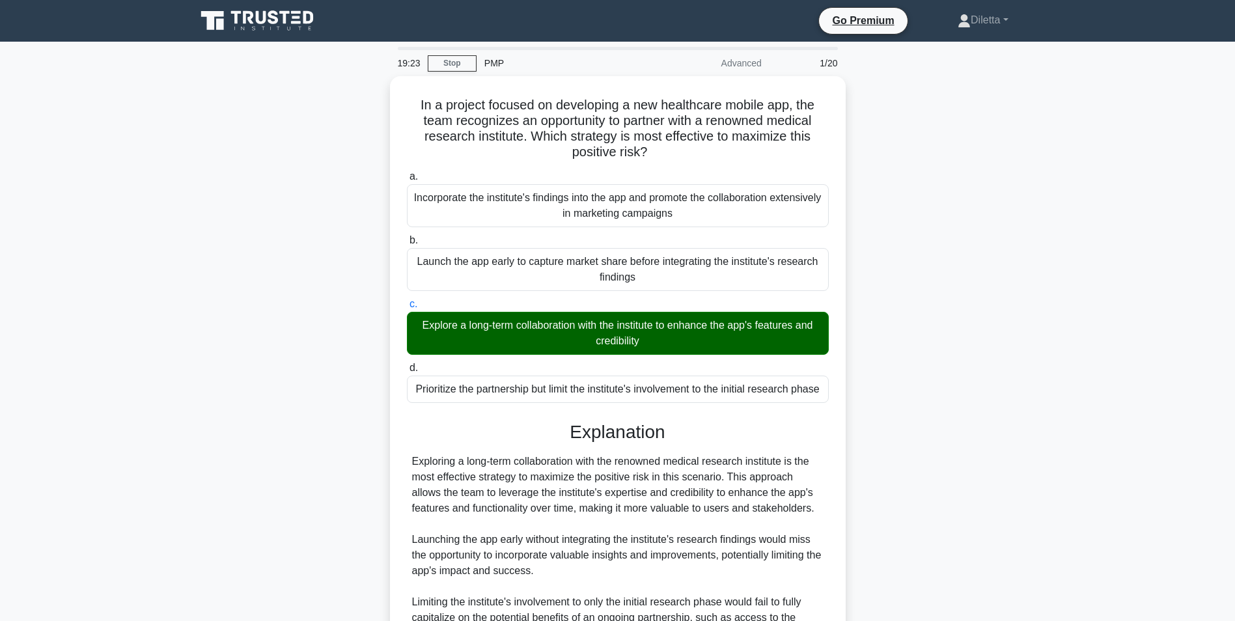
click at [1175, 370] on main "19:23 Stop PMP Advanced 1/20 In a project focused on developing a new healthcar…" at bounding box center [617, 430] width 1235 height 776
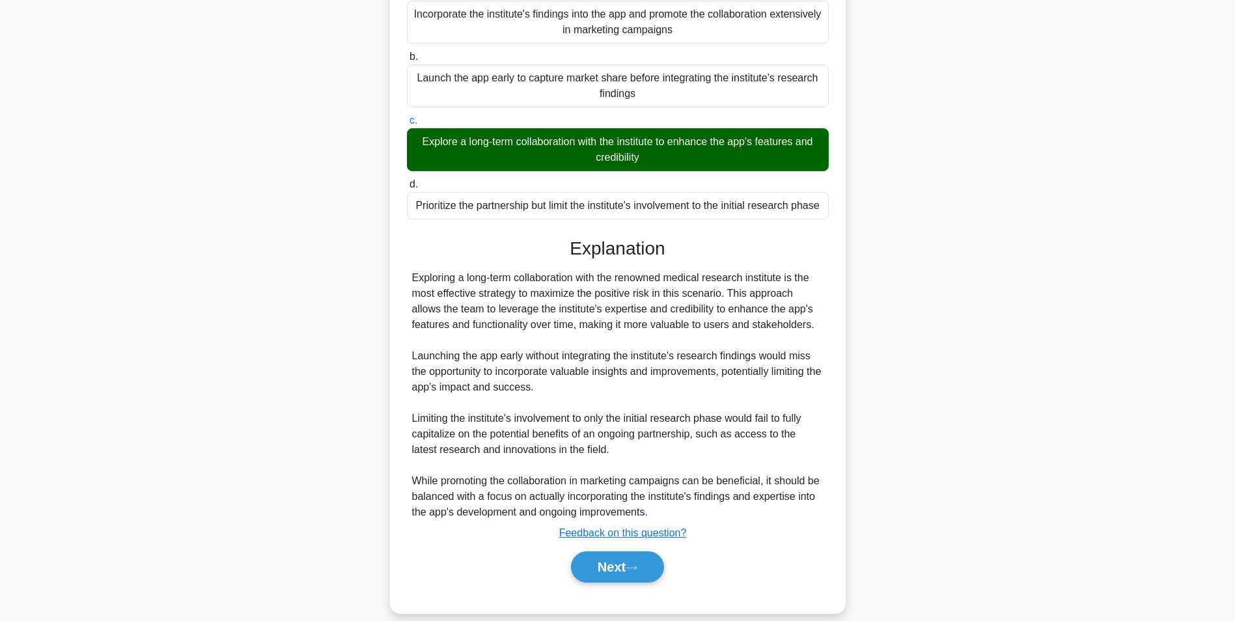
scroll to position [198, 0]
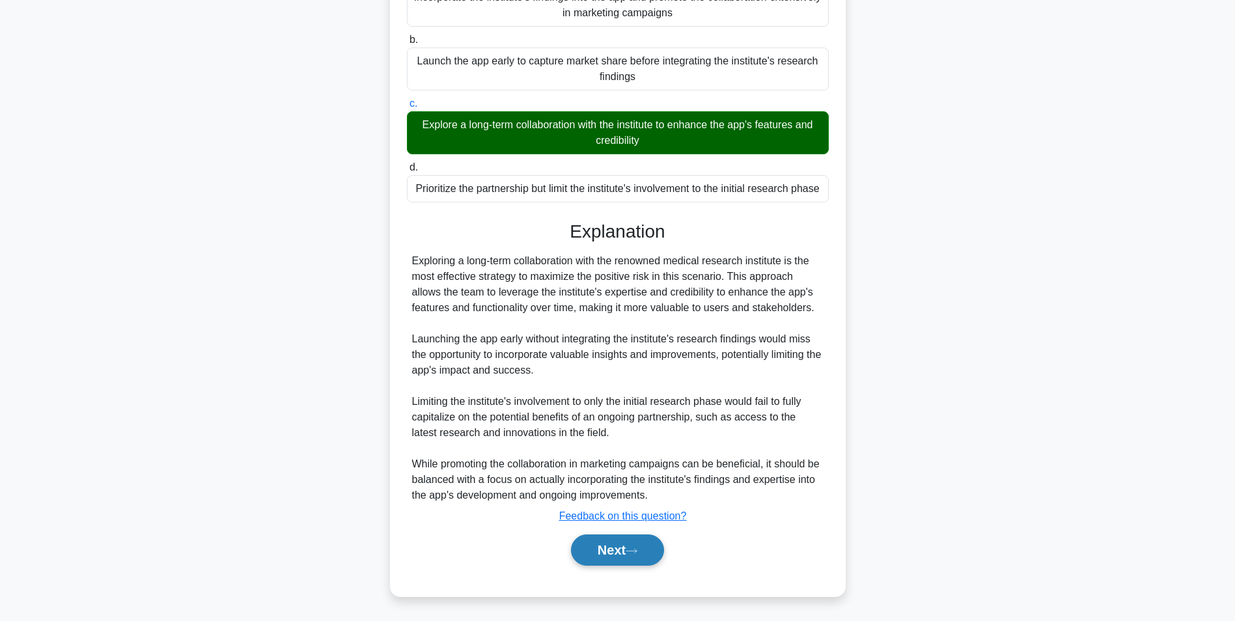
click at [618, 558] on button "Next" at bounding box center [617, 549] width 93 height 31
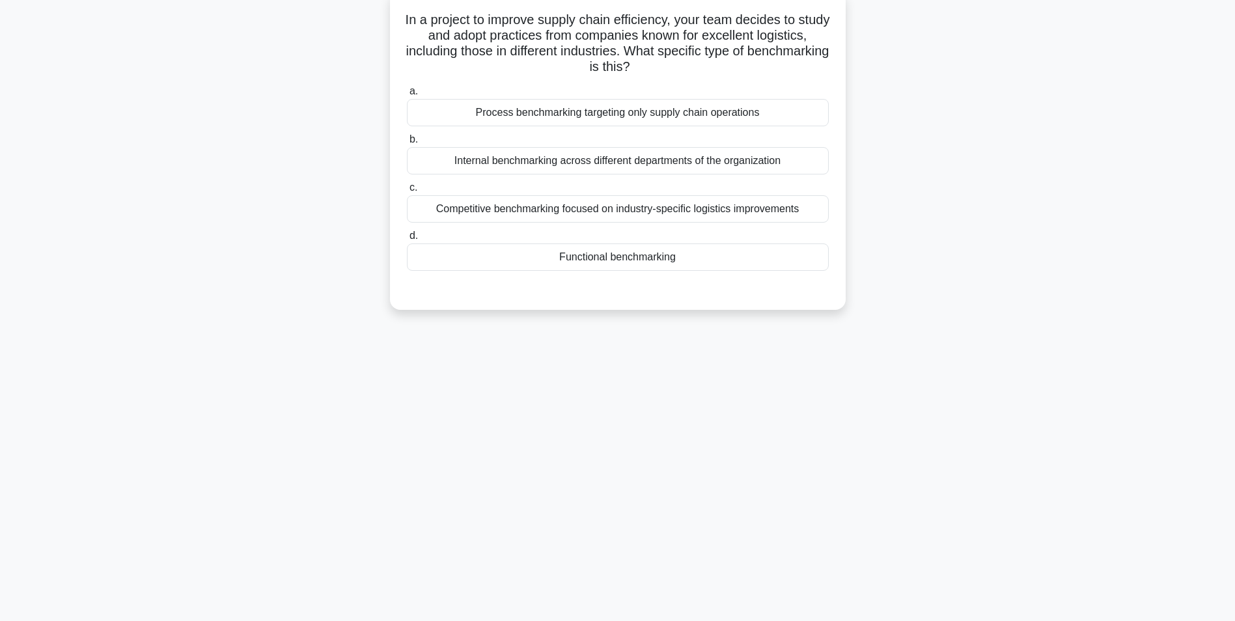
click at [793, 215] on div "Competitive benchmarking focused on industry-specific logistics improvements" at bounding box center [618, 208] width 422 height 27
click at [407, 192] on input "c. Competitive benchmarking focused on industry-specific logistics improvements" at bounding box center [407, 188] width 0 height 8
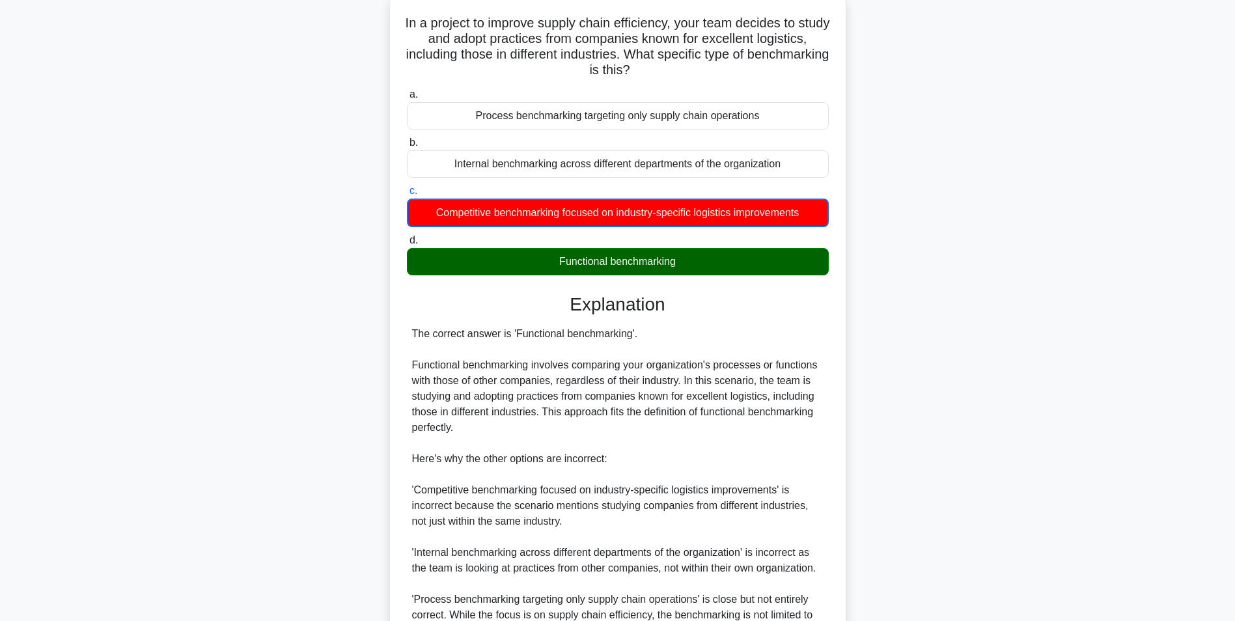
scroll to position [230, 0]
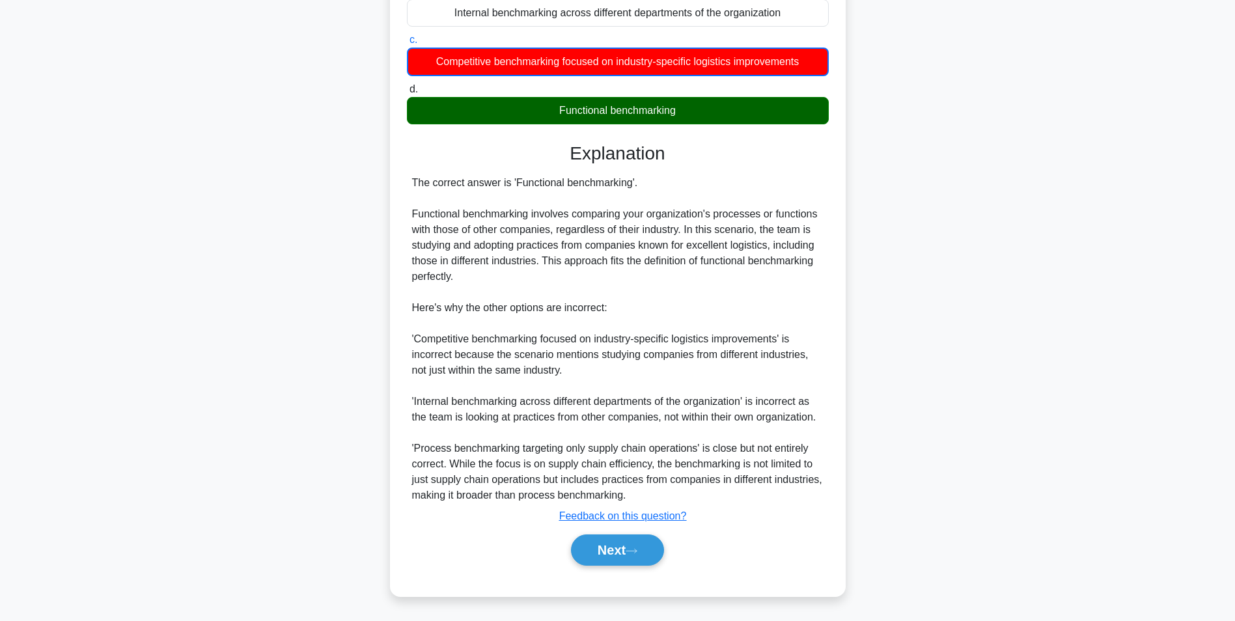
click at [614, 532] on div "Next" at bounding box center [618, 550] width 422 height 42
click at [620, 546] on button "Next" at bounding box center [617, 549] width 93 height 31
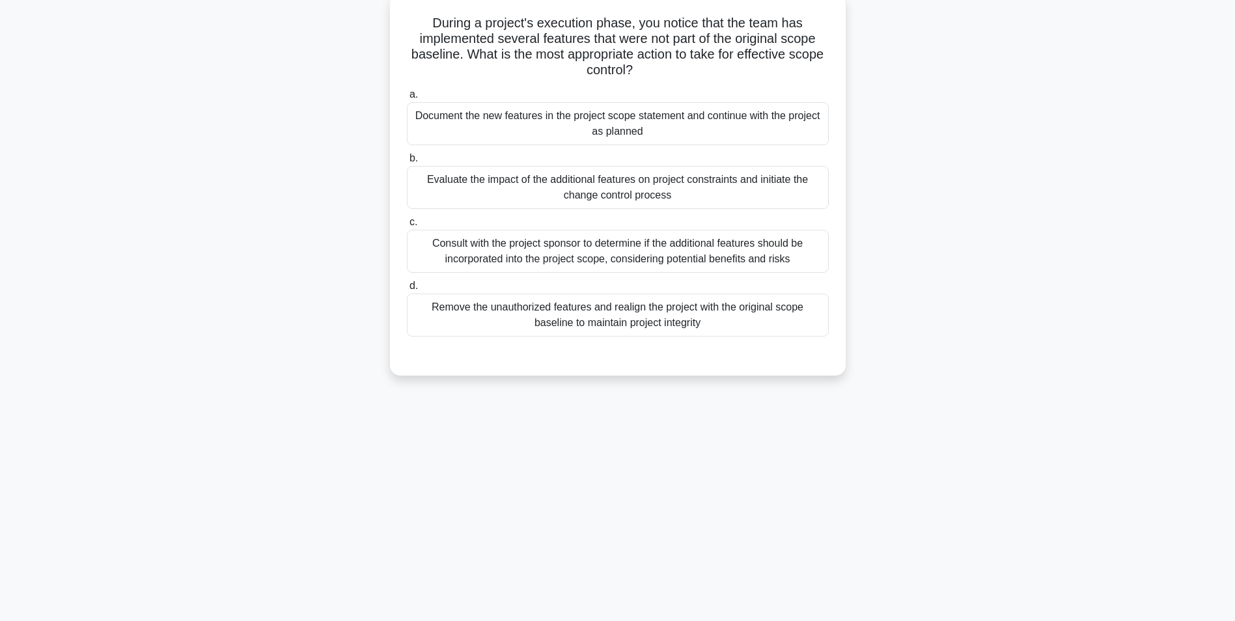
scroll to position [82, 0]
click at [819, 185] on div "Evaluate the impact of the additional features on project constraints and initi…" at bounding box center [618, 184] width 422 height 43
click at [407, 159] on input "b. Evaluate the impact of the additional features on project constraints and in…" at bounding box center [407, 155] width 0 height 8
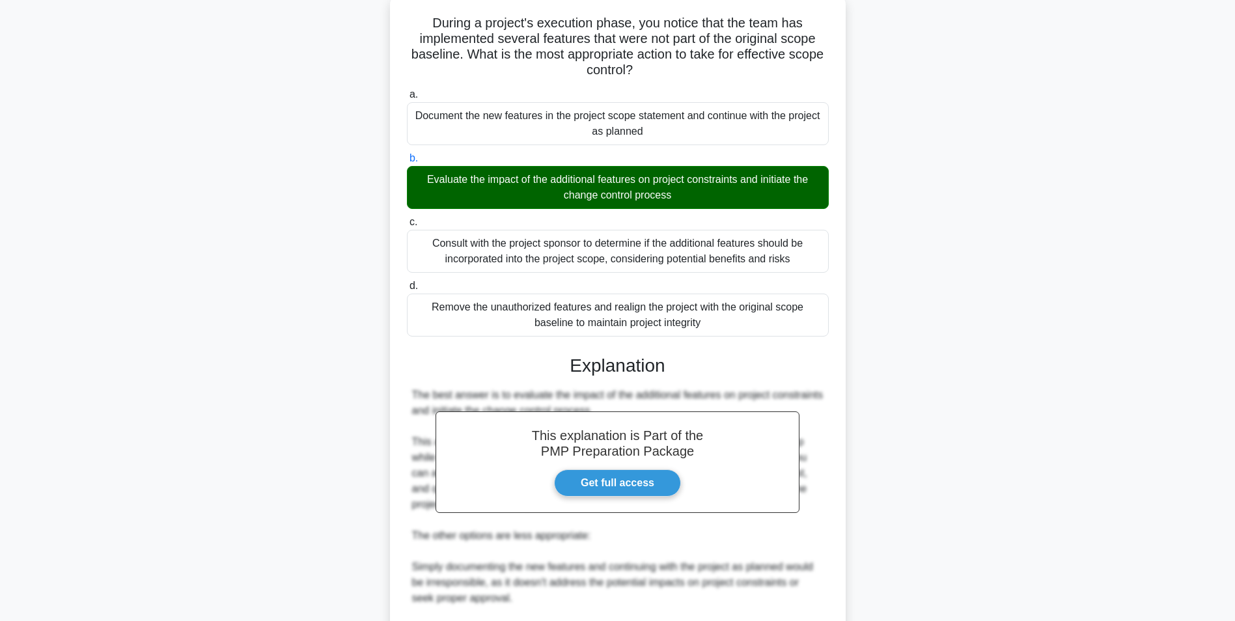
click at [1181, 340] on main "18:17 Stop PMP Advanced 3/20 During a project's execution phase, you notice tha…" at bounding box center [617, 441] width 1235 height 963
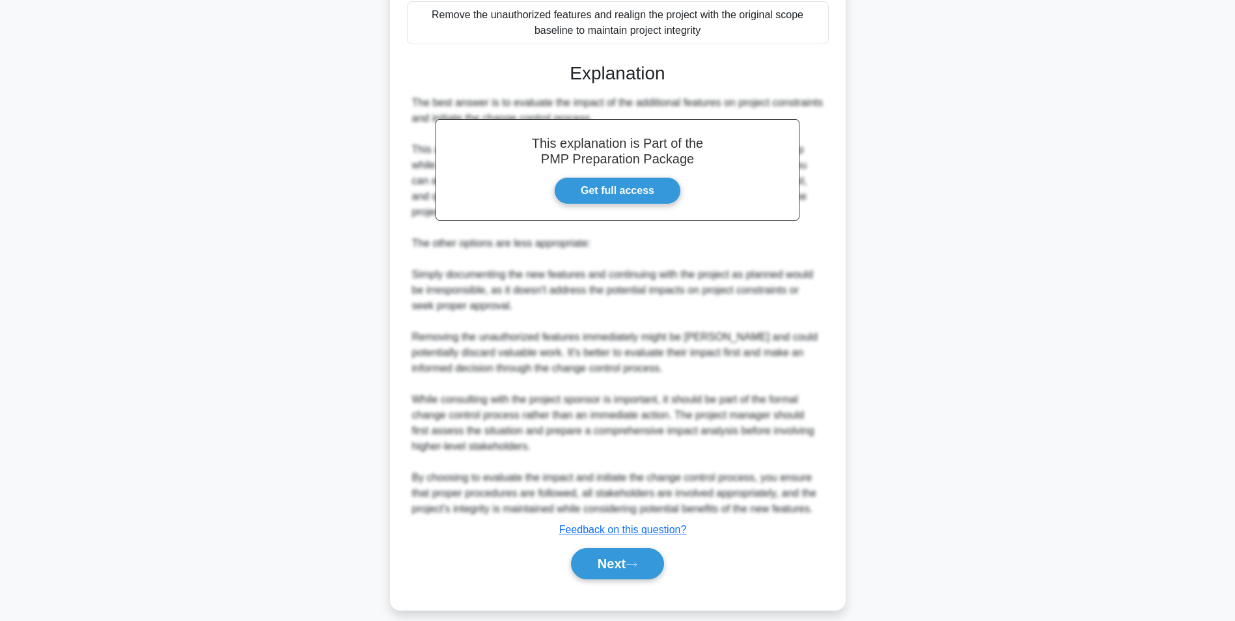
scroll to position [385, 0]
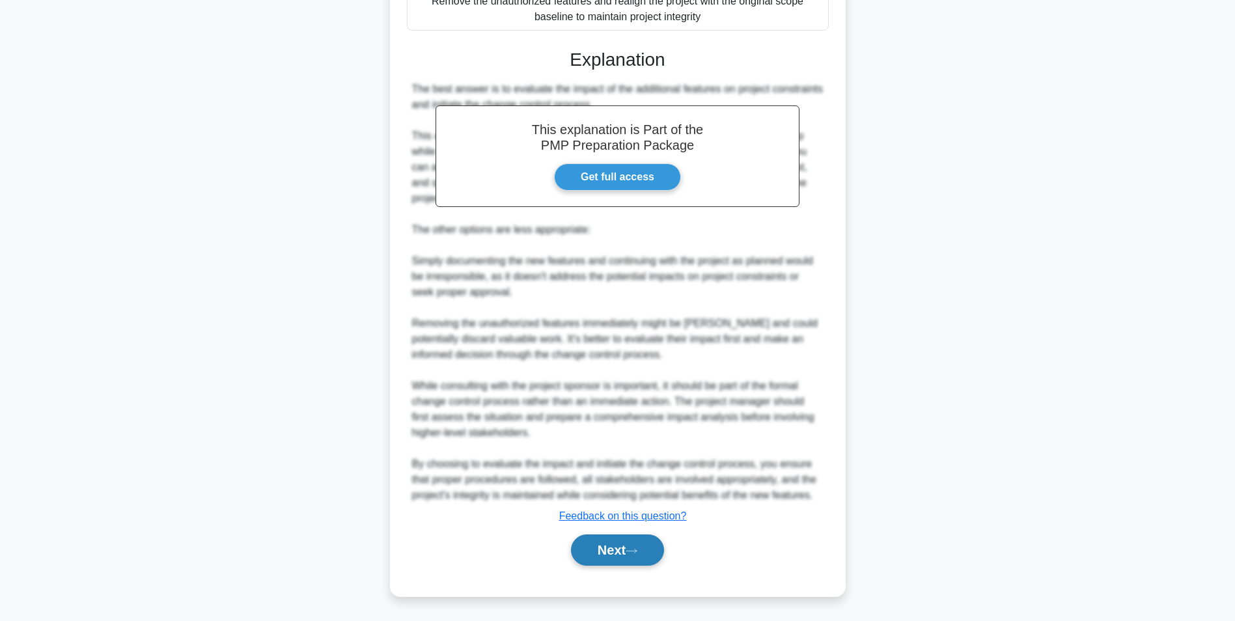
click at [637, 548] on icon at bounding box center [631, 550] width 12 height 7
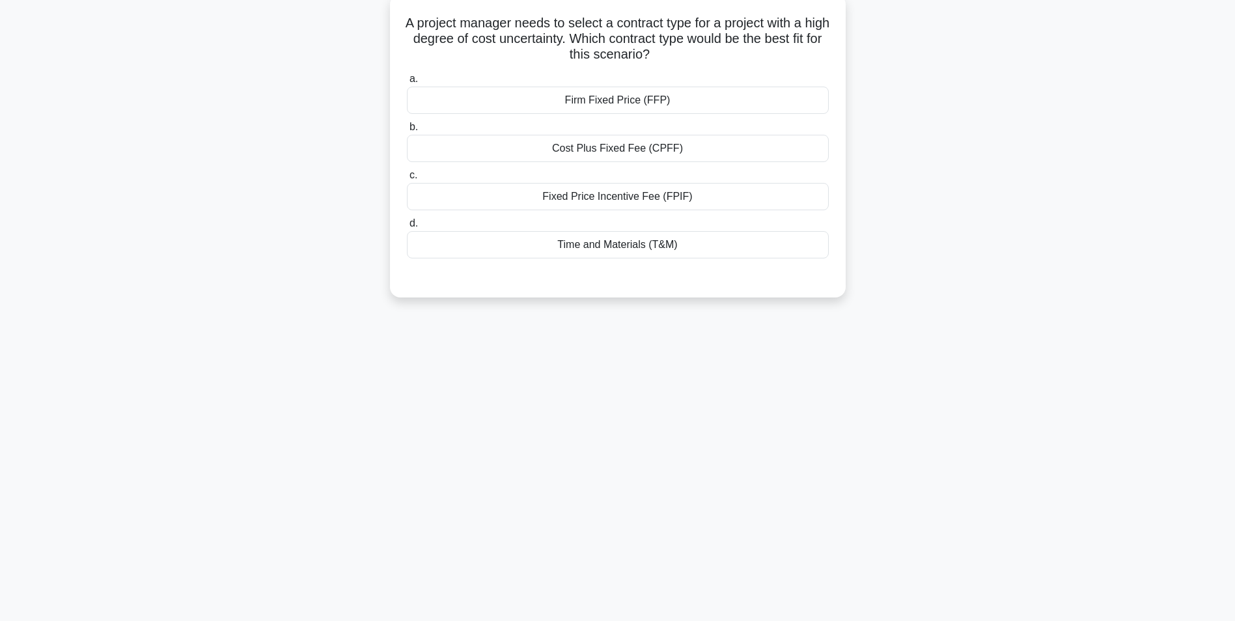
scroll to position [82, 0]
click at [772, 145] on div "Cost Plus Fixed Fee (CPFF)" at bounding box center [618, 144] width 422 height 27
click at [407, 128] on input "b. Cost Plus Fixed Fee (CPFF)" at bounding box center [407, 124] width 0 height 8
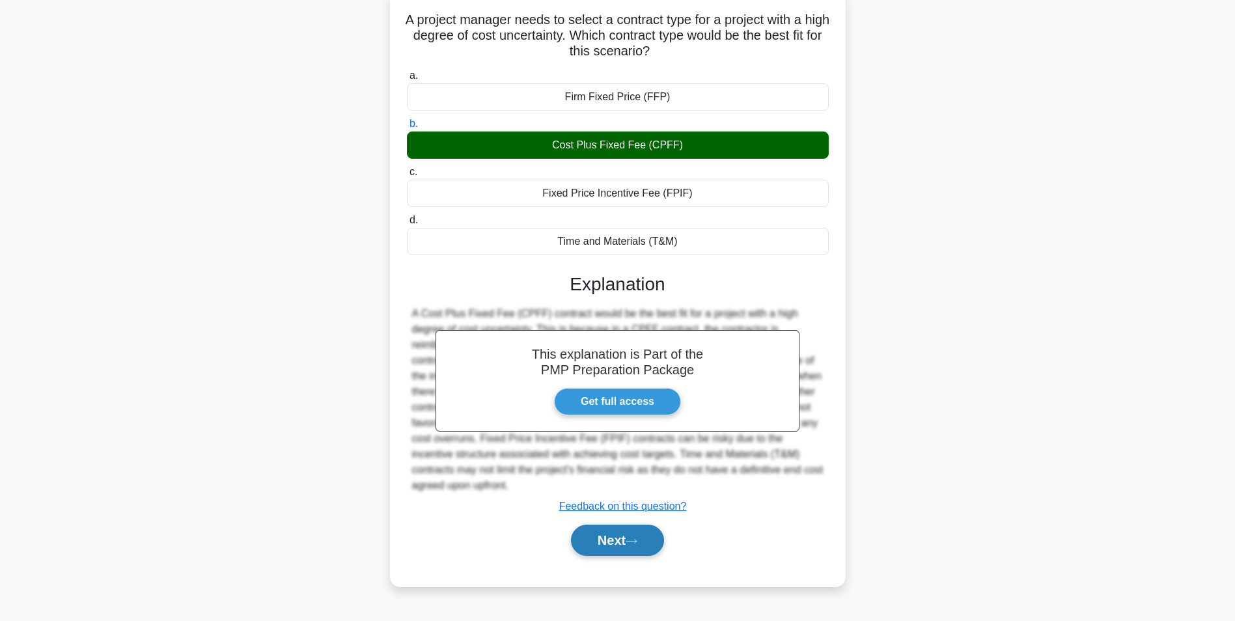
click at [633, 535] on button "Next" at bounding box center [617, 540] width 93 height 31
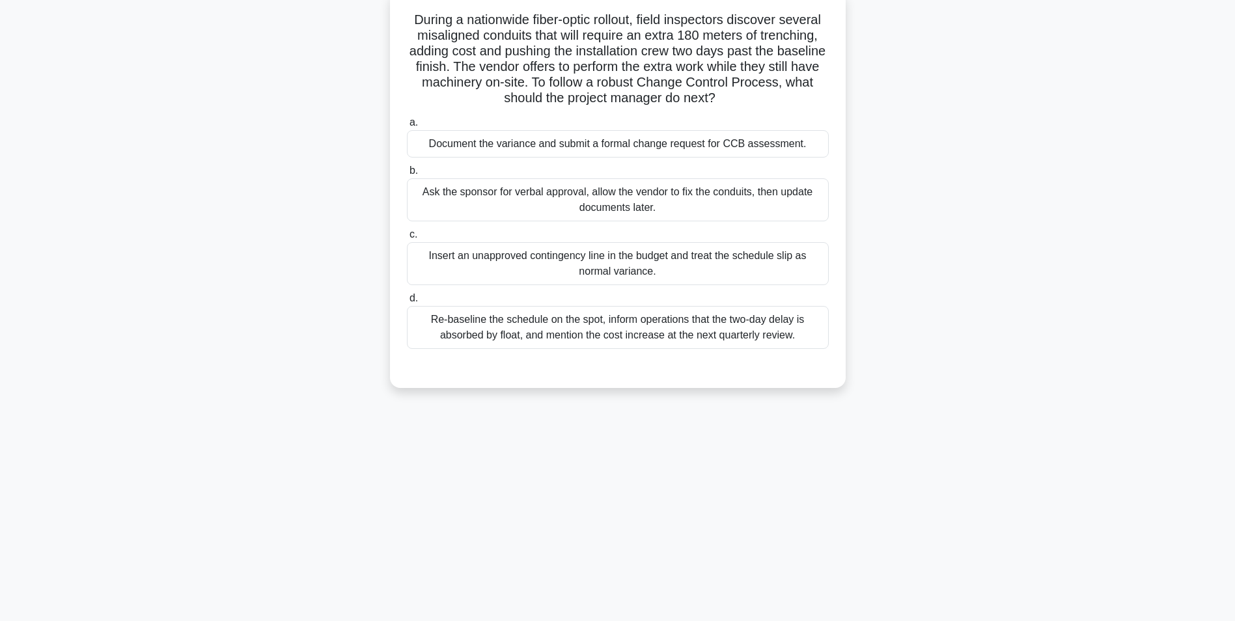
click at [744, 324] on div "Re-baseline the schedule on the spot, inform operations that the two-day delay …" at bounding box center [618, 327] width 422 height 43
click at [407, 303] on input "d. Re-baseline the schedule on the spot, inform operations that the two-day del…" at bounding box center [407, 298] width 0 height 8
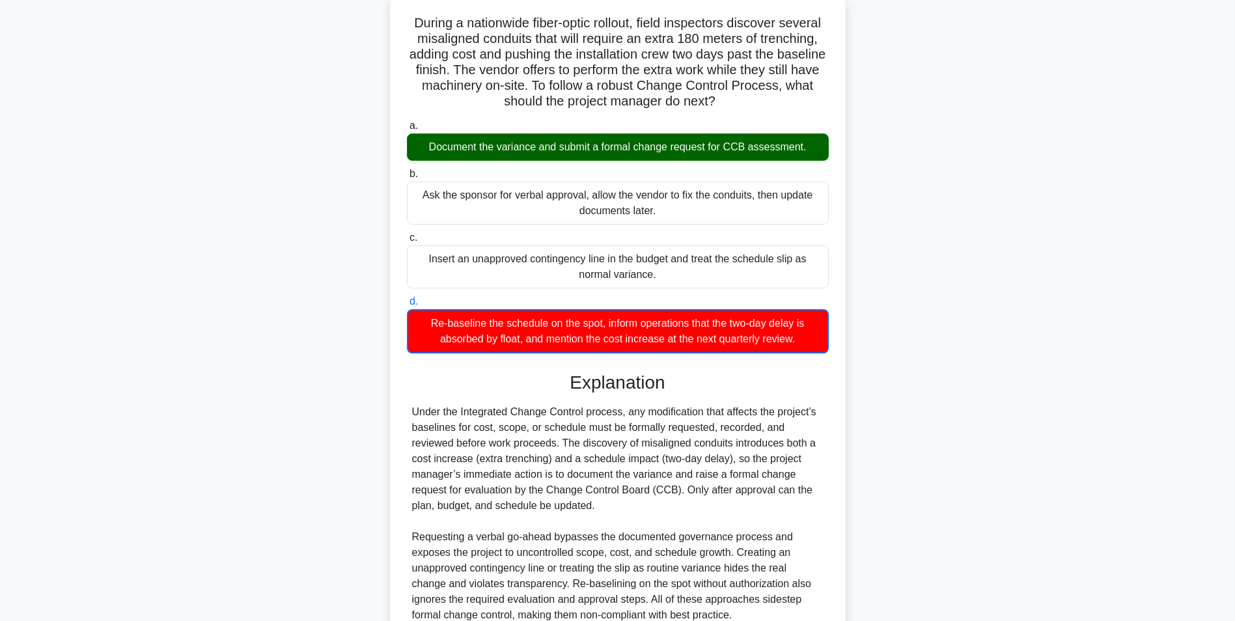
click at [947, 340] on div "During a nationwide fiber-optic rollout, field inspectors discover several misa…" at bounding box center [617, 362] width 859 height 737
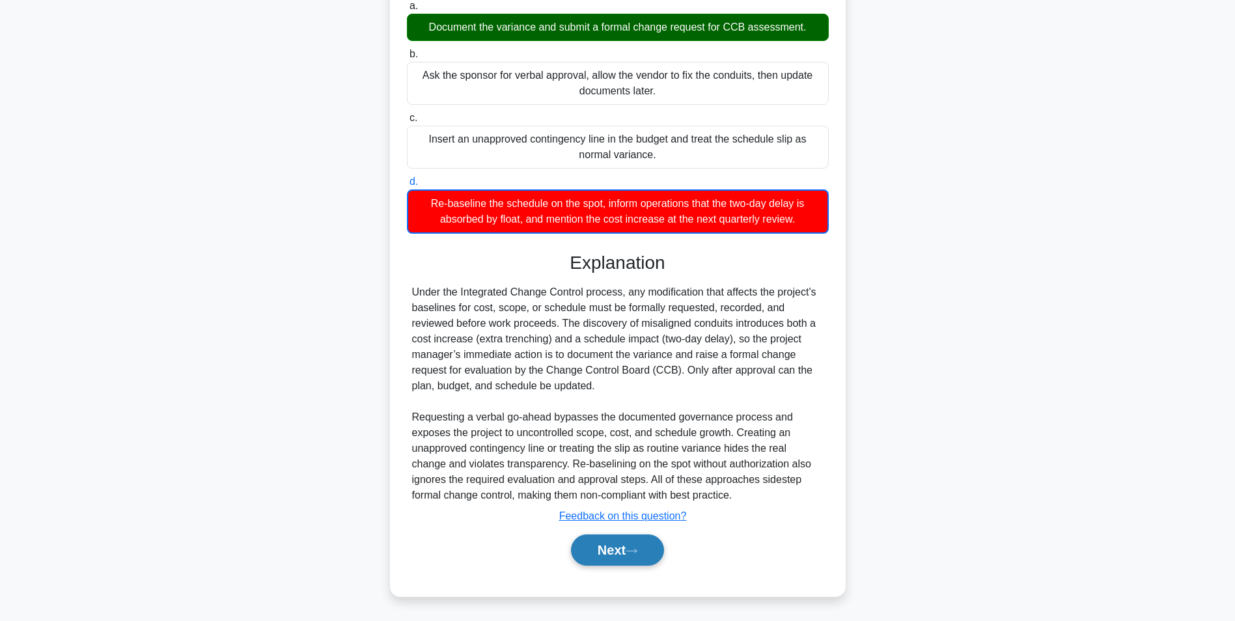
click at [625, 538] on button "Next" at bounding box center [617, 549] width 93 height 31
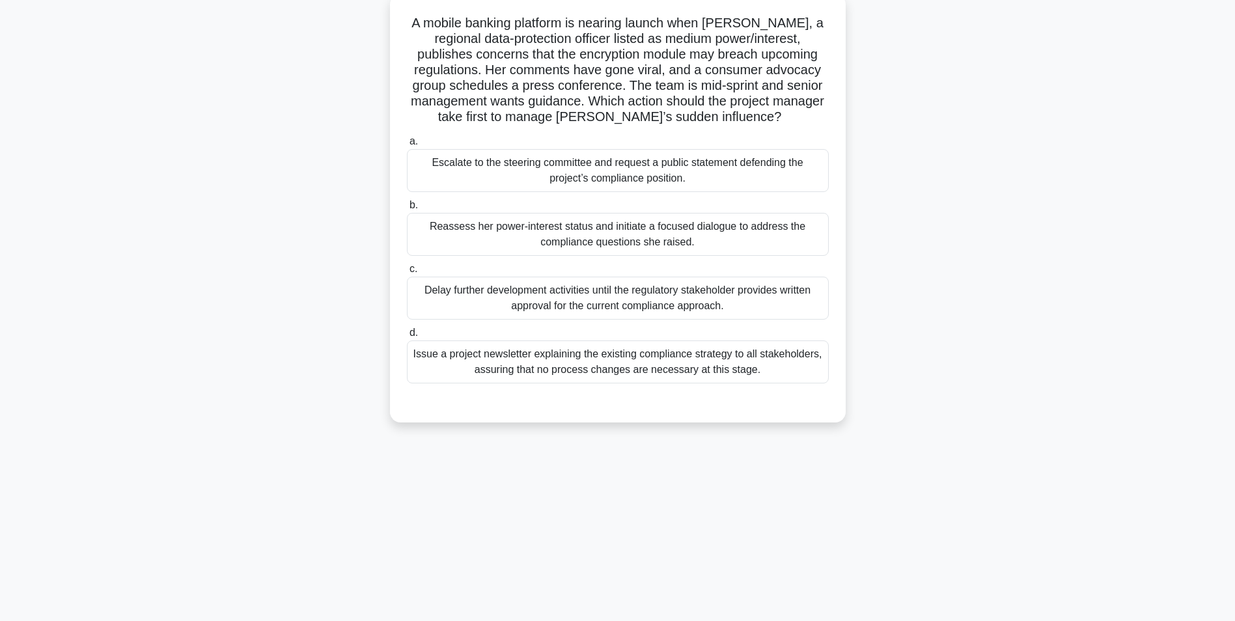
scroll to position [82, 0]
click at [757, 224] on div "Reassess her power-interest status and initiate a focused dialogue to address t…" at bounding box center [618, 231] width 422 height 43
click at [407, 206] on input "b. Reassess her power-interest status and initiate a focused dialogue to addres…" at bounding box center [407, 202] width 0 height 8
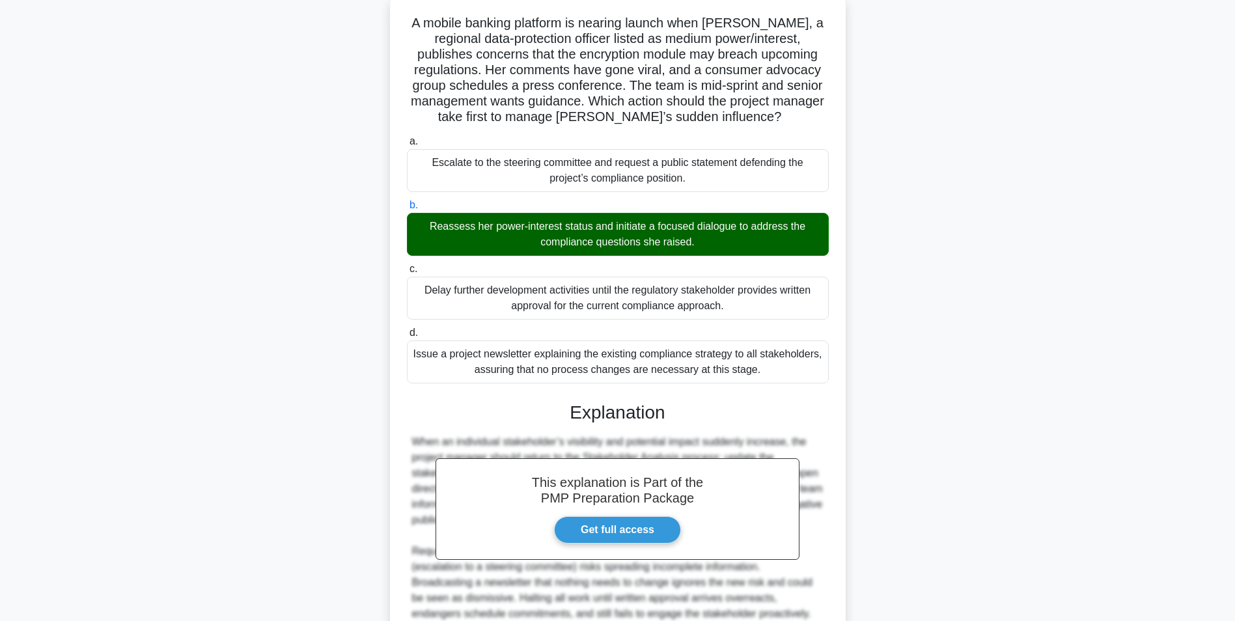
scroll to position [229, 0]
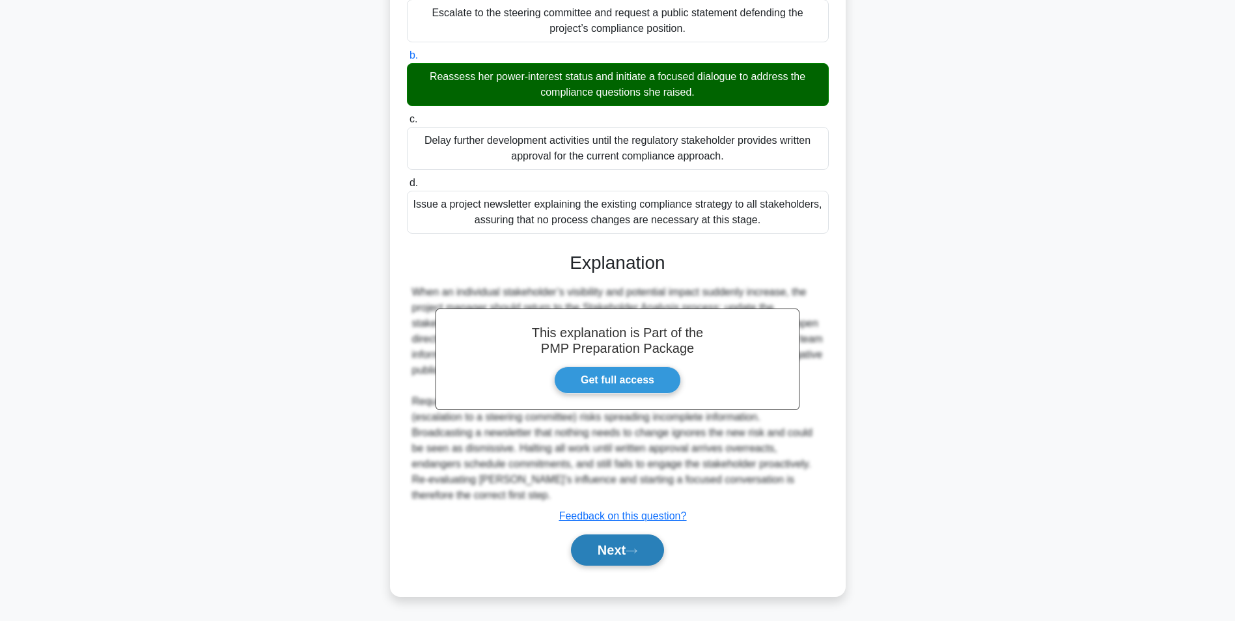
click at [601, 559] on button "Next" at bounding box center [617, 549] width 93 height 31
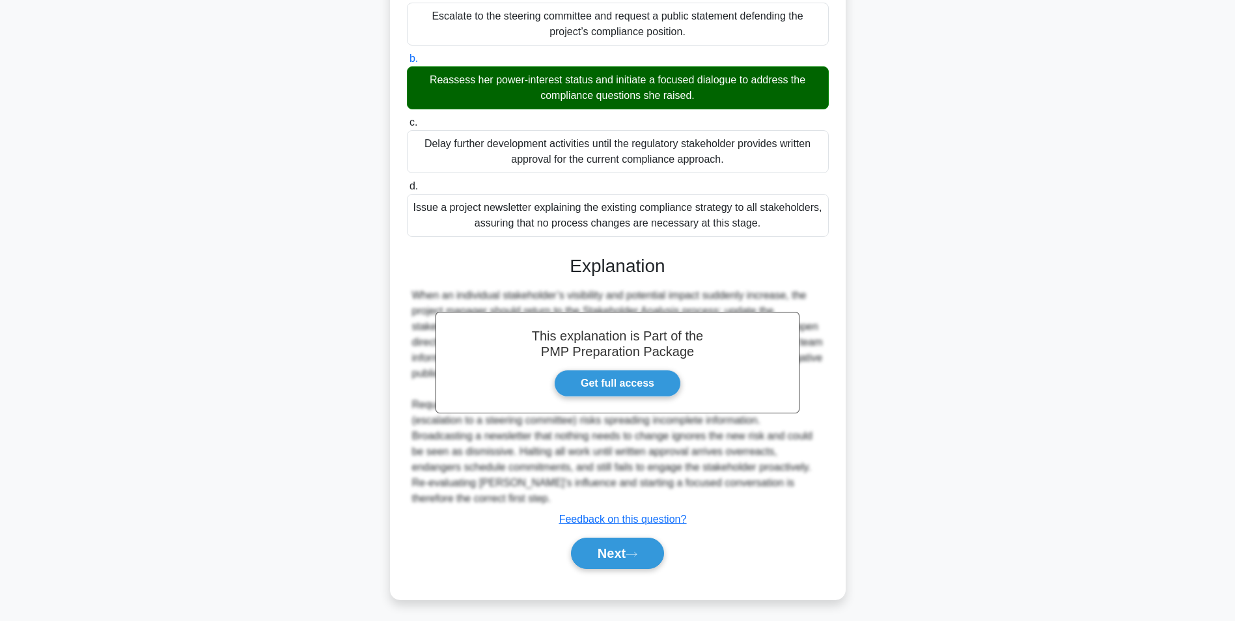
scroll to position [82, 0]
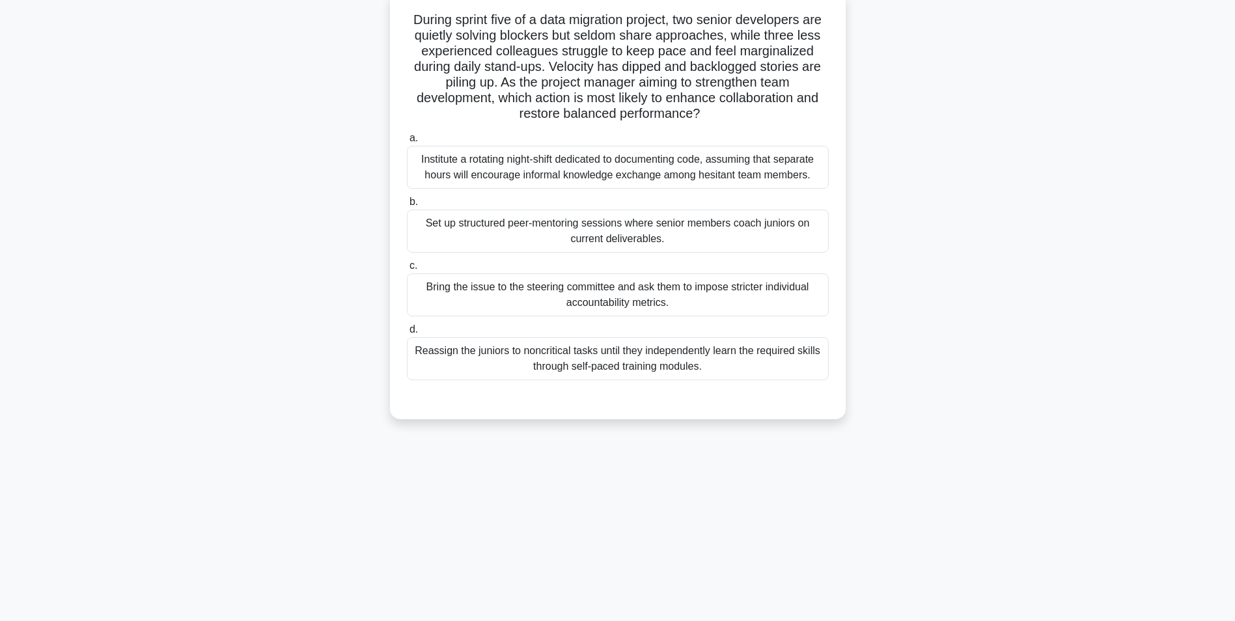
click at [750, 232] on div "Set up structured peer-mentoring sessions where senior members coach juniors on…" at bounding box center [618, 231] width 422 height 43
click at [407, 206] on input "b. Set up structured peer-mentoring sessions where senior members coach juniors…" at bounding box center [407, 202] width 0 height 8
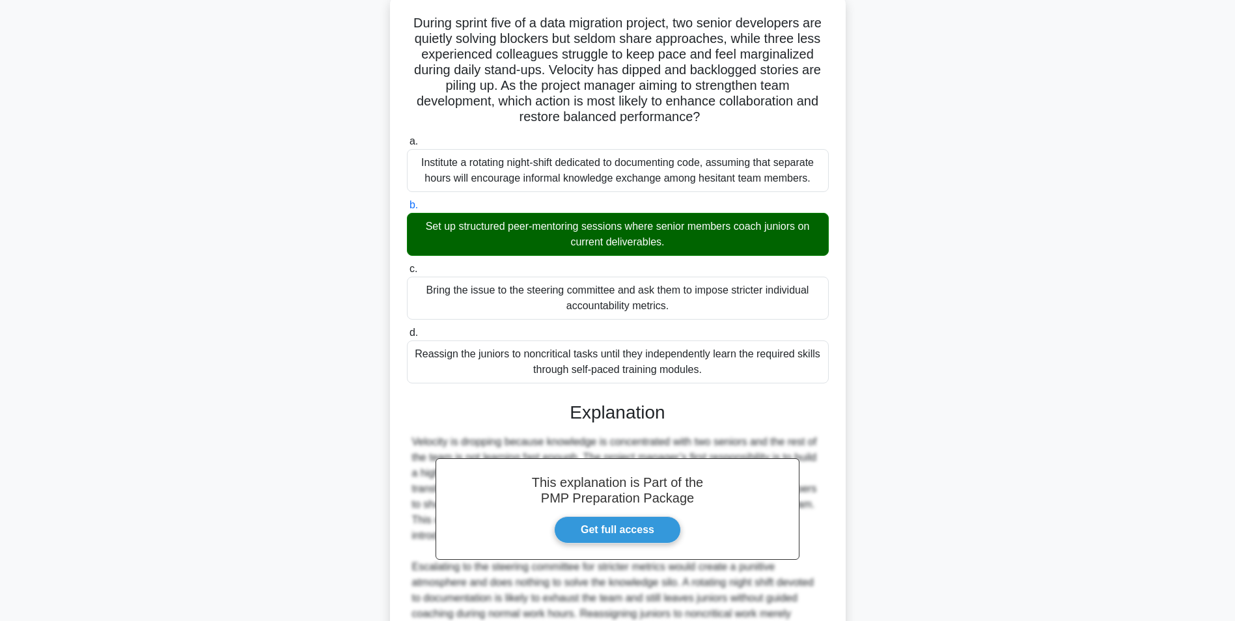
click at [1074, 427] on main "15:53 Stop PMP Advanced 7/20 During sprint five of a data migration project, tw…" at bounding box center [617, 363] width 1235 height 807
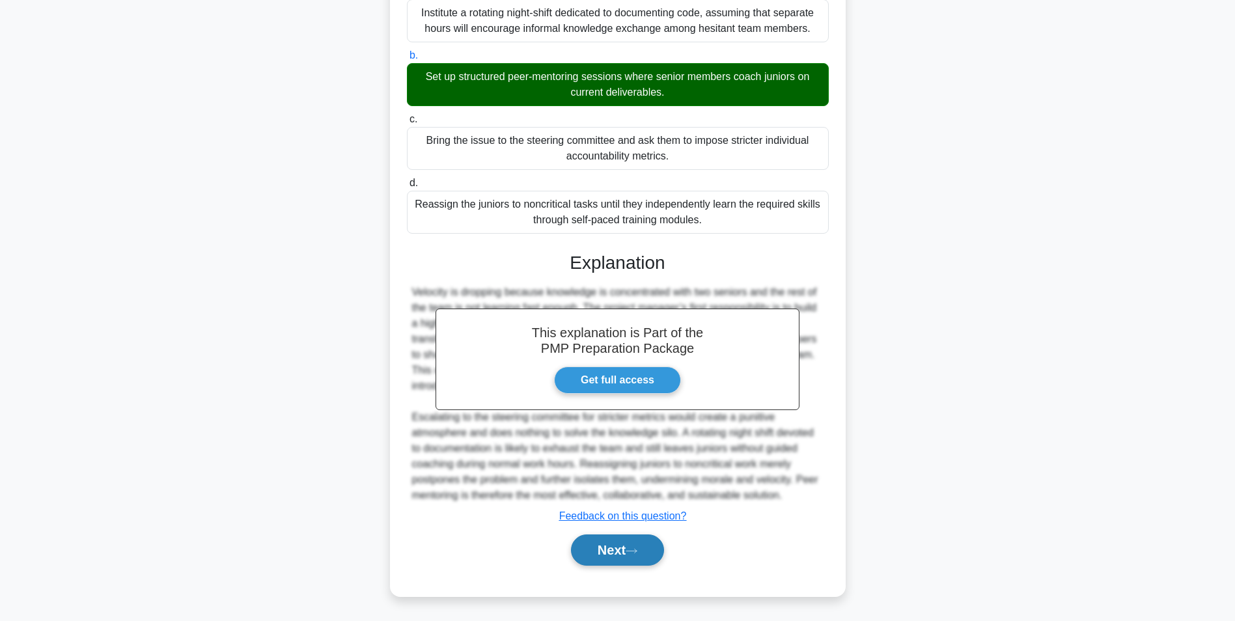
click at [636, 552] on icon at bounding box center [631, 550] width 12 height 7
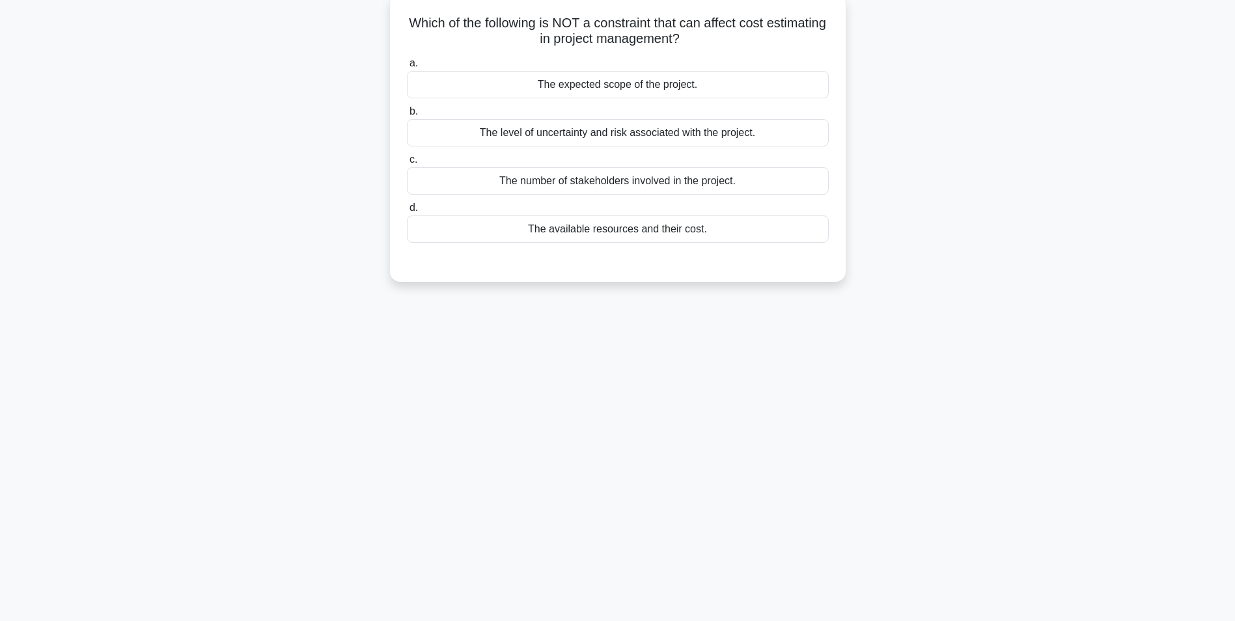
scroll to position [82, 0]
click at [823, 90] on div "The expected scope of the project." at bounding box center [618, 81] width 422 height 27
click at [407, 64] on input "a. The expected scope of the project." at bounding box center [407, 60] width 0 height 8
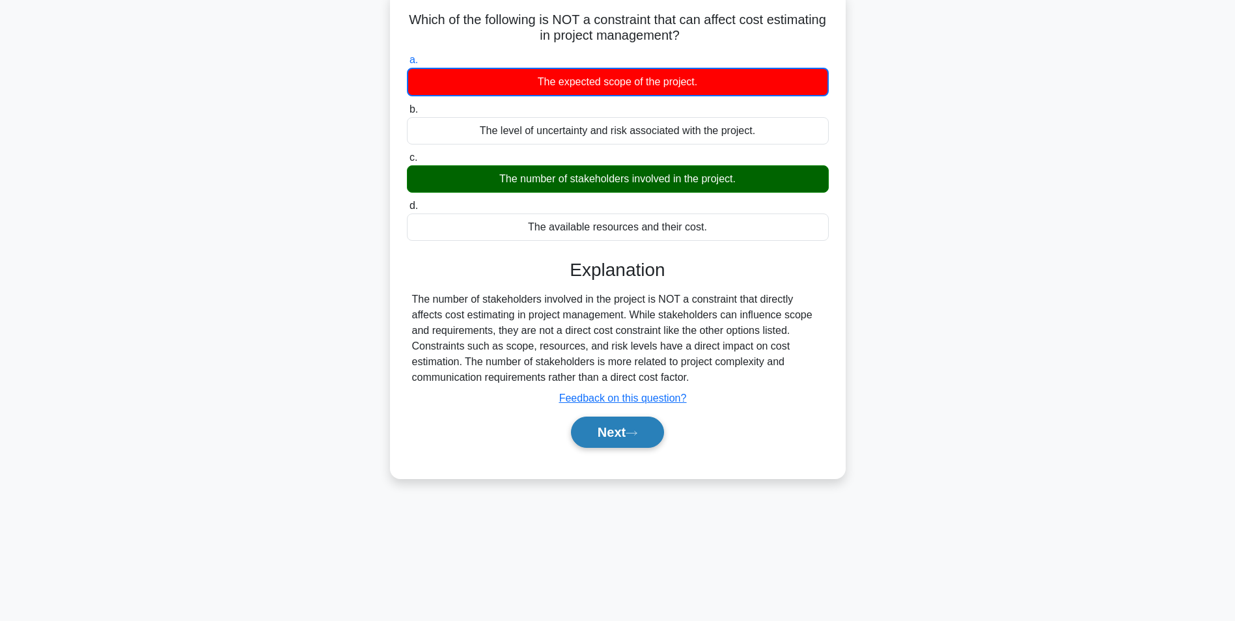
click at [624, 432] on button "Next" at bounding box center [617, 432] width 93 height 31
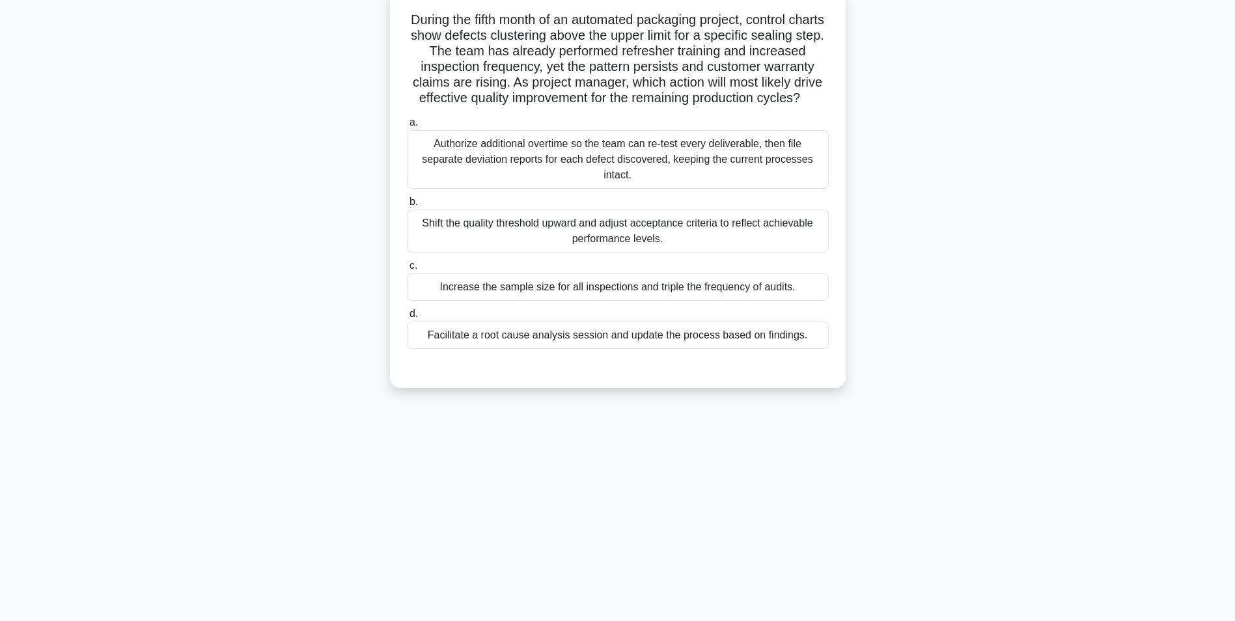
click at [773, 345] on div "Facilitate a root cause analysis session and update the process based on findin…" at bounding box center [618, 335] width 422 height 27
click at [407, 318] on input "d. Facilitate a root cause analysis session and update the process based on fin…" at bounding box center [407, 314] width 0 height 8
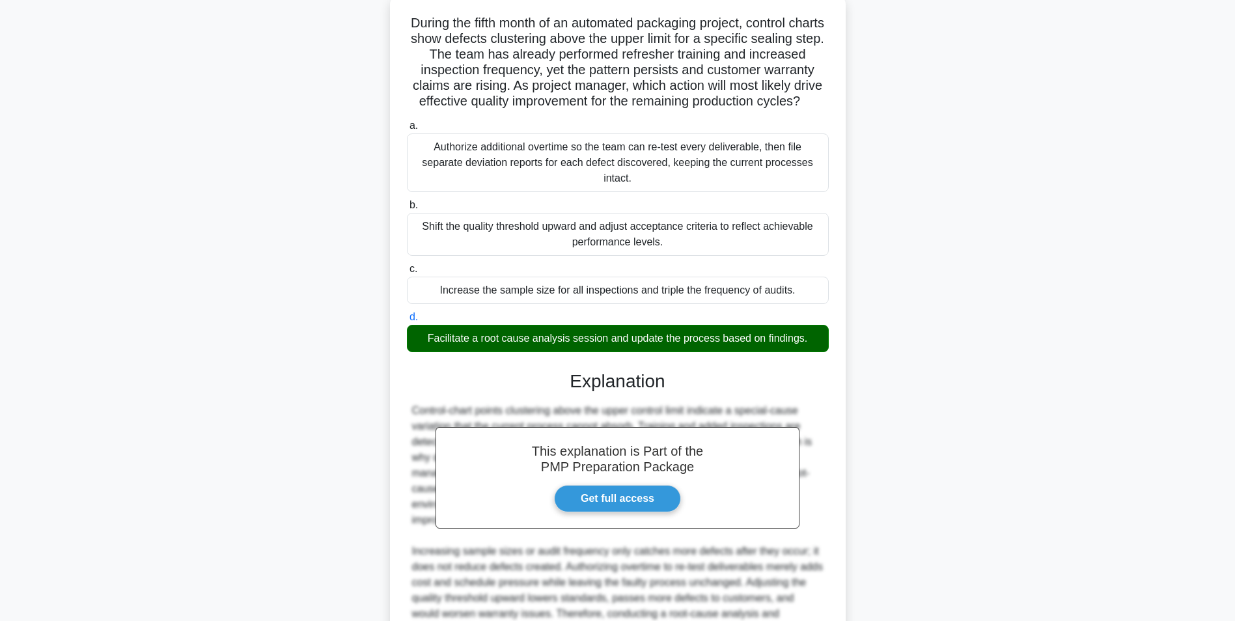
scroll to position [196, 0]
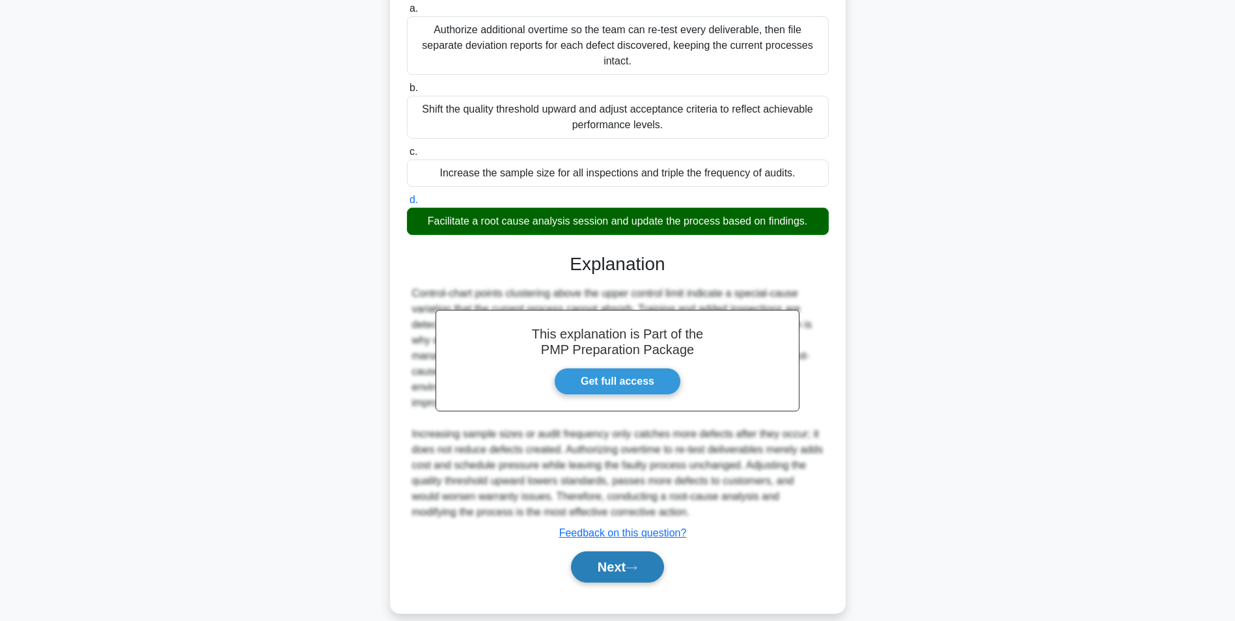
click at [612, 579] on button "Next" at bounding box center [617, 566] width 93 height 31
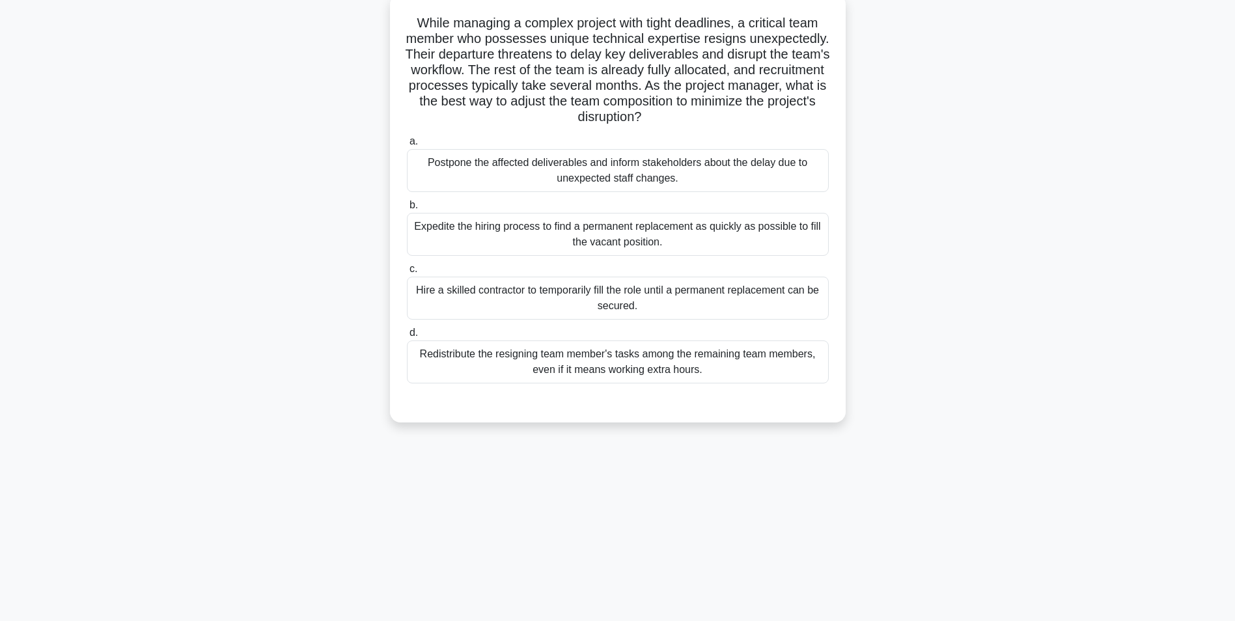
scroll to position [82, 0]
click at [706, 357] on div "Redistribute the resigning team member's tasks among the remaining team members…" at bounding box center [618, 358] width 422 height 43
click at [407, 334] on input "d. Redistribute the resigning team member's tasks among the remaining team memb…" at bounding box center [407, 329] width 0 height 8
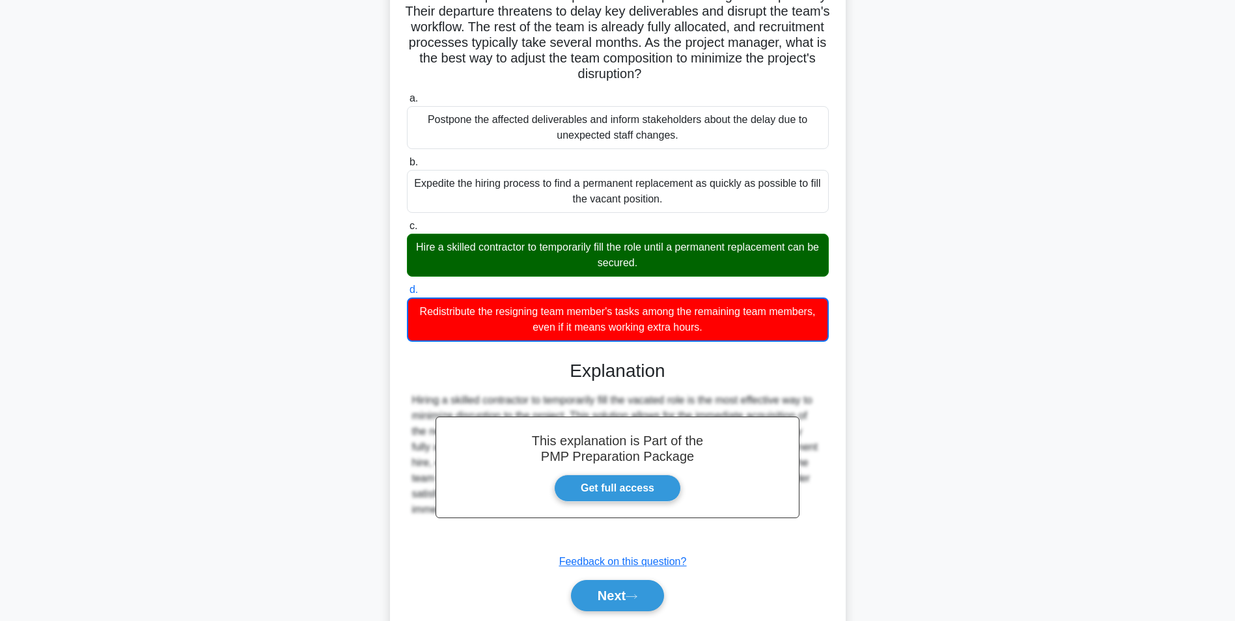
scroll to position [168, 0]
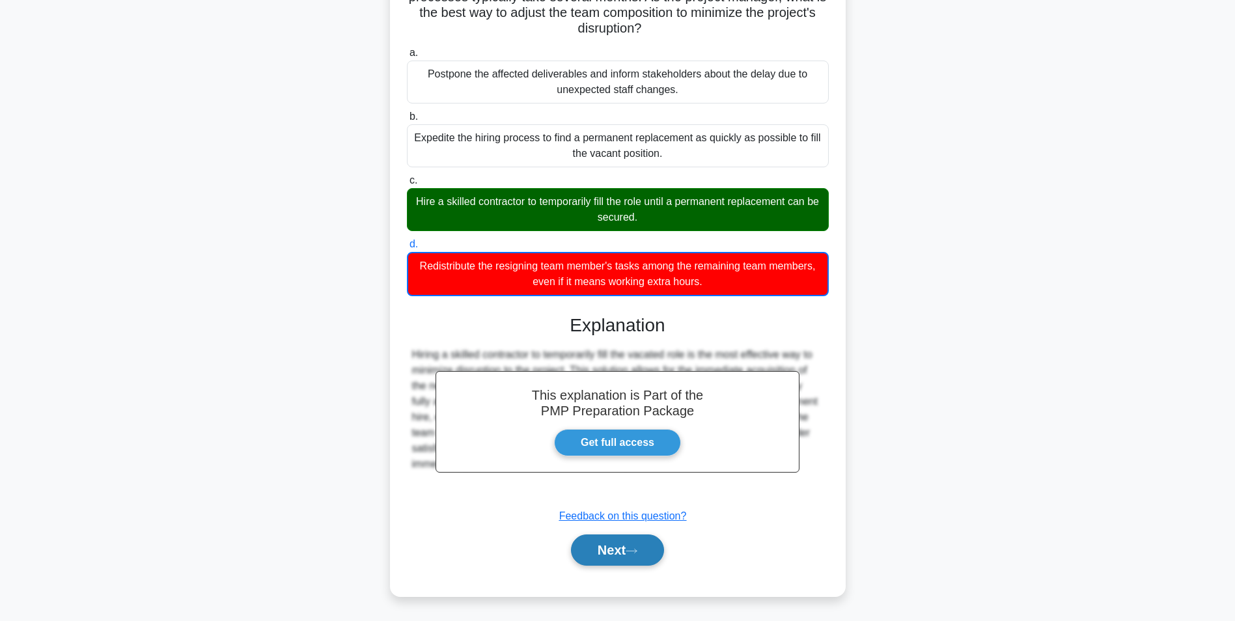
click at [641, 541] on button "Next" at bounding box center [617, 549] width 93 height 31
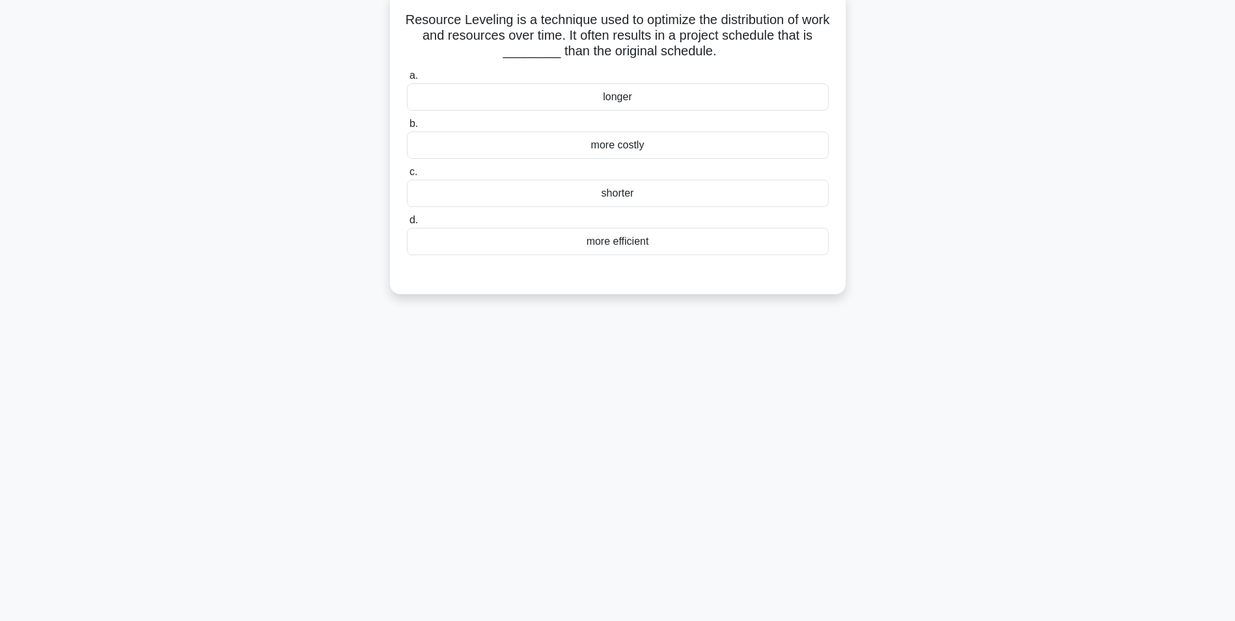
click at [812, 103] on div "longer" at bounding box center [618, 96] width 422 height 27
click at [407, 80] on input "a. longer" at bounding box center [407, 76] width 0 height 8
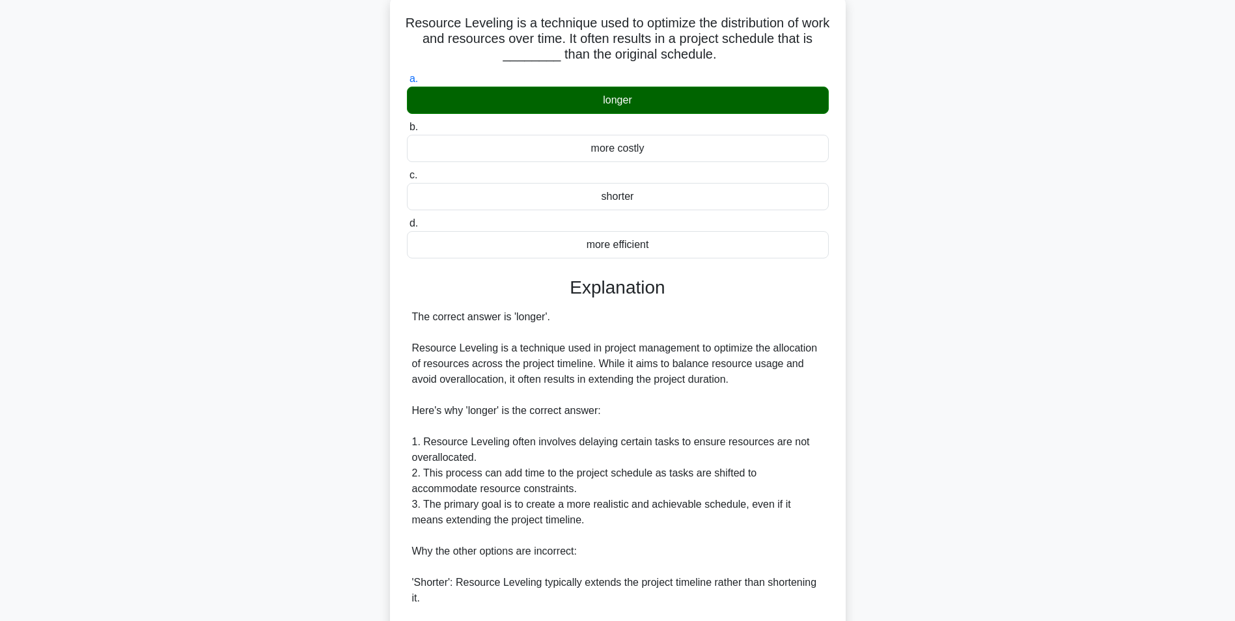
click at [1024, 404] on div "Resource Leveling is a technique used to optimize the distribution of work and …" at bounding box center [617, 409] width 859 height 830
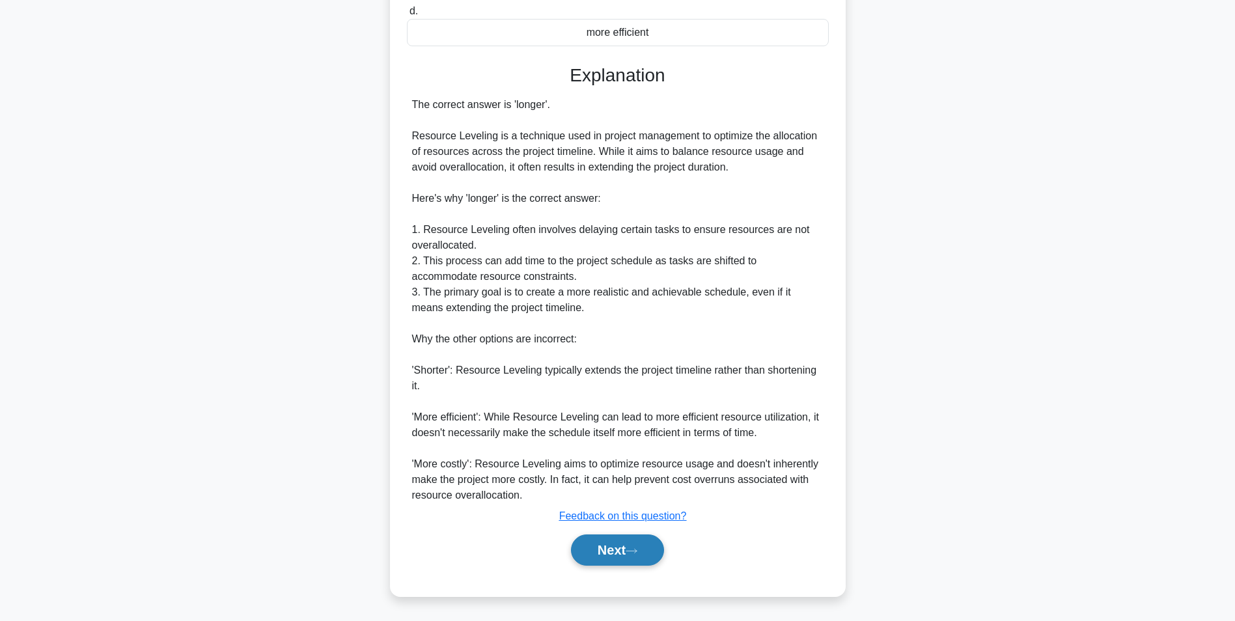
click at [642, 543] on button "Next" at bounding box center [617, 549] width 93 height 31
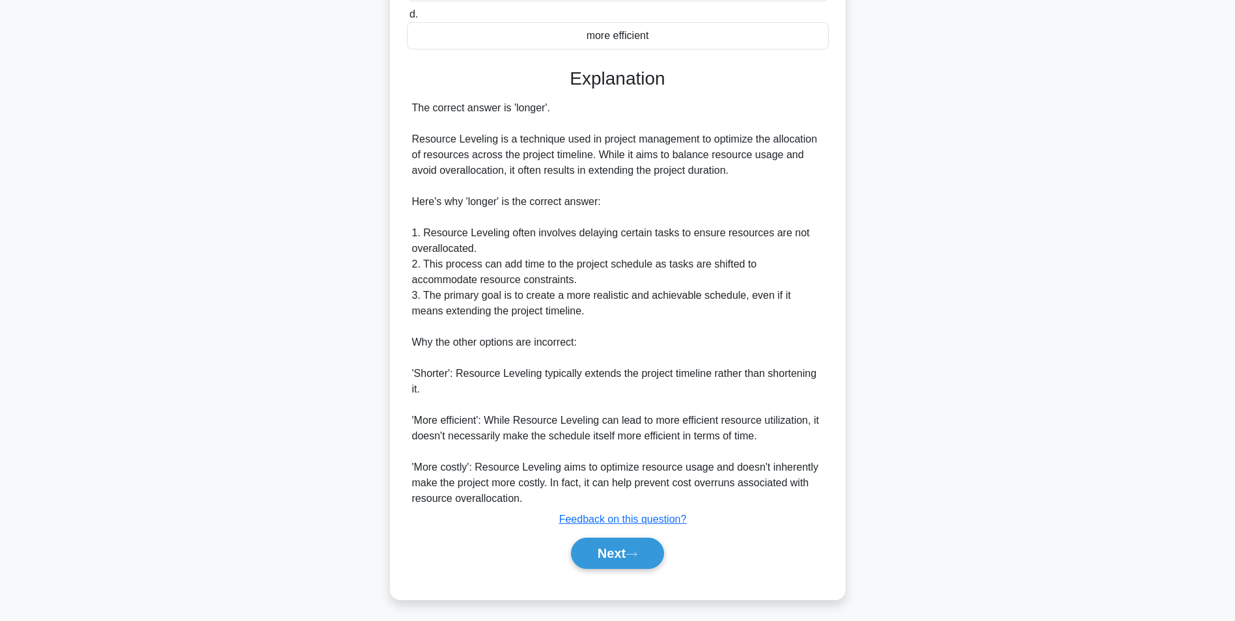
scroll to position [82, 0]
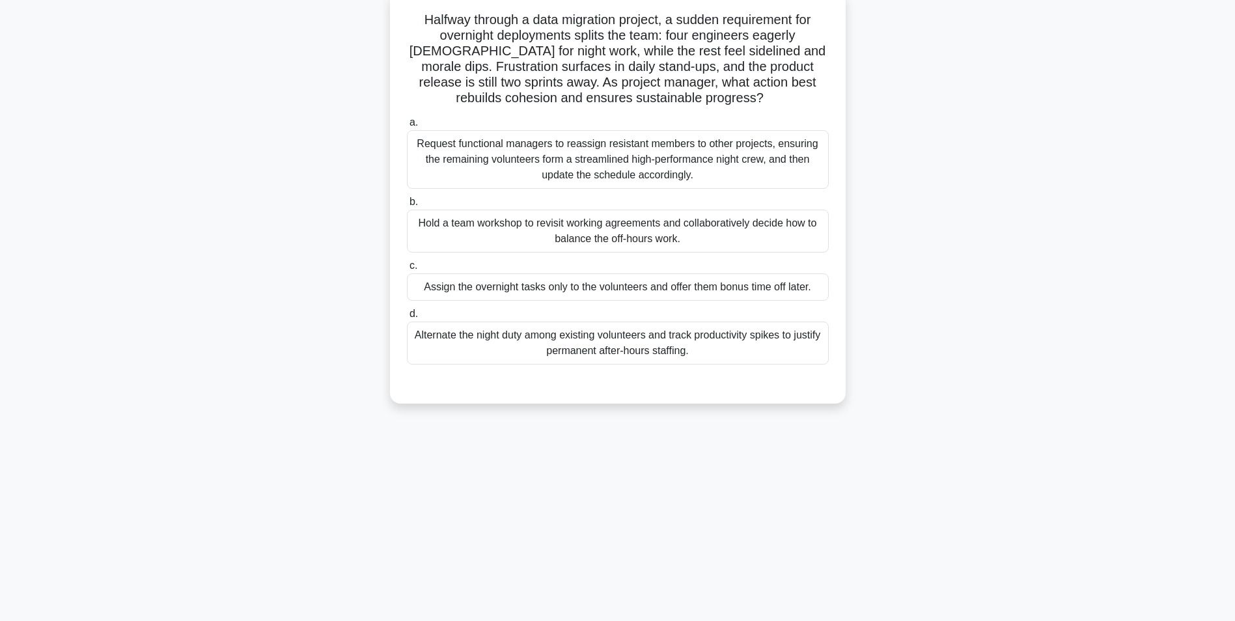
click at [683, 231] on div "Hold a team workshop to revisit working agreements and collaboratively decide h…" at bounding box center [618, 231] width 422 height 43
click at [407, 206] on input "b. Hold a team workshop to revisit working agreements and collaboratively decid…" at bounding box center [407, 202] width 0 height 8
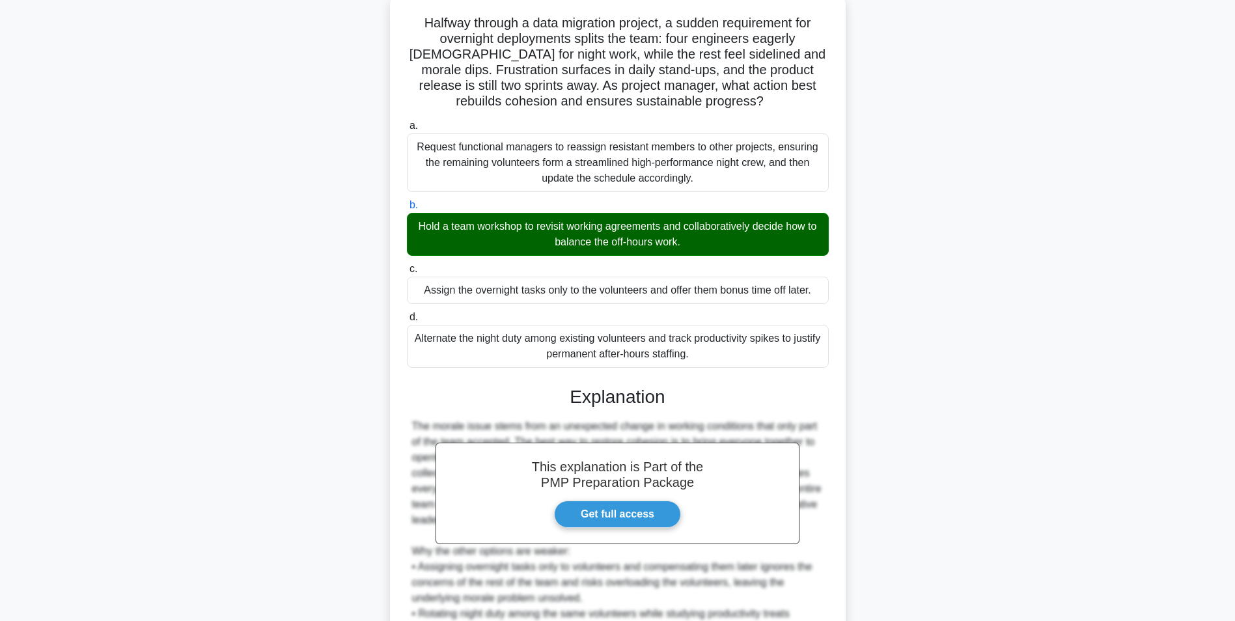
scroll to position [260, 0]
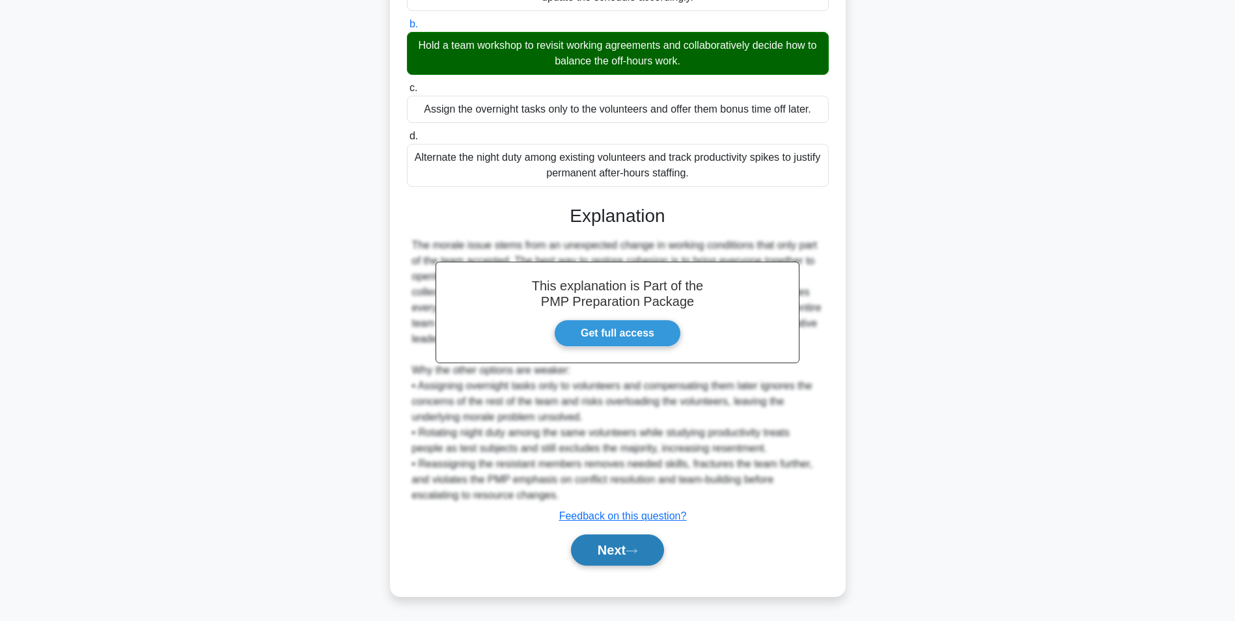
click at [620, 558] on button "Next" at bounding box center [617, 549] width 93 height 31
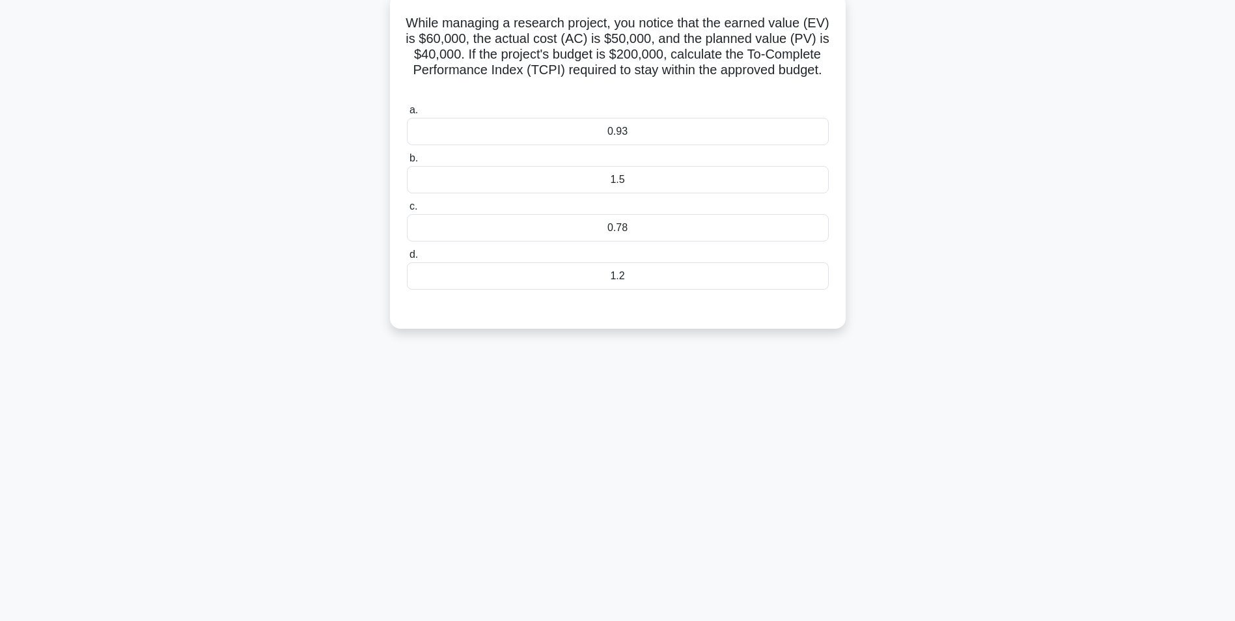
scroll to position [82, 0]
click at [775, 130] on div "0.93" at bounding box center [618, 128] width 422 height 27
click at [407, 111] on input "a. 0.93" at bounding box center [407, 107] width 0 height 8
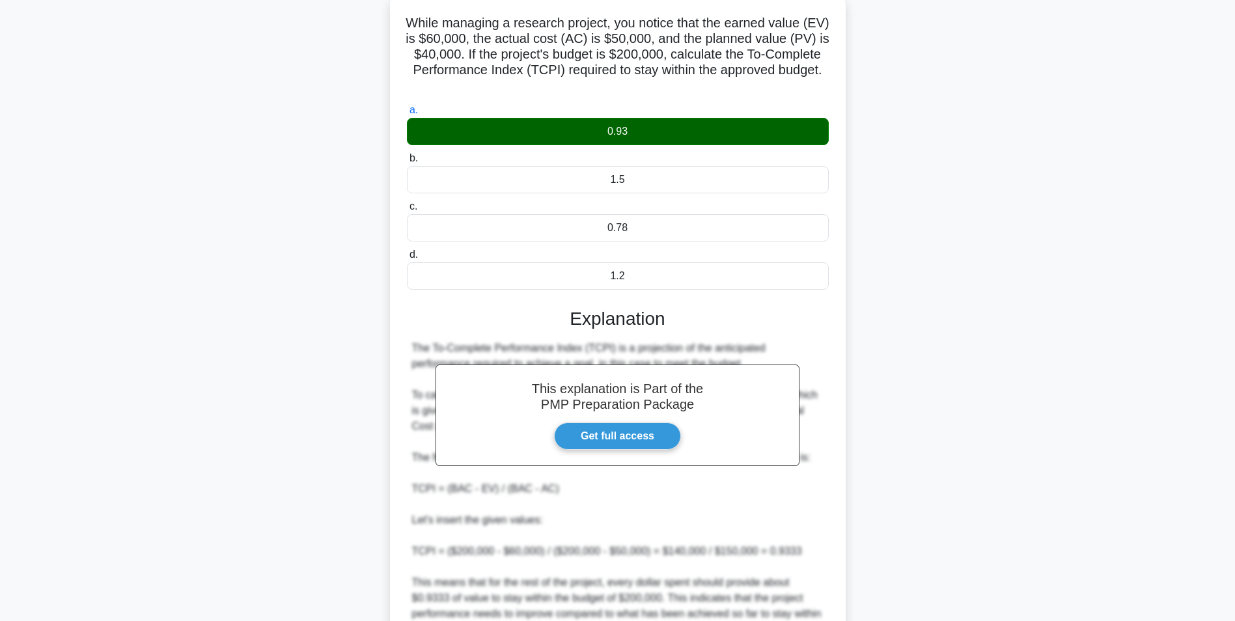
scroll to position [276, 0]
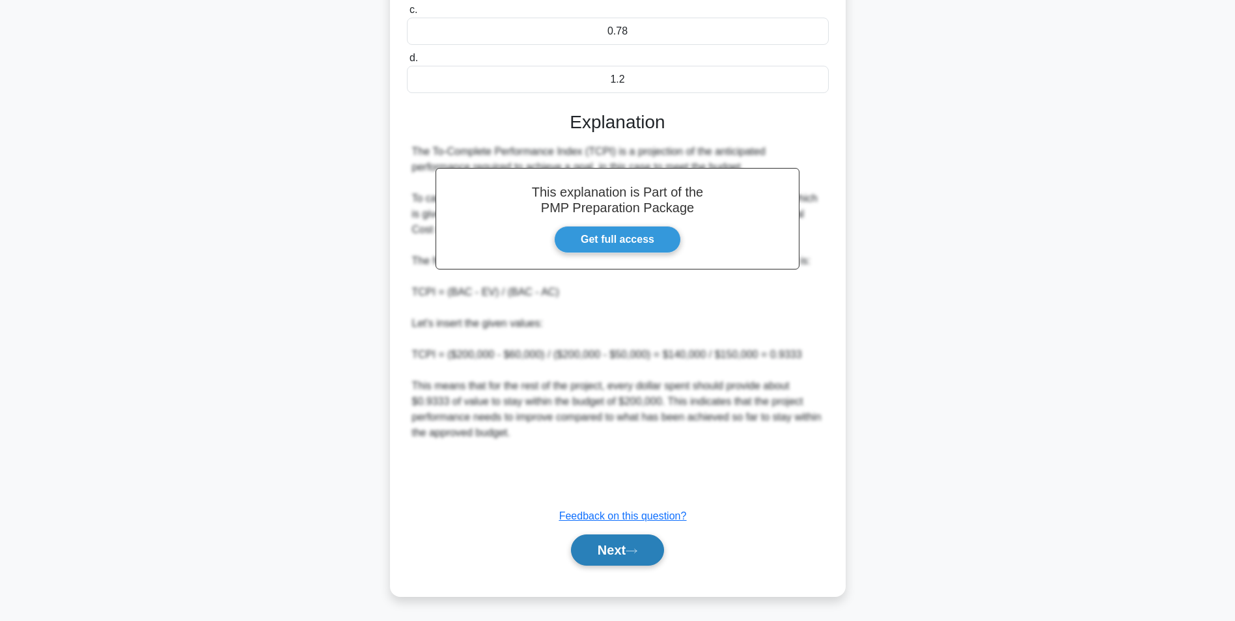
click at [635, 543] on button "Next" at bounding box center [617, 549] width 93 height 31
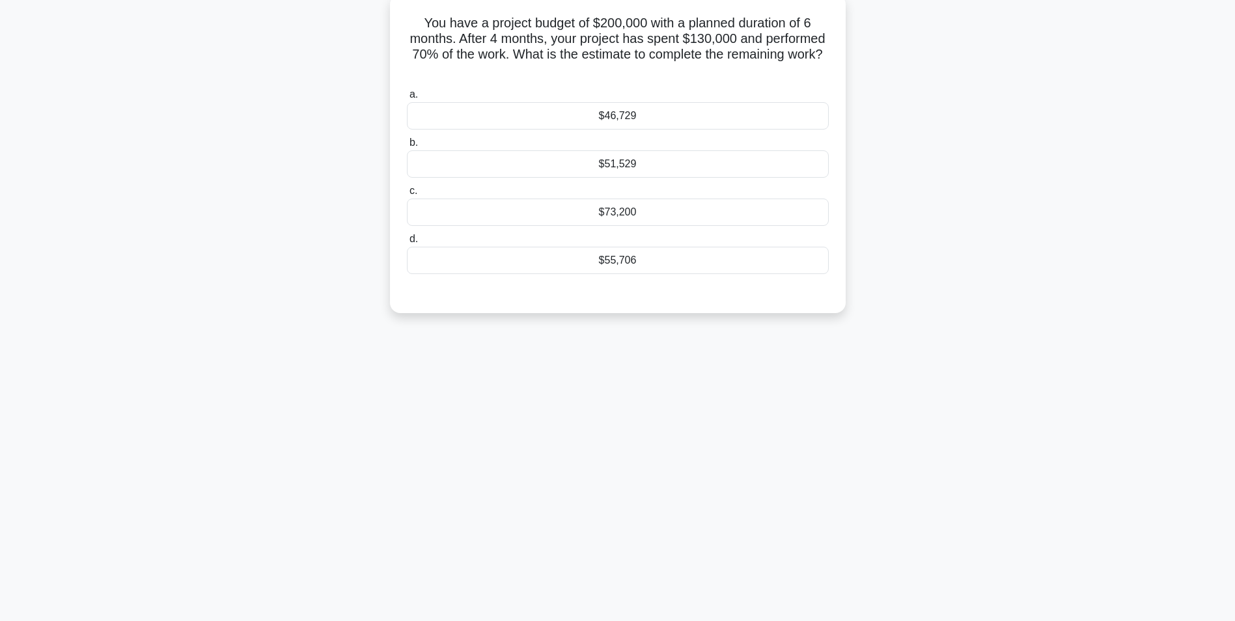
scroll to position [82, 0]
click at [769, 257] on div "$55,706" at bounding box center [618, 256] width 422 height 27
click at [407, 240] on input "d. $55,706" at bounding box center [407, 236] width 0 height 8
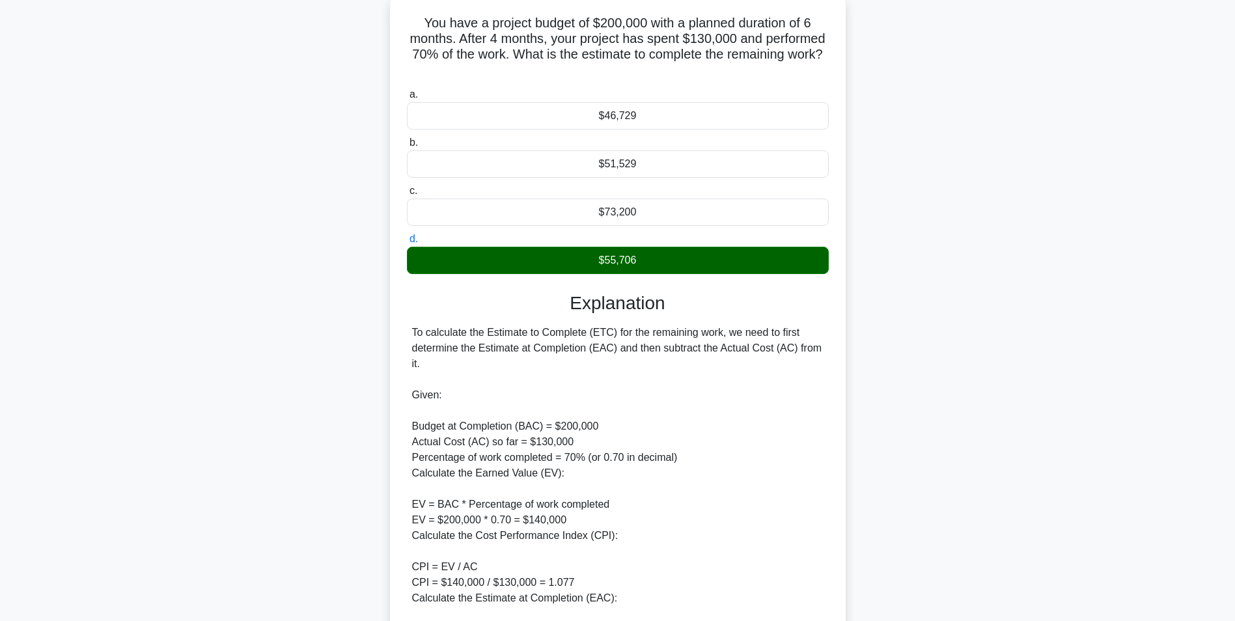
scroll to position [292, 0]
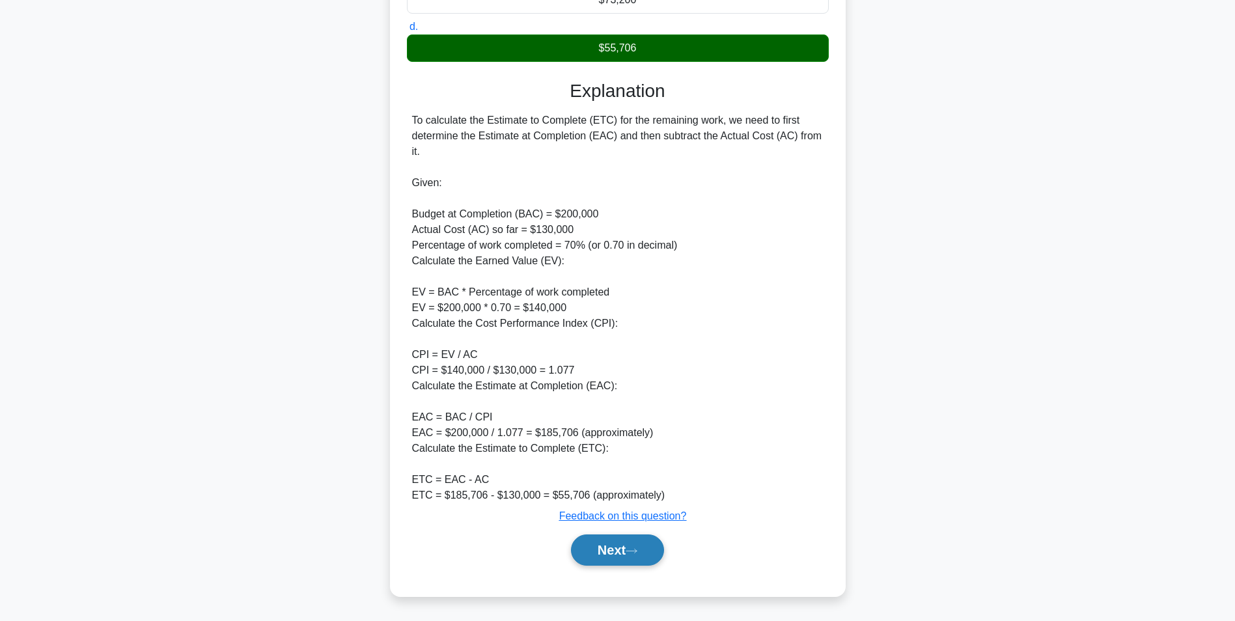
click at [621, 553] on button "Next" at bounding box center [617, 549] width 93 height 31
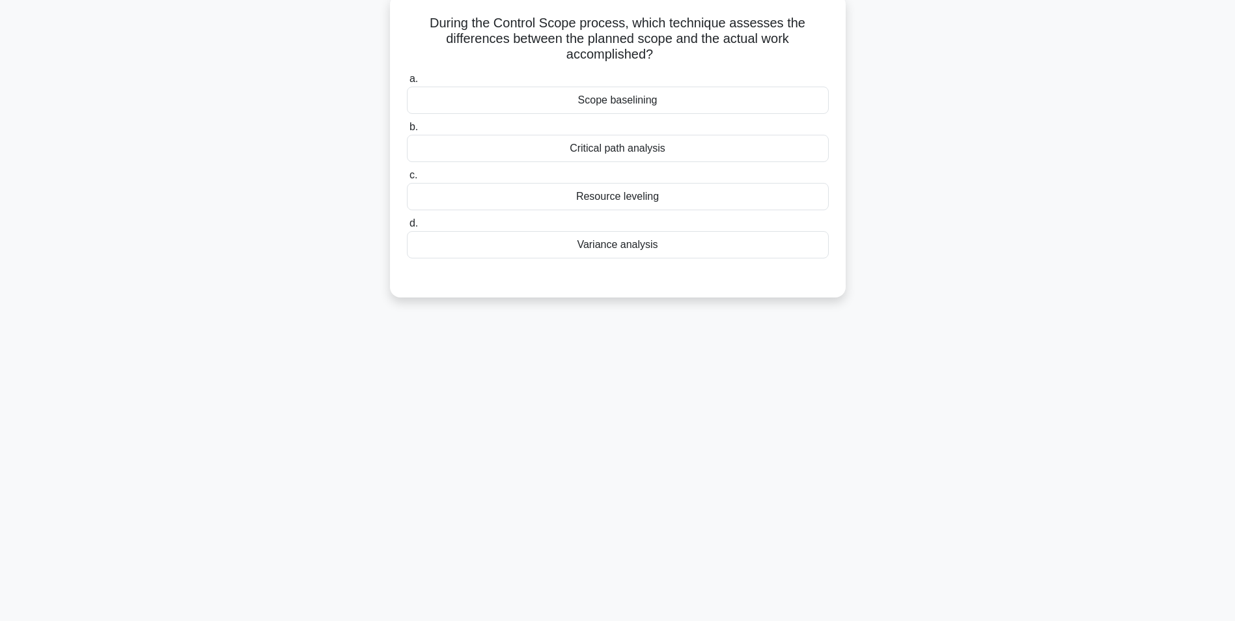
scroll to position [82, 0]
click at [743, 240] on div "Variance analysis" at bounding box center [618, 241] width 422 height 27
click at [407, 225] on input "d. Variance analysis" at bounding box center [407, 220] width 0 height 8
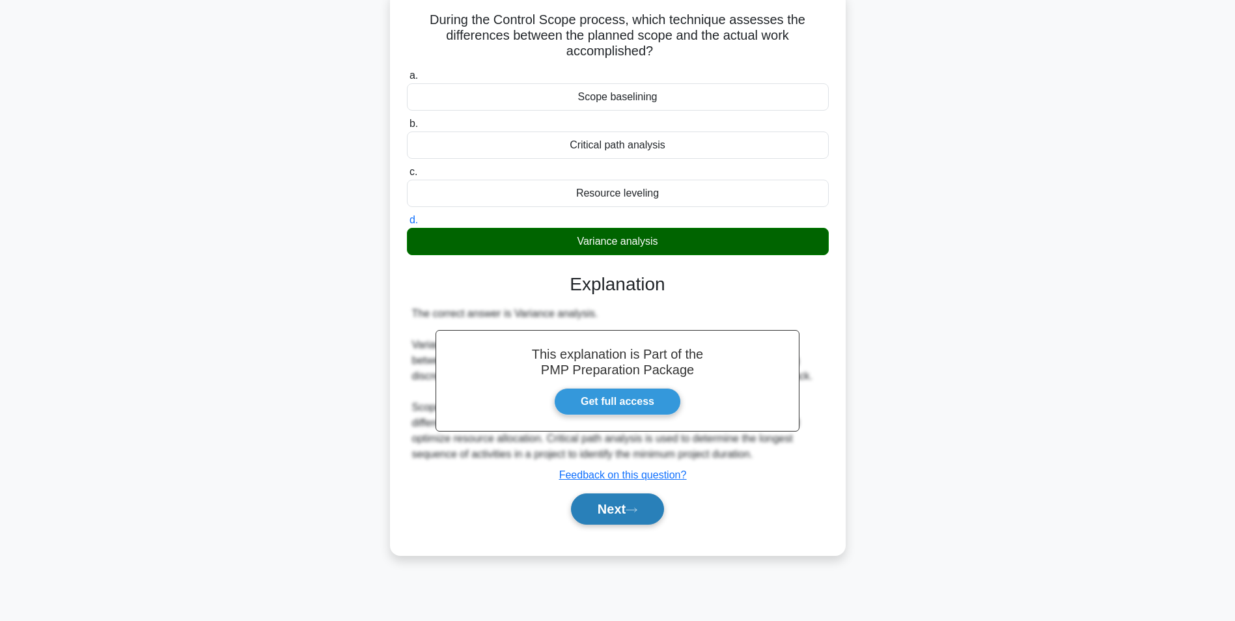
click at [636, 502] on button "Next" at bounding box center [617, 508] width 93 height 31
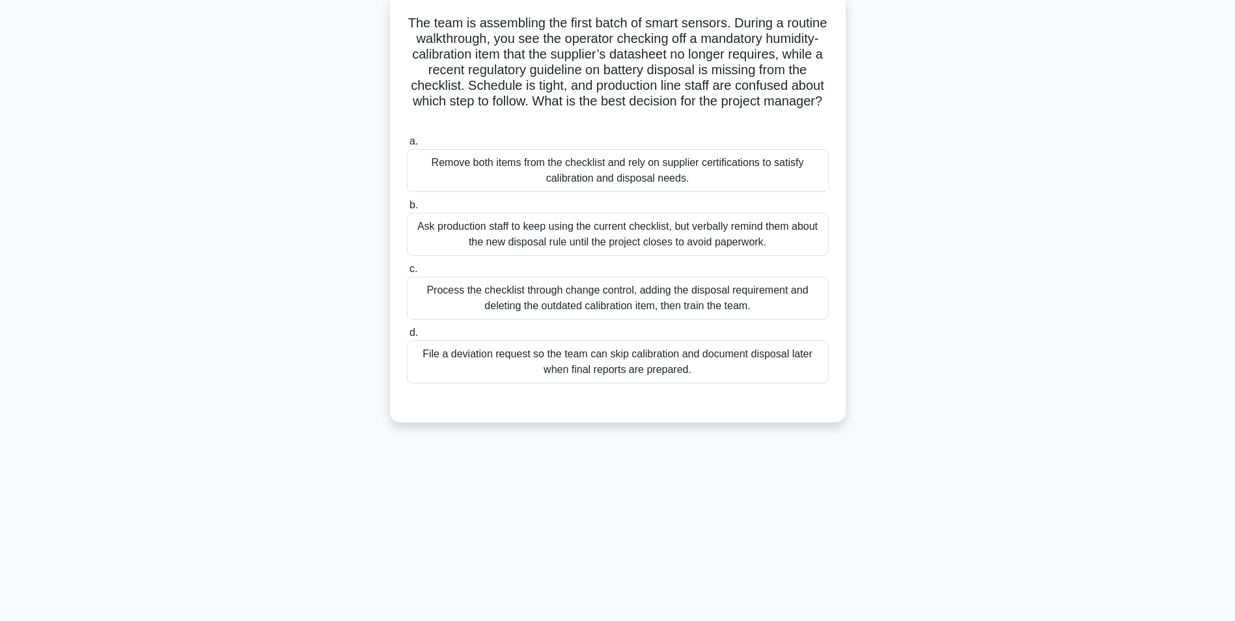
scroll to position [46, 0]
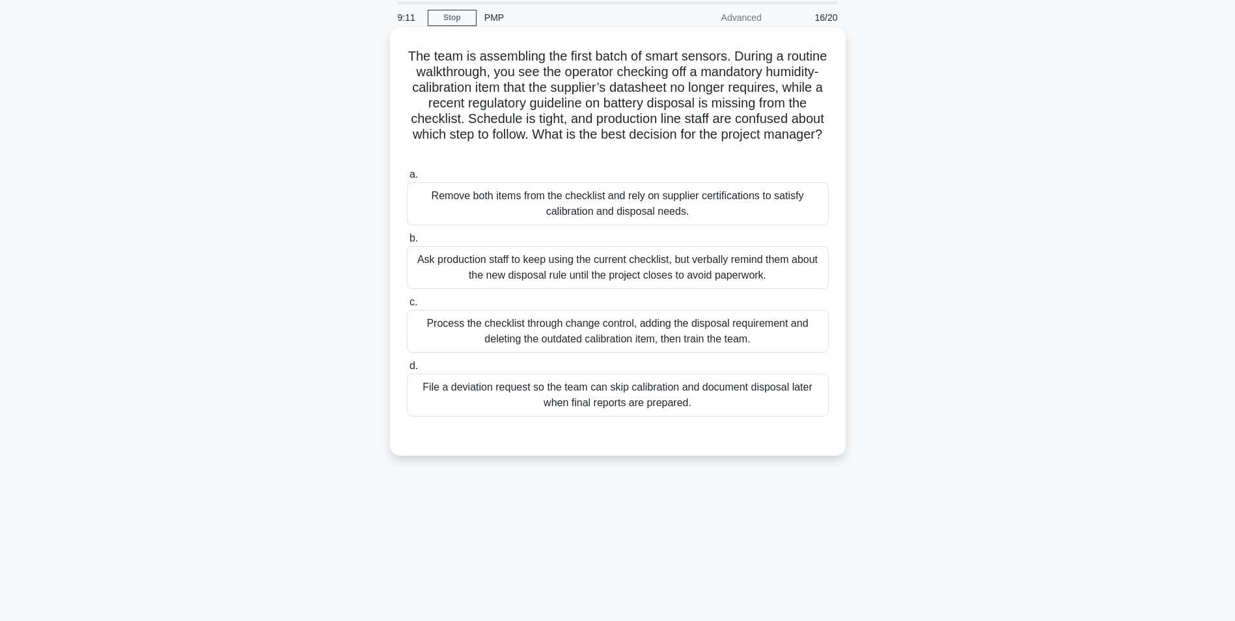
click at [684, 333] on div "Process the checklist through change control, adding the disposal requirement a…" at bounding box center [618, 331] width 422 height 43
click at [407, 307] on input "c. Process the checklist through change control, adding the disposal requiremen…" at bounding box center [407, 302] width 0 height 8
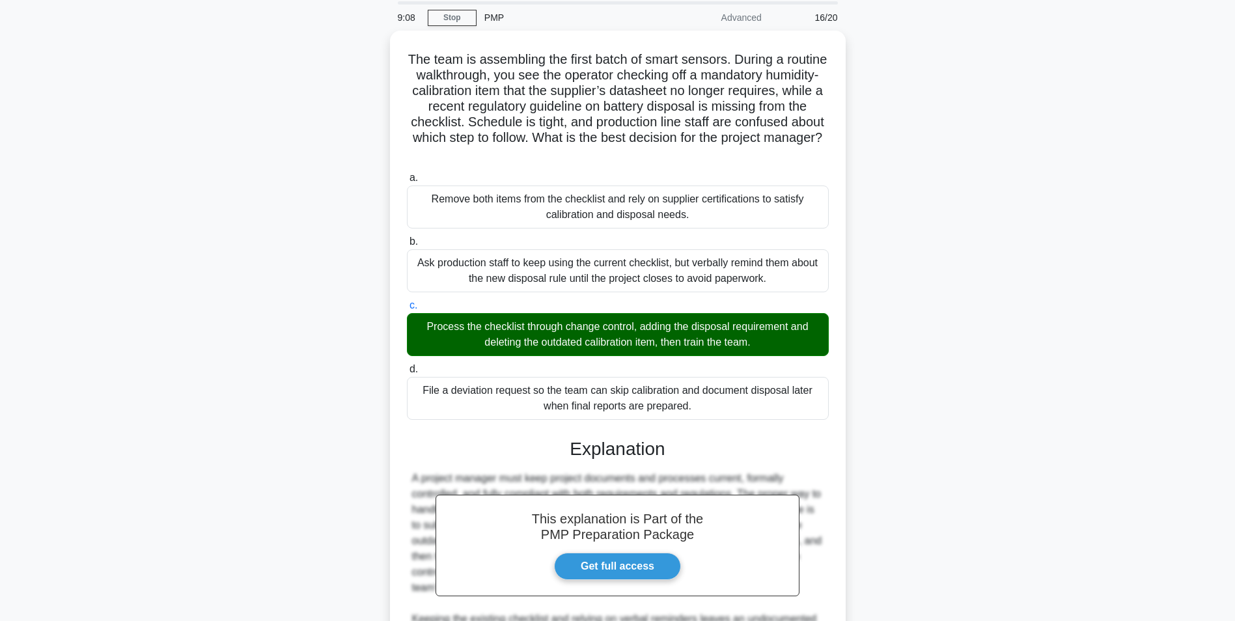
scroll to position [276, 0]
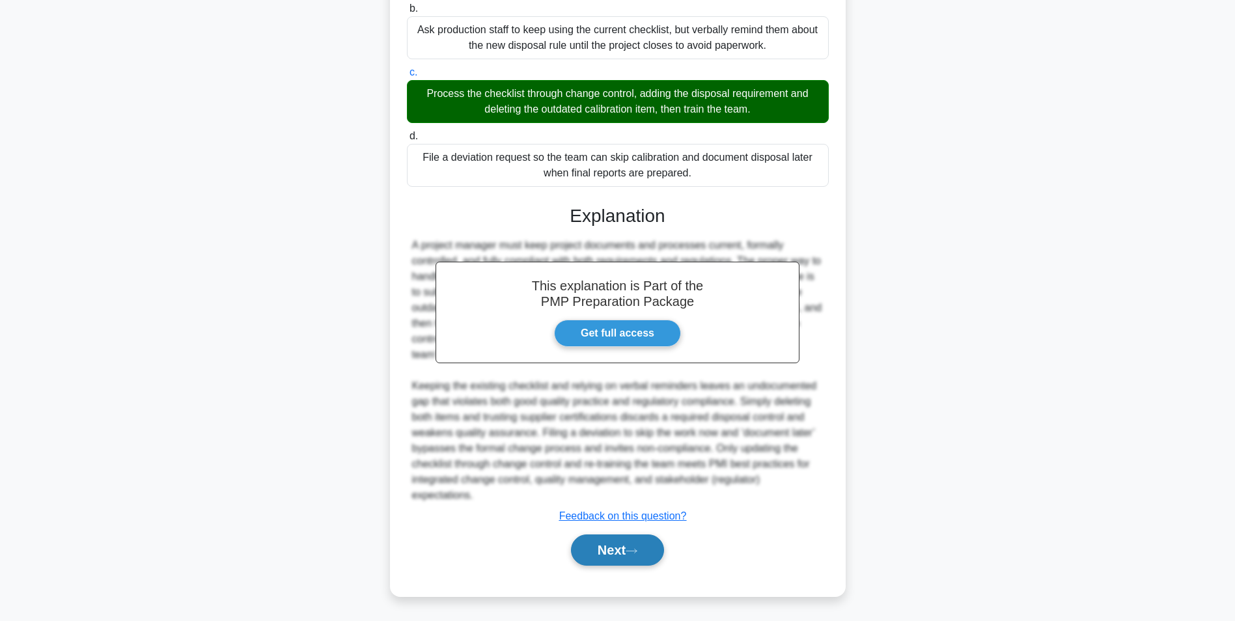
click at [656, 552] on button "Next" at bounding box center [617, 549] width 93 height 31
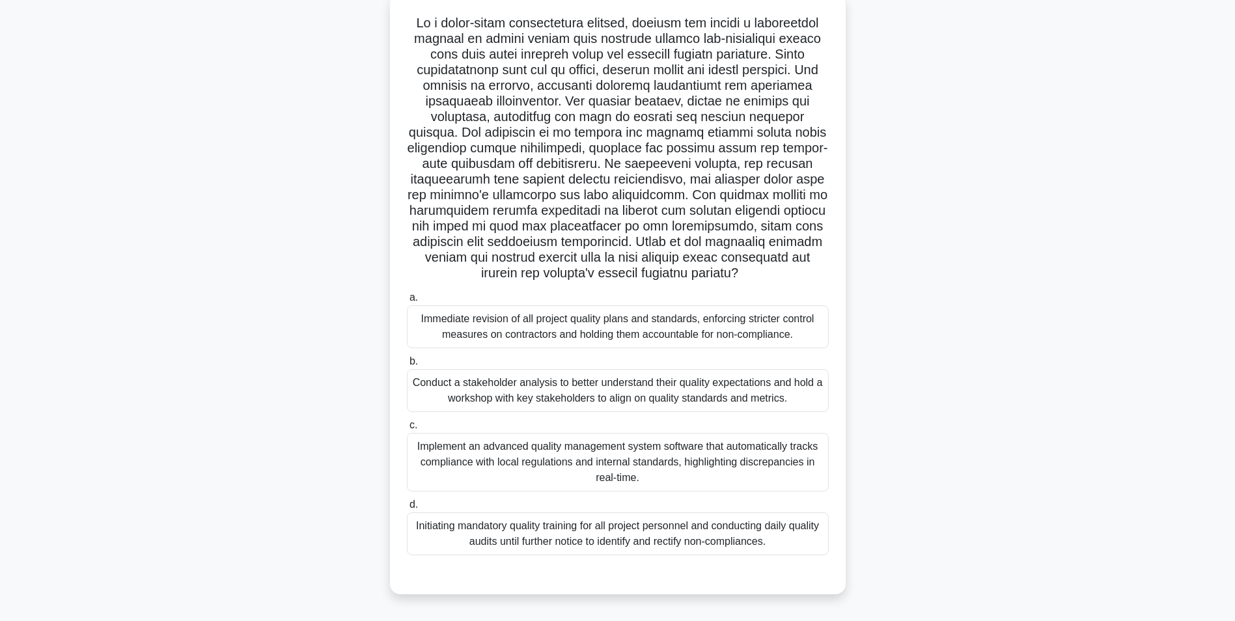
scroll to position [82, 0]
click at [767, 471] on div "Implement an advanced quality management system software that automatically tra…" at bounding box center [618, 459] width 422 height 59
click at [407, 426] on input "c. Implement an advanced quality management system software that automatically …" at bounding box center [407, 422] width 0 height 8
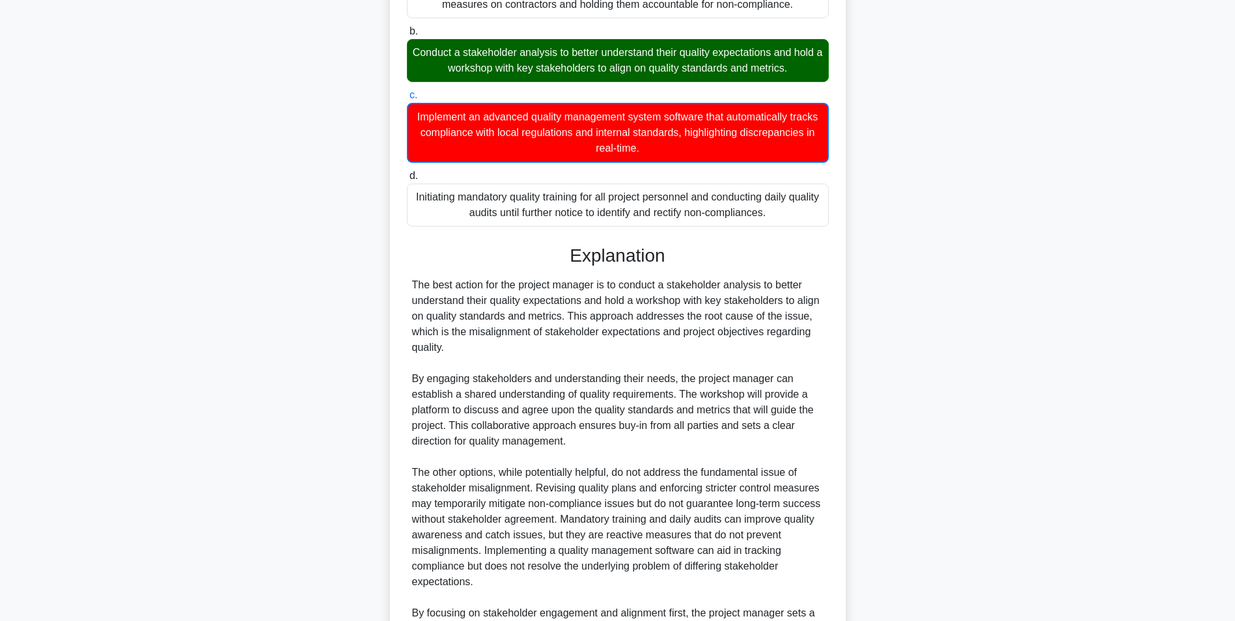
scroll to position [558, 0]
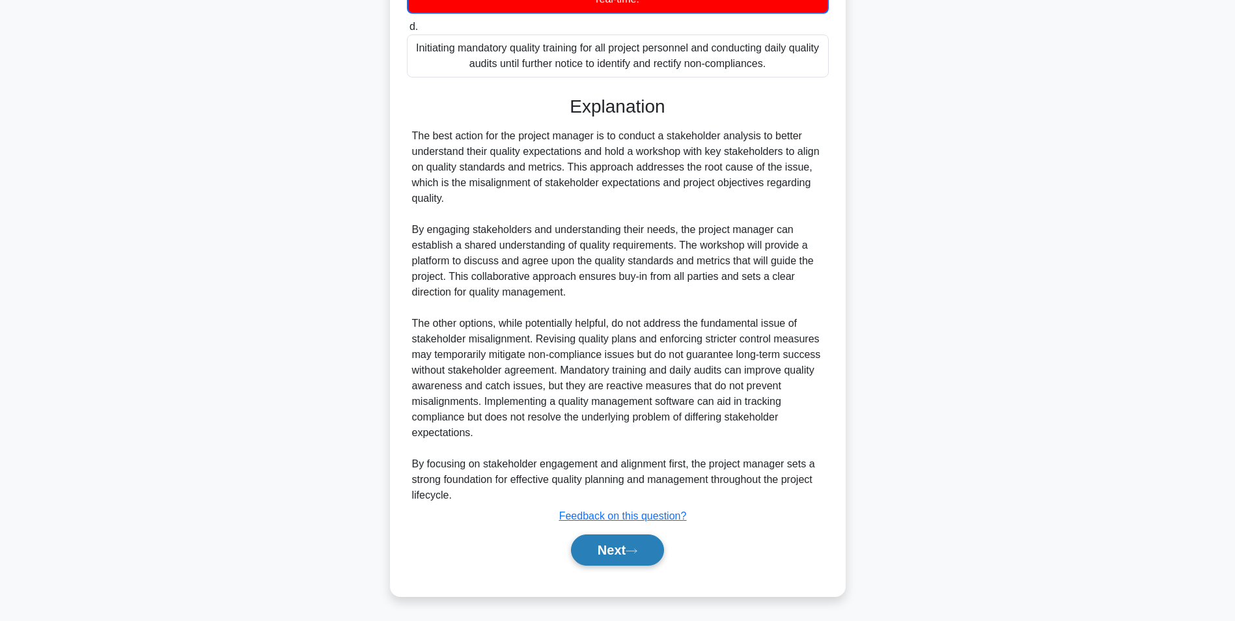
click at [608, 544] on button "Next" at bounding box center [617, 549] width 93 height 31
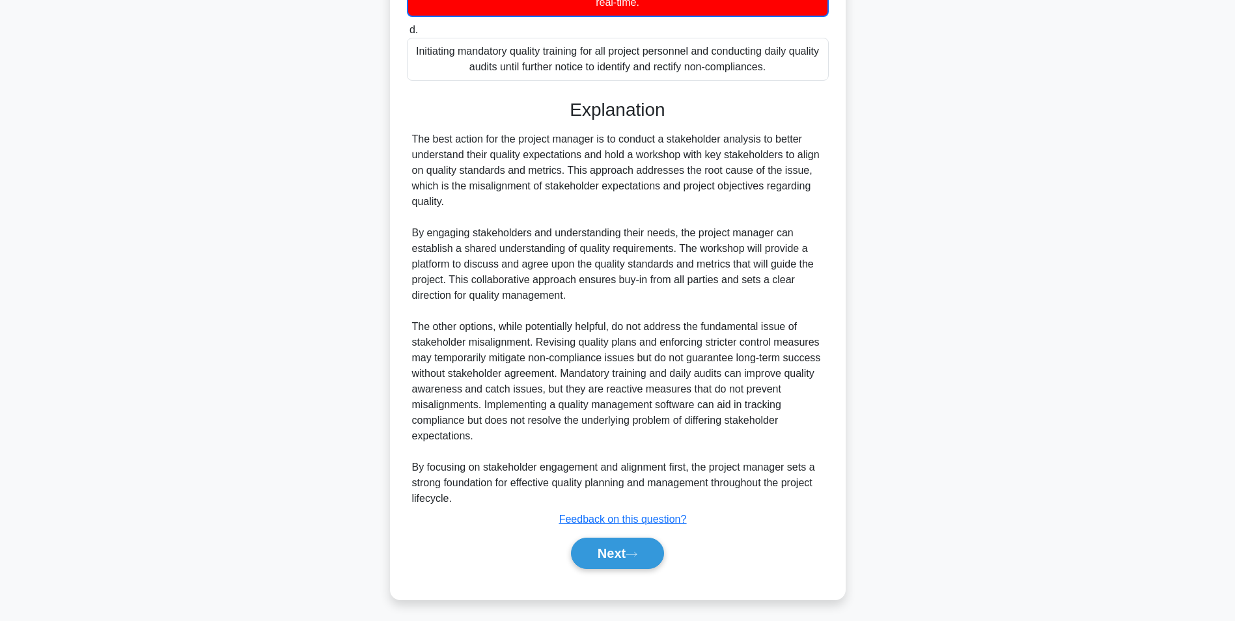
scroll to position [82, 0]
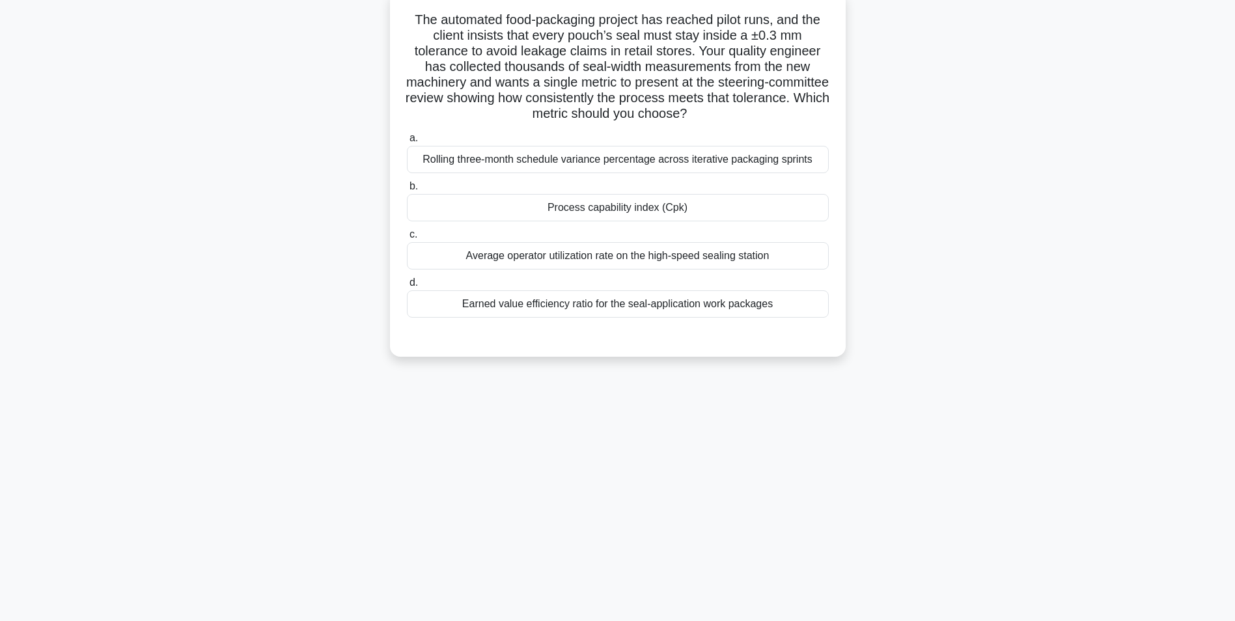
click at [807, 206] on div "Process capability index (Cpk)" at bounding box center [618, 207] width 422 height 27
click at [407, 191] on input "b. Process capability index (Cpk)" at bounding box center [407, 186] width 0 height 8
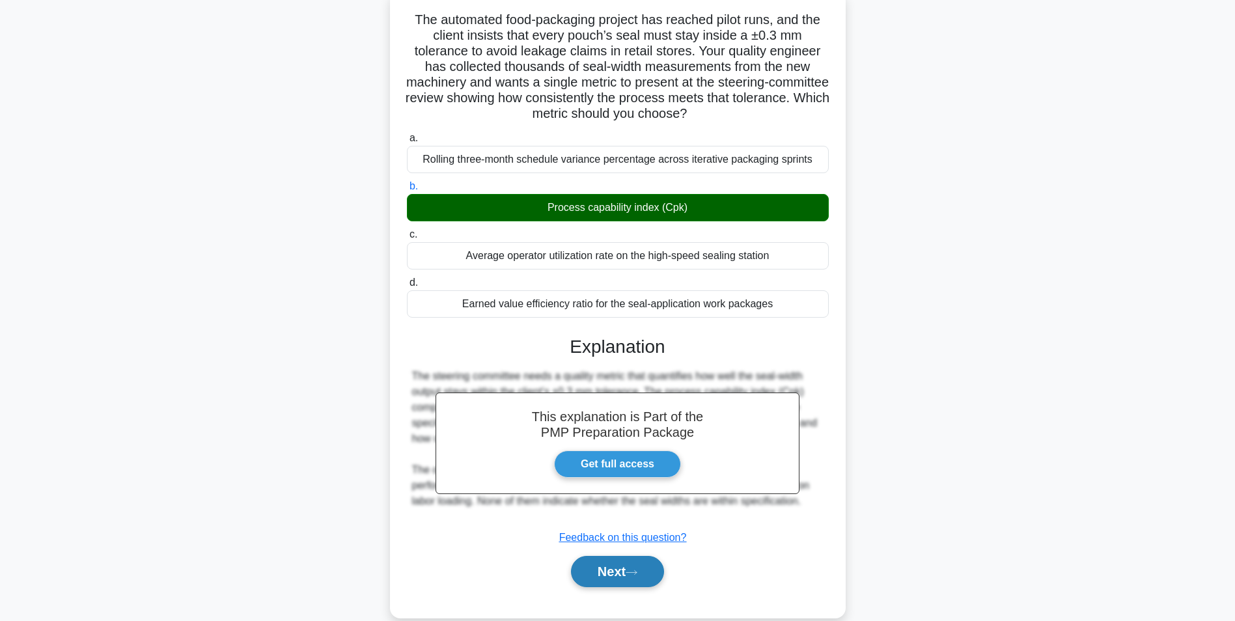
click at [625, 573] on button "Next" at bounding box center [617, 571] width 93 height 31
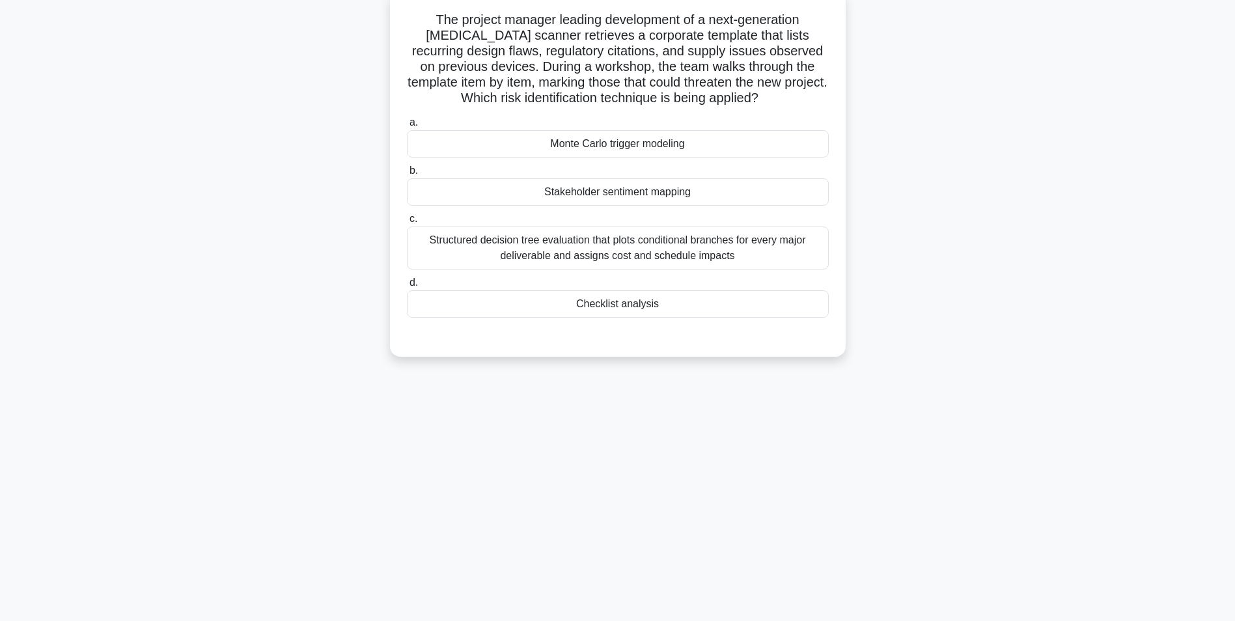
click at [771, 306] on div "Checklist analysis" at bounding box center [618, 303] width 422 height 27
click at [407, 287] on input "d. Checklist analysis" at bounding box center [407, 283] width 0 height 8
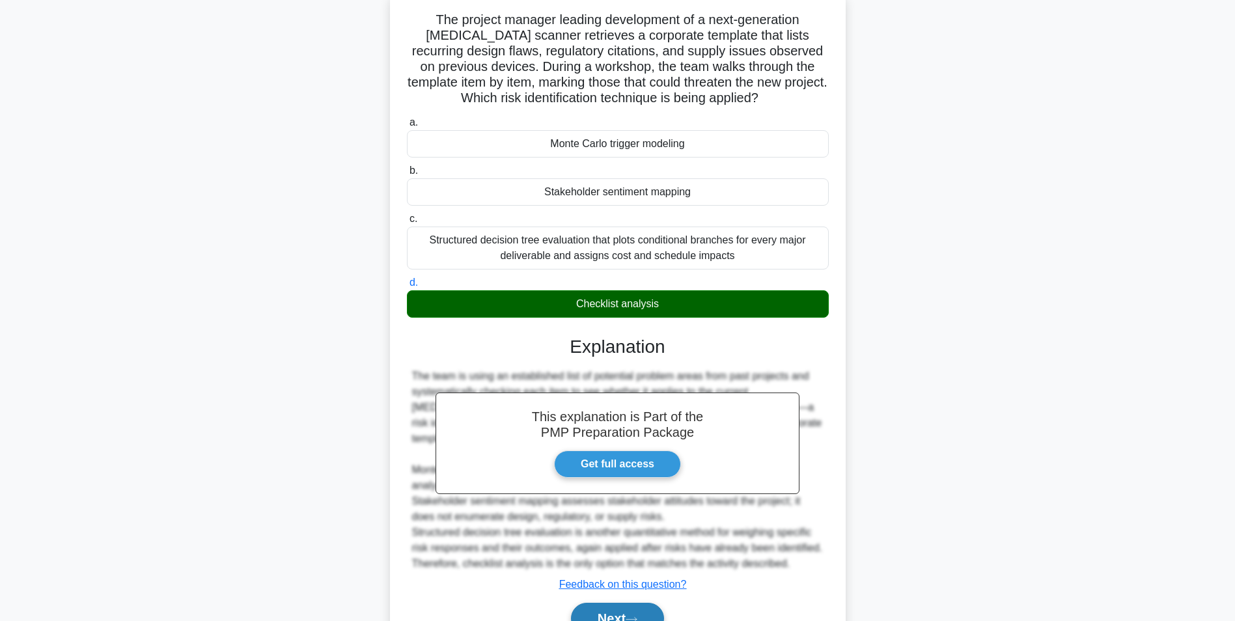
click at [648, 608] on button "Next" at bounding box center [617, 618] width 93 height 31
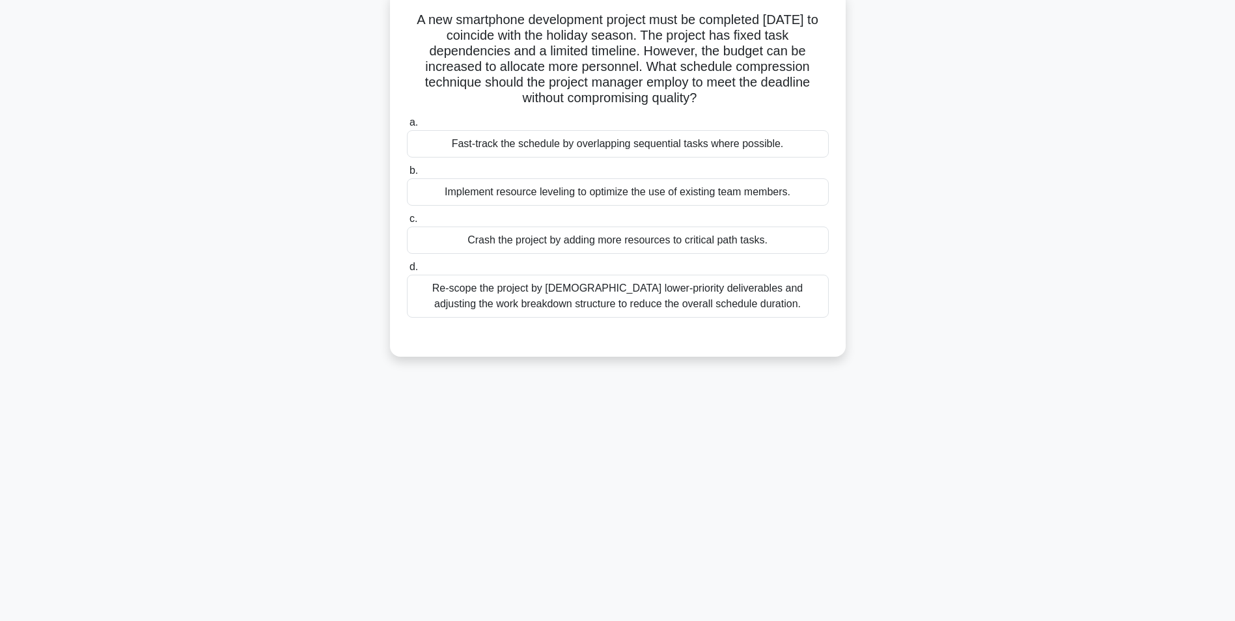
click at [805, 247] on div "Crash the project by adding more resources to critical path tasks." at bounding box center [618, 239] width 422 height 27
click at [407, 223] on input "c. Crash the project by adding more resources to critical path tasks." at bounding box center [407, 219] width 0 height 8
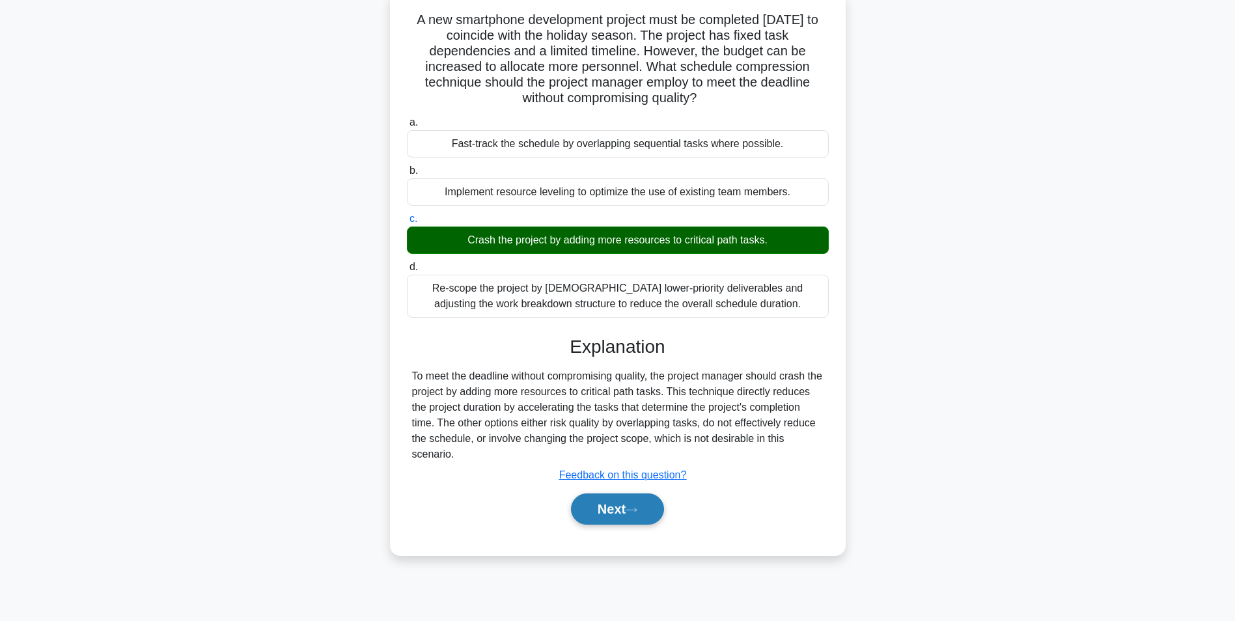
click at [635, 516] on button "Next" at bounding box center [617, 508] width 93 height 31
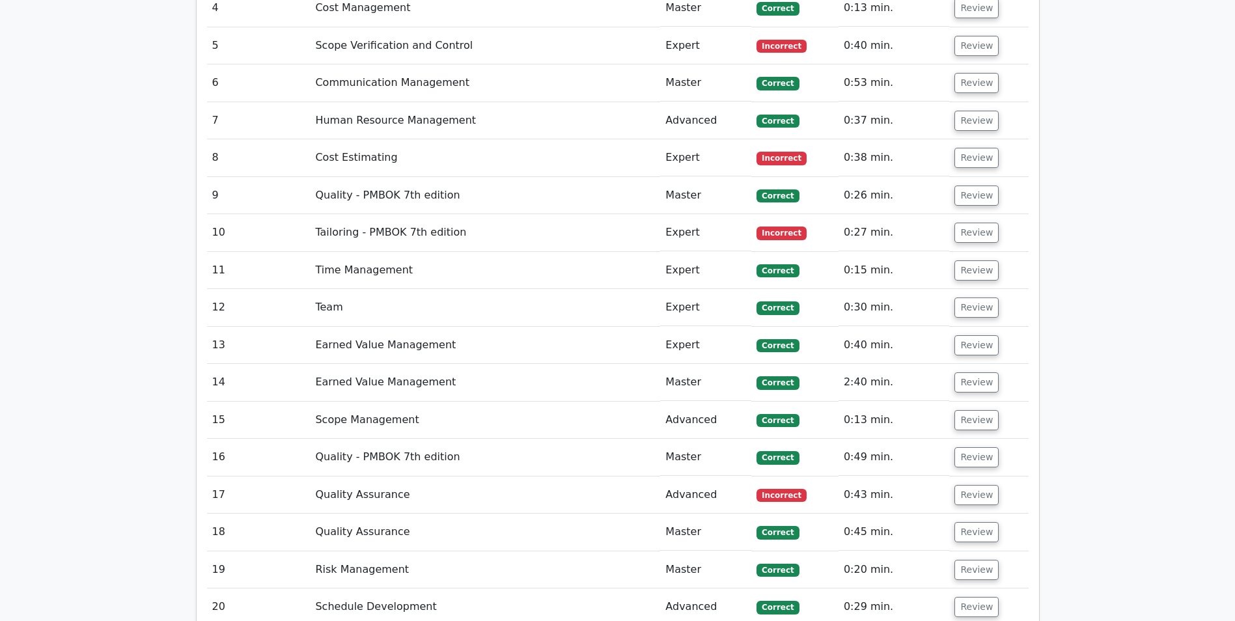
scroll to position [2357, 0]
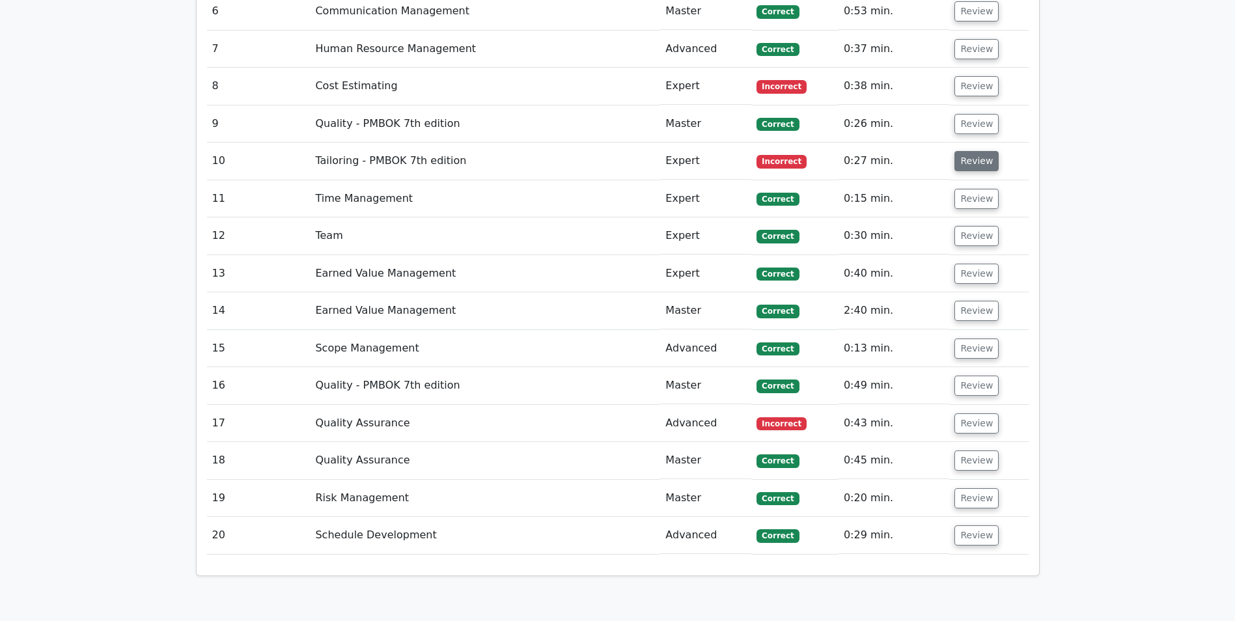
click at [968, 151] on button "Review" at bounding box center [976, 161] width 44 height 20
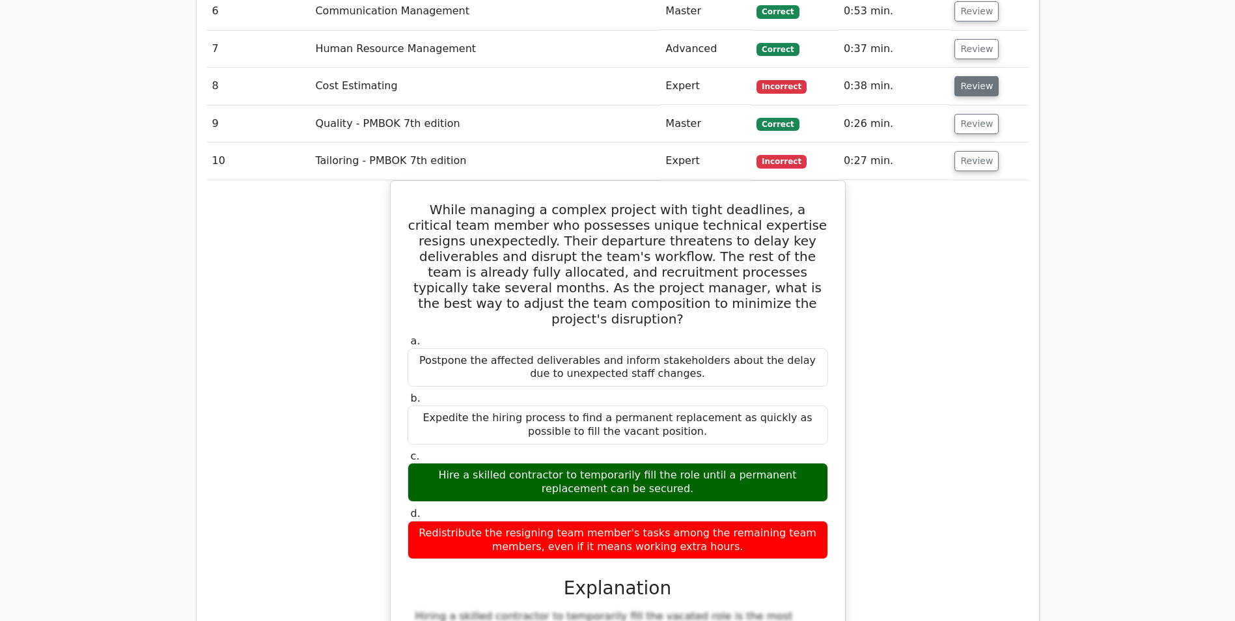
click at [966, 76] on button "Review" at bounding box center [976, 86] width 44 height 20
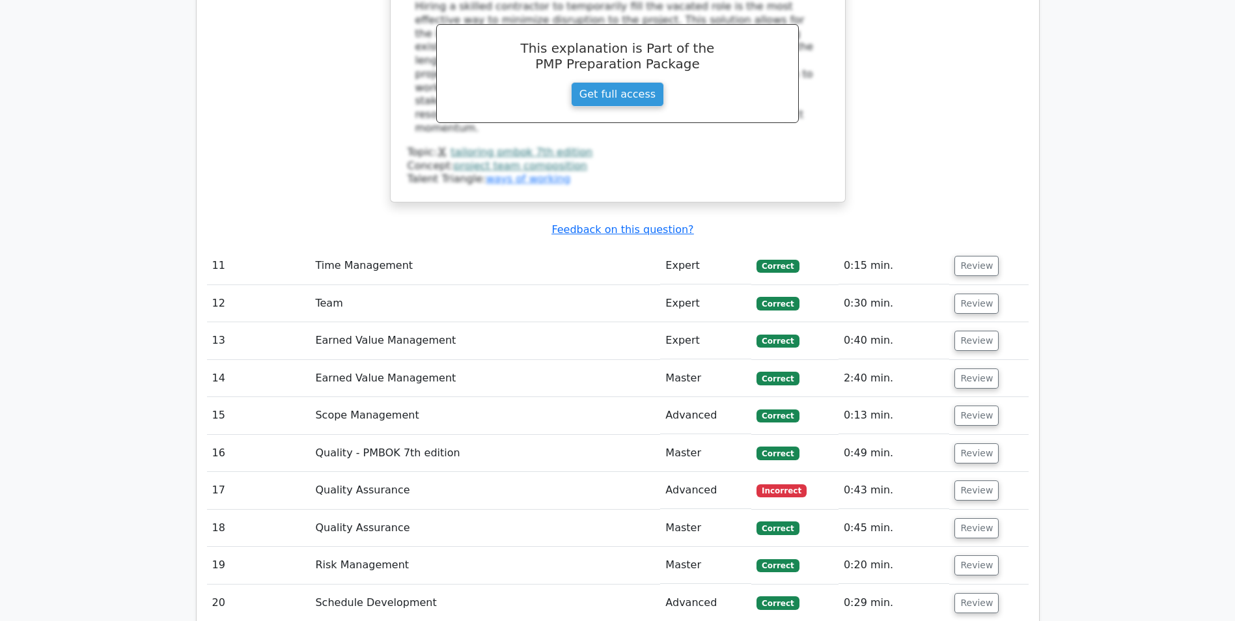
scroll to position [3450, 0]
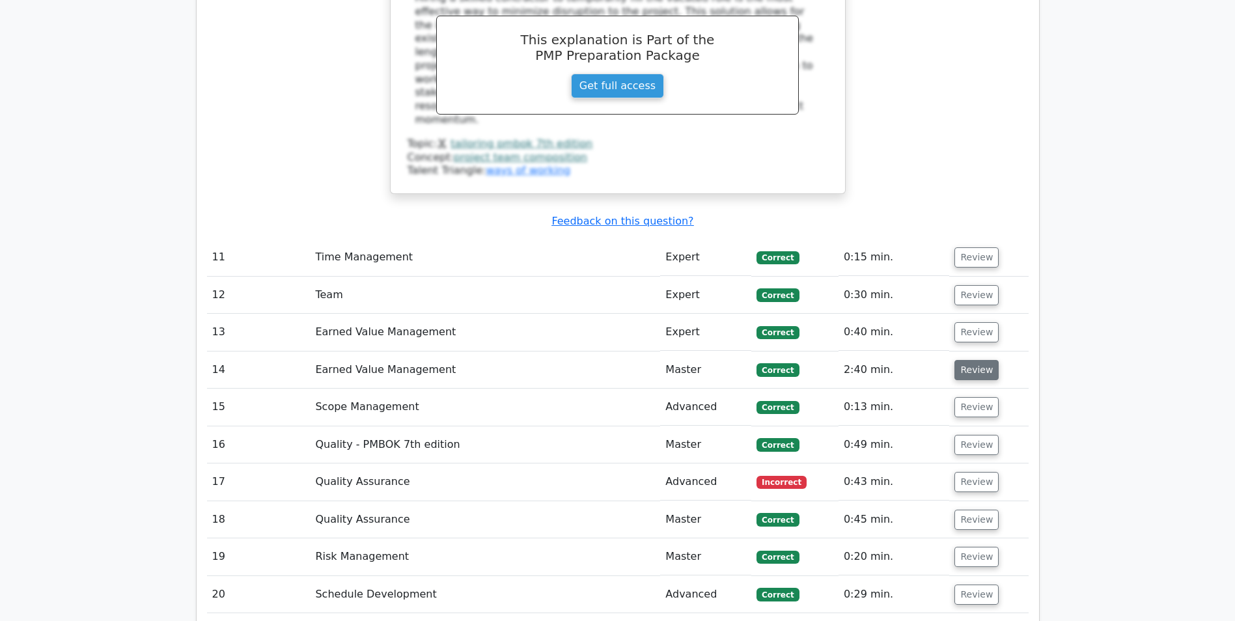
click at [974, 360] on button "Review" at bounding box center [976, 370] width 44 height 20
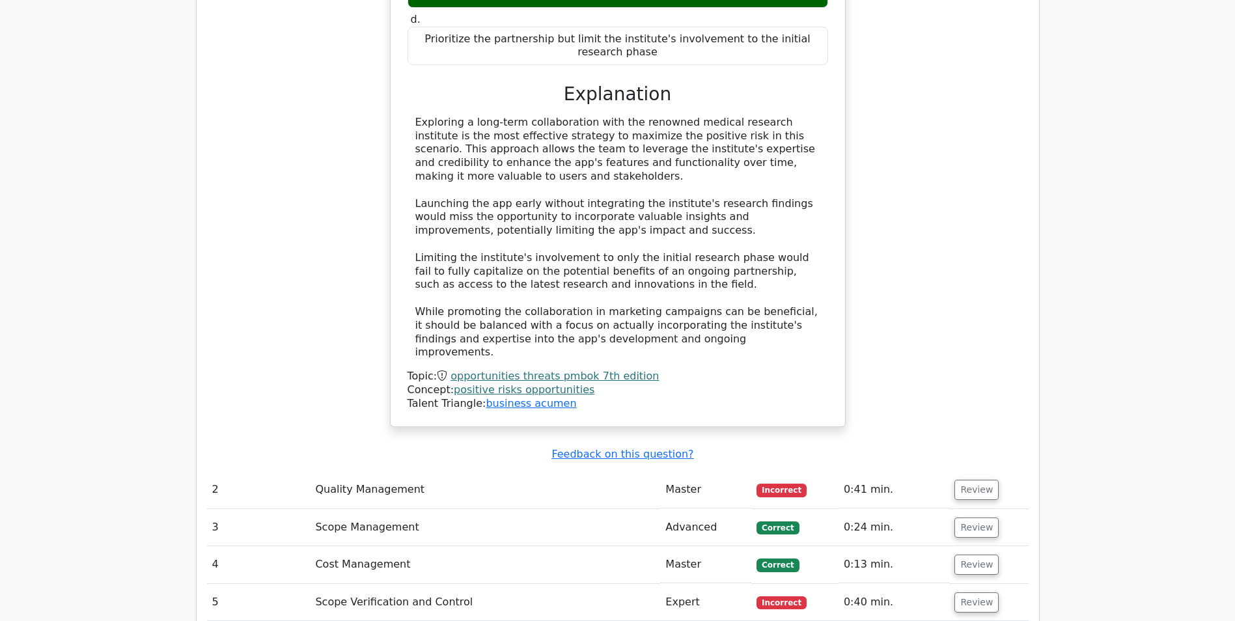
scroll to position [1673, 0]
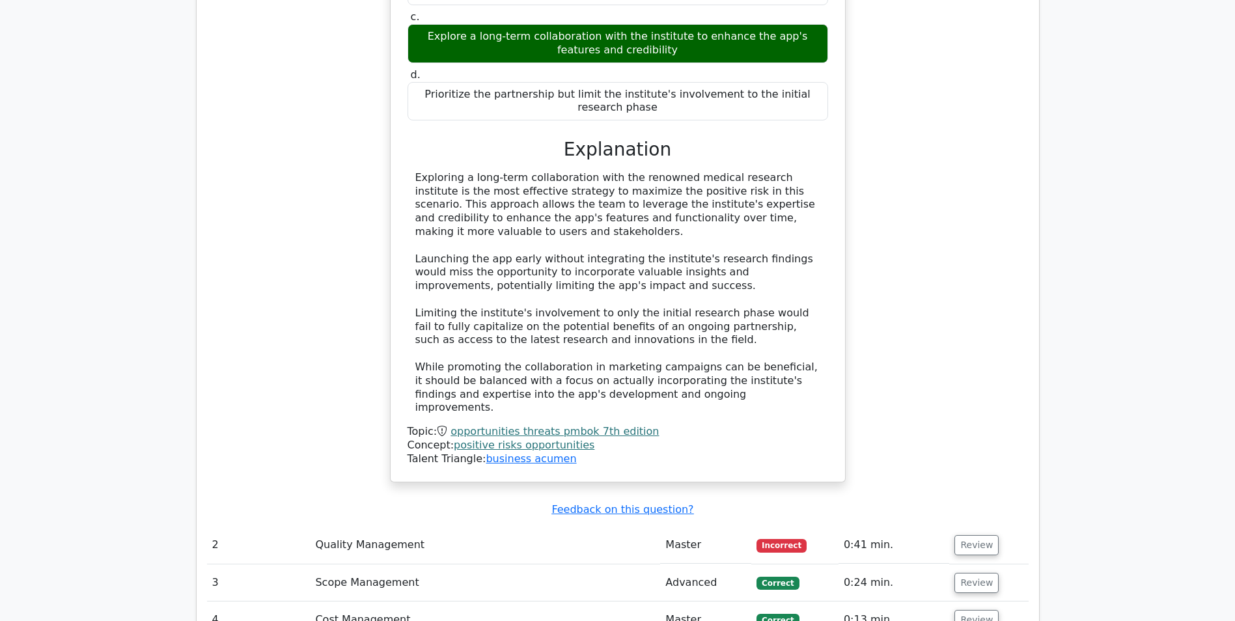
click at [961, 527] on td "Review" at bounding box center [988, 545] width 79 height 37
click at [966, 535] on button "Review" at bounding box center [976, 545] width 44 height 20
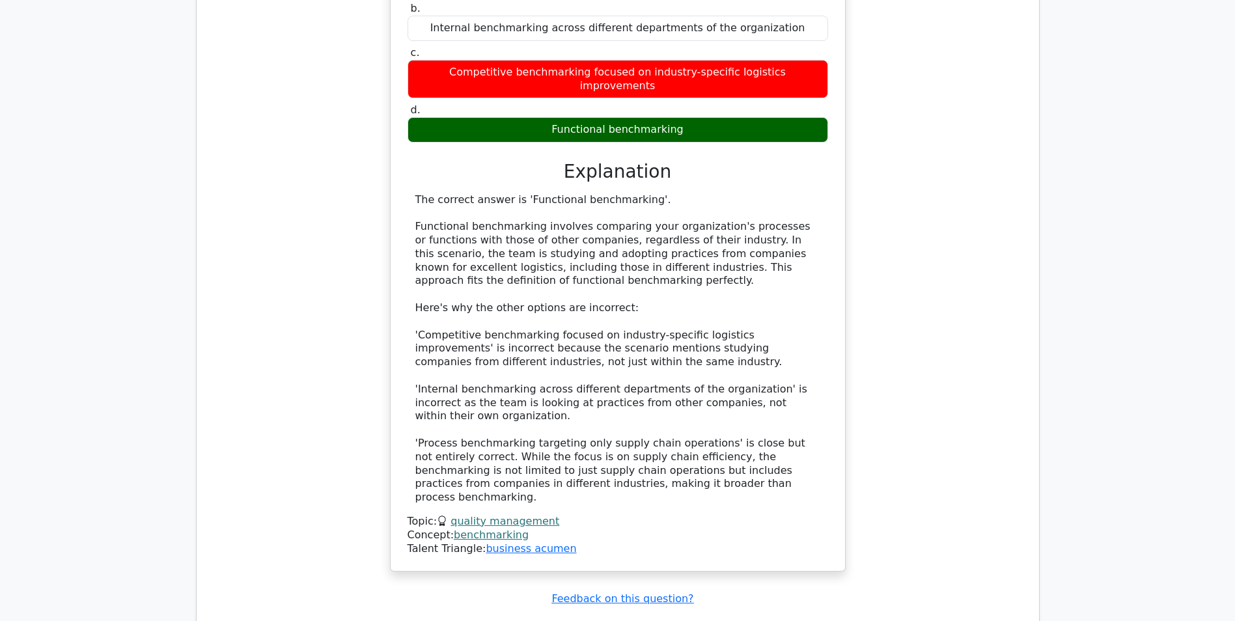
scroll to position [2387, 0]
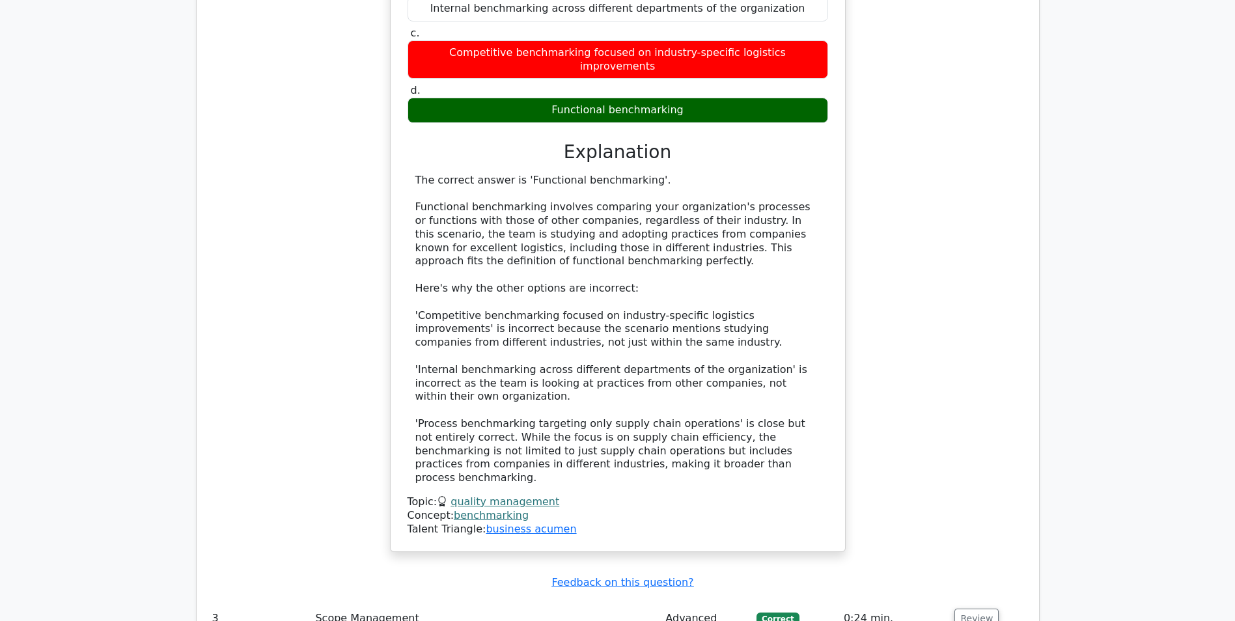
click at [495, 509] on link "benchmarking" at bounding box center [491, 515] width 75 height 12
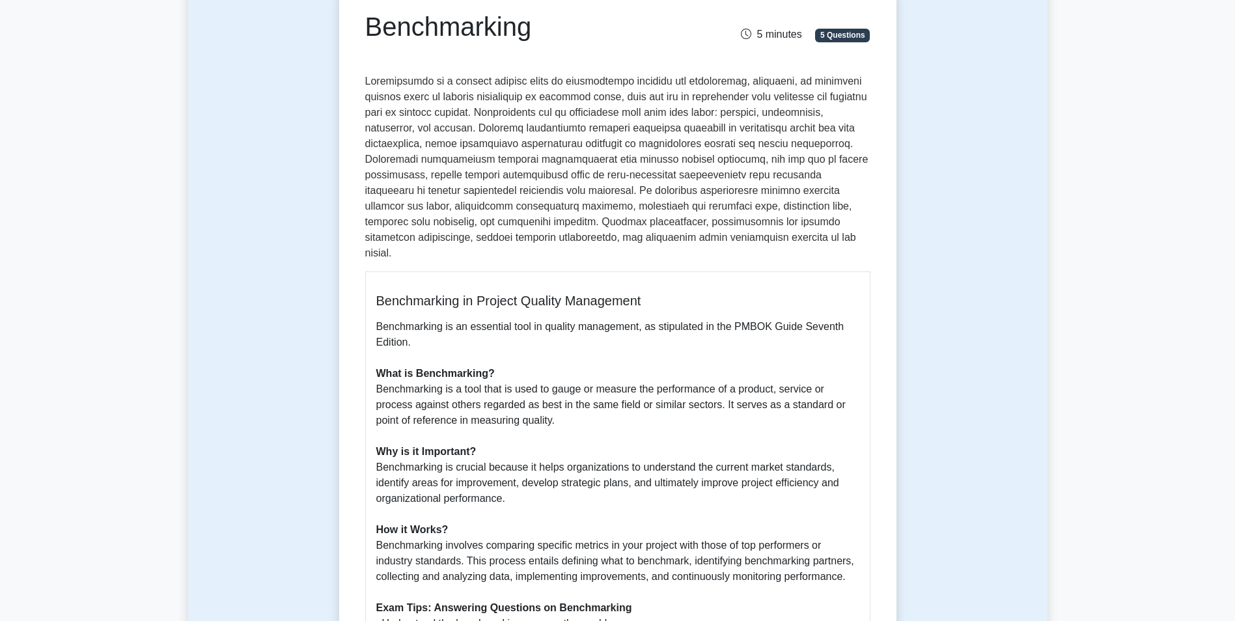
scroll to position [133, 0]
